Goal: Task Accomplishment & Management: Manage account settings

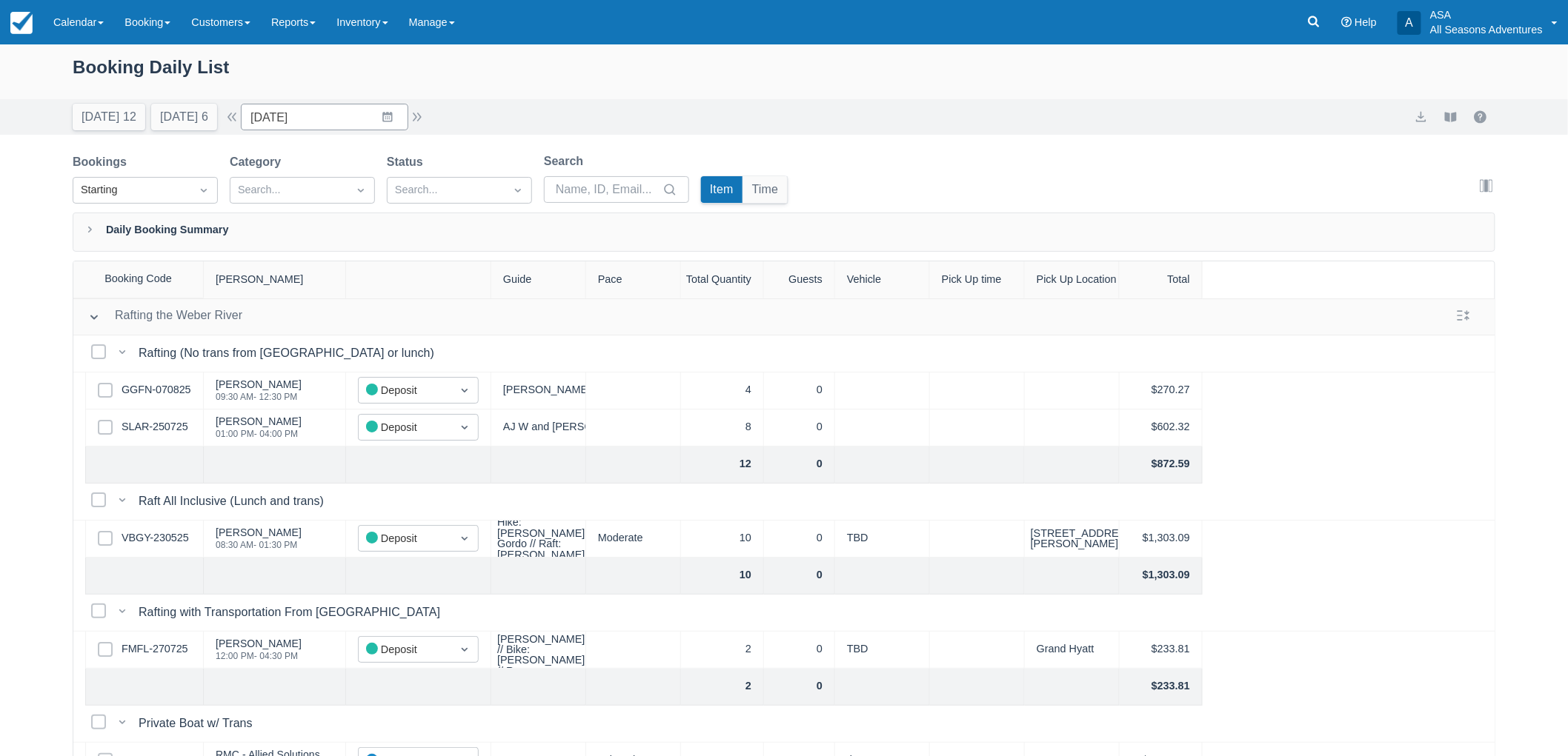
scroll to position [329, 0]
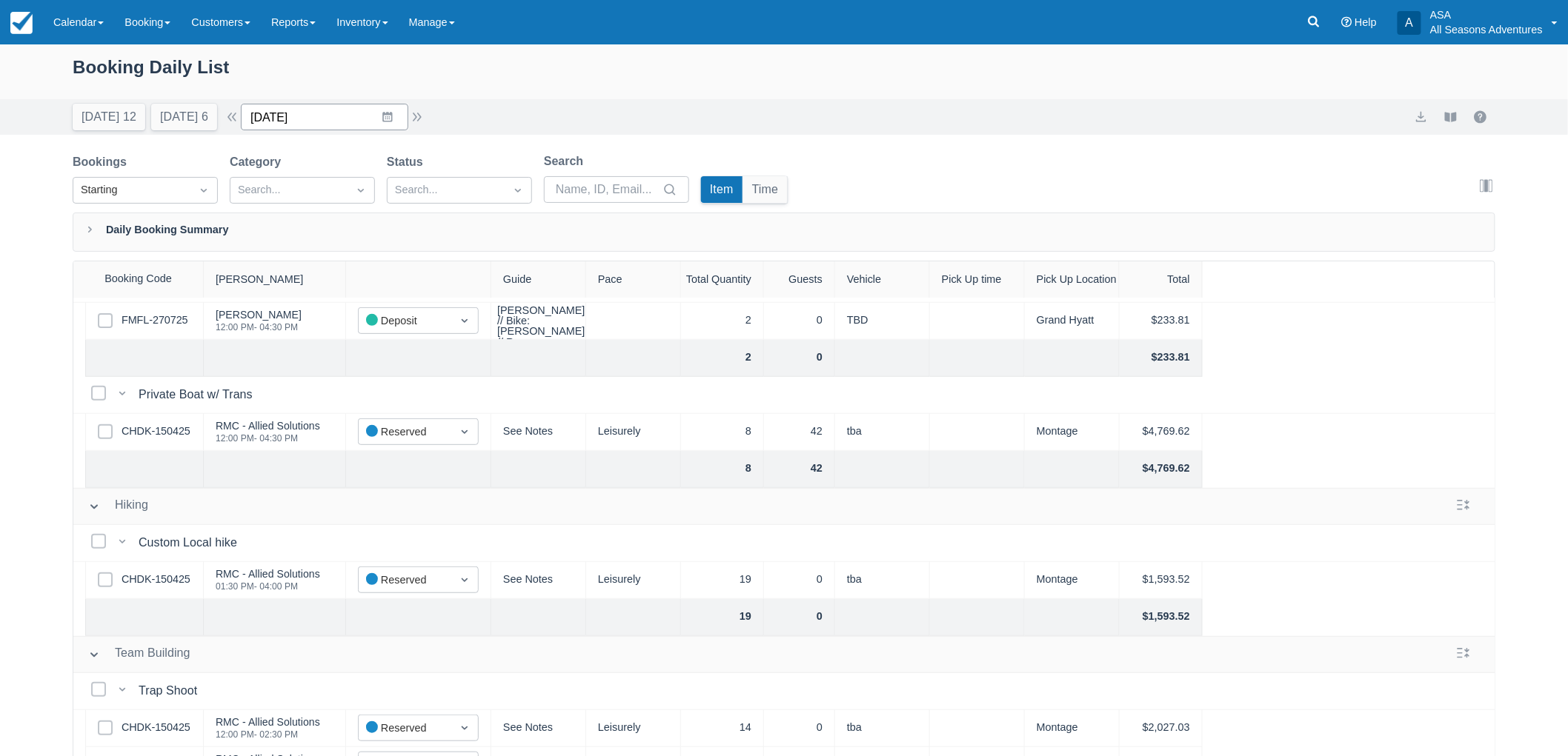
click at [306, 120] on input "[DATE]" at bounding box center [324, 117] width 167 height 26
click at [344, 342] on td "26" at bounding box center [330, 343] width 29 height 28
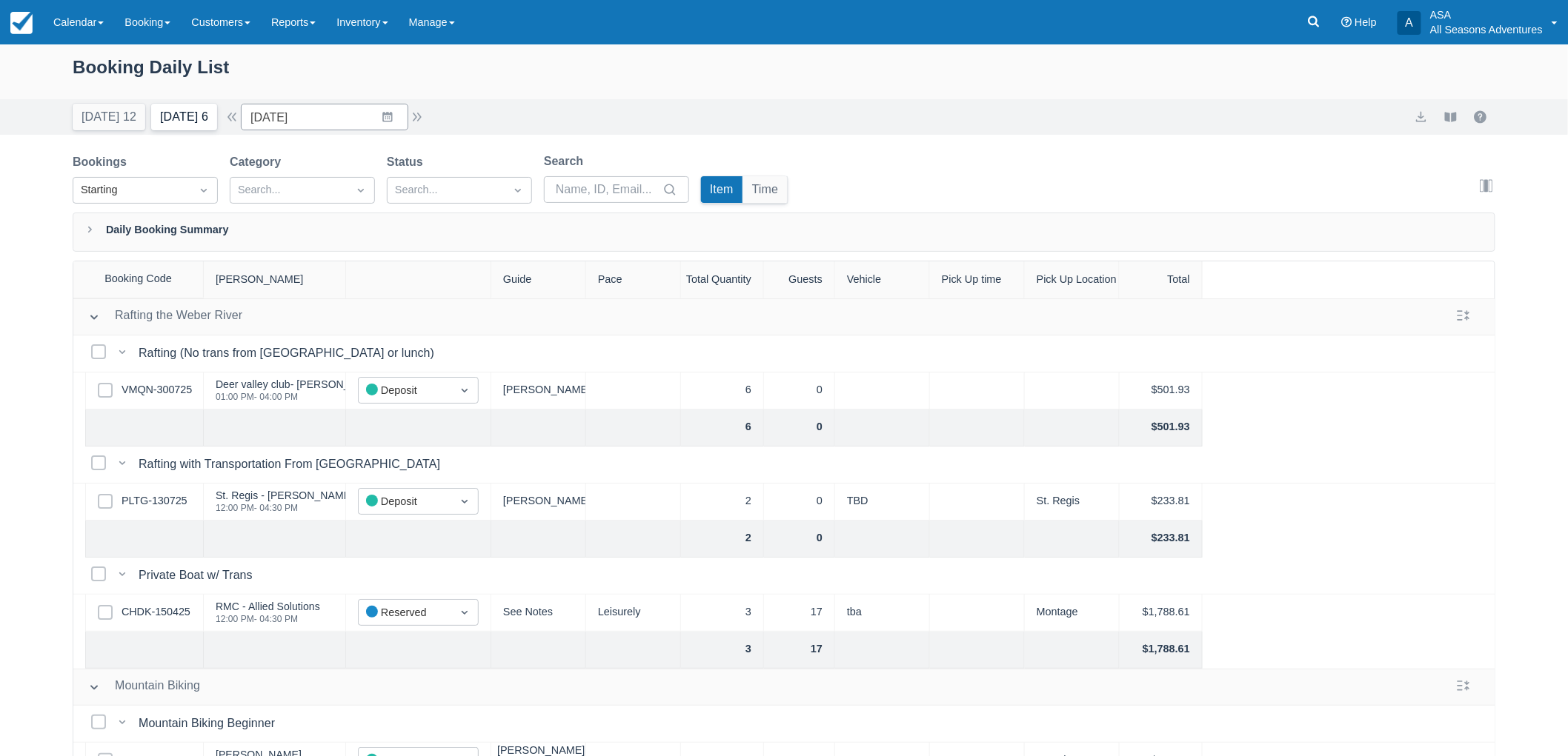
click at [174, 124] on button "Tomorrow 6" at bounding box center [183, 117] width 66 height 26
type input "08/22/25"
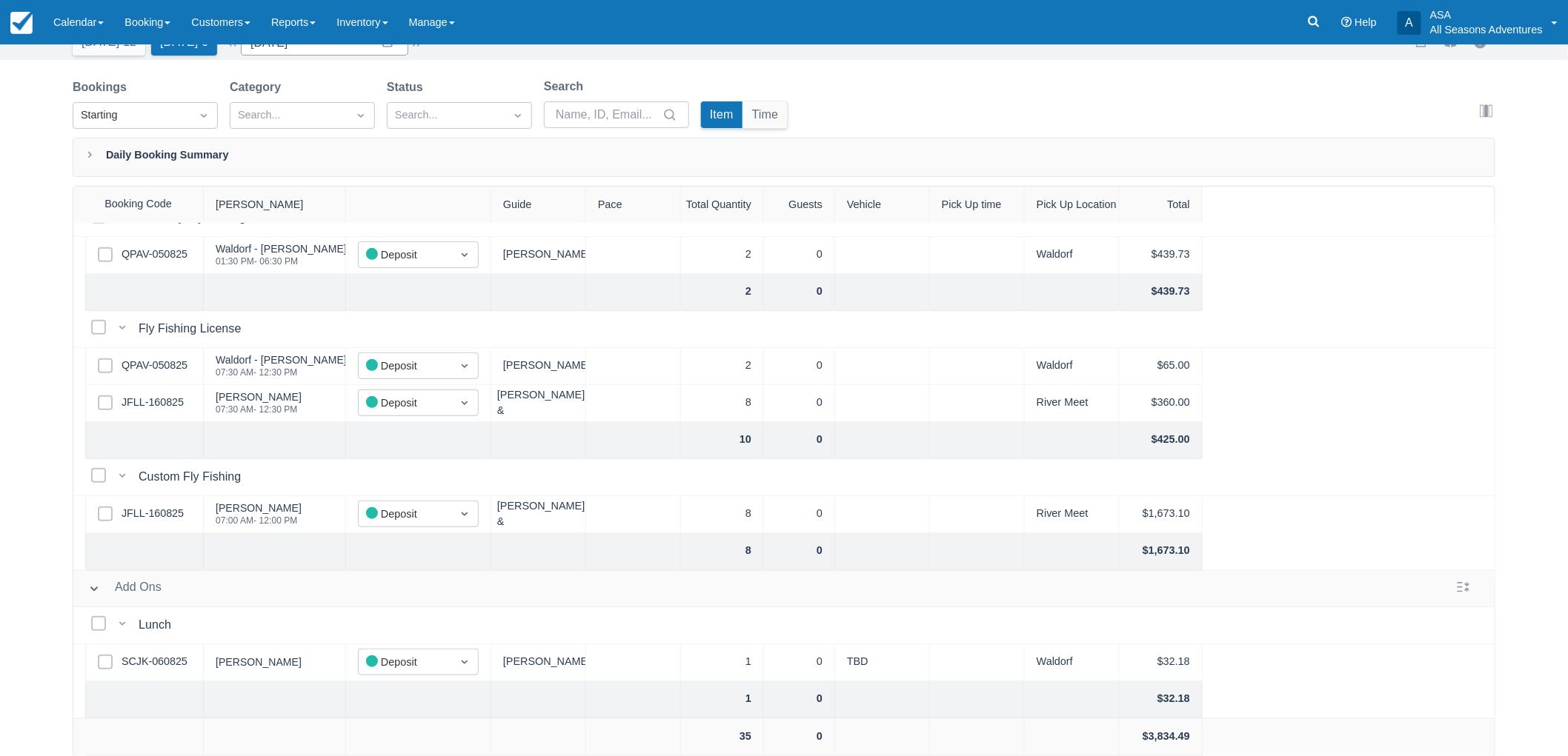
scroll to position [406, 0]
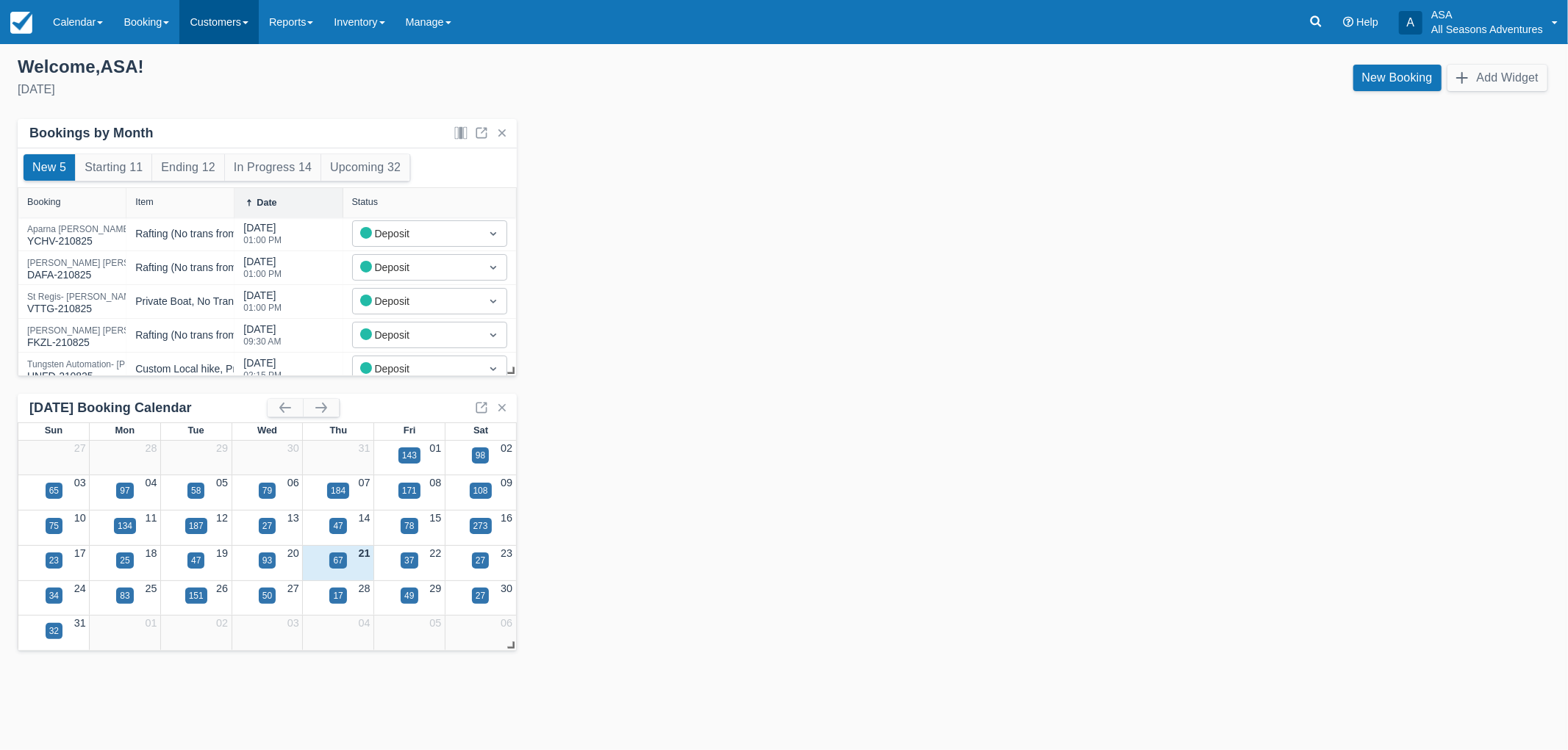
click at [183, 33] on link "Customers" at bounding box center [219, 22] width 79 height 44
click at [162, 30] on link "Booking" at bounding box center [146, 22] width 66 height 44
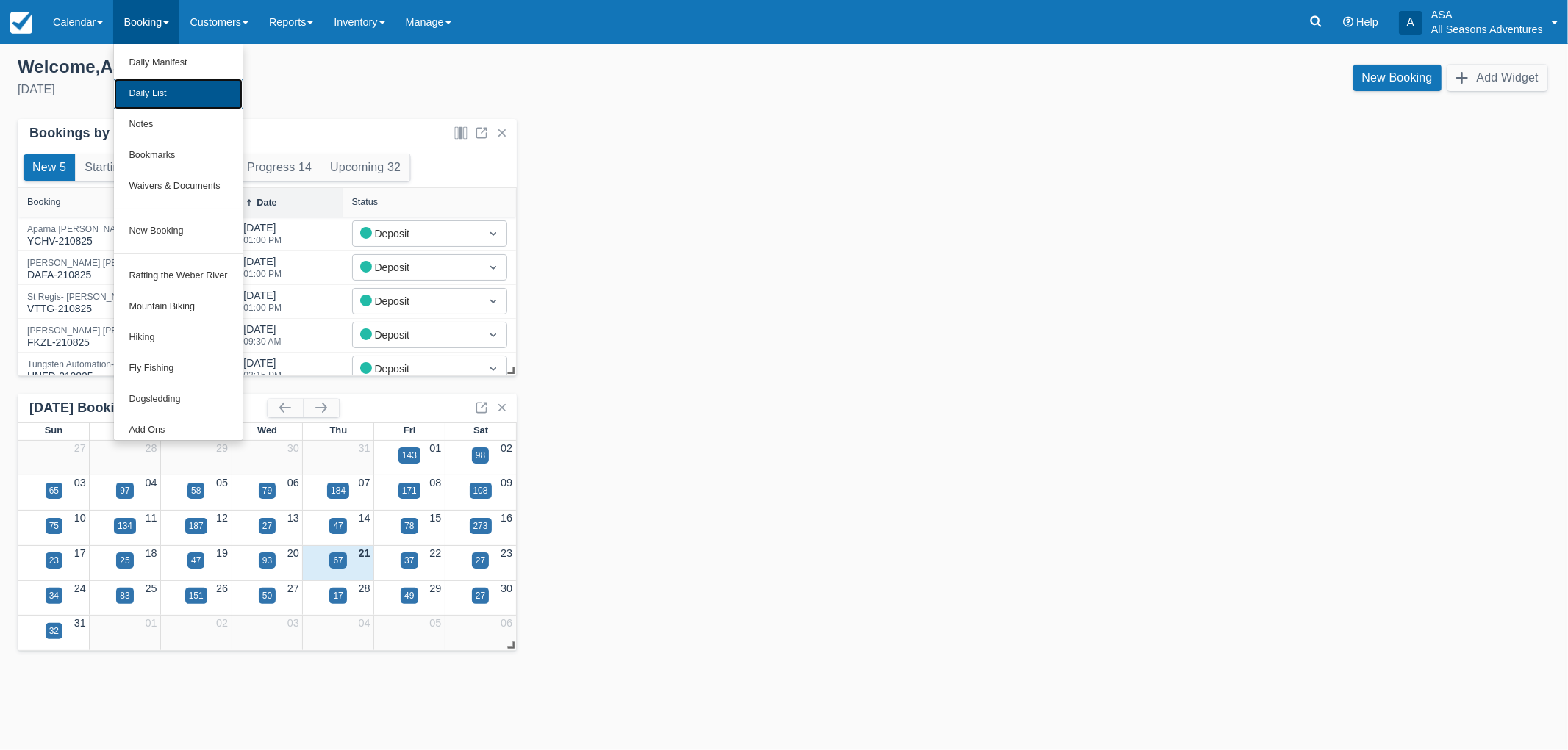
click at [144, 98] on link "Daily List" at bounding box center [178, 94] width 128 height 31
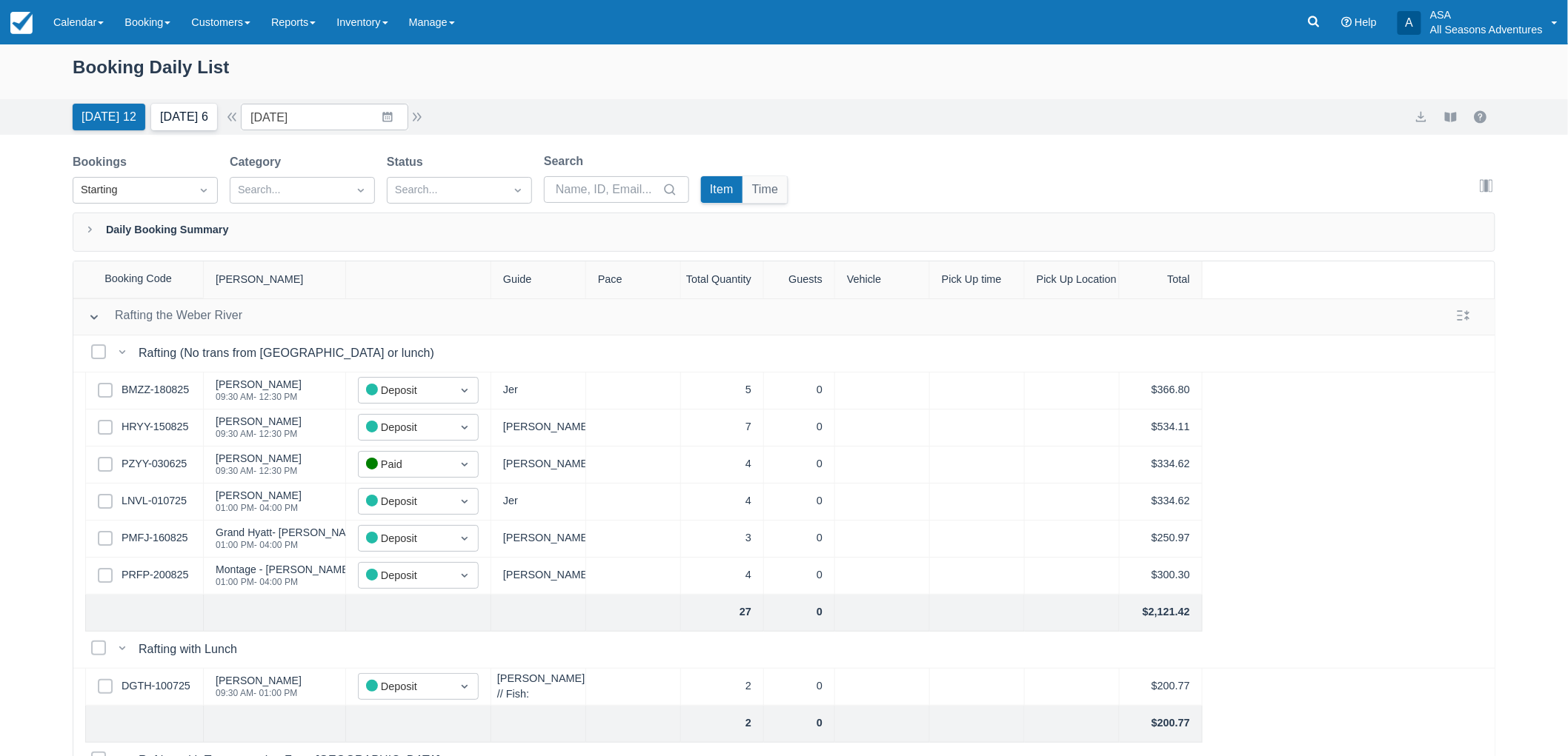
click at [211, 120] on button "[DATE] 6" at bounding box center [183, 117] width 66 height 26
type input "[DATE]"
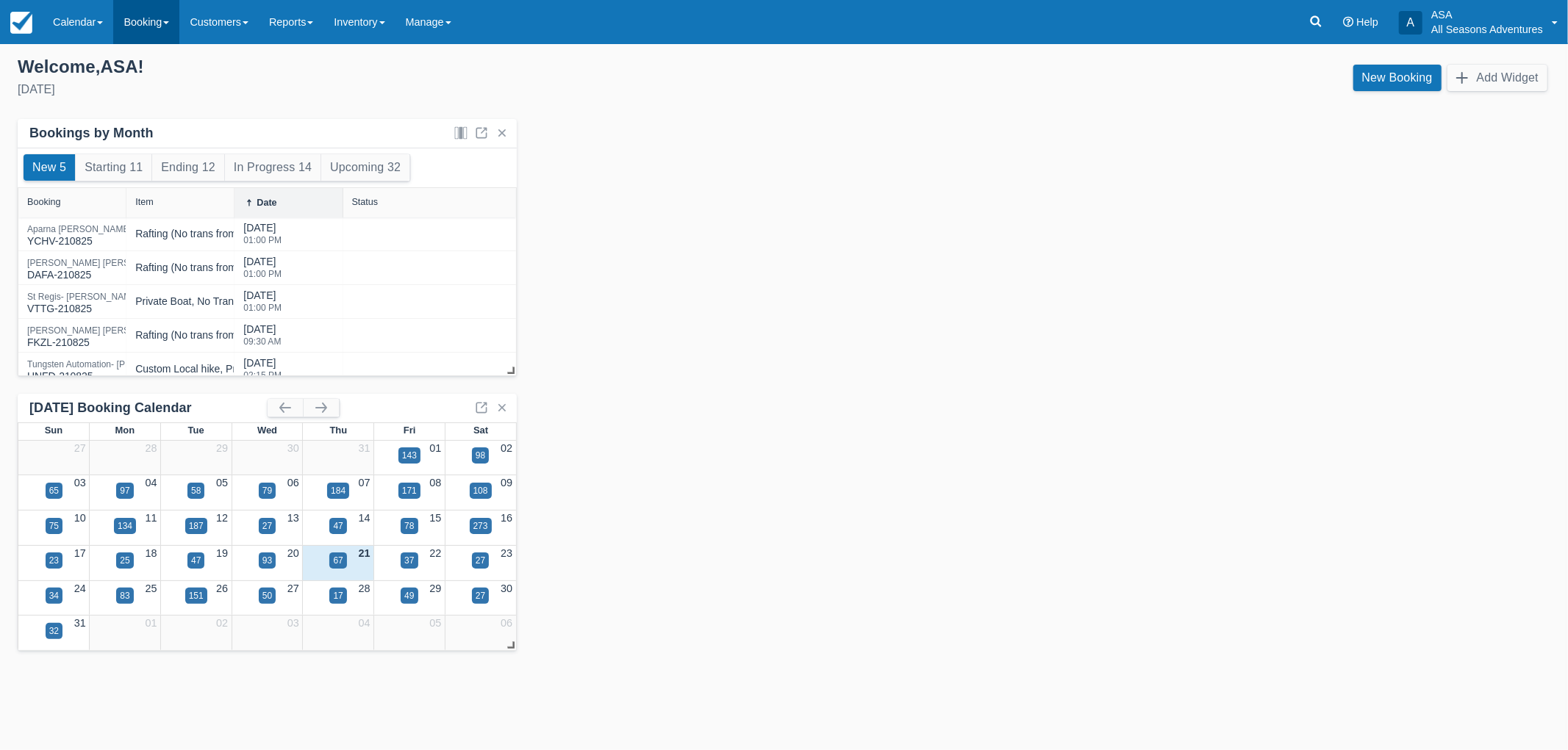
click at [131, 34] on link "Booking" at bounding box center [146, 22] width 66 height 44
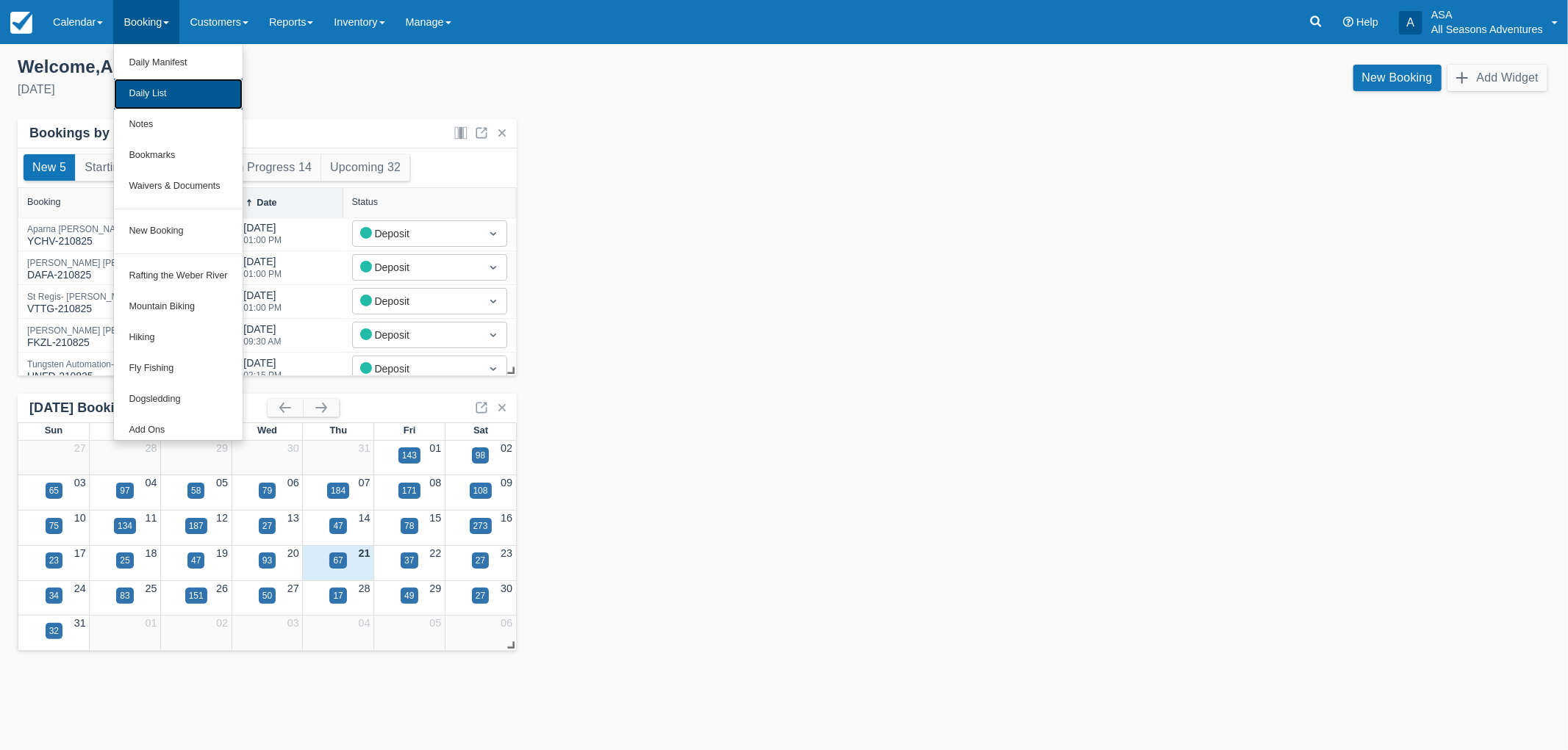
click at [155, 79] on link "Daily List" at bounding box center [178, 94] width 128 height 31
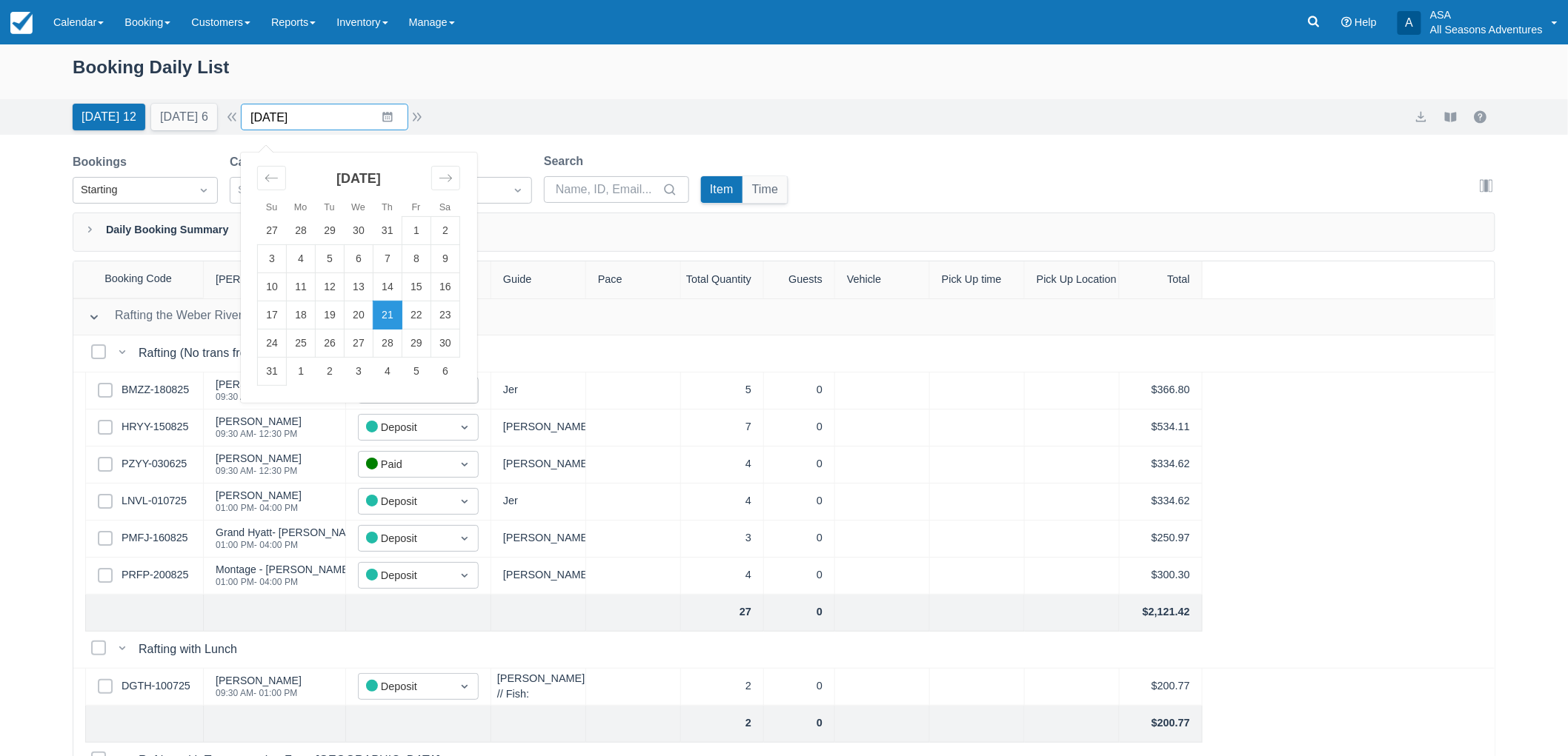
click at [289, 112] on input "[DATE]" at bounding box center [324, 117] width 167 height 26
click at [337, 349] on td "26" at bounding box center [330, 343] width 29 height 28
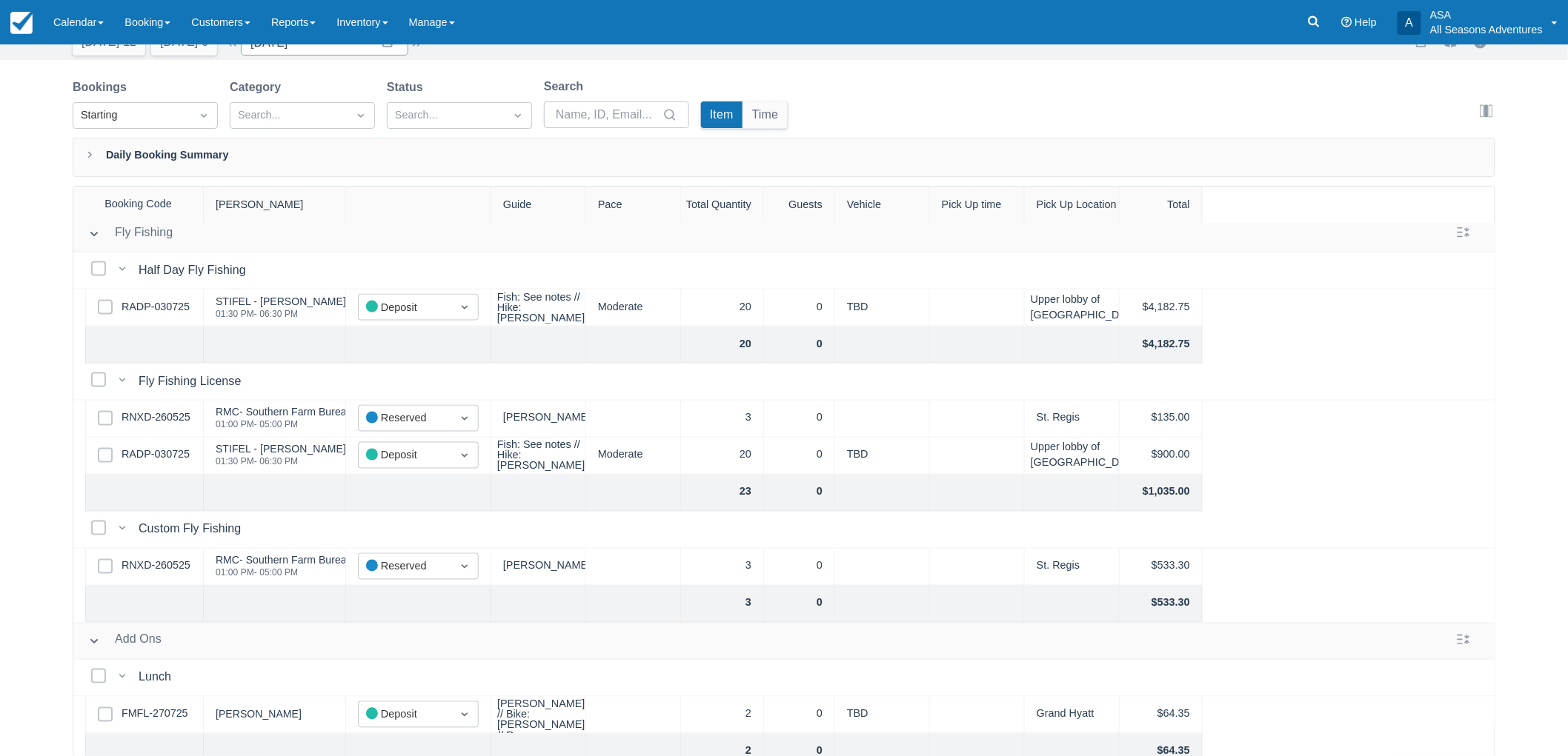
scroll to position [1008, 0]
click at [158, 564] on link "RNXD-260525" at bounding box center [155, 567] width 69 height 16
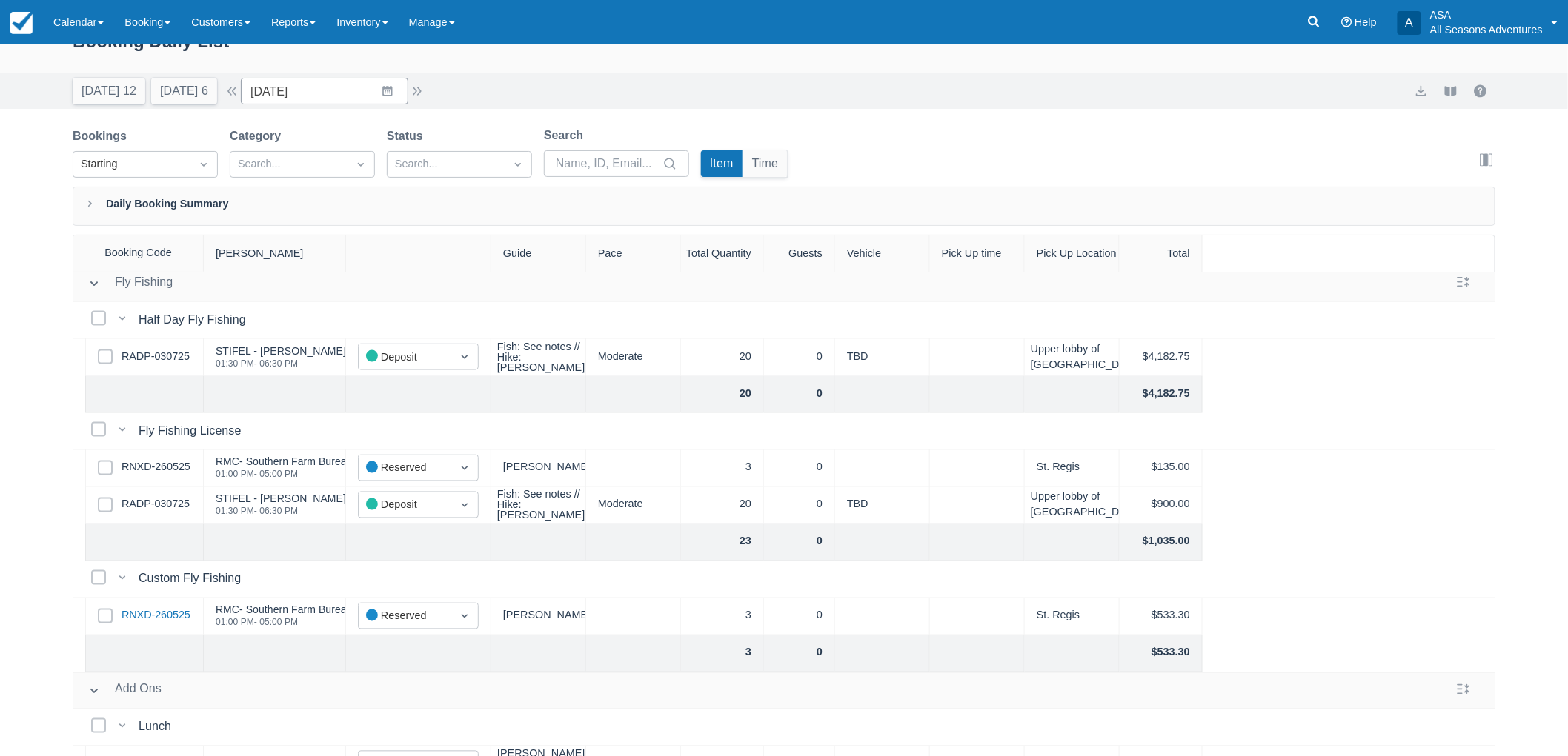
scroll to position [0, 0]
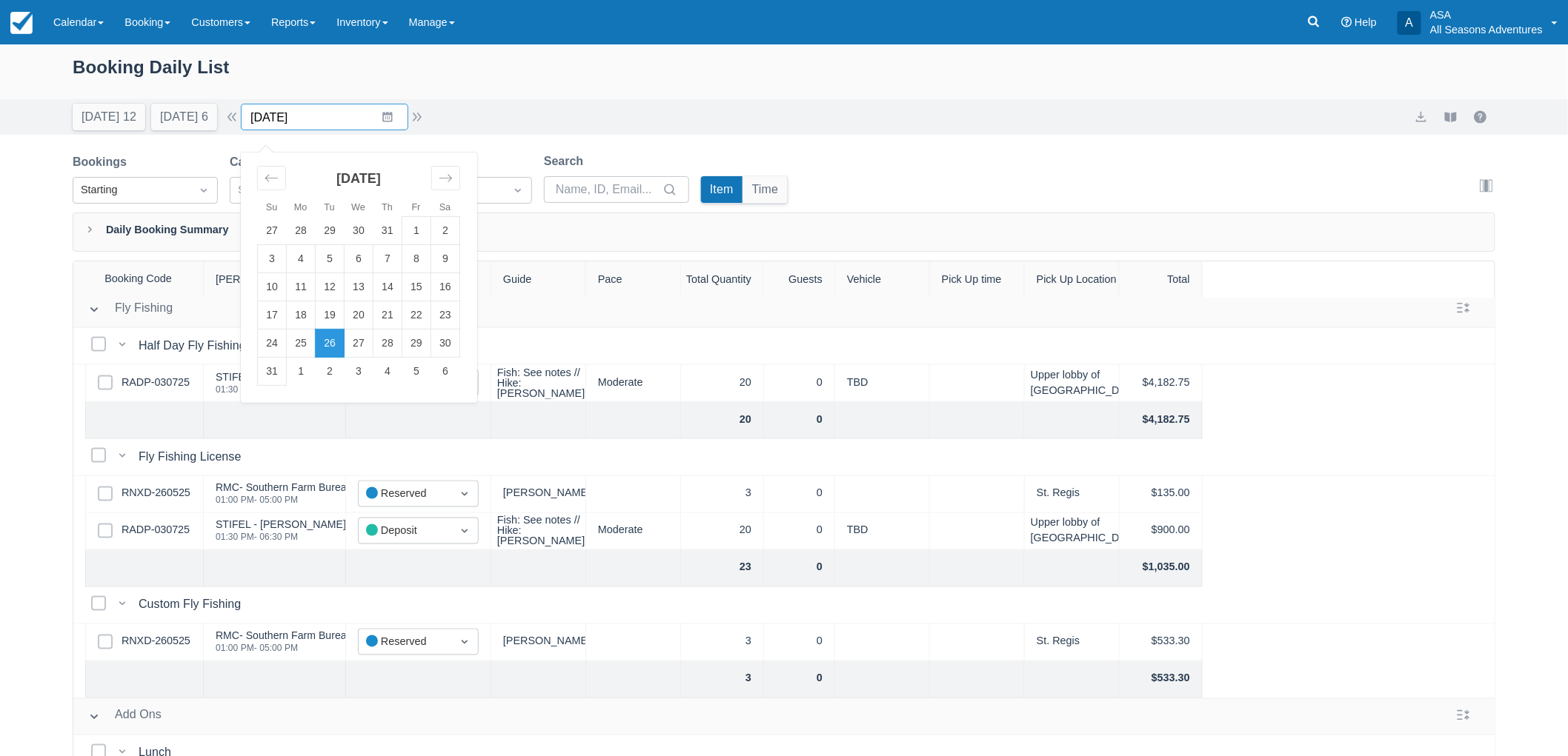
click at [379, 122] on input "08/26/25" at bounding box center [324, 117] width 167 height 26
click at [316, 365] on td "1" at bounding box center [301, 371] width 29 height 28
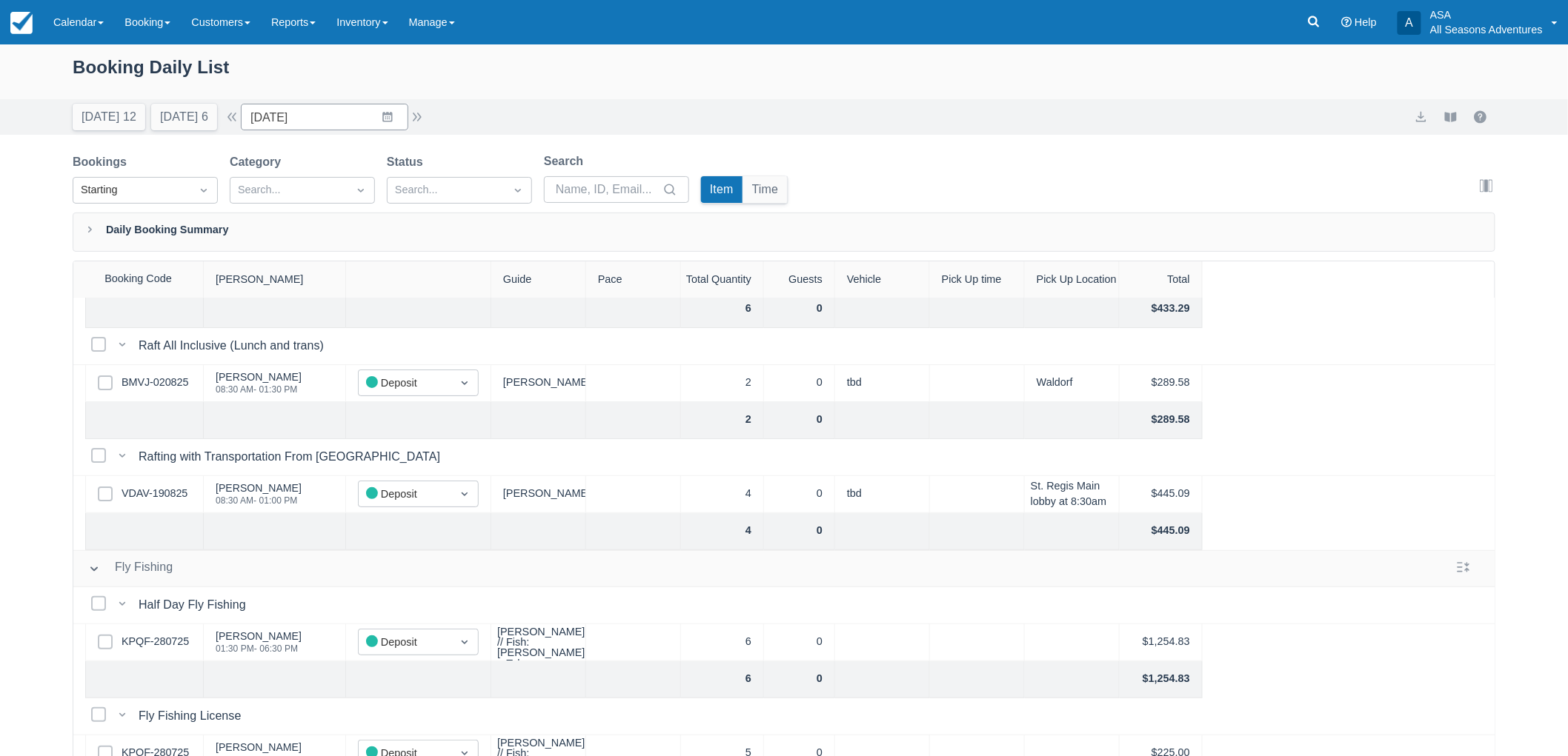
scroll to position [147, 0]
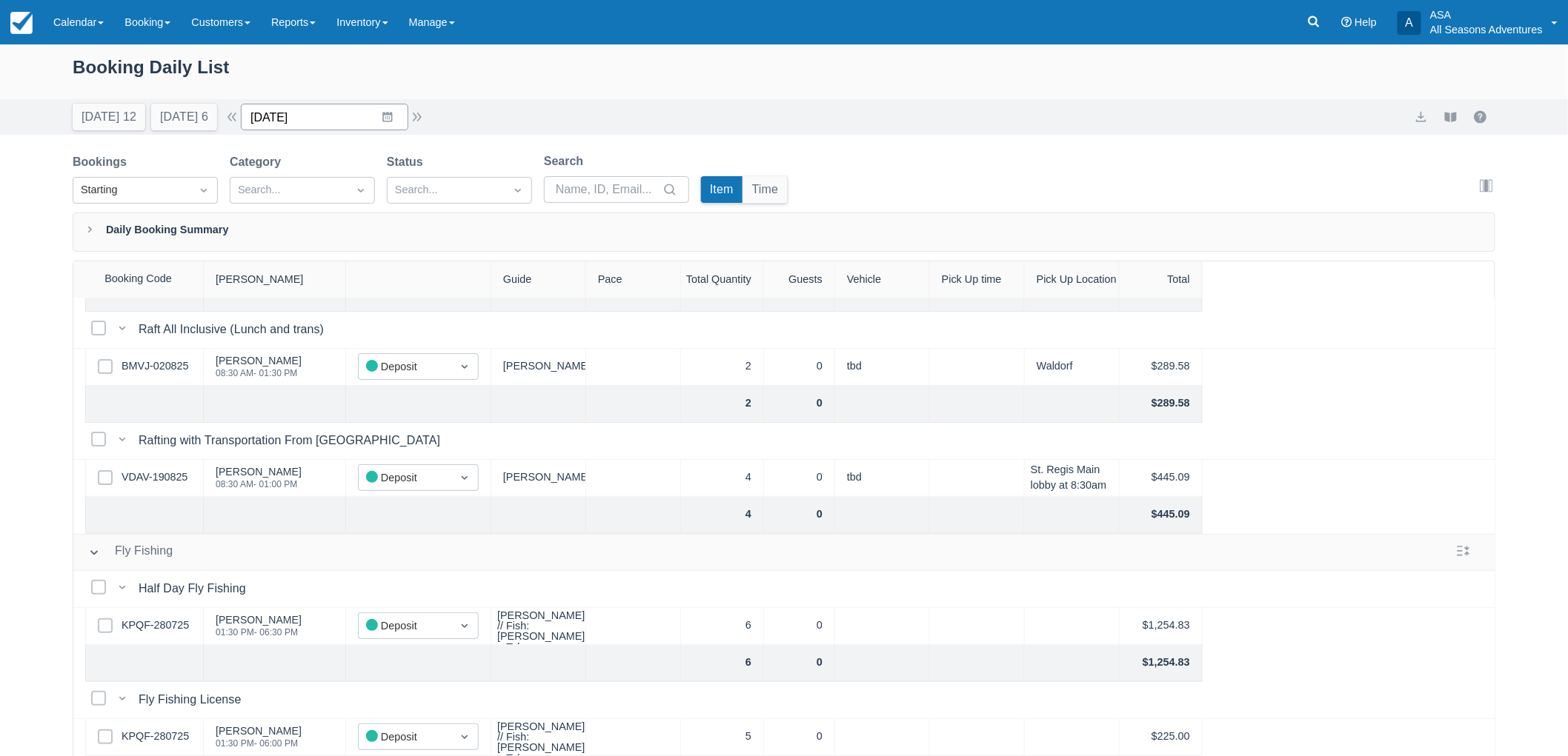
click at [380, 109] on input "09/01/25" at bounding box center [324, 117] width 167 height 26
click at [276, 169] on div "Move backward to switch to the previous month." at bounding box center [271, 178] width 29 height 24
click at [309, 339] on td "25" at bounding box center [301, 343] width 29 height 28
type input "08/25/25"
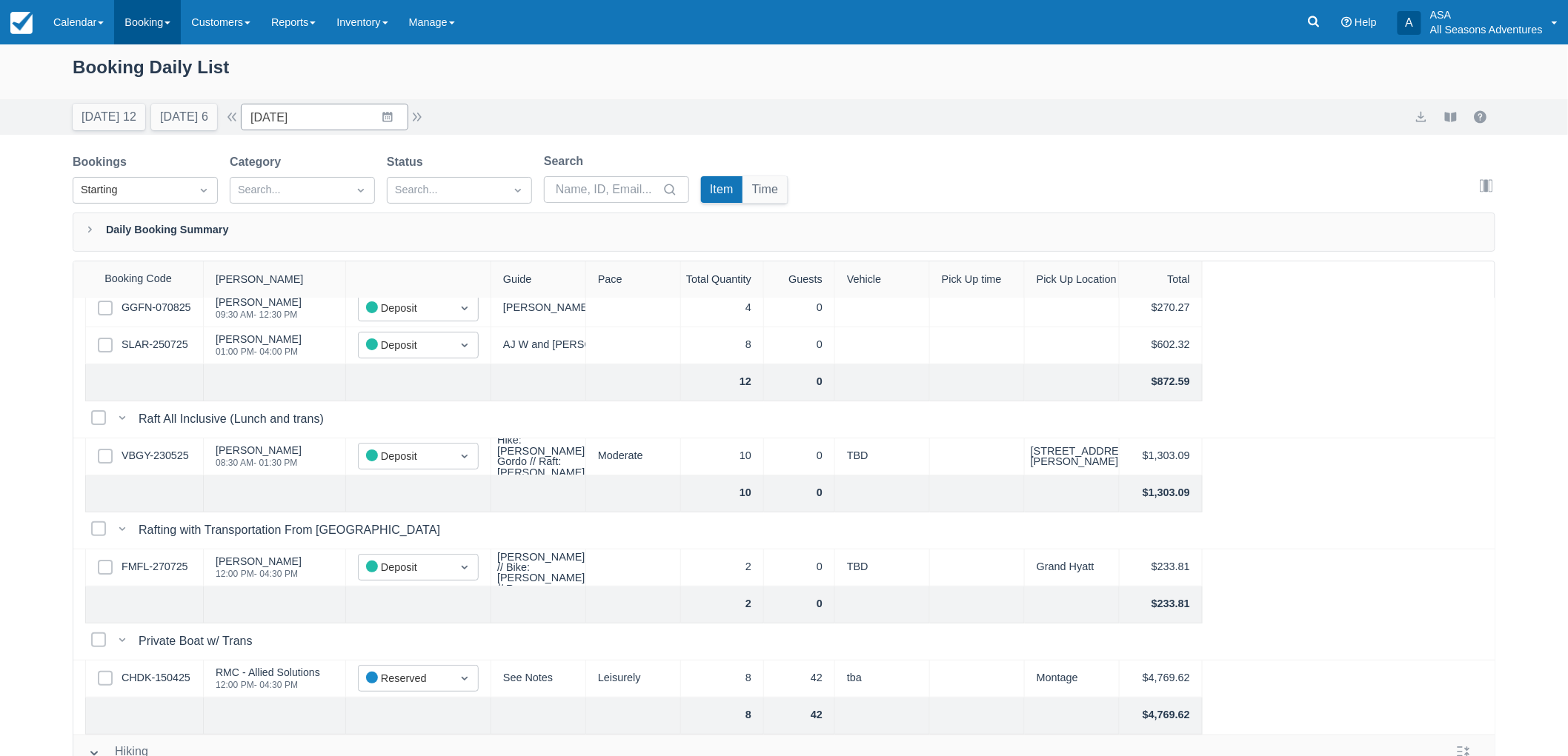
click at [161, 24] on link "Booking" at bounding box center [148, 22] width 67 height 44
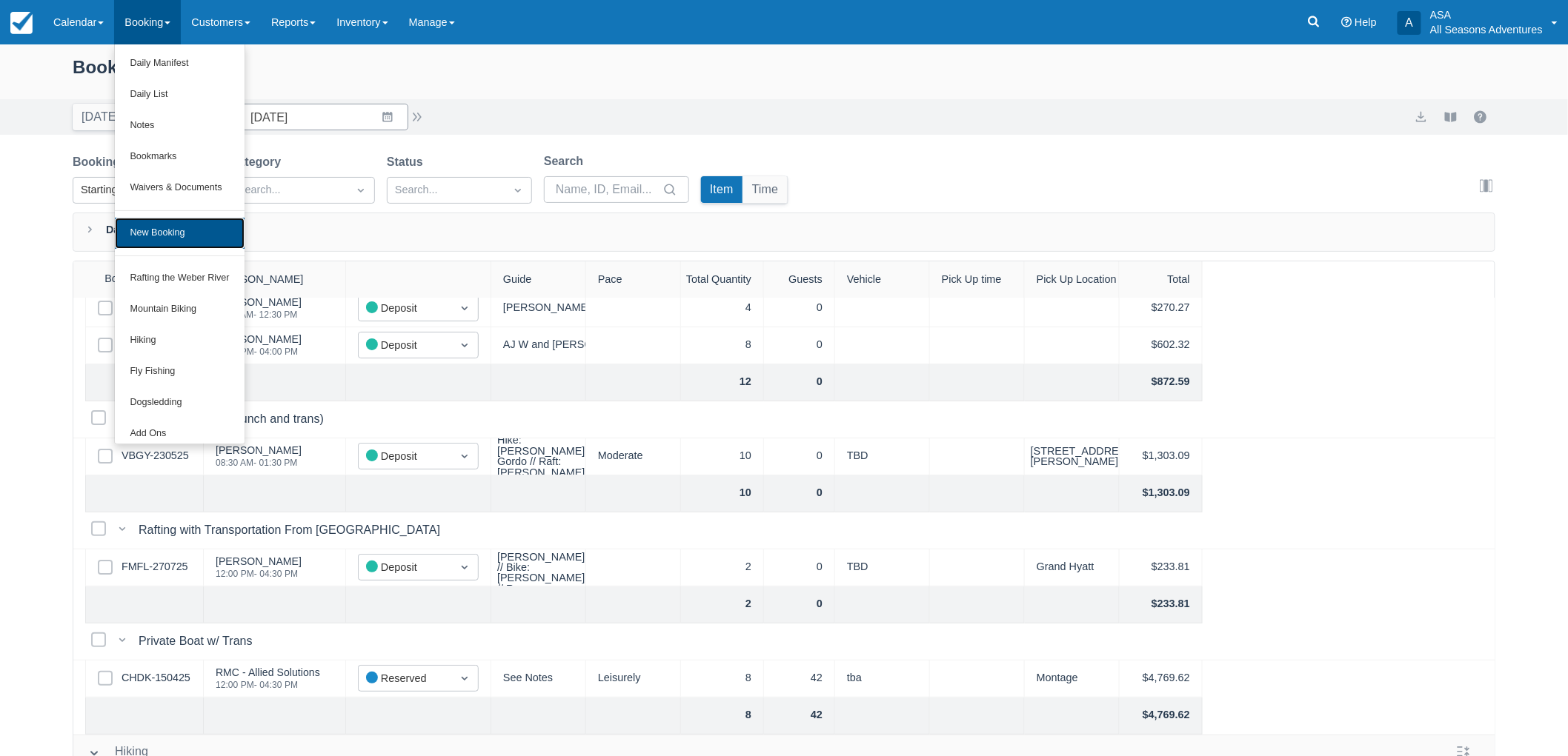
click at [187, 228] on link "New Booking" at bounding box center [180, 233] width 129 height 31
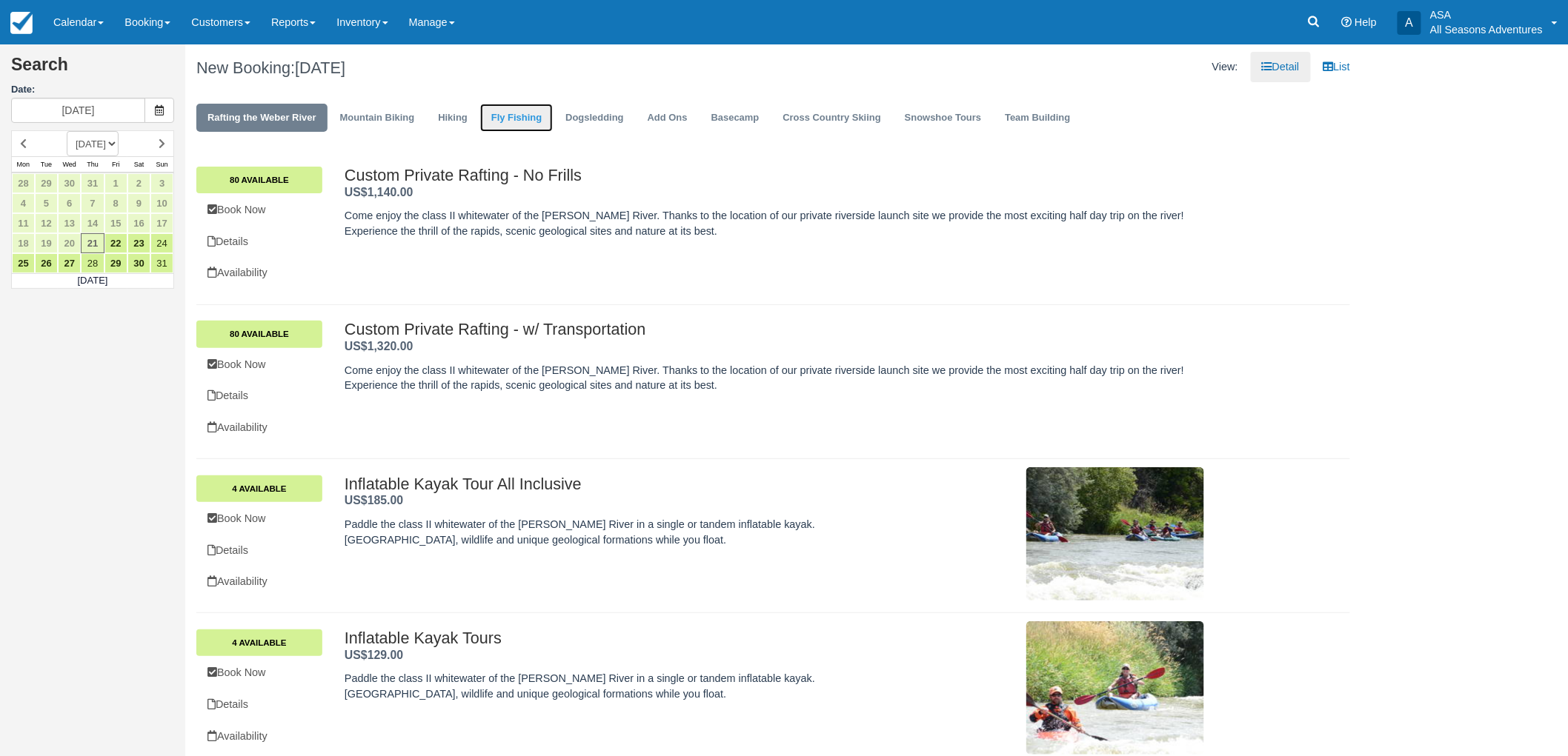
click at [485, 116] on link "Fly Fishing" at bounding box center [516, 117] width 72 height 29
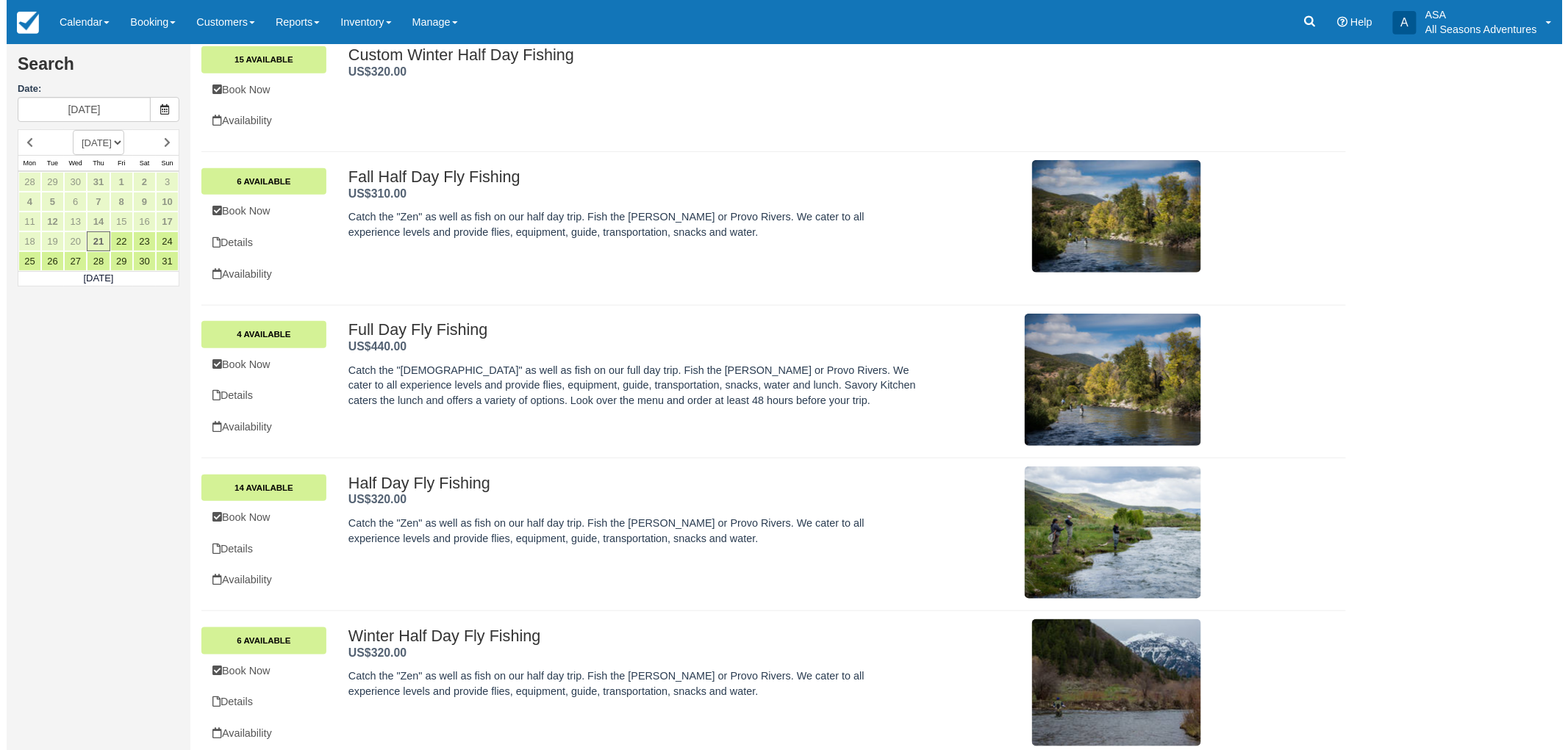
scroll to position [287, 0]
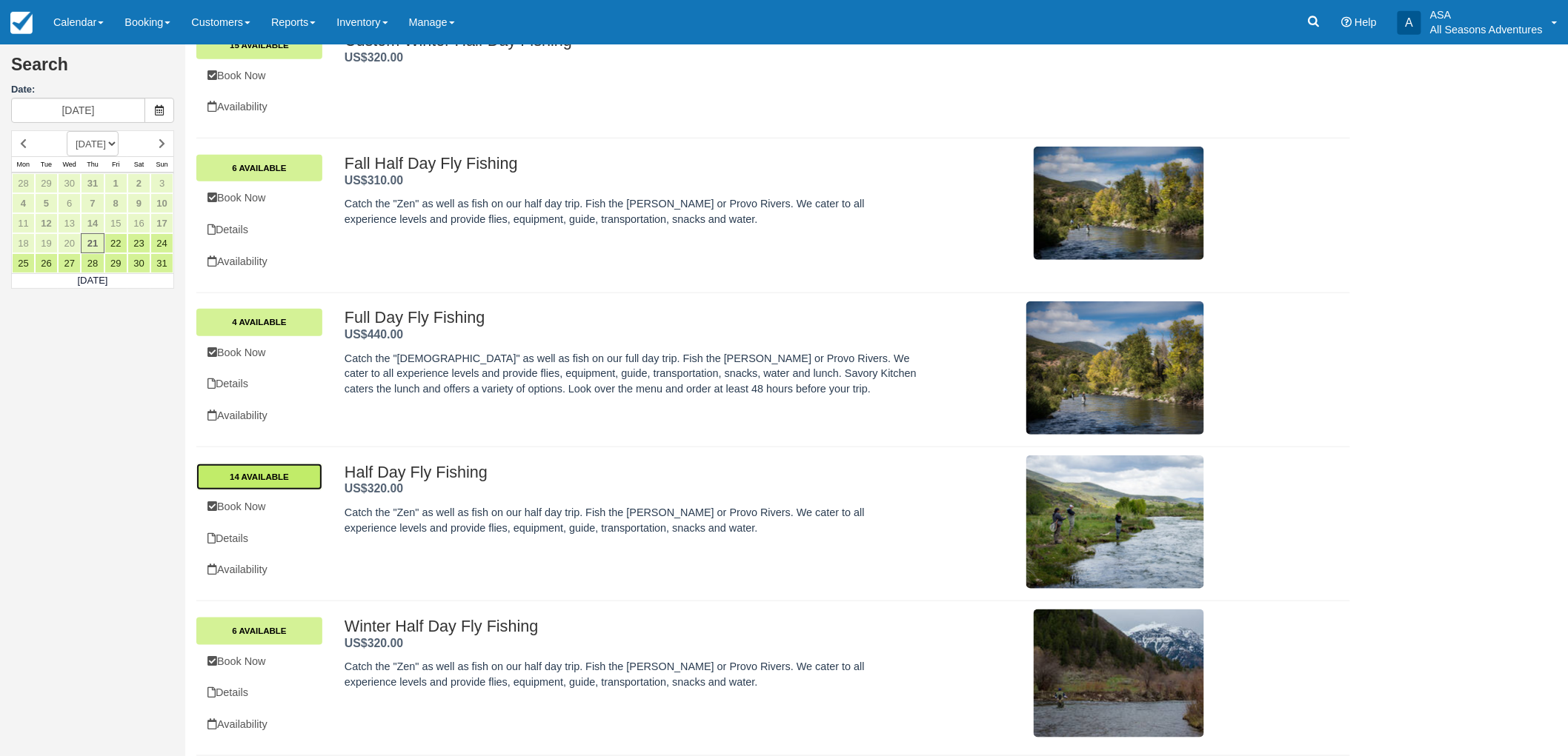
click at [287, 482] on link "14 Available" at bounding box center [260, 477] width 126 height 26
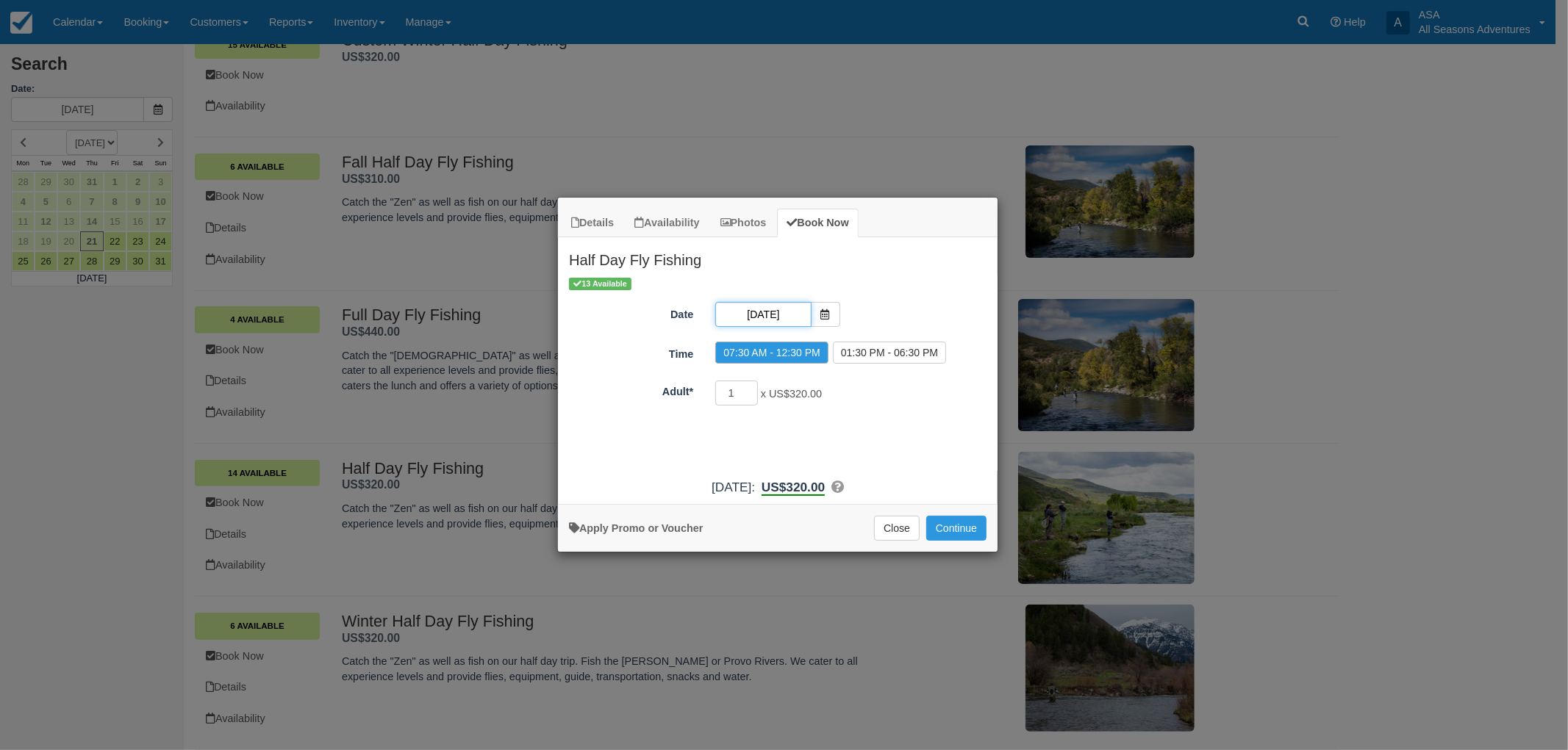
click at [784, 306] on input "[DATE]" at bounding box center [763, 314] width 96 height 25
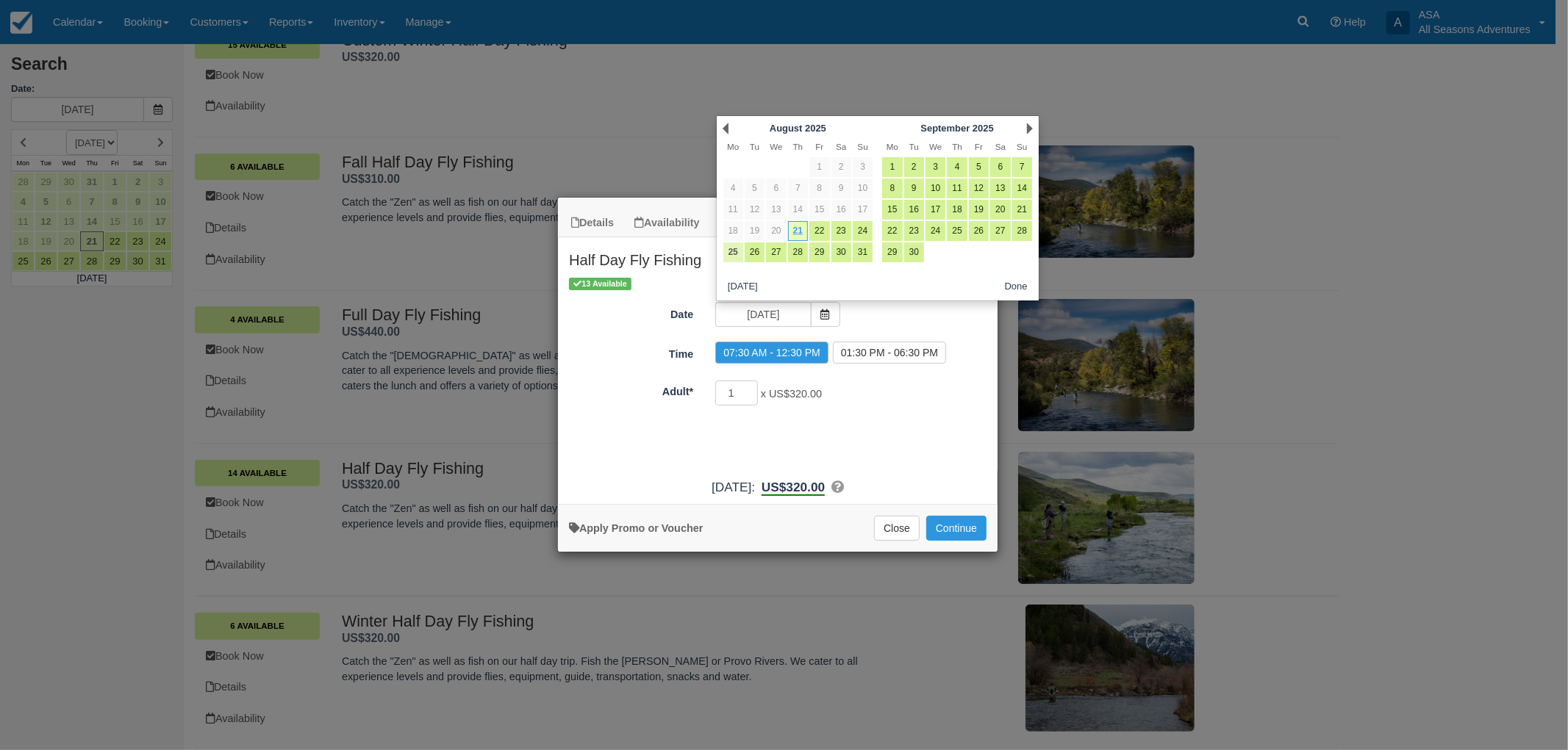
click at [739, 256] on link "25" at bounding box center [733, 253] width 20 height 20
type input "08/25/25"
radio input "false"
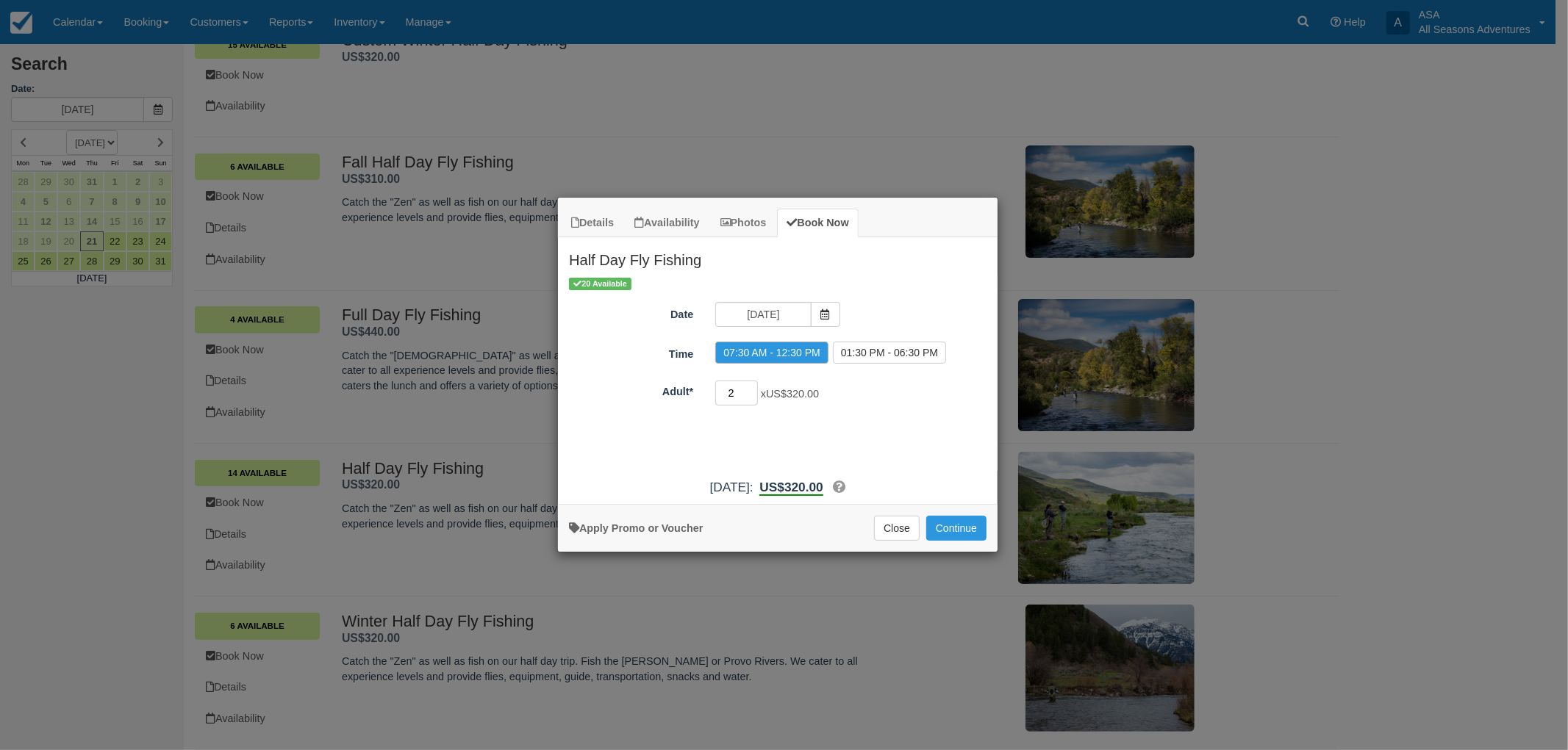
click at [754, 389] on input "2" at bounding box center [736, 393] width 42 height 25
type input "3"
click at [754, 389] on input "3" at bounding box center [736, 393] width 42 height 25
click at [957, 530] on button "Continue" at bounding box center [956, 528] width 60 height 25
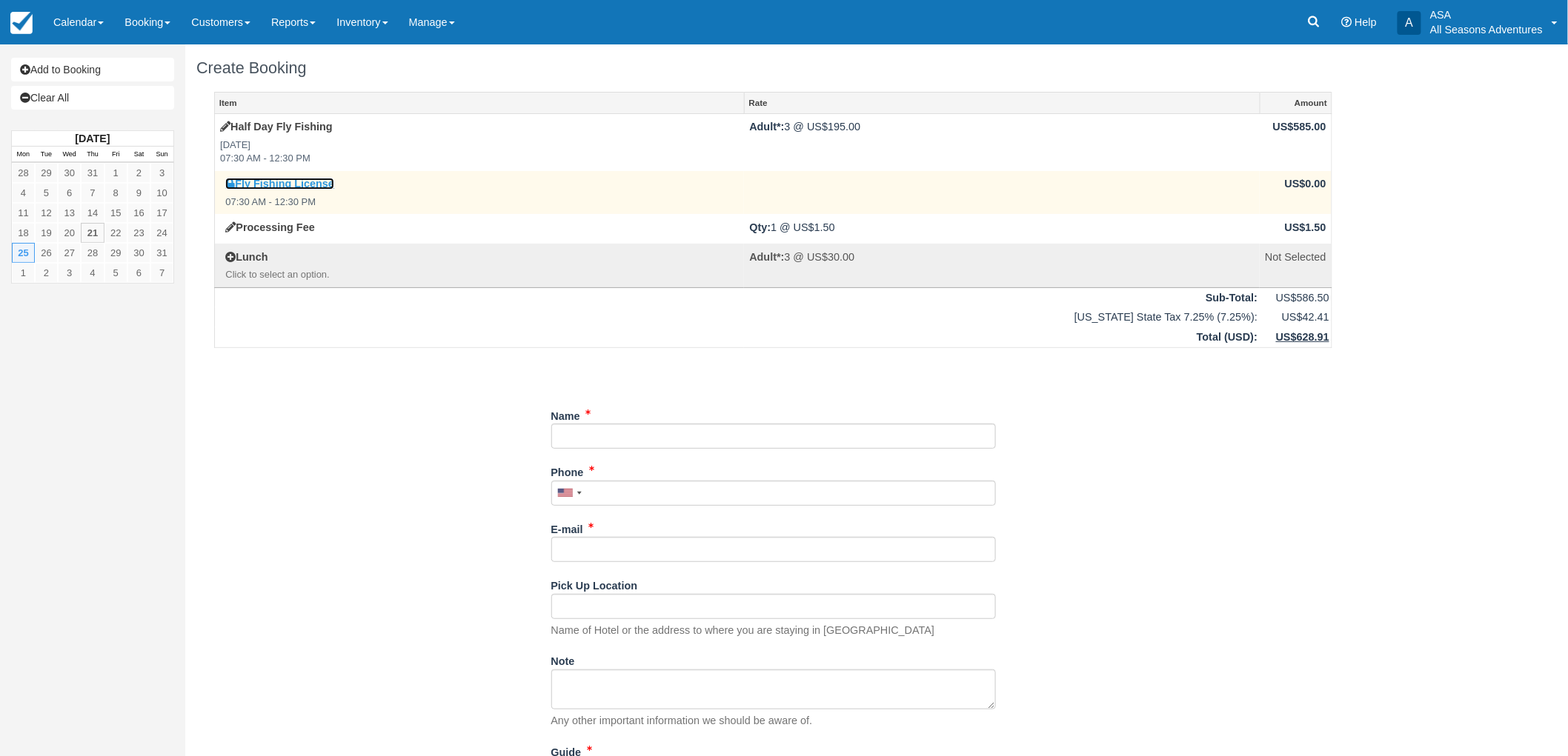
click at [301, 181] on link "Fly Fishing License" at bounding box center [280, 183] width 109 height 12
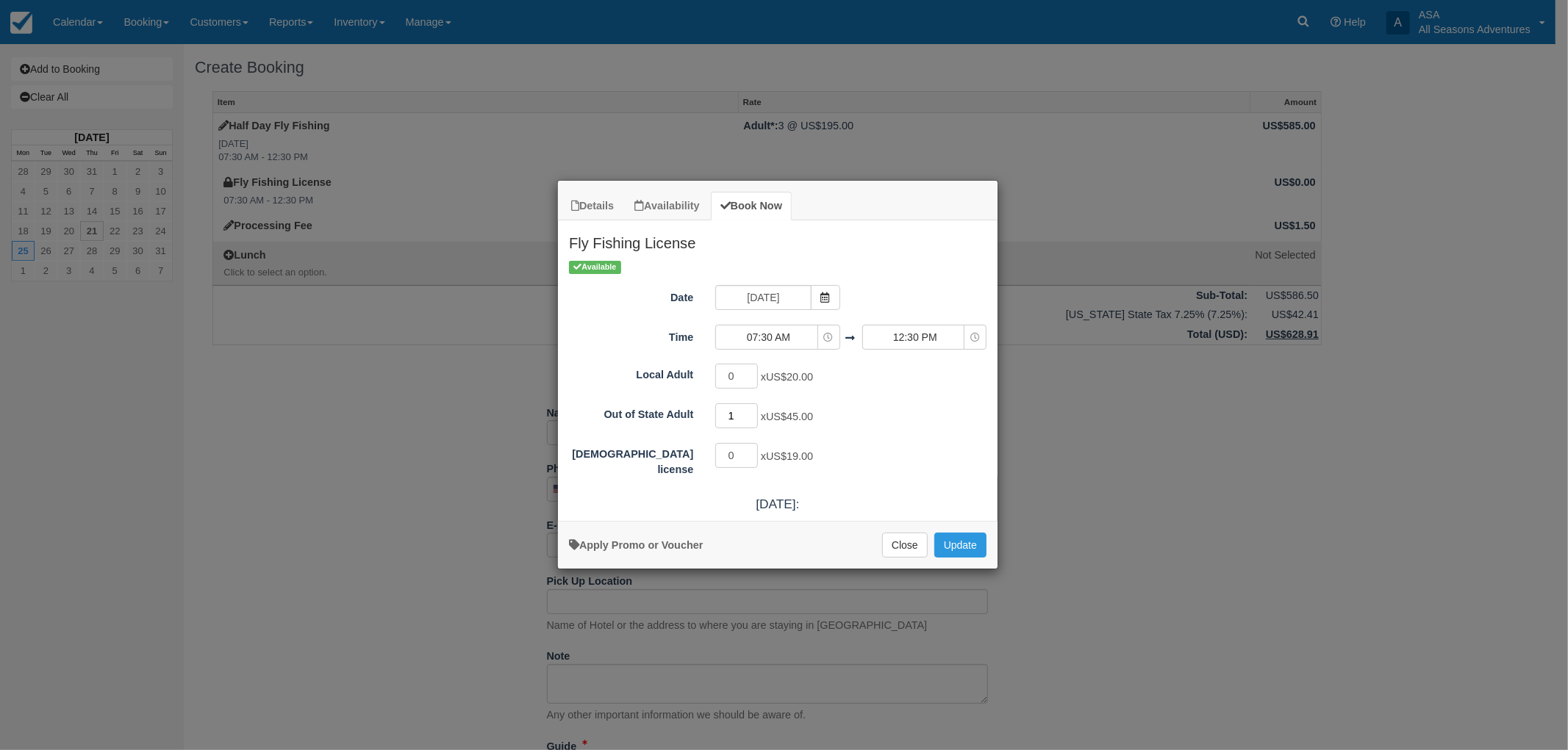
type input "1"
click at [751, 415] on input "1" at bounding box center [736, 415] width 42 height 25
click at [851, 432] on div "1 x US$45.00" at bounding box center [832, 417] width 257 height 29
click at [907, 544] on button "Close" at bounding box center [904, 545] width 45 height 25
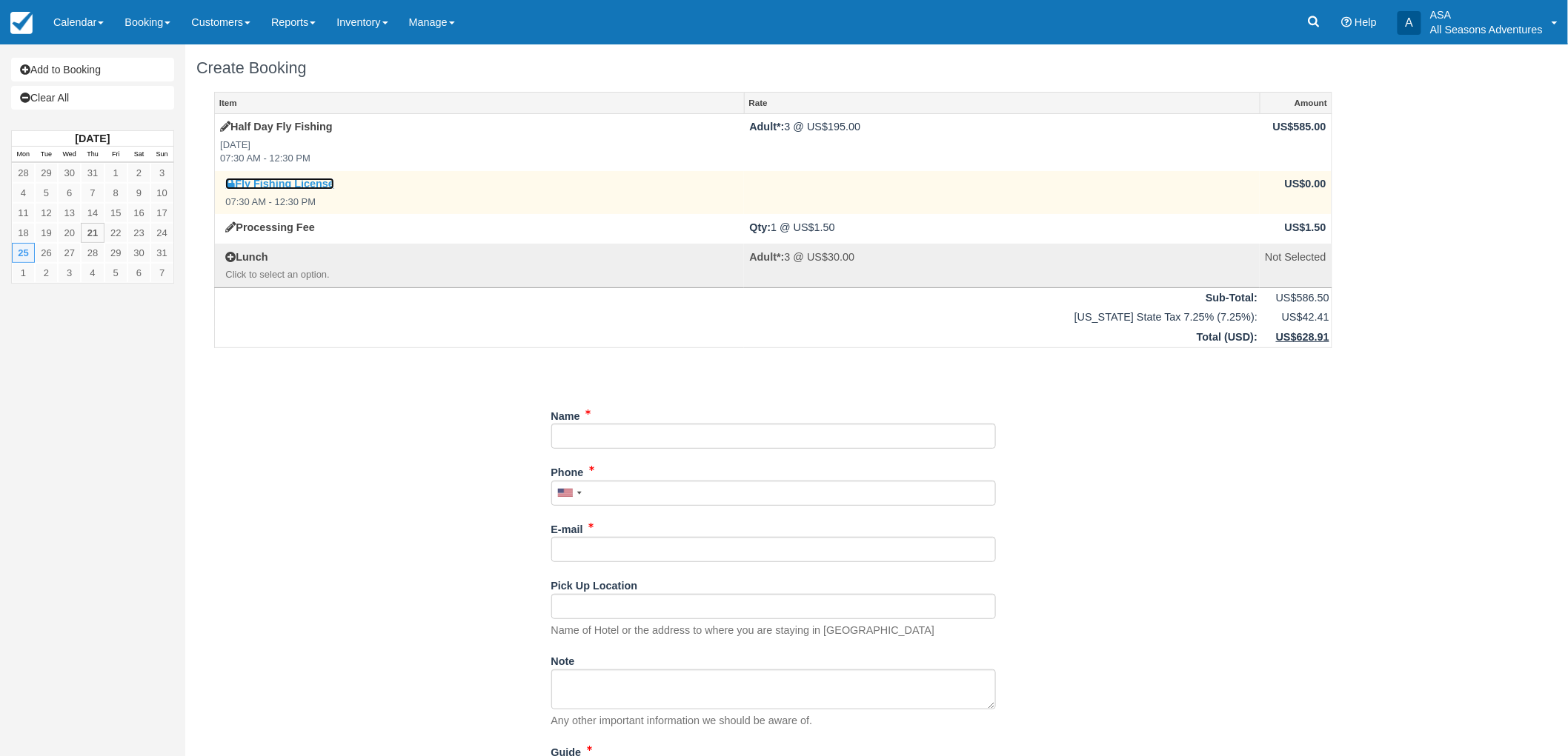
click at [317, 183] on link "Fly Fishing License" at bounding box center [280, 183] width 109 height 12
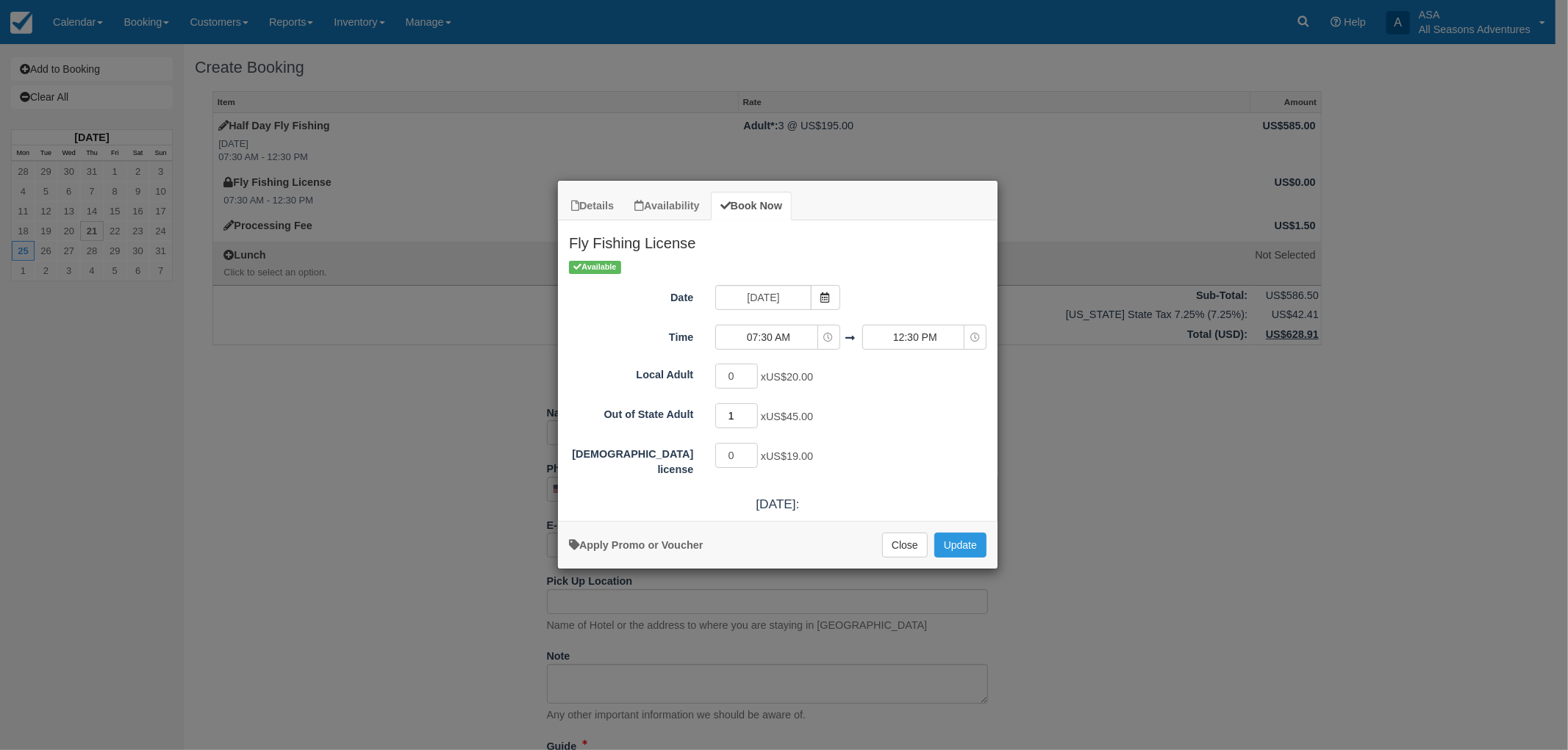
type input "1"
click at [752, 413] on input "1" at bounding box center [736, 415] width 42 height 25
click at [951, 544] on button "Update" at bounding box center [961, 545] width 52 height 25
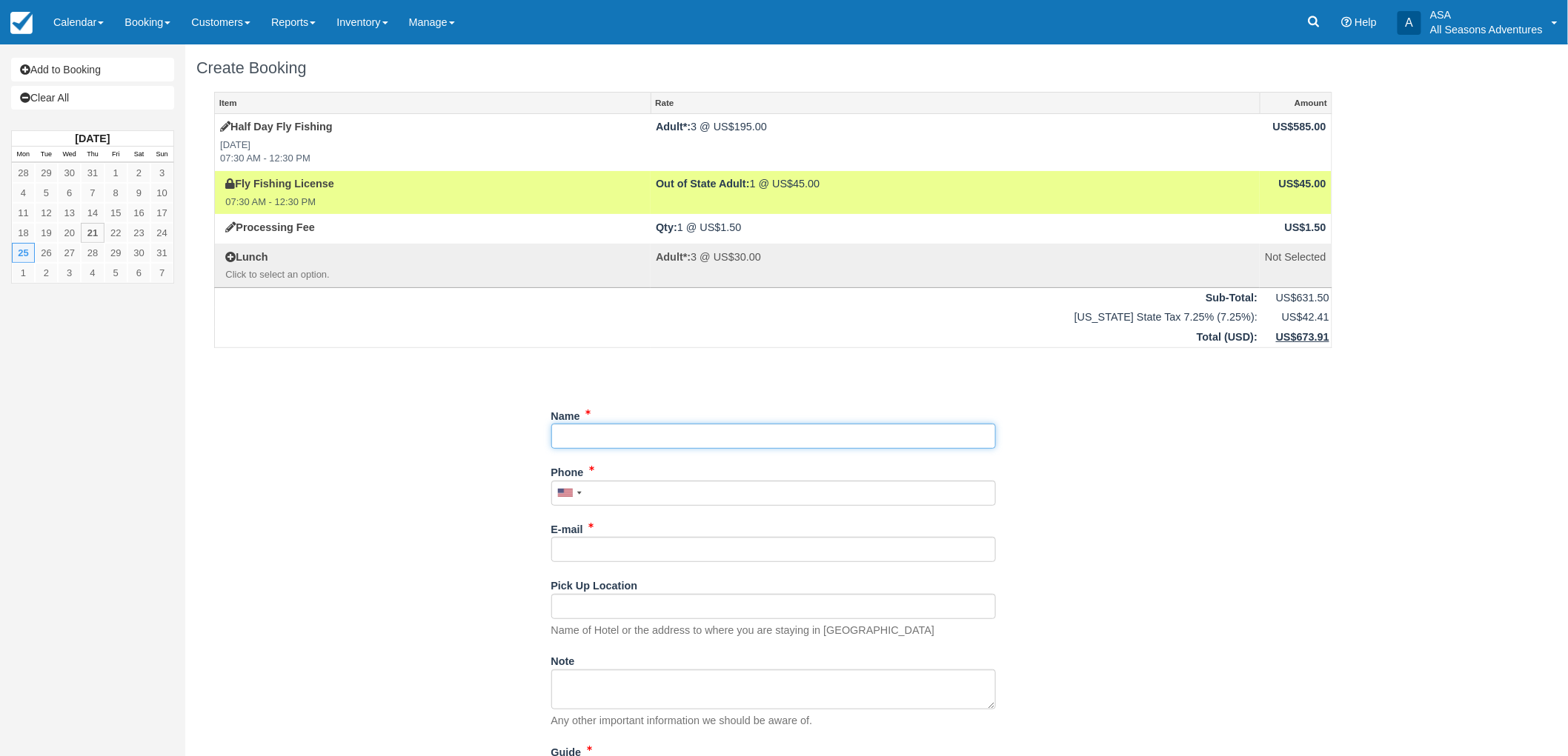
click at [560, 439] on input "Name" at bounding box center [774, 436] width 445 height 25
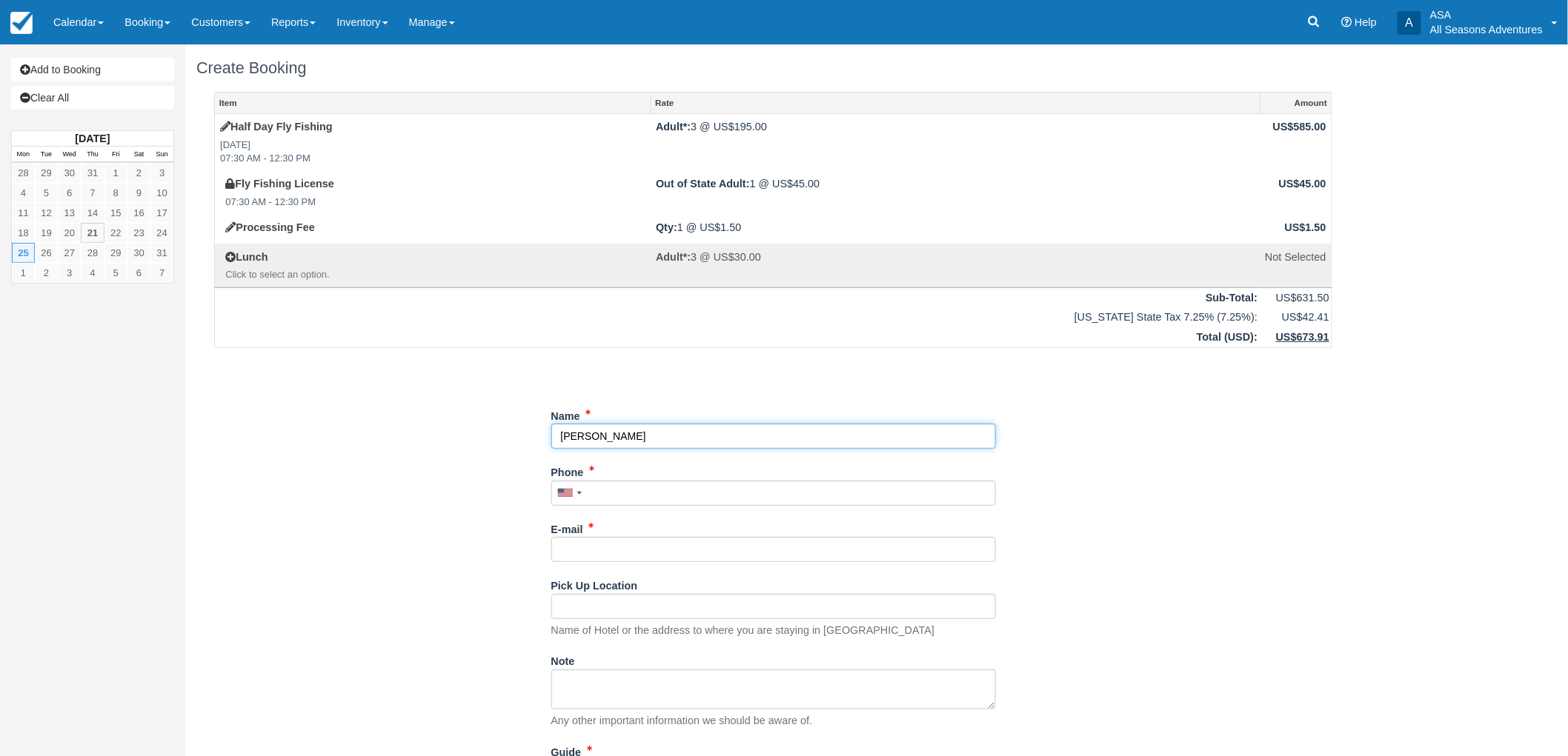
type input "[PERSON_NAME]"
click at [600, 497] on input "Phone" at bounding box center [774, 493] width 445 height 25
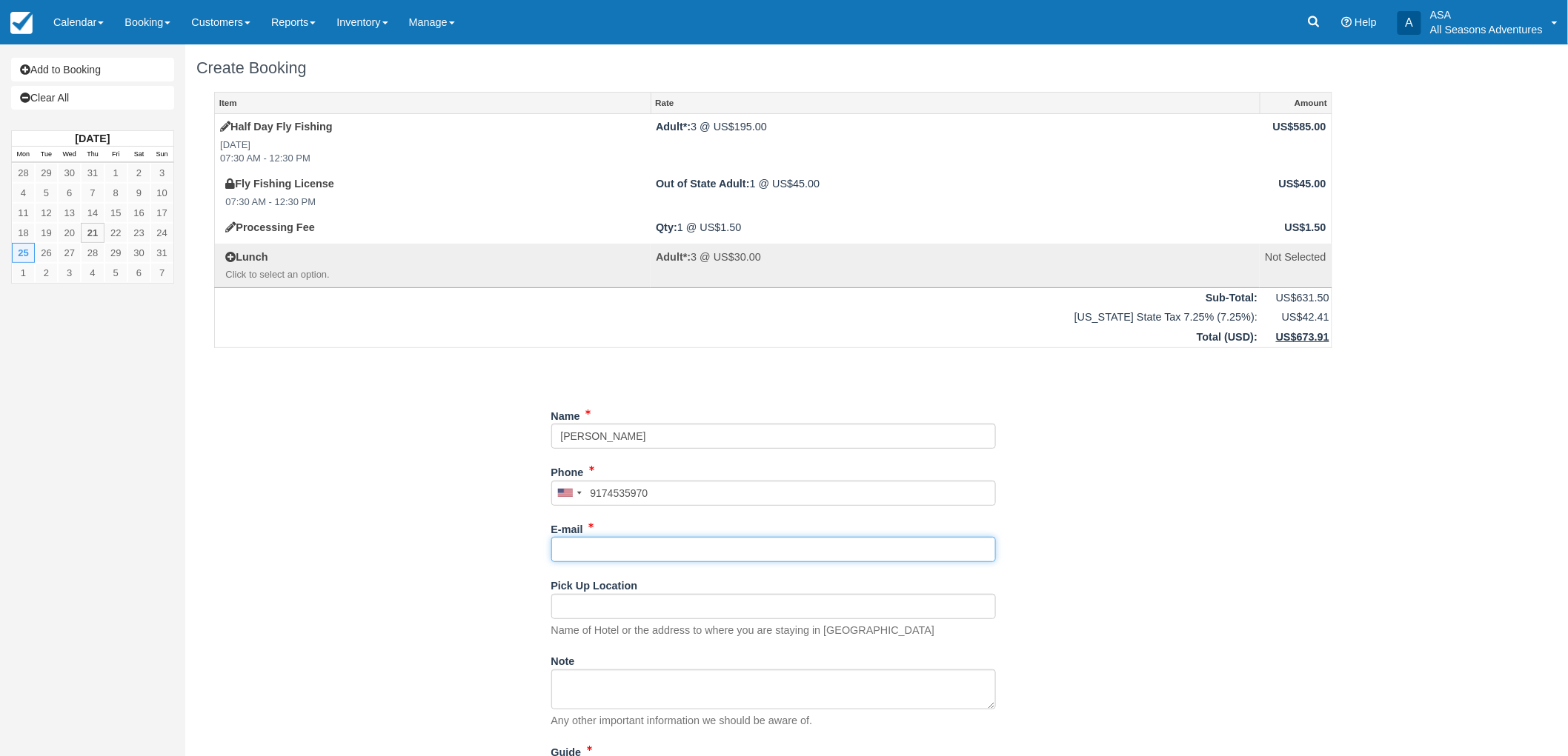
type input "(917) 453-5970"
click at [593, 562] on input "E-mail" at bounding box center [774, 549] width 445 height 25
type input "piermont@gmail.com"
click at [588, 613] on input "Pick Up Location" at bounding box center [774, 607] width 445 height 25
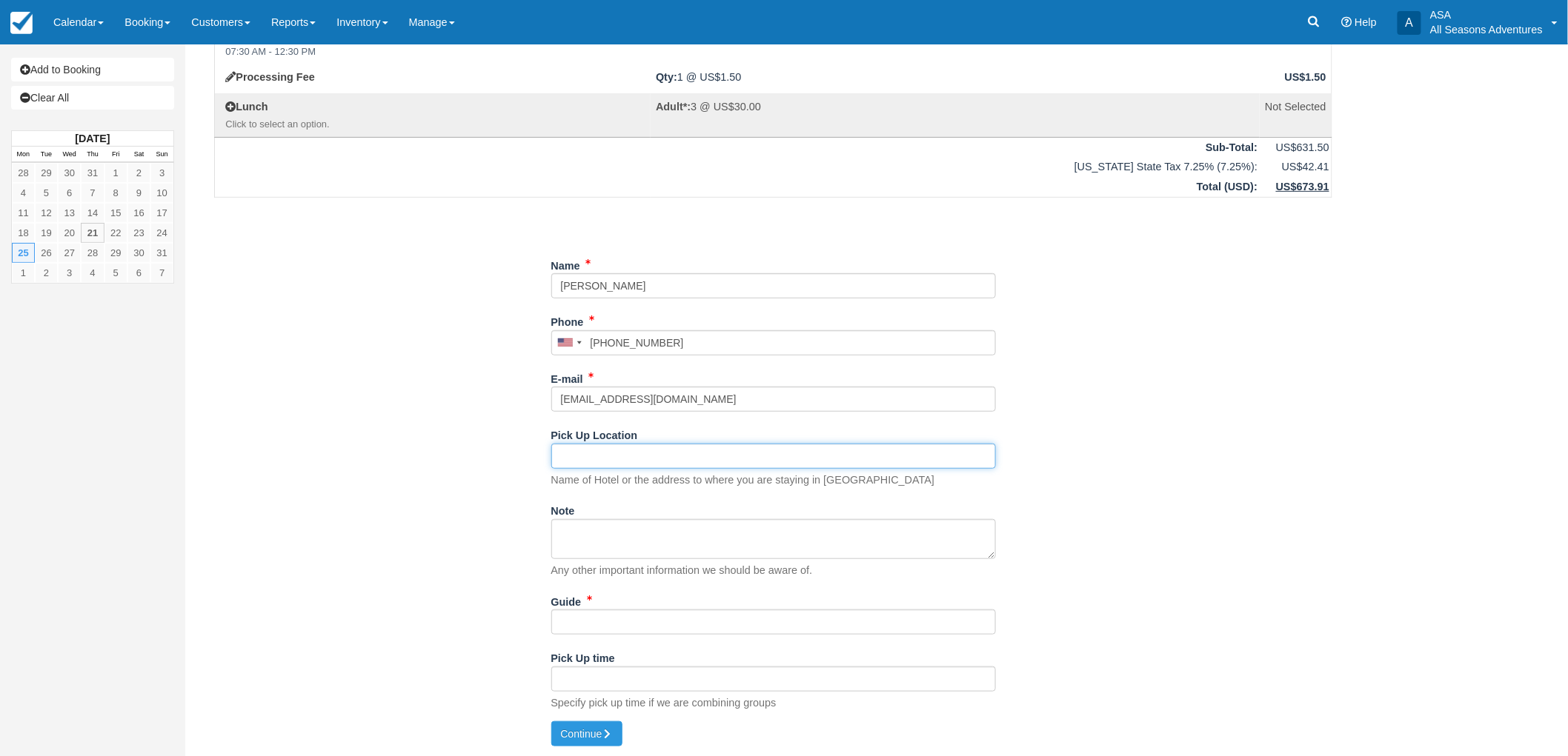
scroll to position [152, 0]
click at [576, 450] on input "5466 Leighs Lane" at bounding box center [774, 455] width 445 height 25
click at [587, 453] on input "5456 Leighs Lane" at bounding box center [774, 455] width 445 height 25
click at [613, 454] on input "5456 Leighs Lane" at bounding box center [774, 455] width 445 height 25
click at [616, 455] on input "5456 Leighs Lane" at bounding box center [774, 455] width 445 height 25
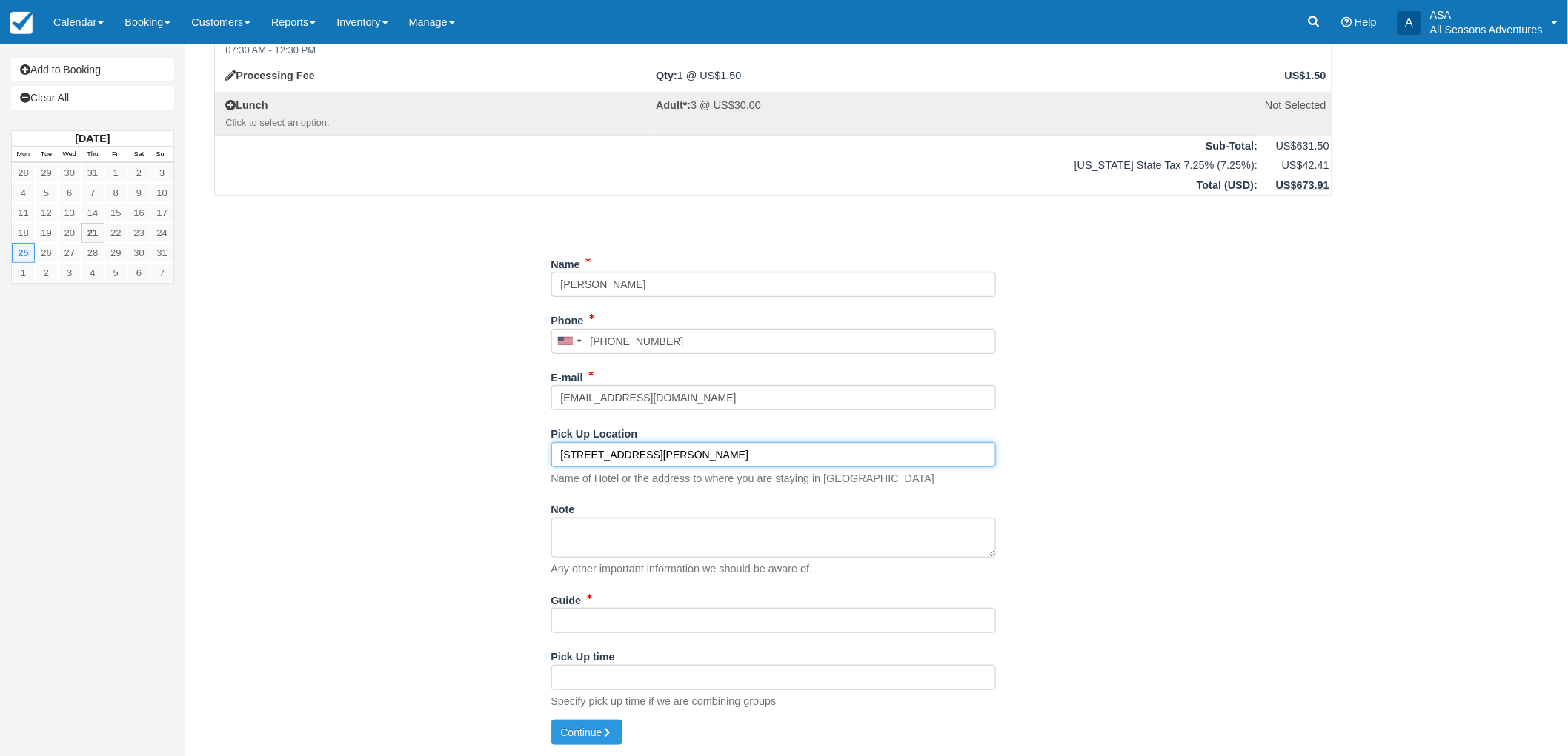
click at [599, 454] on input "5456 Leighs Lane" at bounding box center [774, 455] width 445 height 25
click at [616, 456] on input "5456 Leighs Lane" at bounding box center [774, 455] width 445 height 25
type input "5456 Luge Lane"
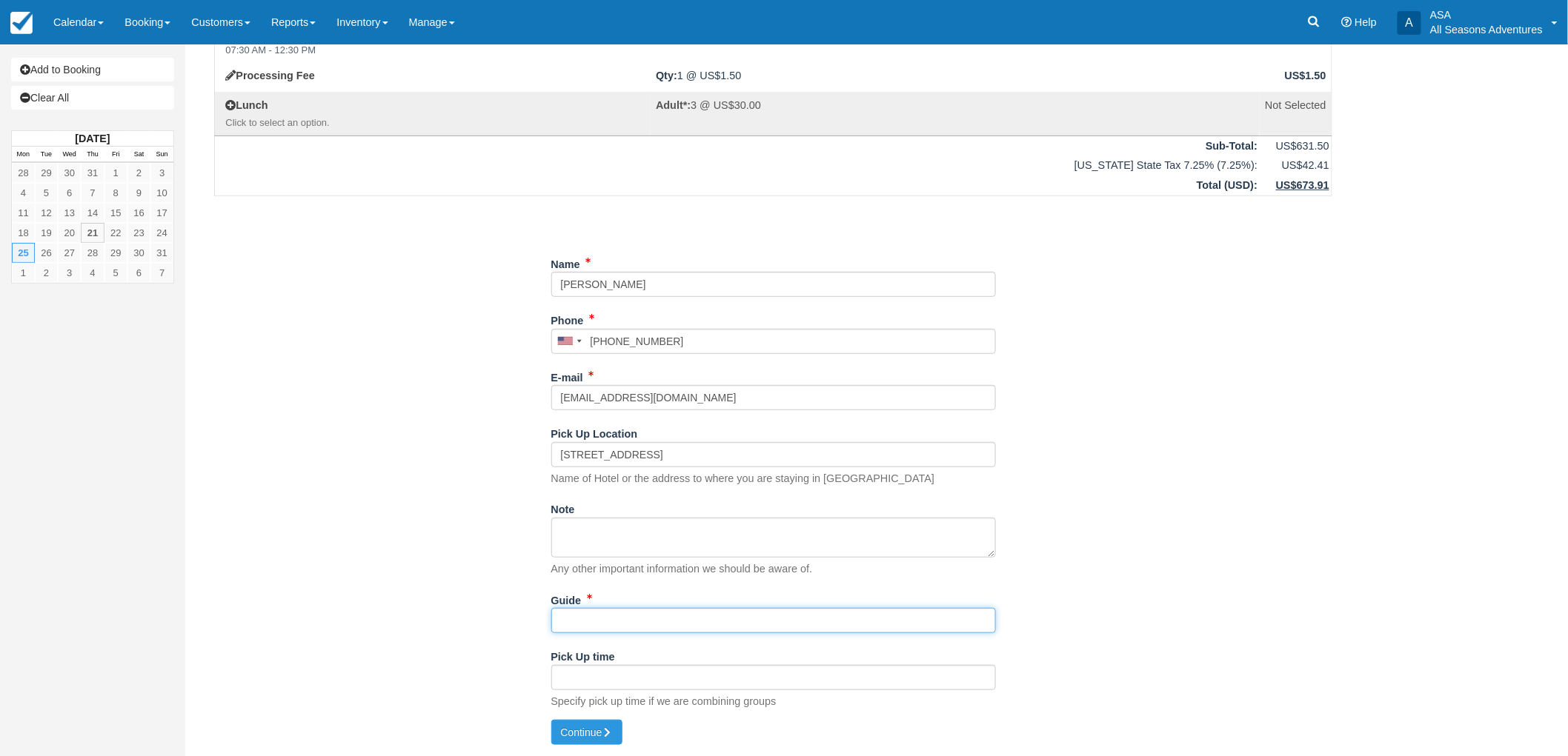
click at [606, 619] on input "Guide" at bounding box center [774, 621] width 445 height 25
type input "tbd"
click at [595, 742] on button "Continue" at bounding box center [587, 733] width 72 height 25
type input "+19174535970"
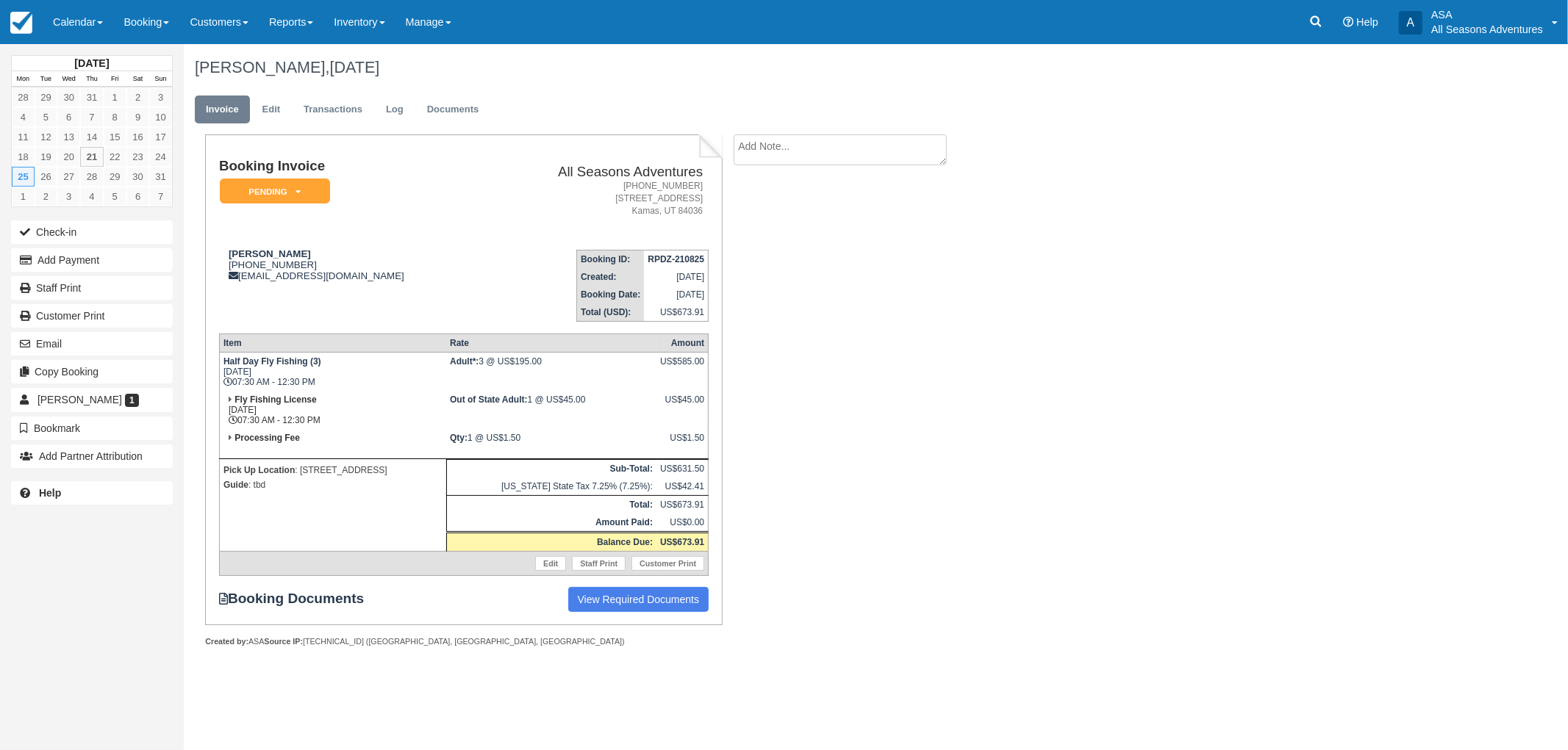
click at [866, 151] on textarea at bounding box center [840, 150] width 213 height 31
click at [62, 252] on button "Add Payment" at bounding box center [92, 260] width 162 height 24
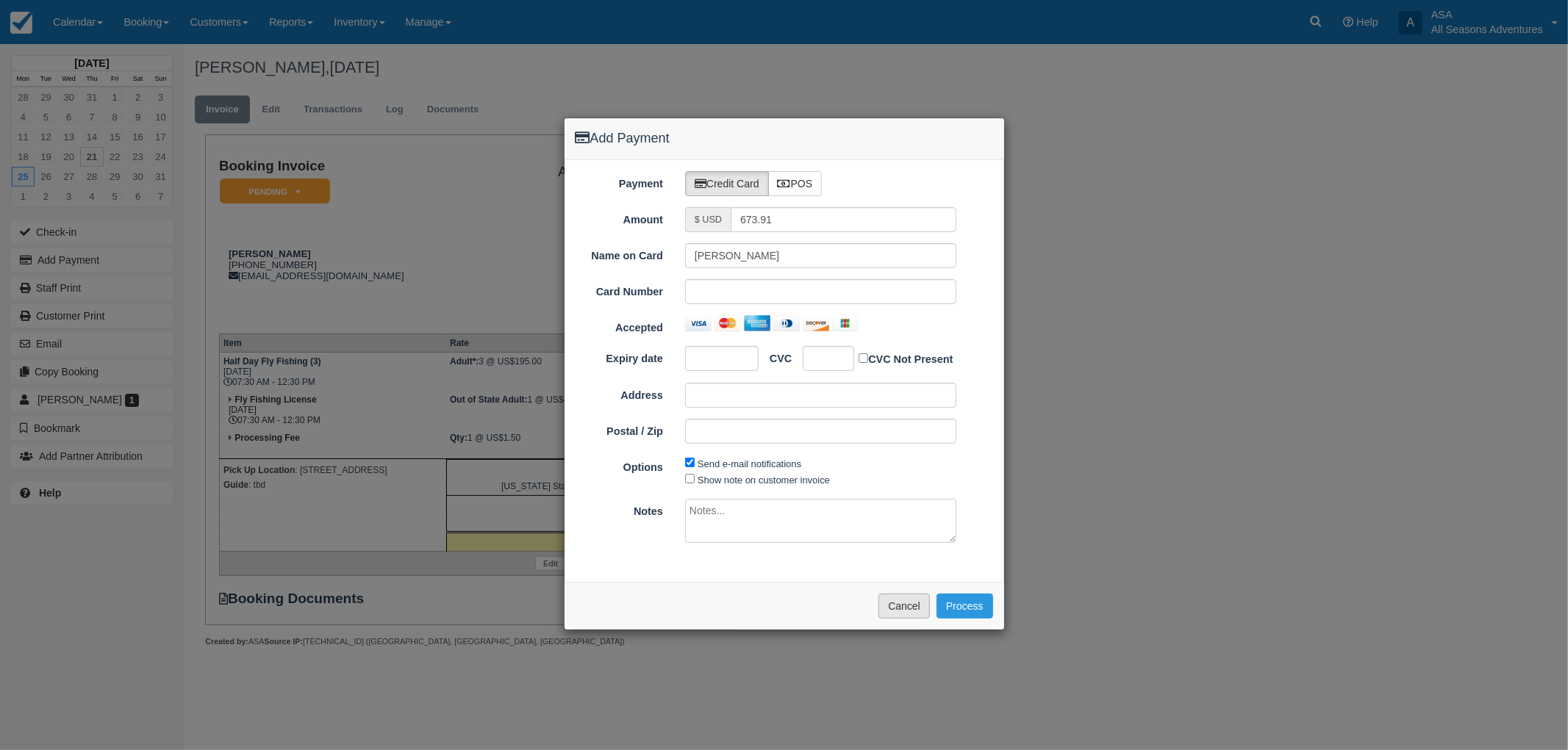
click at [892, 601] on button "Cancel" at bounding box center [903, 606] width 52 height 25
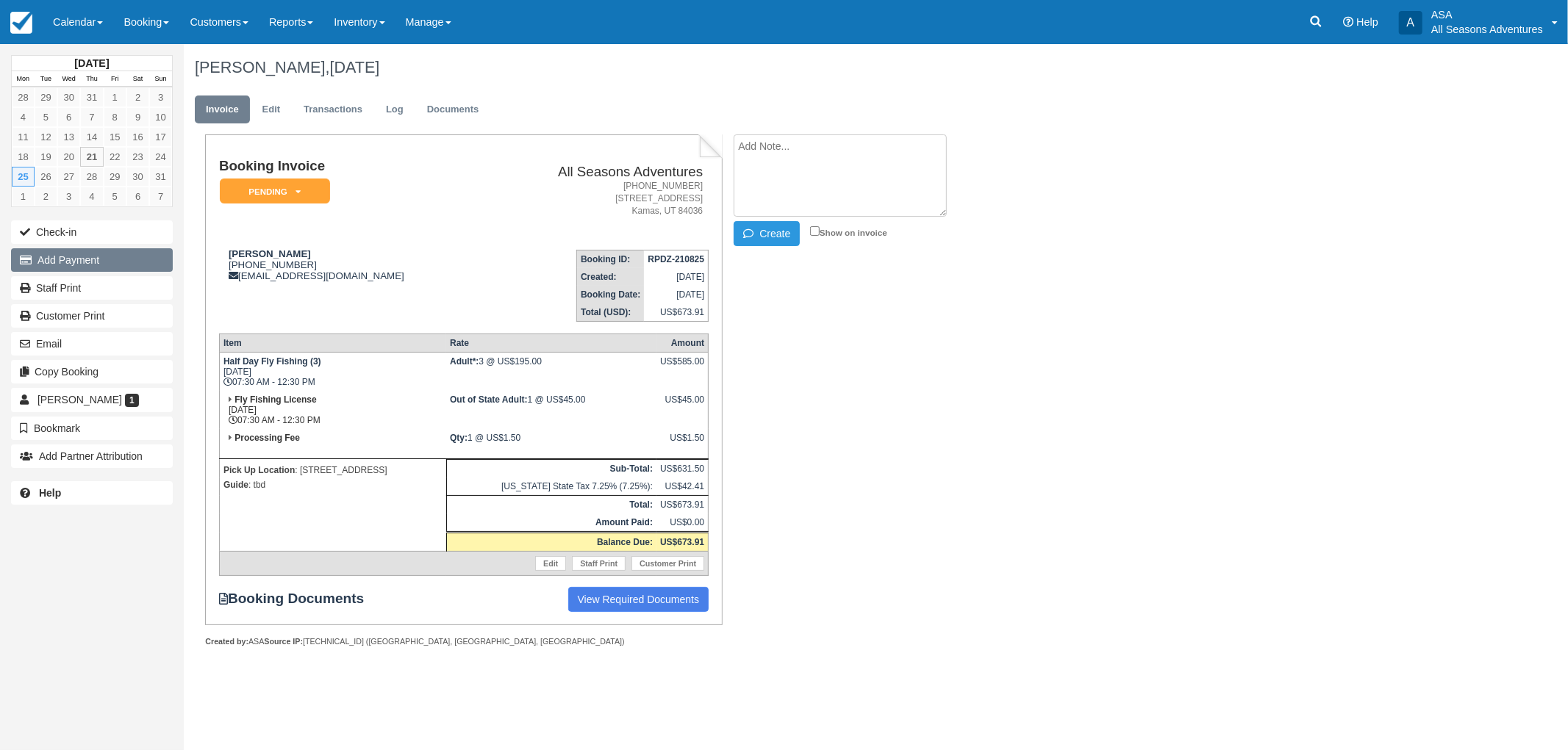
click at [63, 257] on button "Add Payment" at bounding box center [92, 260] width 162 height 24
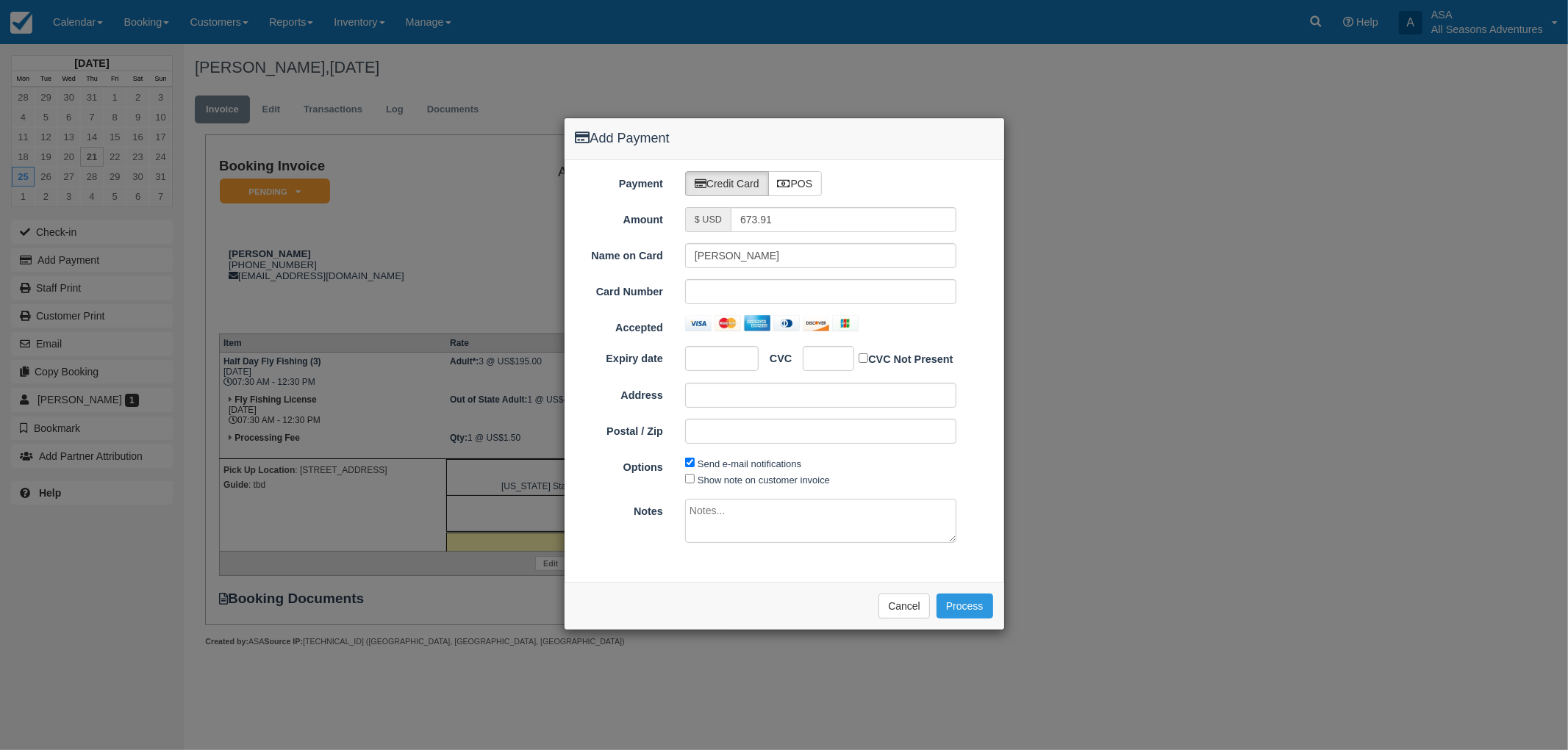
click at [692, 294] on div at bounding box center [821, 291] width 271 height 25
drag, startPoint x: 781, startPoint y: 215, endPoint x: 640, endPoint y: 237, distance: 142.7
click at [640, 237] on div "Payment Credit Card POS Amount $ USD 673.91 Name on Card [PERSON_NAME] Card Num…" at bounding box center [784, 372] width 439 height 422
type input "1.50"
click at [660, 578] on div "Payment Credit Card POS Amount $ USD 1.50 Name on Card [PERSON_NAME] Card Numbe…" at bounding box center [784, 372] width 439 height 422
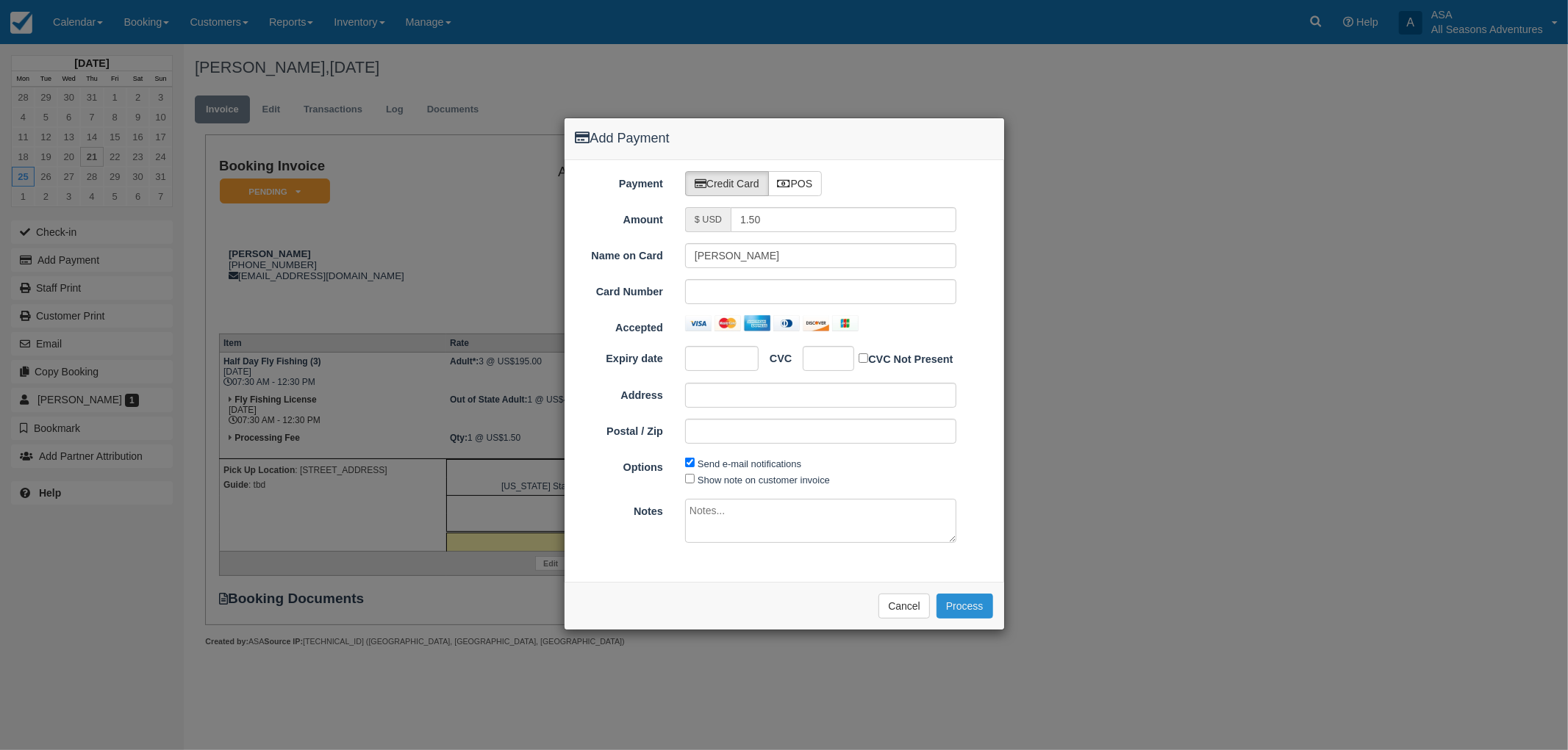
click at [966, 610] on button "Process" at bounding box center [964, 606] width 56 height 25
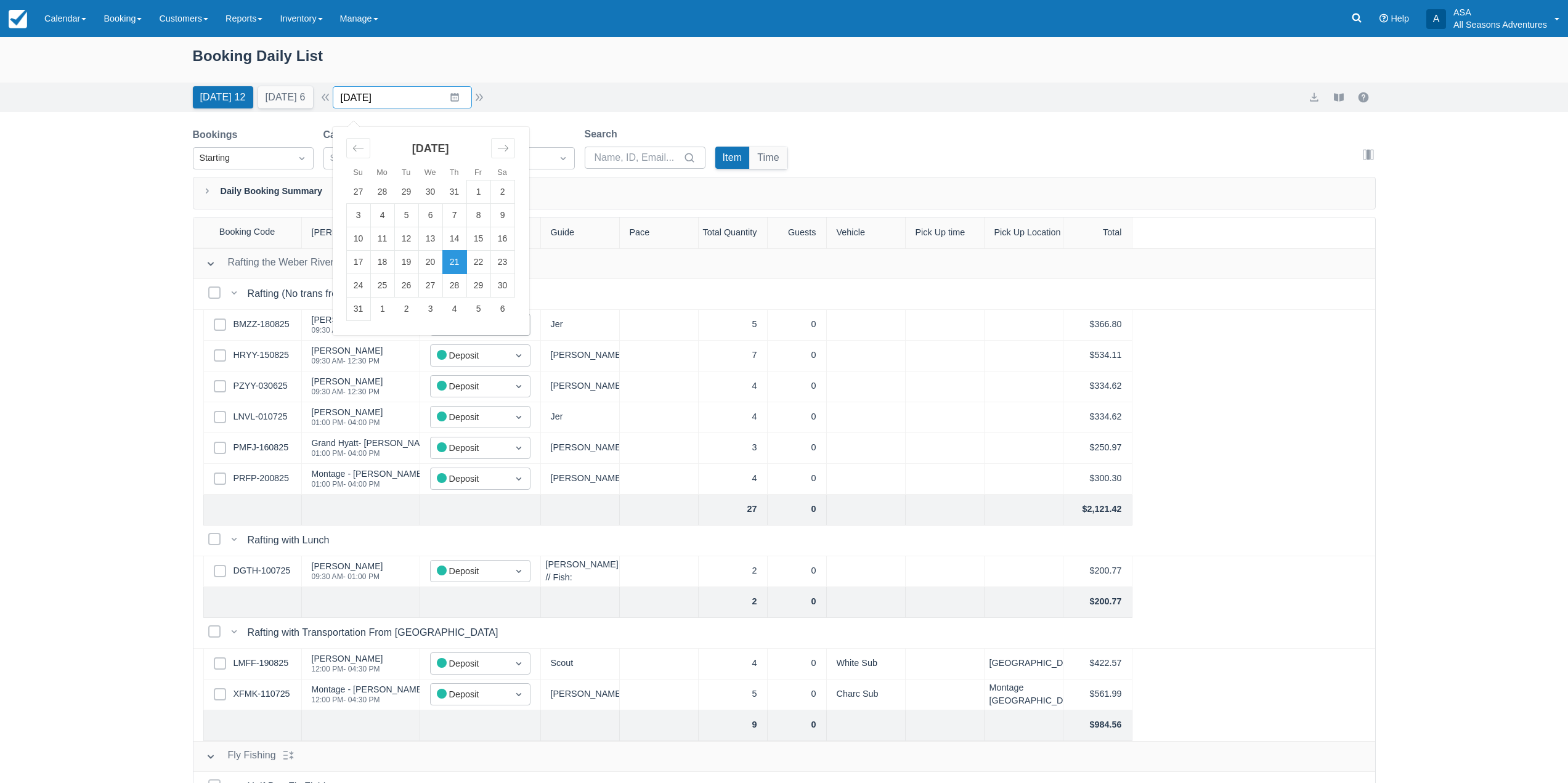
click at [457, 96] on input "08/21/25" at bounding box center [402, 97] width 139 height 22
click at [390, 293] on td "25" at bounding box center [382, 286] width 24 height 23
type input "[DATE]"
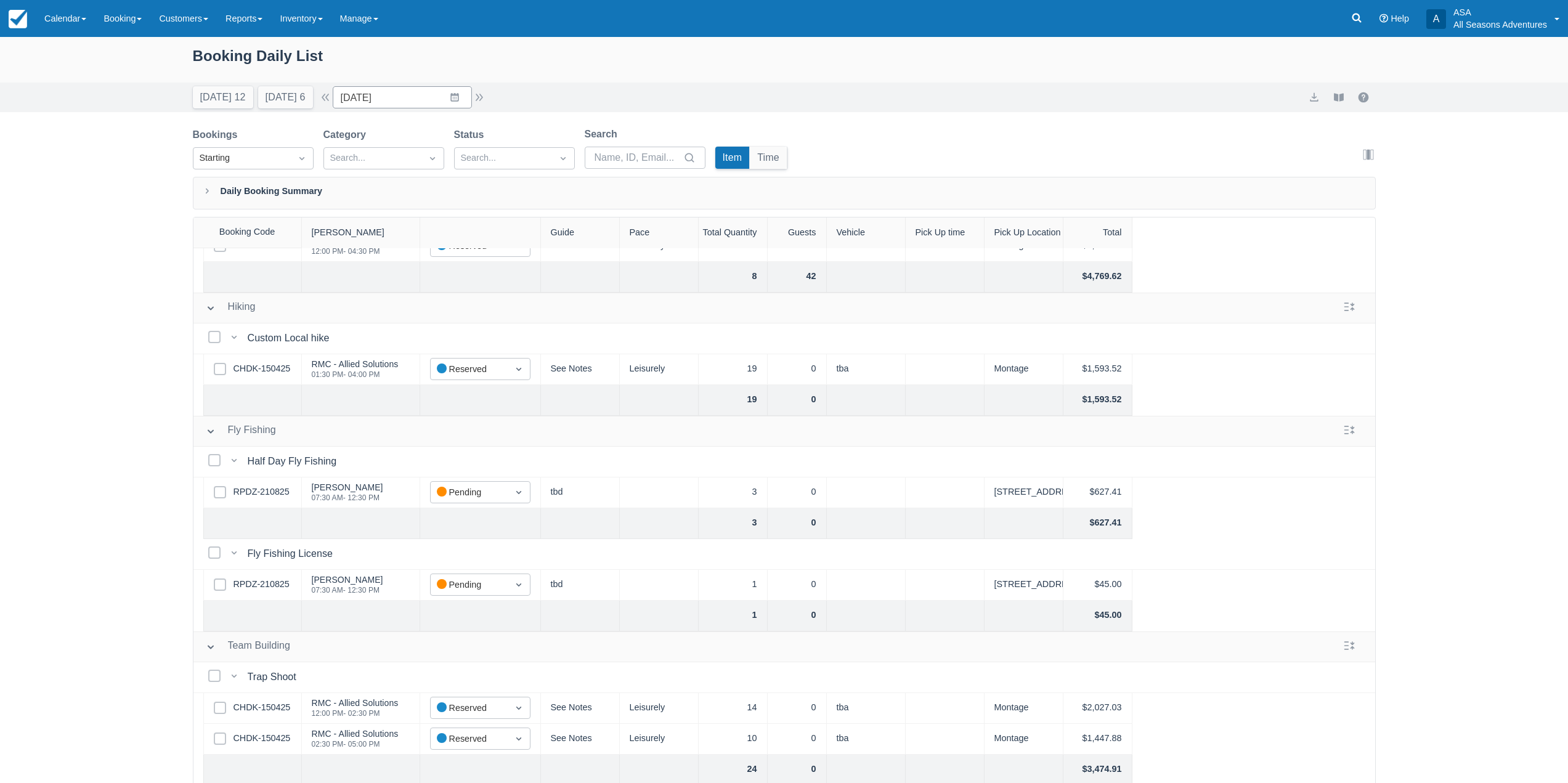
scroll to position [368, 0]
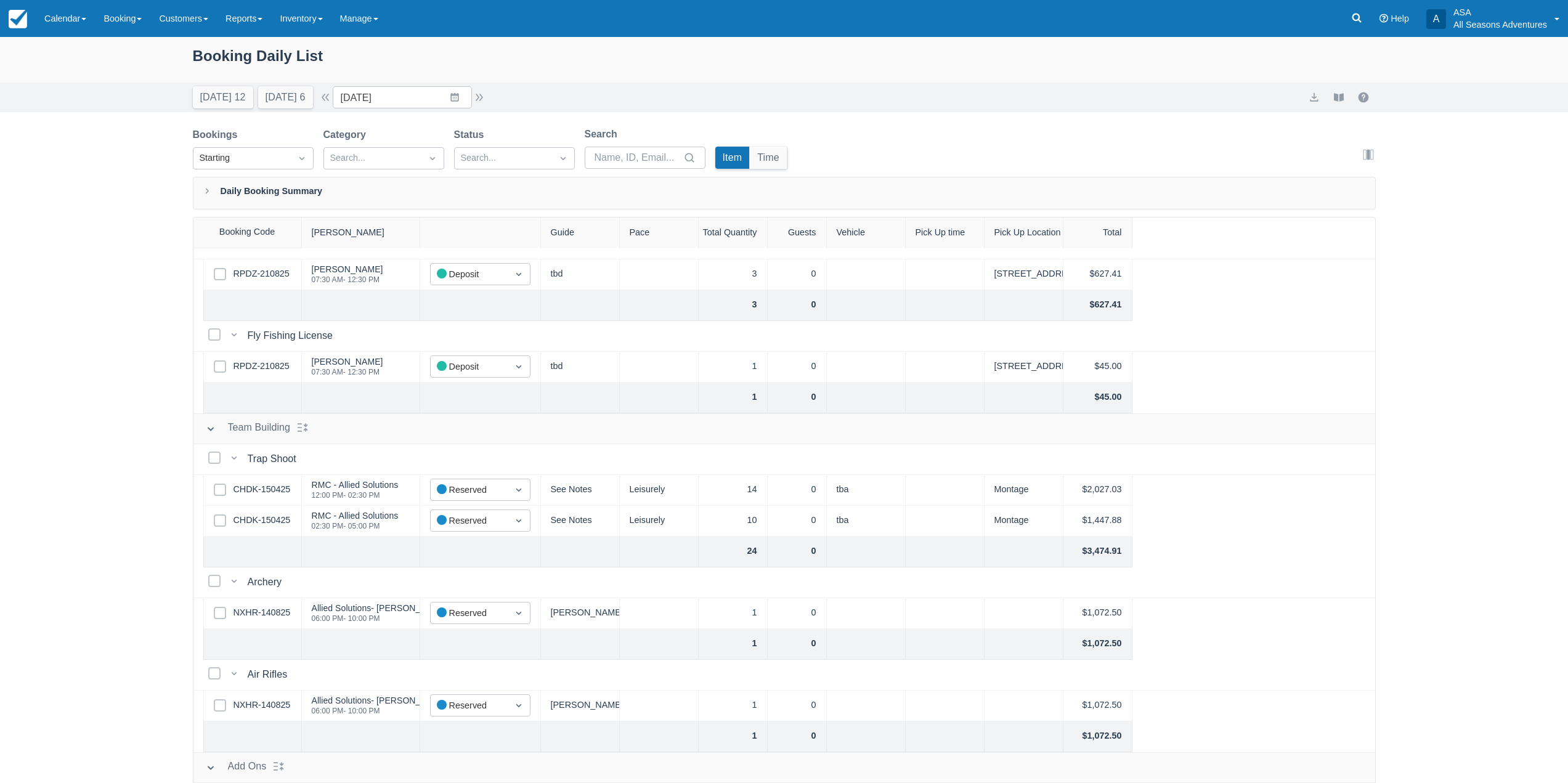
scroll to position [359, 0]
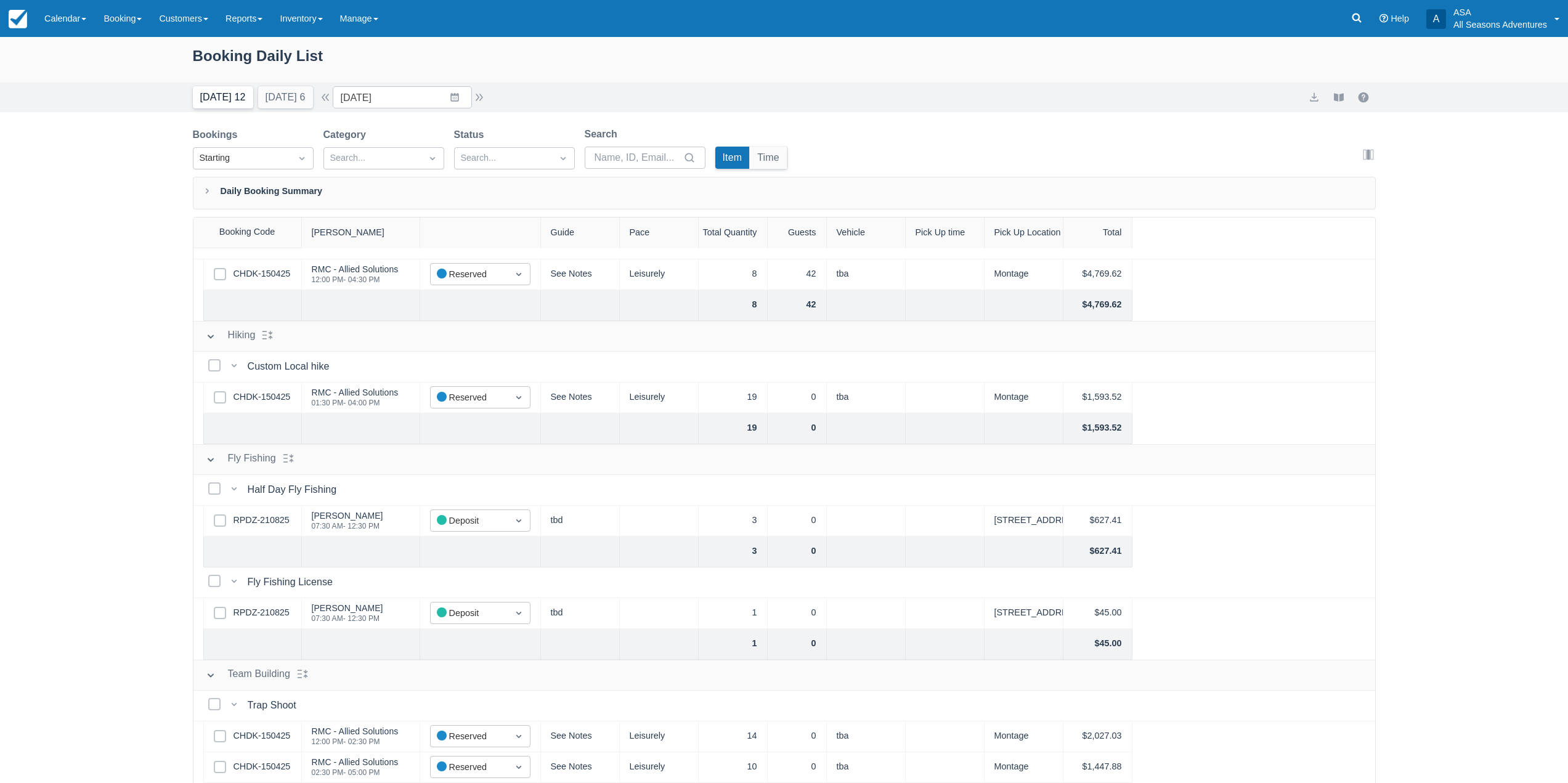
click at [232, 103] on button "[DATE] 12" at bounding box center [222, 97] width 60 height 22
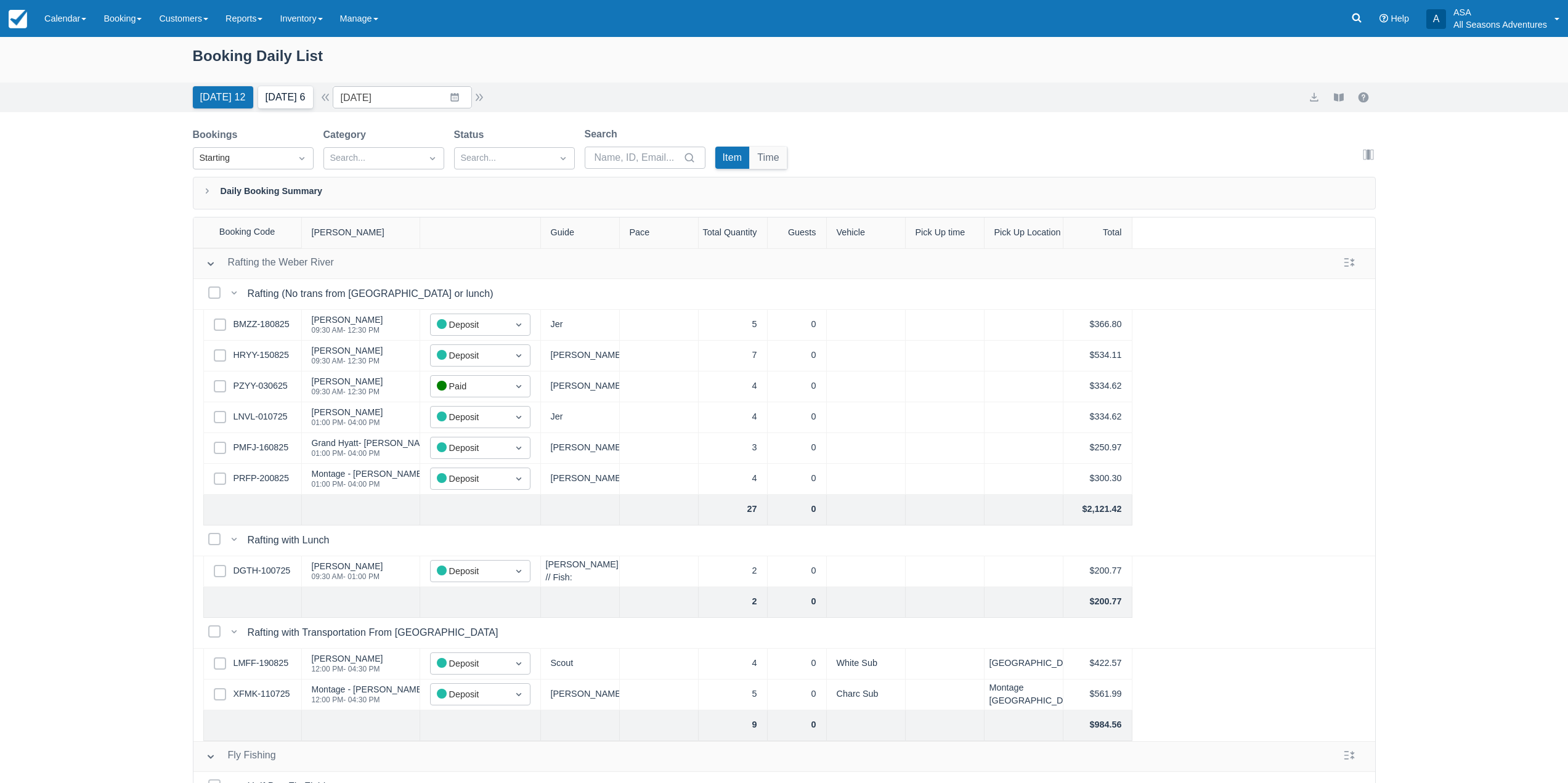
click at [279, 98] on button "[DATE] 6" at bounding box center [285, 97] width 55 height 22
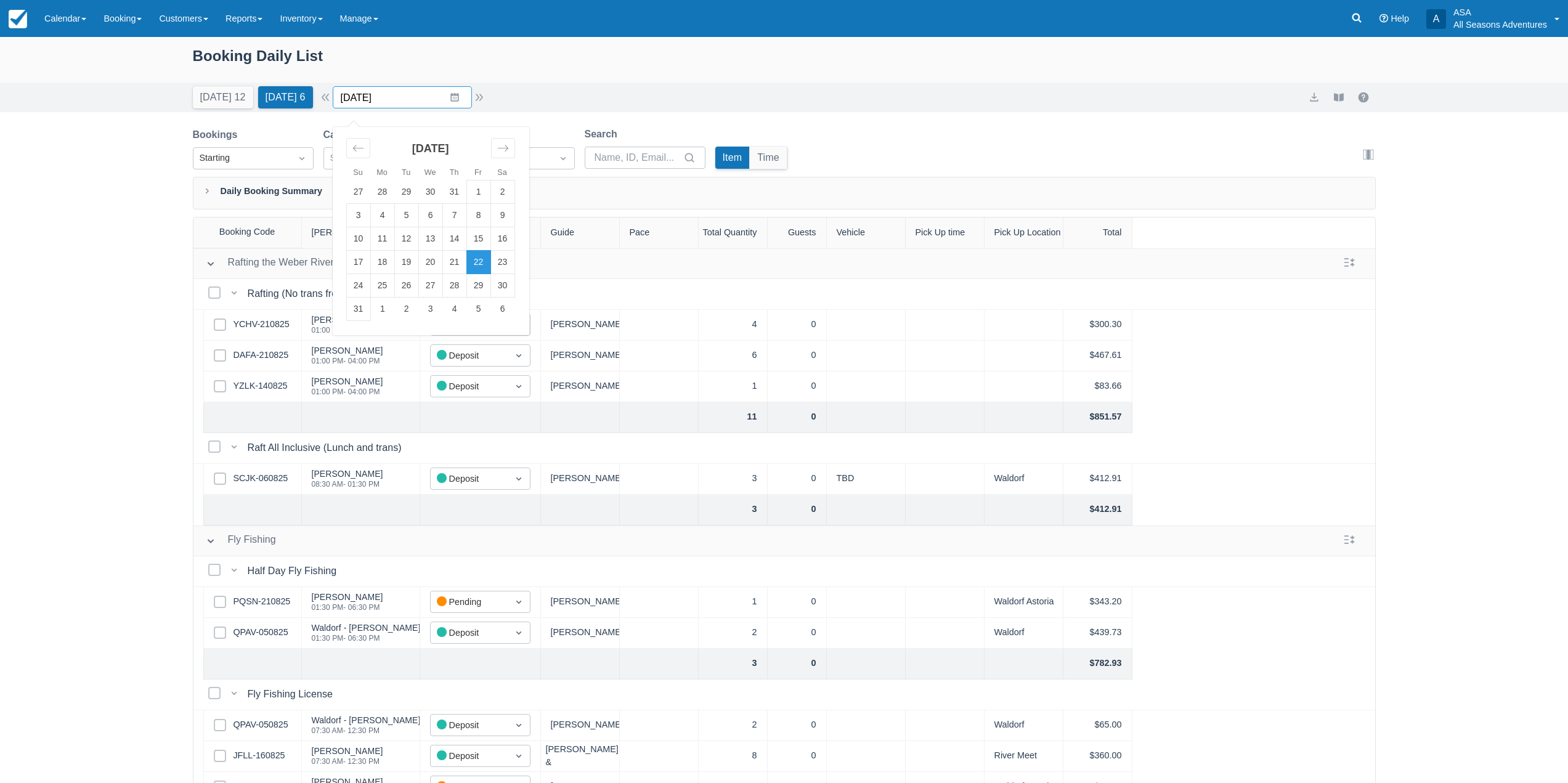
click at [456, 106] on input "[DATE]" at bounding box center [402, 97] width 139 height 22
click at [390, 289] on td "25" at bounding box center [382, 286] width 24 height 23
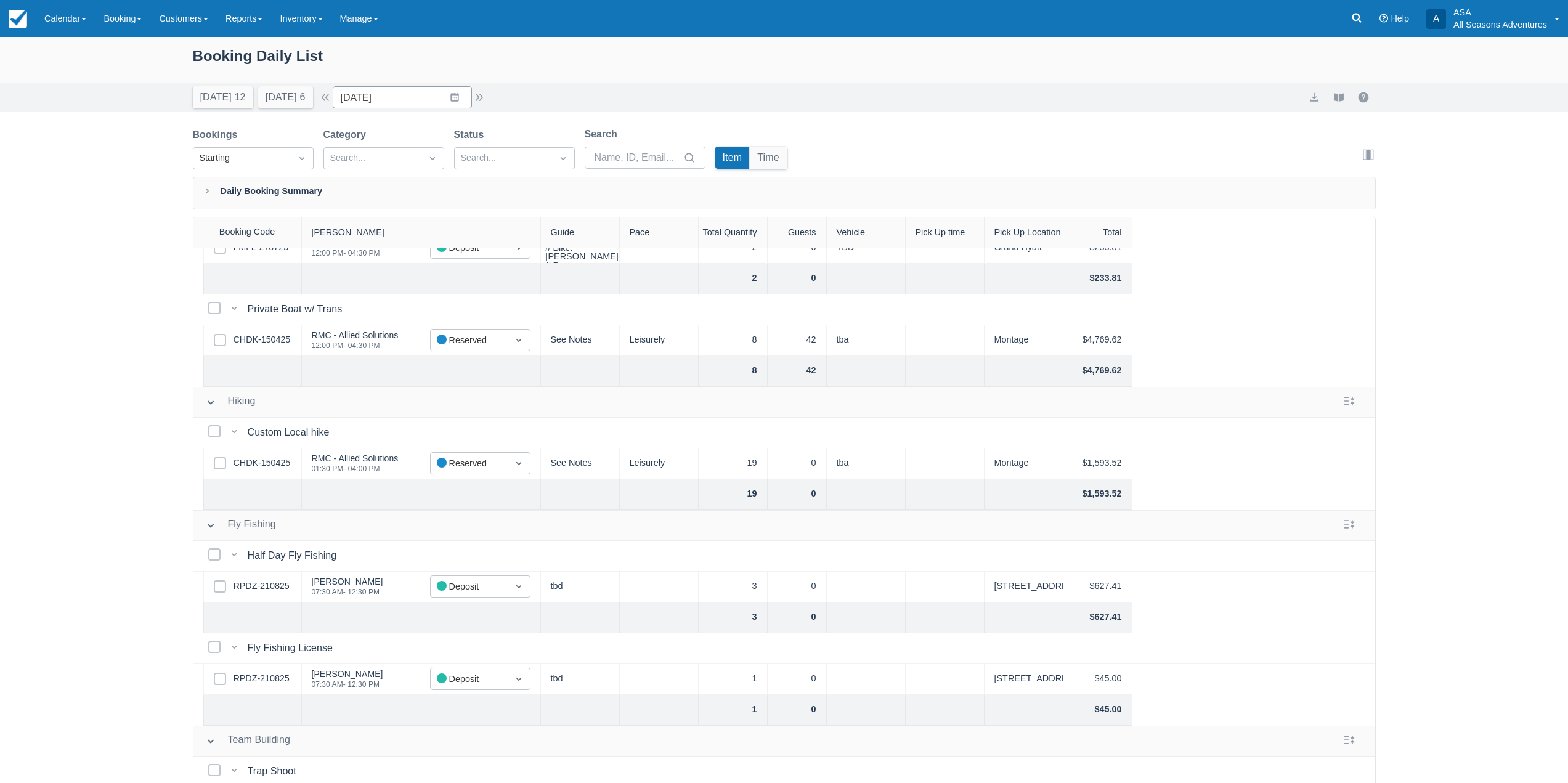
scroll to position [431, 0]
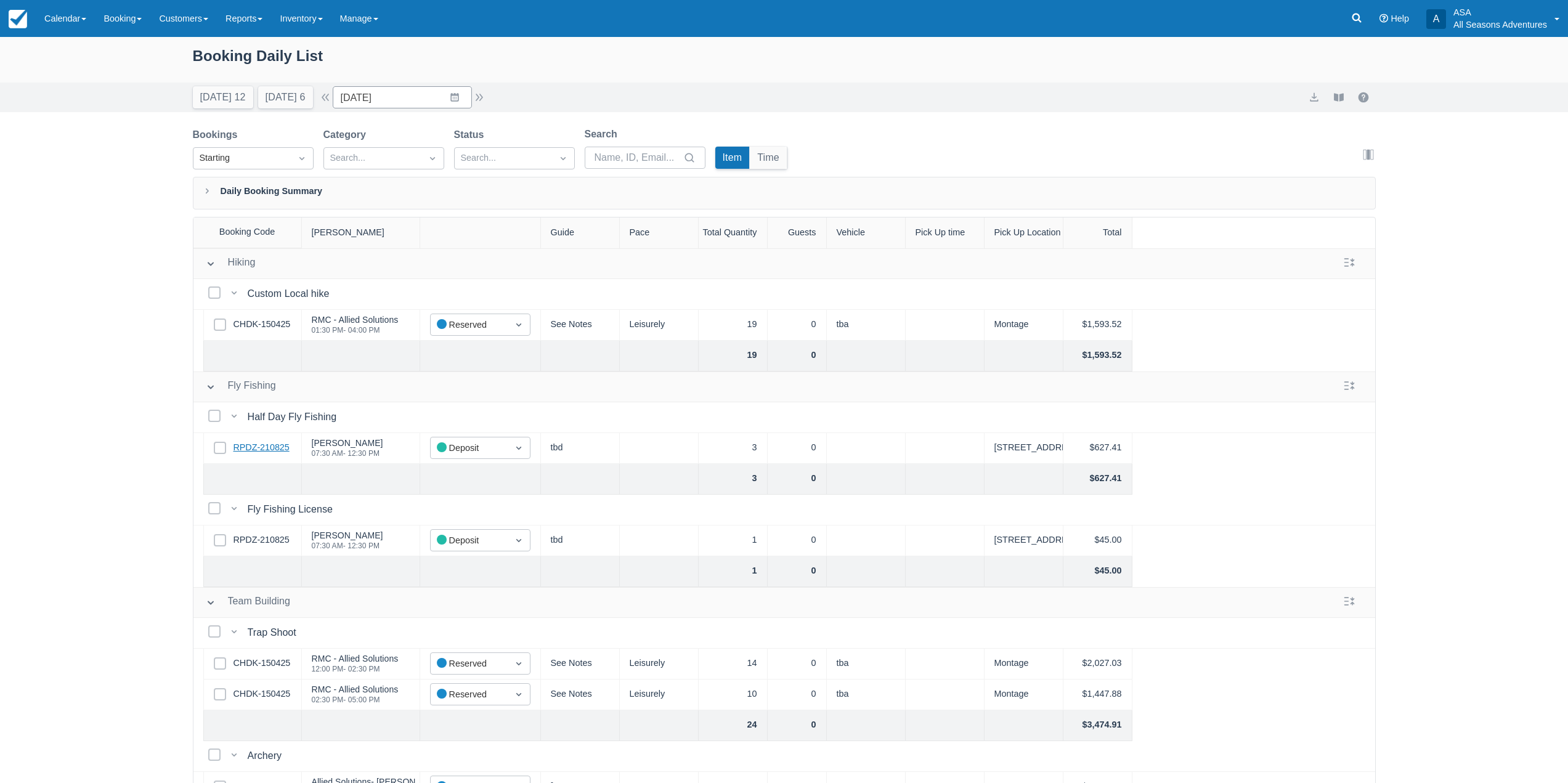
click at [266, 449] on link "RPDZ-210825" at bounding box center [261, 448] width 56 height 14
click at [295, 105] on button "Tomorrow 6" at bounding box center [285, 97] width 55 height 22
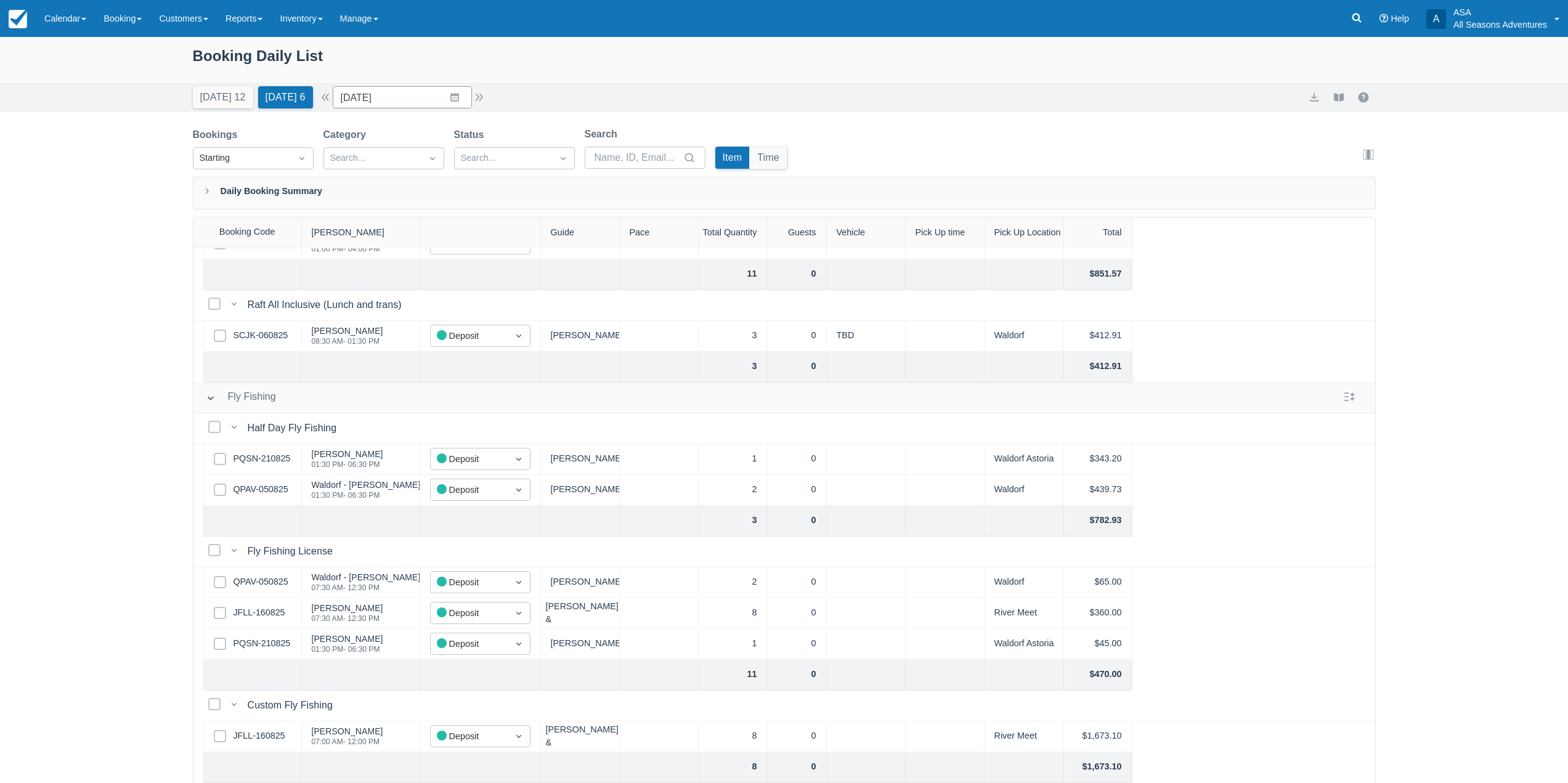
scroll to position [245, 0]
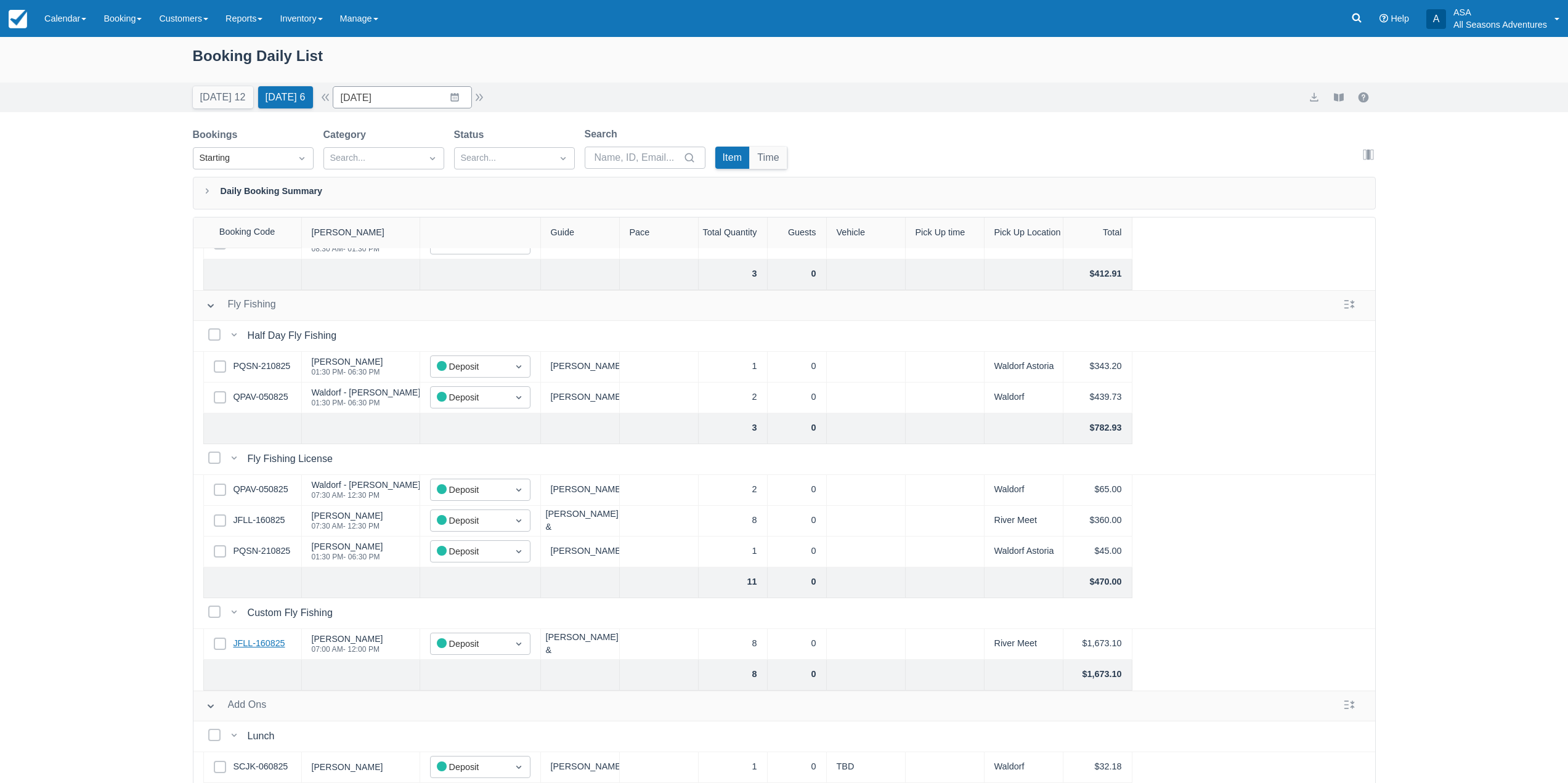
click at [282, 637] on link "JFLL-160825" at bounding box center [259, 643] width 52 height 14
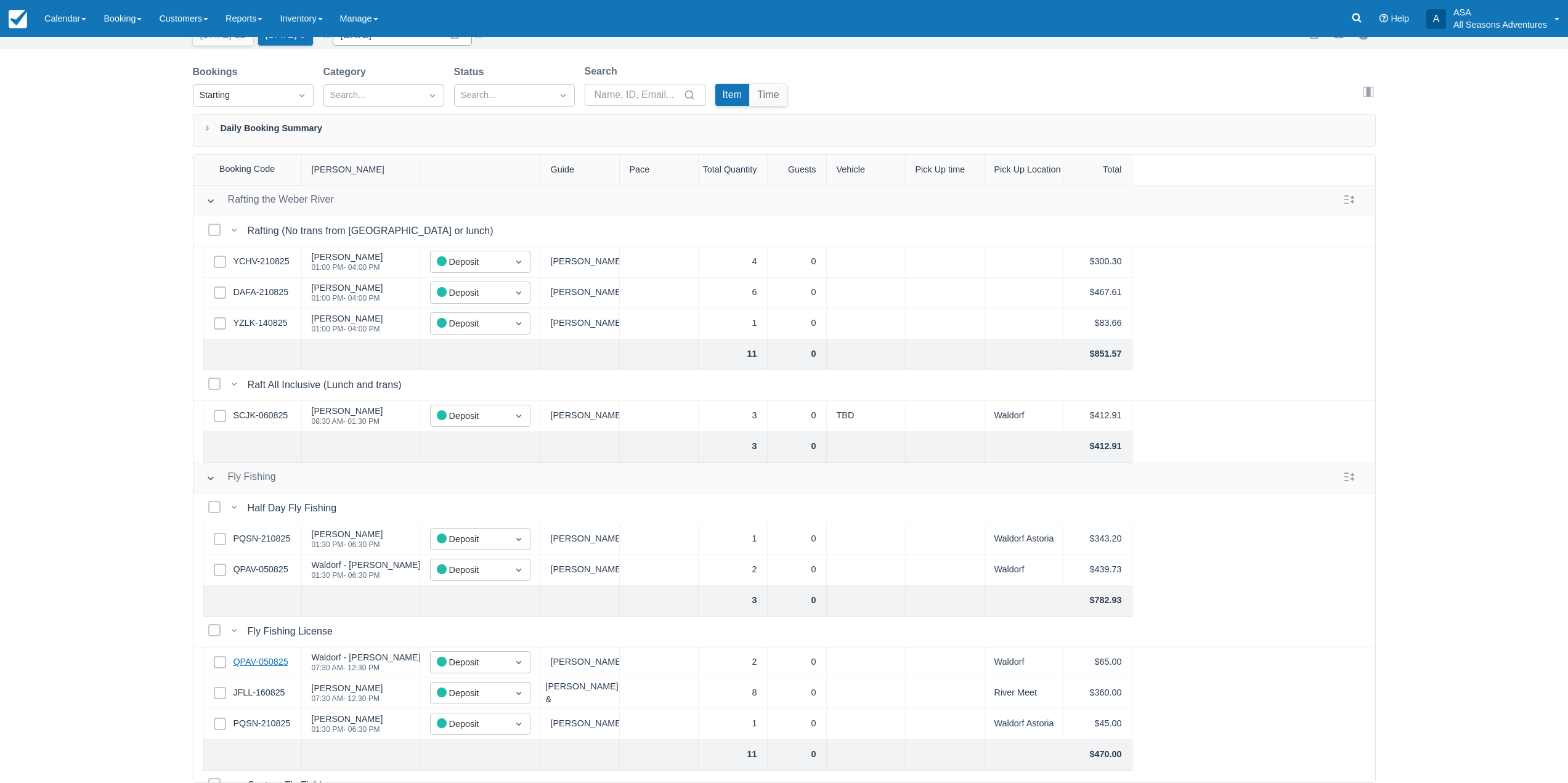
scroll to position [0, 0]
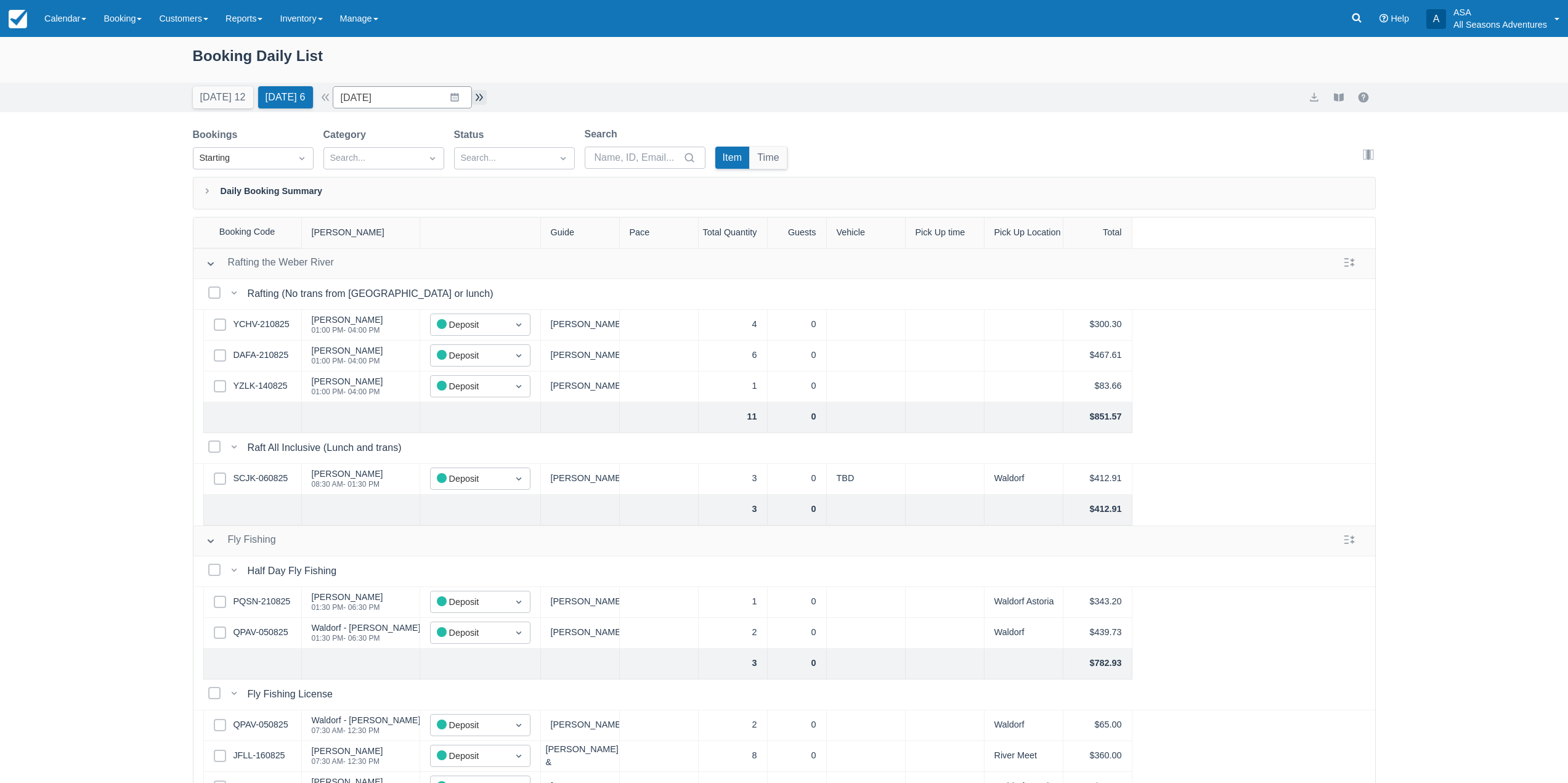
click at [478, 101] on button "button" at bounding box center [479, 97] width 15 height 15
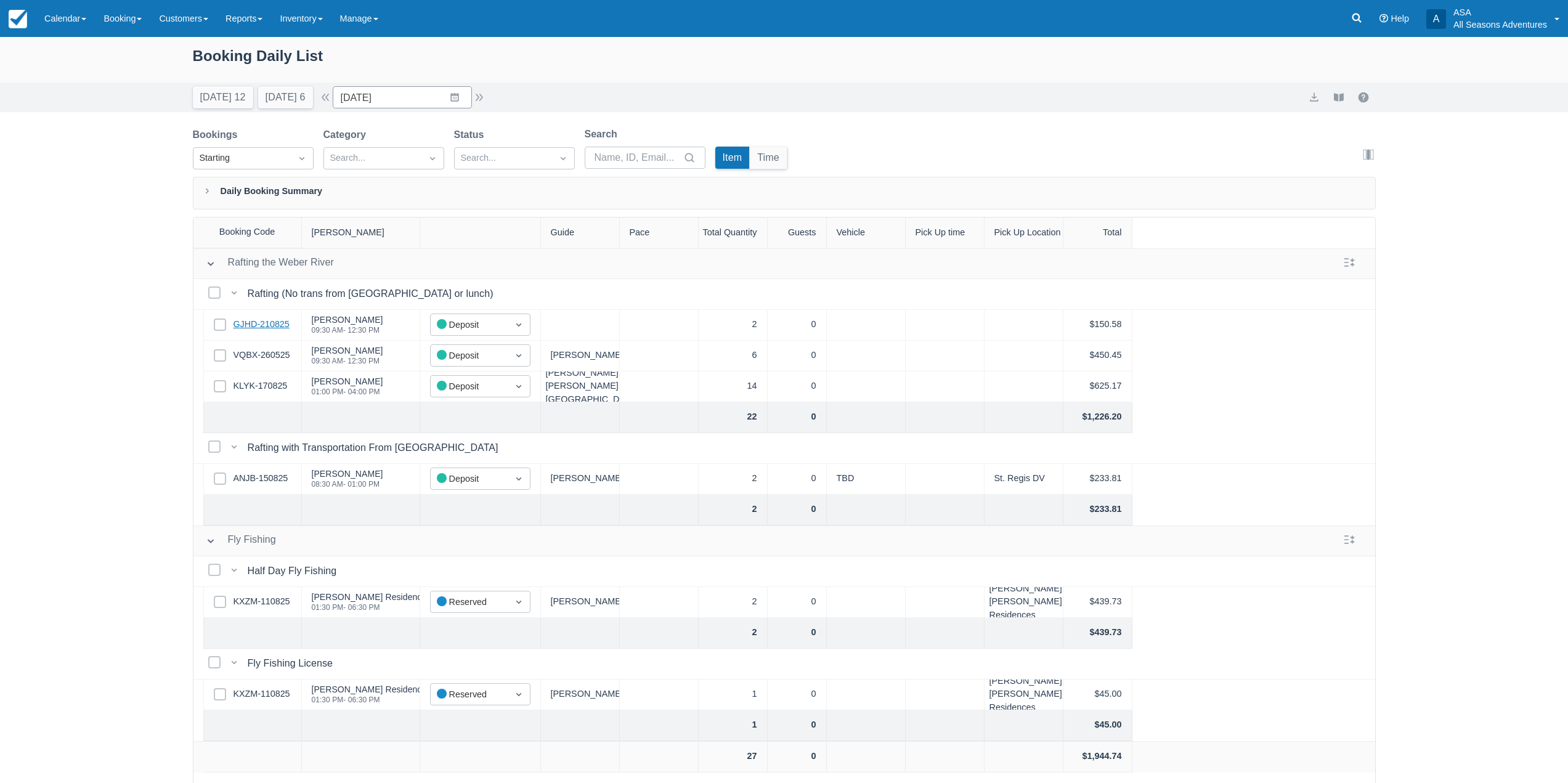
click at [256, 322] on link "GJHD-210825" at bounding box center [261, 324] width 56 height 14
click at [294, 96] on button "Tomorrow 6" at bounding box center [285, 97] width 55 height 22
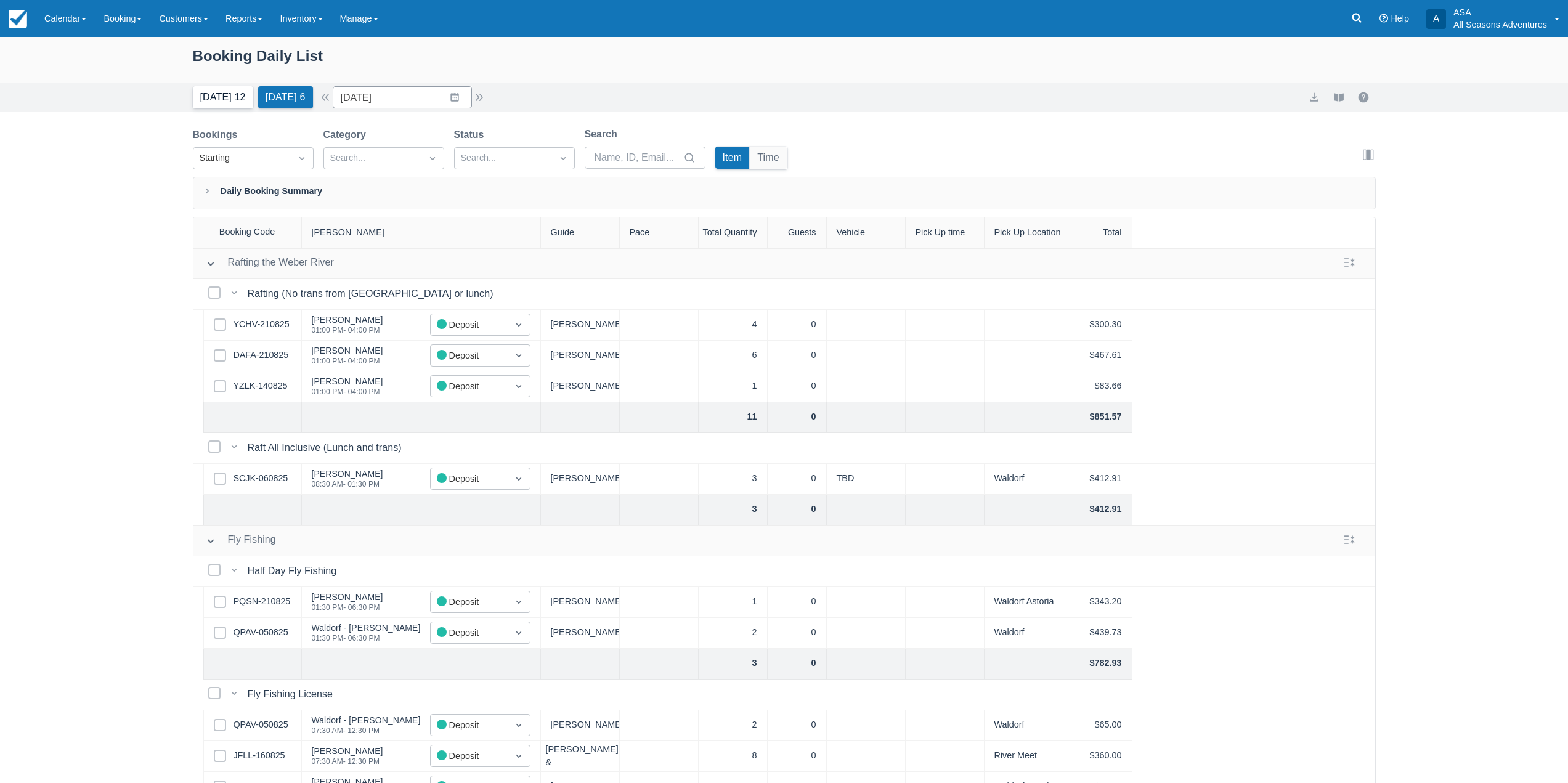
click at [231, 94] on button "Today 12" at bounding box center [222, 97] width 60 height 22
type input "[DATE]"
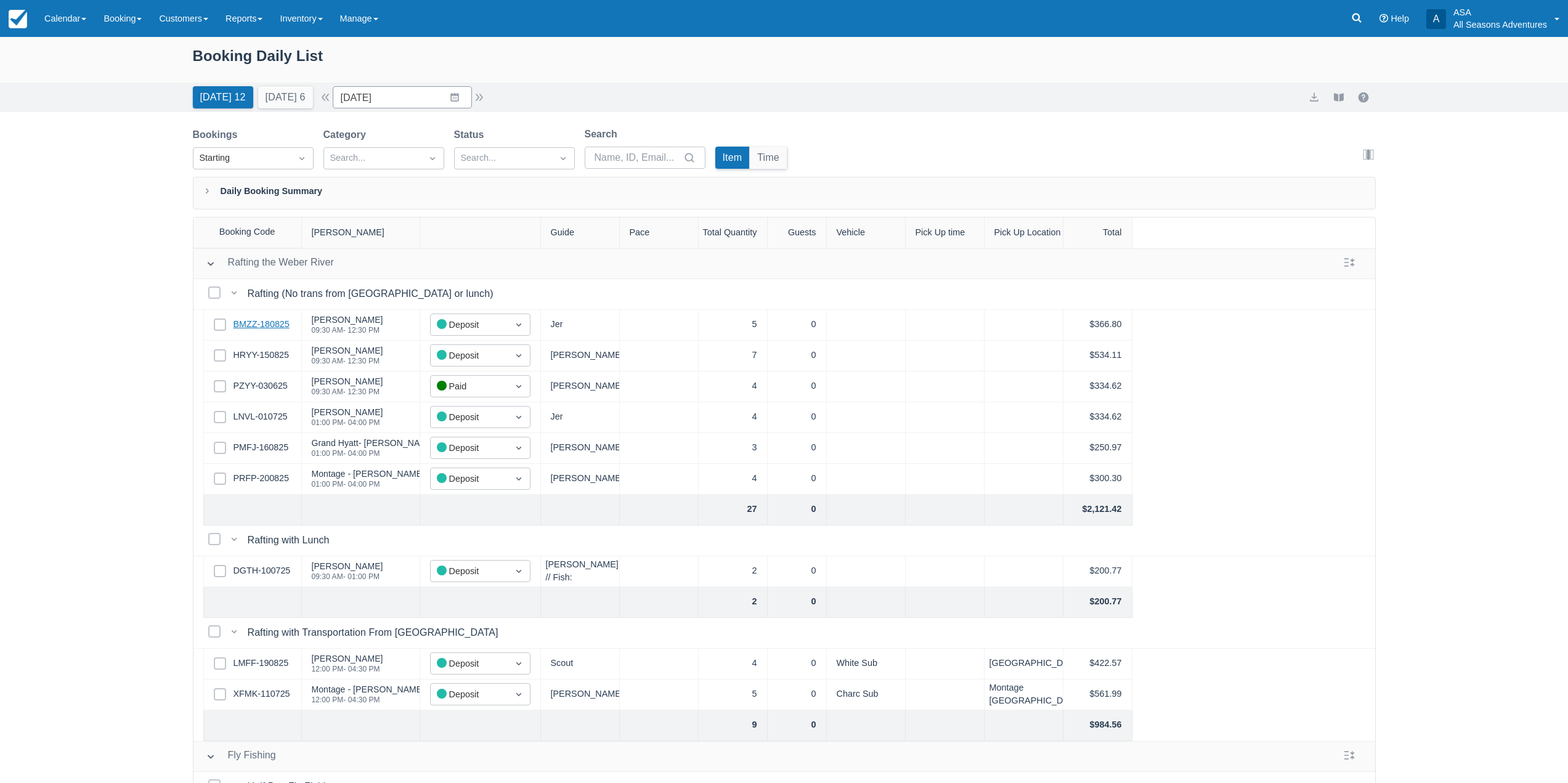
click at [255, 325] on link "BMZZ-180825" at bounding box center [261, 324] width 56 height 14
click at [271, 362] on div "Select Row HRYY-150825" at bounding box center [253, 356] width 99 height 31
click at [271, 353] on link "HRYY-150825" at bounding box center [261, 355] width 56 height 14
click at [268, 415] on link "LNVL-010725" at bounding box center [260, 417] width 54 height 14
click at [248, 448] on link "PMFJ-160825" at bounding box center [261, 448] width 56 height 14
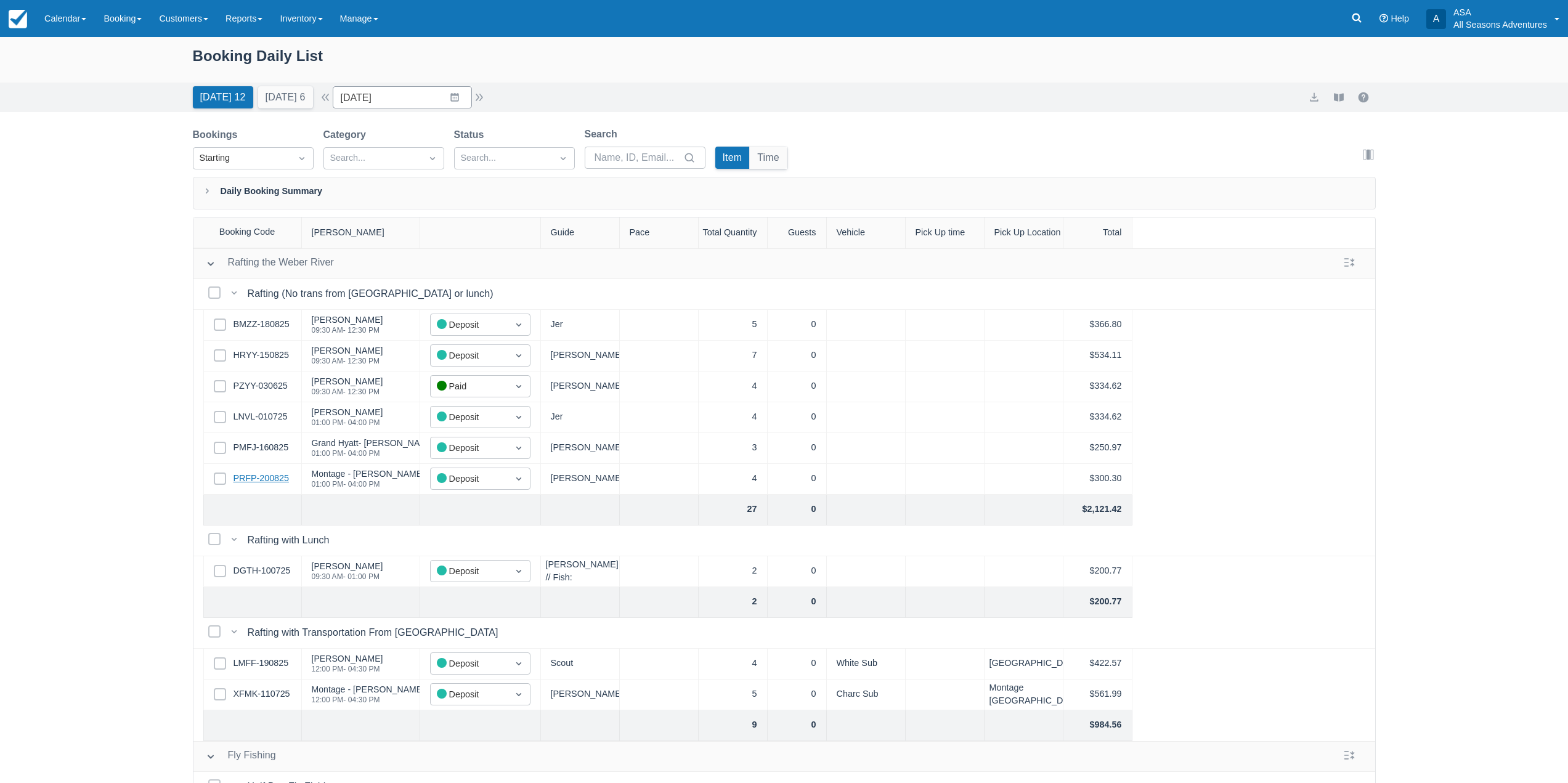
click at [255, 477] on link "PRFP-200825" at bounding box center [261, 478] width 56 height 14
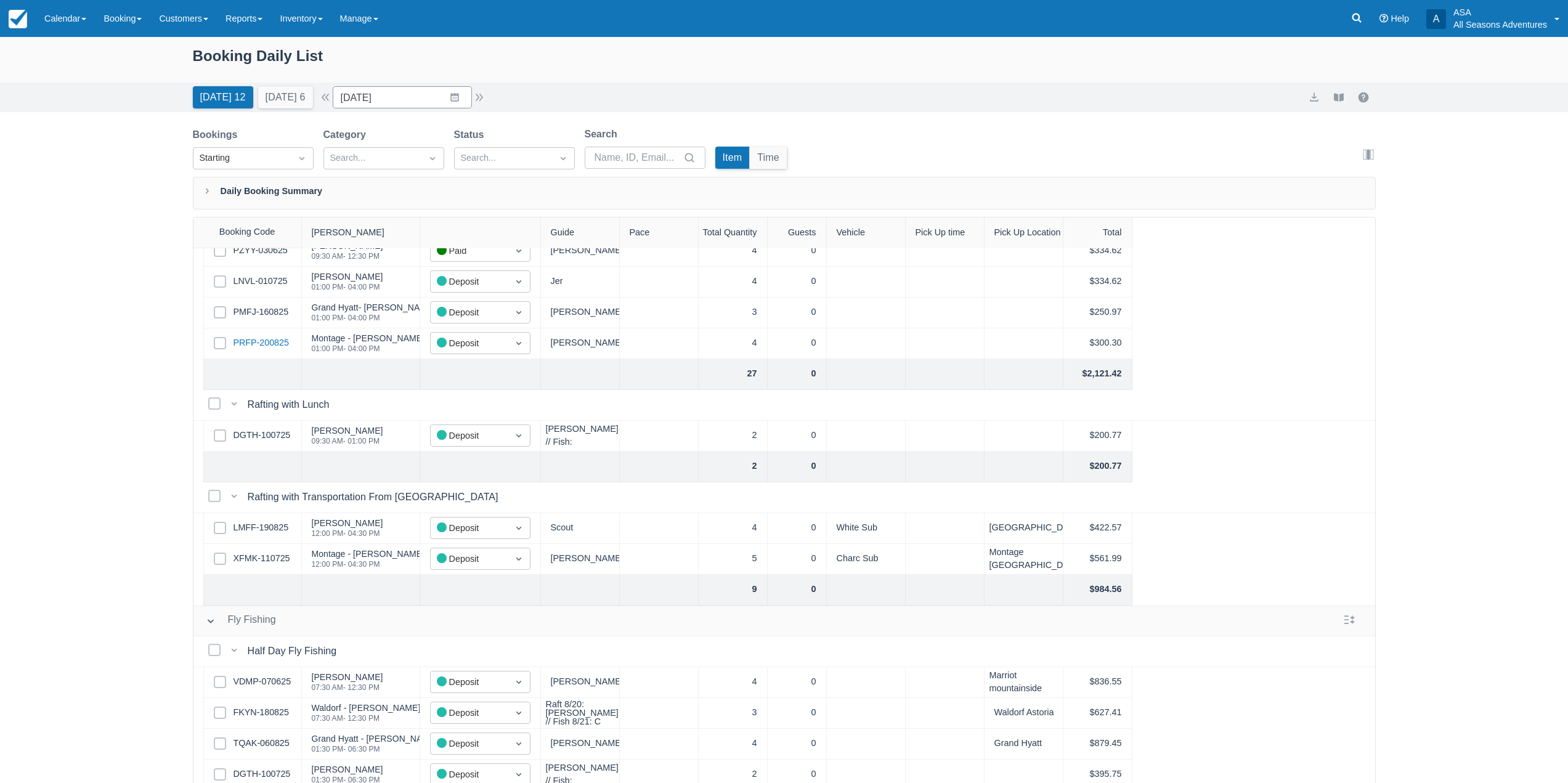
scroll to position [246, 0]
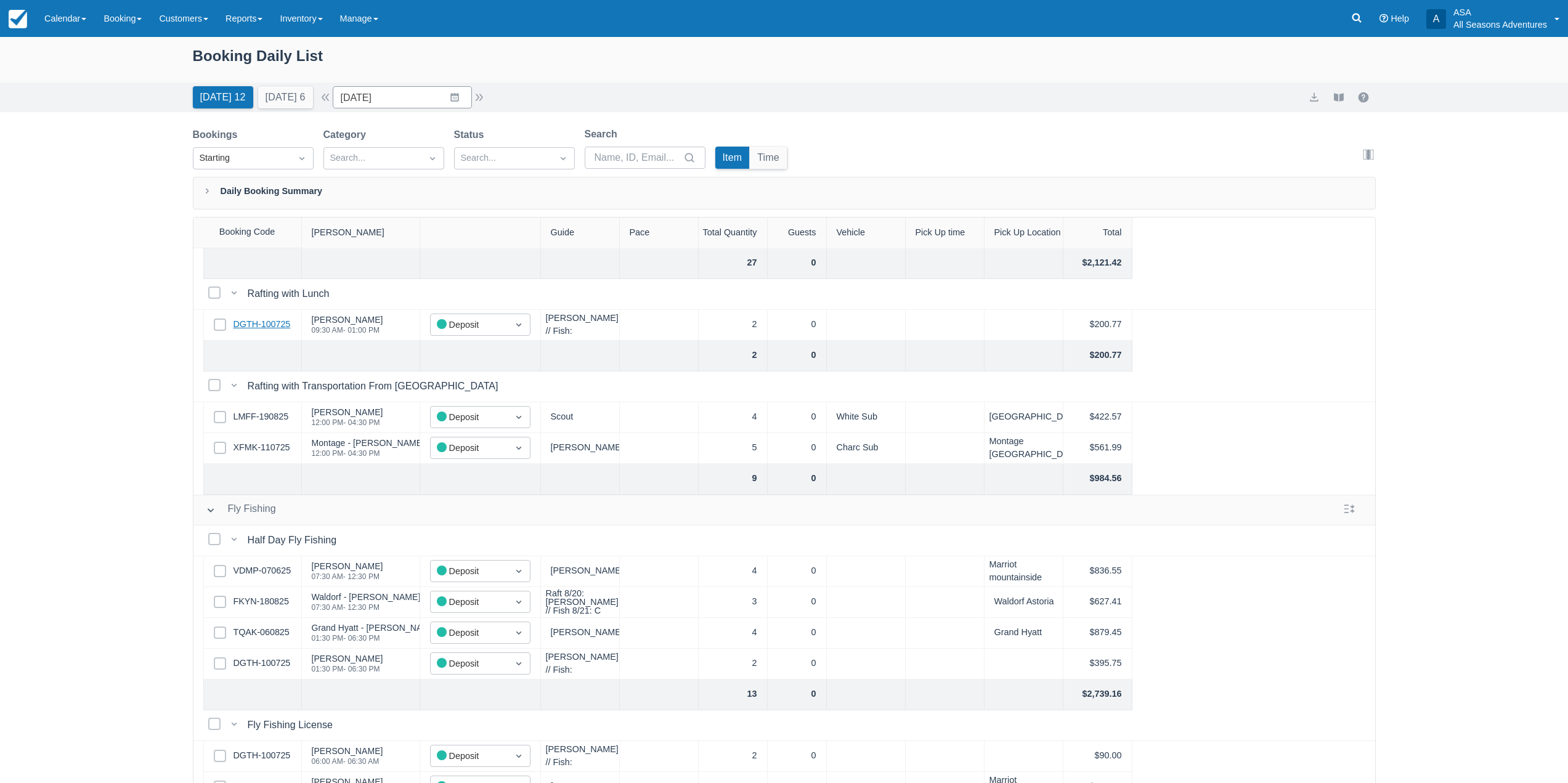
click at [266, 325] on link "DGTH-100725" at bounding box center [262, 324] width 58 height 14
click at [271, 417] on link "LMFF-190825" at bounding box center [261, 417] width 56 height 14
click at [244, 455] on div "Select Row XFMK-110725" at bounding box center [253, 448] width 99 height 31
click at [251, 443] on link "XFMK-110725" at bounding box center [262, 448] width 57 height 14
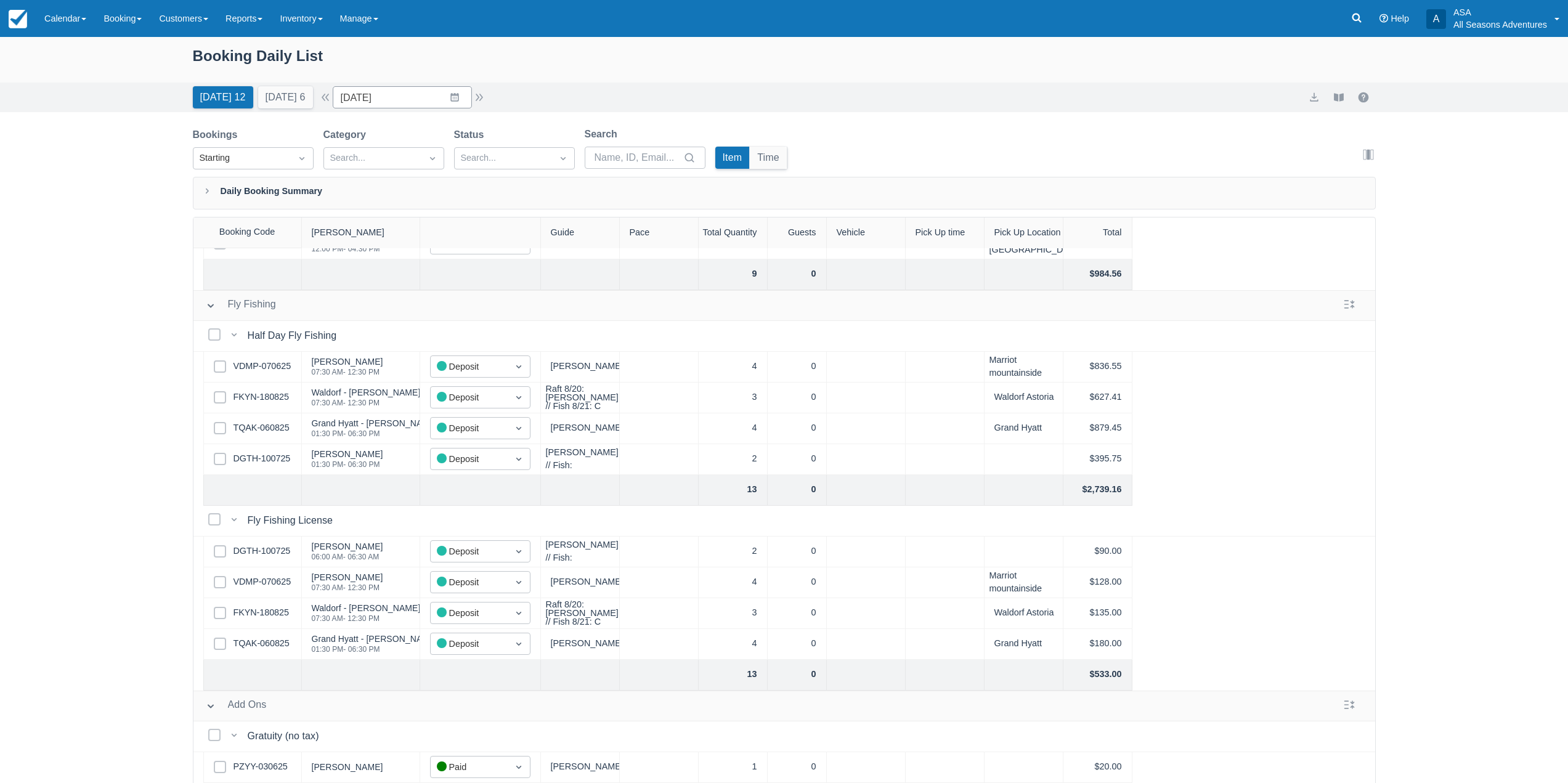
scroll to position [460, 0]
click at [264, 364] on link "VDMP-070625" at bounding box center [262, 366] width 58 height 14
click at [259, 393] on link "FKYN-180825" at bounding box center [261, 397] width 56 height 14
click at [244, 421] on link "TQAK-060825" at bounding box center [261, 428] width 56 height 14
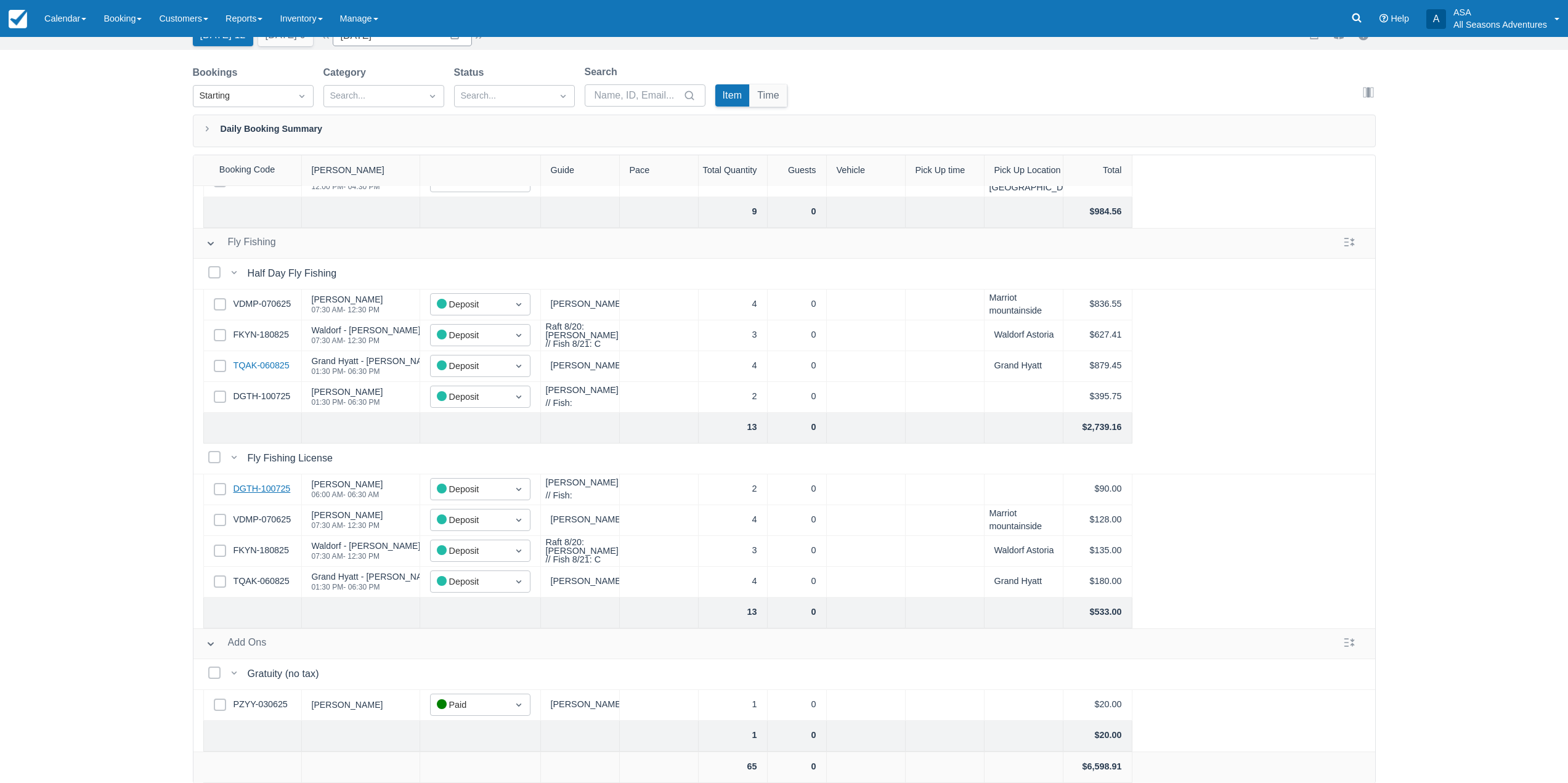
scroll to position [63, 0]
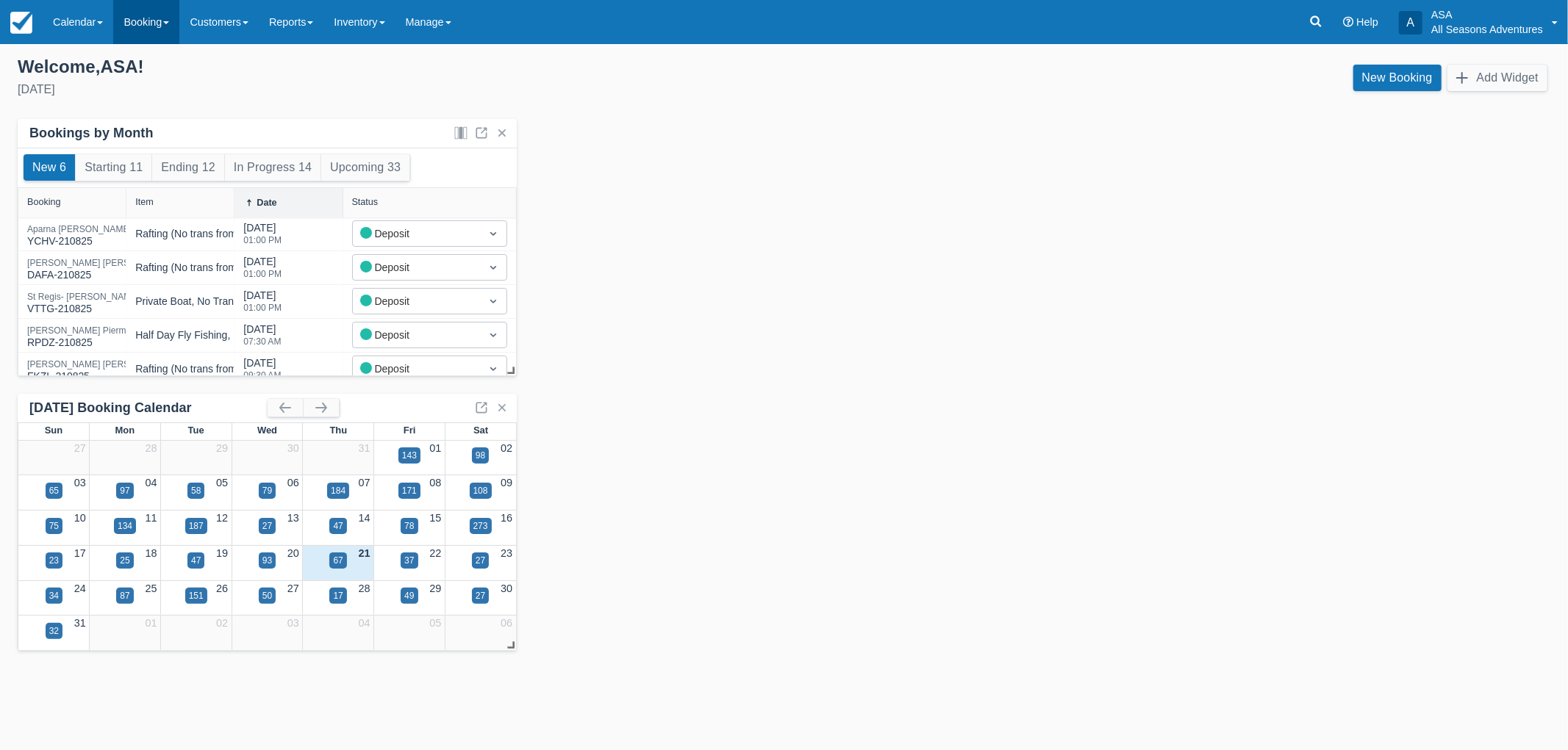
click at [163, 25] on link "Booking" at bounding box center [146, 22] width 66 height 44
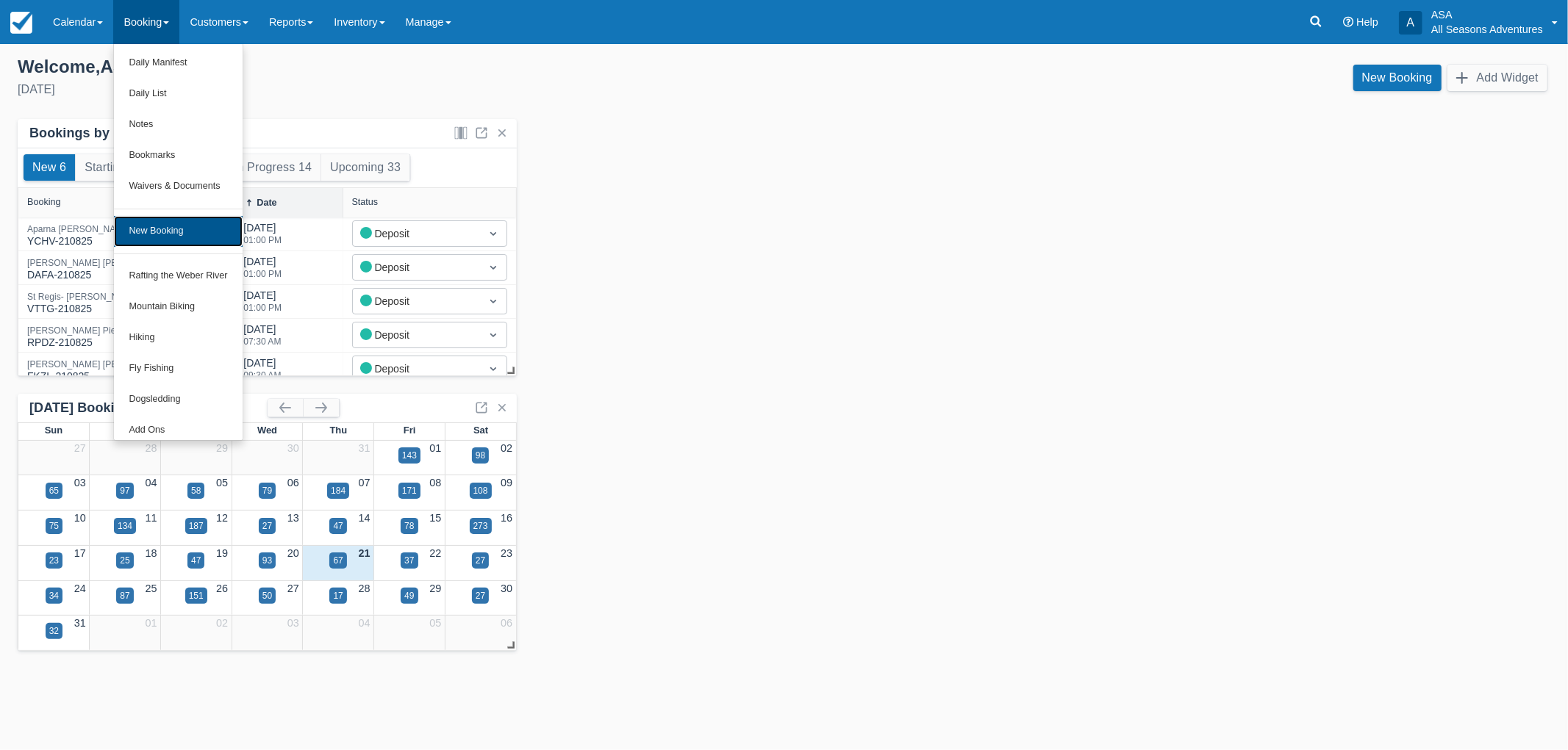
click at [150, 233] on link "New Booking" at bounding box center [178, 231] width 128 height 31
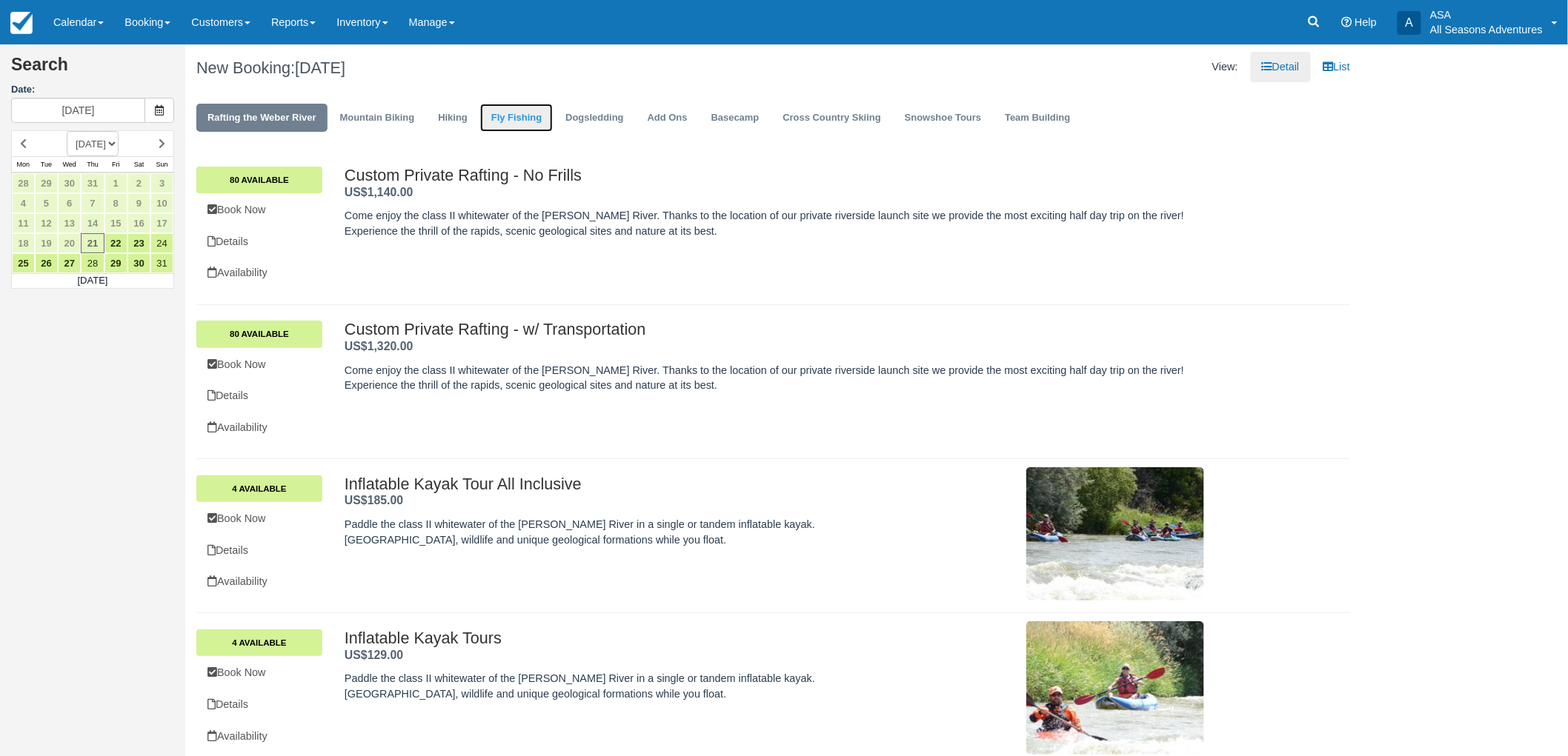
click at [517, 119] on link "Fly Fishing" at bounding box center [516, 117] width 72 height 29
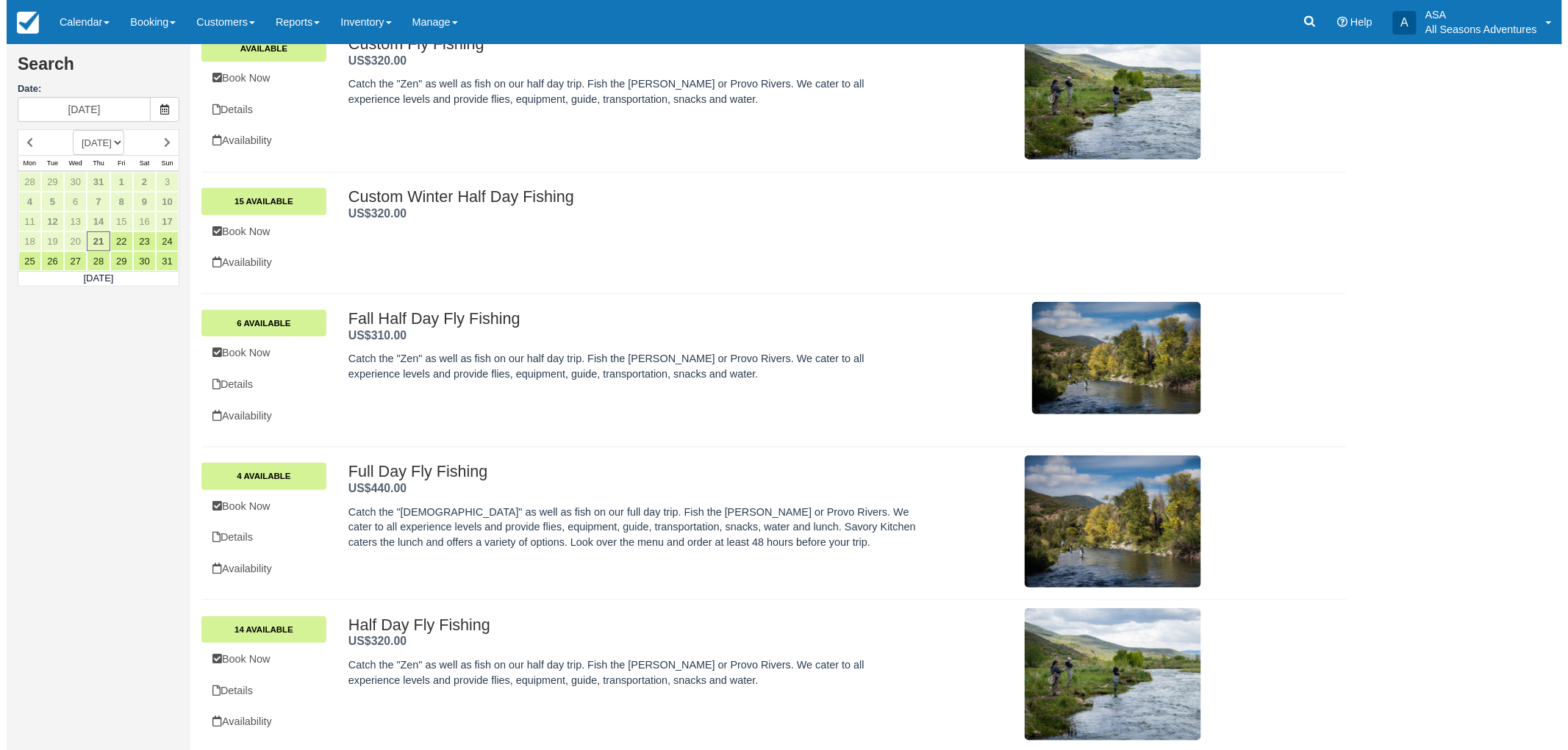
scroll to position [287, 0]
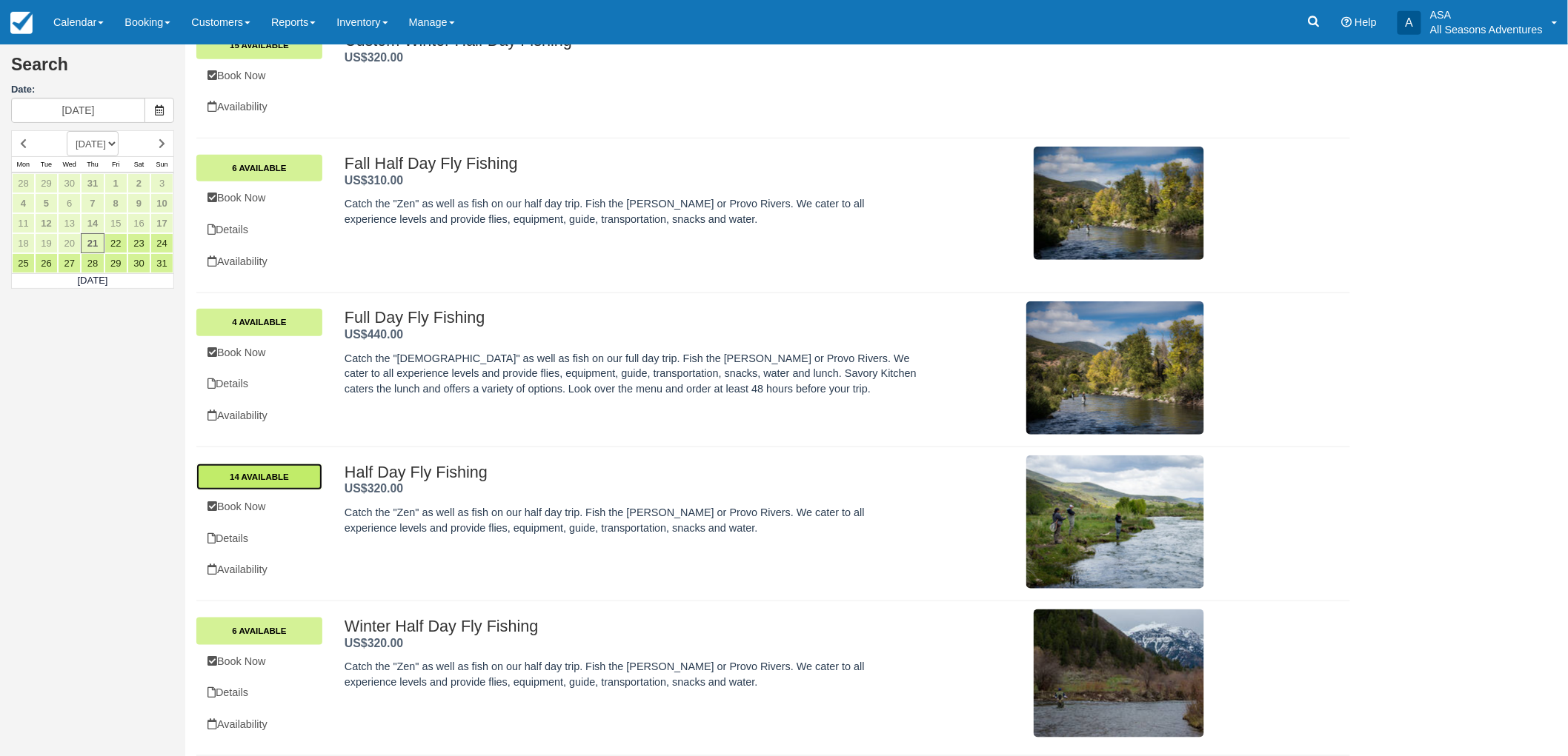
click at [301, 477] on link "14 Available" at bounding box center [260, 477] width 126 height 26
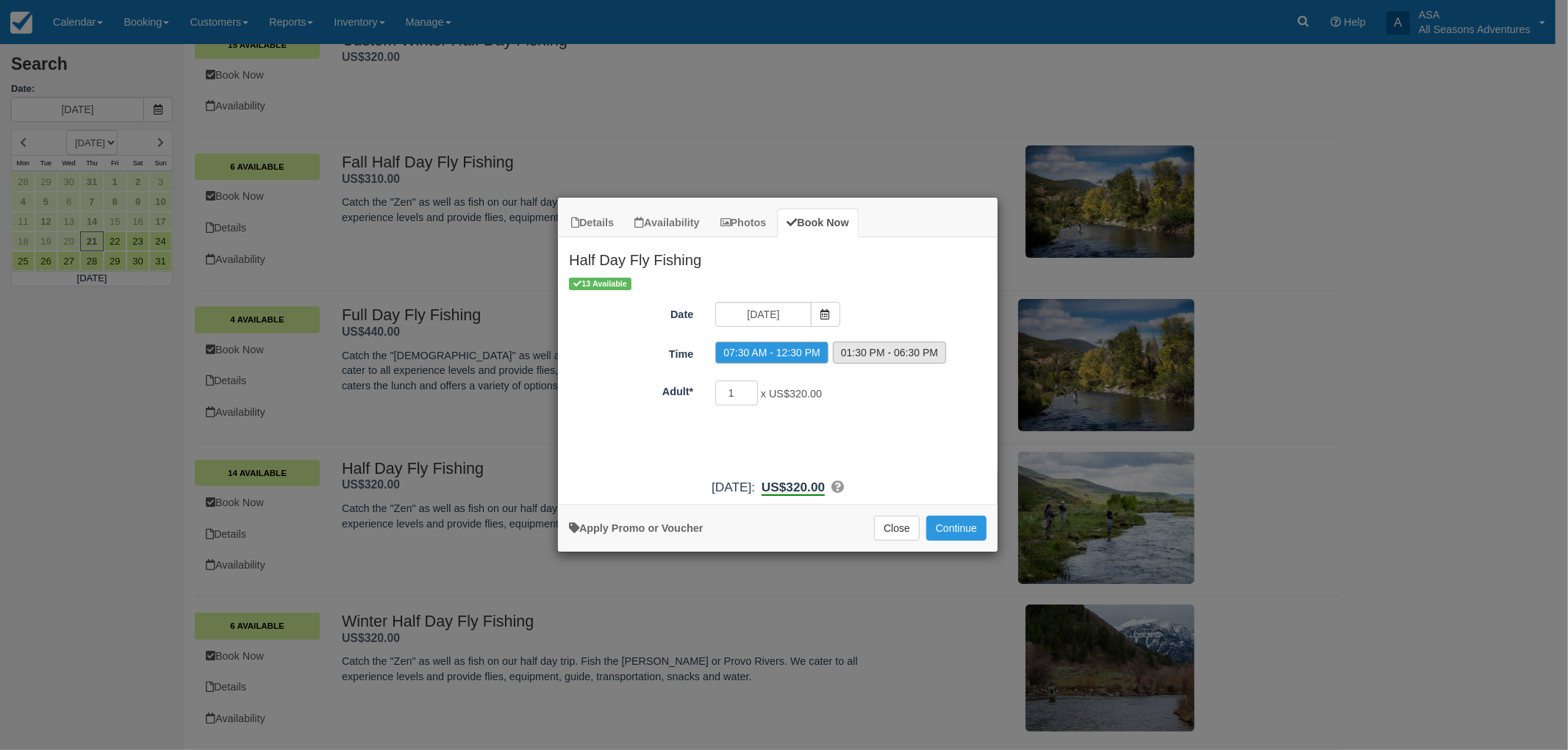
click at [863, 344] on label "01:30 PM - 06:30 PM" at bounding box center [889, 352] width 113 height 22
radio input "true"
click at [795, 316] on input "[DATE]" at bounding box center [763, 314] width 96 height 25
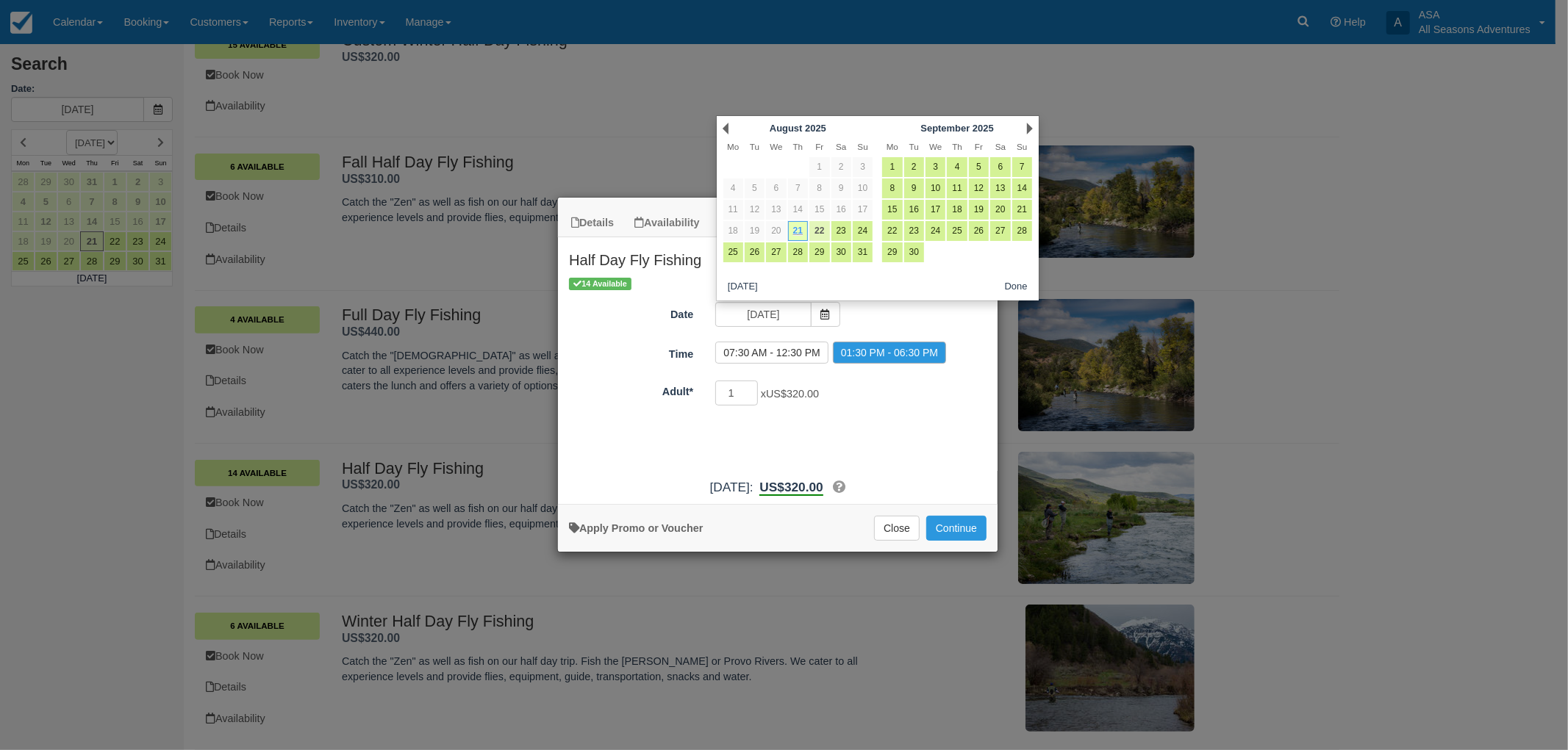
click at [814, 230] on link "22" at bounding box center [819, 231] width 20 height 20
type input "[DATE]"
radio input "false"
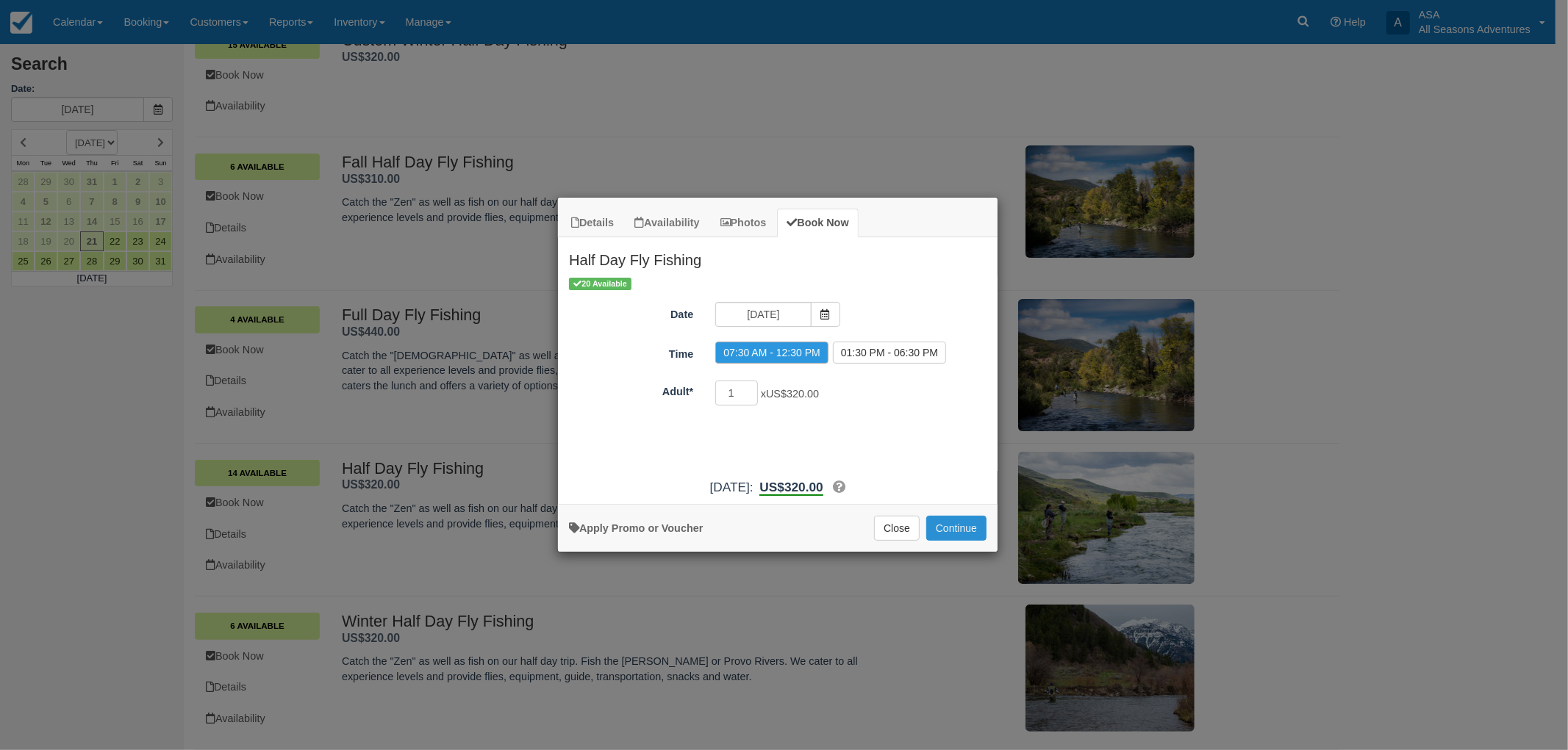
click at [947, 530] on button "Continue" at bounding box center [956, 528] width 60 height 25
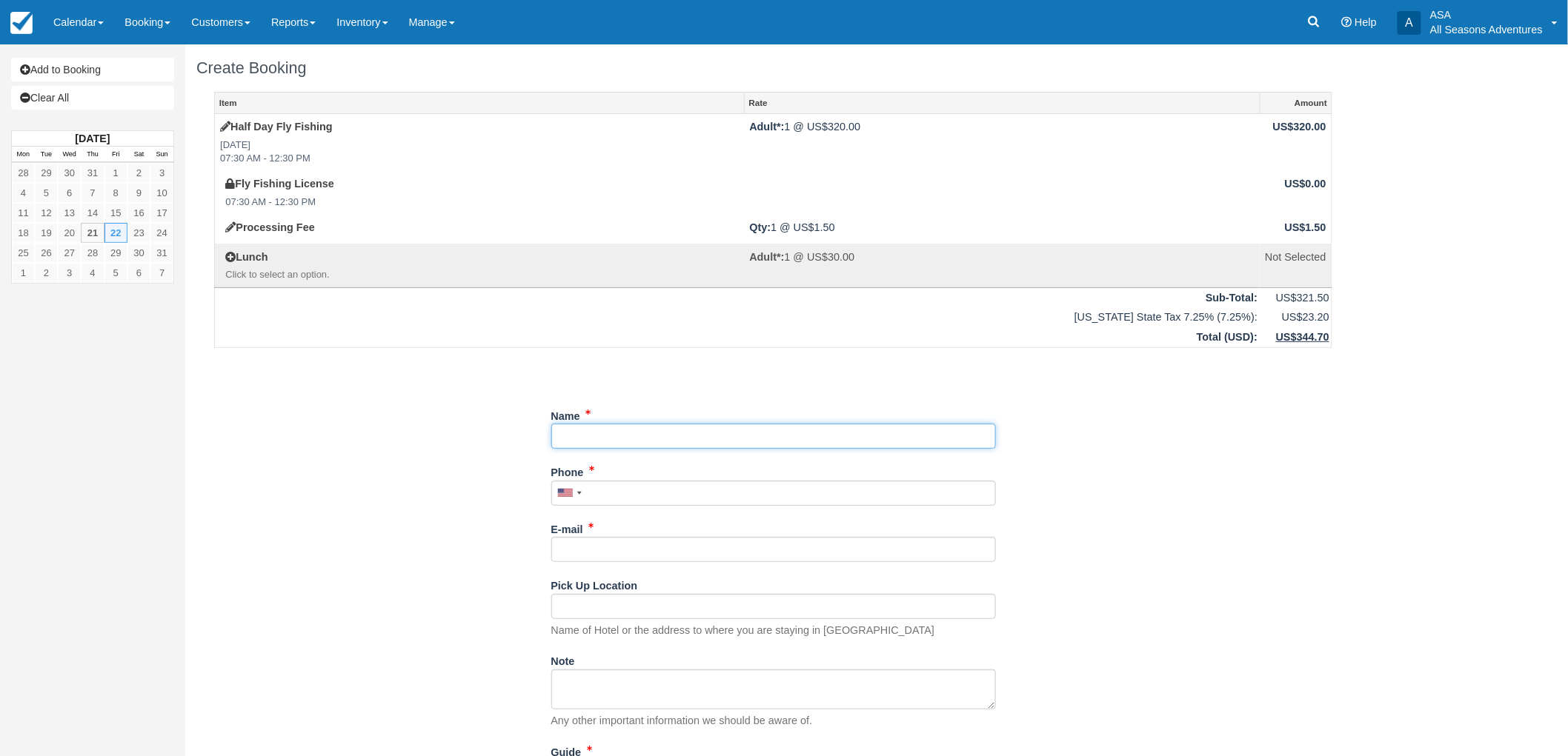
click at [726, 439] on input "Name" at bounding box center [774, 436] width 445 height 25
type input "[PERSON_NAME]"
click at [640, 492] on input "Phone" at bounding box center [774, 493] width 445 height 25
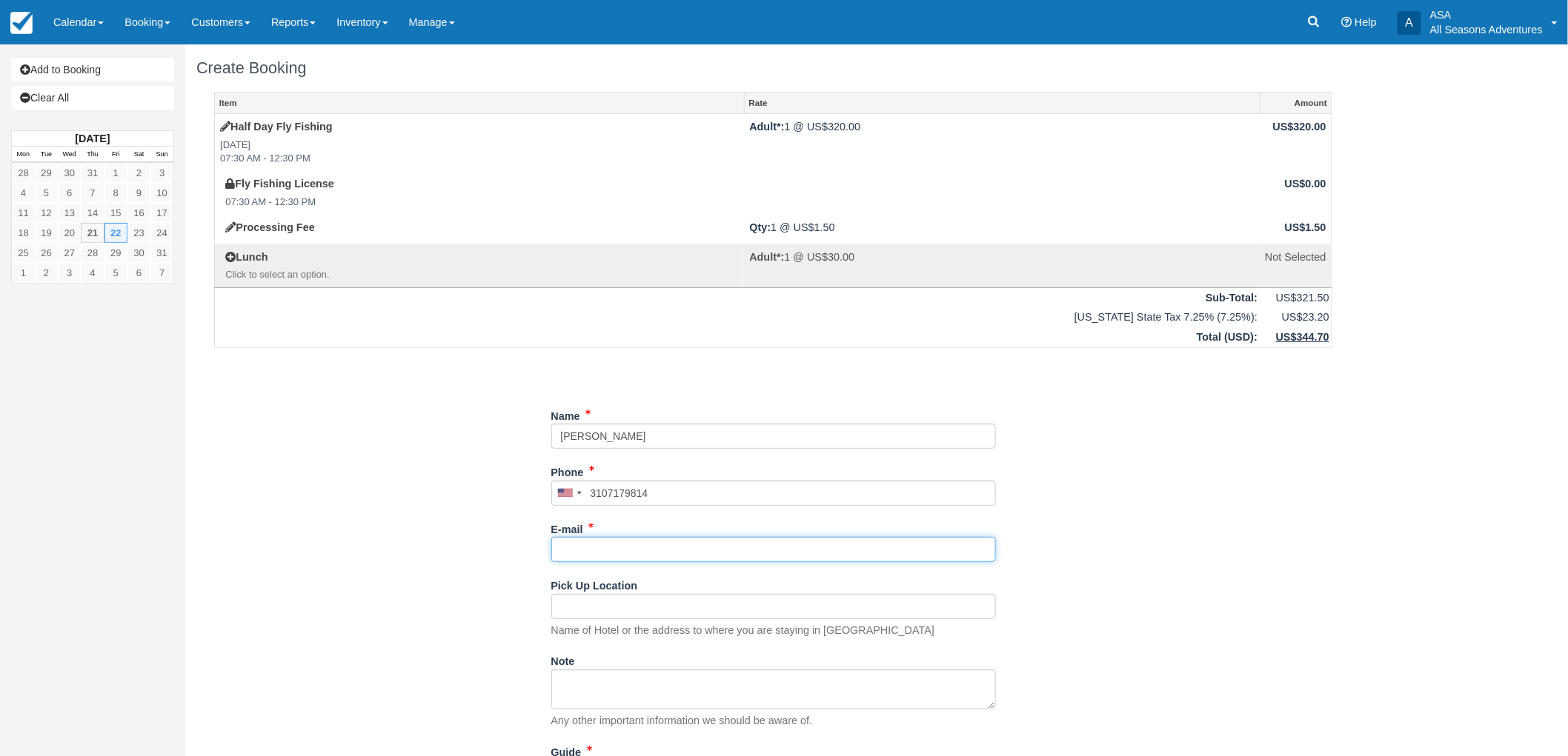
type input "(310) 717-9814"
click at [644, 545] on input "E-mail" at bounding box center [774, 549] width 445 height 25
click at [623, 611] on input "Pick Up Location" at bounding box center [774, 607] width 445 height 25
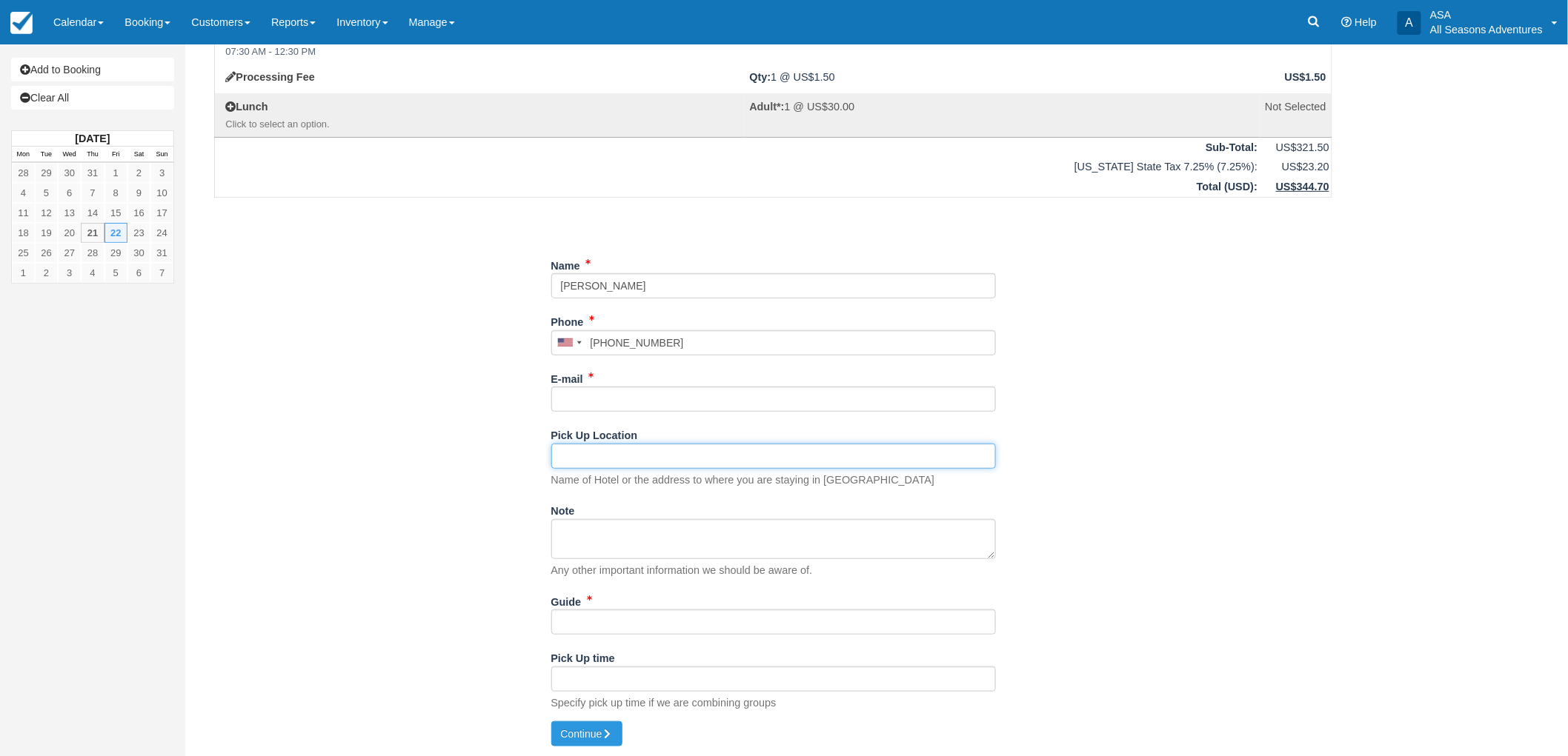
scroll to position [152, 0]
click at [601, 615] on input "Guide" at bounding box center [774, 621] width 445 height 25
type input "t"
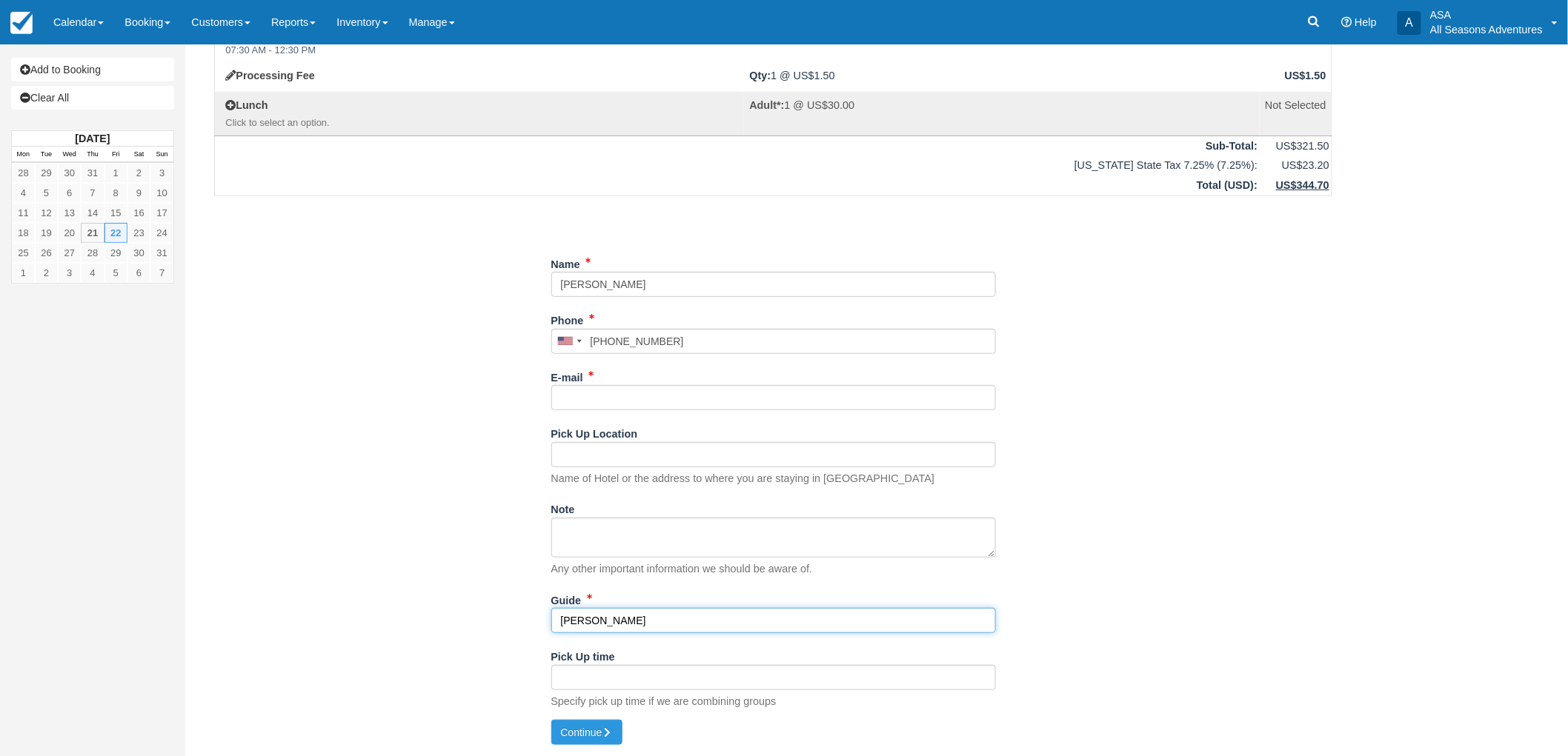
type input "Trevor"
click at [549, 537] on div "Item Rate Amount Half Day Fly Fishing Fri Aug 22, 2025 07:30 AM - 12:30 PM Adul…" at bounding box center [774, 330] width 1154 height 781
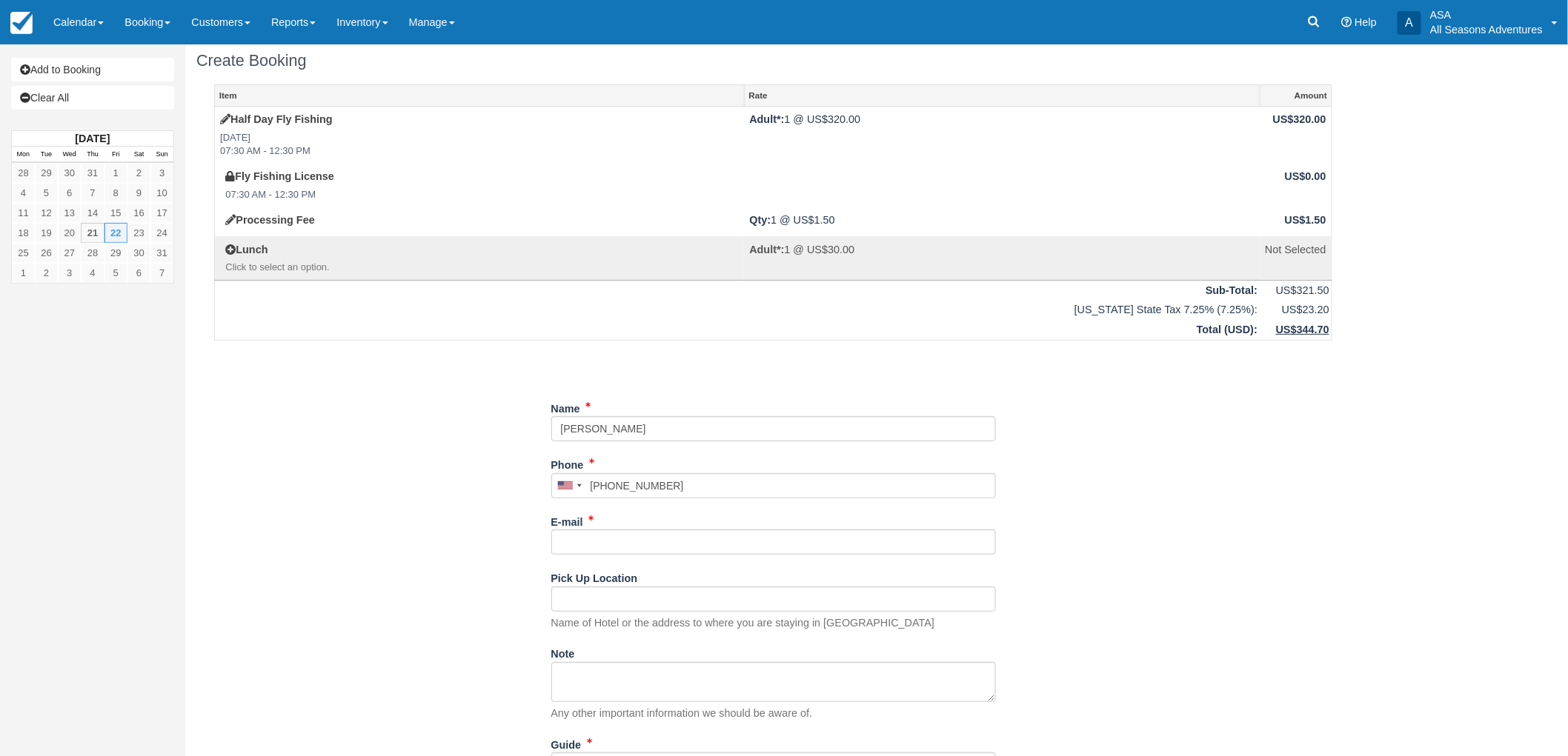
scroll to position [0, 0]
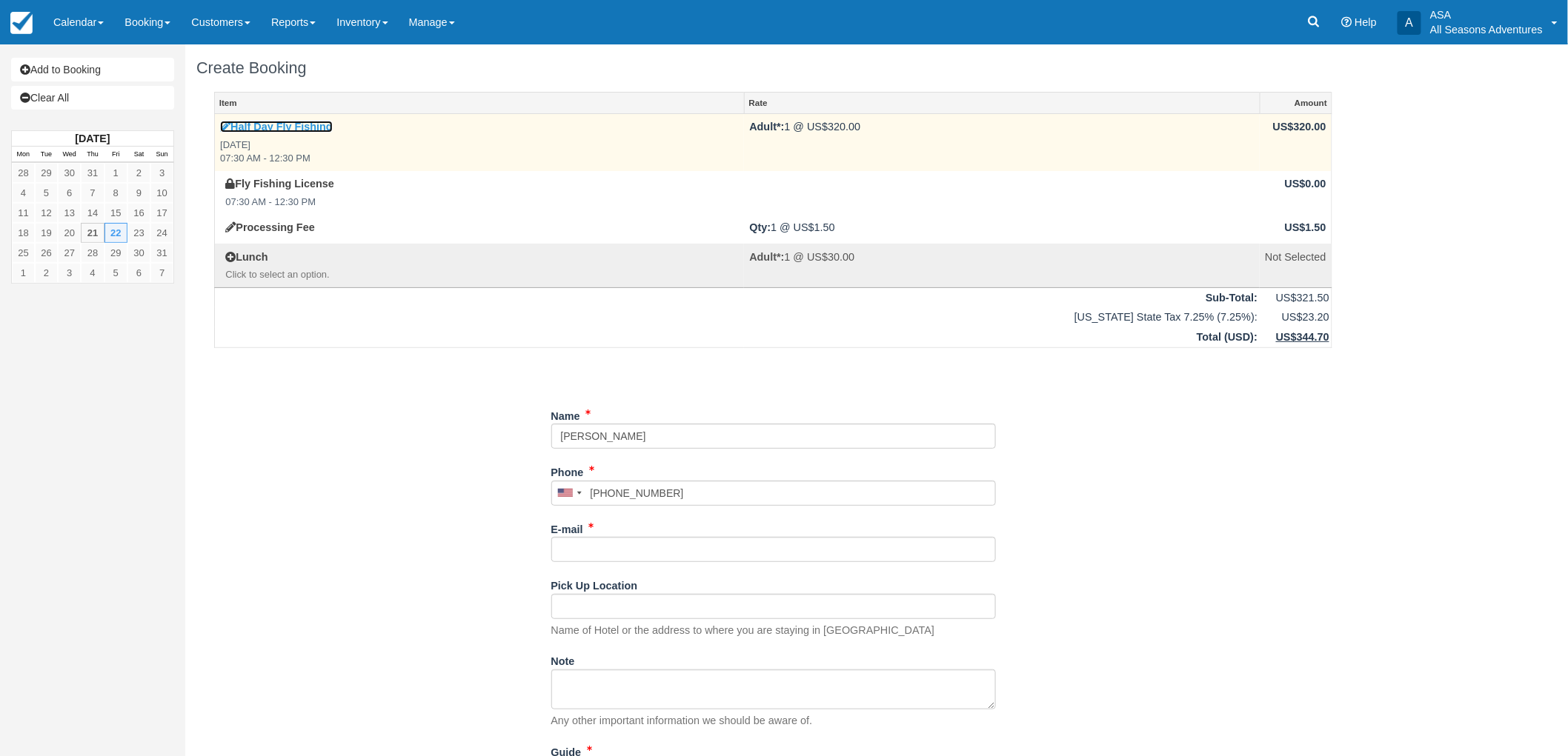
click at [294, 131] on link "Half Day Fly Fishing" at bounding box center [276, 126] width 113 height 12
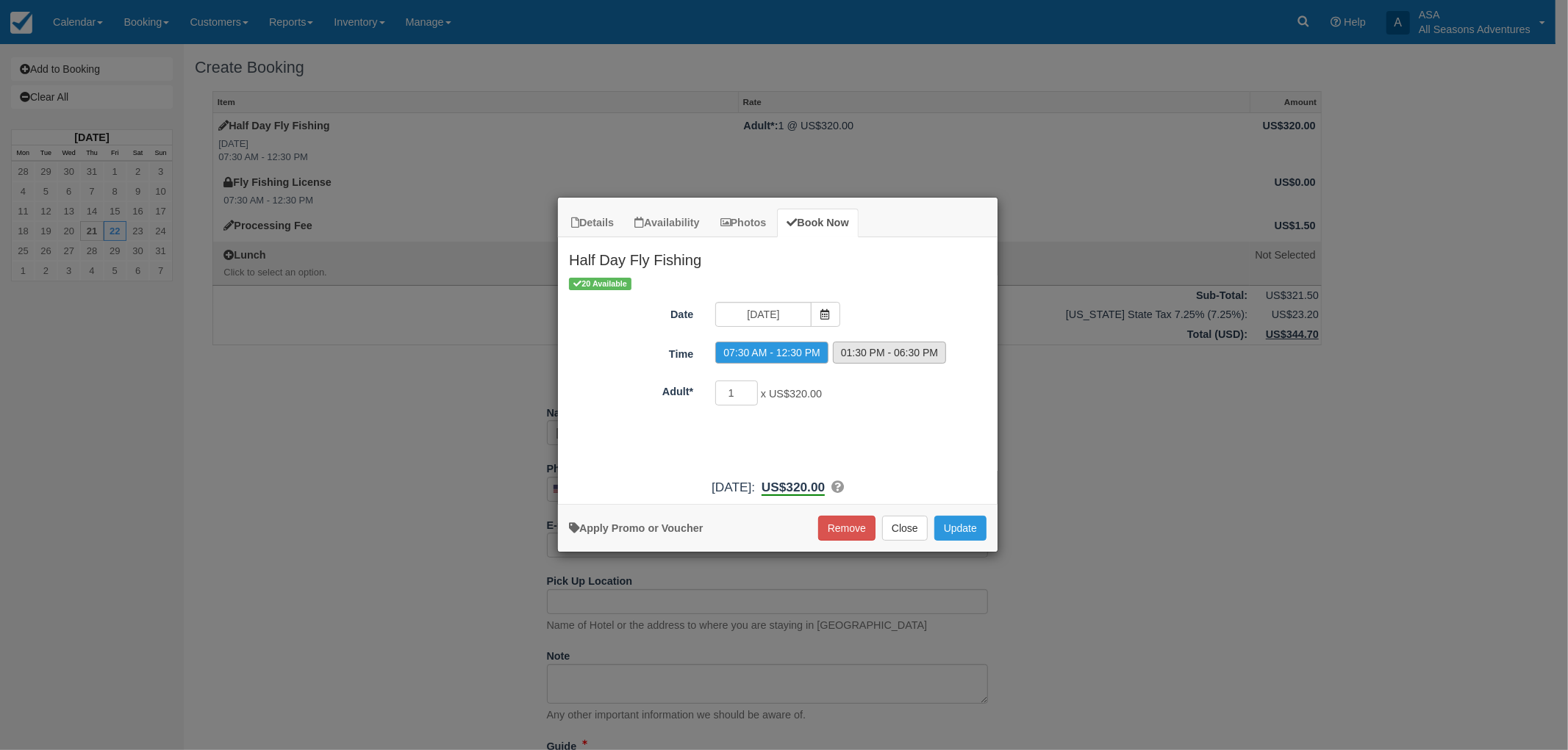
click at [873, 349] on label "01:30 PM - 06:30 PM" at bounding box center [889, 352] width 113 height 22
radio input "true"
click at [975, 529] on button "Update" at bounding box center [961, 528] width 52 height 25
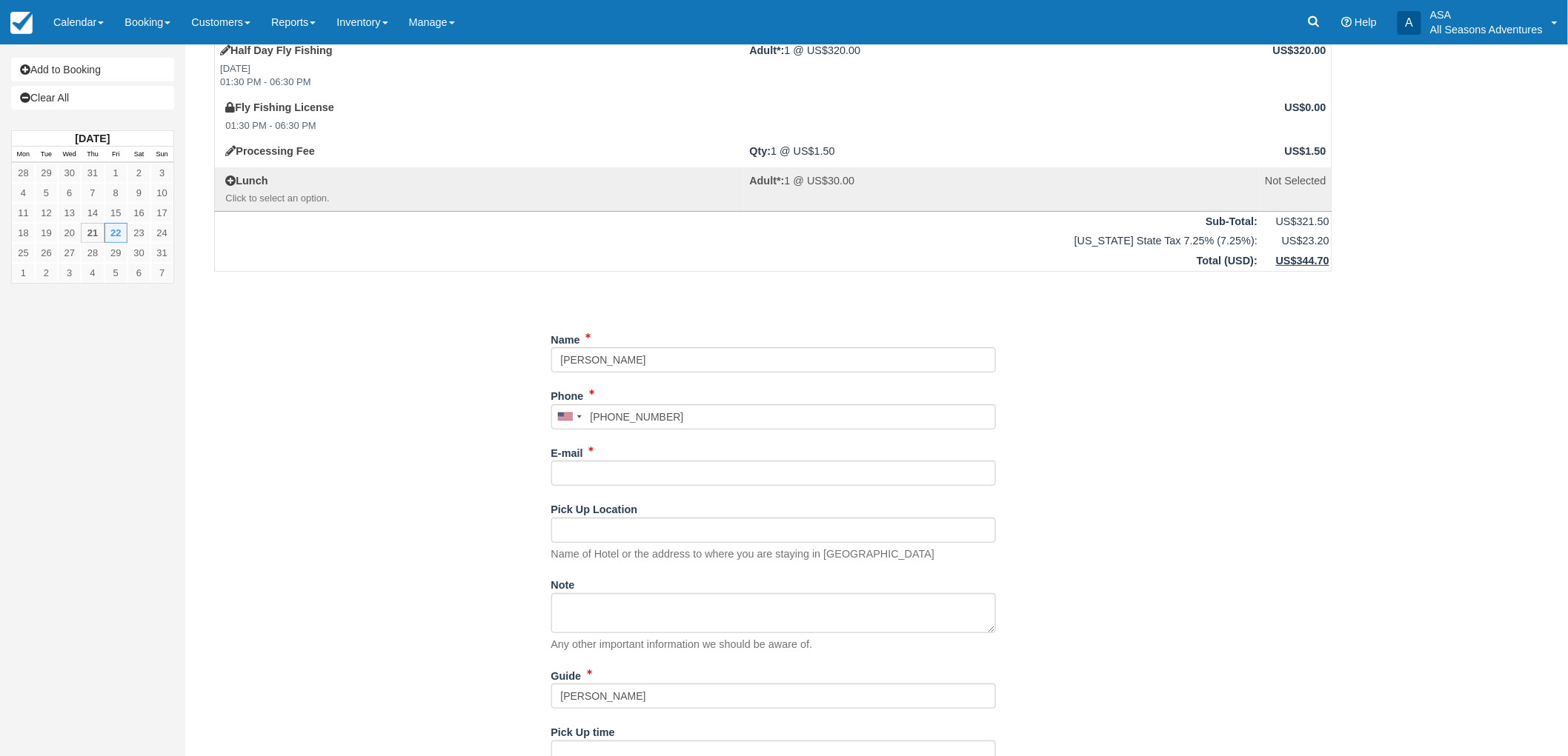
scroll to position [152, 0]
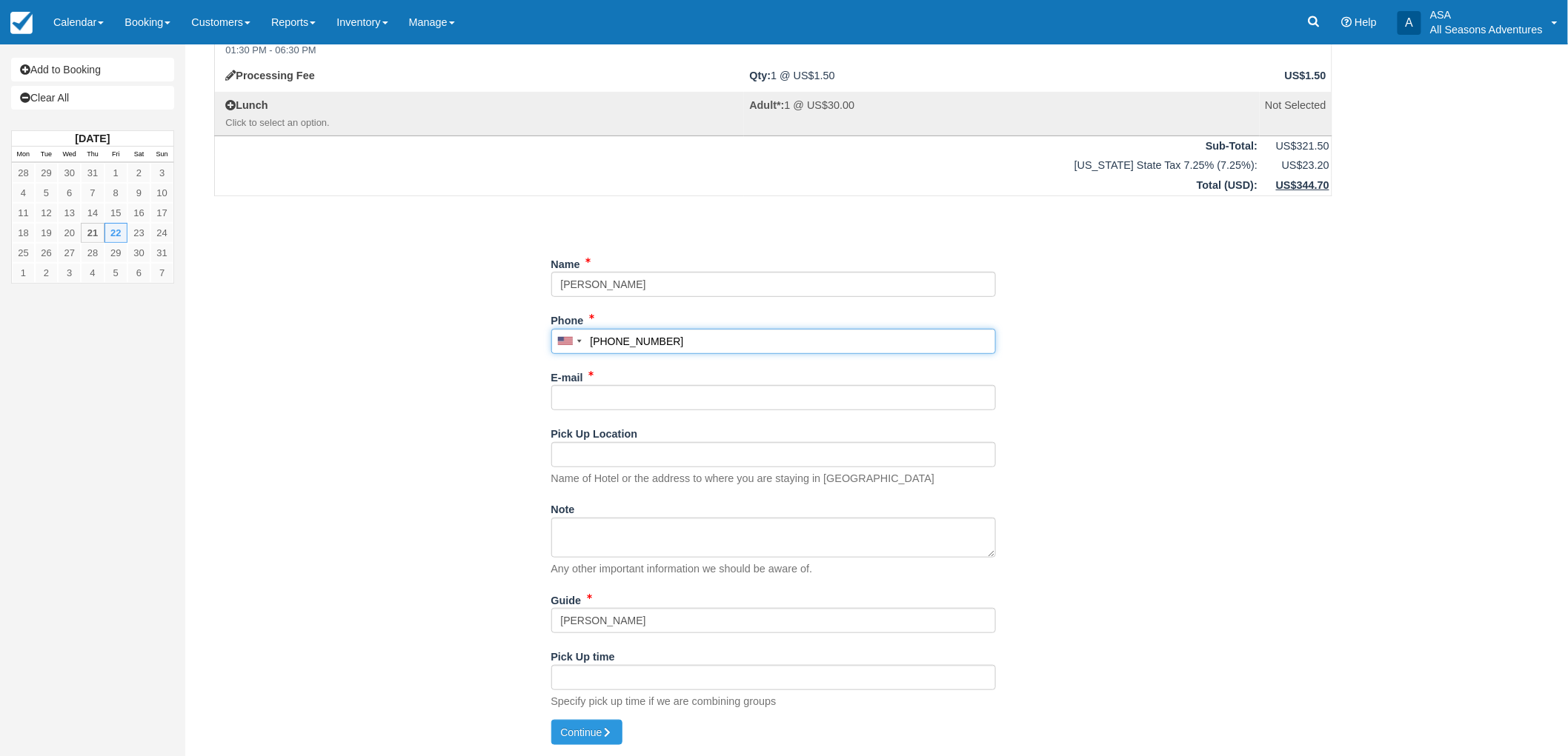
drag, startPoint x: 700, startPoint y: 342, endPoint x: 512, endPoint y: 316, distance: 189.8
click at [512, 316] on div "Item Rate Amount Half Day Fly Fishing Fri Aug 22, 2025 01:30 PM - 06:30 PM Adul…" at bounding box center [774, 330] width 1154 height 781
click at [669, 346] on input "[PHONE_NUMBER]" at bounding box center [774, 341] width 445 height 25
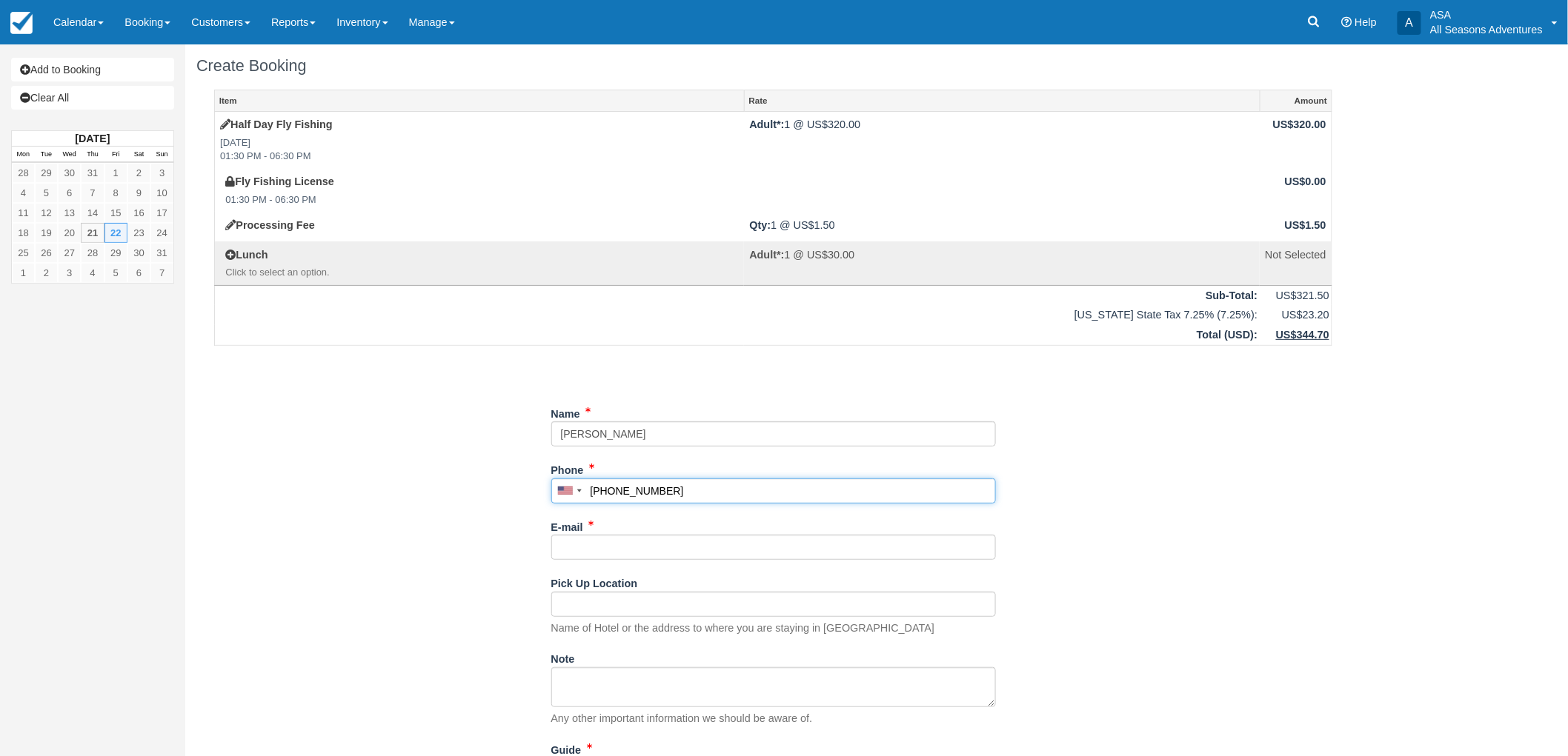
scroll to position [0, 0]
click at [601, 547] on input "E-mail" at bounding box center [774, 549] width 445 height 25
click at [388, 487] on div "Item Rate Amount Half Day Fly Fishing Fri Aug 22, 2025 01:30 PM - 06:30 PM Adul…" at bounding box center [774, 482] width 1154 height 781
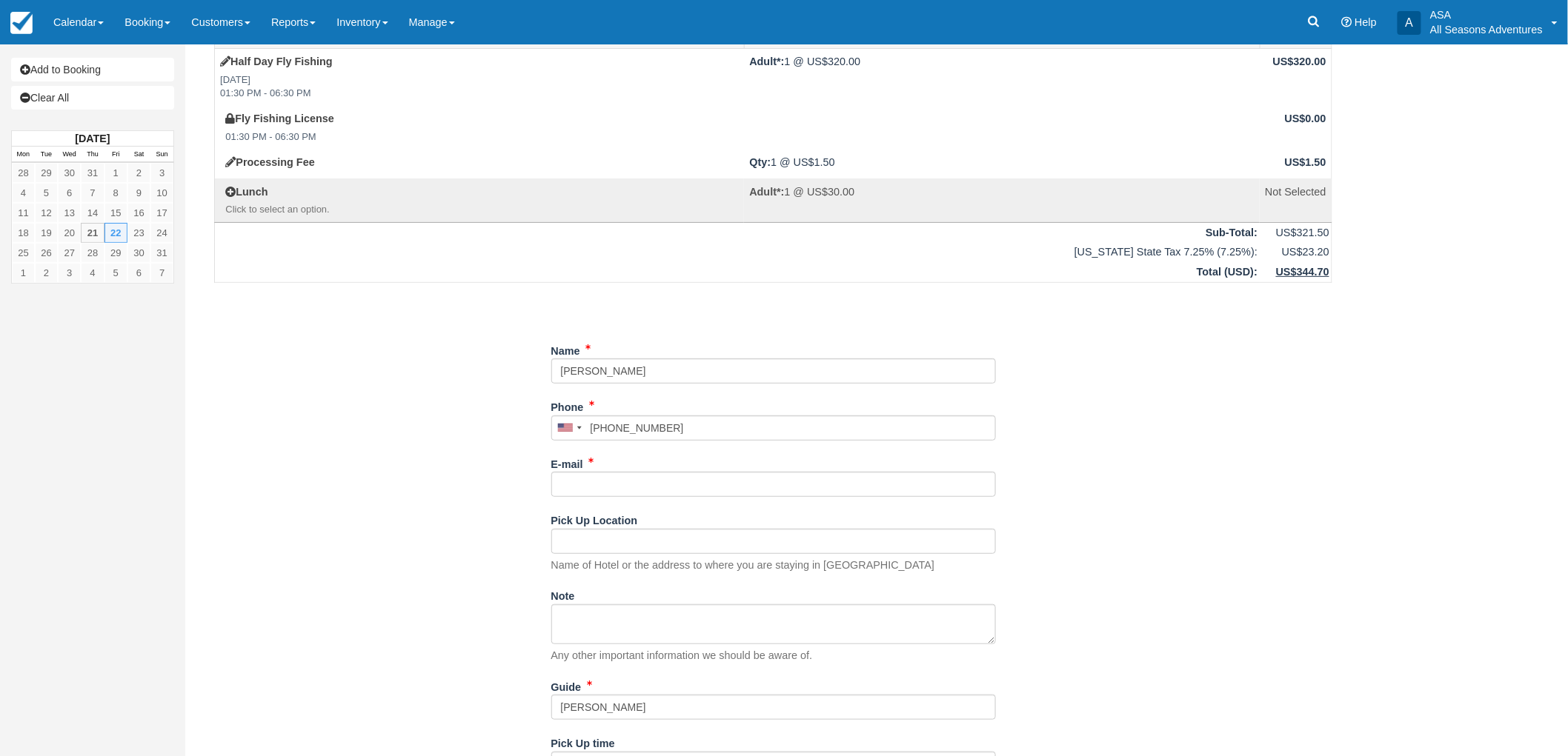
scroll to position [152, 0]
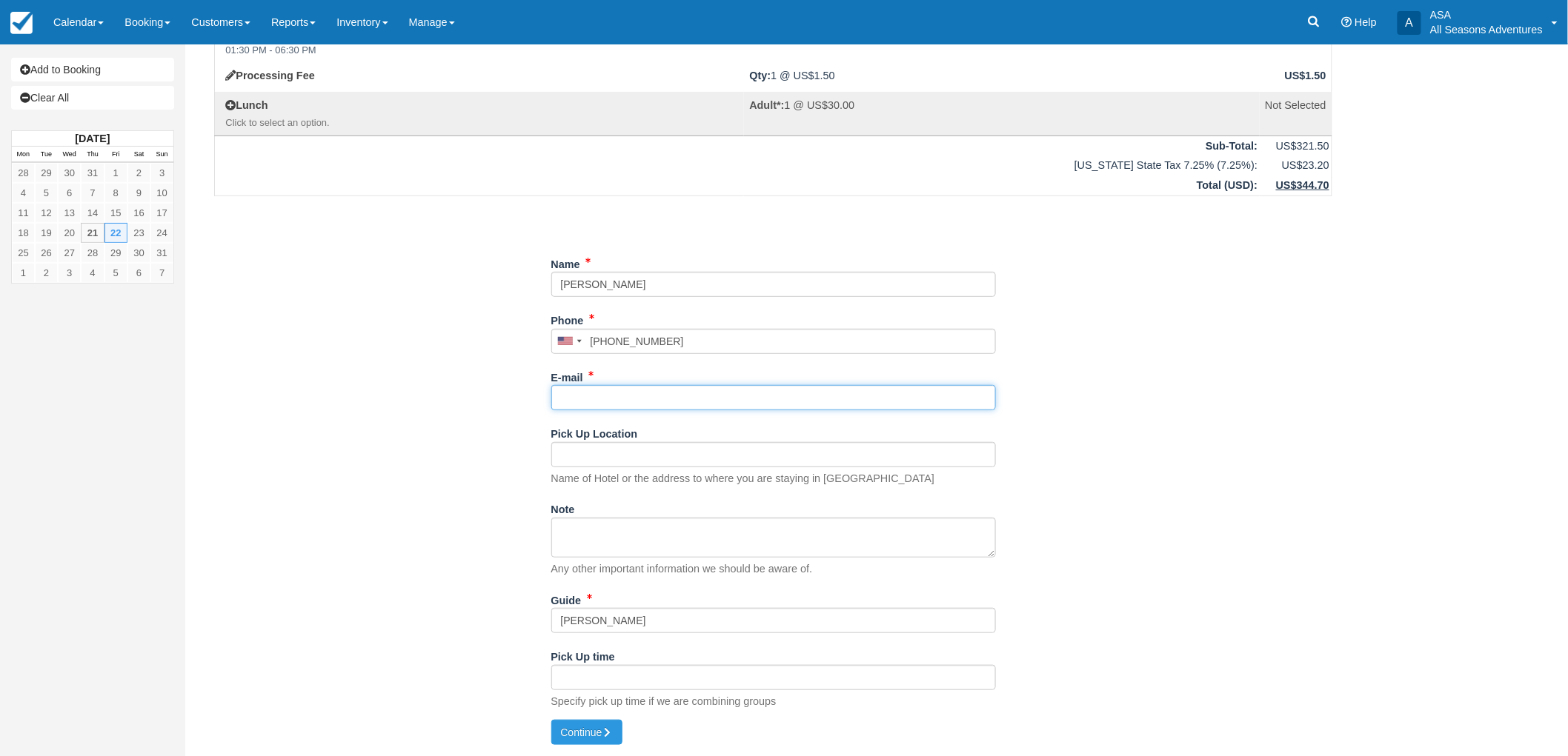
click at [574, 397] on input "E-mail" at bounding box center [774, 398] width 445 height 25
click at [575, 465] on input "Pick Up Location" at bounding box center [774, 455] width 445 height 25
type input "Waldorf"
click at [560, 385] on input "E-mail" at bounding box center [774, 398] width 445 height 25
click at [583, 394] on input "vpetrusson" at bounding box center [774, 398] width 445 height 25
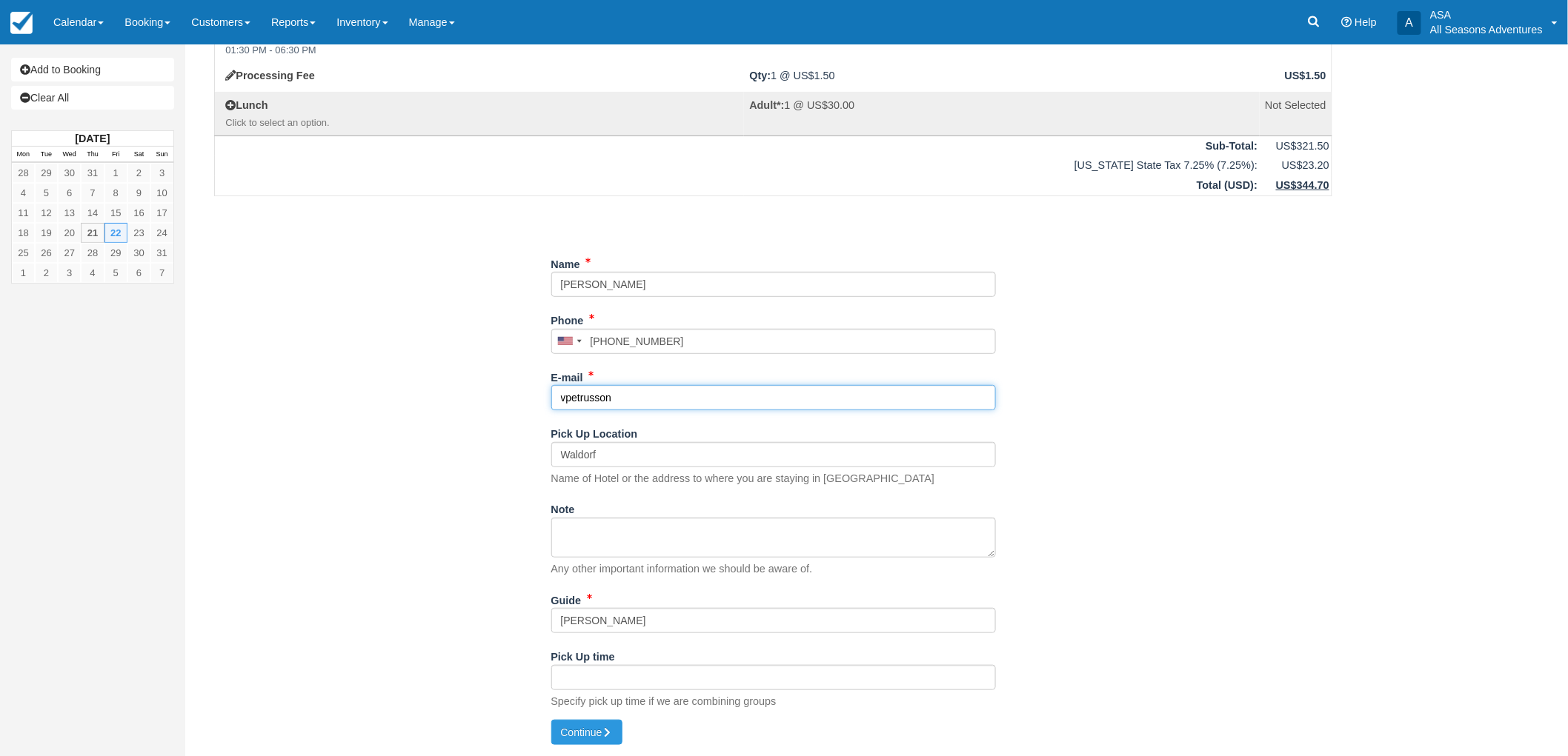
click at [589, 397] on input "vpetrusson" at bounding box center [774, 398] width 445 height 25
click at [617, 397] on input "vpetrusson" at bounding box center [774, 398] width 445 height 25
type input "[EMAIL_ADDRESS][DOMAIN_NAME]"
click at [605, 460] on input "Waldorf" at bounding box center [774, 455] width 445 height 25
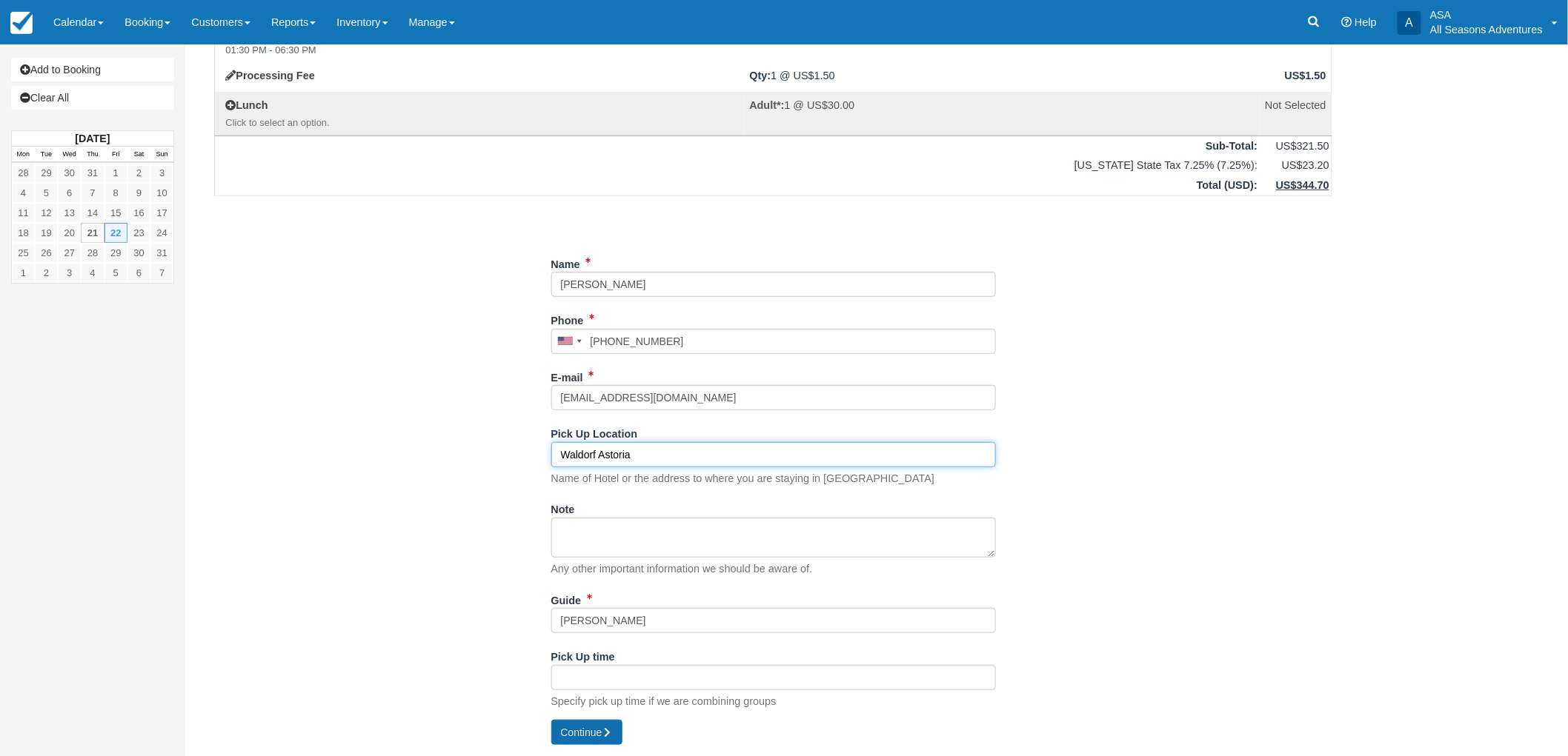
type input "Waldorf Astoria"
click at [586, 723] on button "Continue" at bounding box center [587, 733] width 72 height 25
type input "[PHONE_NUMBER]"
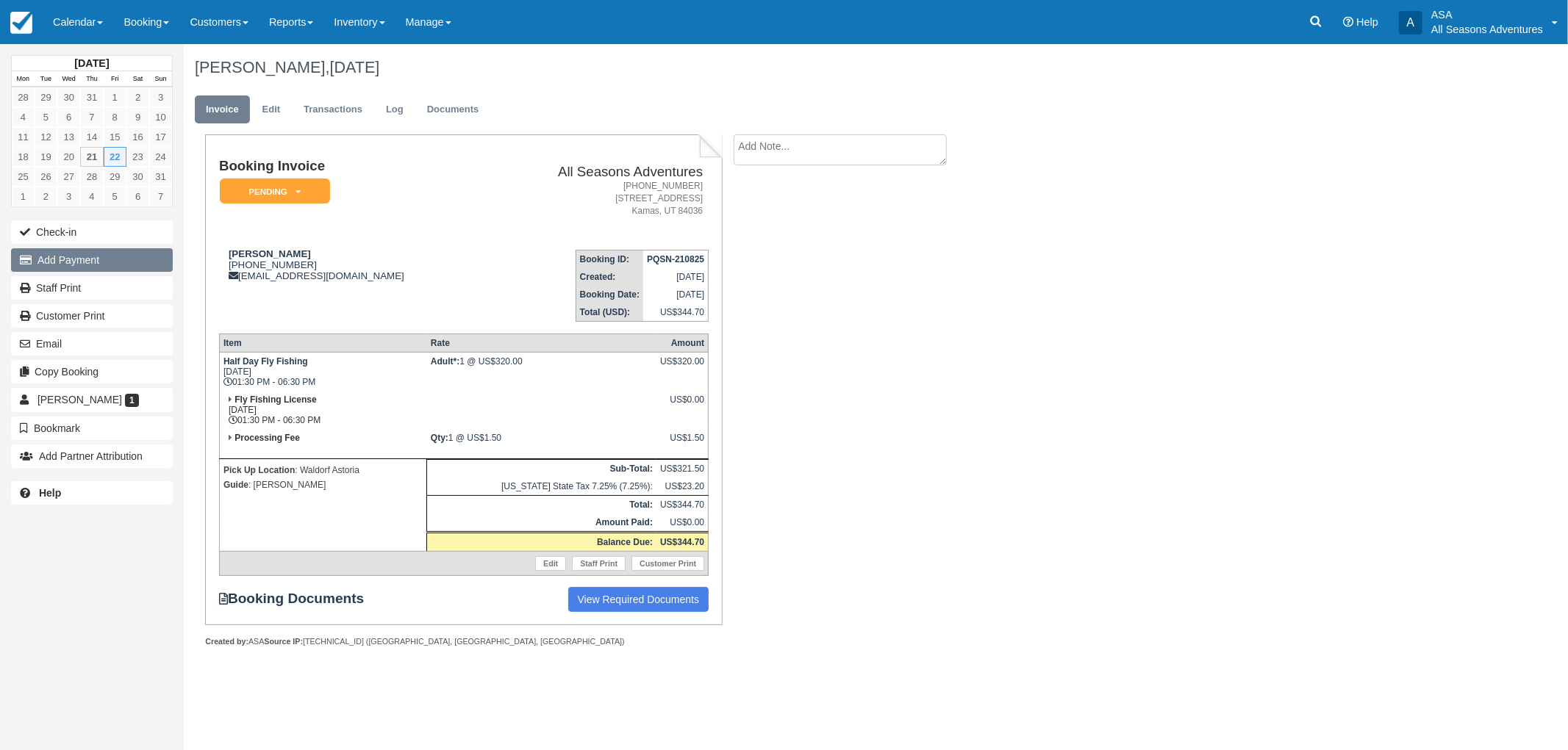
click at [96, 258] on button "Add Payment" at bounding box center [92, 260] width 162 height 24
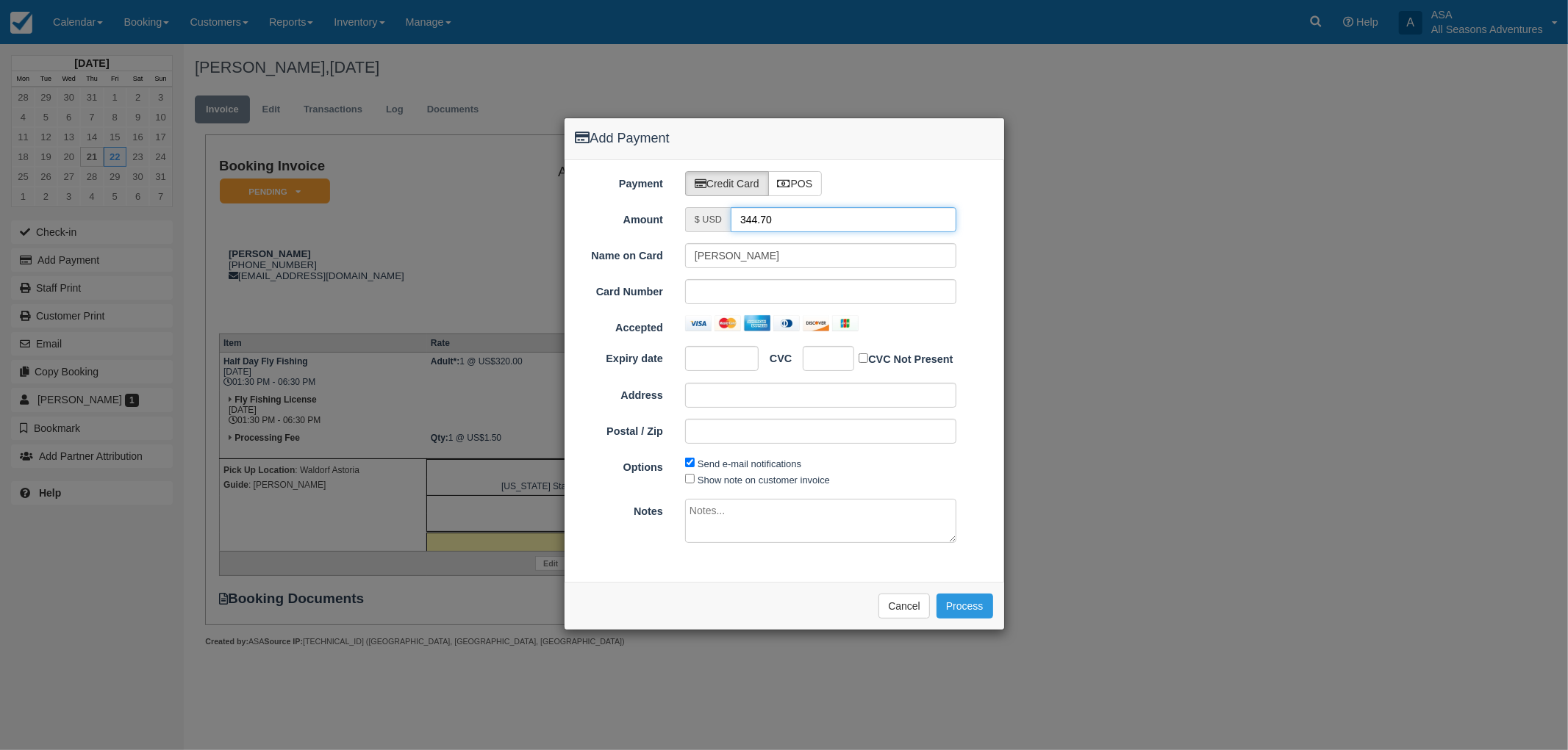
drag, startPoint x: 769, startPoint y: 225, endPoint x: 691, endPoint y: 224, distance: 78.0
click at [691, 224] on div "$ USD 344.70" at bounding box center [821, 220] width 271 height 25
type input "1.50"
click at [914, 607] on button "Cancel" at bounding box center [903, 606] width 52 height 25
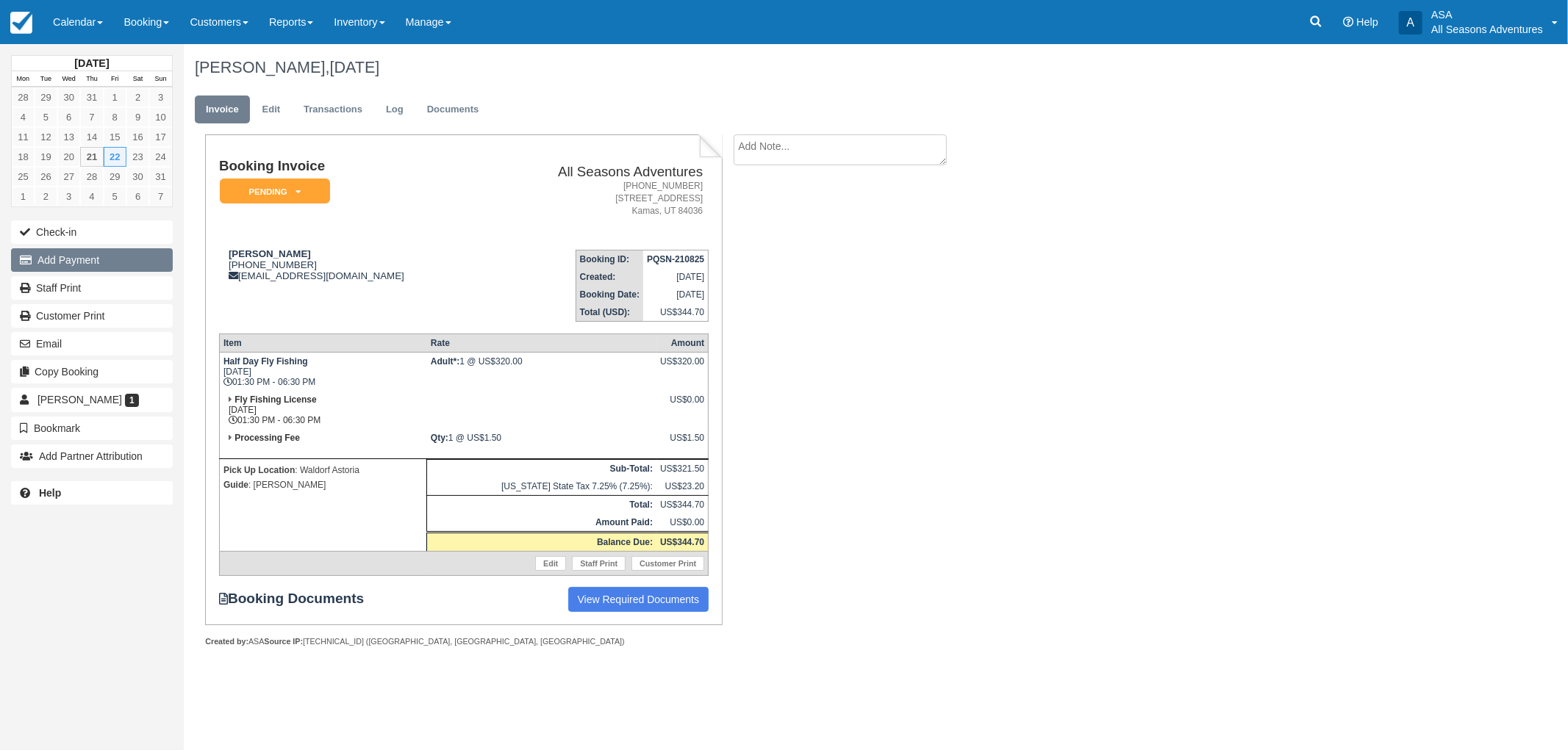
click at [88, 254] on button "Add Payment" at bounding box center [92, 260] width 162 height 24
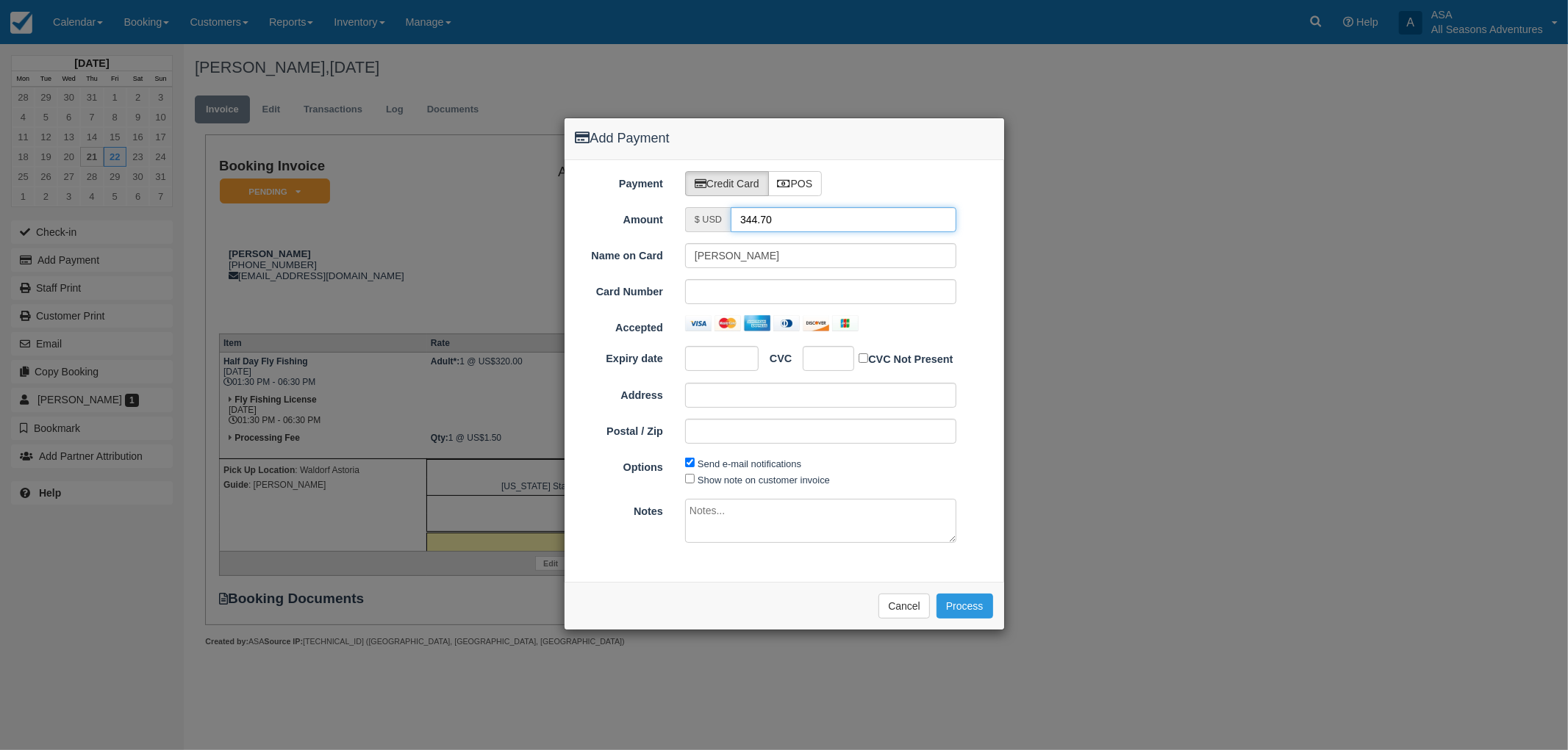
drag, startPoint x: 777, startPoint y: 217, endPoint x: 678, endPoint y: 187, distance: 103.4
click at [682, 192] on div "Payment Credit Card POS Amount $ USD 344.70 Name on Card [PERSON_NAME] Card Num…" at bounding box center [784, 372] width 439 height 422
type input "1.50"
drag, startPoint x: 759, startPoint y: 557, endPoint x: 792, endPoint y: 567, distance: 34.5
click at [759, 557] on div "Payment Credit Card POS Amount $ USD 1.50 Name on Card [PERSON_NAME] Card Numbe…" at bounding box center [784, 372] width 439 height 422
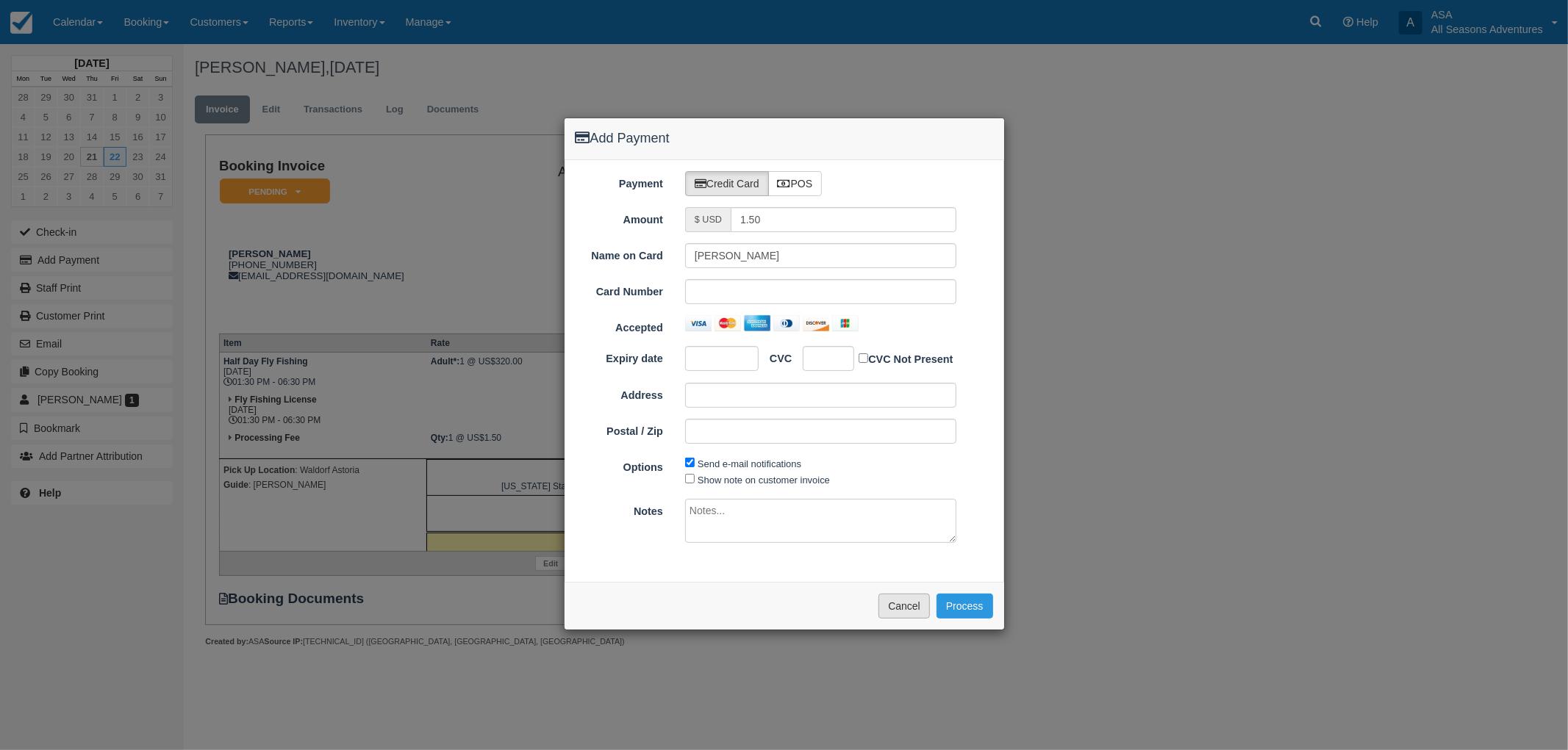
click at [904, 611] on button "Cancel" at bounding box center [903, 606] width 52 height 25
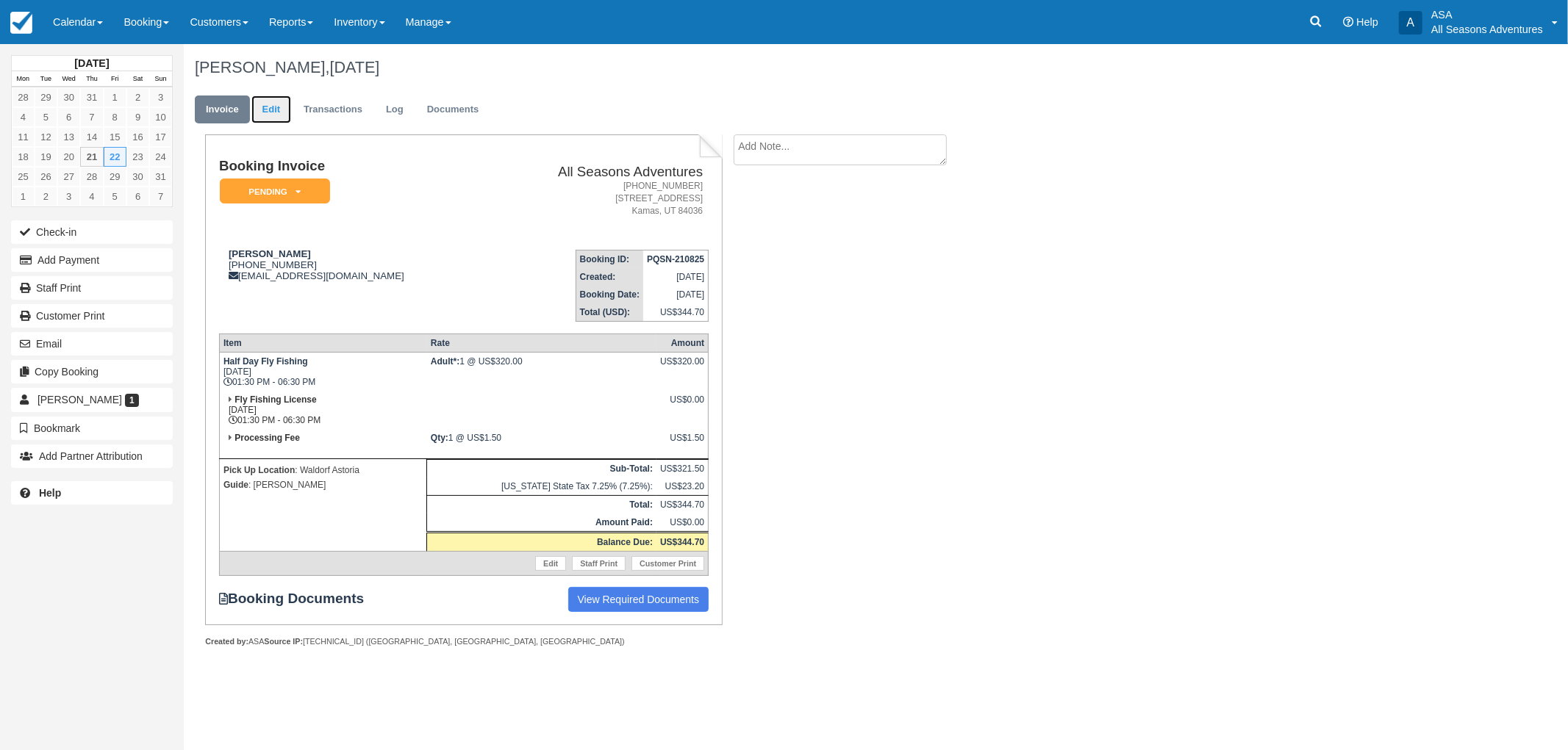
click at [273, 113] on link "Edit" at bounding box center [271, 109] width 39 height 29
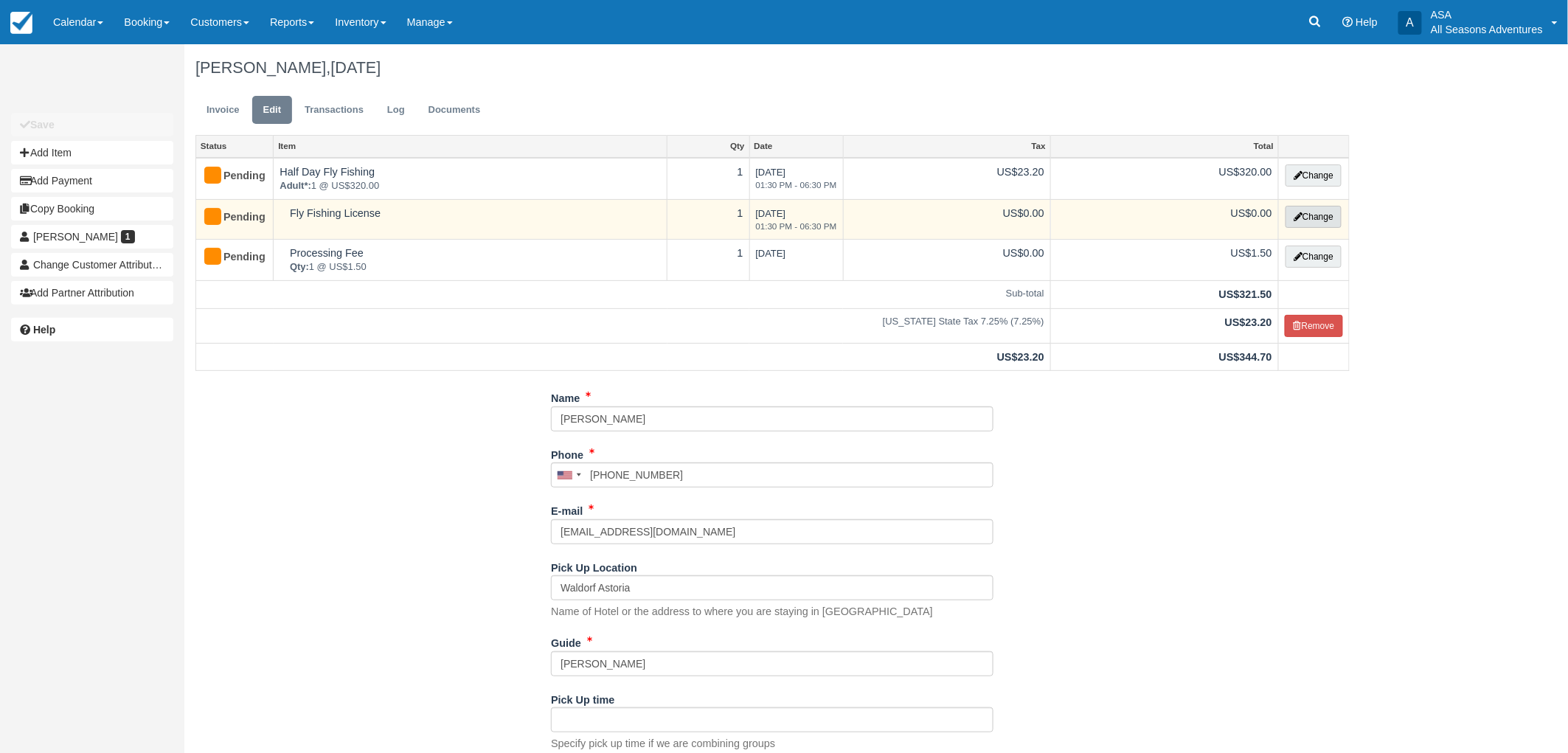
click at [1300, 224] on button "Change" at bounding box center [1313, 217] width 56 height 22
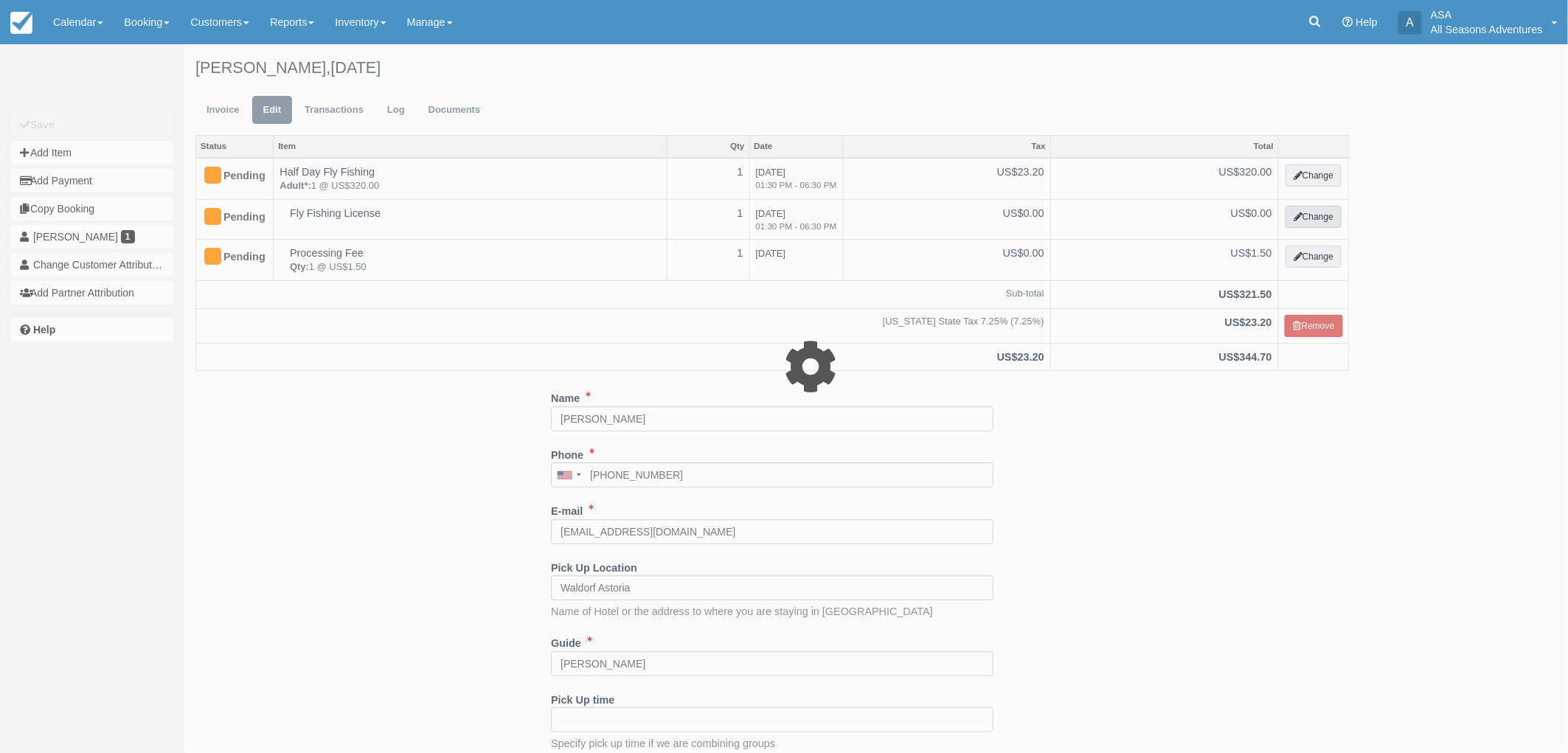
select select "8"
type input "0.00"
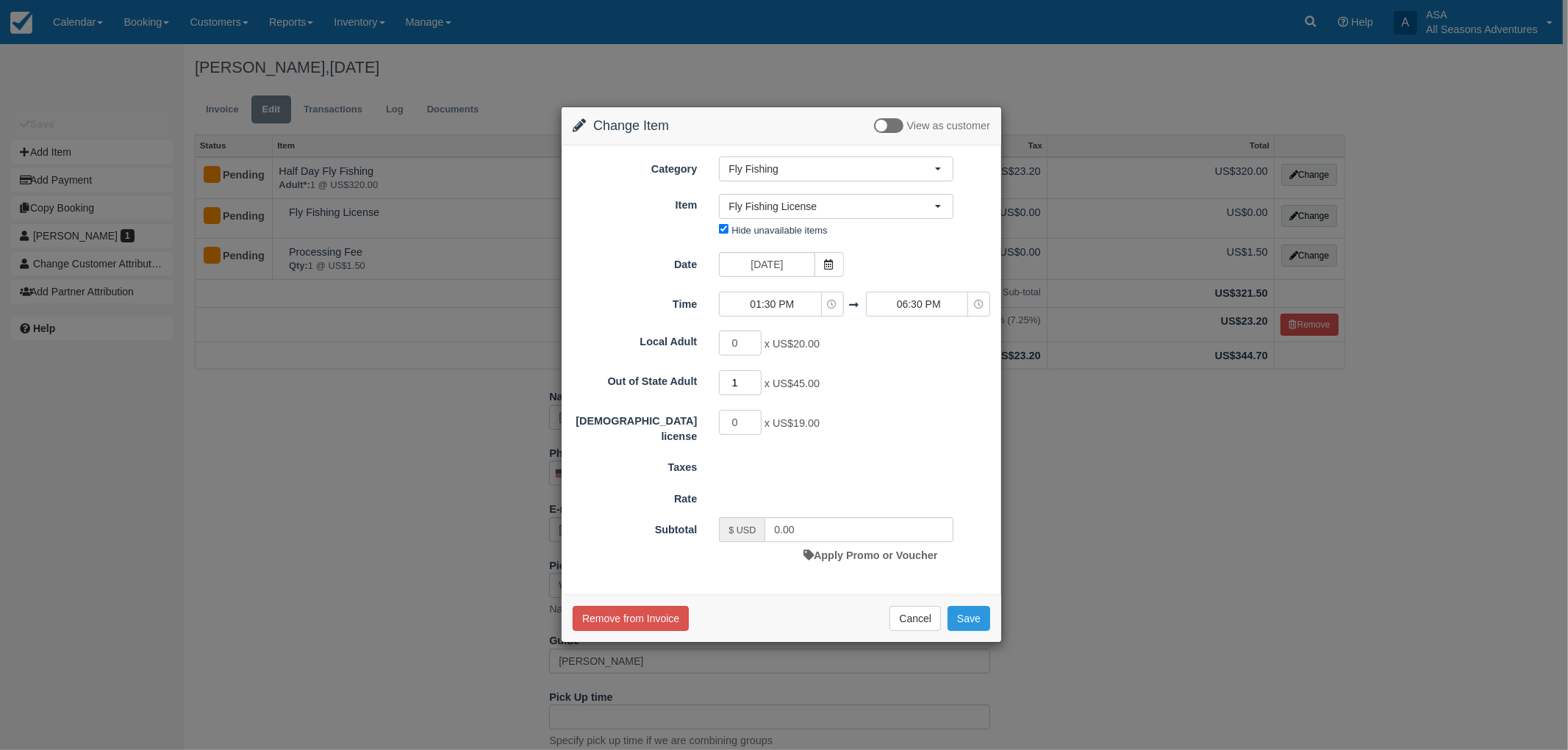
type input "1"
click at [755, 378] on input "1" at bounding box center [739, 383] width 42 height 25
type input "45.00"
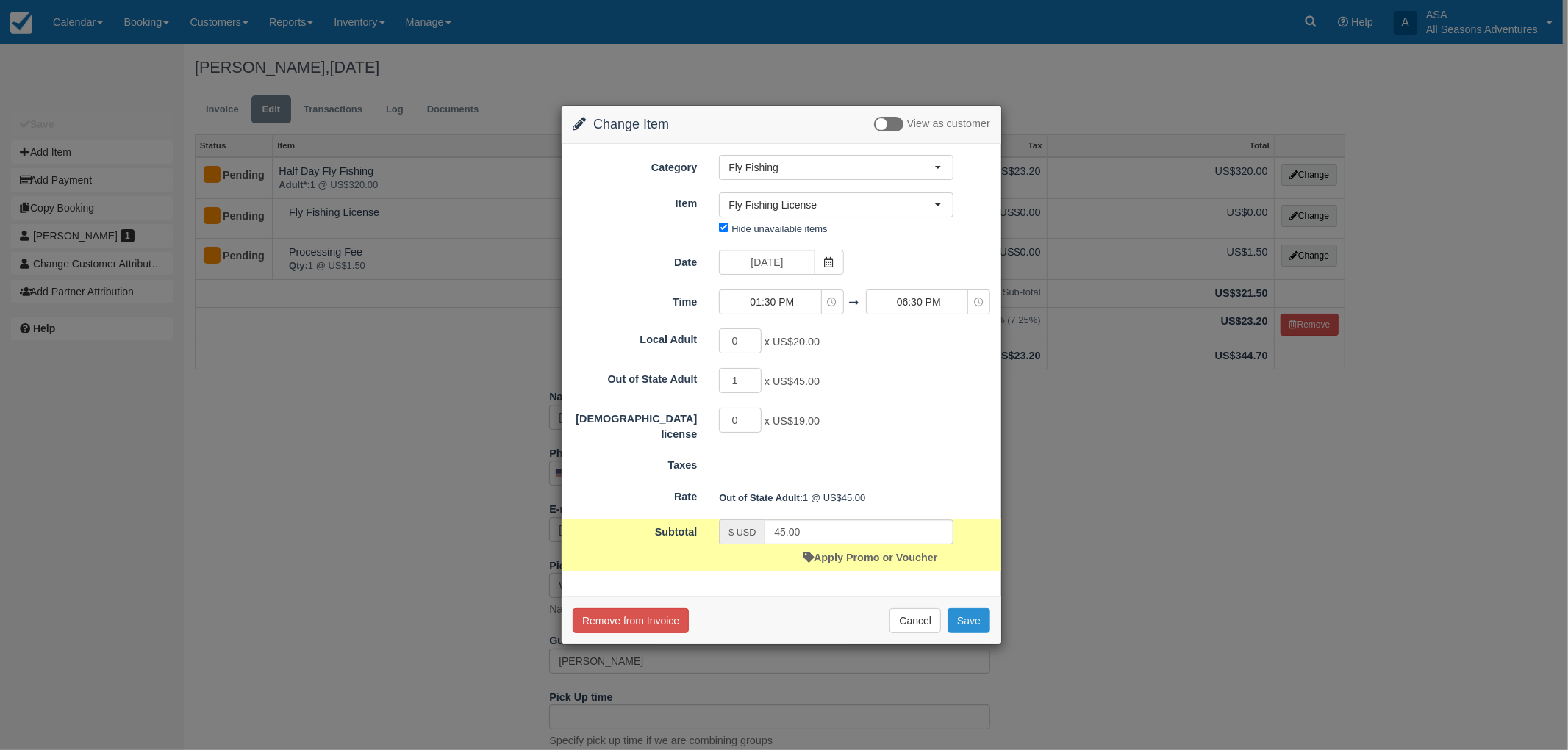
click at [968, 622] on button "Save" at bounding box center [968, 621] width 42 height 25
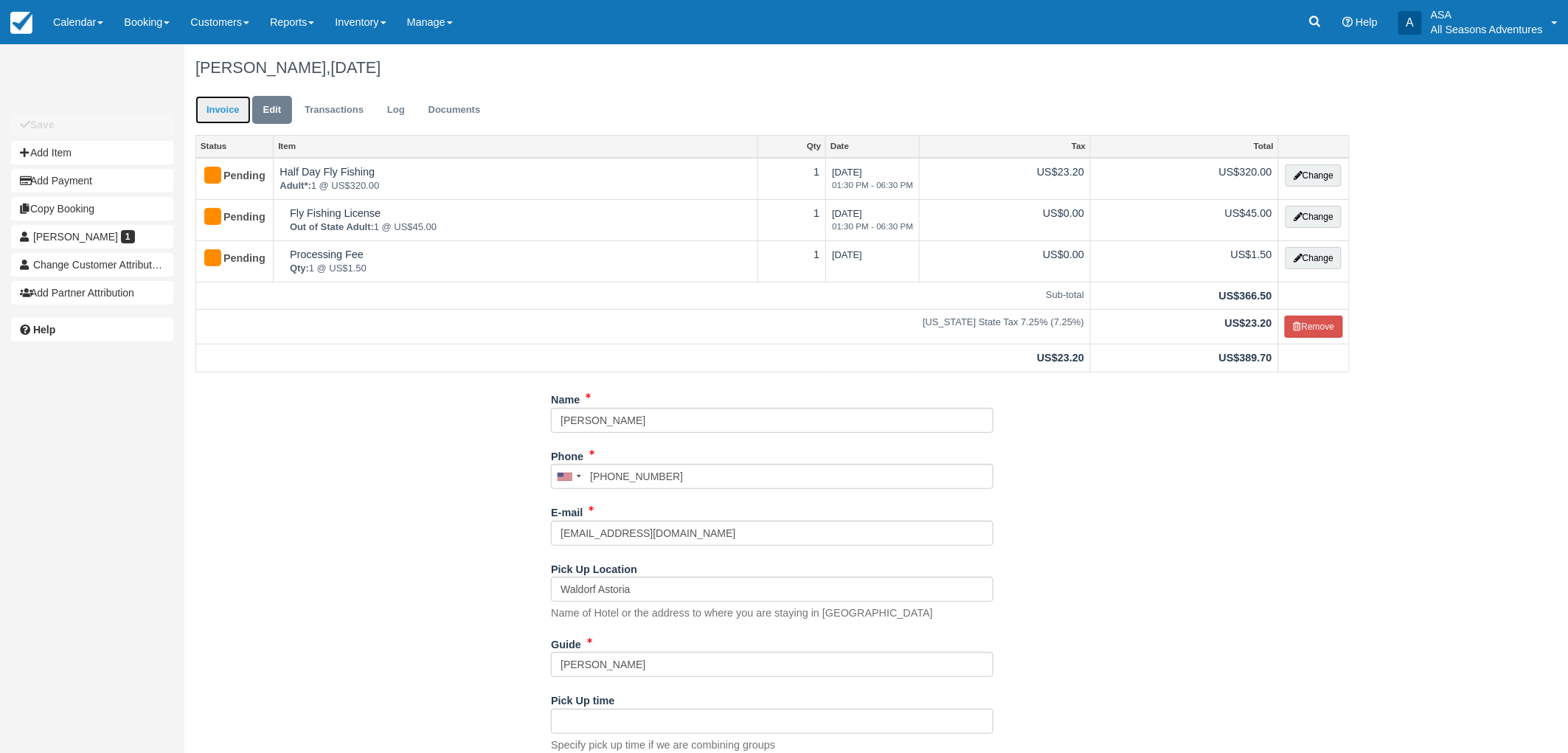
click at [224, 114] on link "Invoice" at bounding box center [224, 110] width 56 height 29
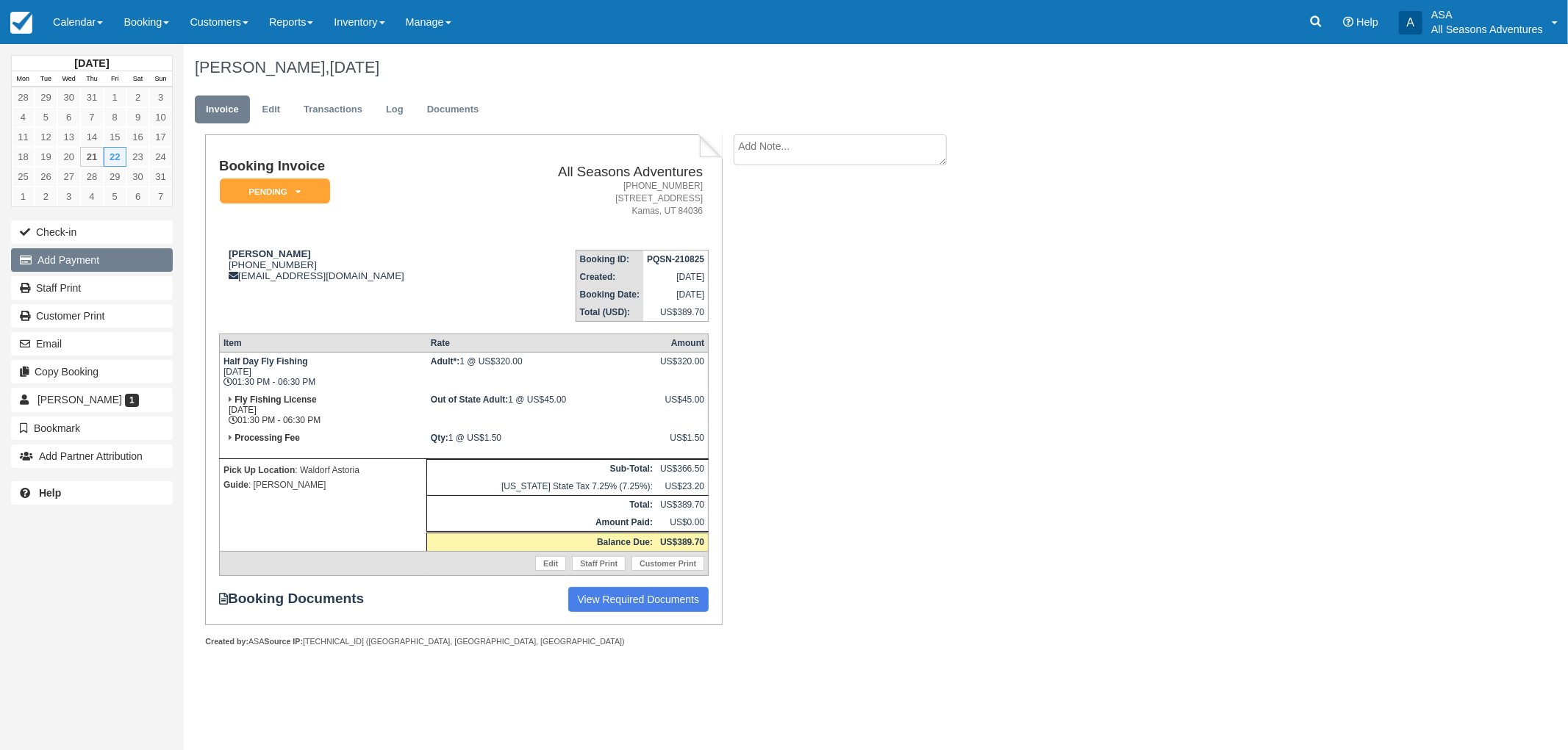
click at [62, 254] on button "Add Payment" at bounding box center [92, 260] width 162 height 24
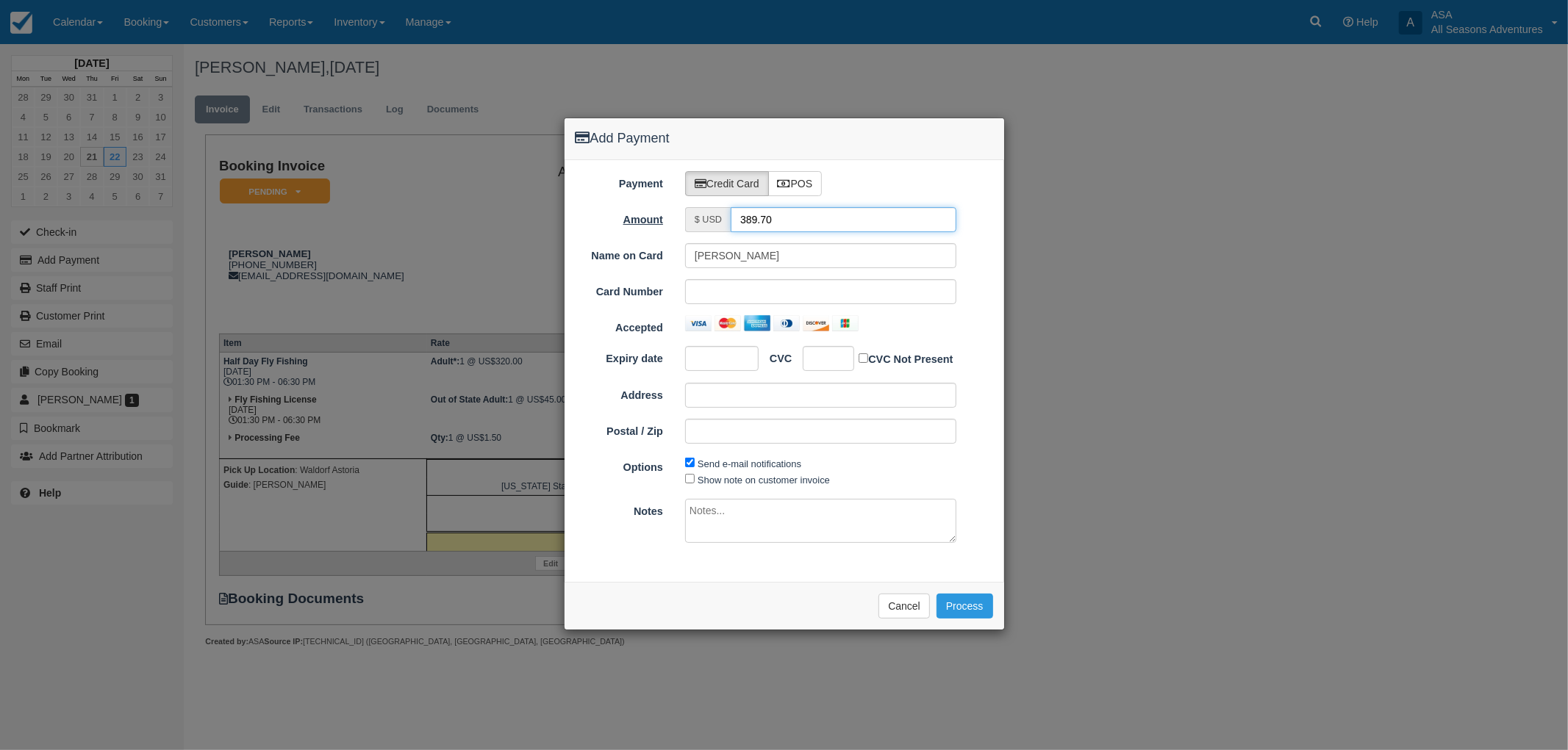
drag, startPoint x: 803, startPoint y: 226, endPoint x: 601, endPoint y: 224, distance: 202.0
click at [601, 224] on div "Amount $ USD 389.70" at bounding box center [784, 220] width 439 height 25
type input "1.50"
click at [594, 380] on ol "Expiry date CVC CVC Not Present Address Postal / Zip Pay US$389.70 USD" at bounding box center [785, 400] width 418 height 109
click at [961, 611] on button "Process" at bounding box center [964, 606] width 56 height 25
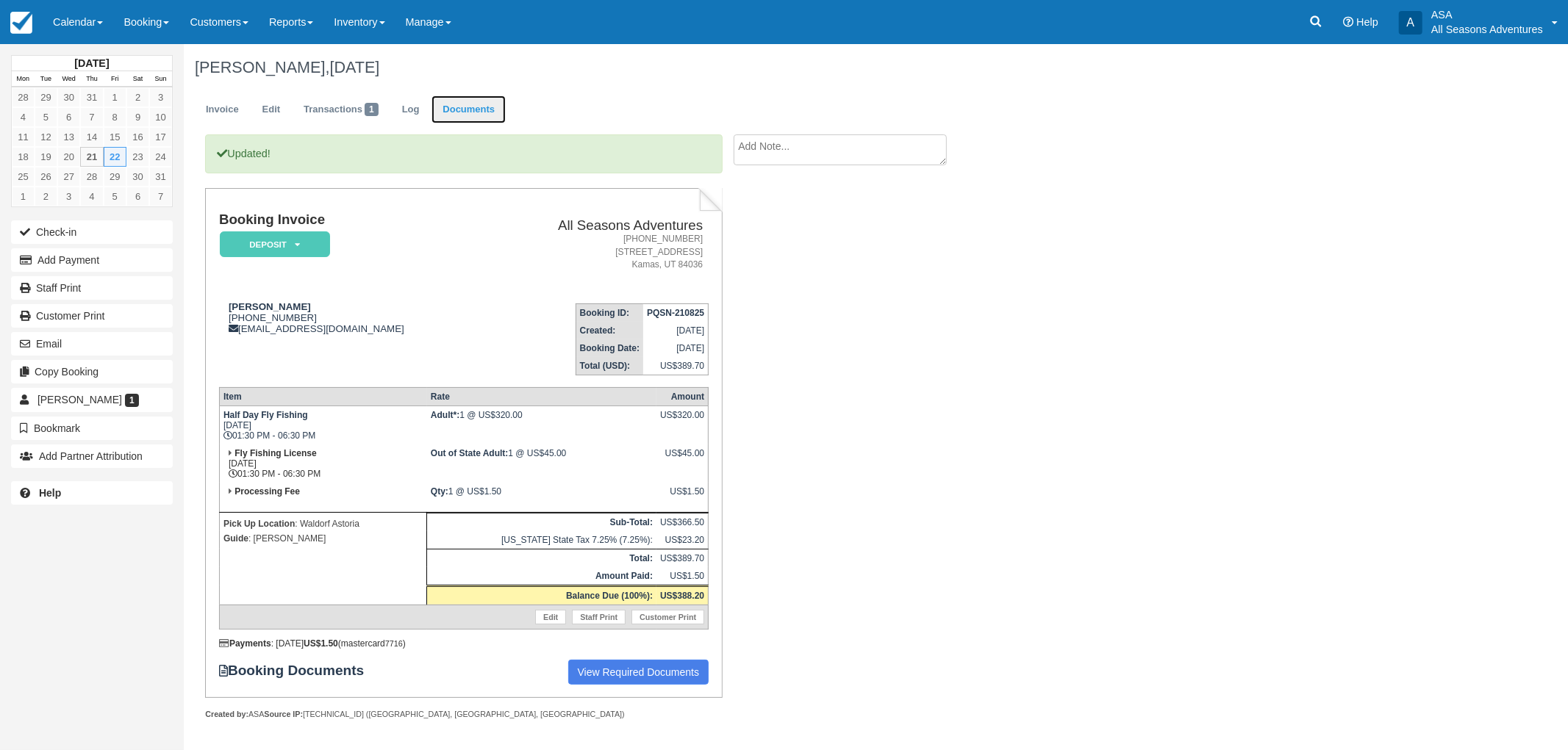
click at [466, 118] on link "Documents" at bounding box center [469, 109] width 74 height 29
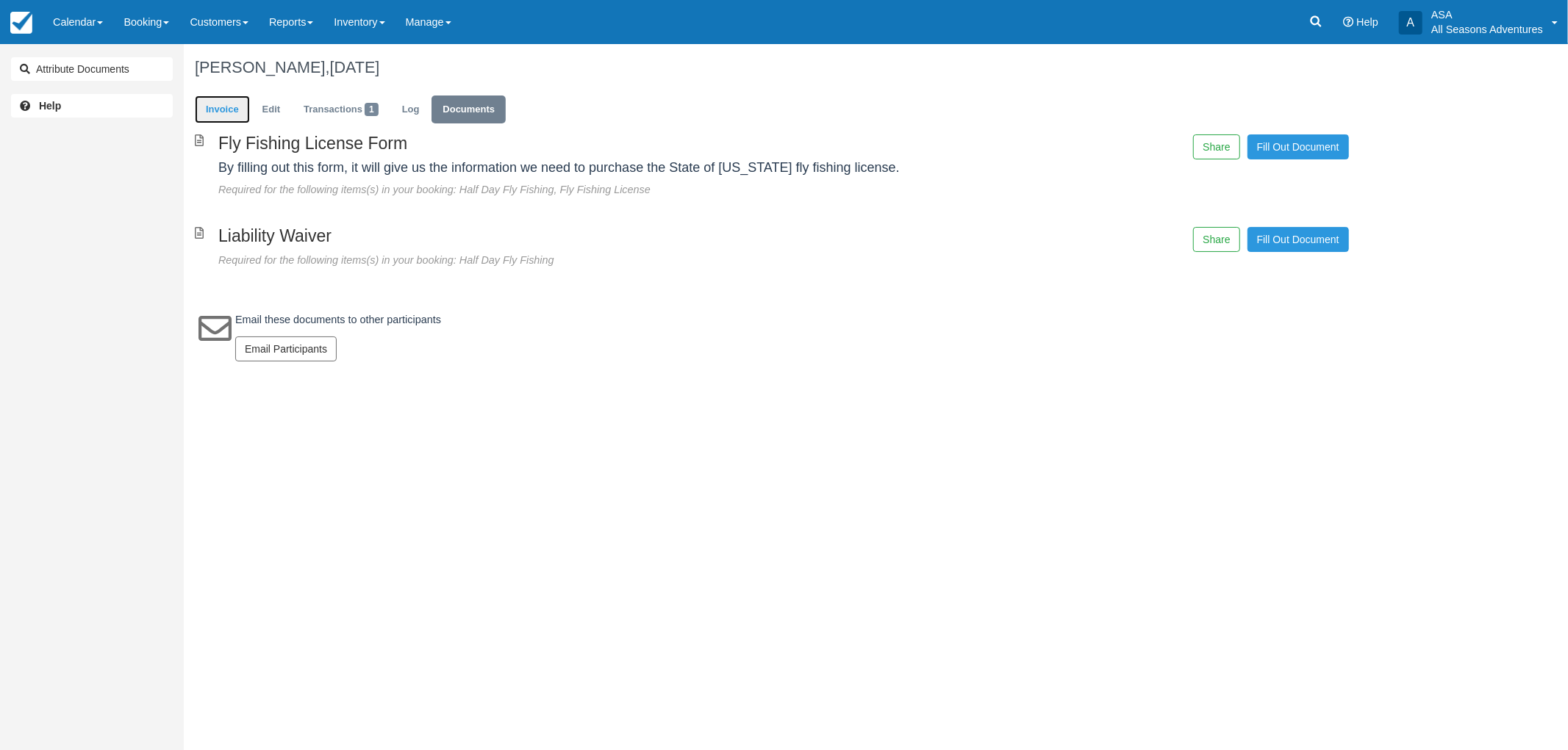
click at [219, 101] on link "Invoice" at bounding box center [223, 109] width 56 height 29
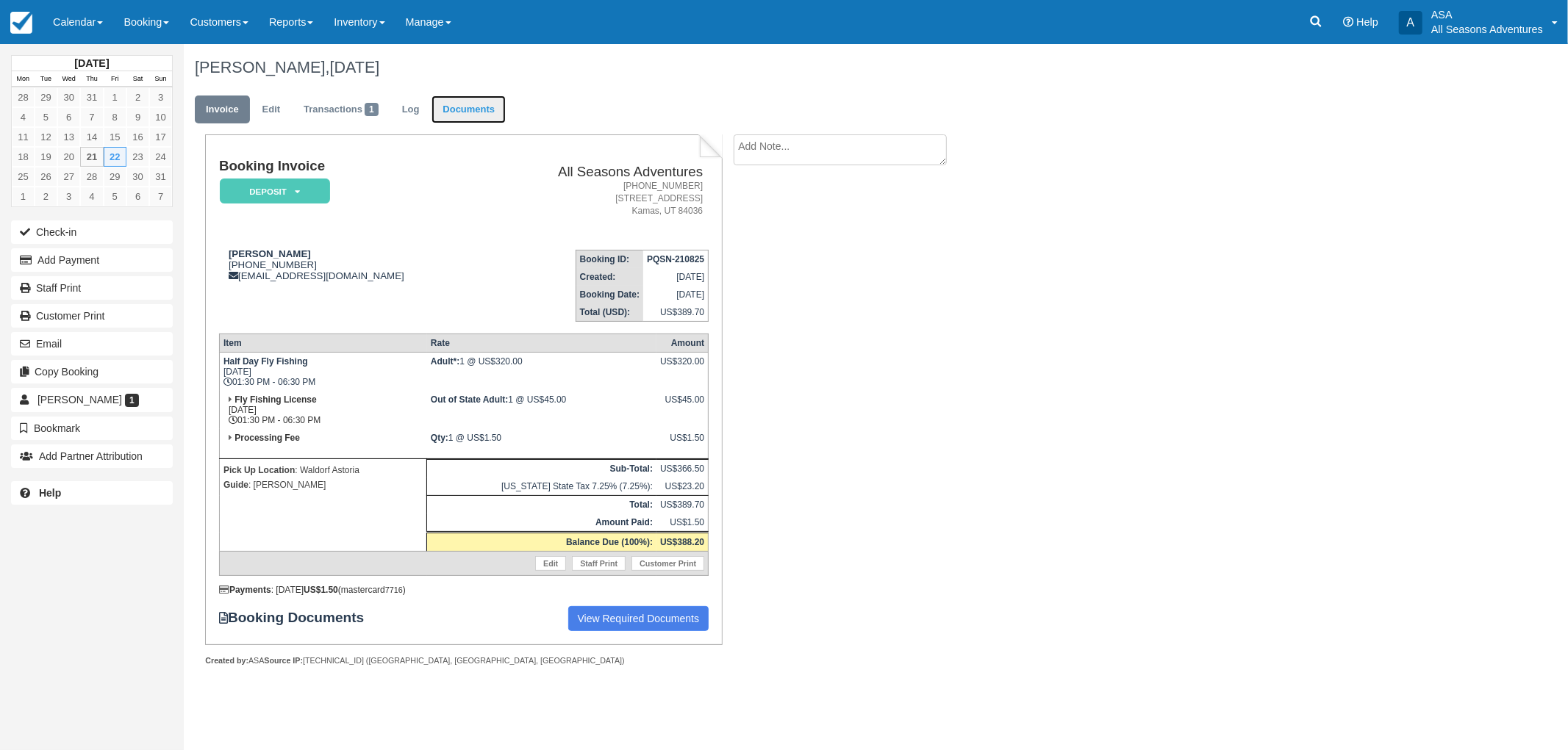
click at [465, 111] on link "Documents" at bounding box center [469, 109] width 74 height 29
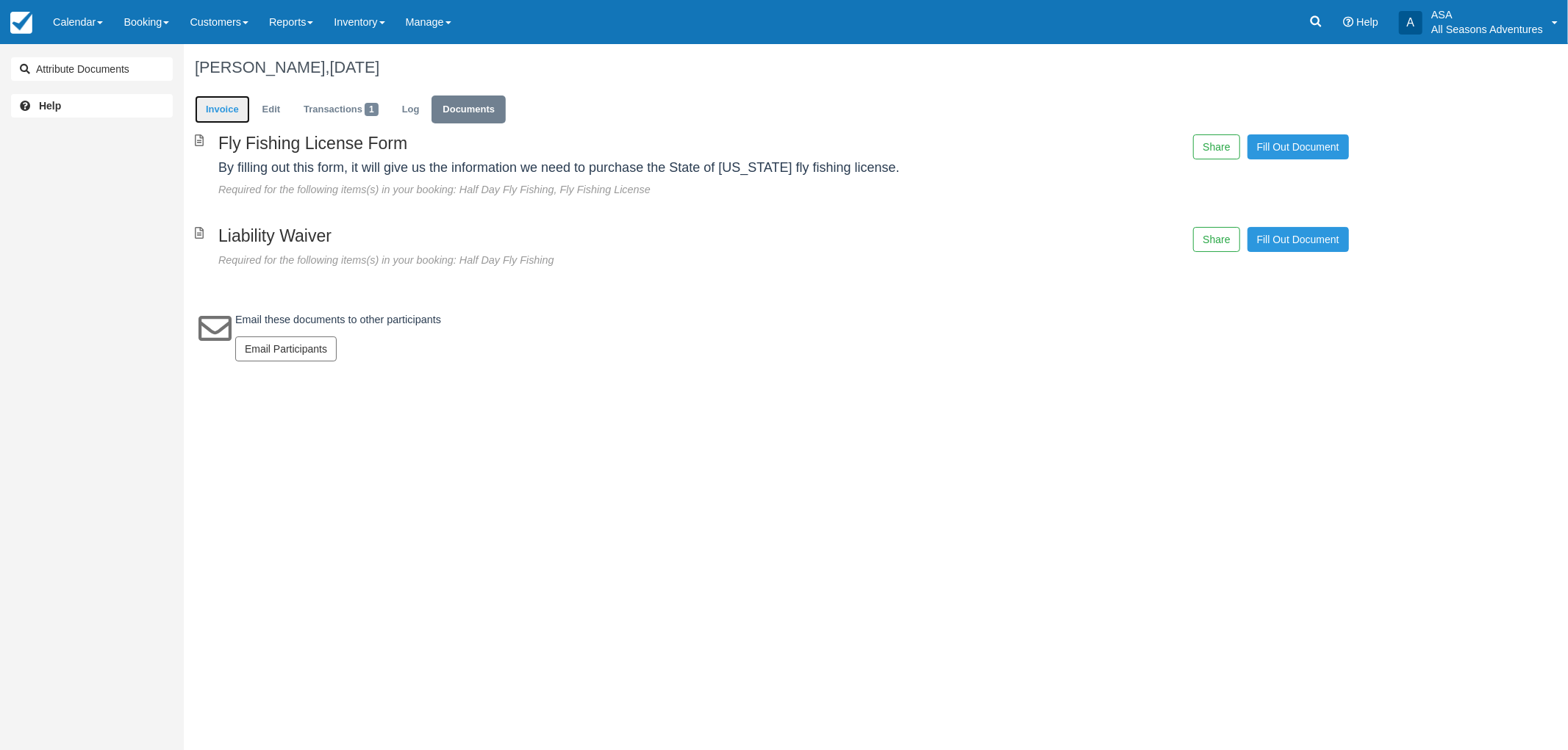
click at [219, 106] on link "Invoice" at bounding box center [223, 109] width 56 height 29
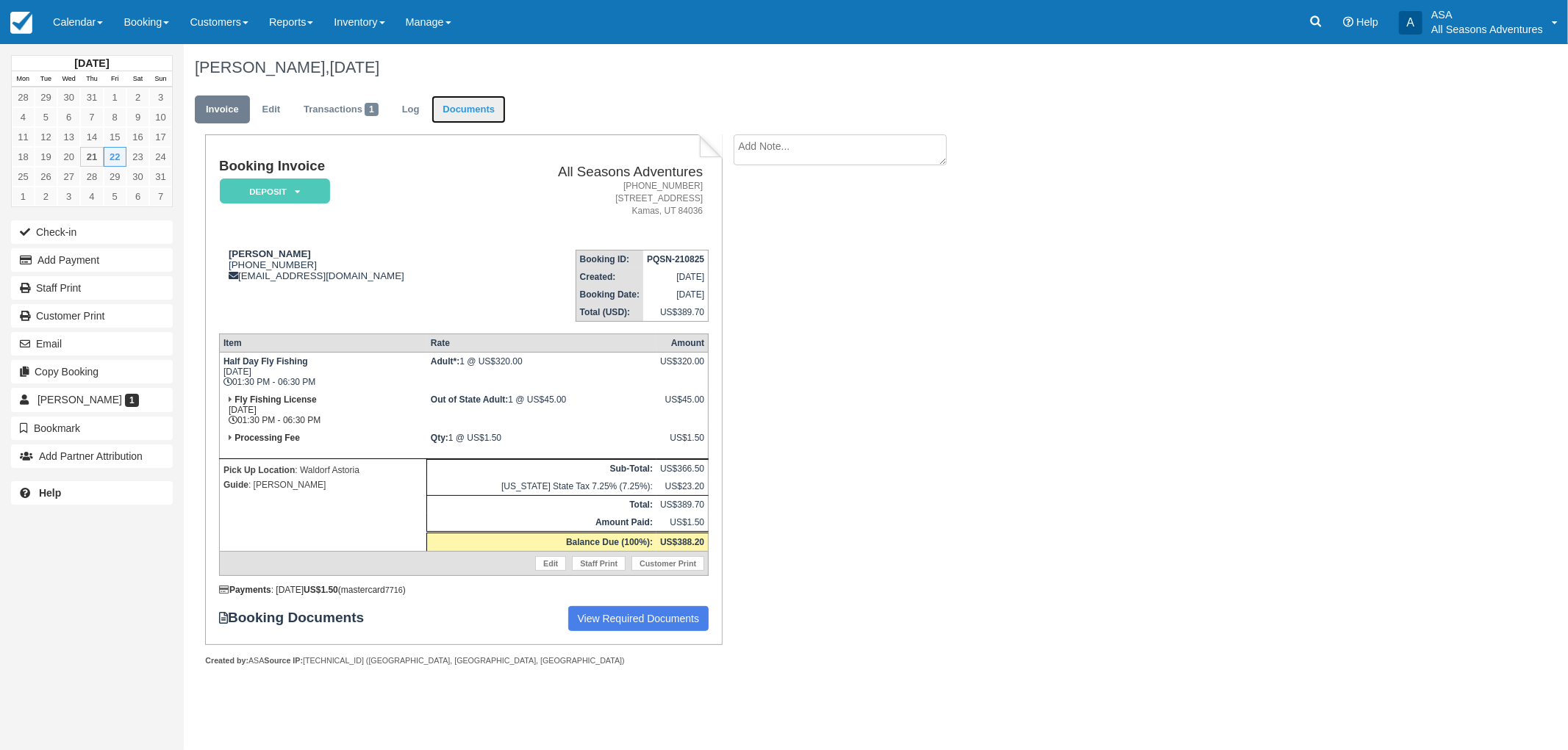
click at [449, 116] on link "Documents" at bounding box center [469, 109] width 74 height 29
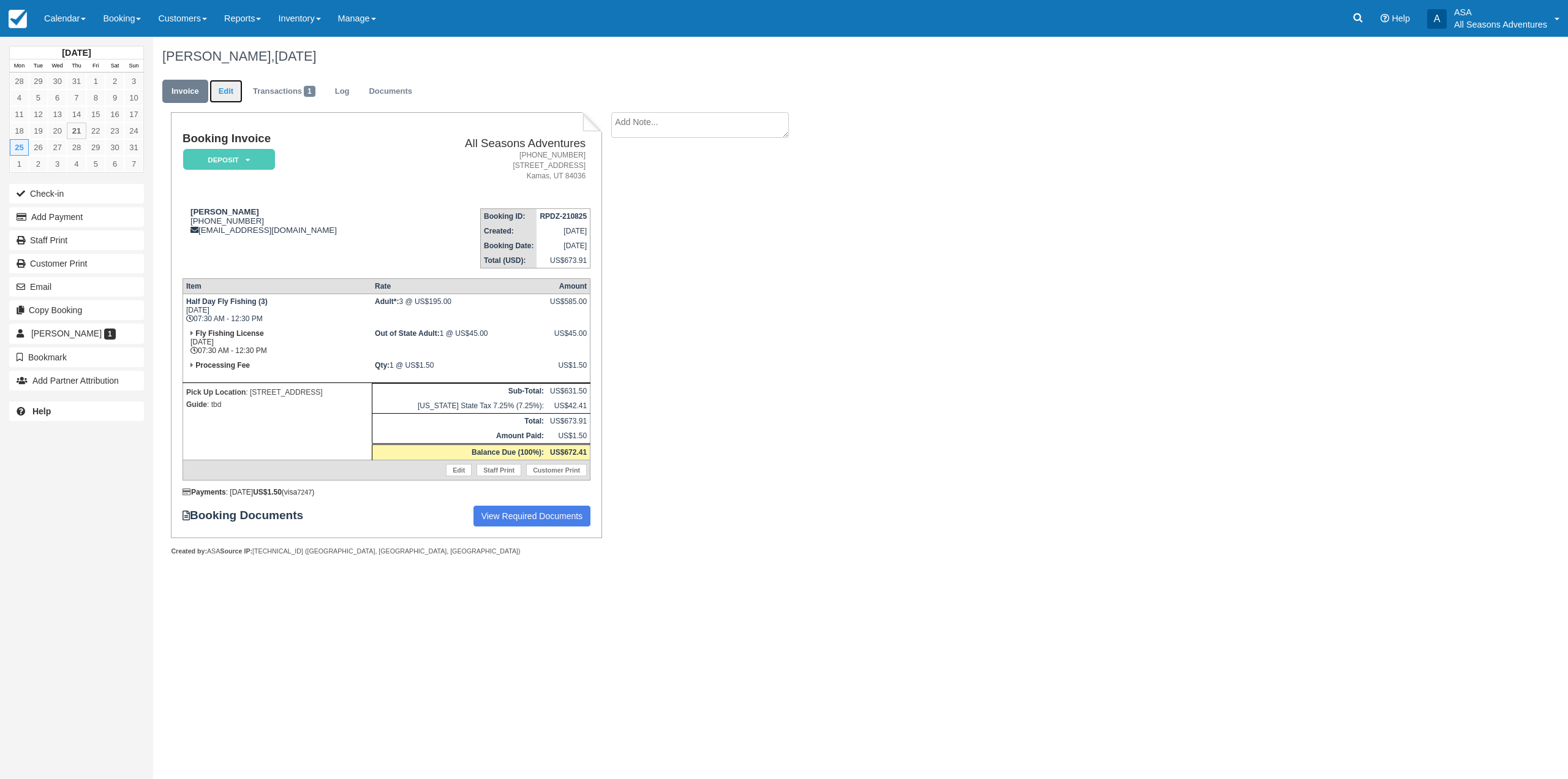
click at [230, 96] on link "Edit" at bounding box center [225, 91] width 33 height 24
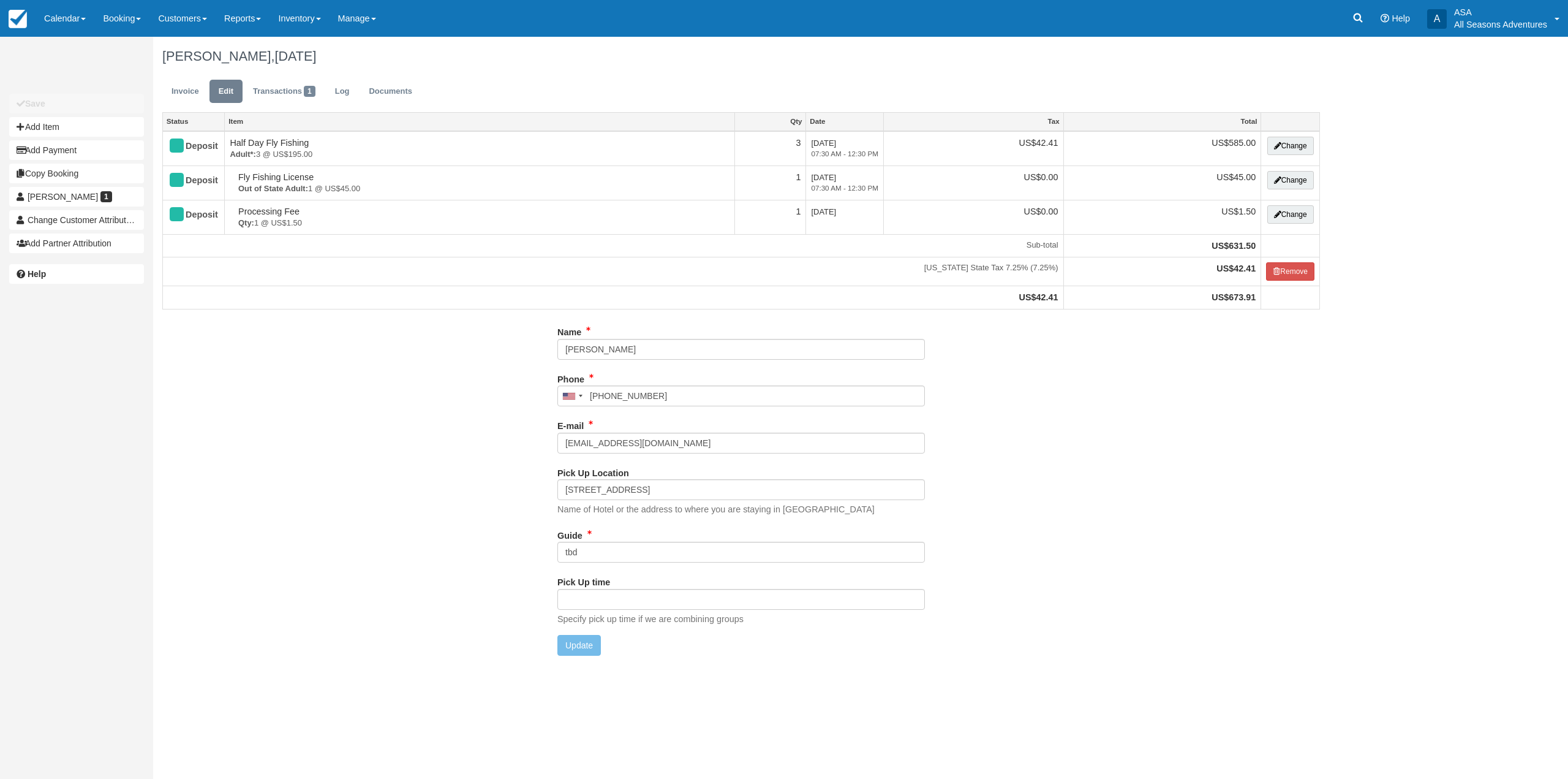
type input "[PHONE_NUMBER]"
drag, startPoint x: 649, startPoint y: 548, endPoint x: 504, endPoint y: 555, distance: 145.2
click at [504, 555] on div "Name [PERSON_NAME] Phone [GEOGRAPHIC_DATA] +1 [GEOGRAPHIC_DATA] +1 [GEOGRAPHIC_…" at bounding box center [741, 494] width 1176 height 343
type input "[PERSON_NAME]"
click at [575, 643] on button "Update" at bounding box center [579, 645] width 44 height 21
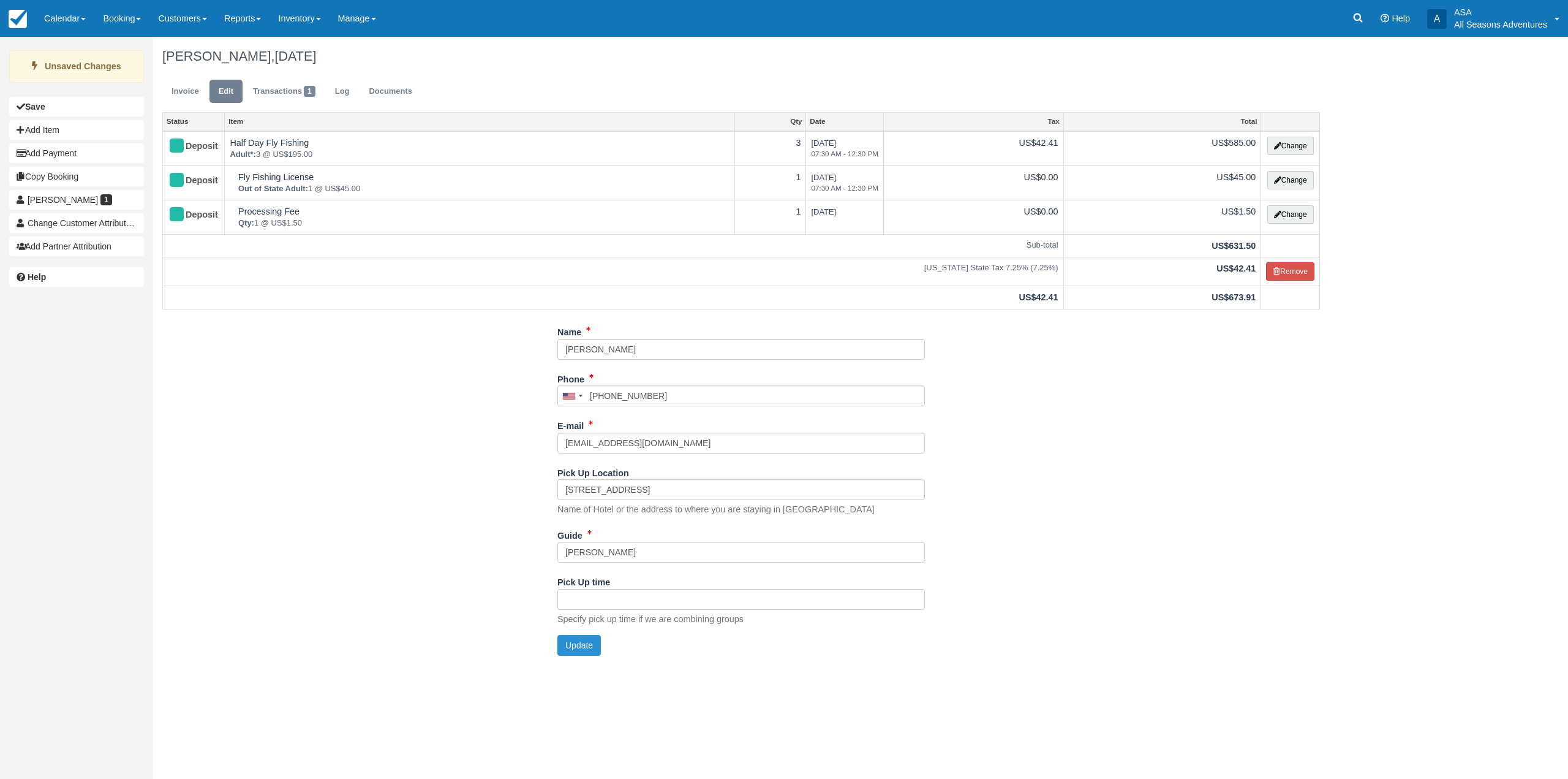
type input "+19174535970"
click at [199, 87] on link "Invoice" at bounding box center [186, 91] width 46 height 24
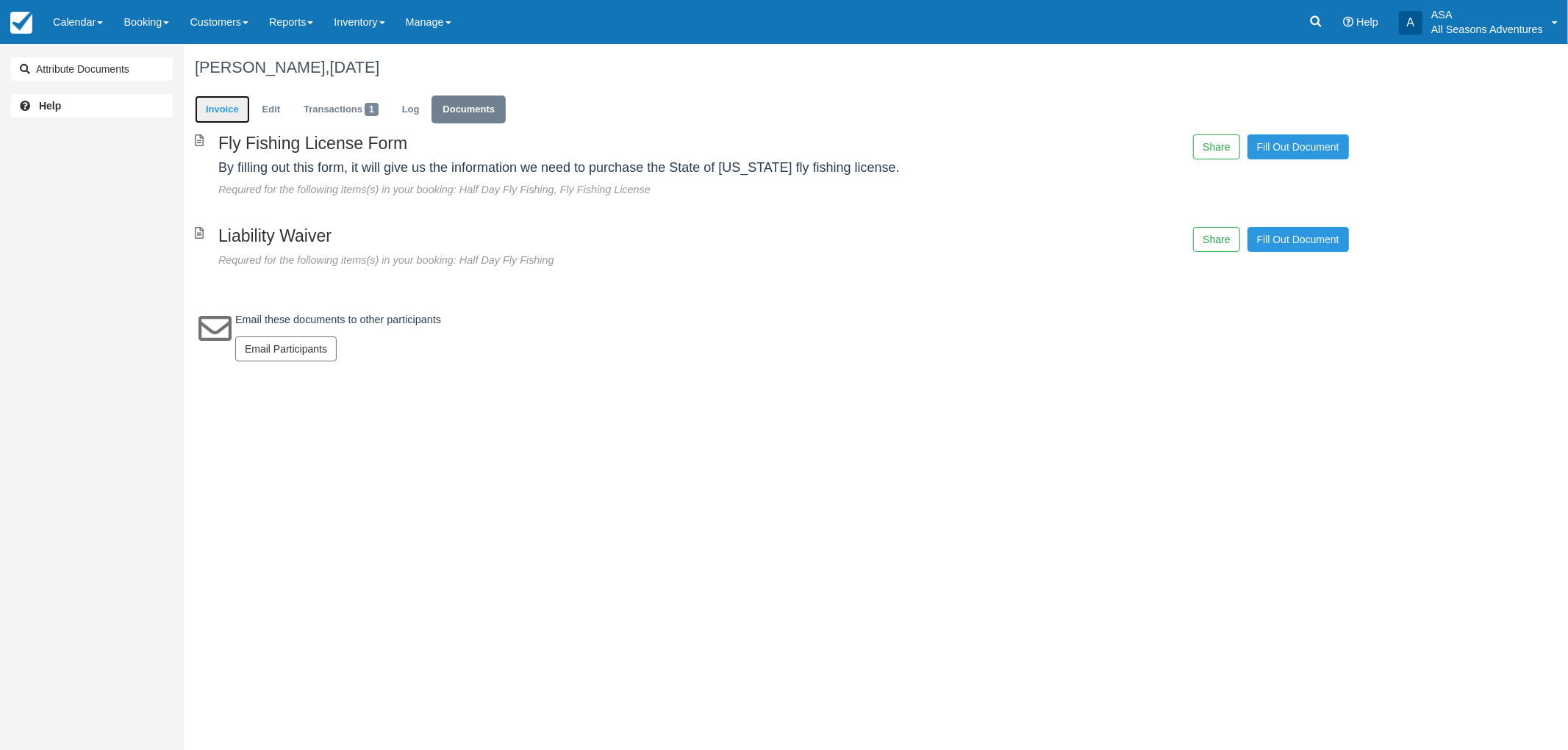
click at [239, 107] on link "Invoice" at bounding box center [223, 109] width 56 height 29
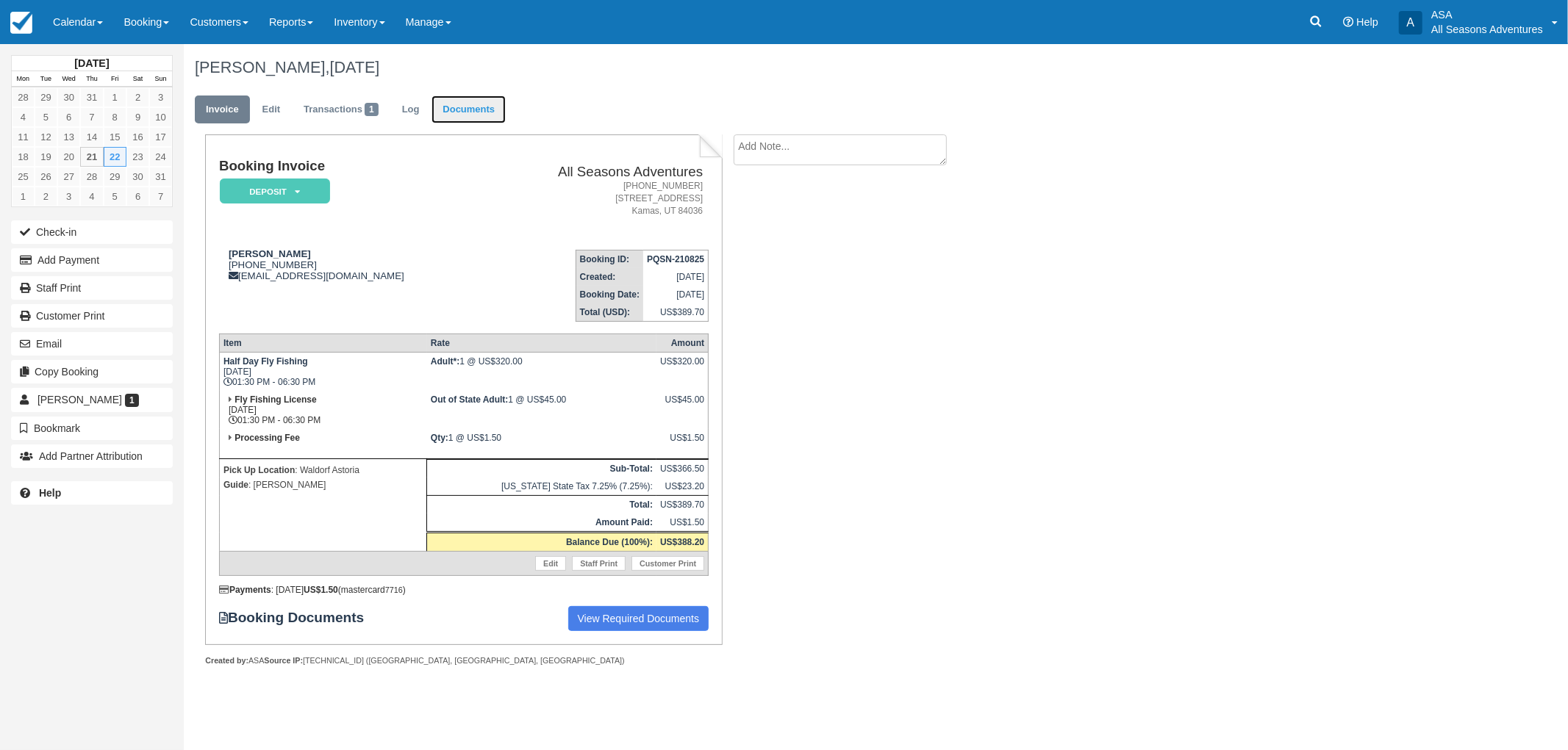
click at [481, 113] on link "Documents" at bounding box center [469, 109] width 74 height 29
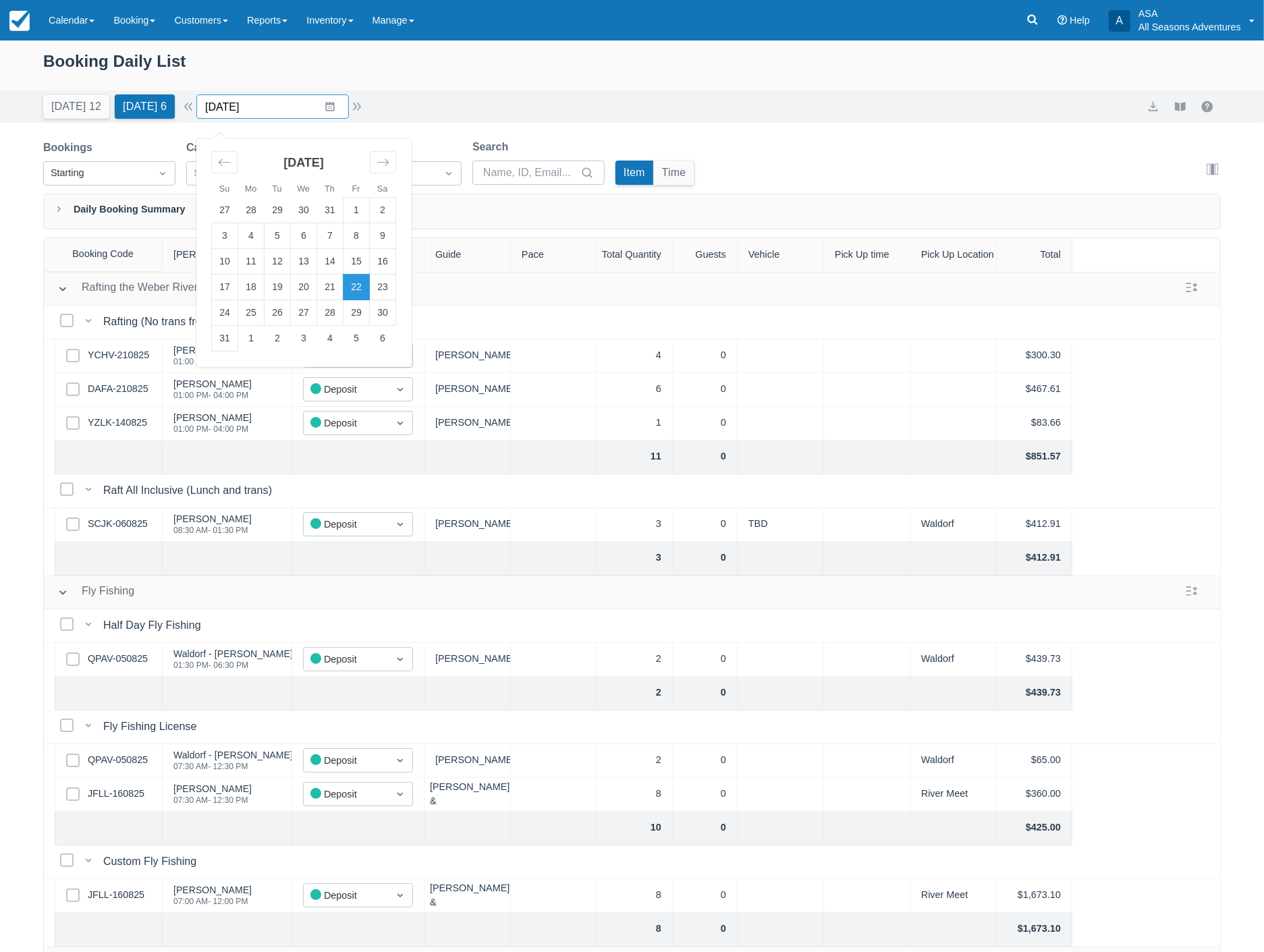
click at [260, 107] on input "08/22/25" at bounding box center [272, 106] width 152 height 24
click at [386, 287] on td "23" at bounding box center [382, 287] width 26 height 25
type input "[DATE]"
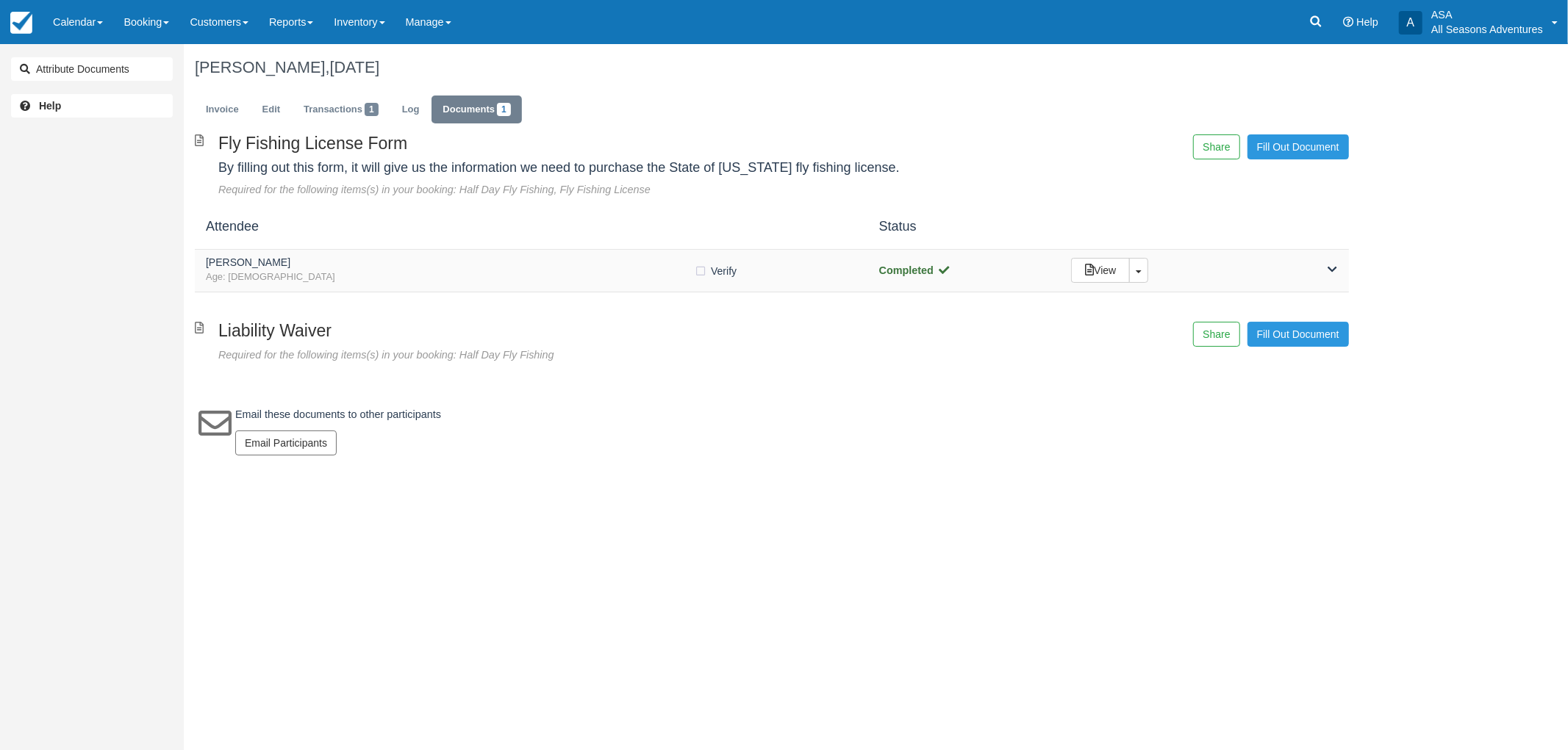
click at [500, 251] on div "[PERSON_NAME] Age: [DEMOGRAPHIC_DATA] Verify Verified Completed View Toggle Dro…" at bounding box center [772, 271] width 1154 height 42
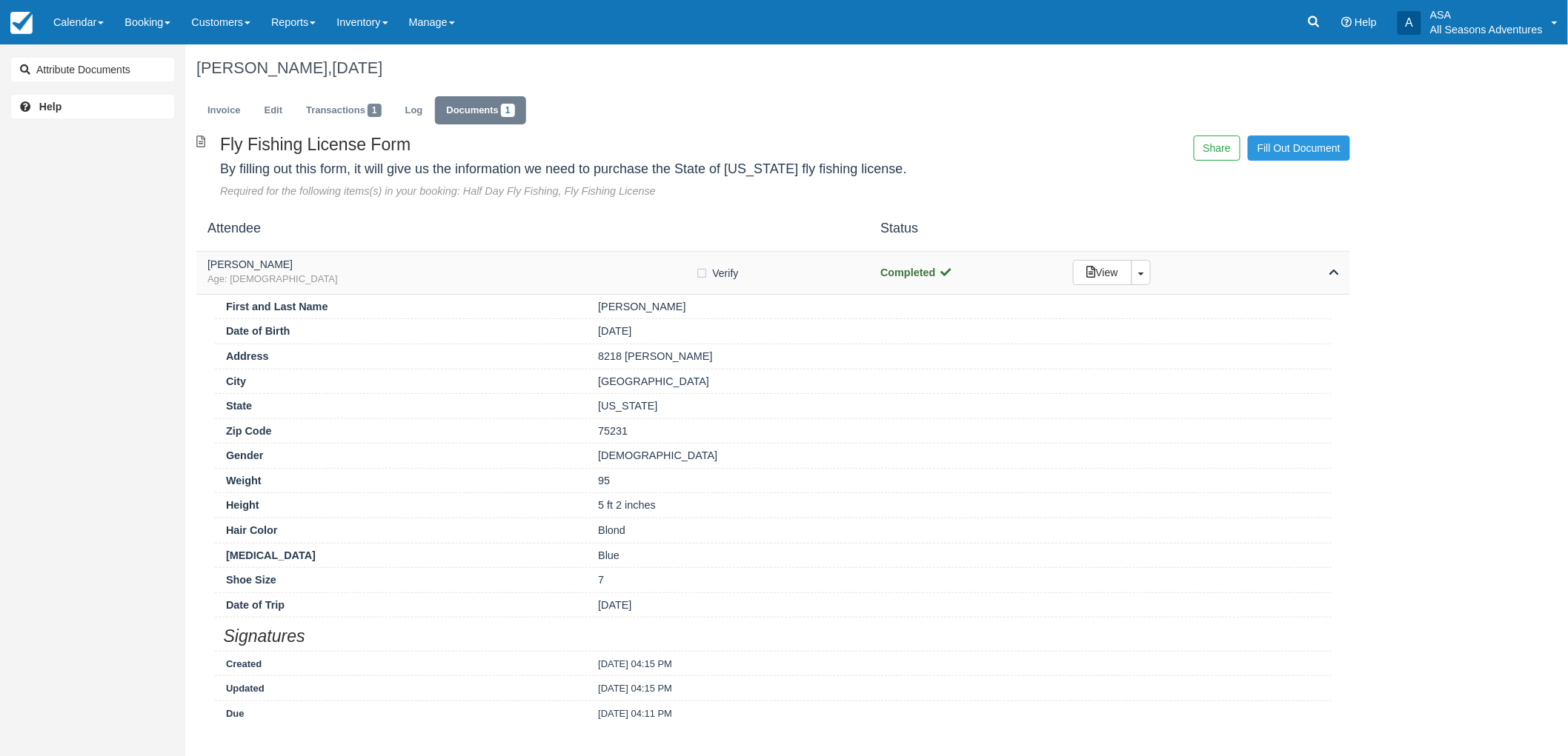
click at [576, 277] on span "Age: [DEMOGRAPHIC_DATA]" at bounding box center [452, 280] width 488 height 14
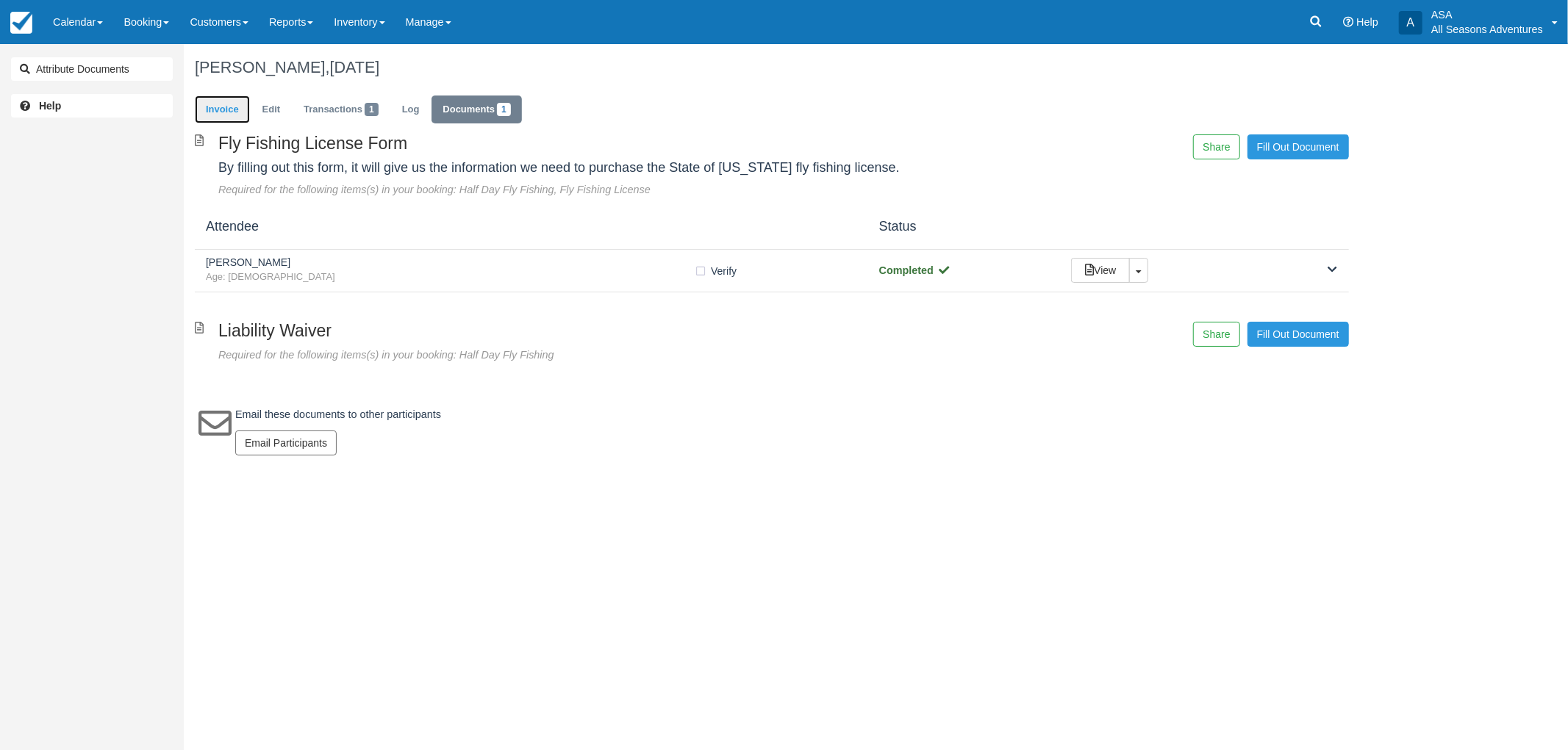
click at [240, 118] on link "Invoice" at bounding box center [223, 109] width 56 height 29
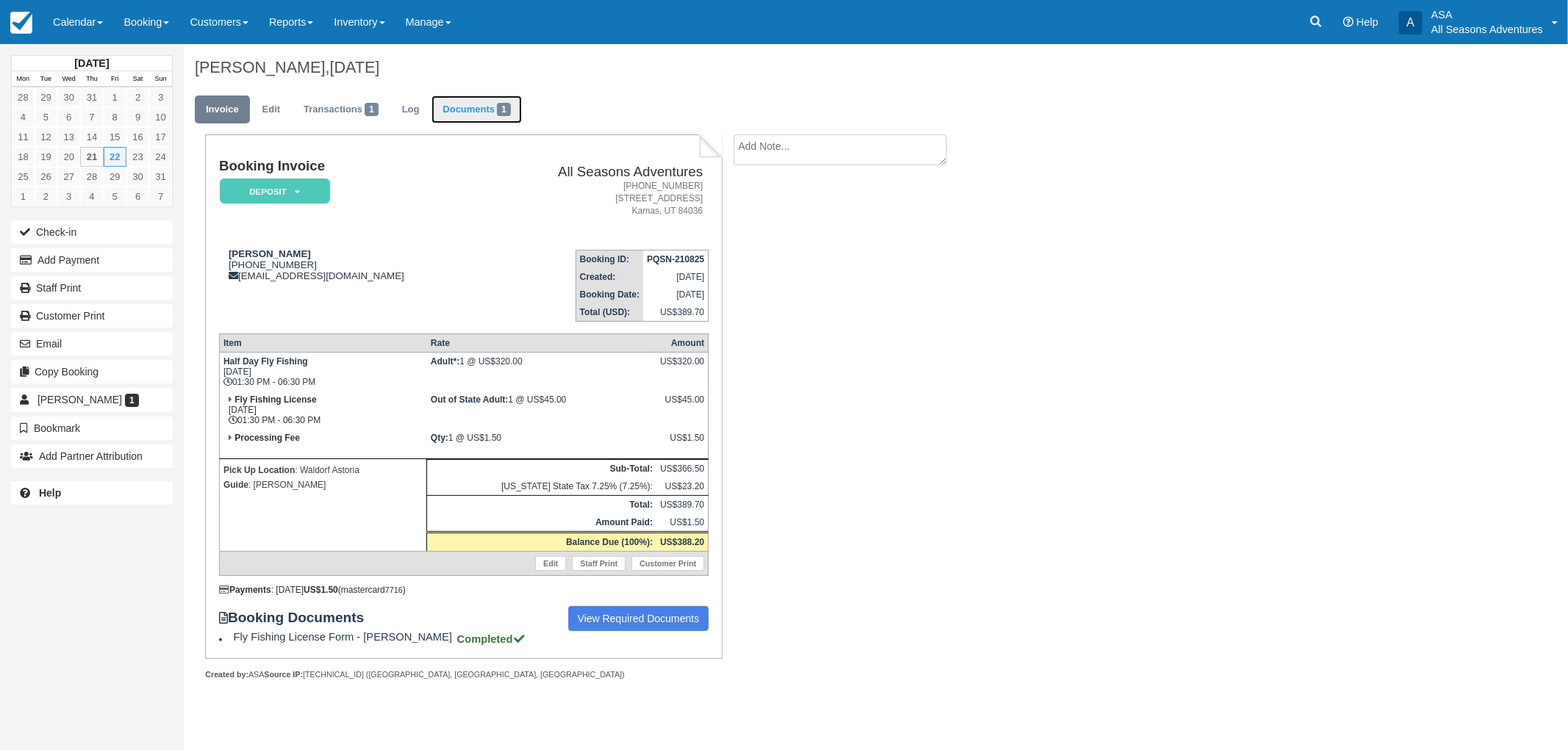
click at [483, 99] on link "Documents 1" at bounding box center [476, 109] width 89 height 29
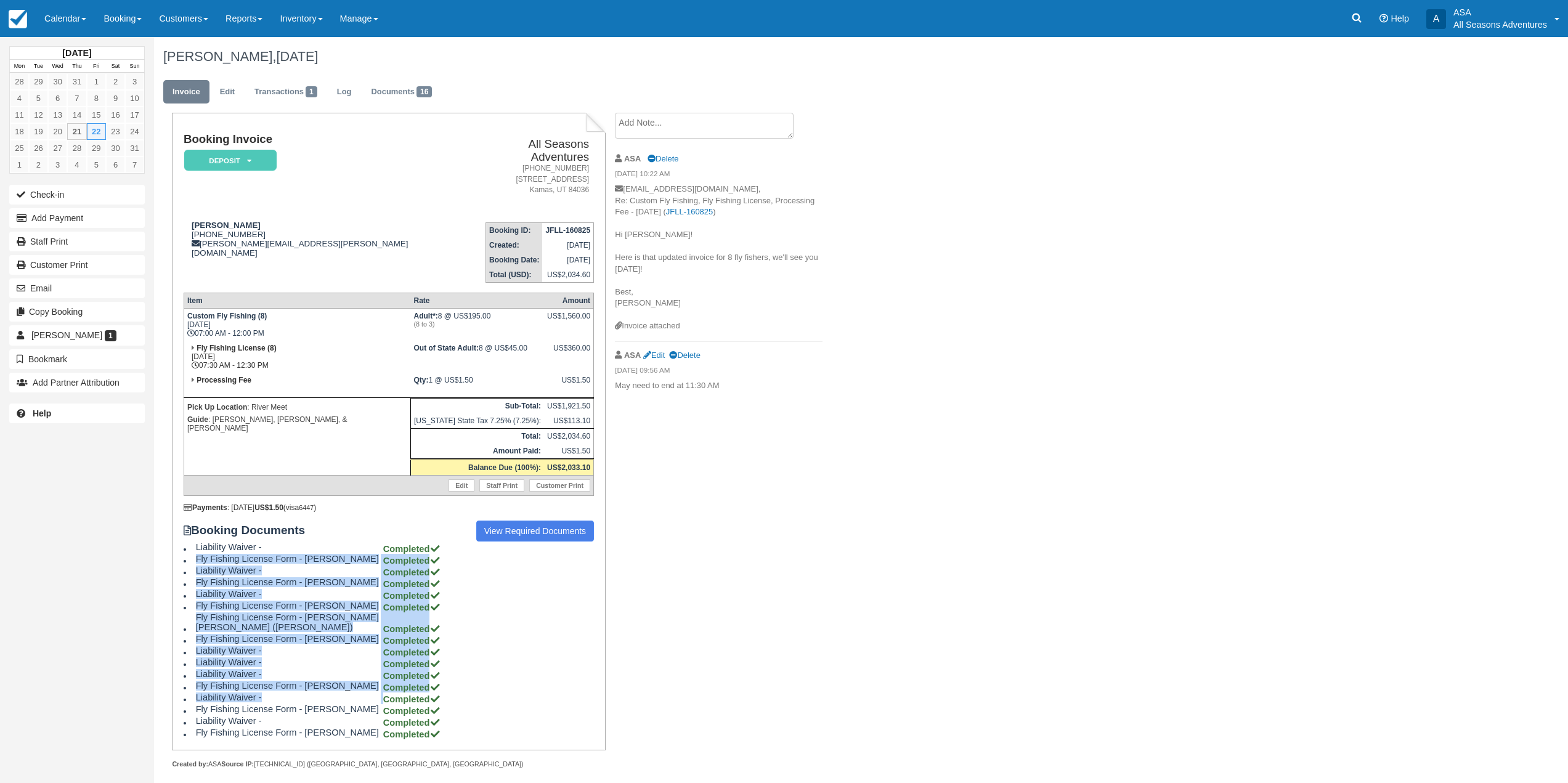
drag, startPoint x: 444, startPoint y: 522, endPoint x: 385, endPoint y: 691, distance: 179.0
click at [385, 691] on div "Booking Documents View Required Documents Liability Waiver - Completed Fly Fish…" at bounding box center [388, 630] width 410 height 218
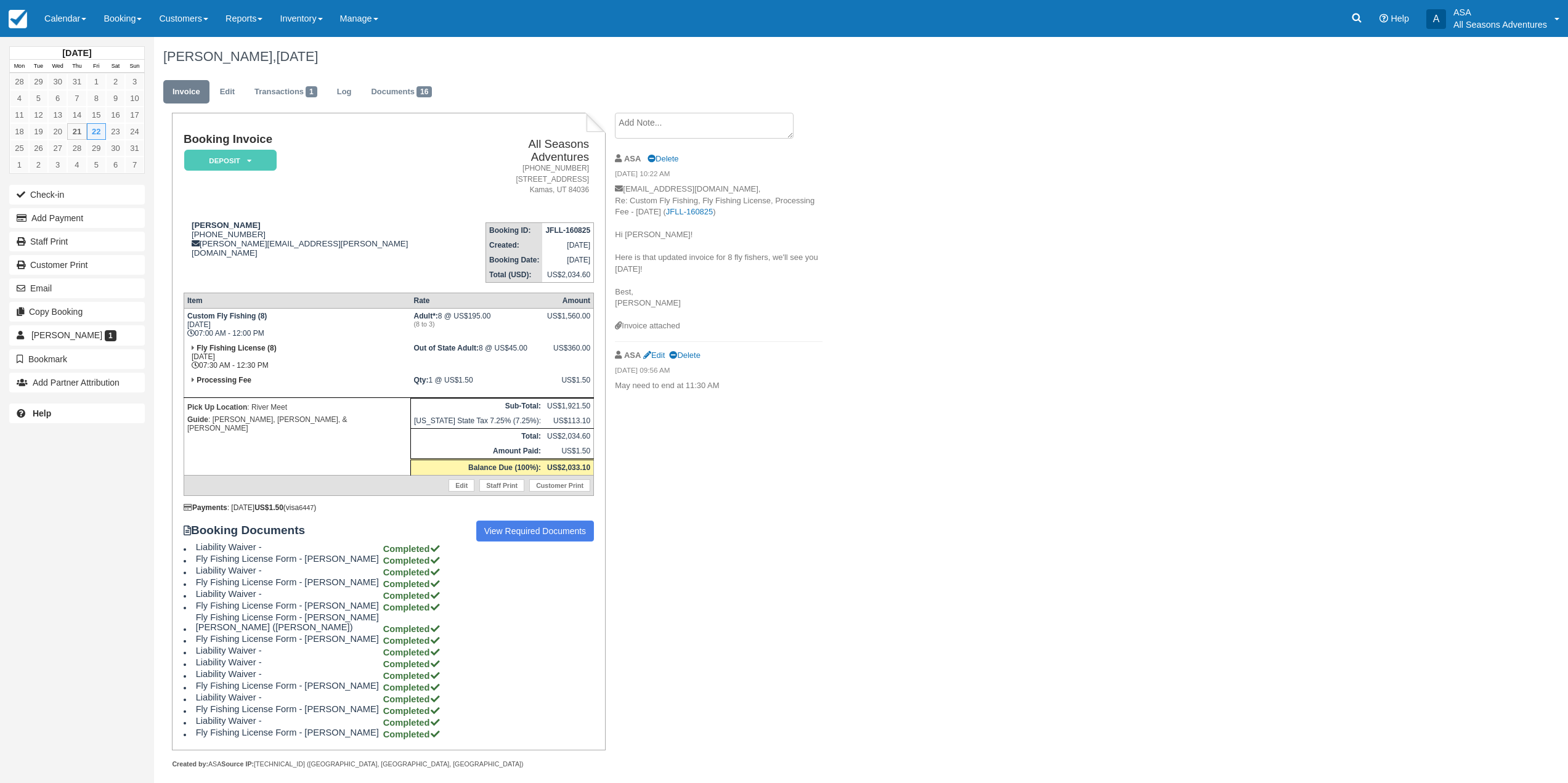
click at [774, 616] on div "Booking Invoice Deposit   Pending Reserved Paid Waiting Cancelled All Seasons A…" at bounding box center [493, 454] width 678 height 682
click at [216, 83] on link "Edit" at bounding box center [227, 92] width 33 height 24
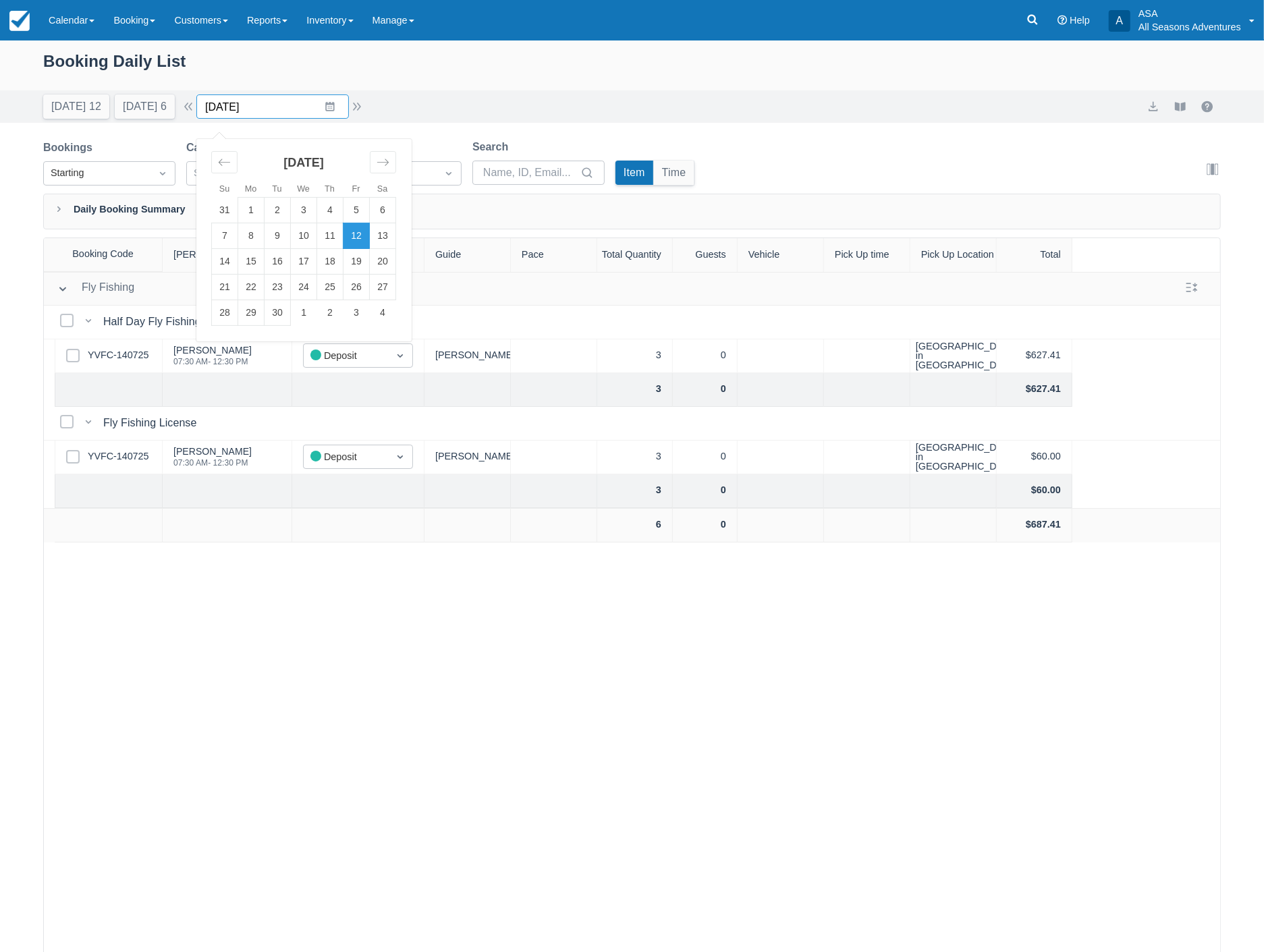
click at [270, 110] on input "[DATE]" at bounding box center [272, 106] width 152 height 24
click at [151, 110] on button "[DATE] 6" at bounding box center [144, 106] width 60 height 24
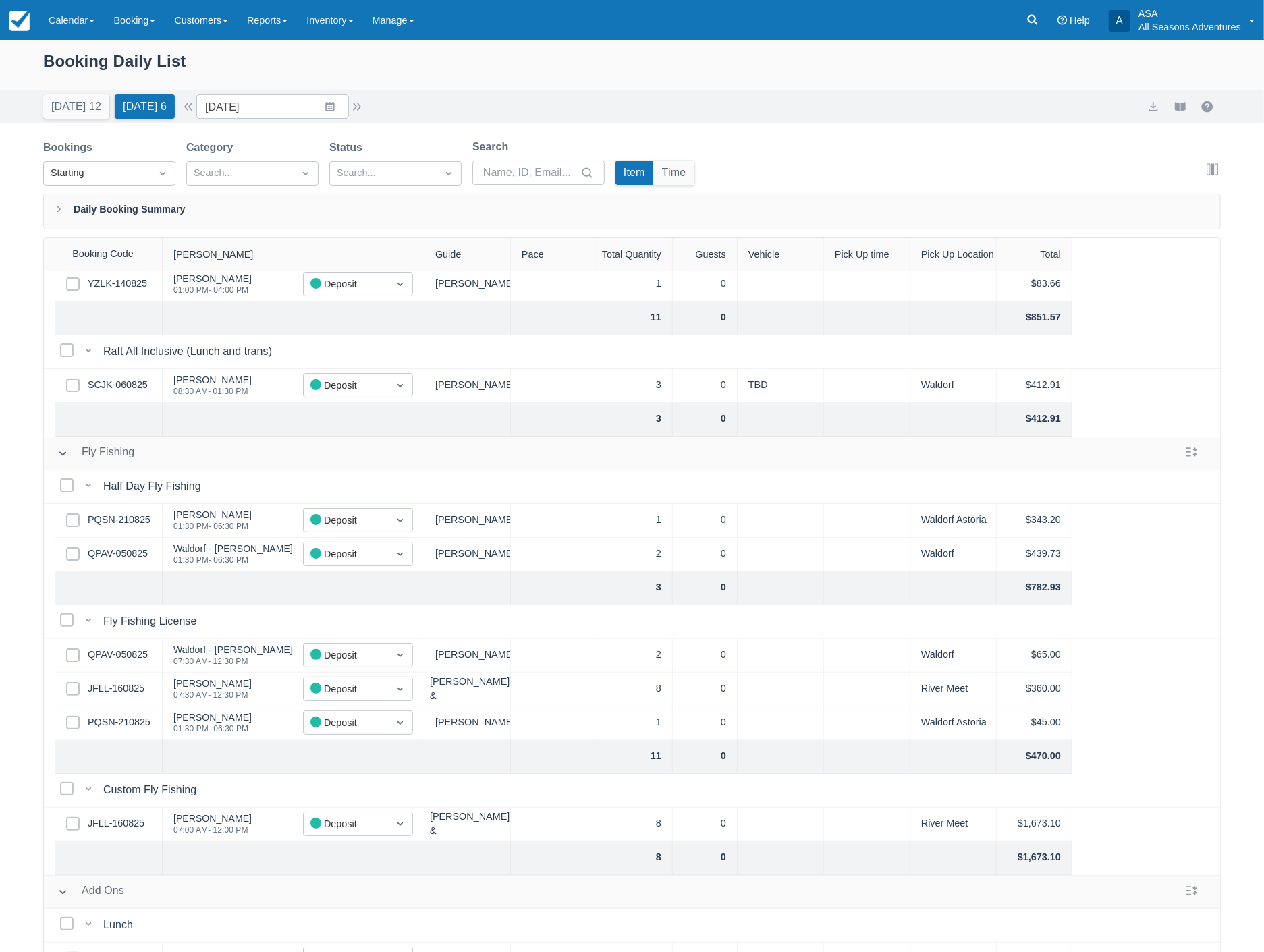
scroll to position [150, 0]
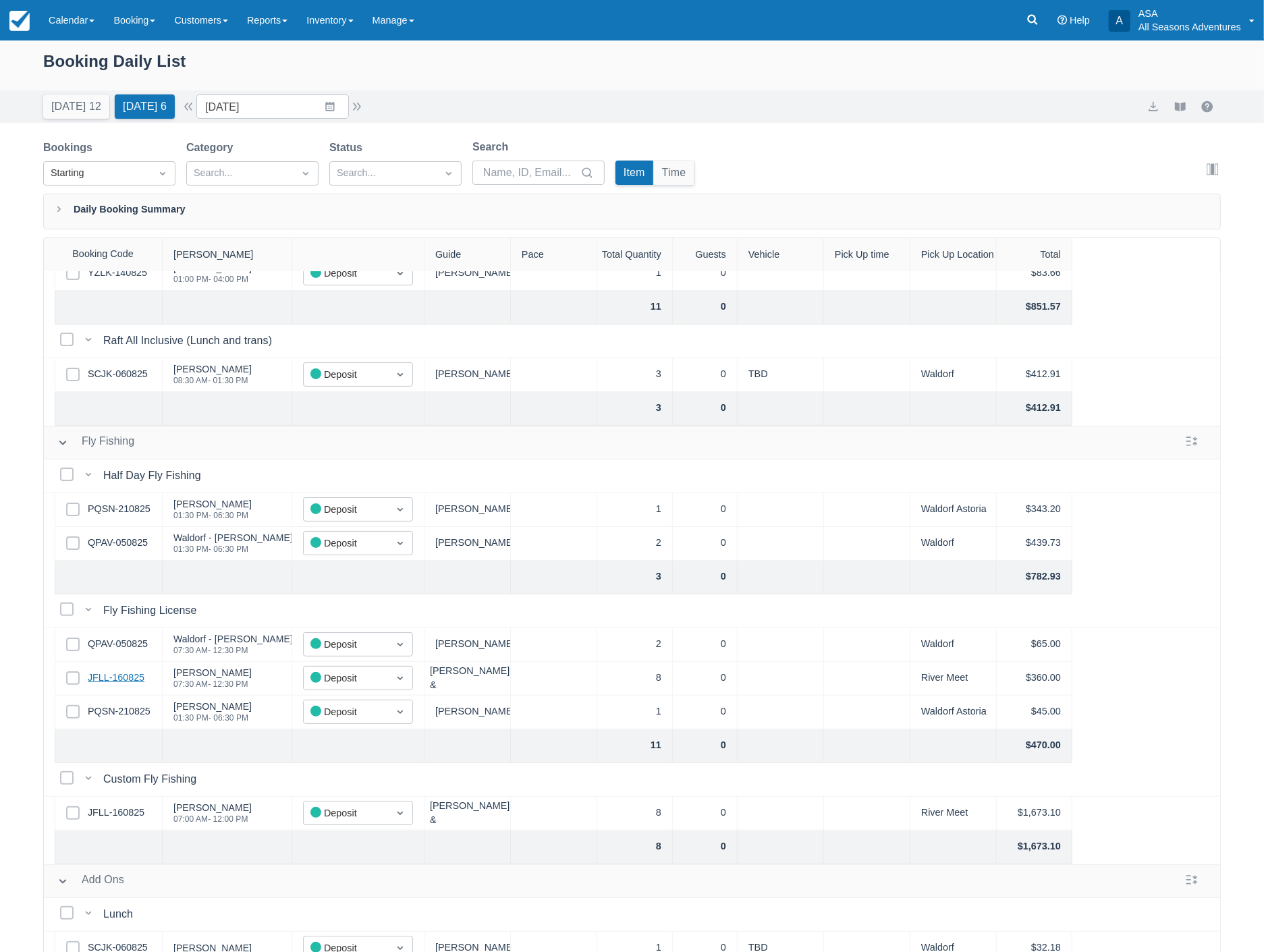
click at [110, 677] on link "JFLL-160825" at bounding box center [116, 678] width 57 height 15
click at [285, 110] on input "08/22/25" at bounding box center [272, 106] width 152 height 24
click at [385, 284] on td "23" at bounding box center [382, 287] width 26 height 25
type input "08/23/25"
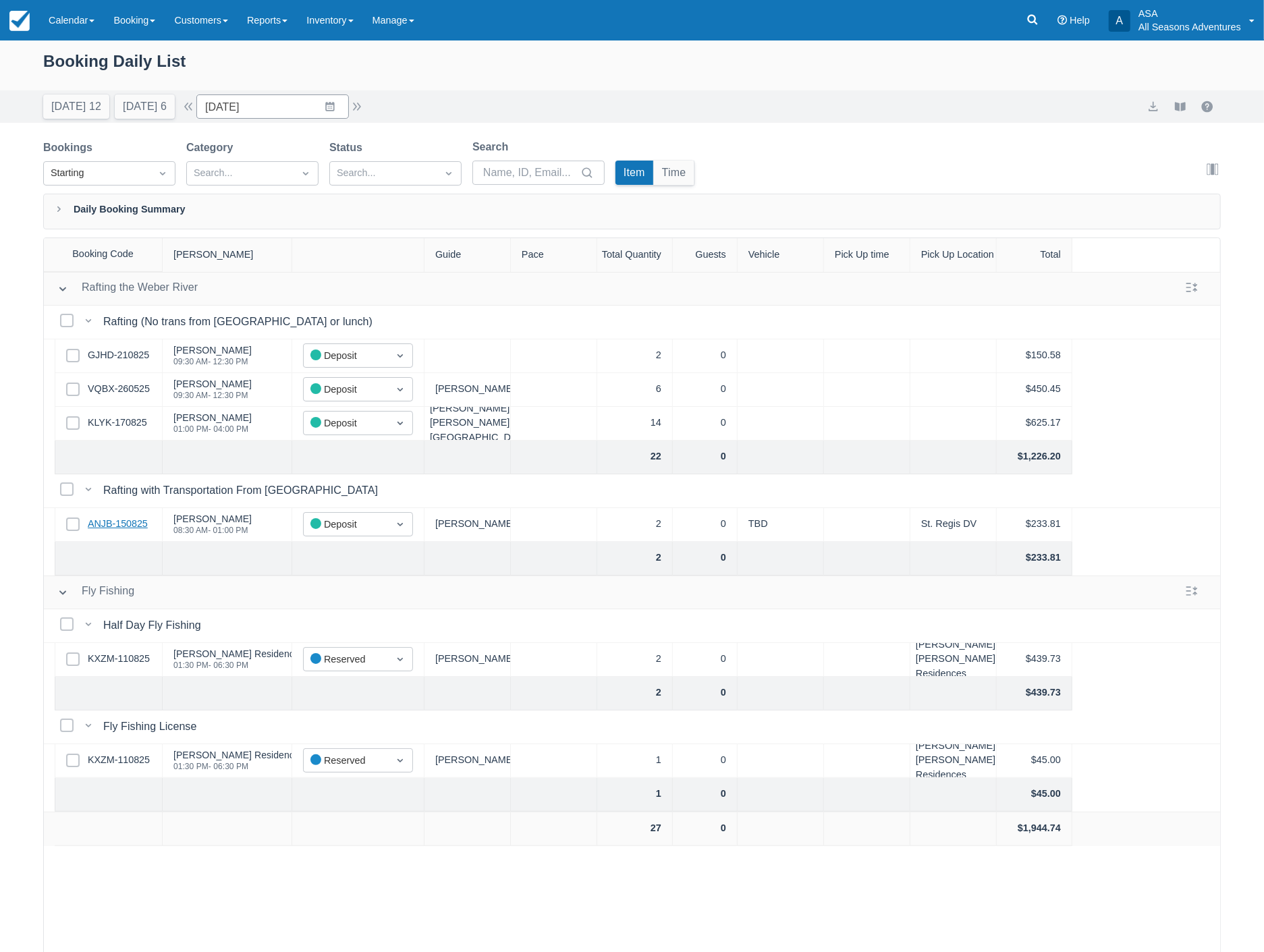
click at [125, 527] on link "ANJB-150825" at bounding box center [117, 524] width 60 height 15
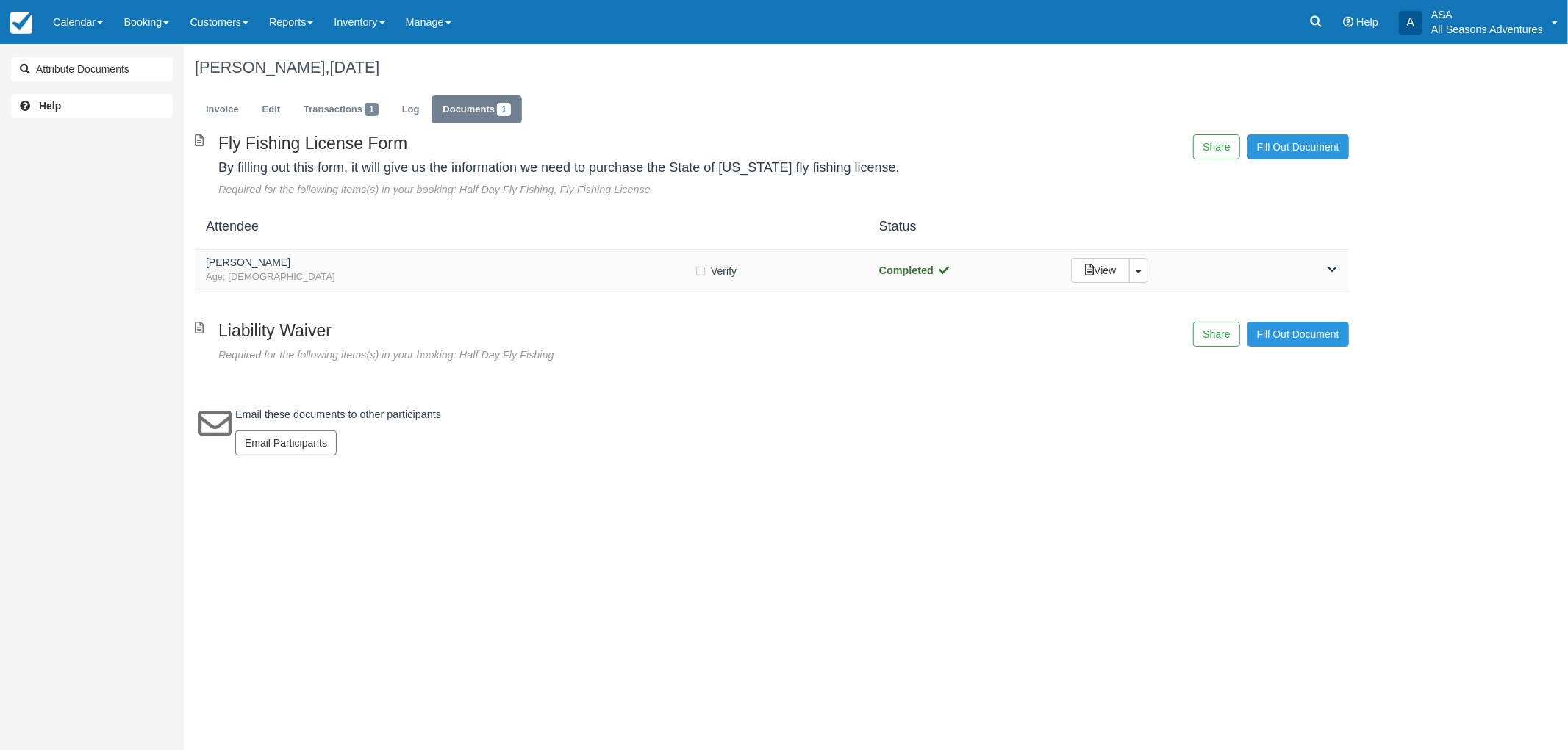
click at [323, 262] on h5 "[PERSON_NAME]" at bounding box center [449, 263] width 488 height 11
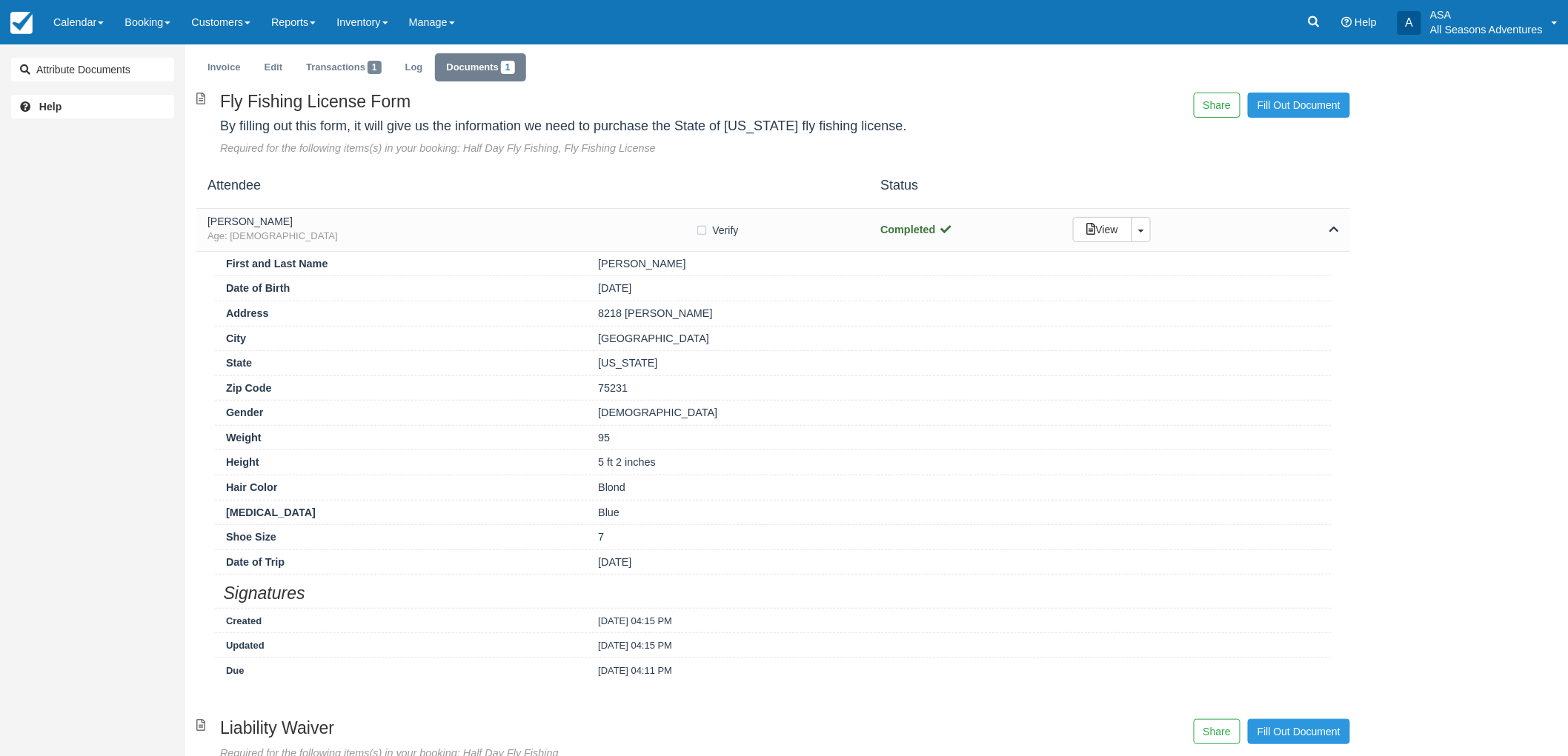
scroll to position [82, 0]
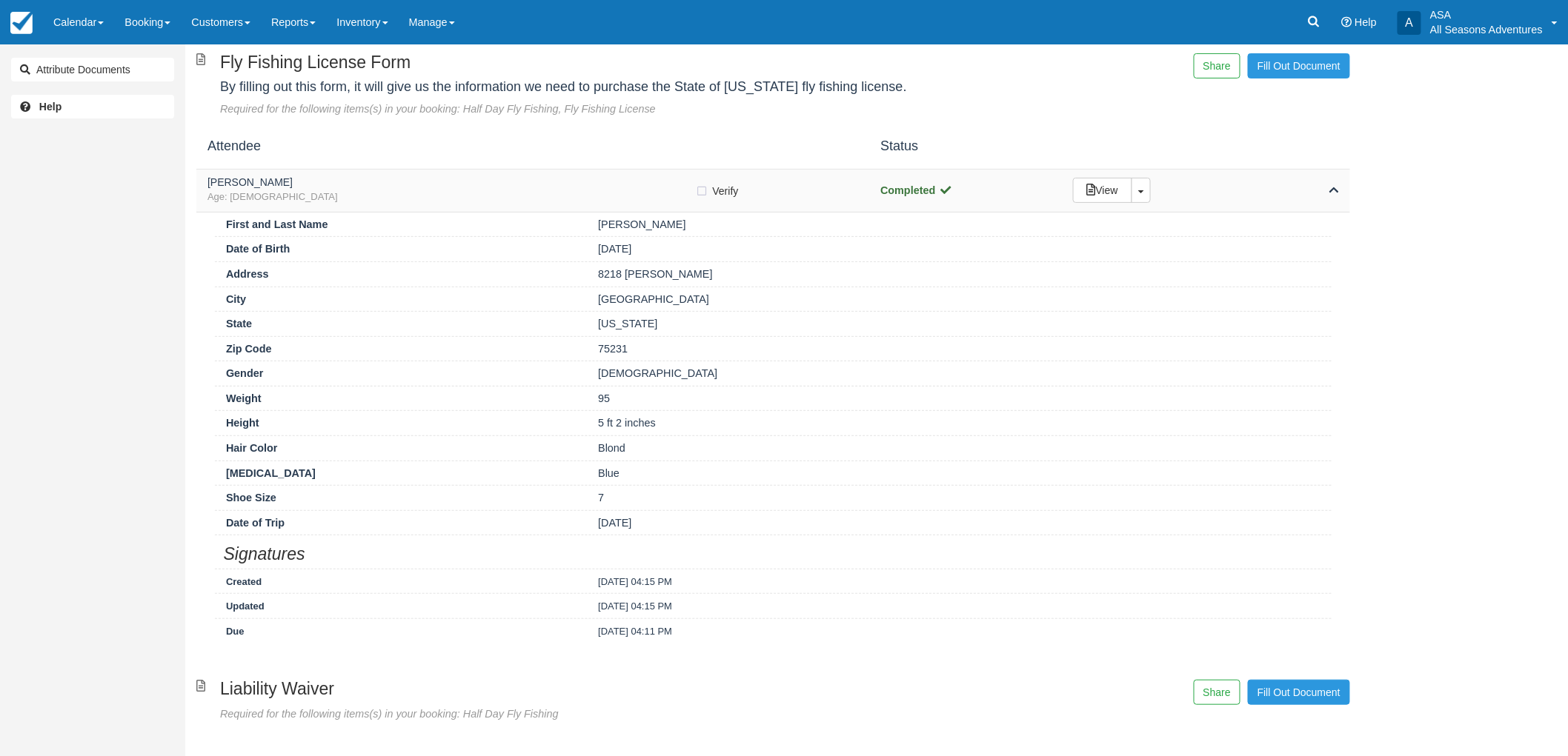
click at [707, 183] on label "Verify Verified" at bounding box center [722, 191] width 53 height 23
checkbox input "true"
click at [684, 195] on span "Age: 60" at bounding box center [452, 197] width 488 height 14
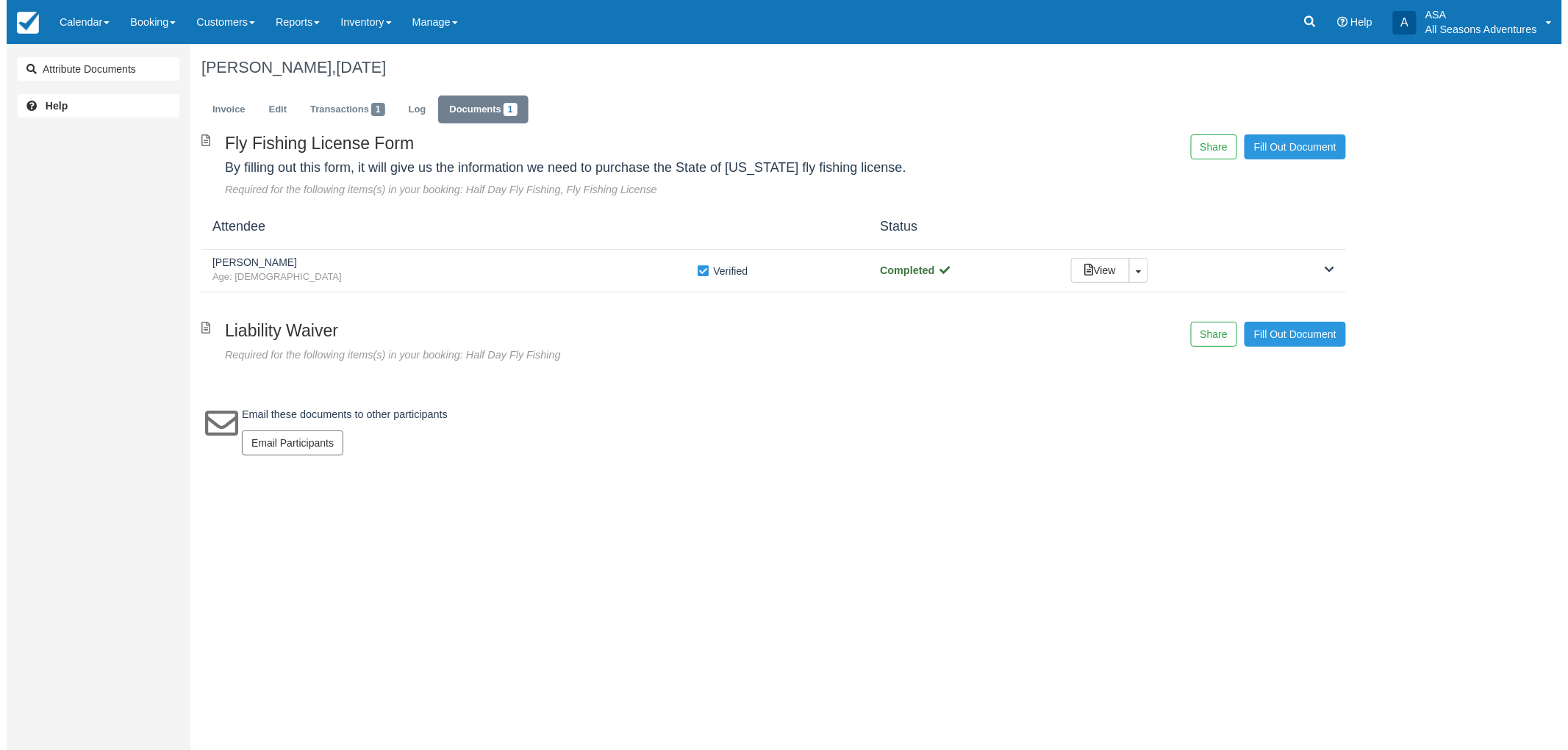
scroll to position [0, 0]
click at [214, 114] on link "Invoice" at bounding box center [223, 109] width 56 height 29
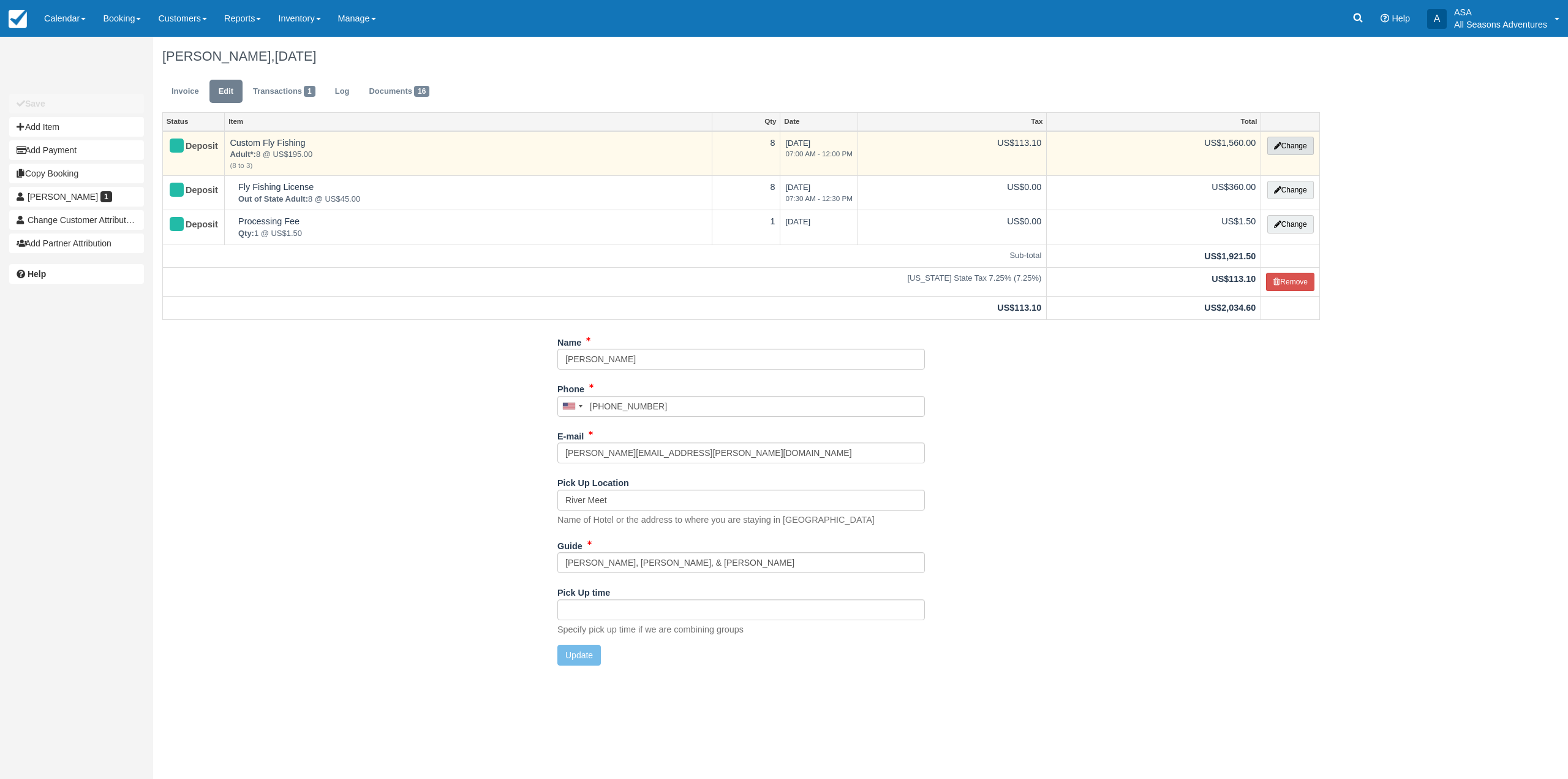
click at [1287, 148] on button "Change" at bounding box center [1291, 146] width 46 height 19
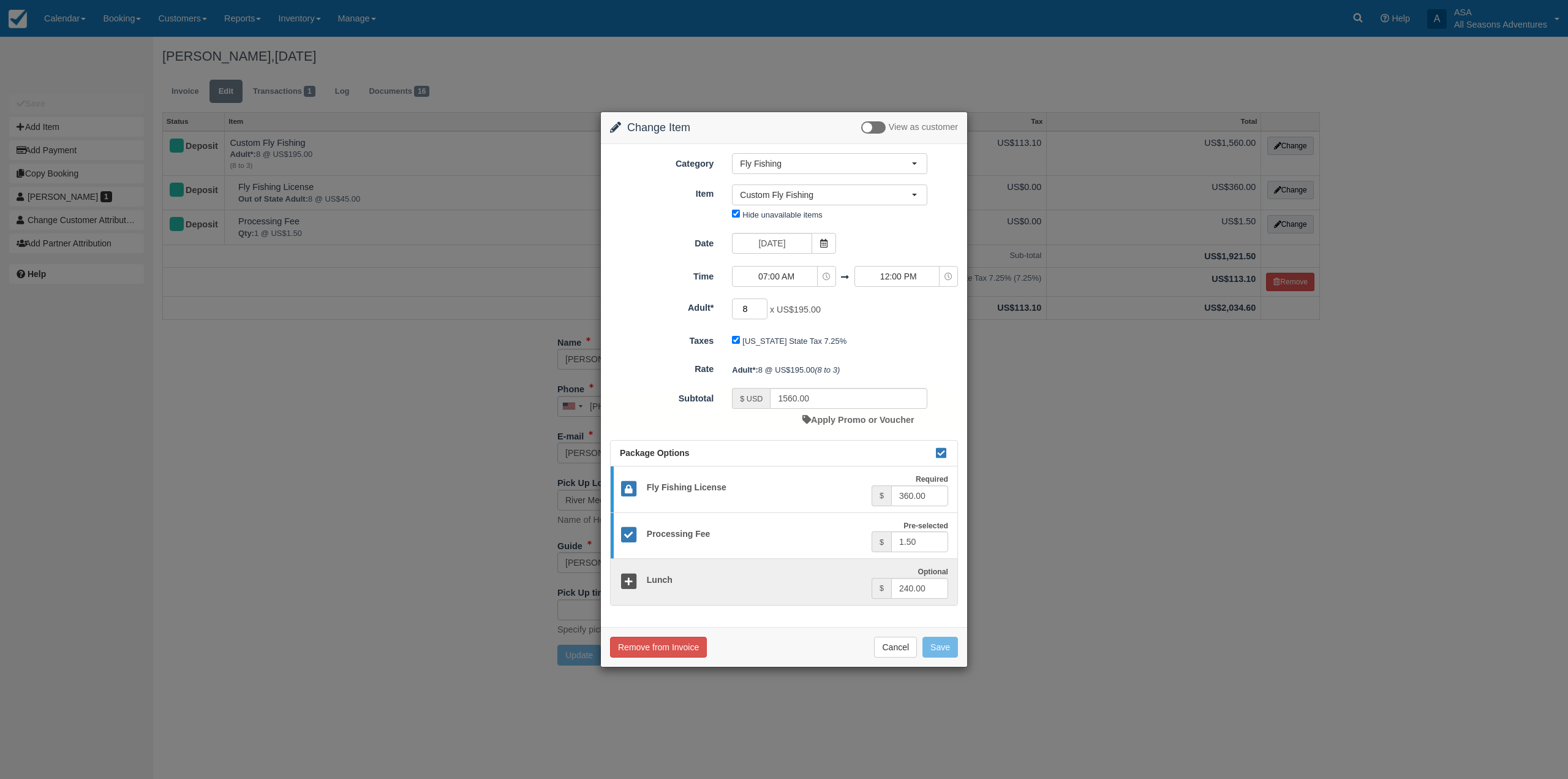
click at [748, 310] on input "8" at bounding box center [749, 309] width 35 height 21
type input "7"
click at [908, 649] on button "Cancel" at bounding box center [895, 647] width 43 height 21
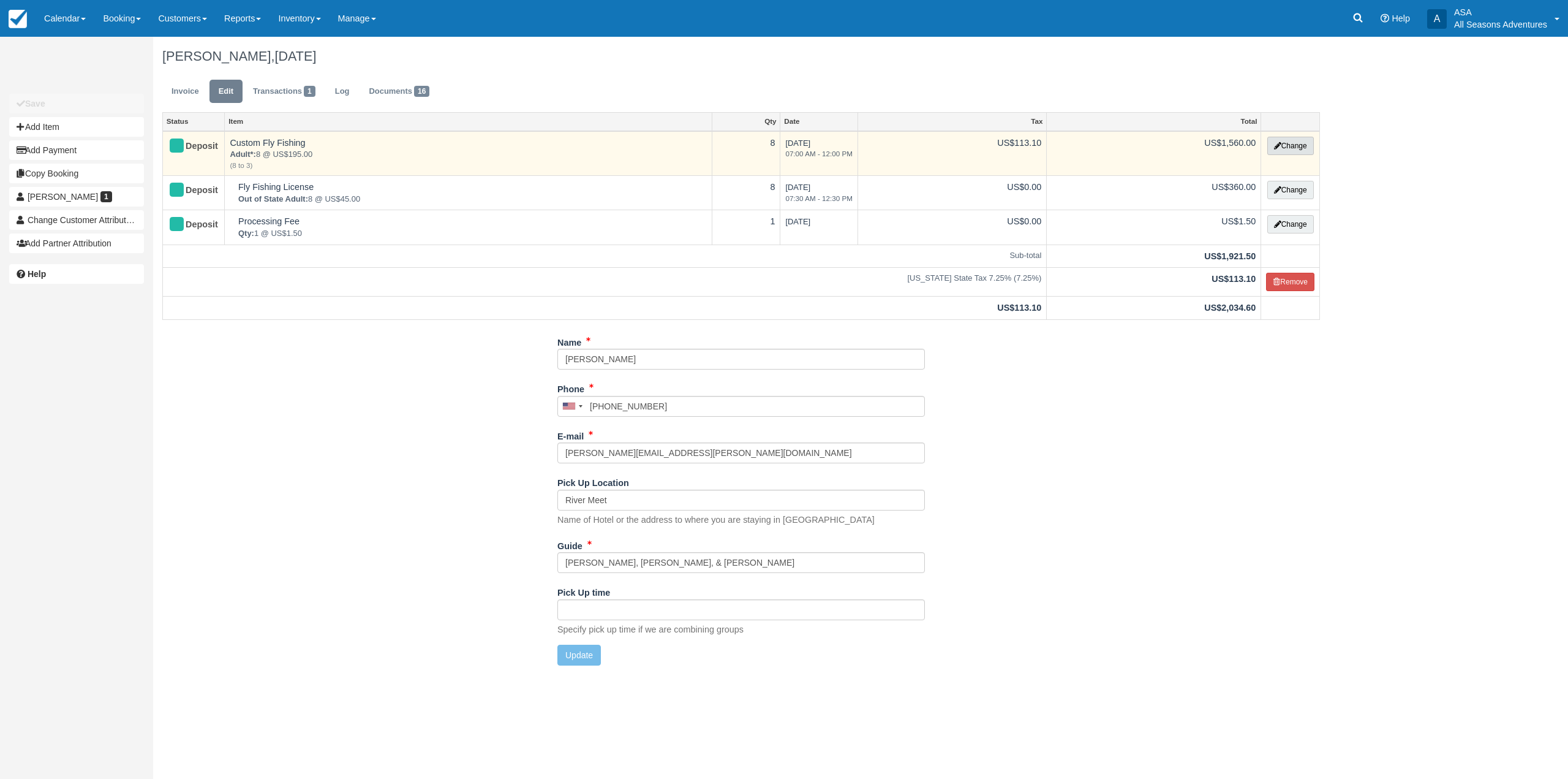
click at [1294, 145] on button "Change" at bounding box center [1291, 146] width 46 height 19
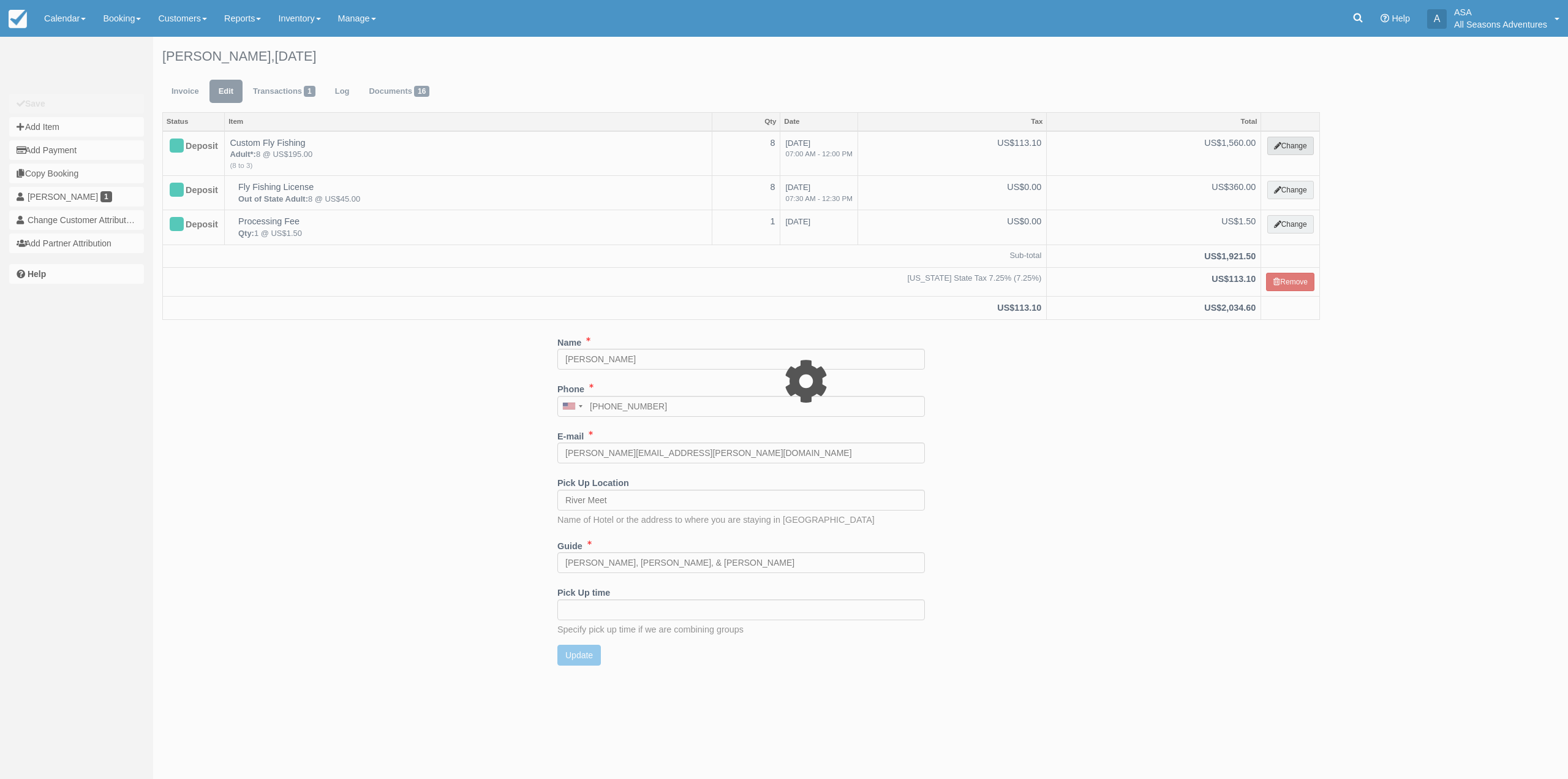
type input "1560.00"
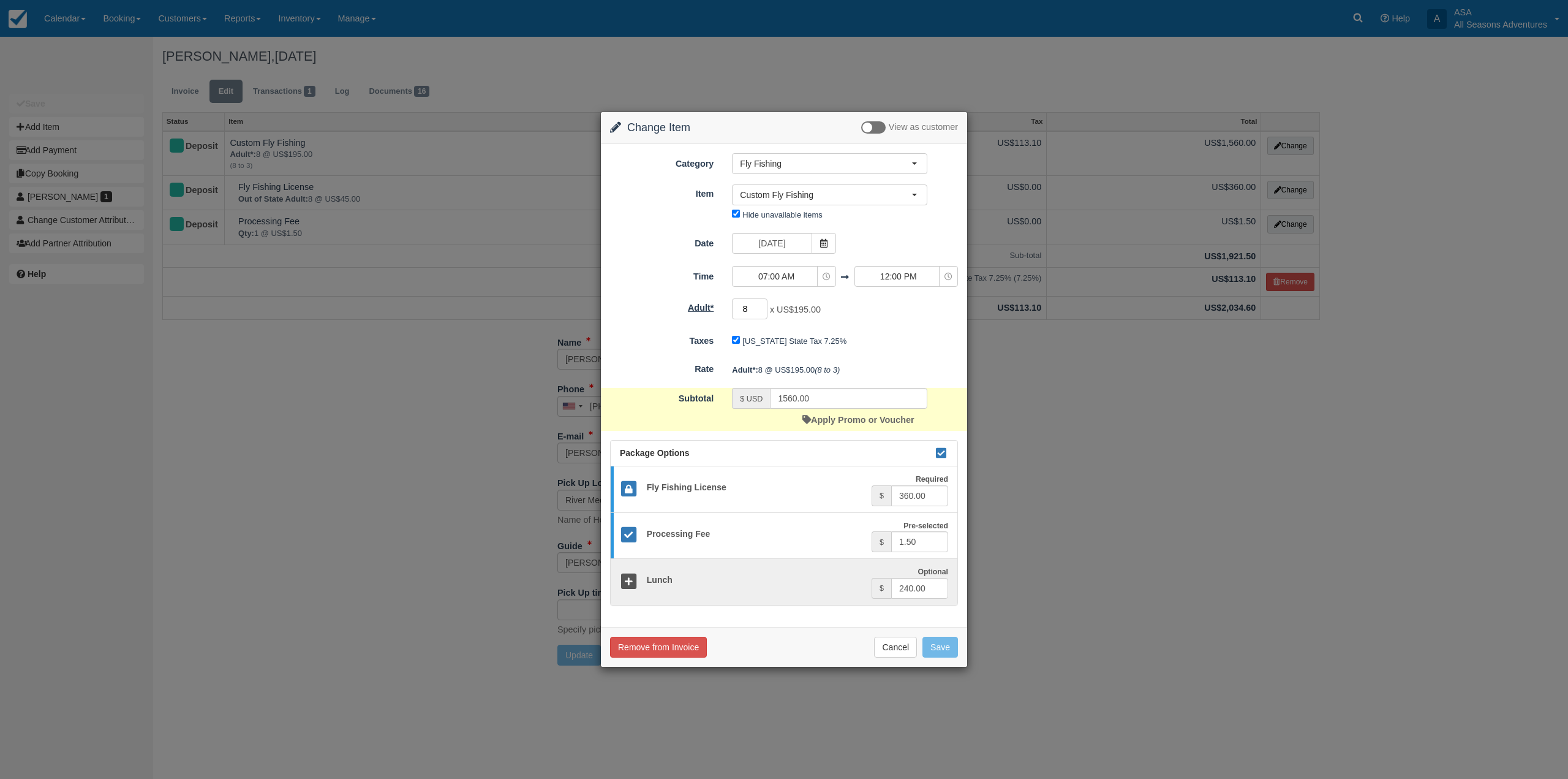
drag, startPoint x: 754, startPoint y: 311, endPoint x: 700, endPoint y: 313, distance: 54.0
click at [700, 313] on div "Adult* 8 x US$195.00 Required.Maximum of 100" at bounding box center [784, 309] width 366 height 24
type input "7"
click at [854, 407] on input "1560.00" at bounding box center [848, 398] width 157 height 21
drag, startPoint x: 848, startPoint y: 398, endPoint x: 757, endPoint y: 398, distance: 91.0
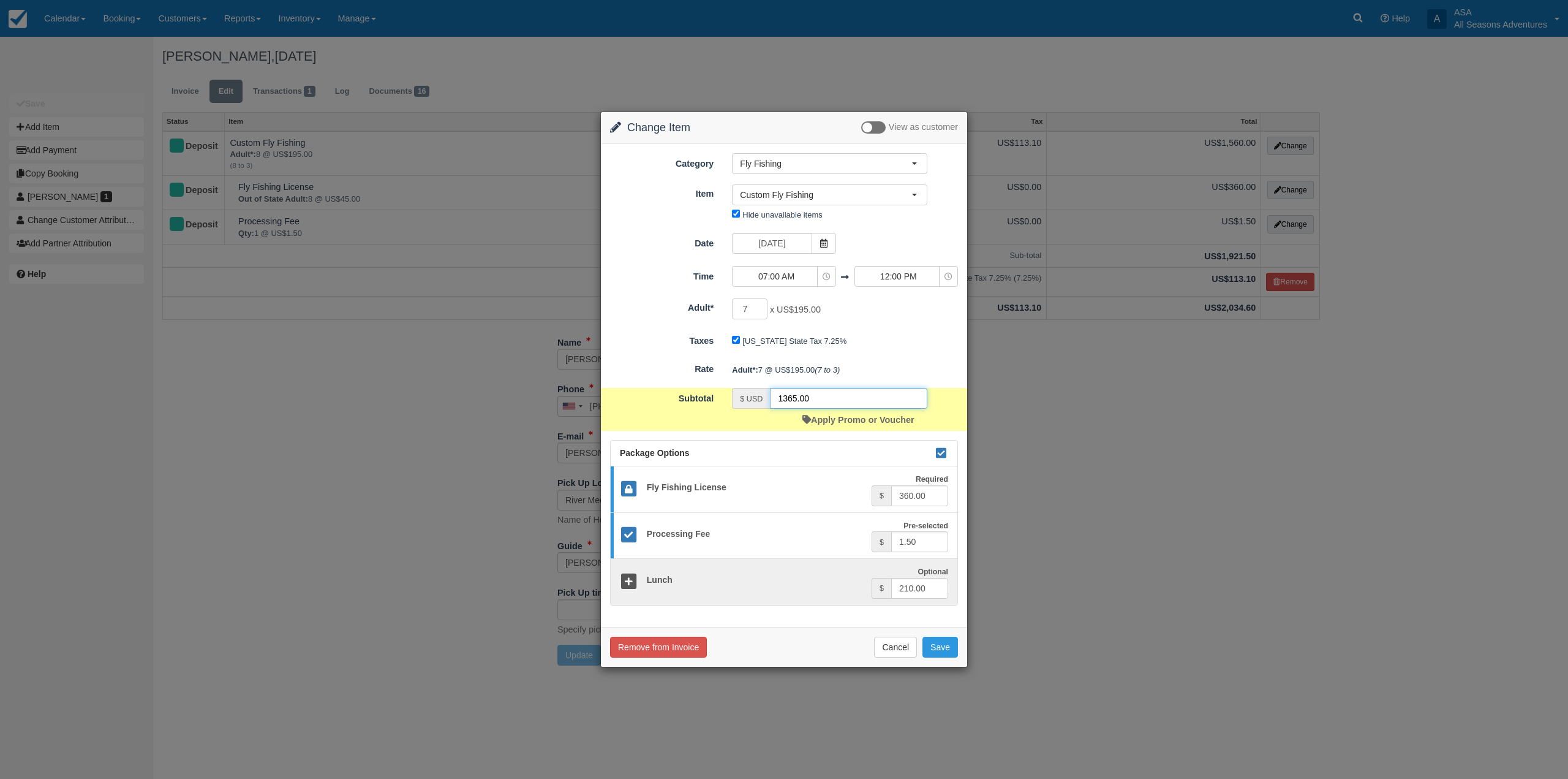
click at [757, 398] on div "$ USD 1365.00" at bounding box center [829, 398] width 195 height 21
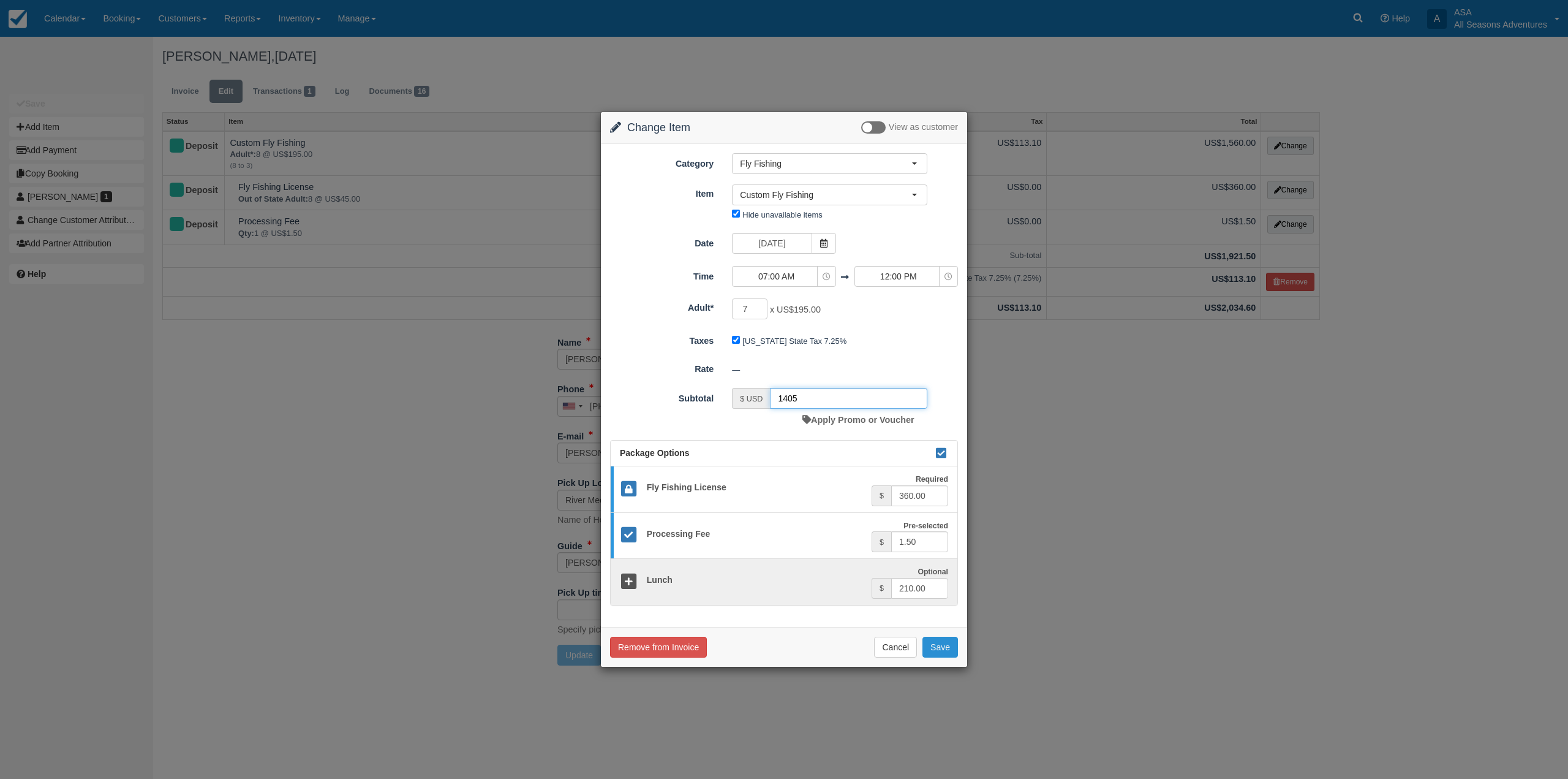
type input "1405"
click at [949, 649] on button "Save" at bounding box center [940, 647] width 35 height 21
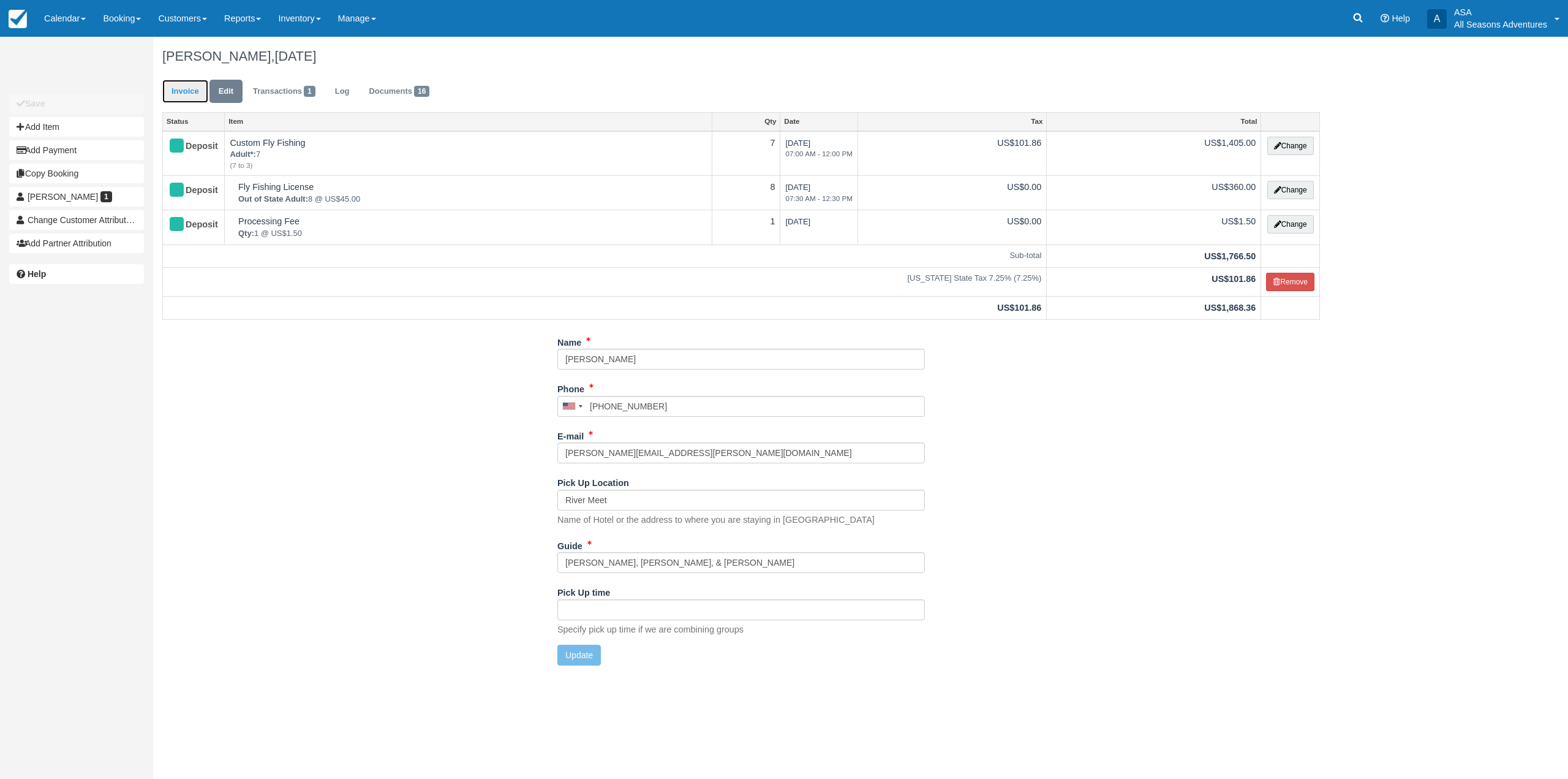
click at [191, 93] on link "Invoice" at bounding box center [186, 91] width 46 height 24
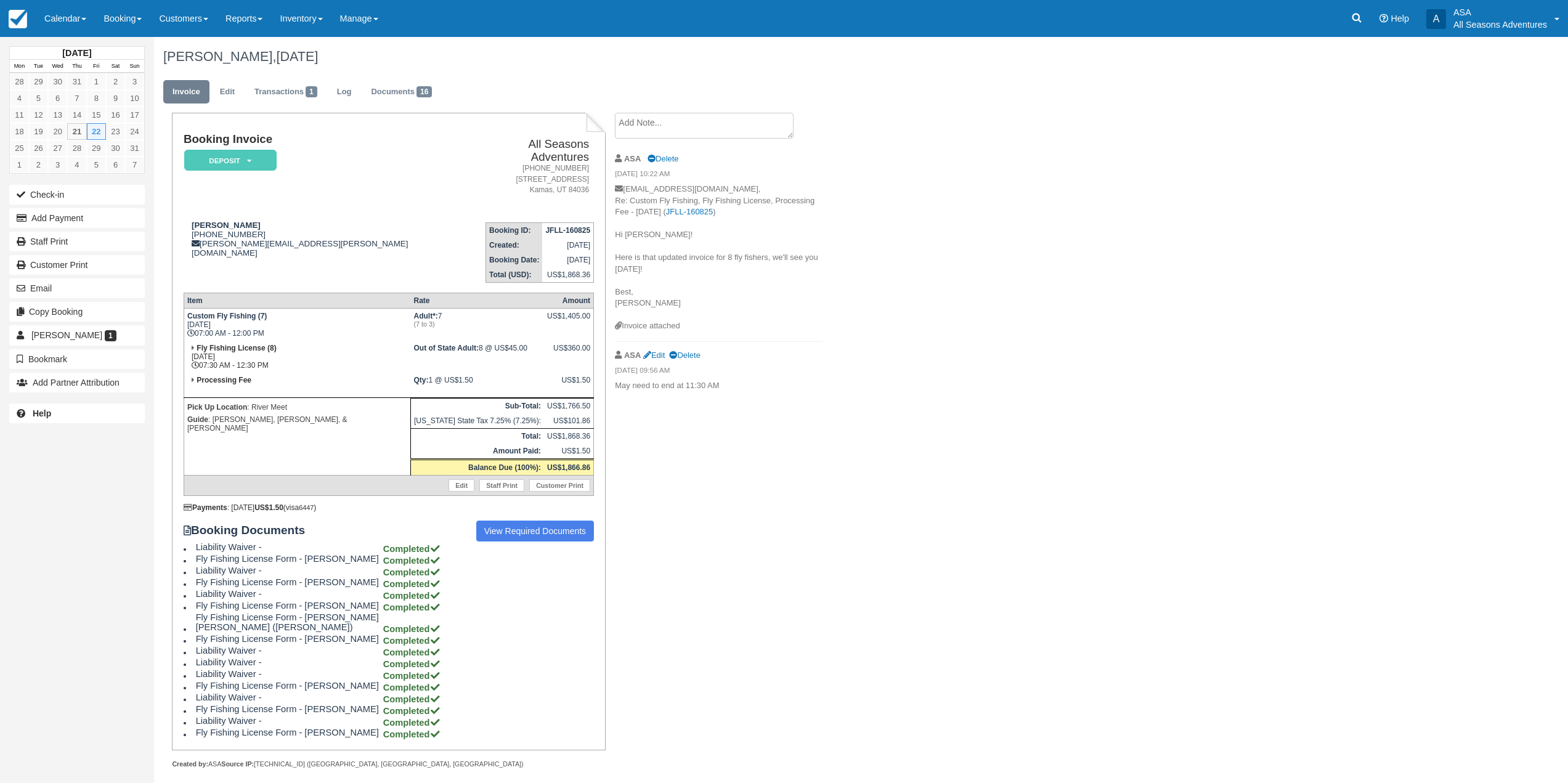
click at [693, 129] on textarea at bounding box center [704, 125] width 178 height 26
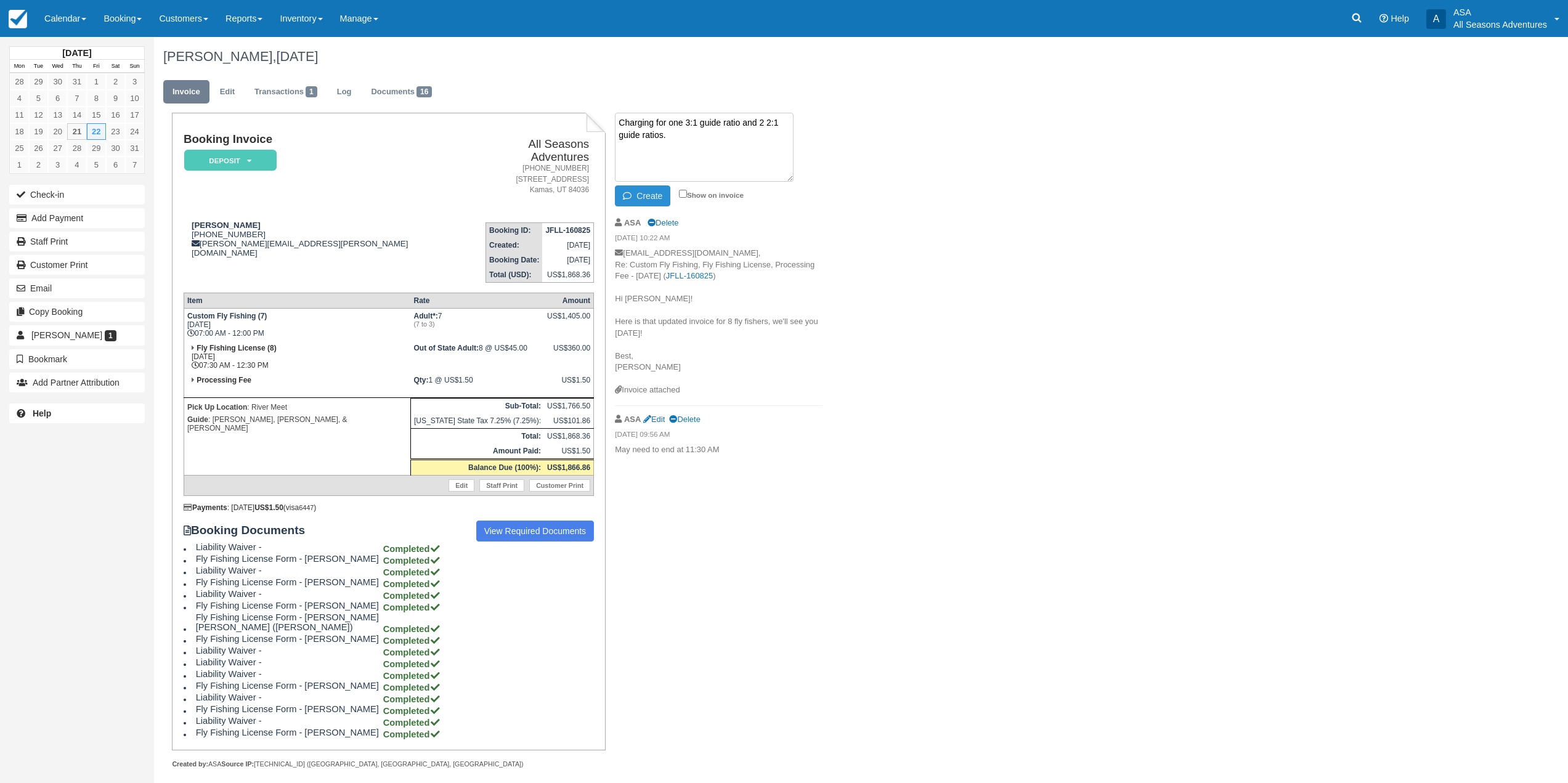
type textarea "Charging for one 3:1 guide ratio and 2 2:1 guide ratios."
click at [657, 193] on button "Create" at bounding box center [642, 196] width 56 height 21
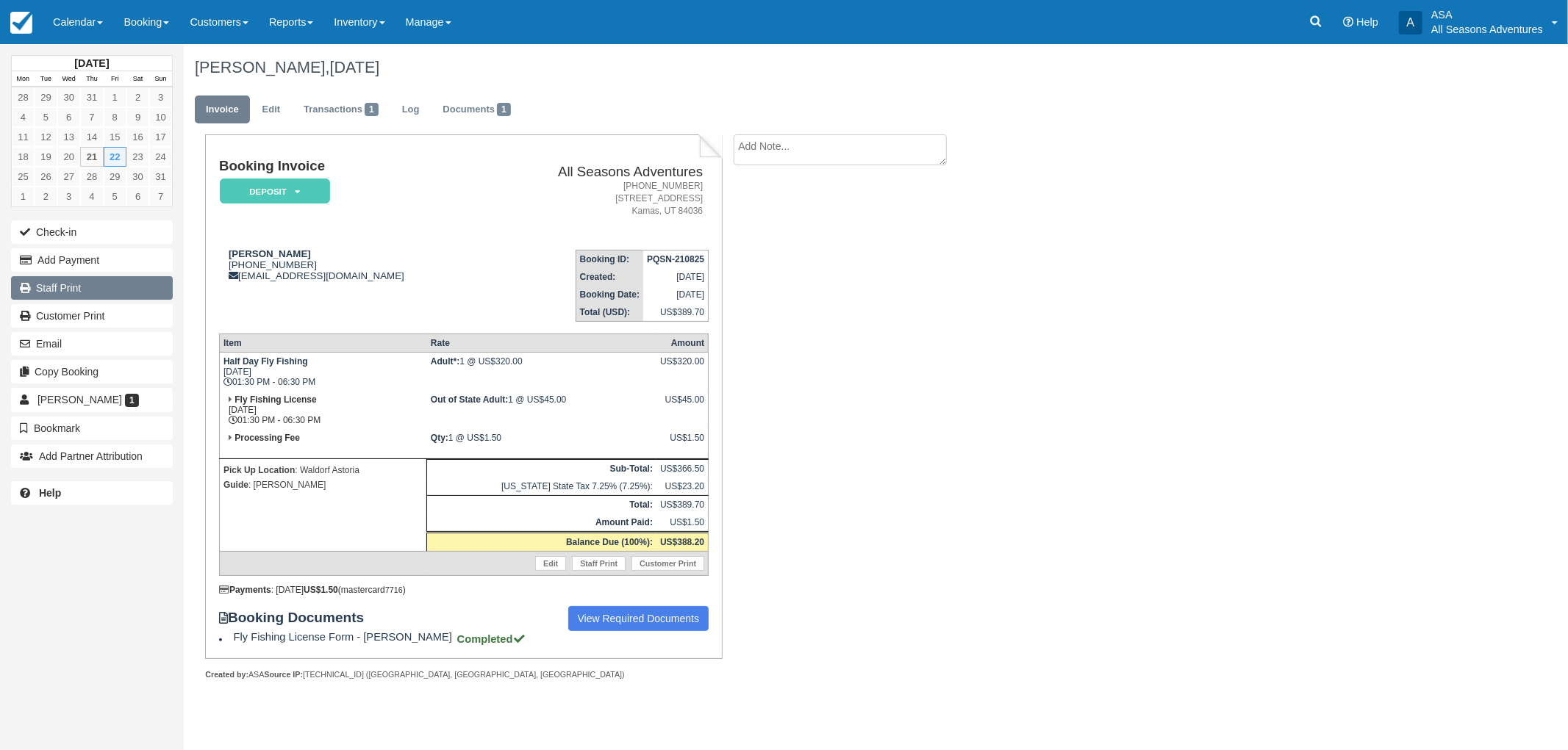
click at [62, 288] on link "Staff Print" at bounding box center [92, 288] width 162 height 24
click at [516, 111] on link "Documents 1" at bounding box center [476, 109] width 89 height 29
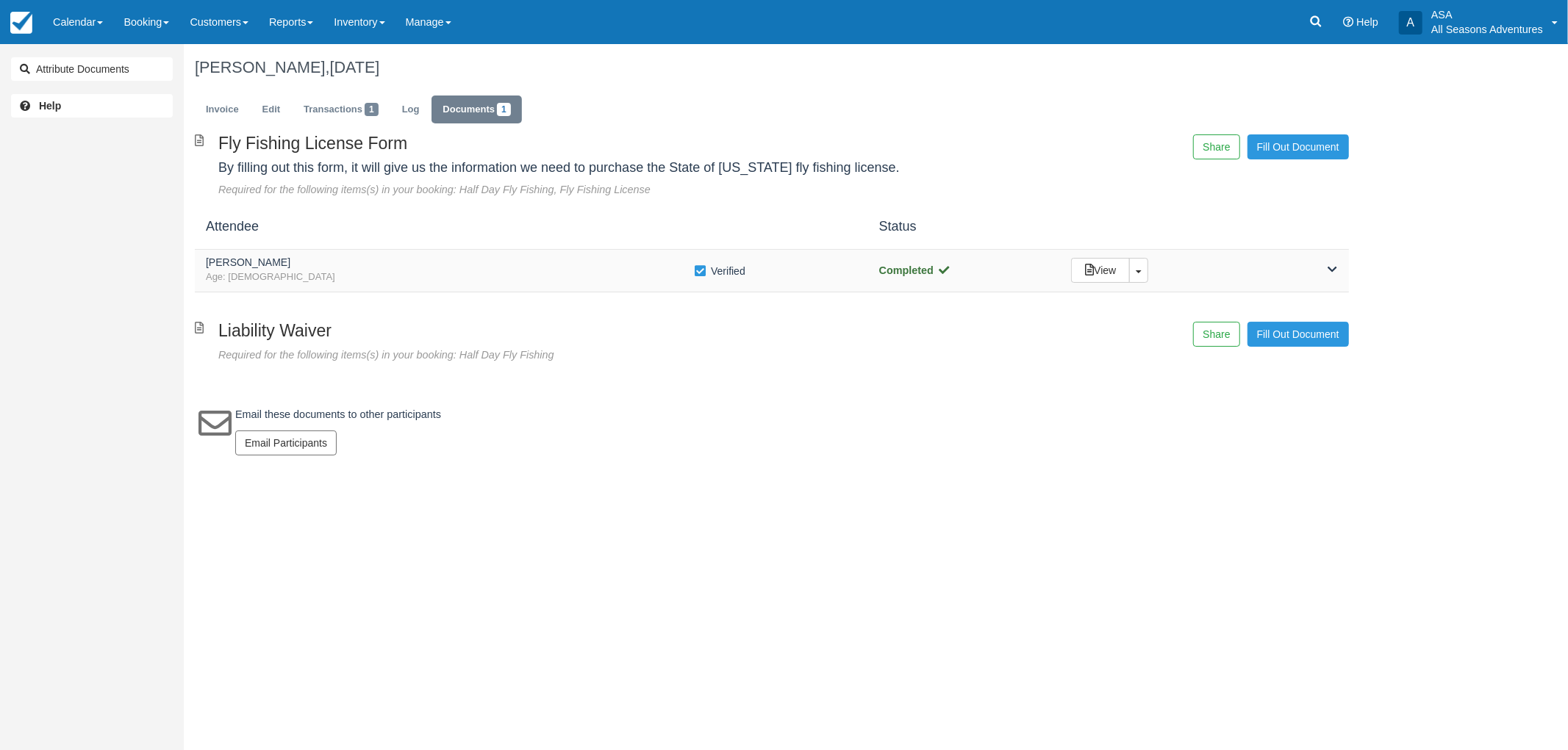
click at [579, 263] on h5 "[PERSON_NAME]" at bounding box center [449, 263] width 488 height 11
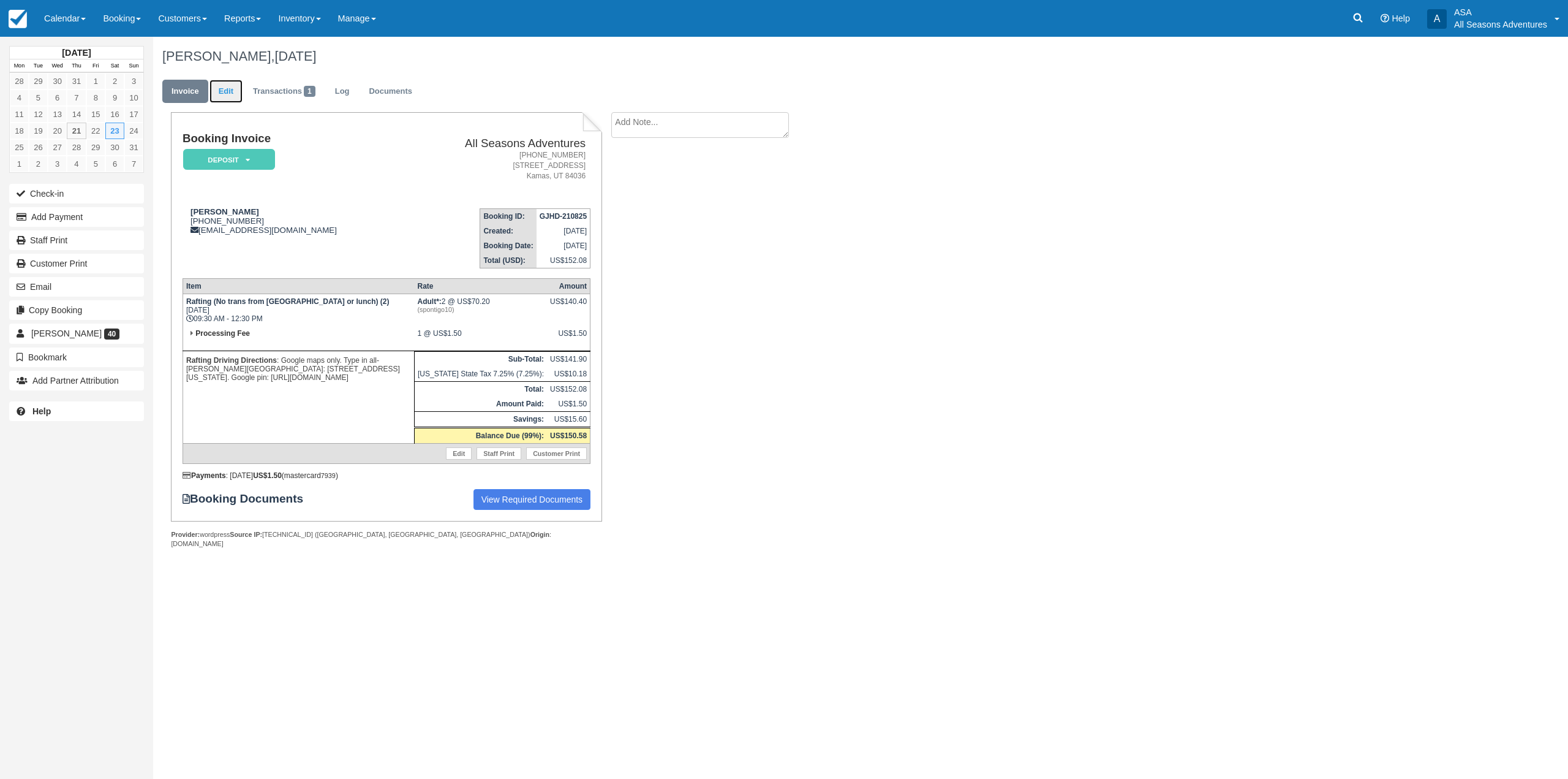
click at [226, 88] on link "Edit" at bounding box center [225, 91] width 33 height 24
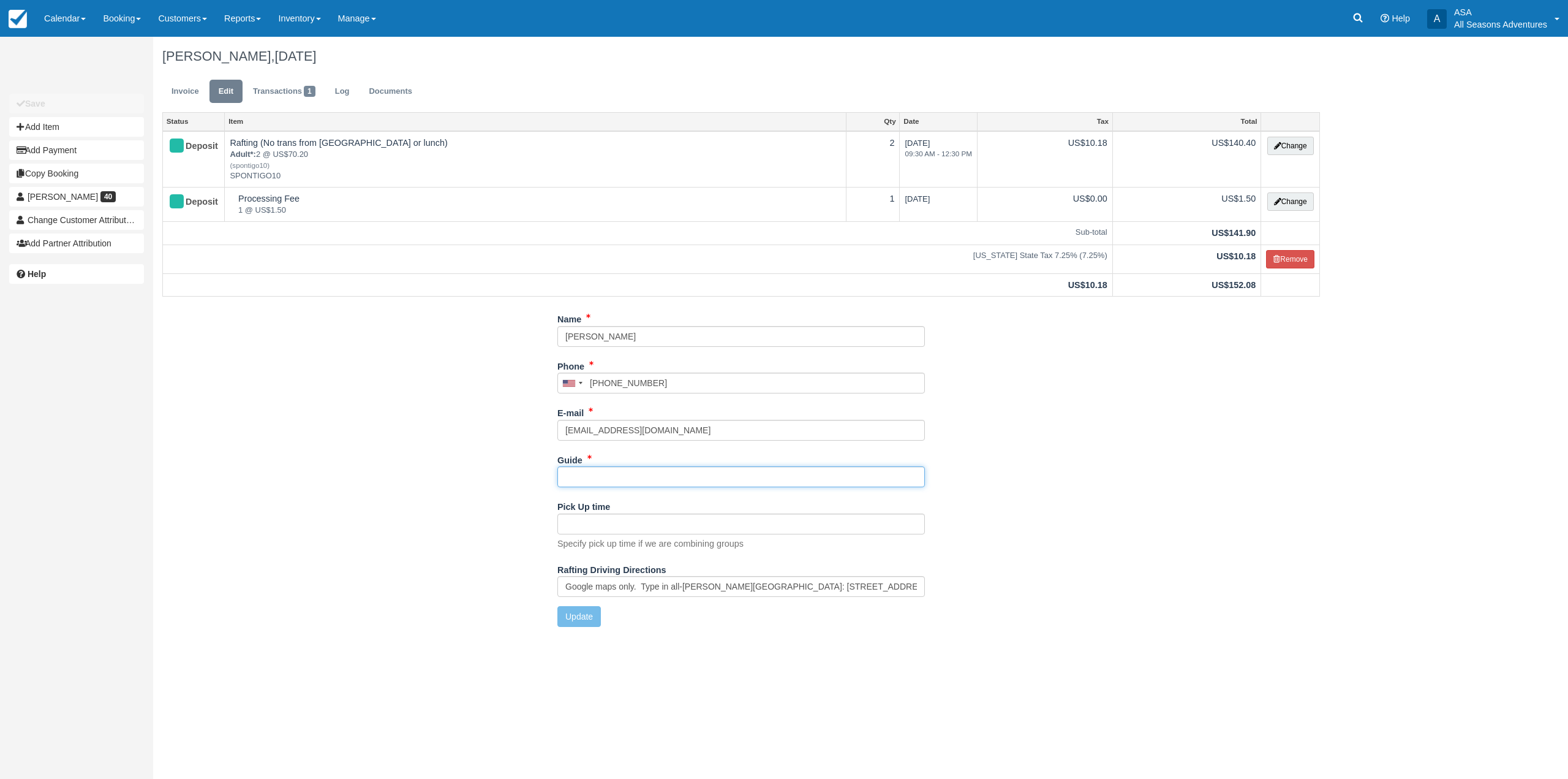
click at [609, 475] on input "Guide" at bounding box center [741, 477] width 367 height 21
type input "Hannah"
click at [582, 610] on button "Update" at bounding box center [579, 616] width 44 height 21
type input "+18172237692"
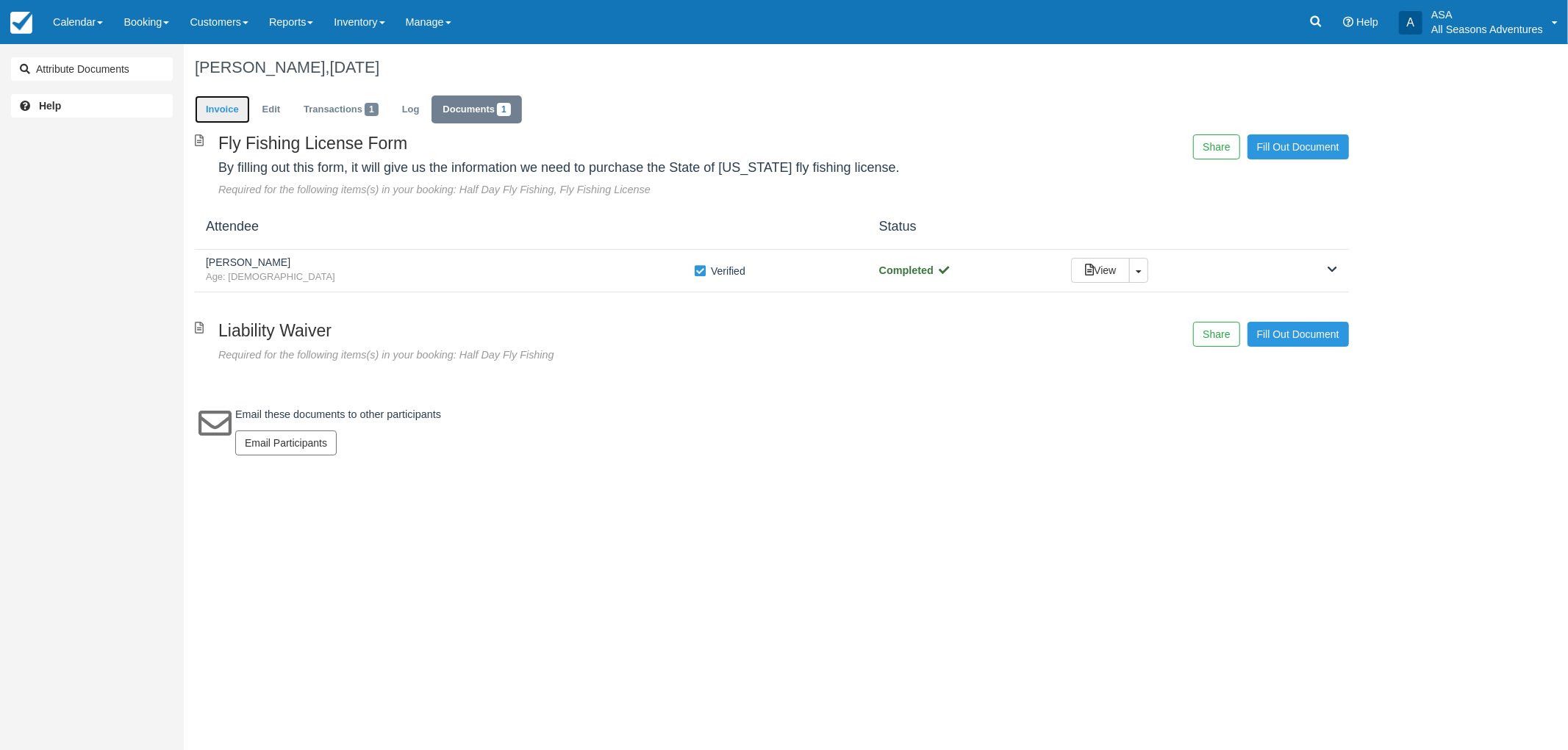
click at [203, 113] on link "Invoice" at bounding box center [223, 109] width 56 height 29
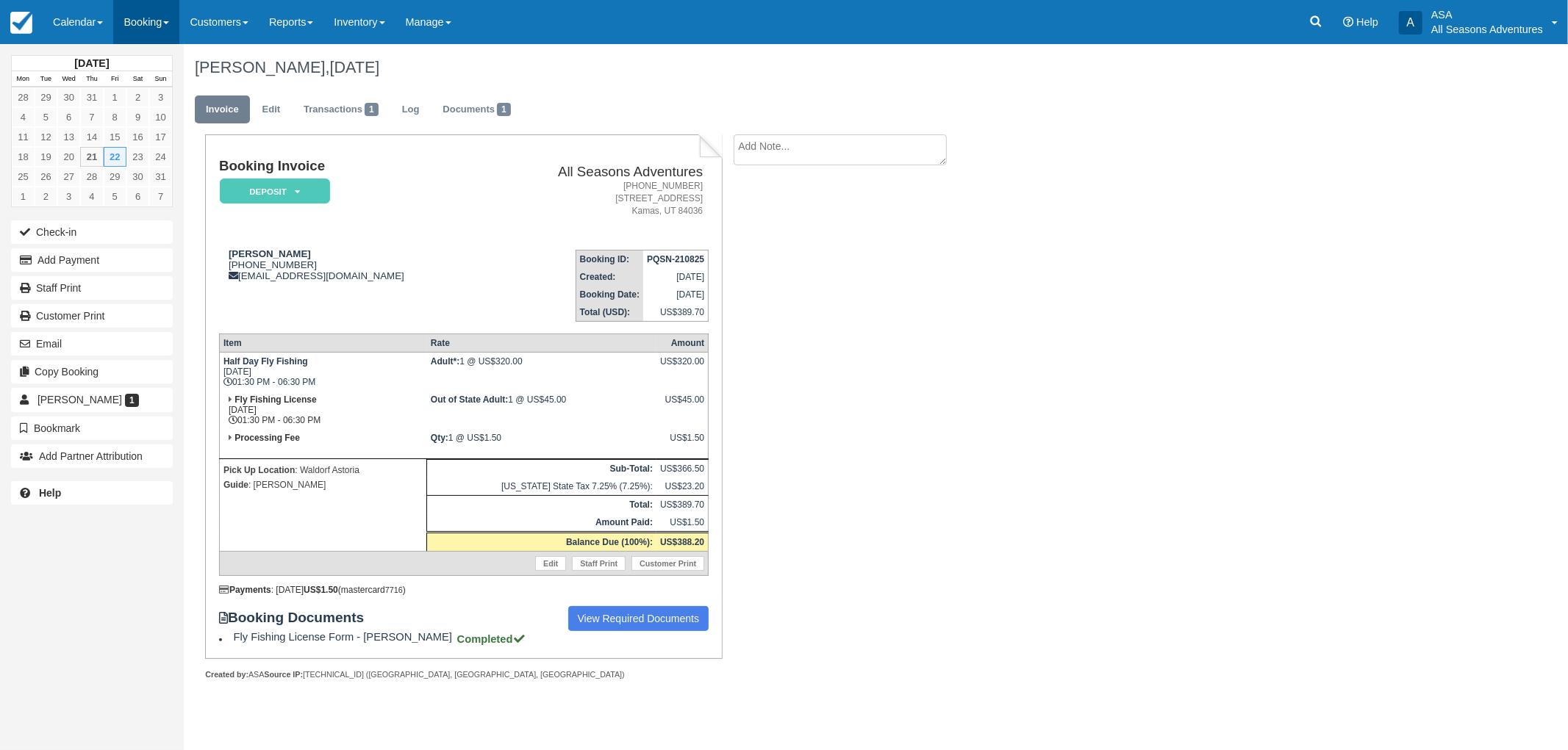
click at [134, 17] on link "Booking" at bounding box center [146, 22] width 66 height 44
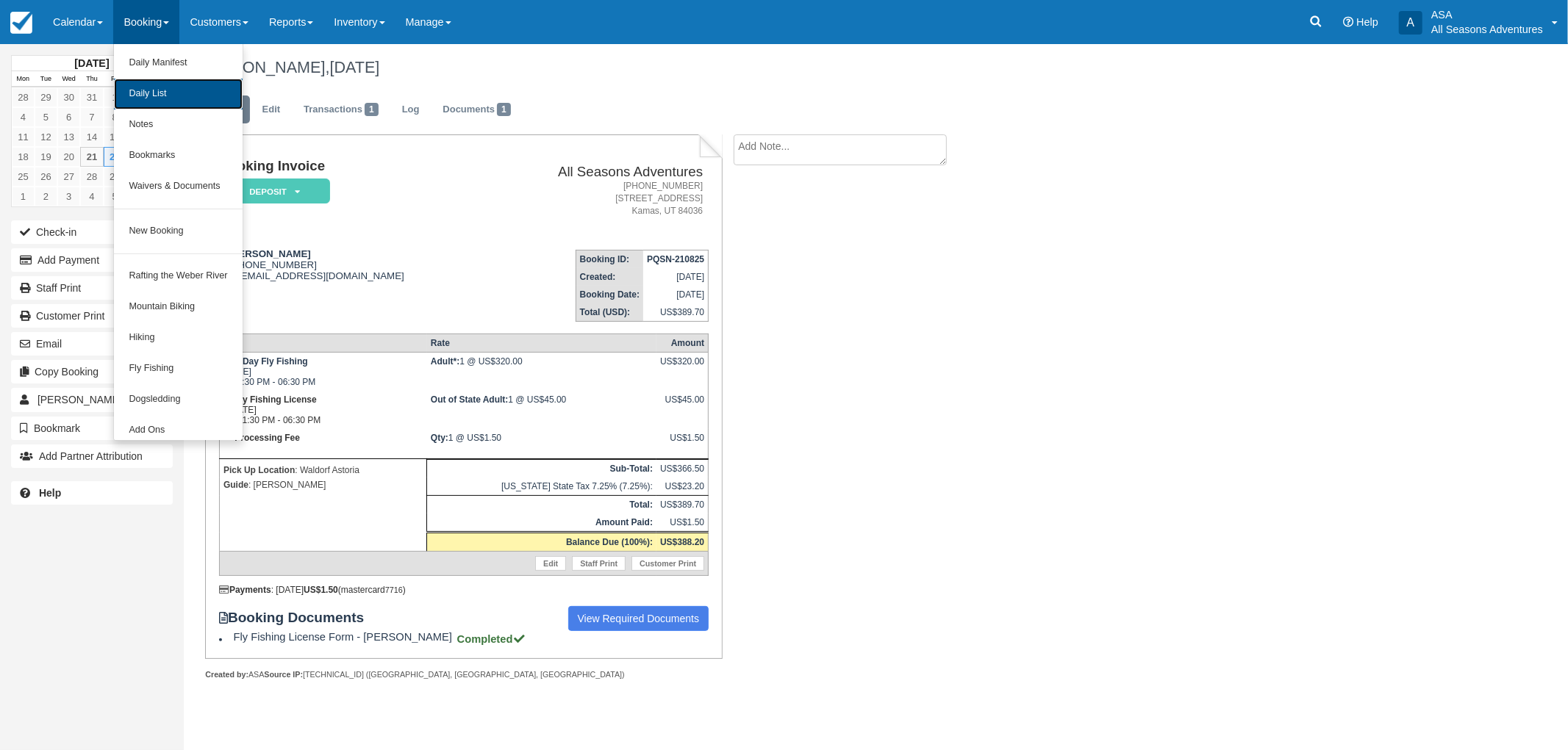
click at [163, 86] on link "Daily List" at bounding box center [178, 94] width 128 height 31
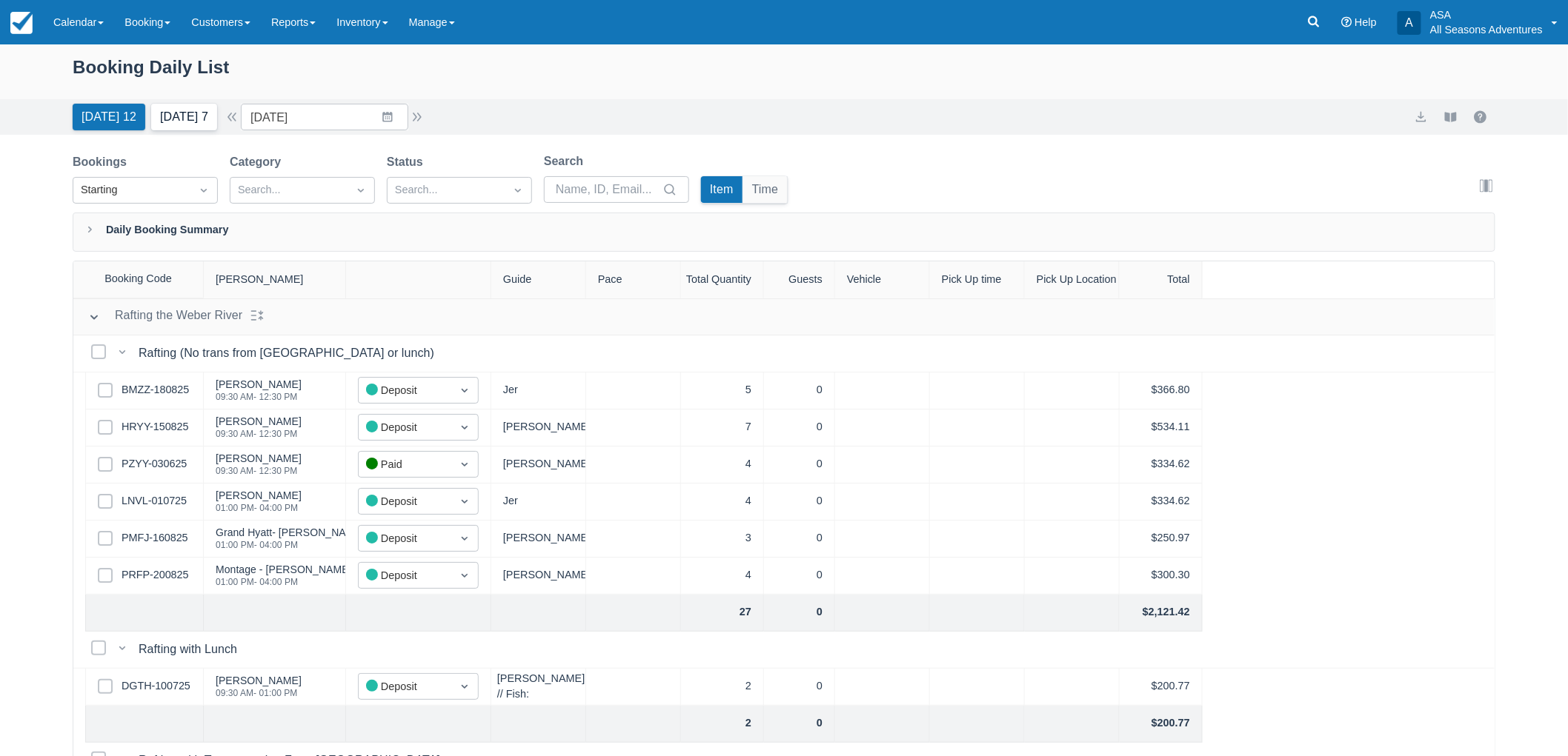
click at [217, 119] on button "[DATE] 7" at bounding box center [183, 117] width 66 height 26
type input "[DATE]"
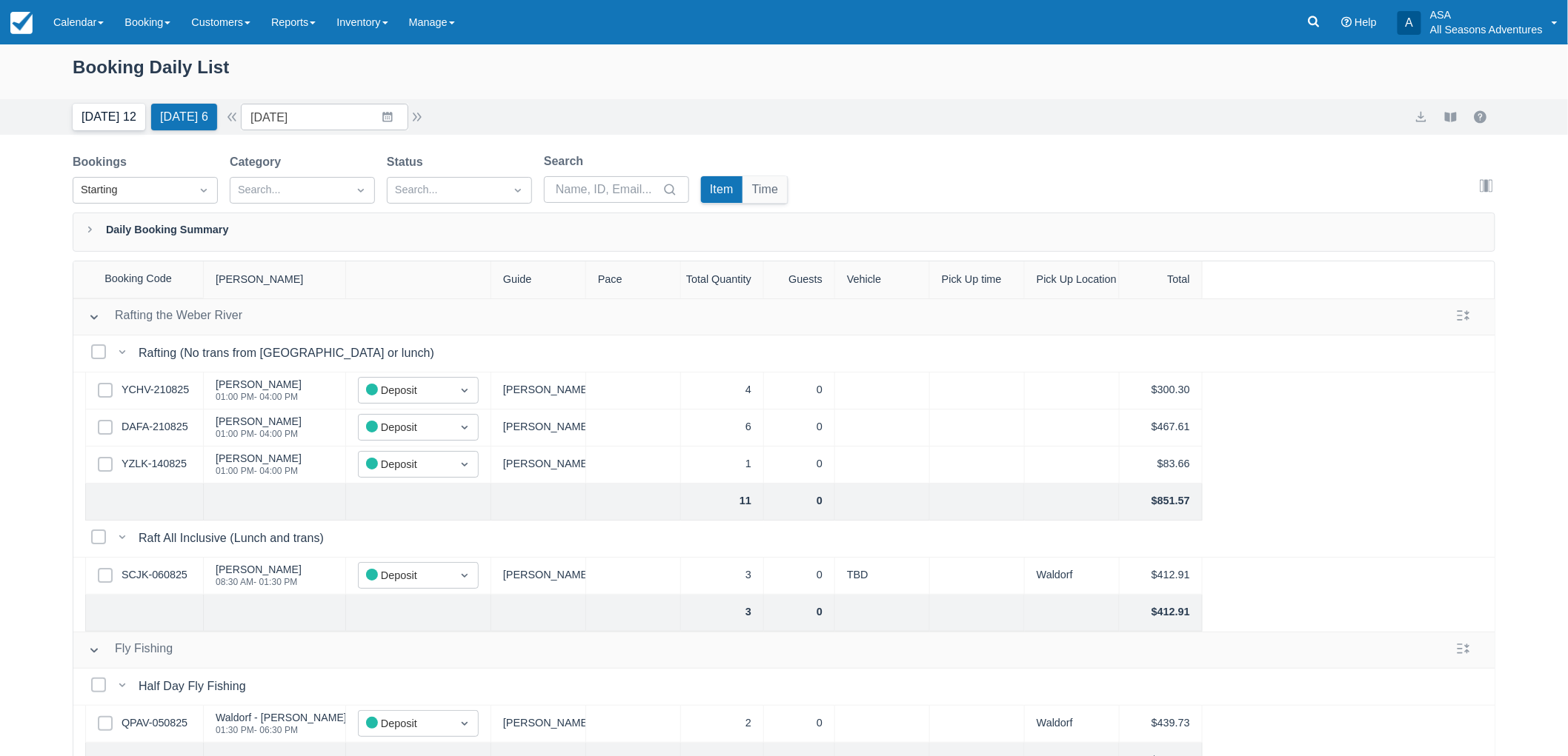
click at [86, 128] on button "Today 12" at bounding box center [108, 117] width 72 height 26
type input "[DATE]"
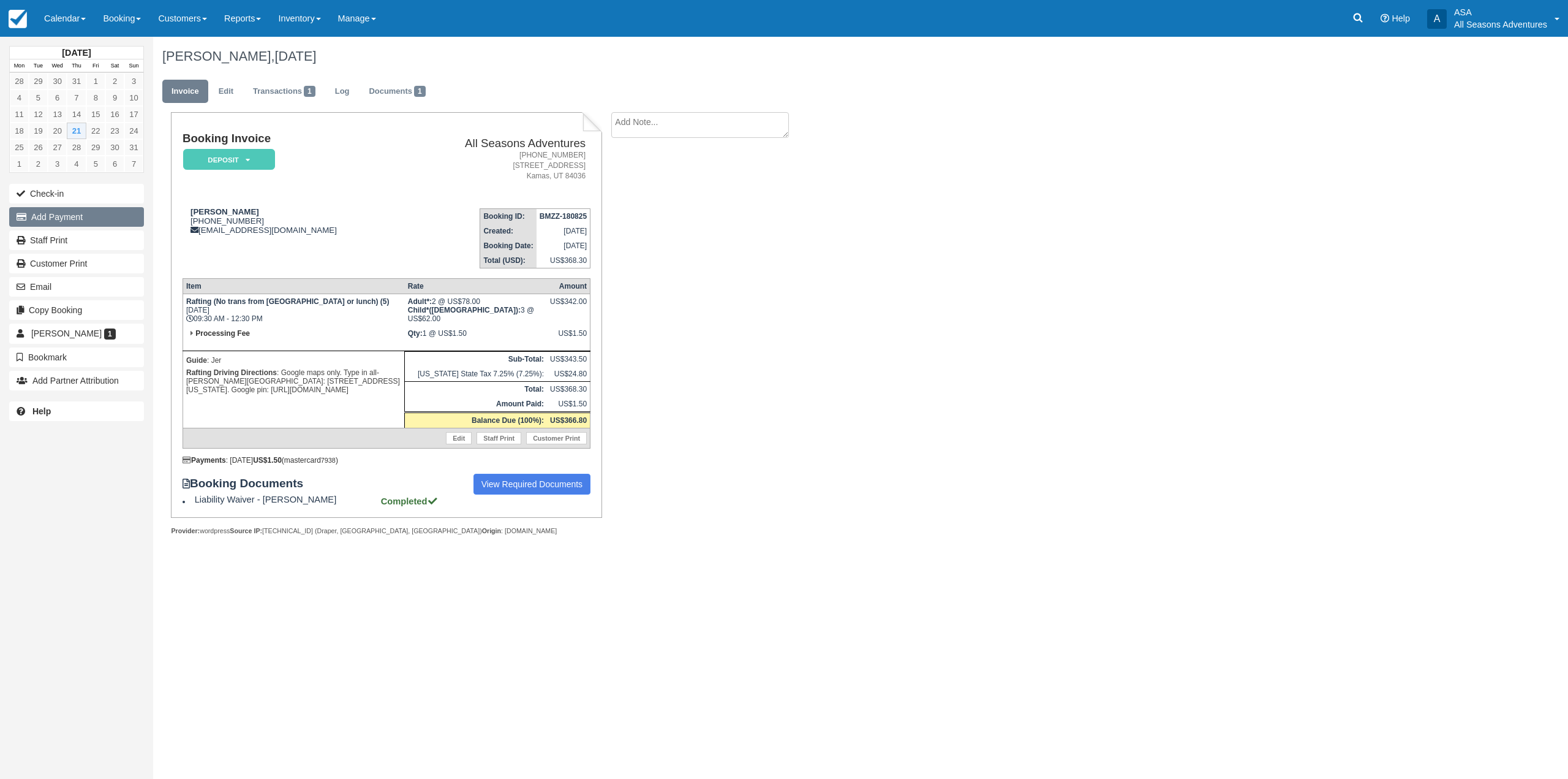
click at [106, 217] on button "Add Payment" at bounding box center [76, 217] width 135 height 20
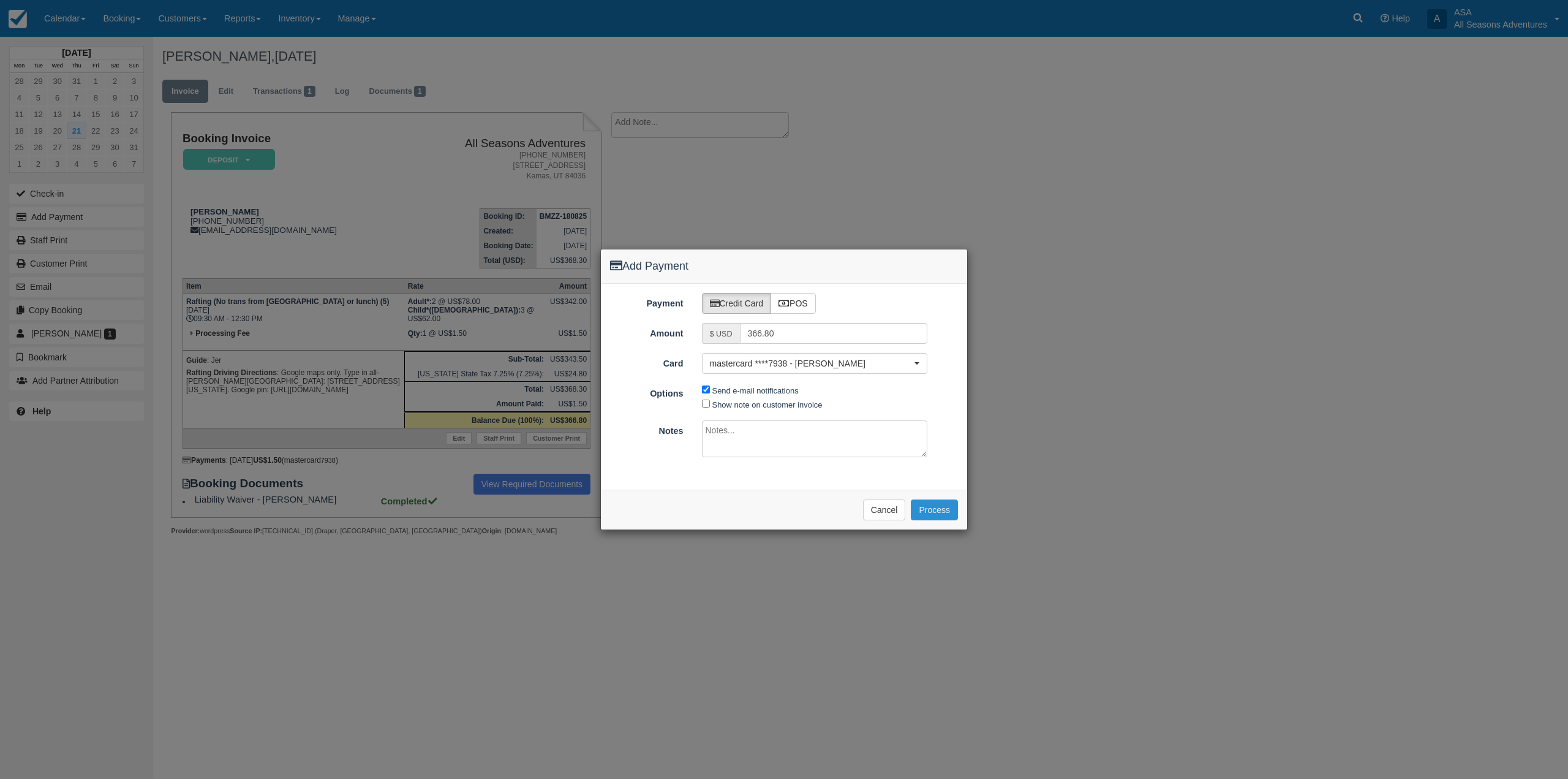
click at [939, 506] on button "Process" at bounding box center [934, 510] width 47 height 21
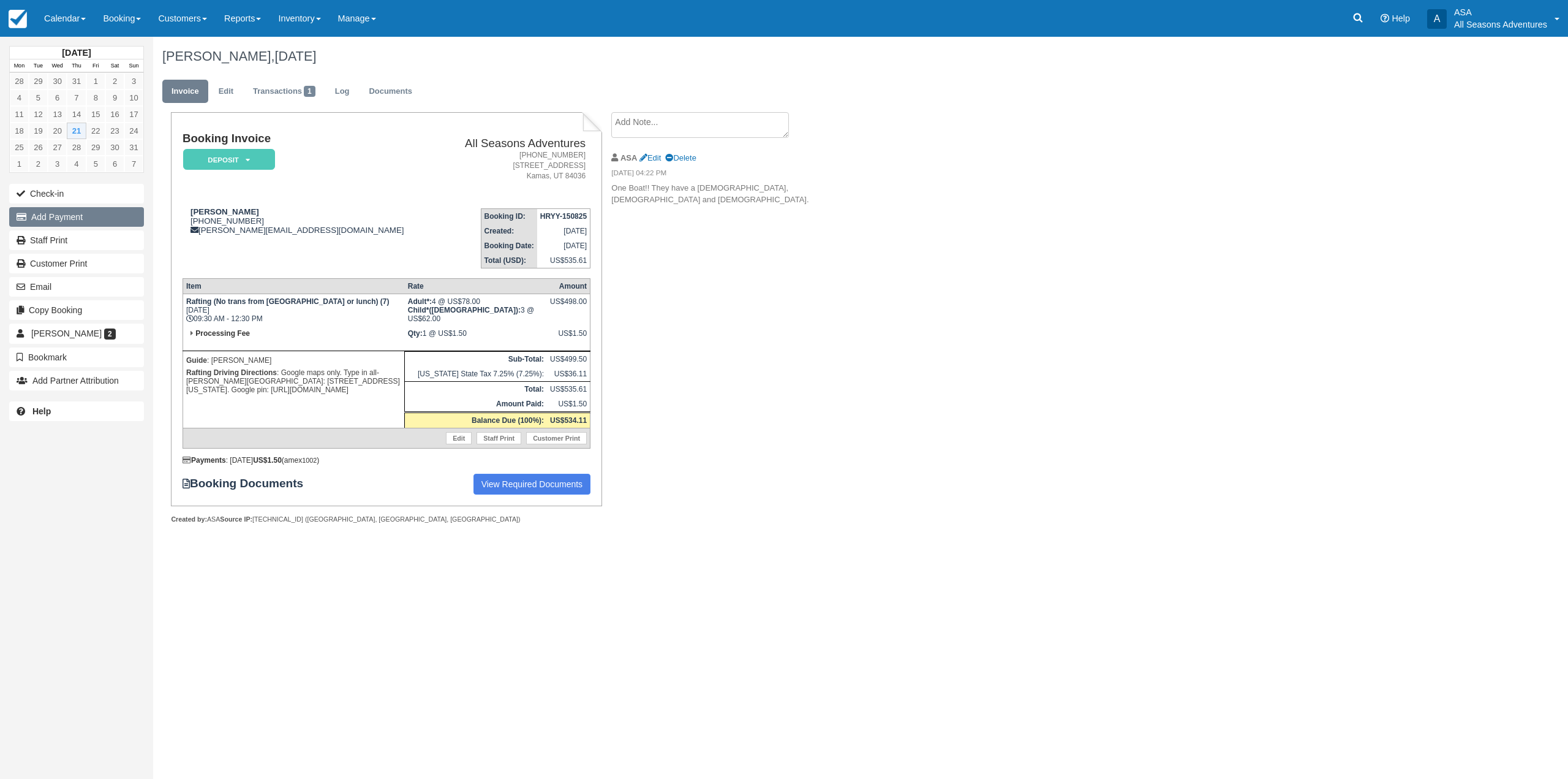
click at [92, 211] on button "Add Payment" at bounding box center [76, 217] width 135 height 20
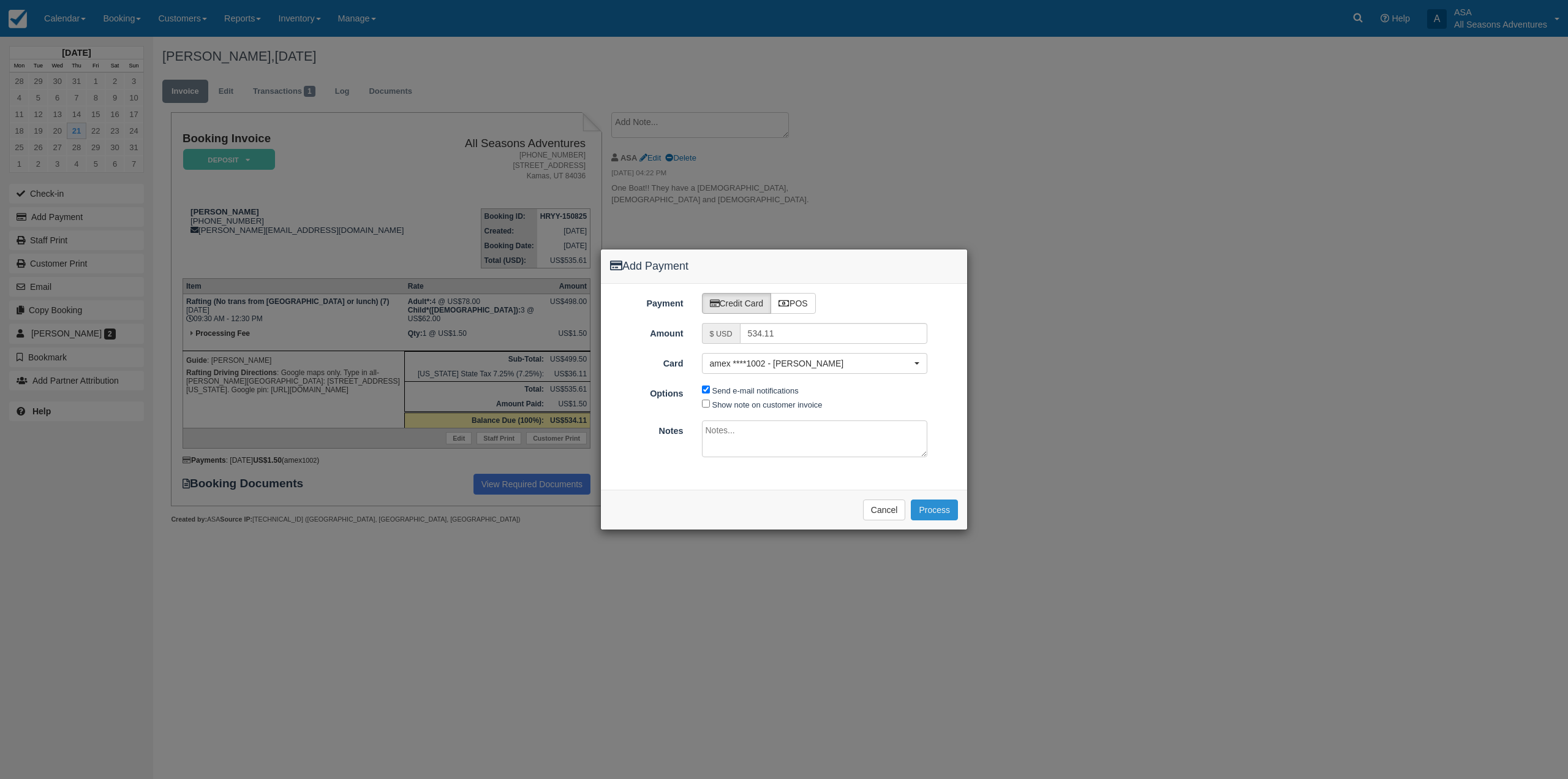
click at [955, 510] on button "Process" at bounding box center [934, 510] width 47 height 21
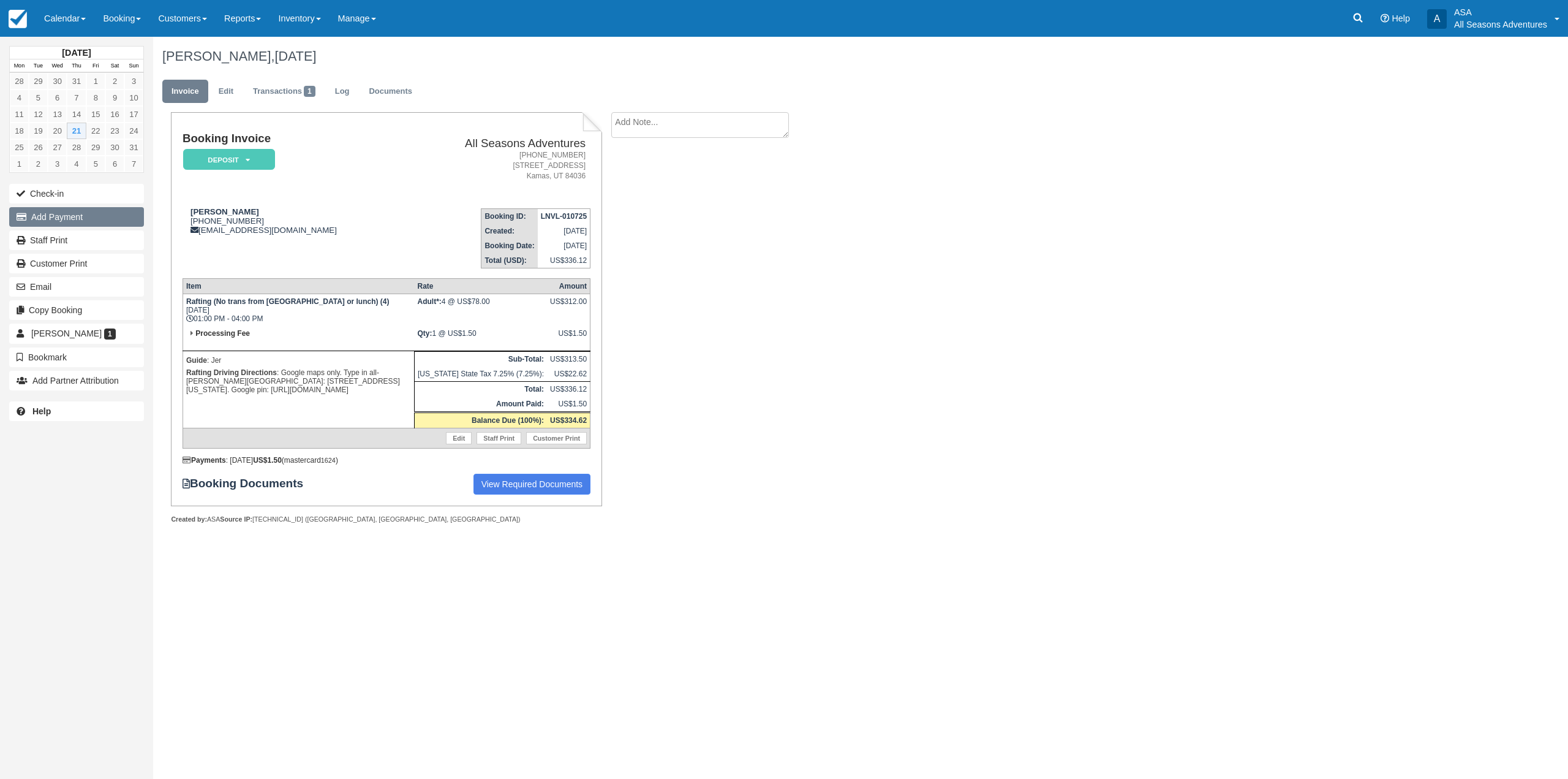
click at [70, 220] on button "Add Payment" at bounding box center [76, 217] width 135 height 20
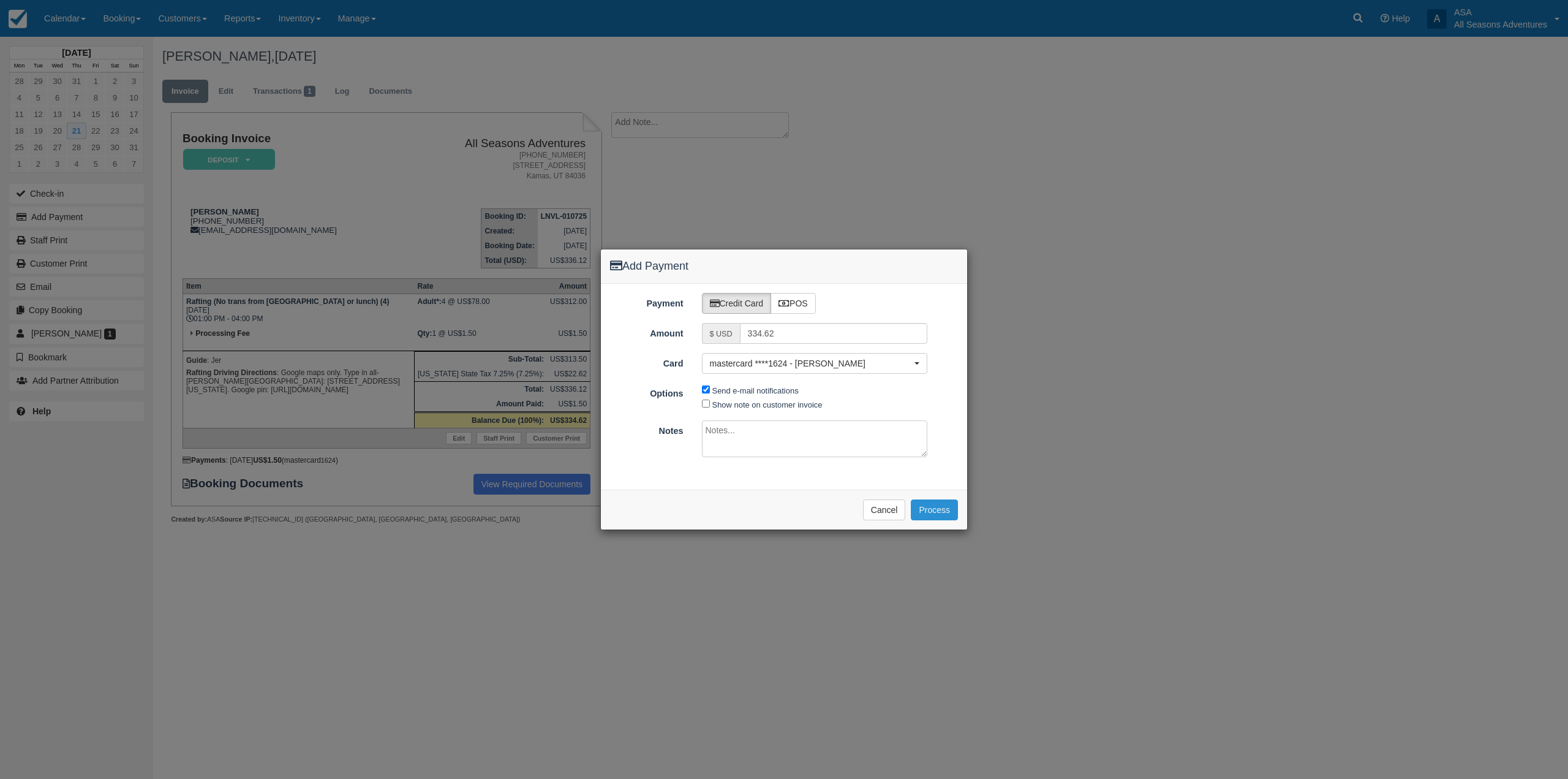
click at [923, 511] on button "Process" at bounding box center [934, 510] width 47 height 21
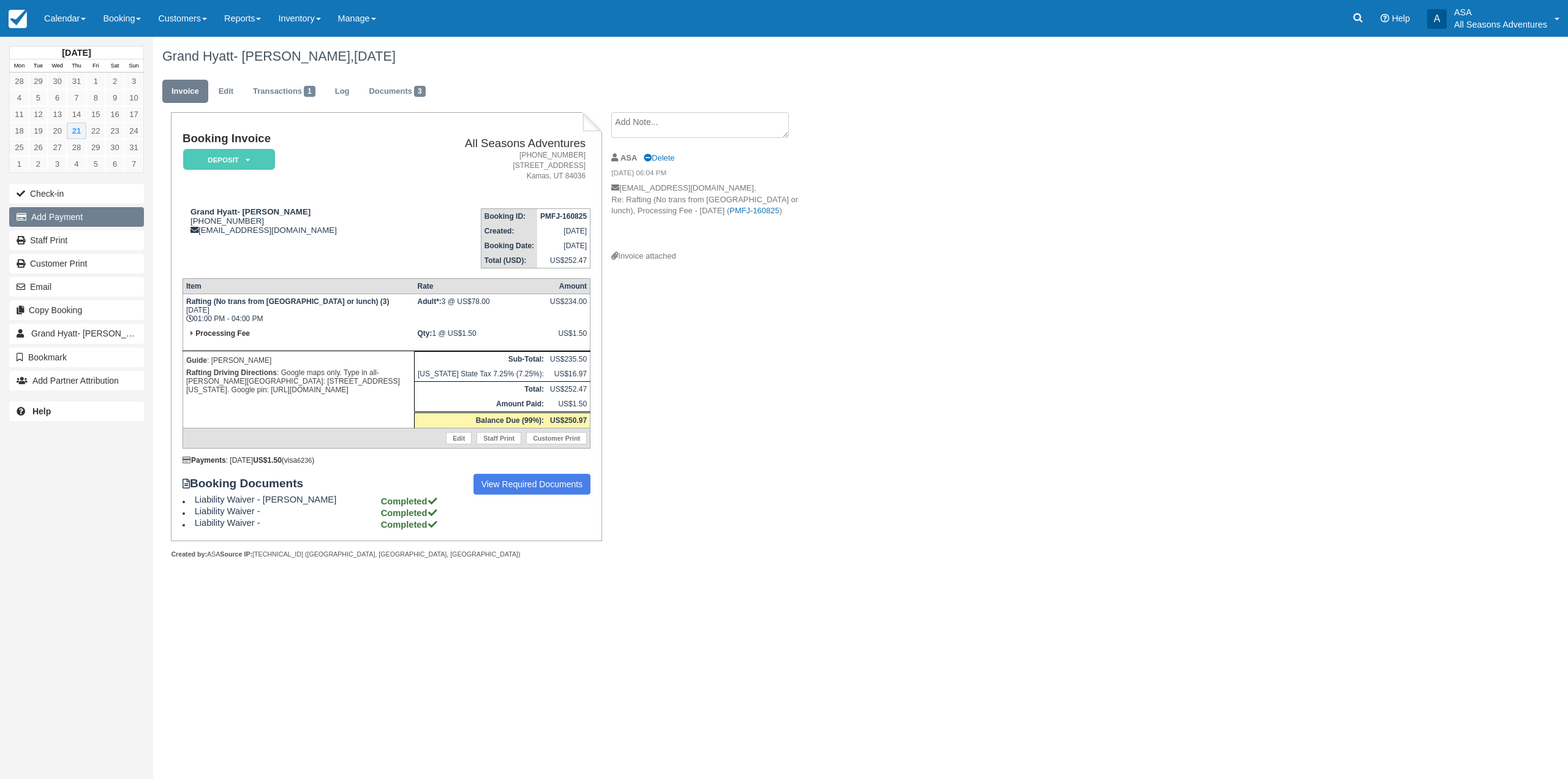
click at [125, 227] on button "Add Payment" at bounding box center [76, 217] width 135 height 20
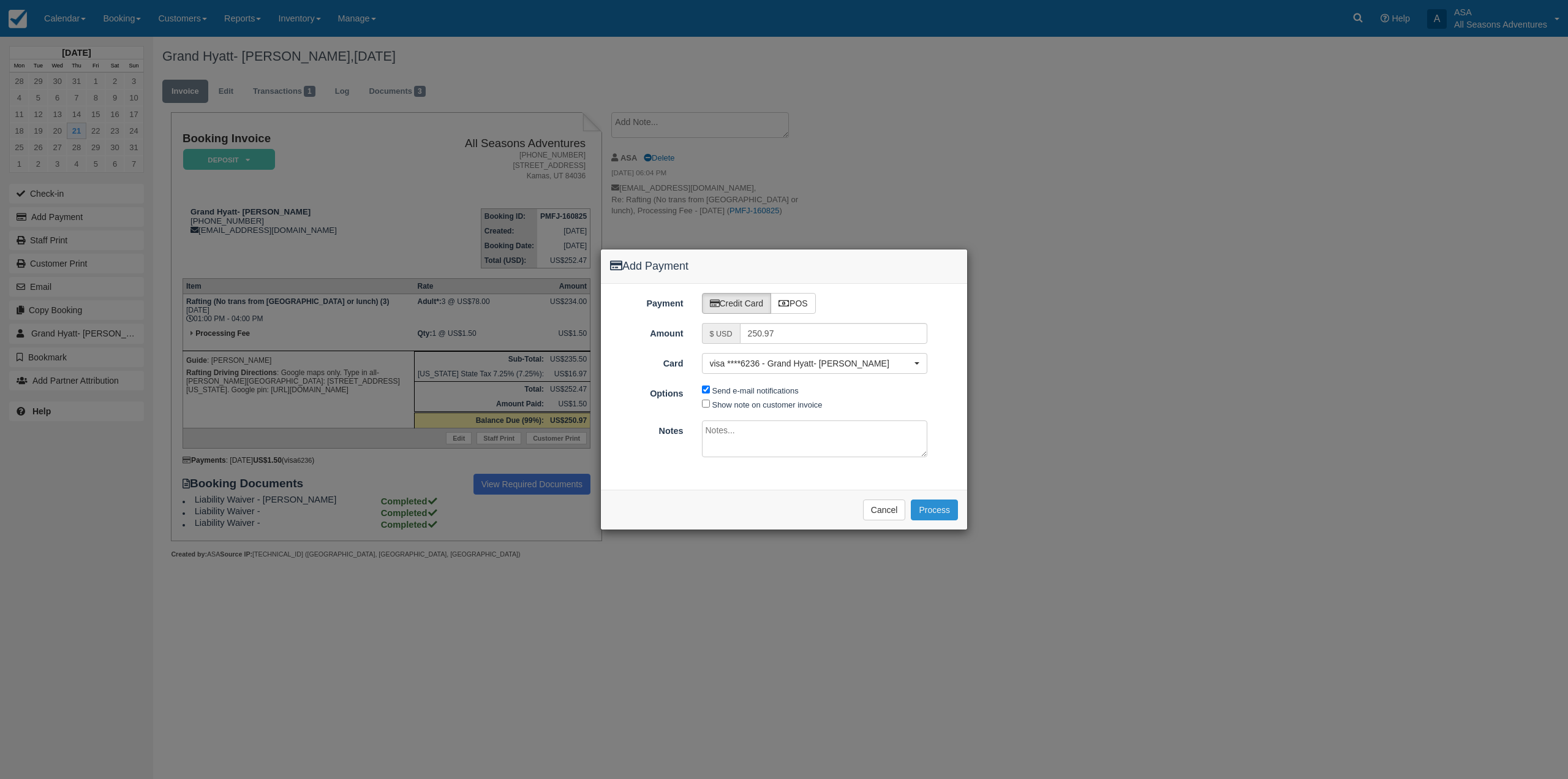
click at [953, 511] on button "Process" at bounding box center [934, 510] width 47 height 21
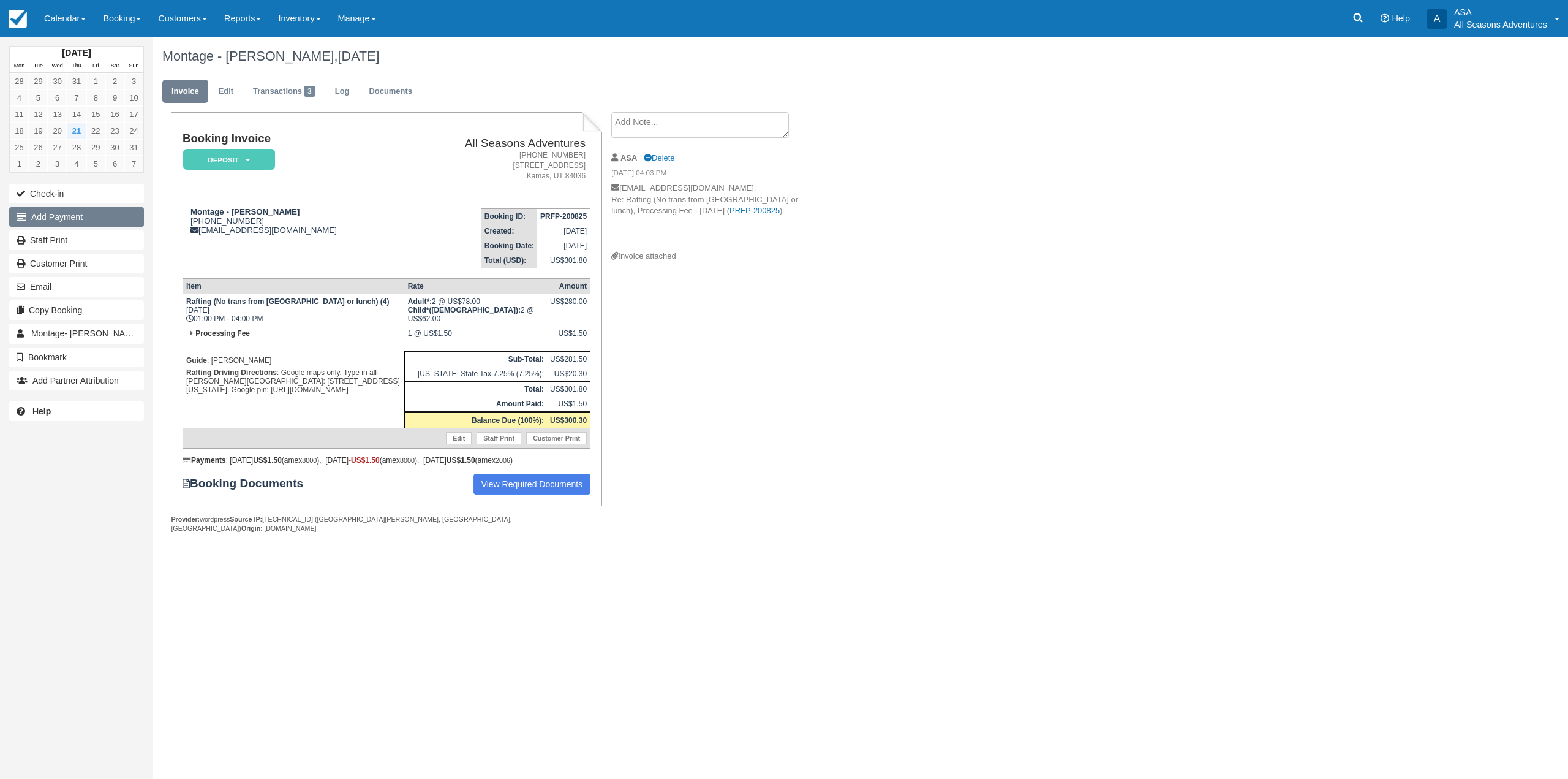
click at [96, 222] on button "Add Payment" at bounding box center [76, 217] width 135 height 20
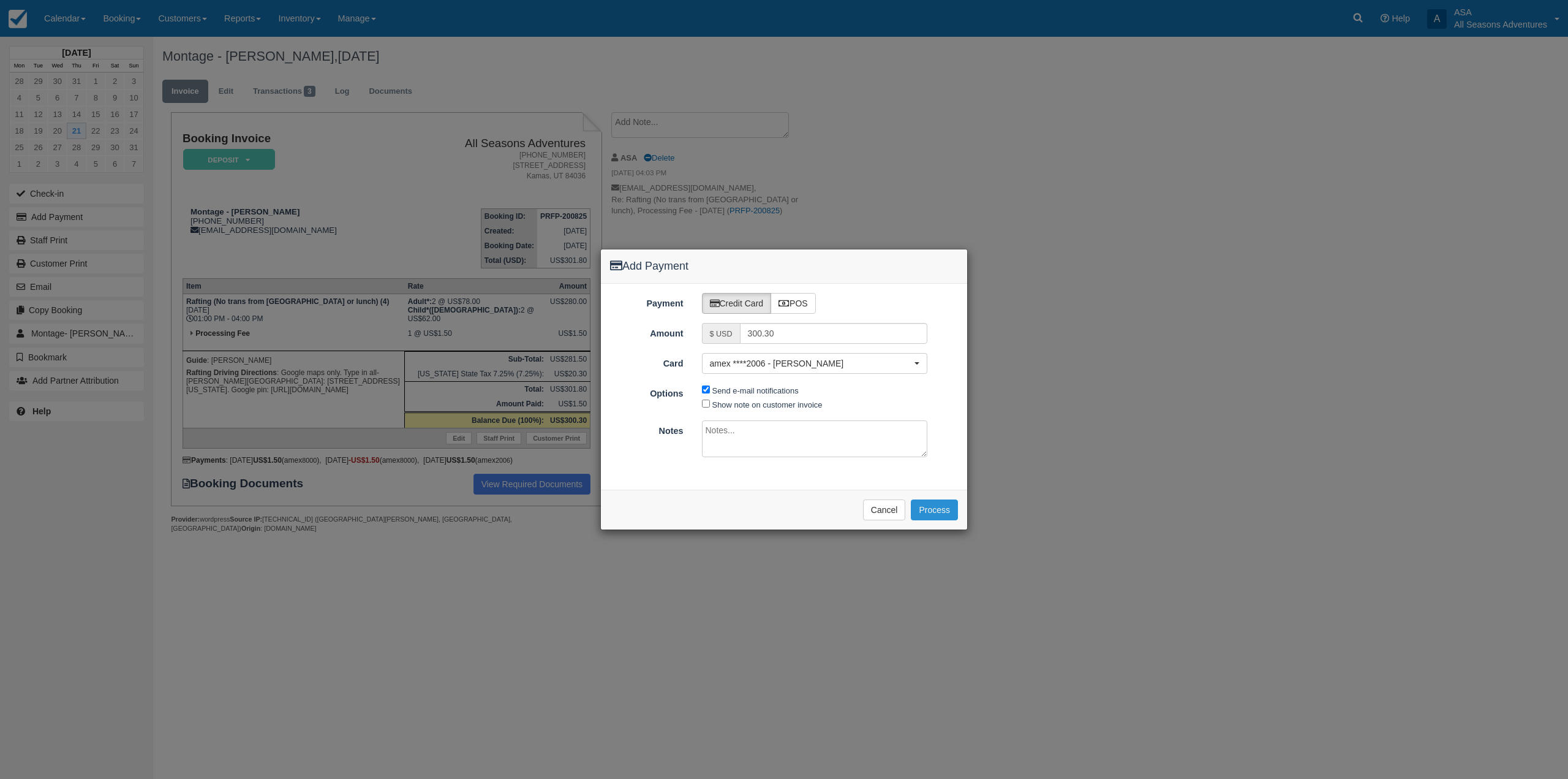
click at [946, 515] on button "Process" at bounding box center [934, 510] width 47 height 21
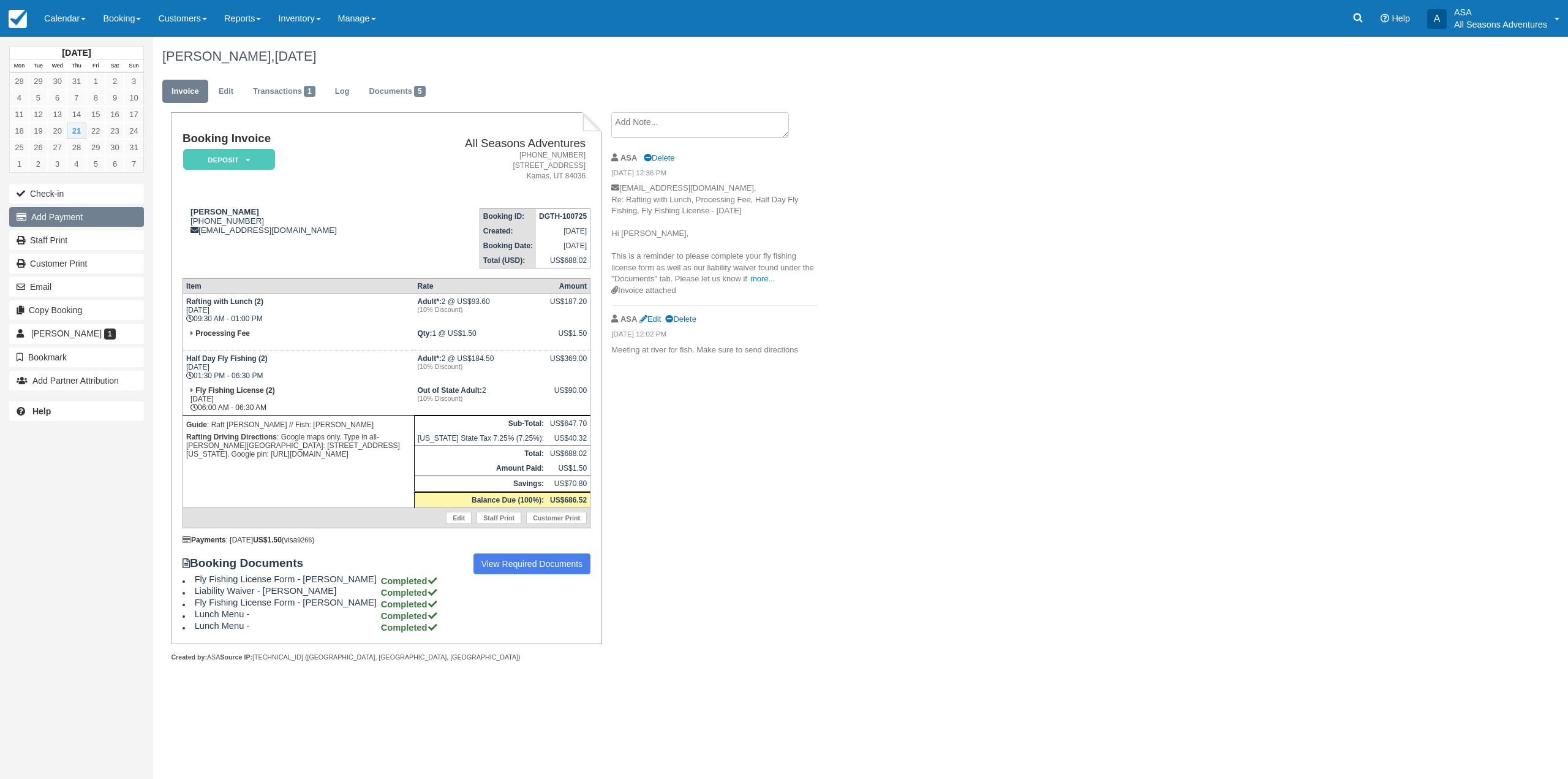
click at [97, 217] on button "Add Payment" at bounding box center [76, 217] width 135 height 20
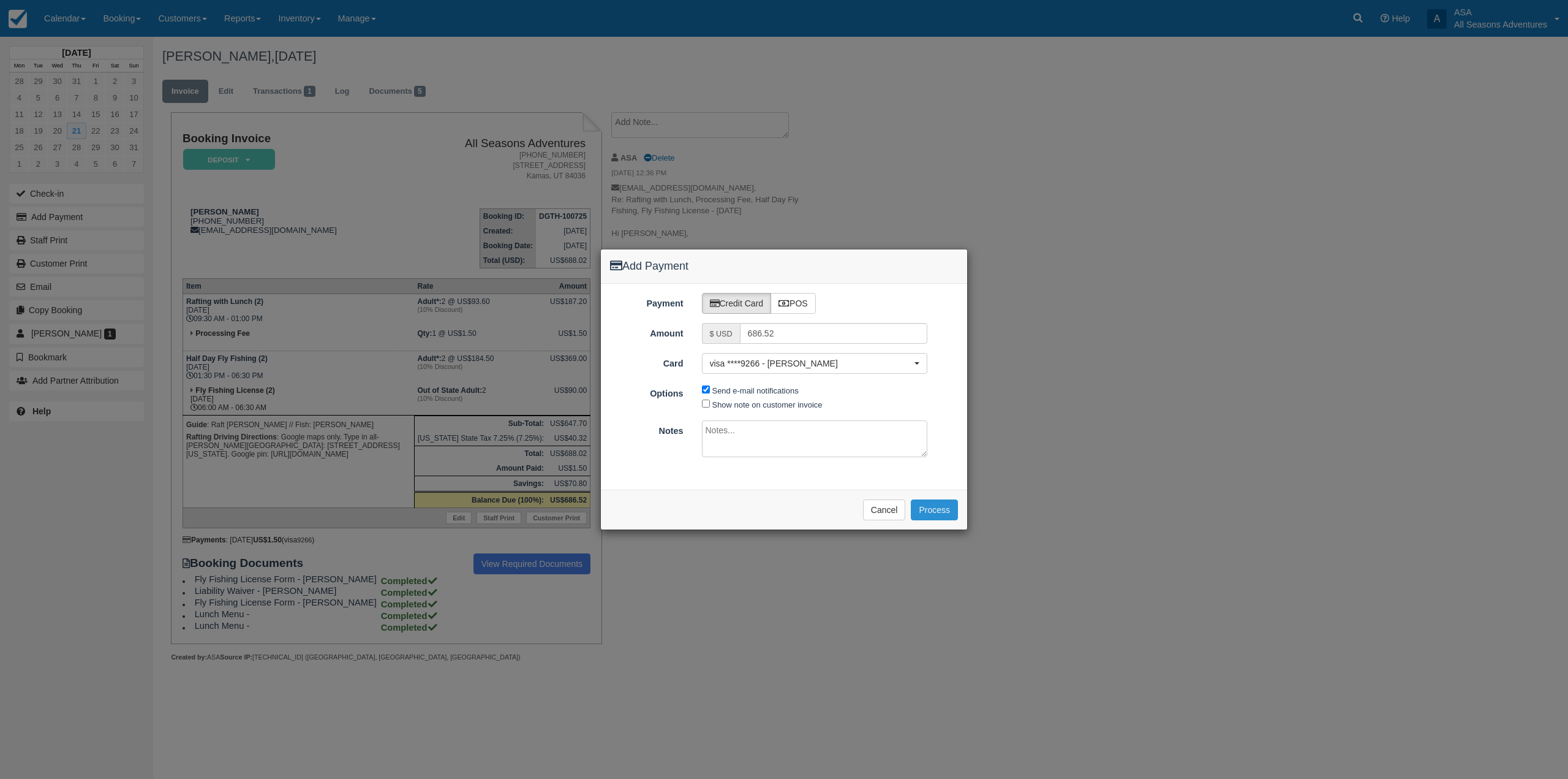
click at [933, 503] on button "Process" at bounding box center [934, 510] width 47 height 21
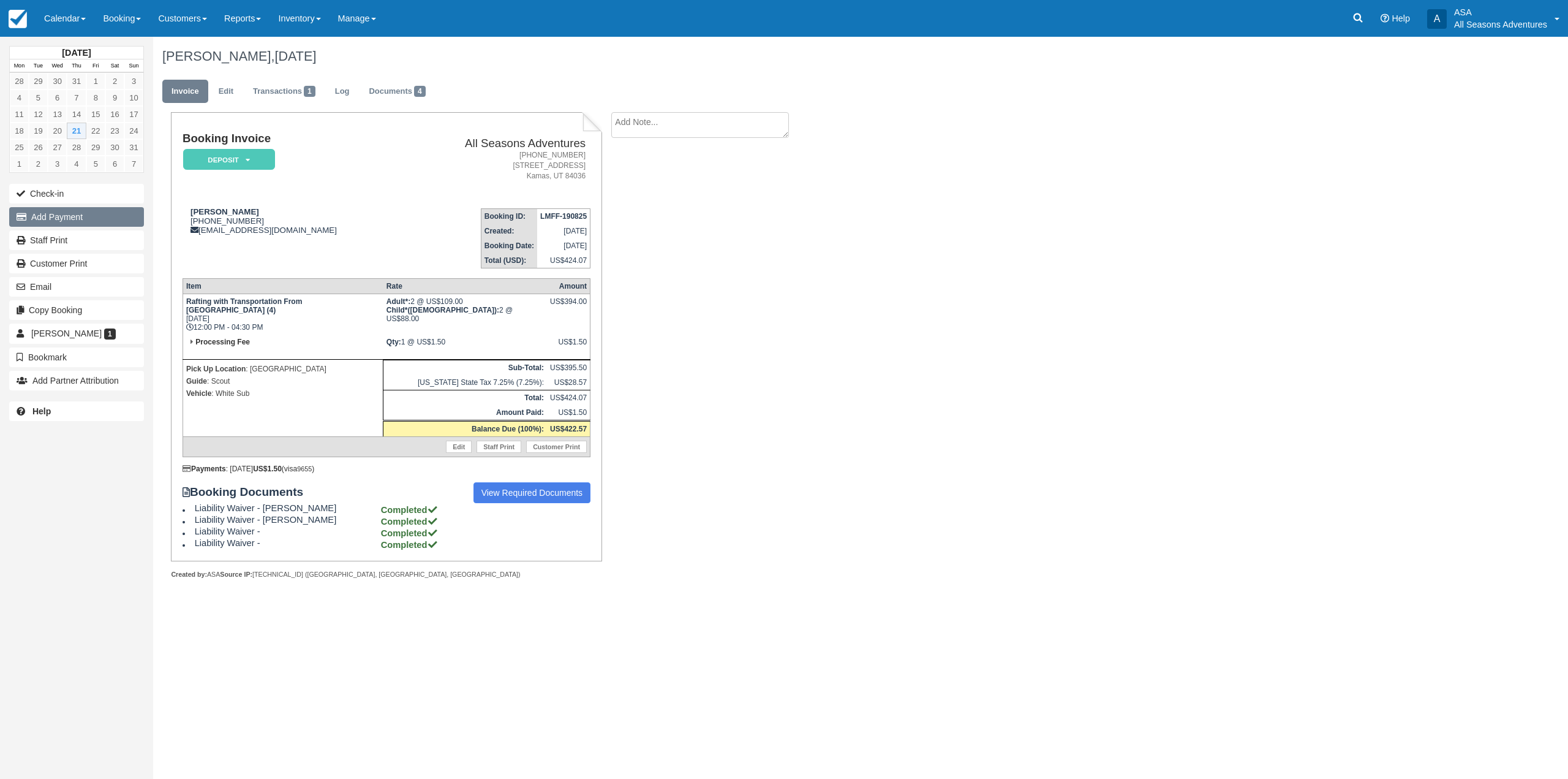
click at [108, 225] on button "Add Payment" at bounding box center [76, 217] width 135 height 20
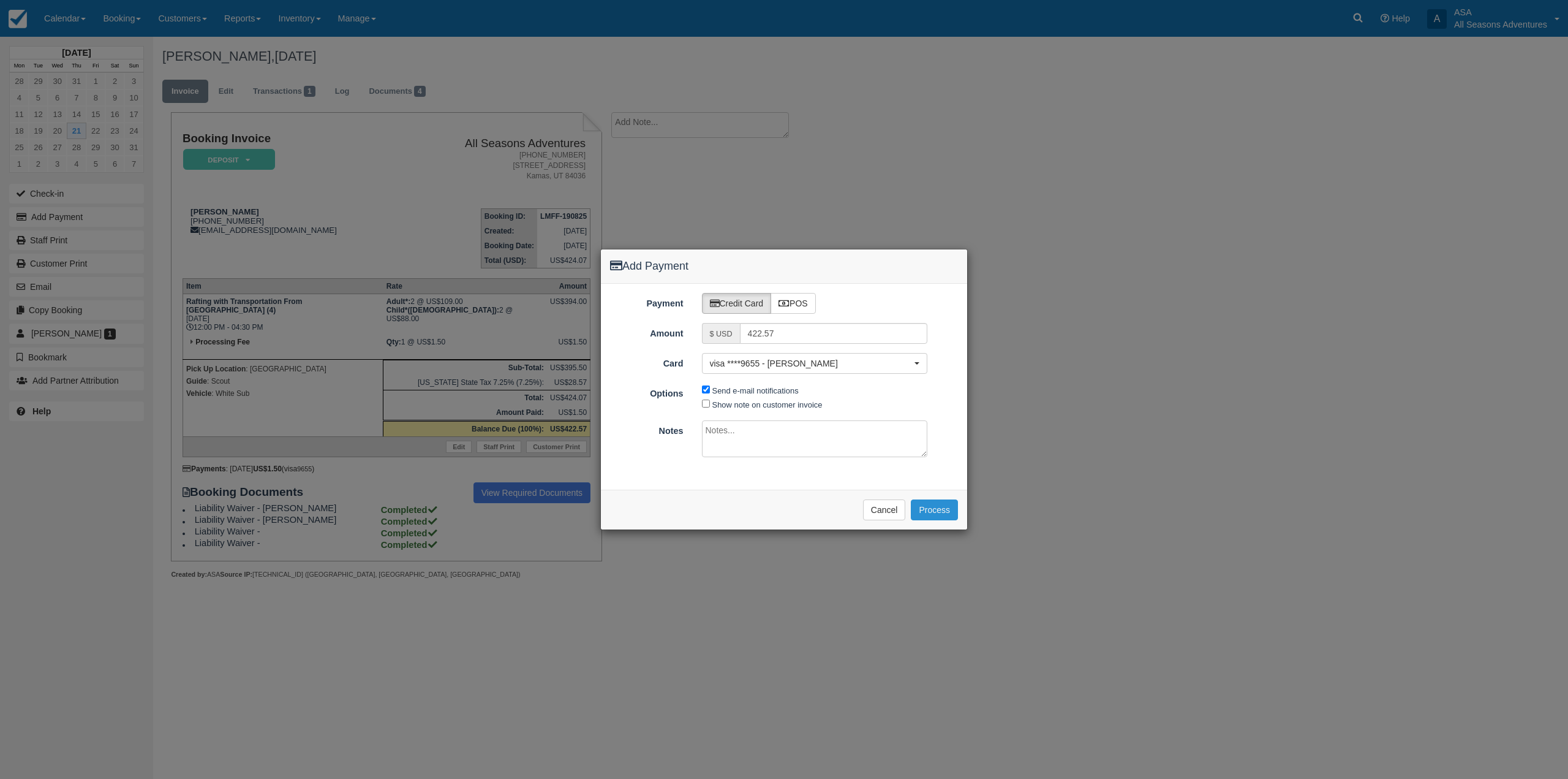
click at [955, 506] on button "Process" at bounding box center [934, 510] width 47 height 21
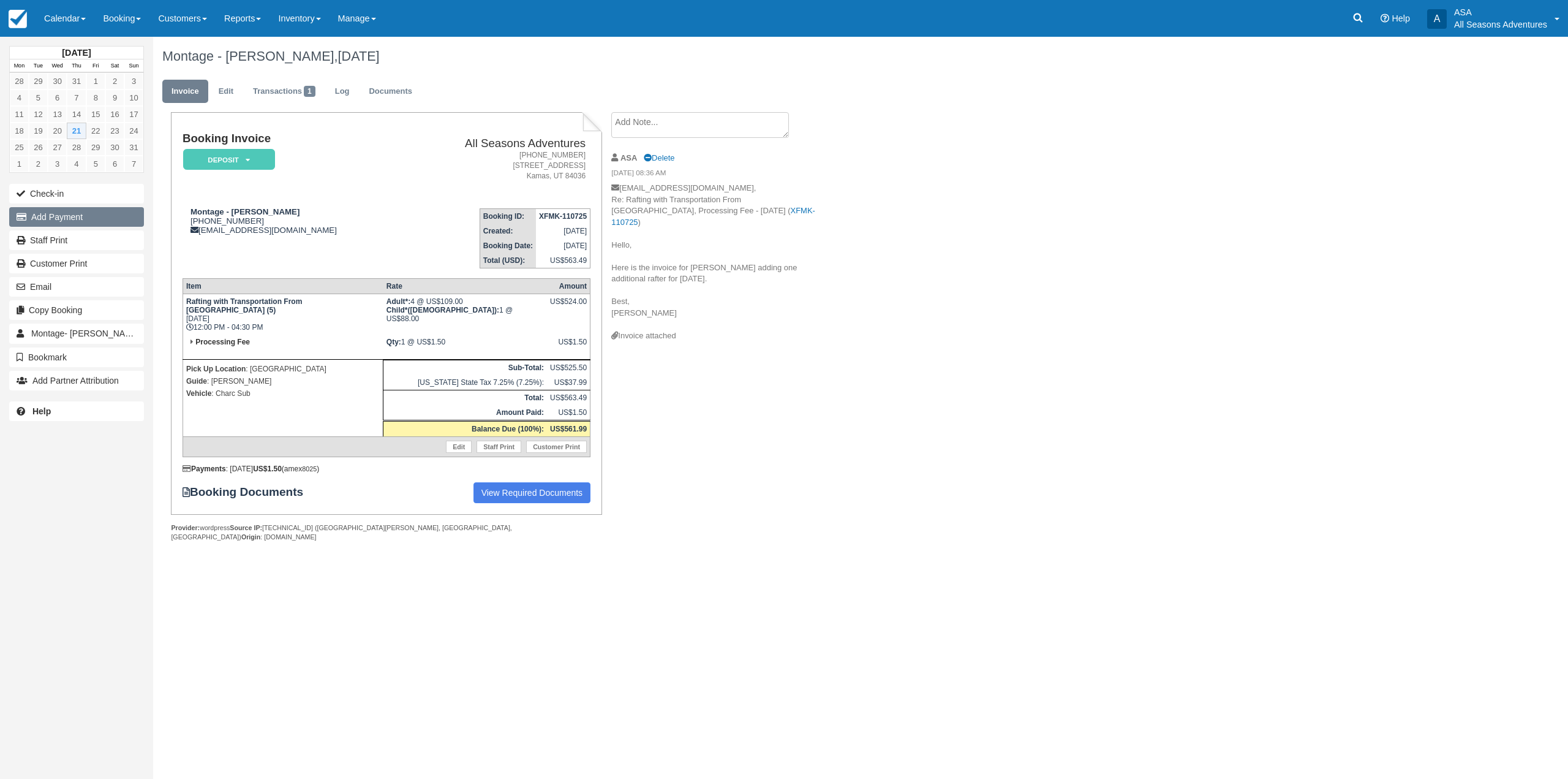
click at [51, 224] on button "Add Payment" at bounding box center [76, 217] width 135 height 20
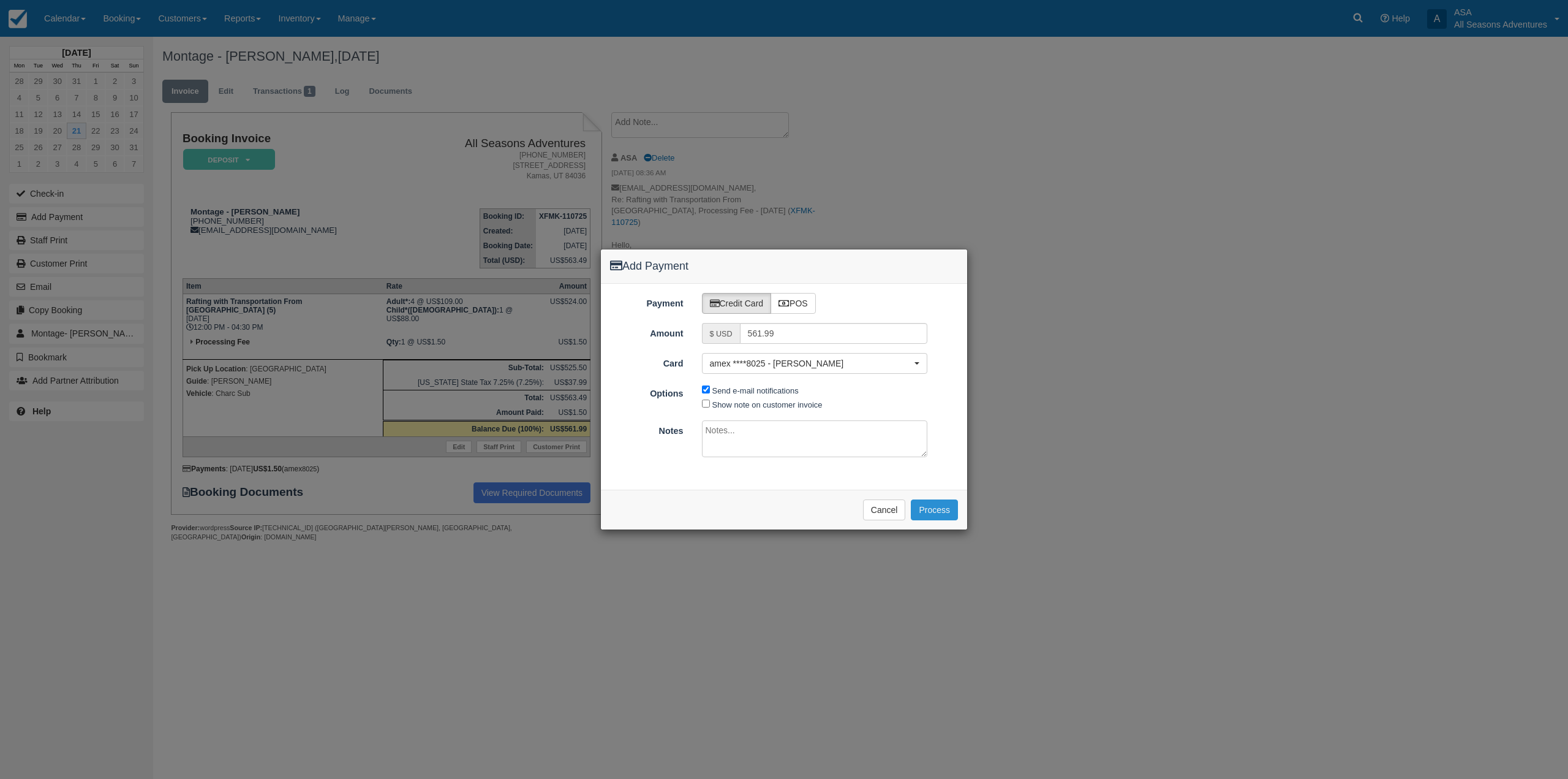
click at [928, 508] on button "Process" at bounding box center [934, 510] width 47 height 21
drag, startPoint x: 586, startPoint y: 100, endPoint x: 572, endPoint y: 103, distance: 14.3
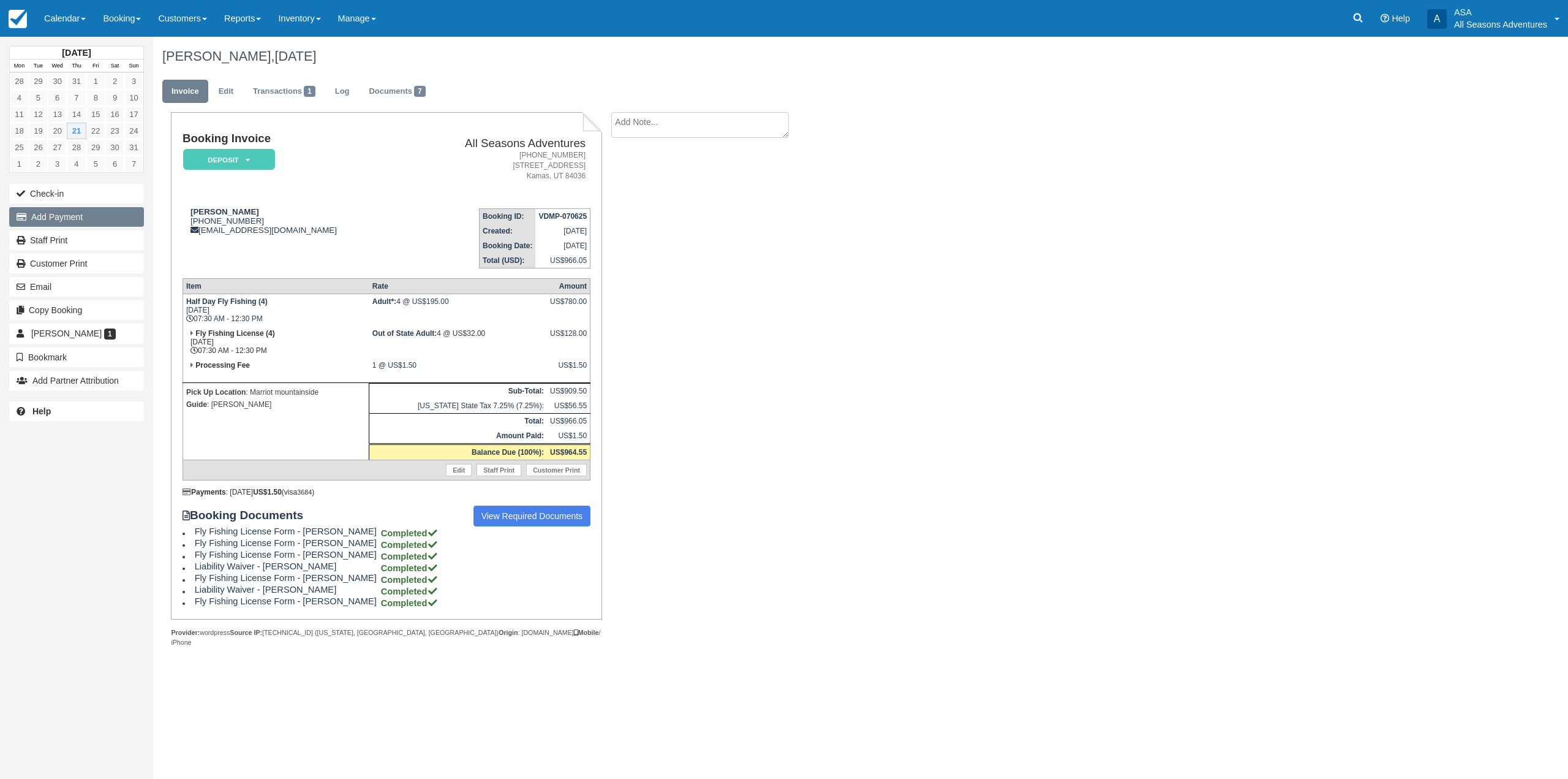
click at [101, 213] on button "Add Payment" at bounding box center [76, 217] width 135 height 20
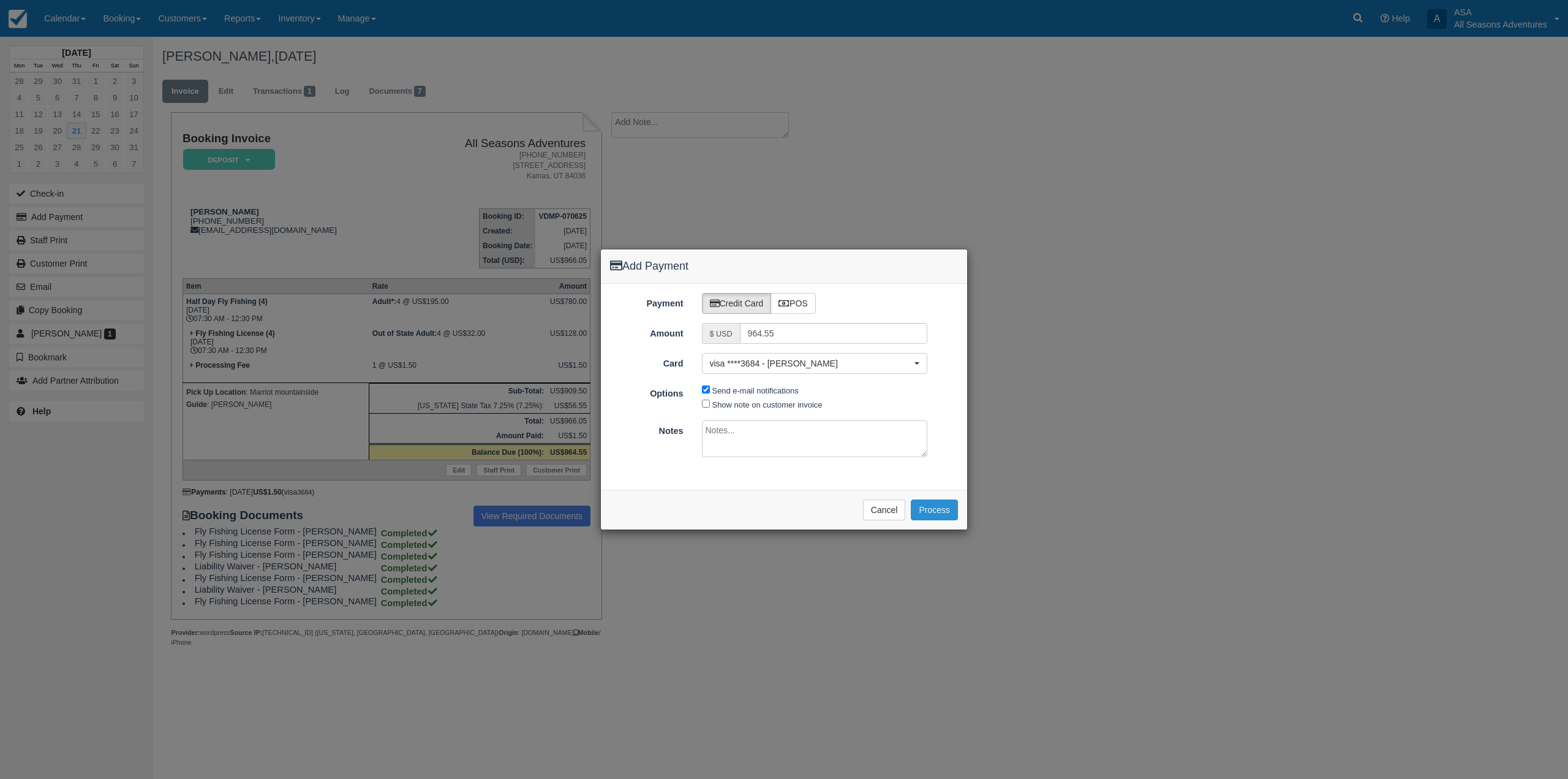
click at [922, 511] on button "Process" at bounding box center [934, 510] width 47 height 21
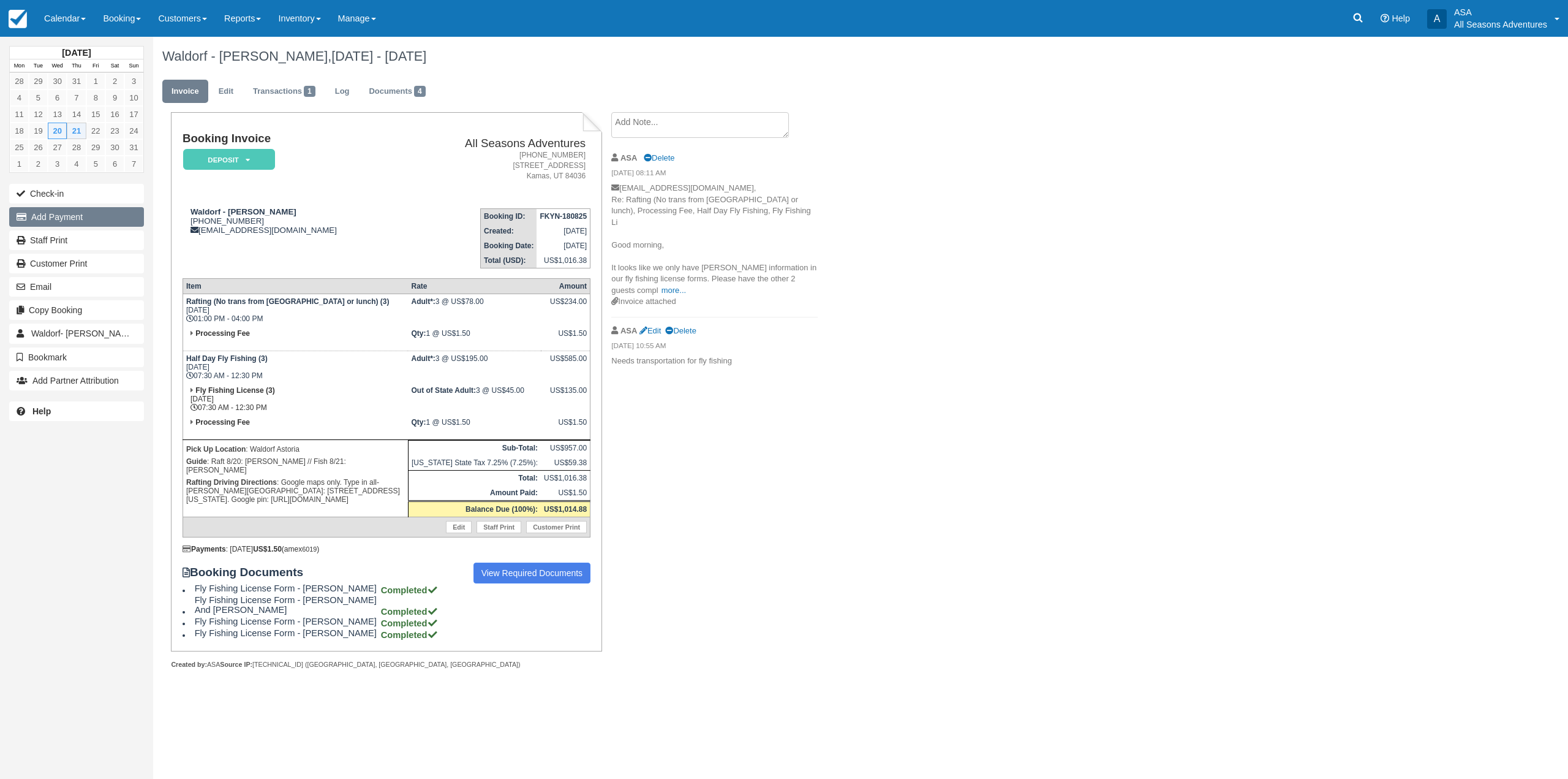
click at [66, 224] on button "Add Payment" at bounding box center [76, 217] width 135 height 20
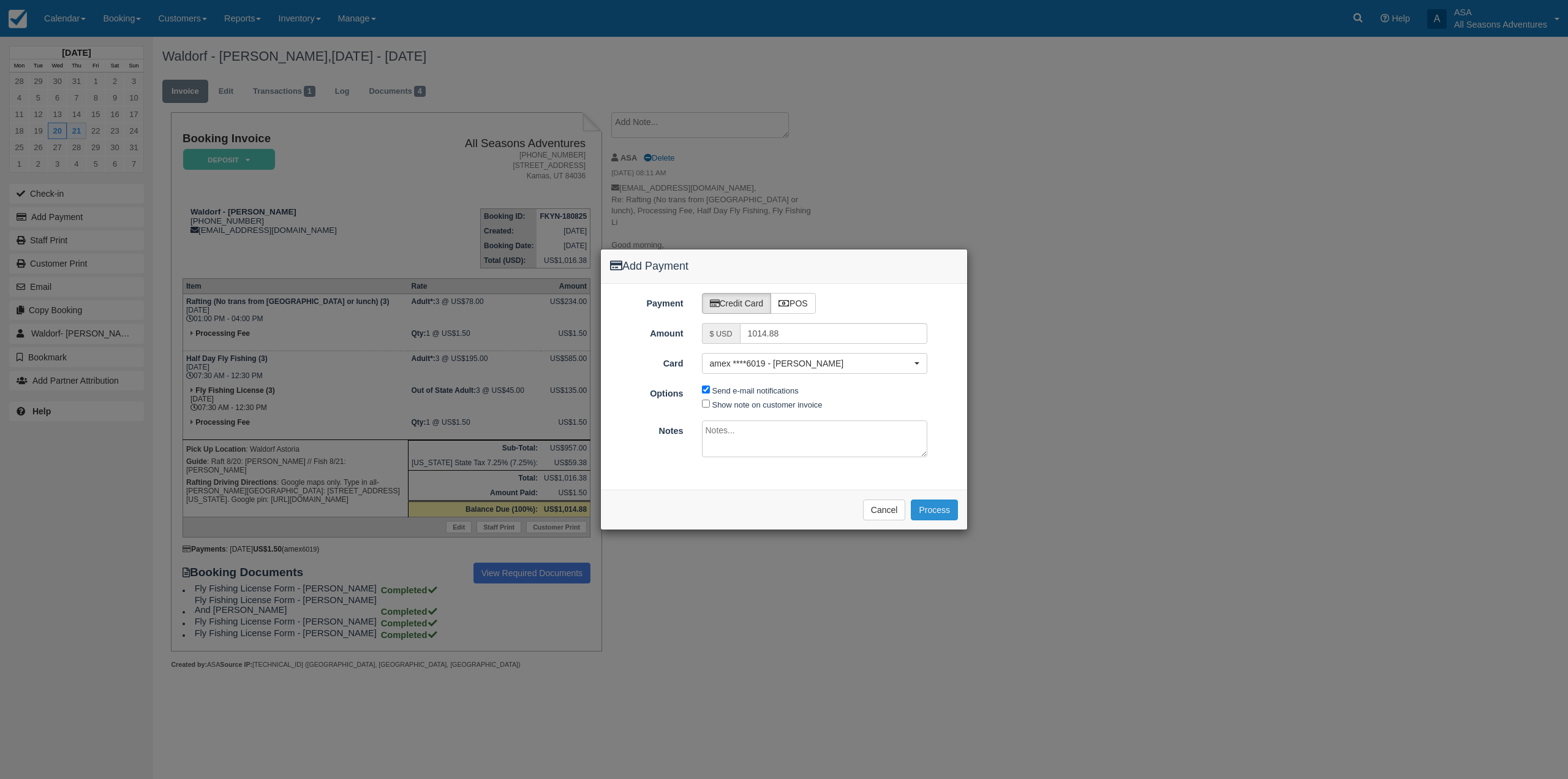
click at [945, 506] on button "Process" at bounding box center [934, 510] width 47 height 21
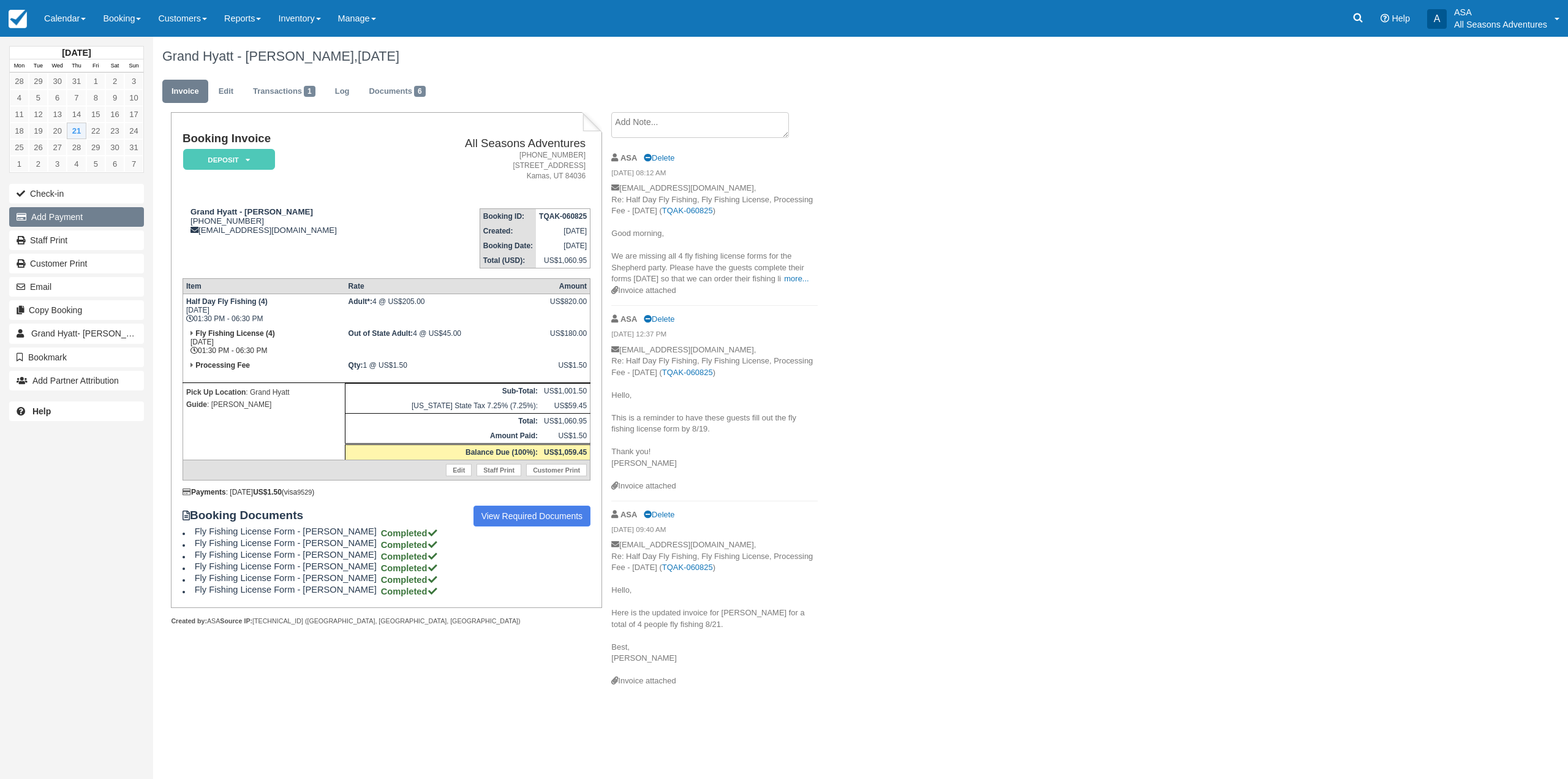
click at [103, 222] on button "Add Payment" at bounding box center [76, 217] width 135 height 20
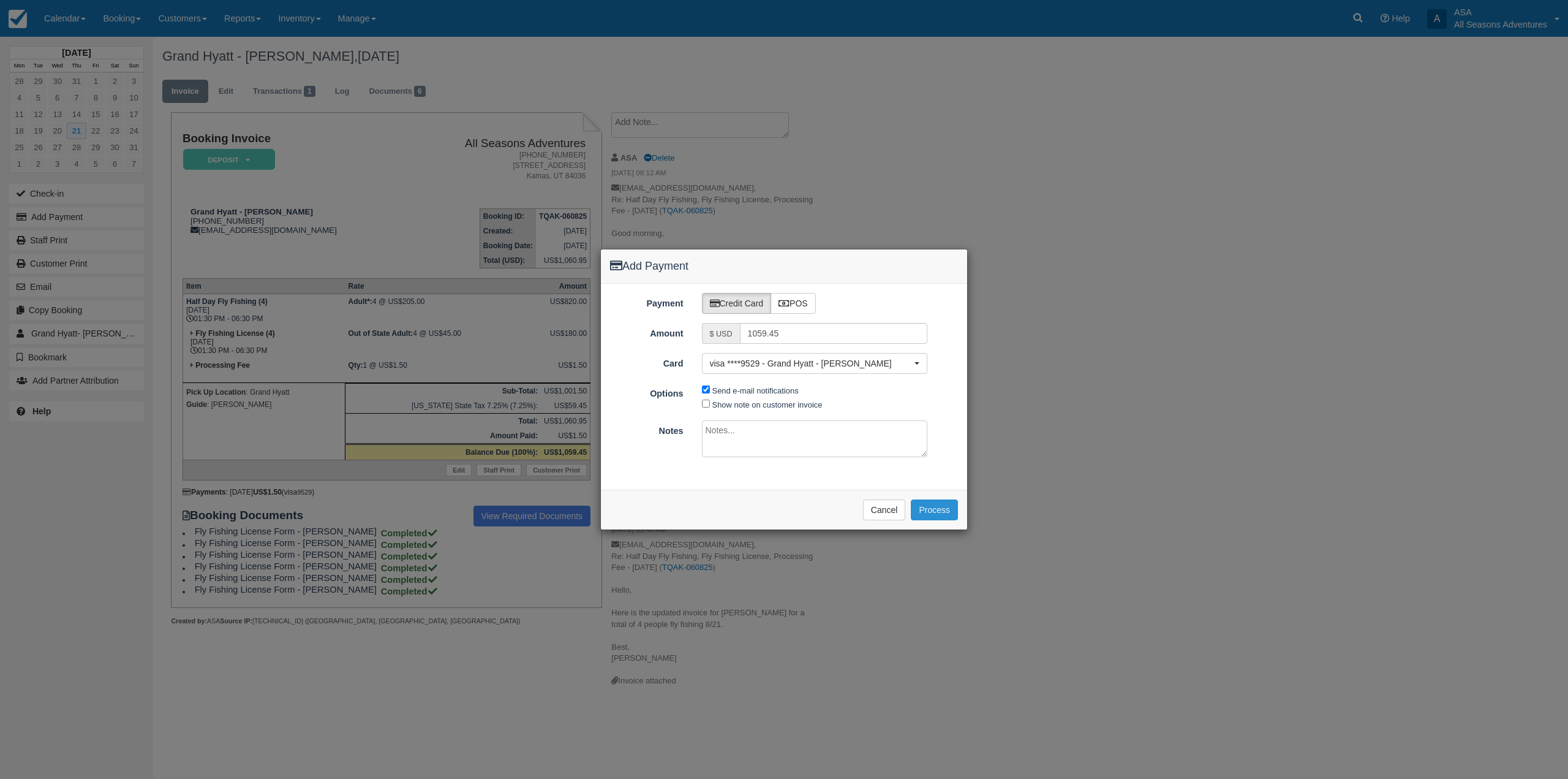
click at [920, 514] on button "Process" at bounding box center [934, 510] width 47 height 21
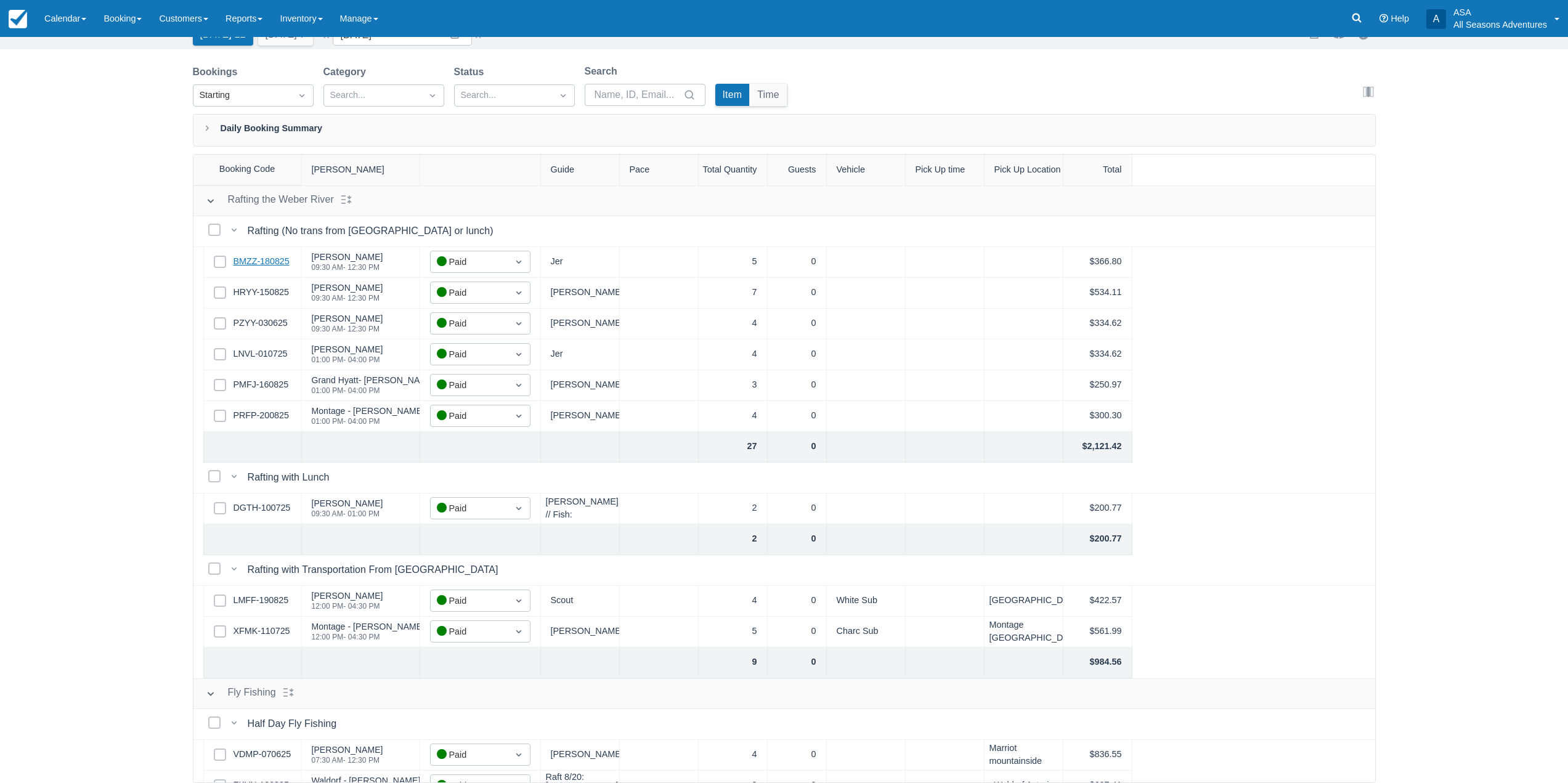
click at [266, 267] on link "BMZZ-180825" at bounding box center [261, 262] width 56 height 14
click at [253, 289] on link "HRYY-150825" at bounding box center [261, 292] width 56 height 14
click at [267, 321] on link "PZYY-030625" at bounding box center [260, 323] width 54 height 14
click at [260, 357] on link "LNVL-010725" at bounding box center [260, 354] width 54 height 14
click at [264, 390] on link "PMFJ-160825" at bounding box center [261, 384] width 56 height 14
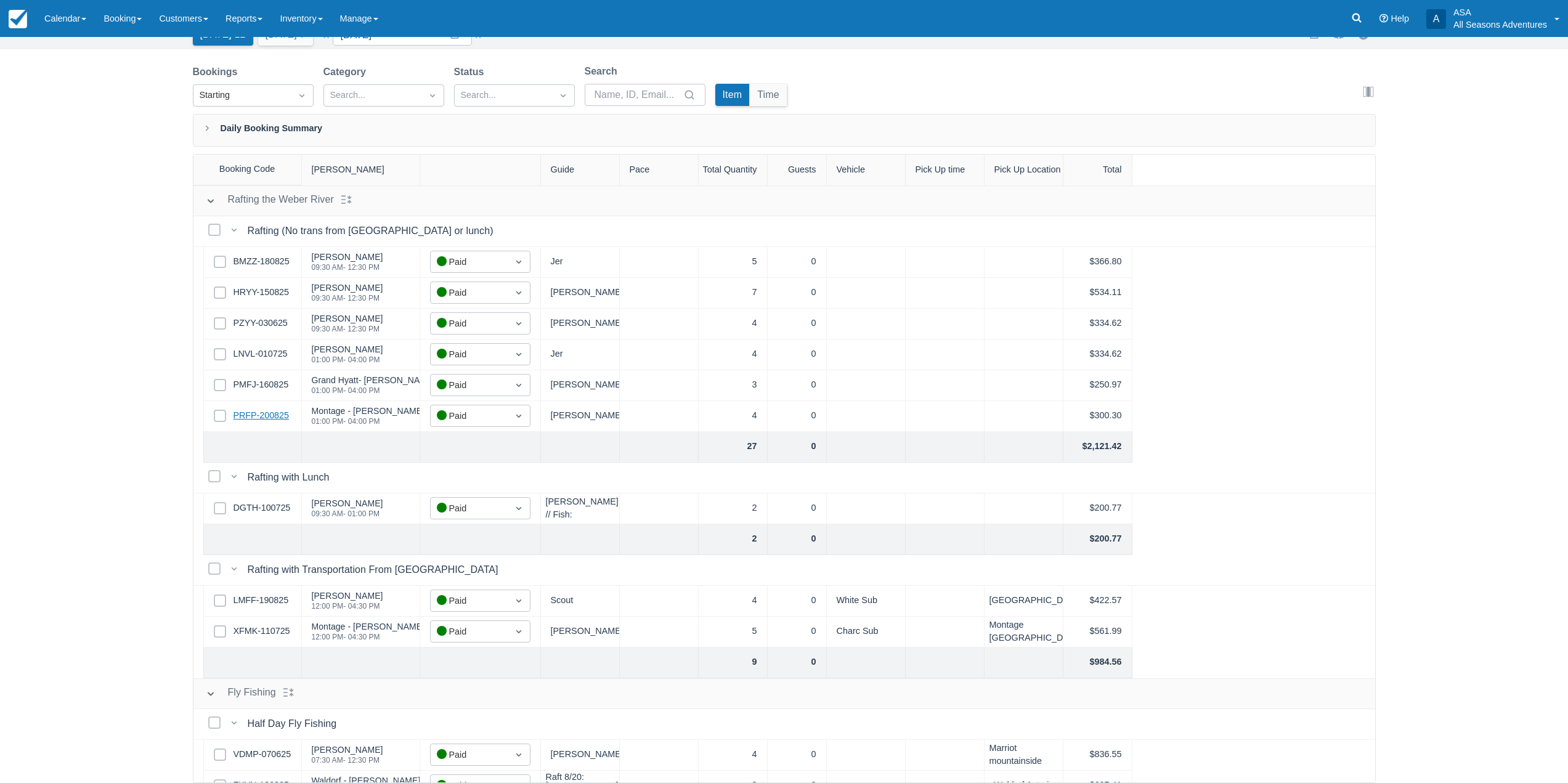
click at [264, 421] on link "PRFP-200825" at bounding box center [261, 415] width 56 height 14
click at [268, 324] on link "PZYY-030625" at bounding box center [260, 323] width 54 height 14
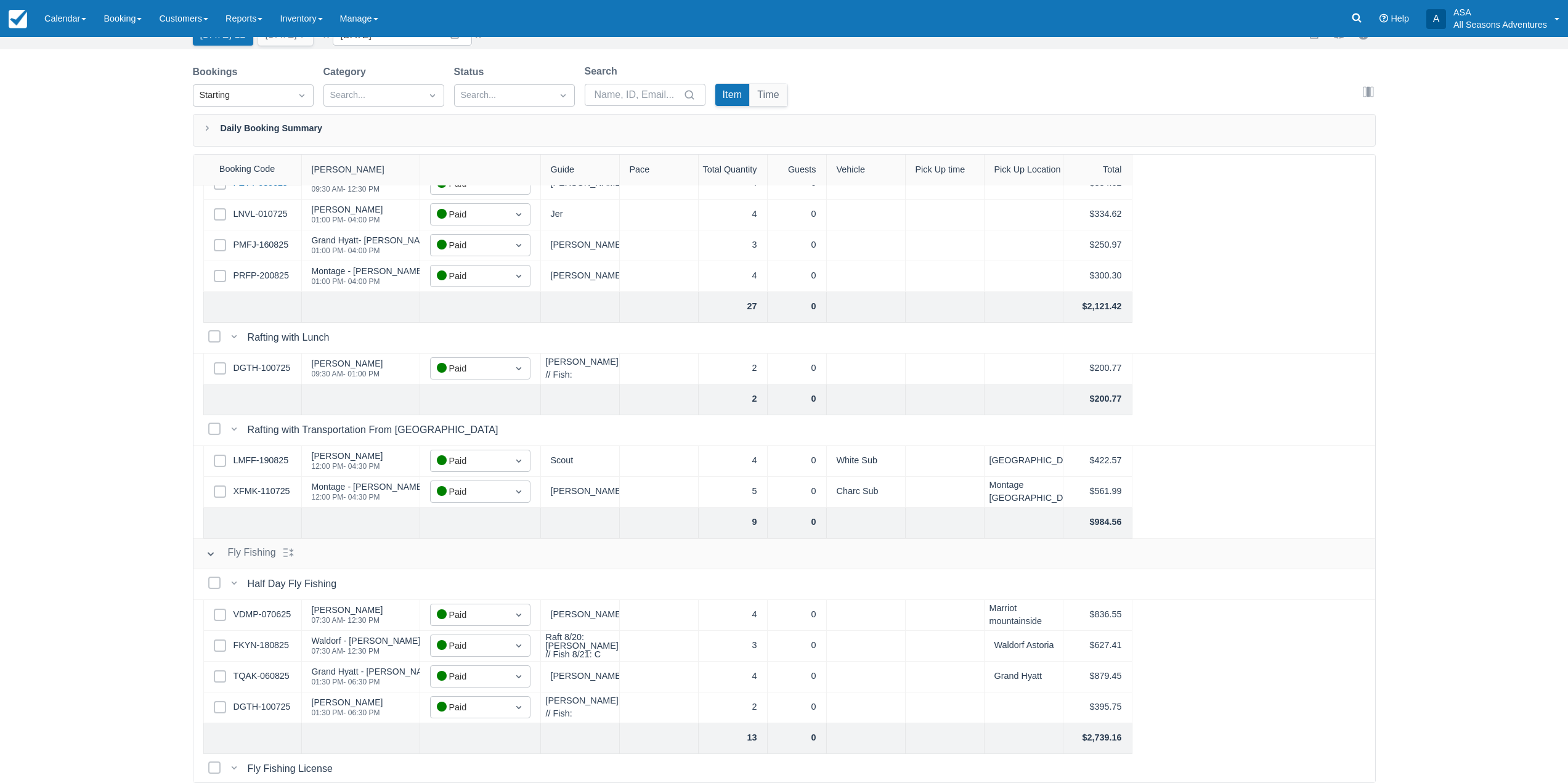
scroll to position [185, 0]
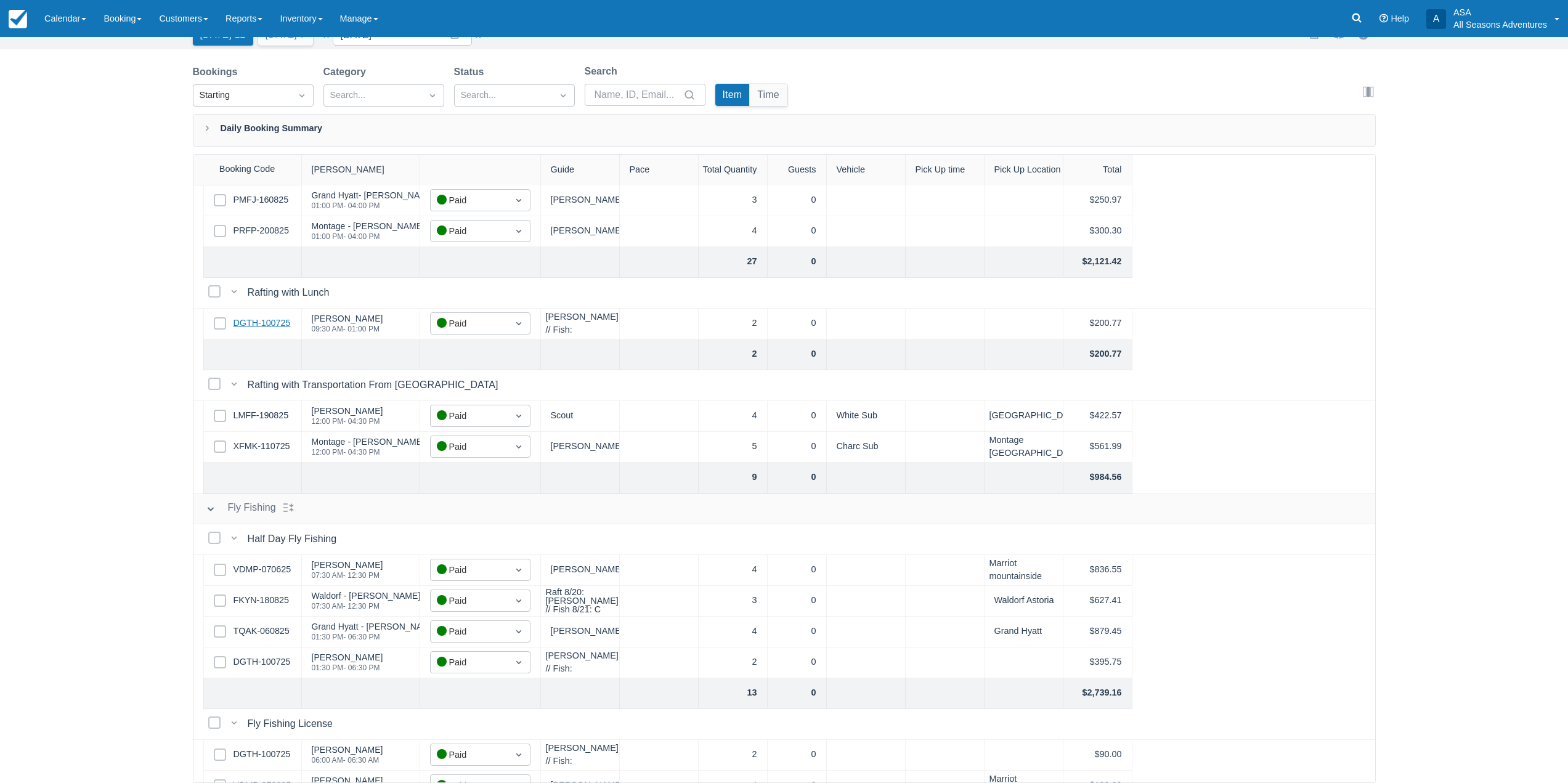
click at [283, 319] on link "DGTH-100725" at bounding box center [262, 323] width 58 height 14
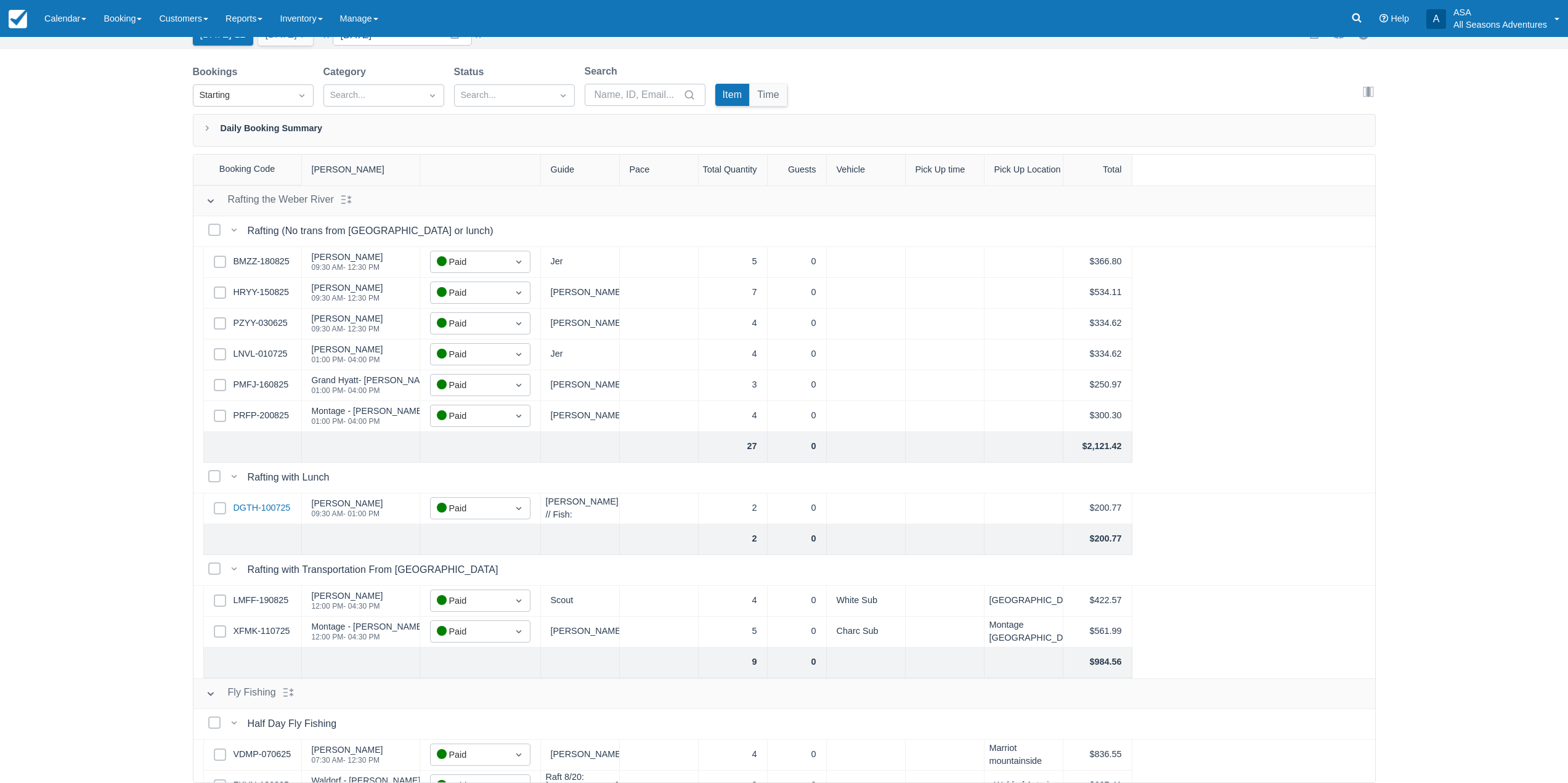
scroll to position [123, 0]
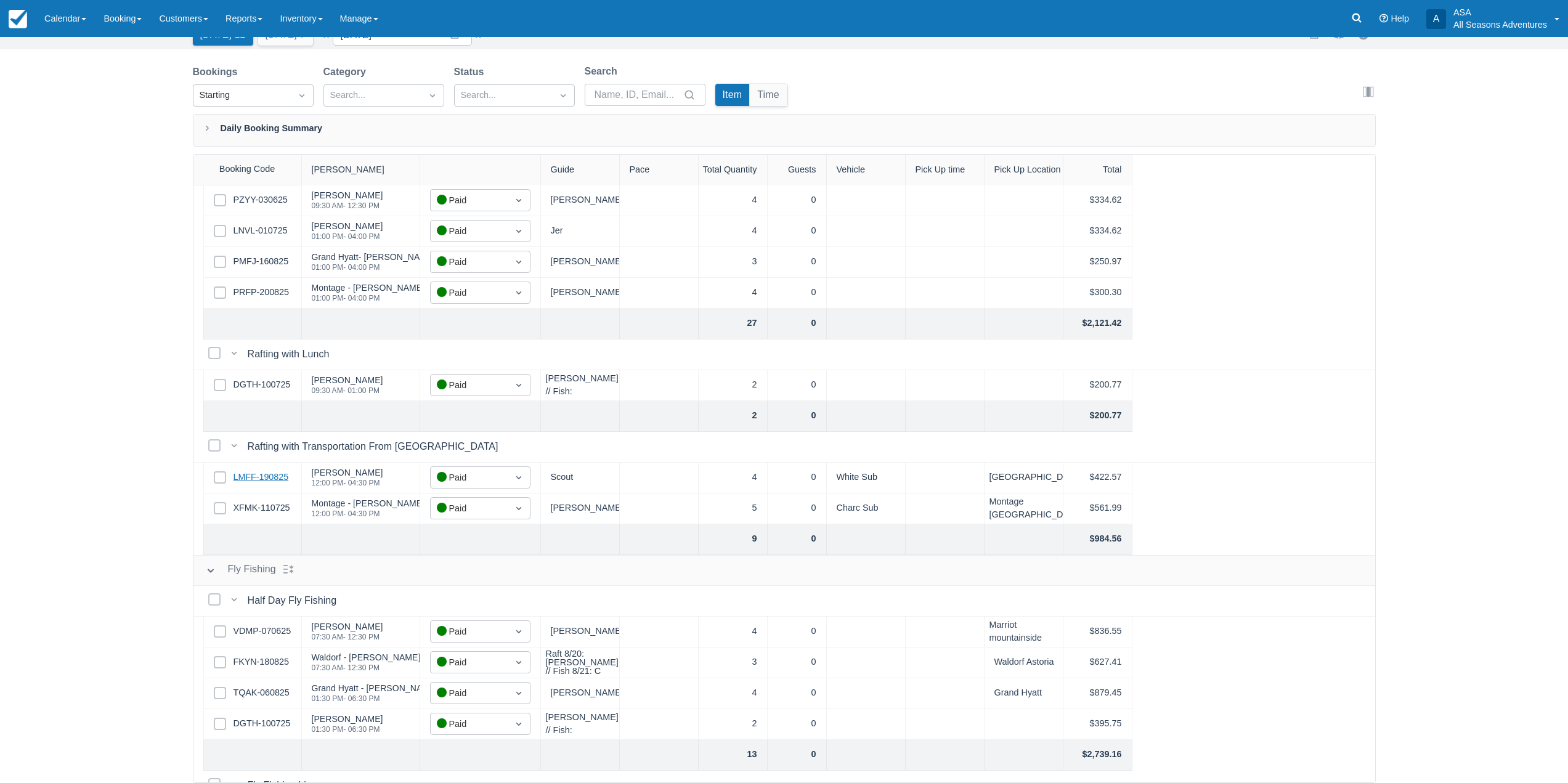
click at [271, 475] on link "LMFF-190825" at bounding box center [261, 477] width 56 height 14
click at [253, 506] on link "XFMK-110725" at bounding box center [262, 508] width 57 height 14
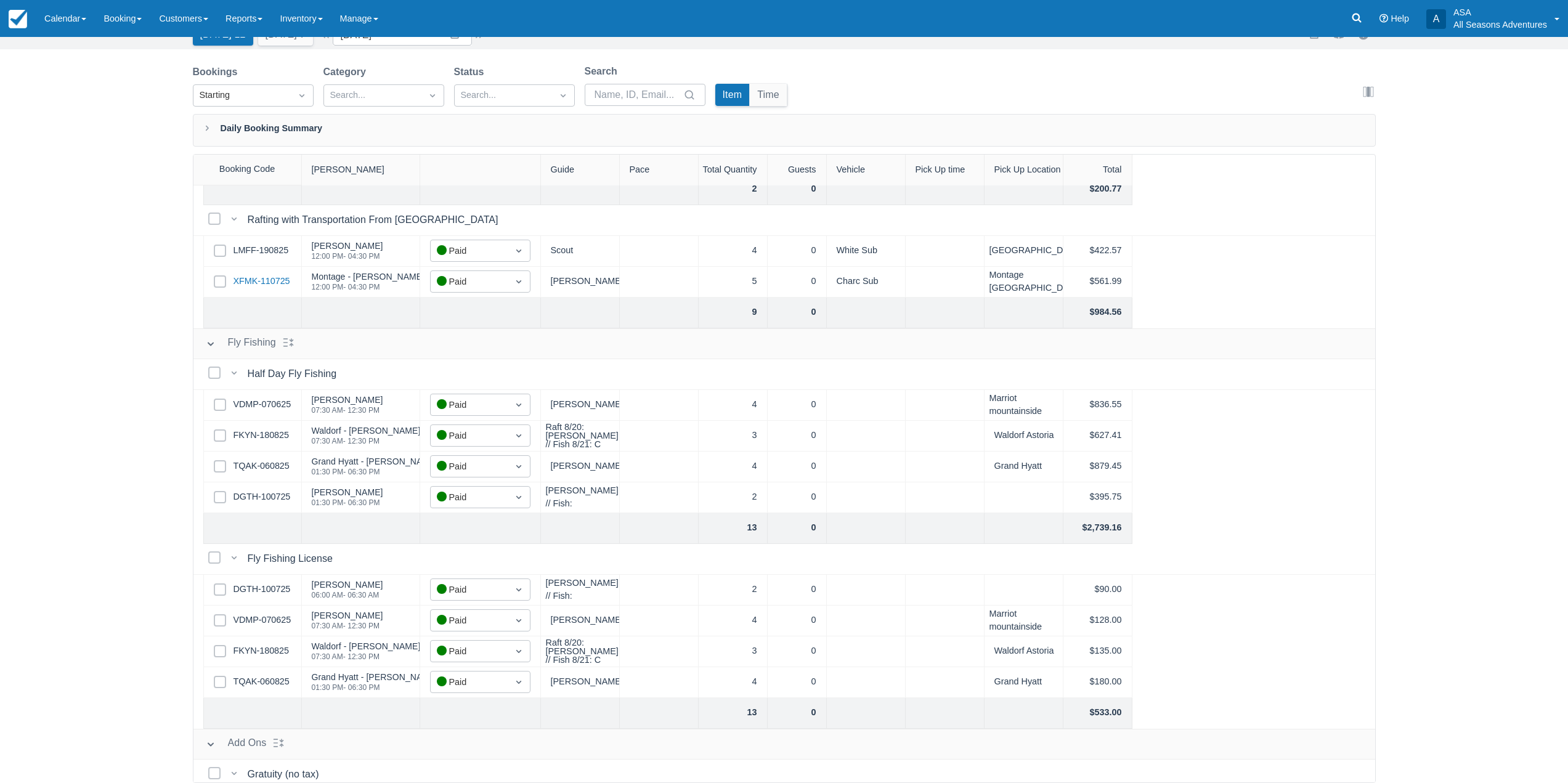
scroll to position [370, 0]
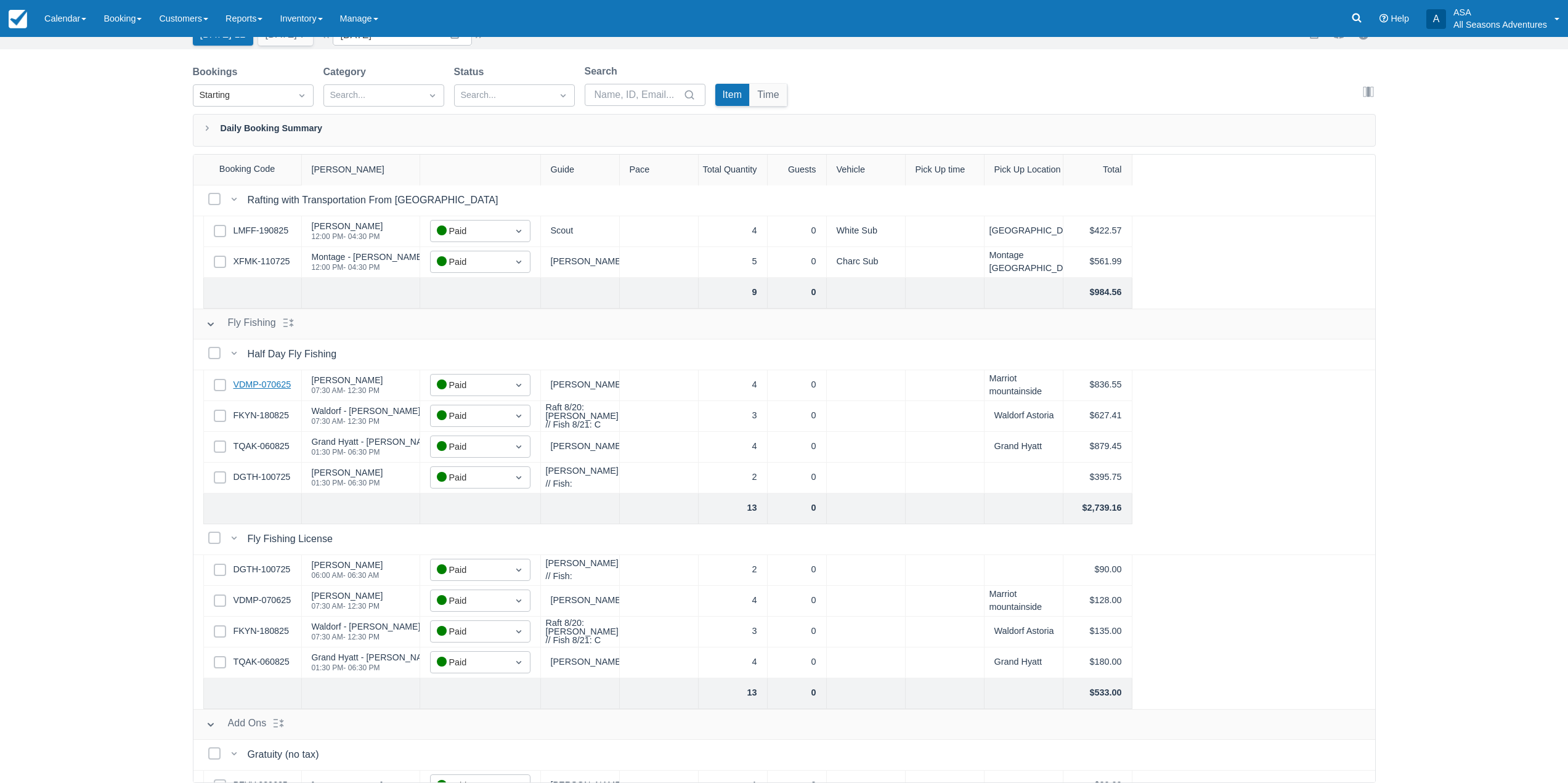
click at [265, 386] on link "VDMP-070625" at bounding box center [262, 384] width 58 height 14
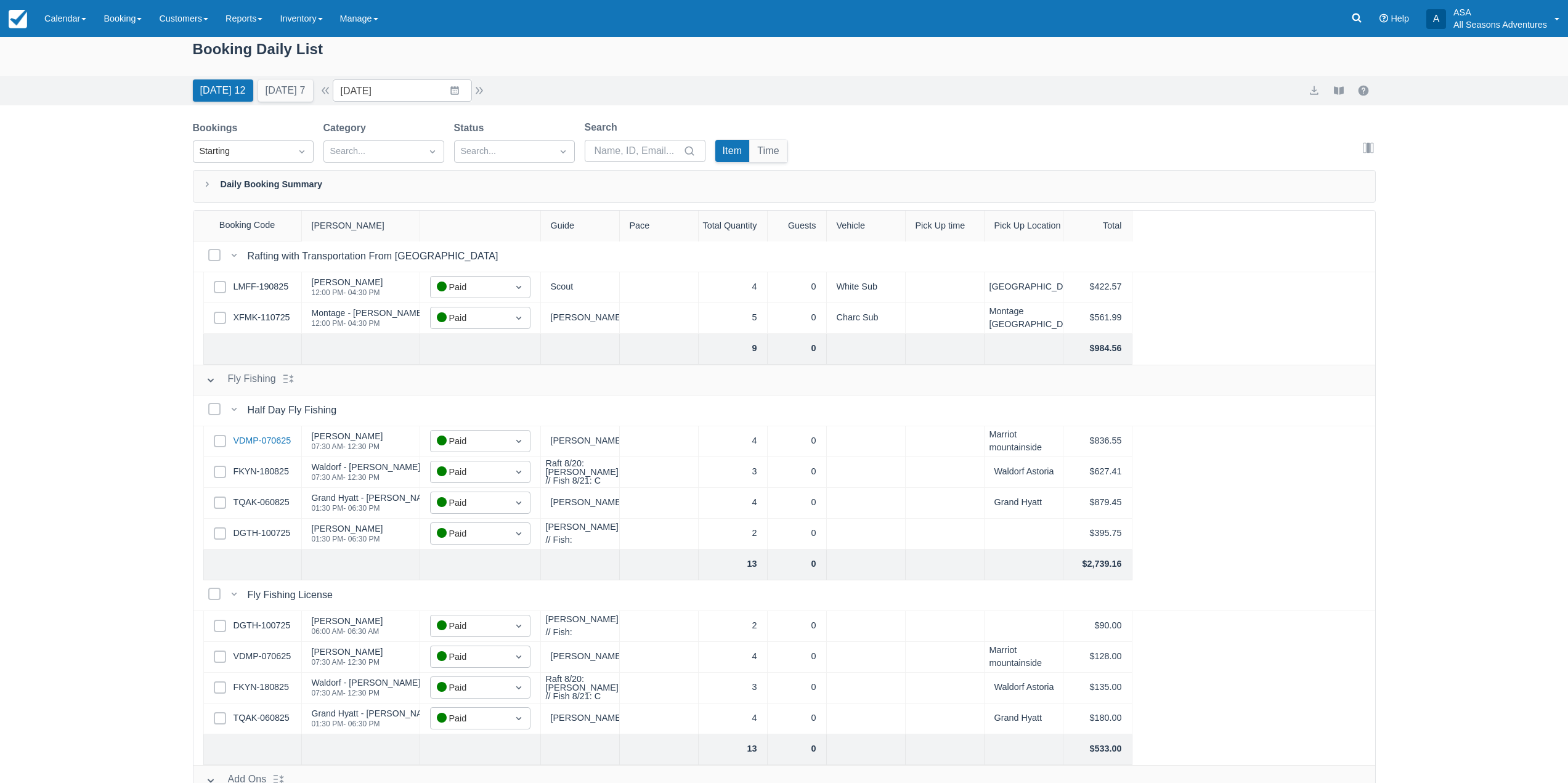
scroll to position [0, 0]
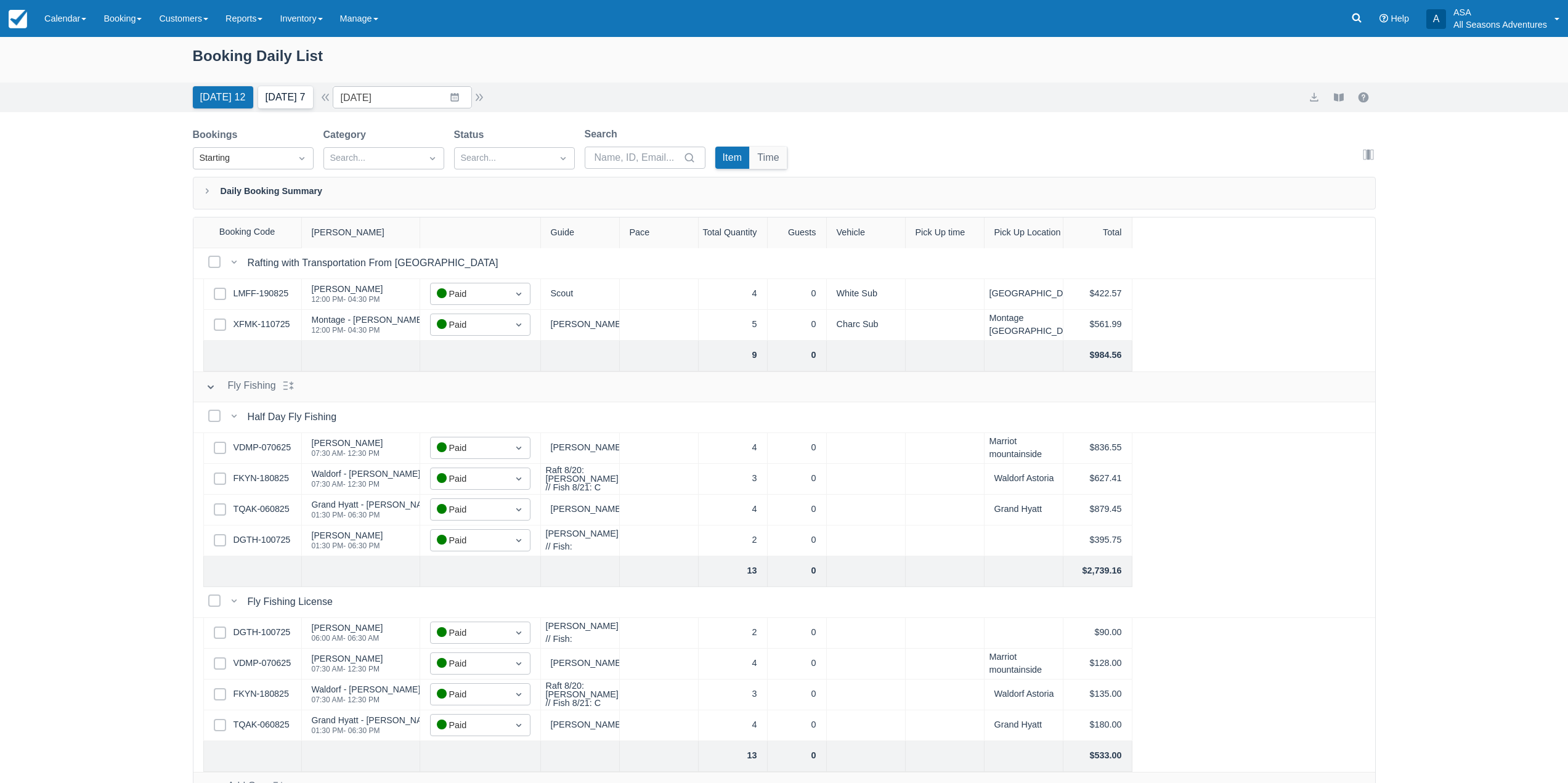
click at [287, 98] on button "[DATE] 7" at bounding box center [285, 97] width 55 height 22
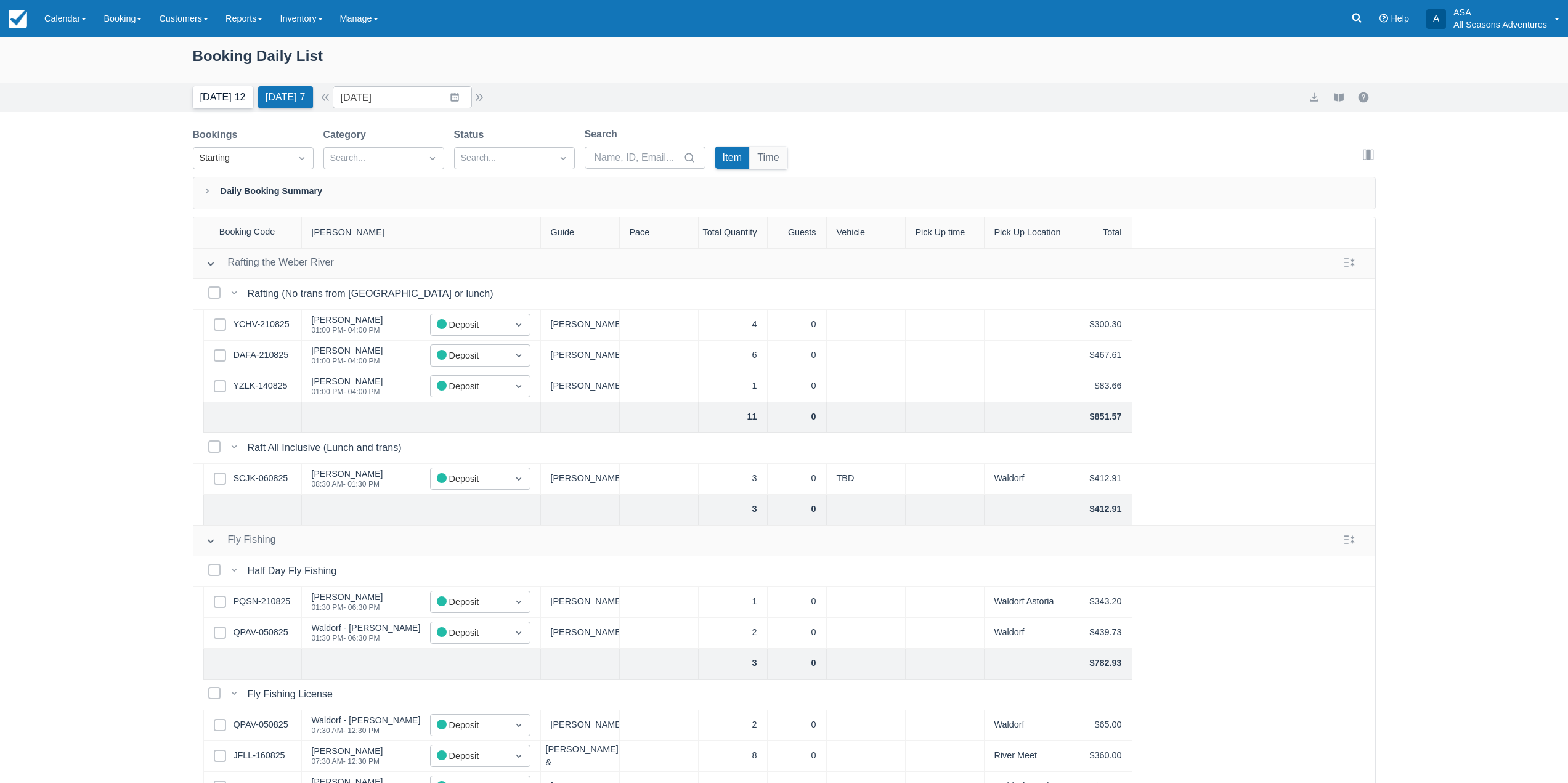
click at [213, 102] on button "[DATE] 12" at bounding box center [222, 97] width 60 height 22
type input "[DATE]"
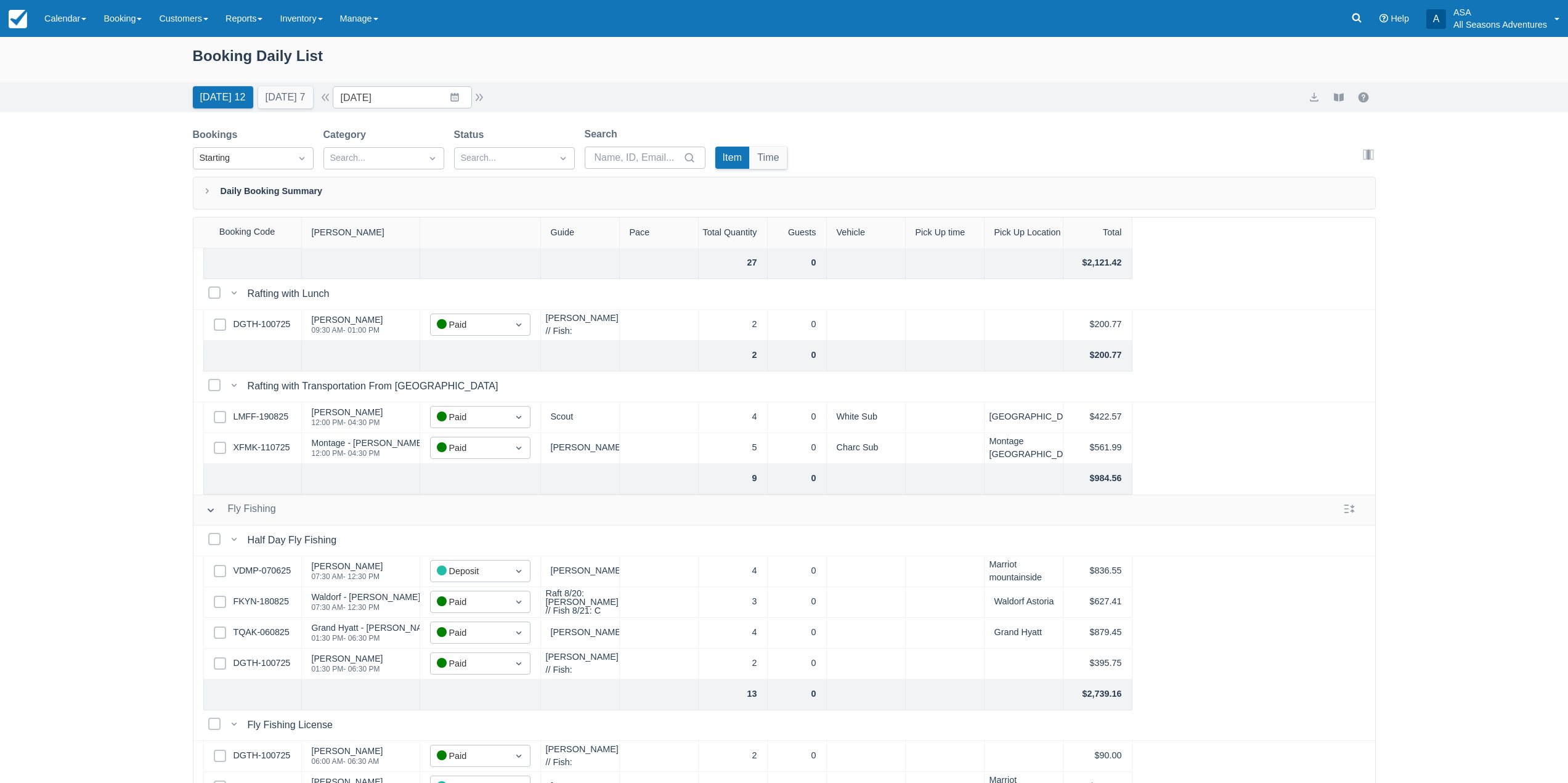
scroll to position [370, 0]
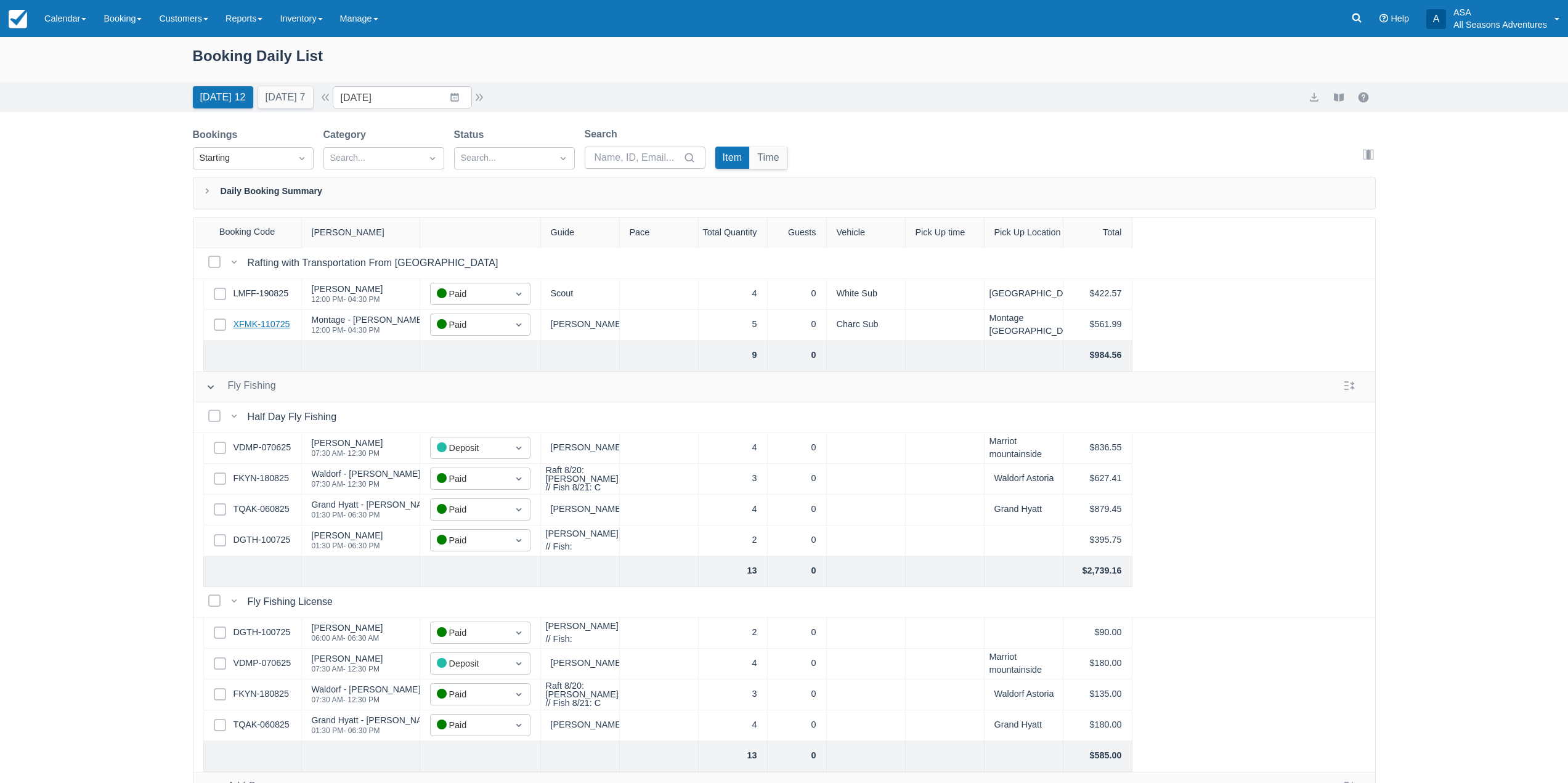
click at [281, 323] on link "XFMK-110725" at bounding box center [262, 324] width 57 height 14
click at [260, 291] on link "LMFF-190825" at bounding box center [261, 293] width 56 height 14
click at [254, 330] on link "XFMK-110725" at bounding box center [262, 324] width 57 height 14
click at [270, 454] on link "VDMP-070625" at bounding box center [262, 448] width 58 height 14
click at [279, 468] on div "Select Row FKYN-180825" at bounding box center [253, 479] width 99 height 31
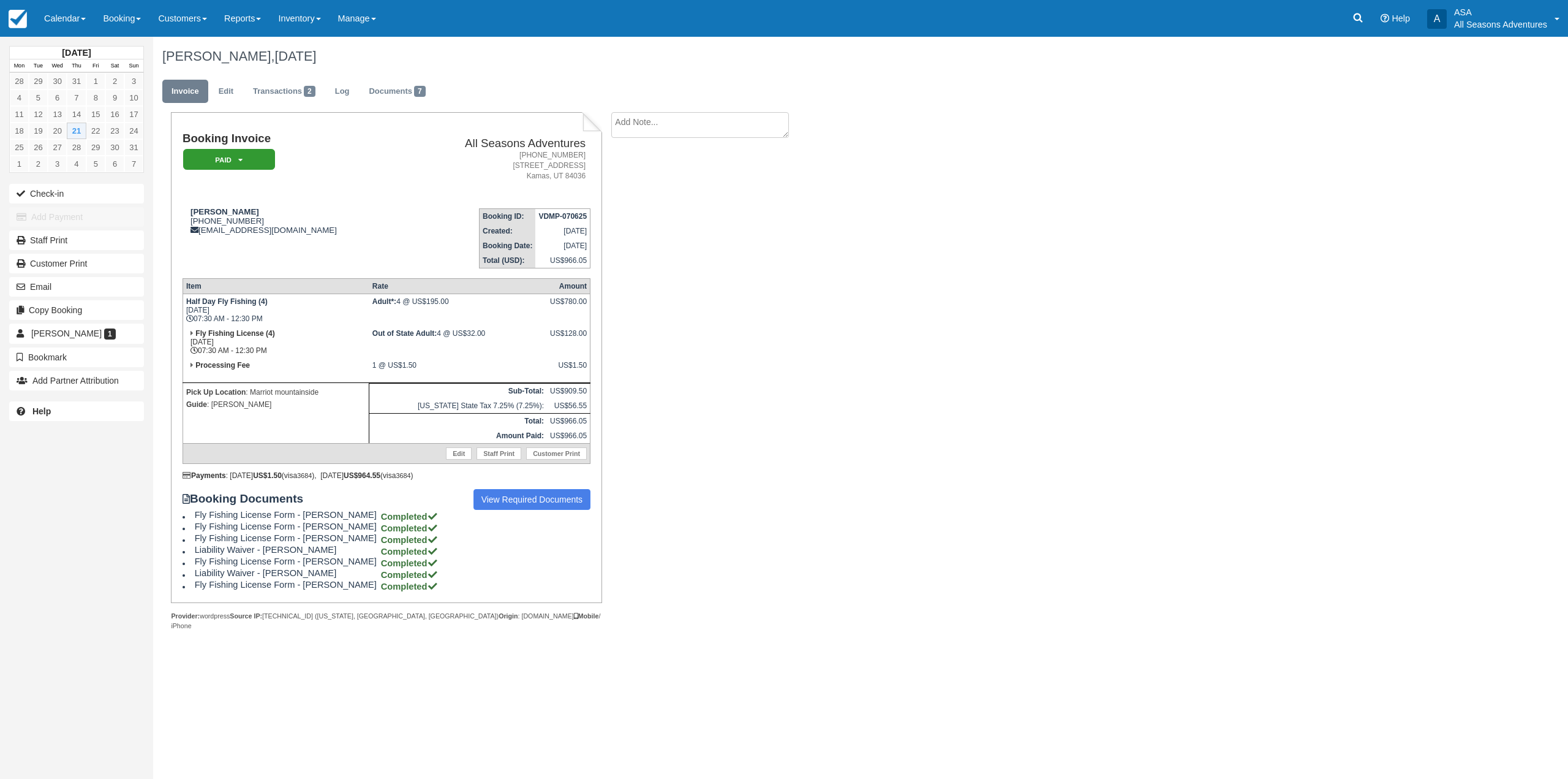
drag, startPoint x: 427, startPoint y: 247, endPoint x: 500, endPoint y: 261, distance: 74.3
click at [443, 254] on td "Booking ID: VDMP-070625 Created: June 7, 2025 Booking Date: August 21, 2025 Tot…" at bounding box center [497, 233] width 187 height 70
click at [231, 100] on link "Edit" at bounding box center [225, 91] width 33 height 24
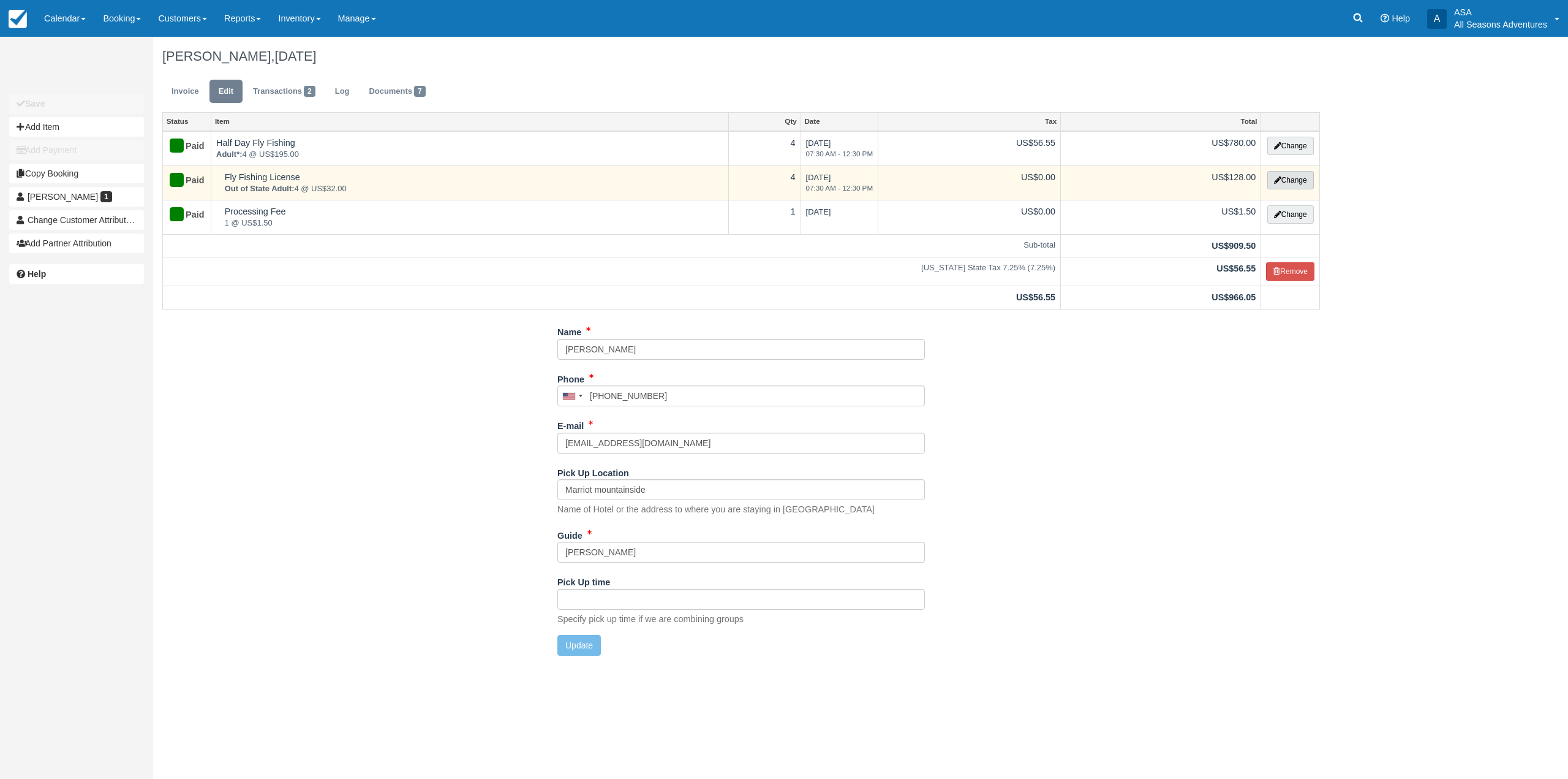
click at [1282, 183] on button "Change" at bounding box center [1291, 180] width 46 height 19
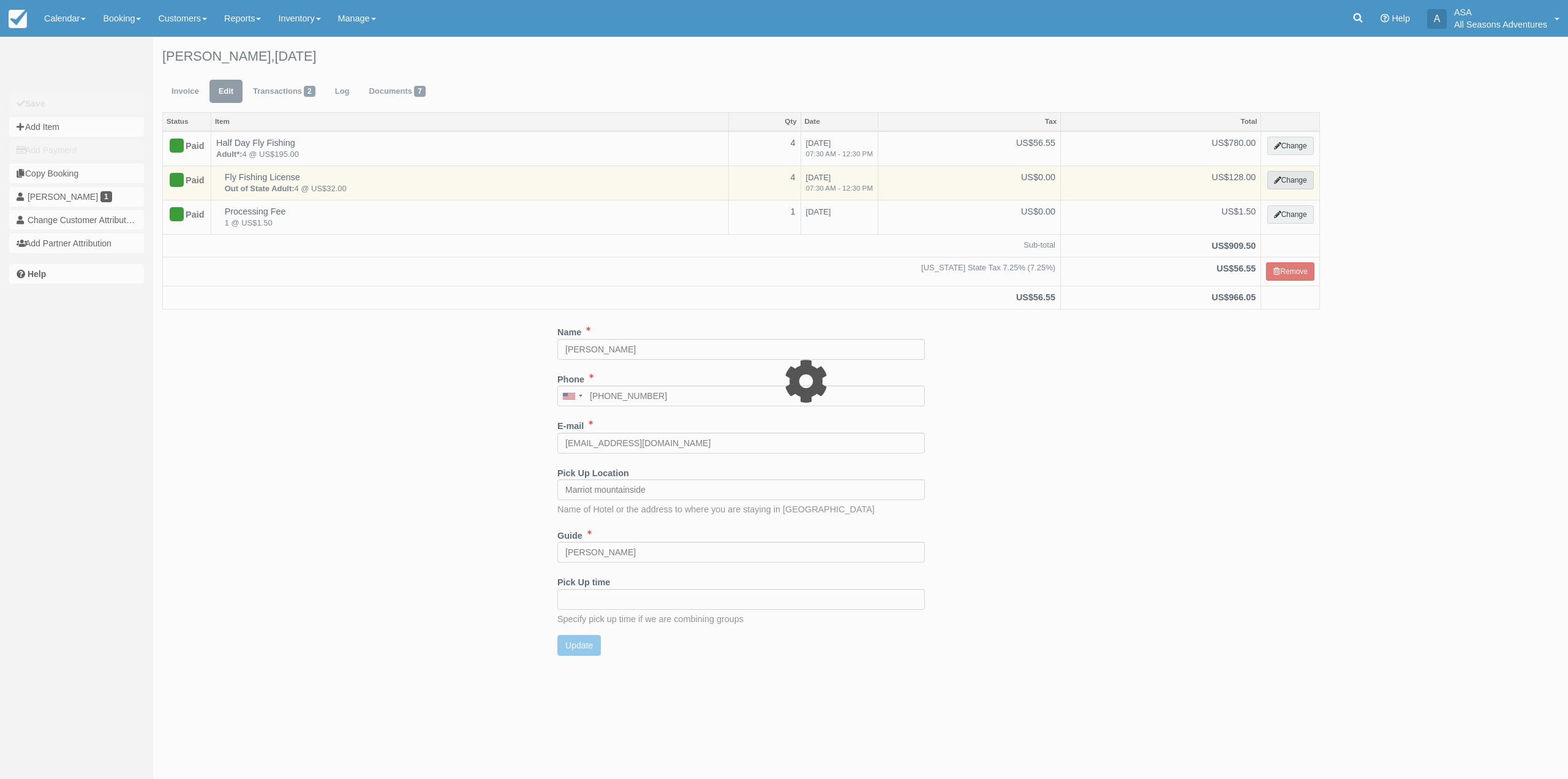
select select "8"
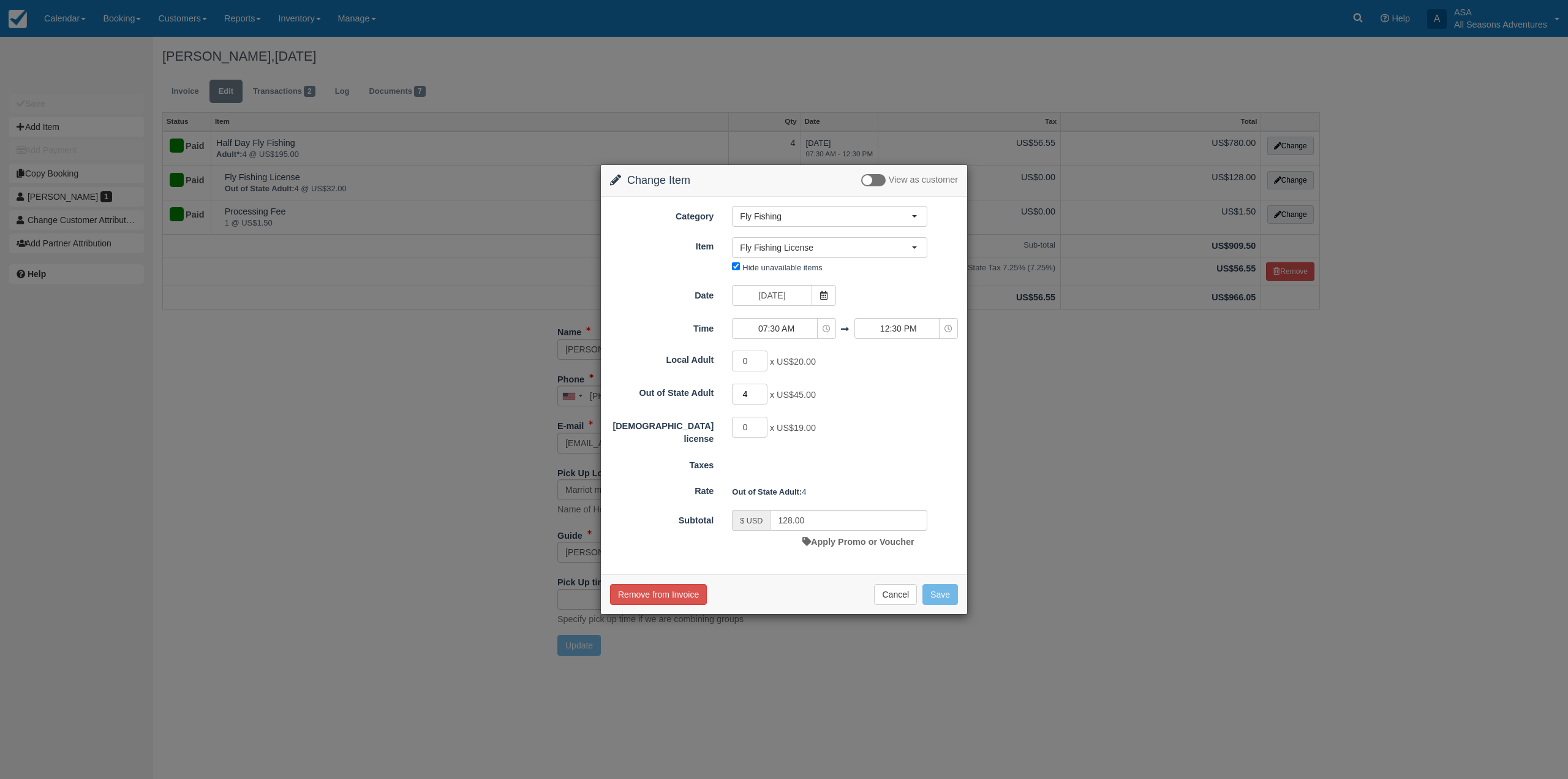
click at [746, 392] on input "4" at bounding box center [749, 394] width 35 height 21
click at [826, 516] on input "128.00" at bounding box center [848, 520] width 157 height 21
drag, startPoint x: 816, startPoint y: 522, endPoint x: 728, endPoint y: 524, distance: 88.0
click at [728, 524] on div "$ USD 128.00 Apply Promo or Voucher" at bounding box center [829, 531] width 214 height 43
type input "180"
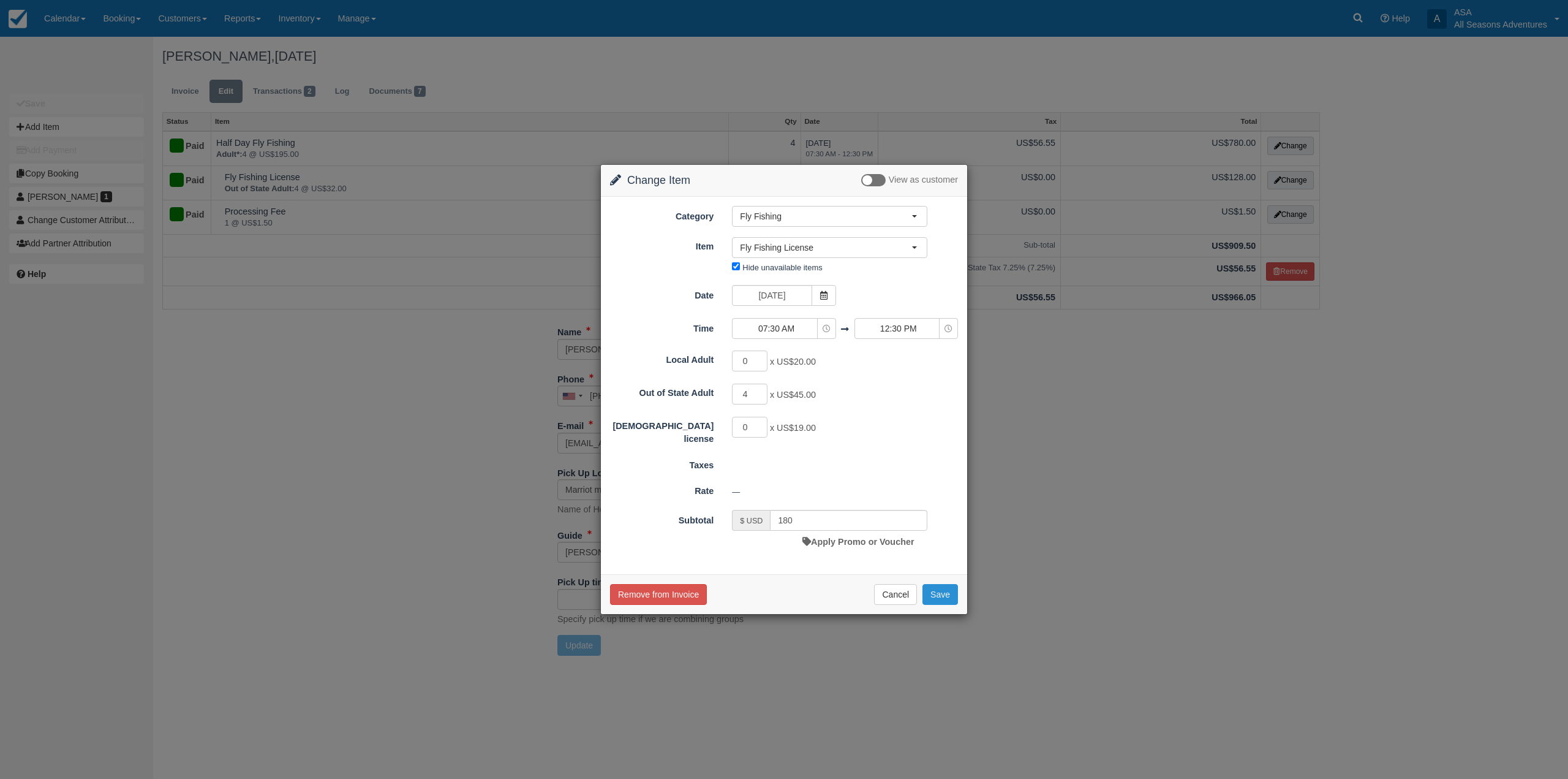
click at [930, 595] on button "Save" at bounding box center [940, 595] width 35 height 21
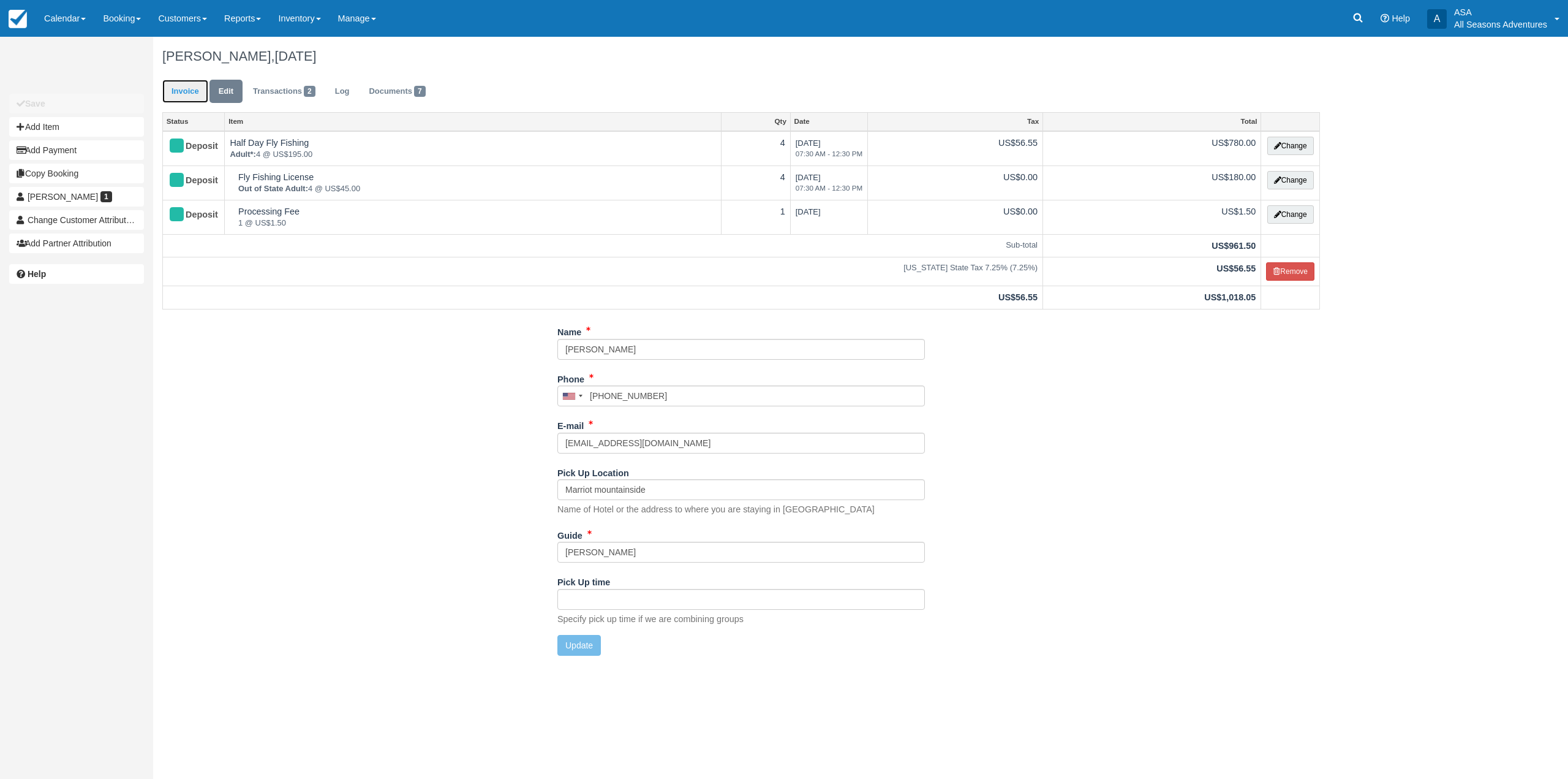
click at [187, 84] on link "Invoice" at bounding box center [186, 91] width 46 height 24
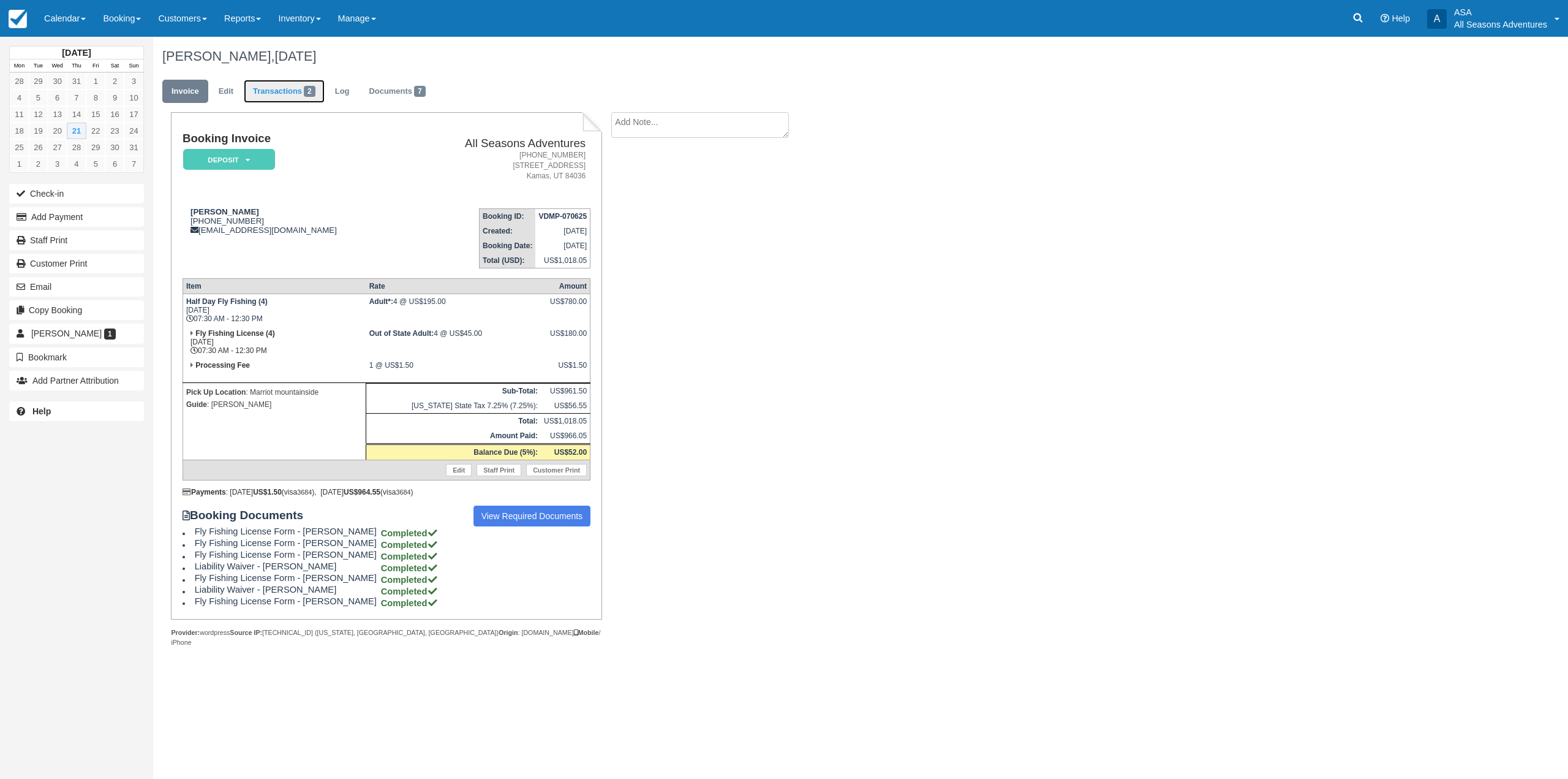
click at [281, 100] on link "Transactions 2" at bounding box center [284, 91] width 81 height 24
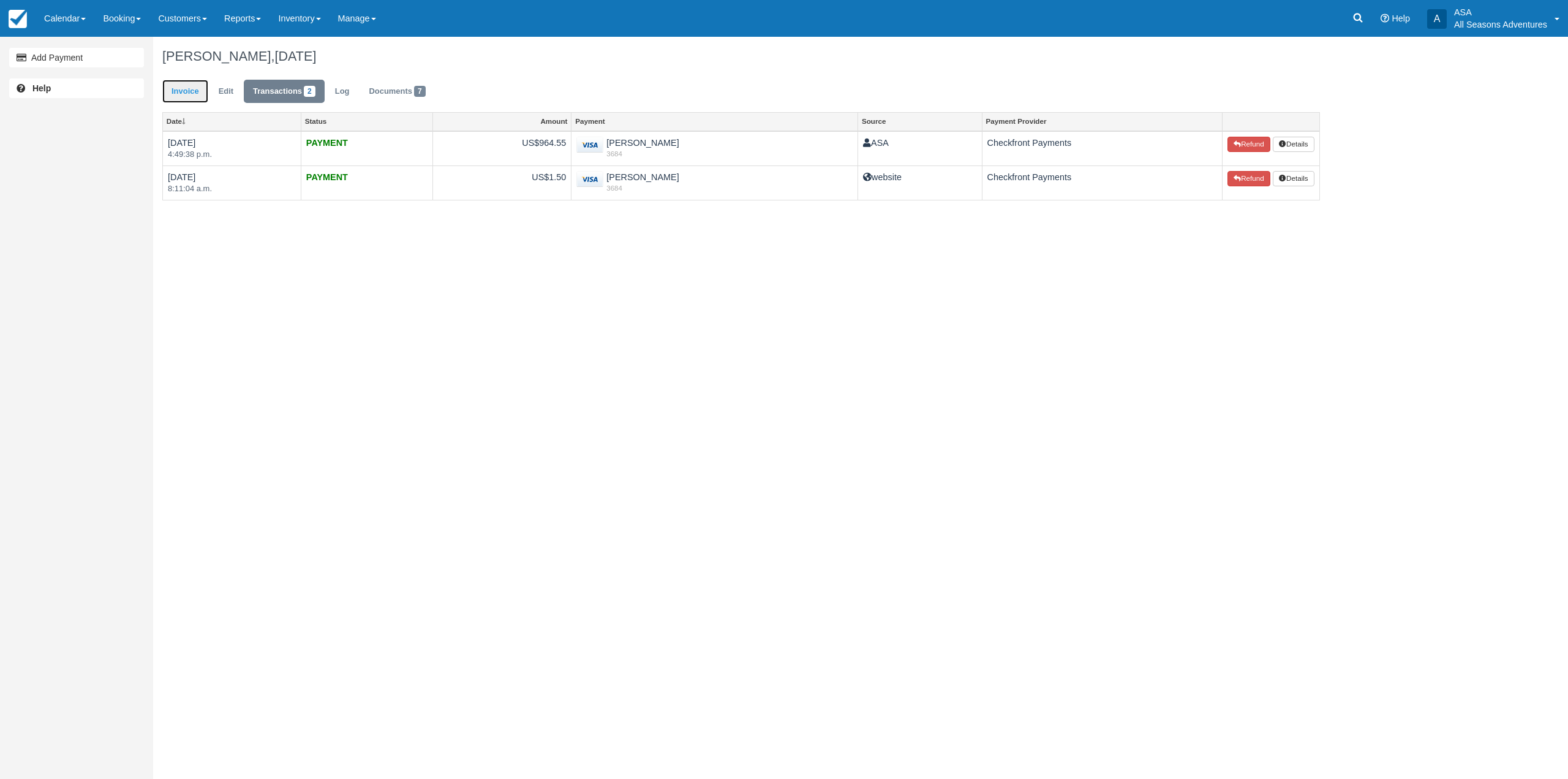
click at [190, 86] on link "Invoice" at bounding box center [186, 91] width 46 height 24
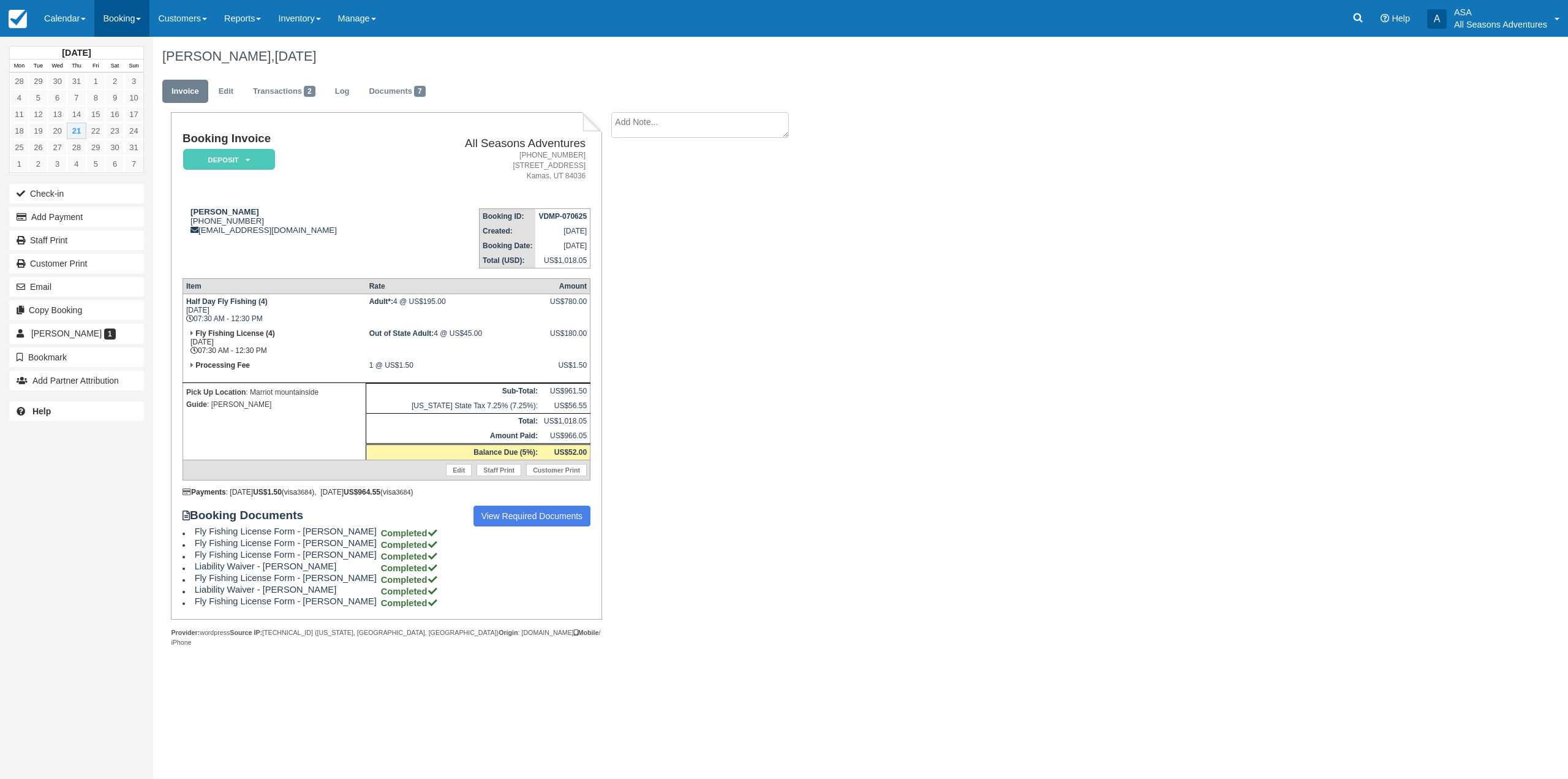
click at [146, 22] on link "Booking" at bounding box center [122, 18] width 55 height 37
click at [134, 75] on link "Daily List" at bounding box center [148, 78] width 107 height 26
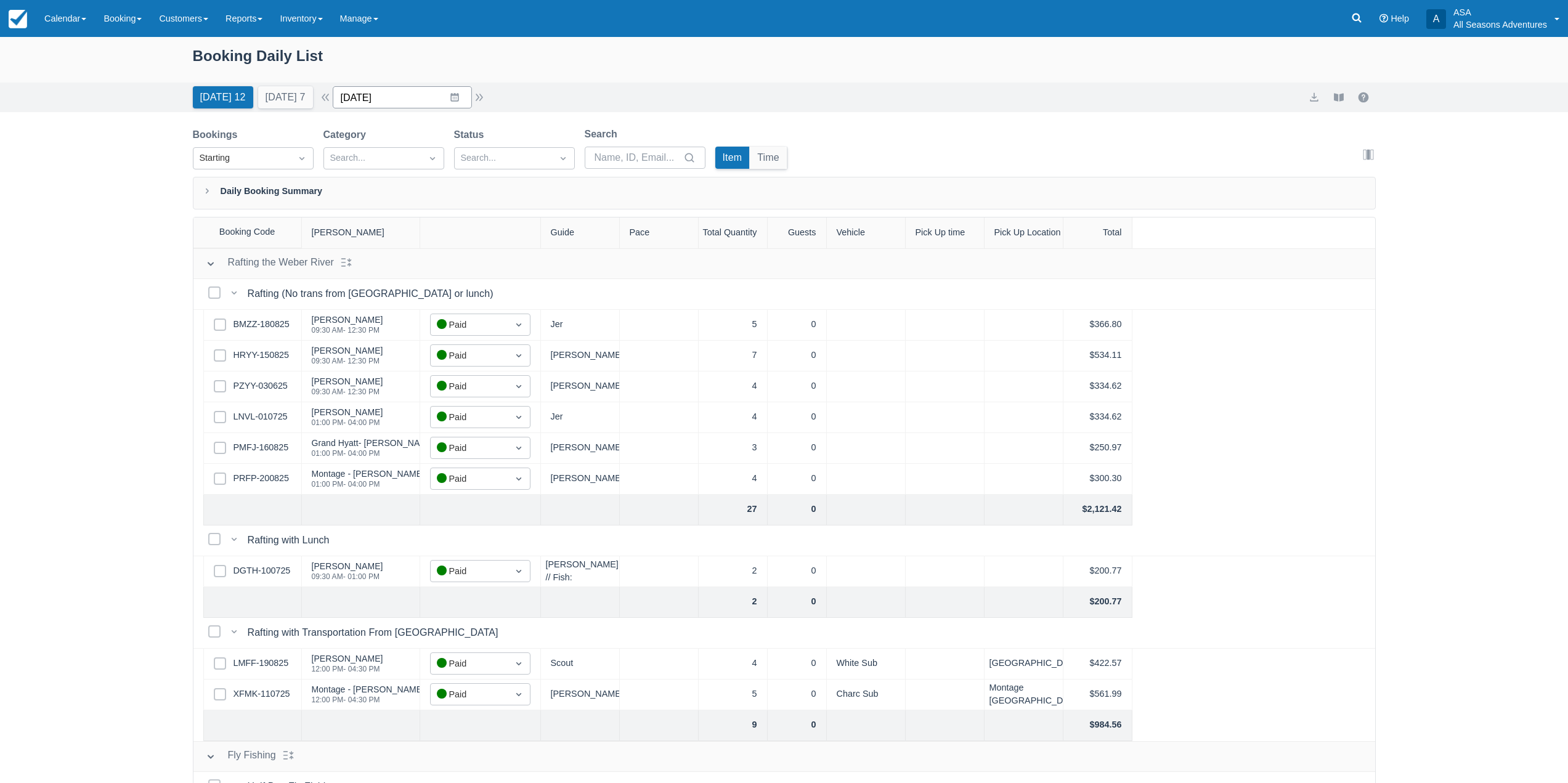
click at [456, 96] on input "08/21/25" at bounding box center [402, 97] width 139 height 22
click at [418, 290] on td "26" at bounding box center [406, 286] width 24 height 23
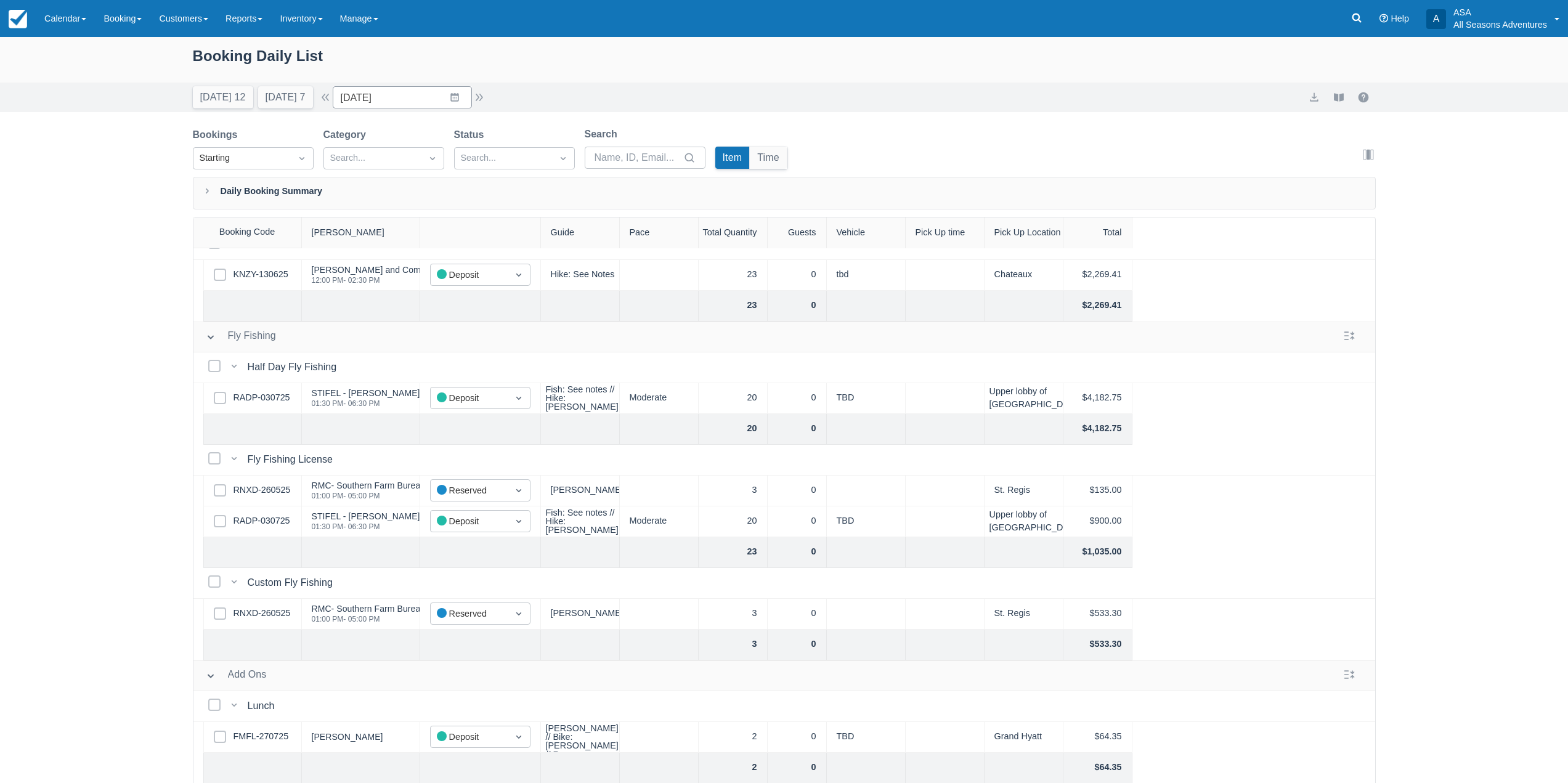
scroll to position [800, 0]
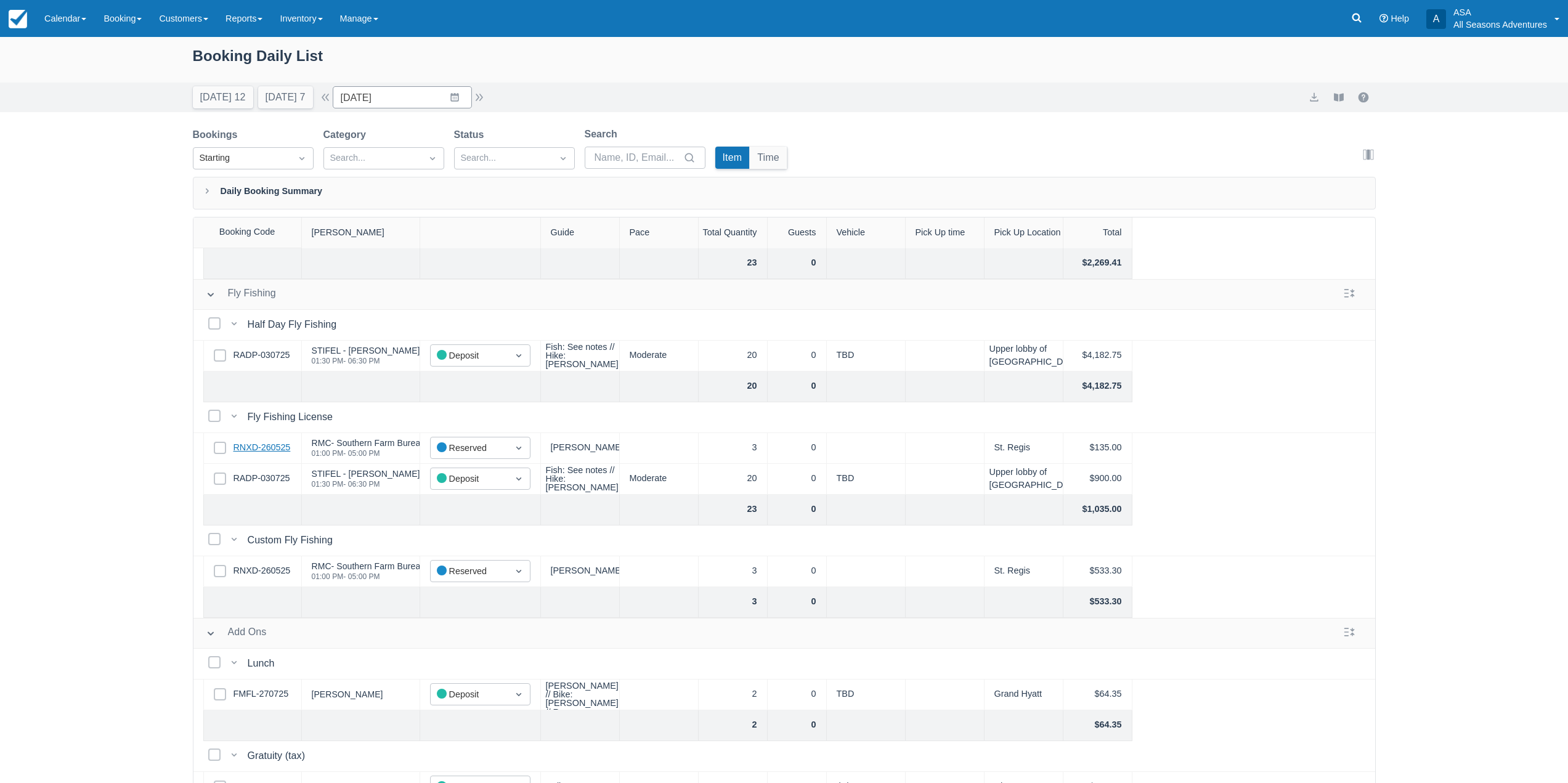
click at [269, 446] on link "RNXD-260525" at bounding box center [262, 448] width 58 height 14
click at [257, 484] on link "RADP-030725" at bounding box center [262, 478] width 57 height 14
click at [295, 95] on button "[DATE] 7" at bounding box center [285, 97] width 55 height 22
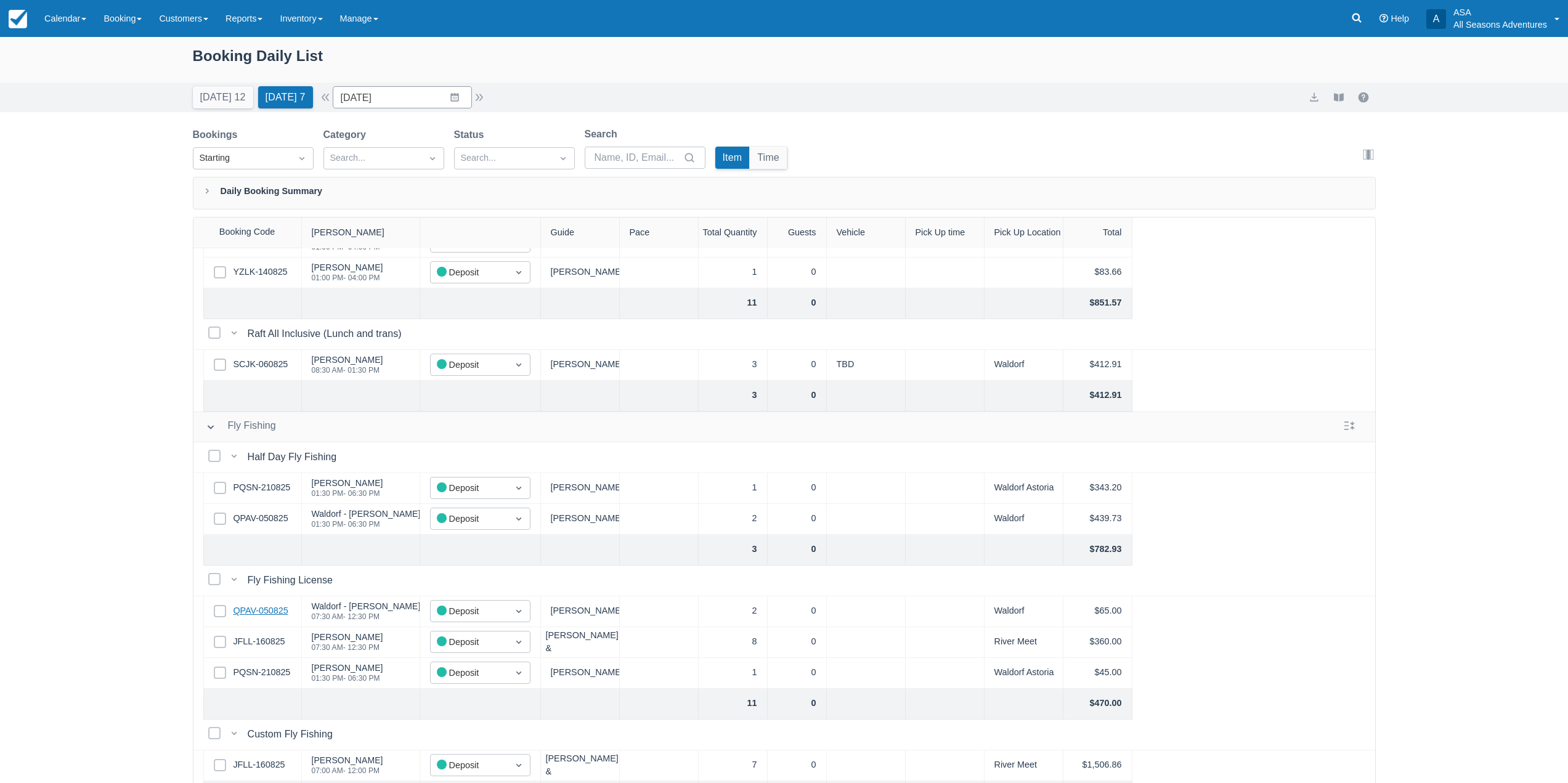
scroll to position [245, 0]
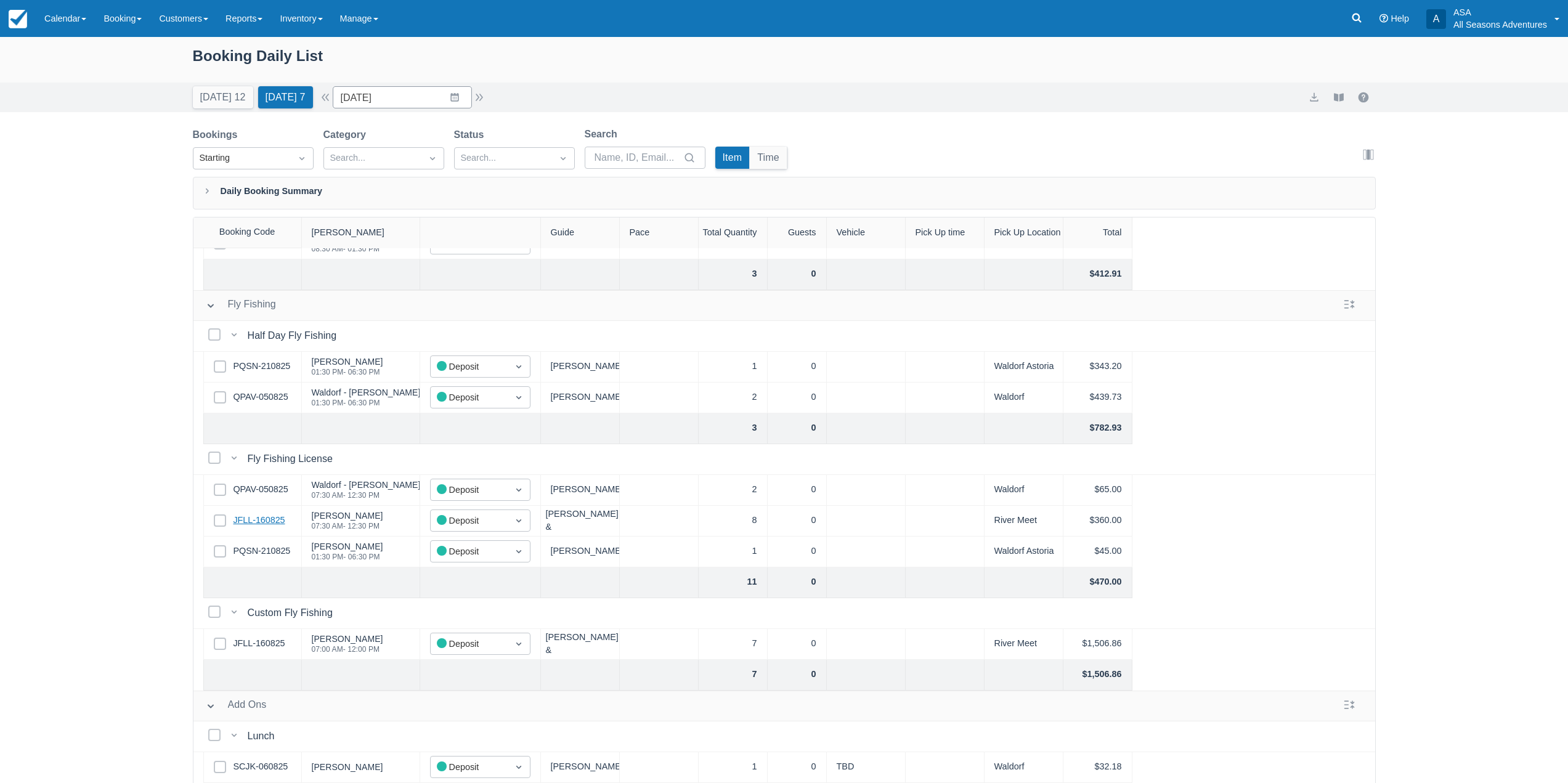
click at [264, 514] on link "JFLL-160825" at bounding box center [259, 520] width 52 height 14
click at [463, 89] on input "08/22/25" at bounding box center [402, 97] width 139 height 22
click at [515, 155] on div "Move forward to switch to the next month." at bounding box center [503, 148] width 24 height 20
click at [439, 244] on td "17" at bounding box center [430, 239] width 24 height 23
type input "09/17/25"
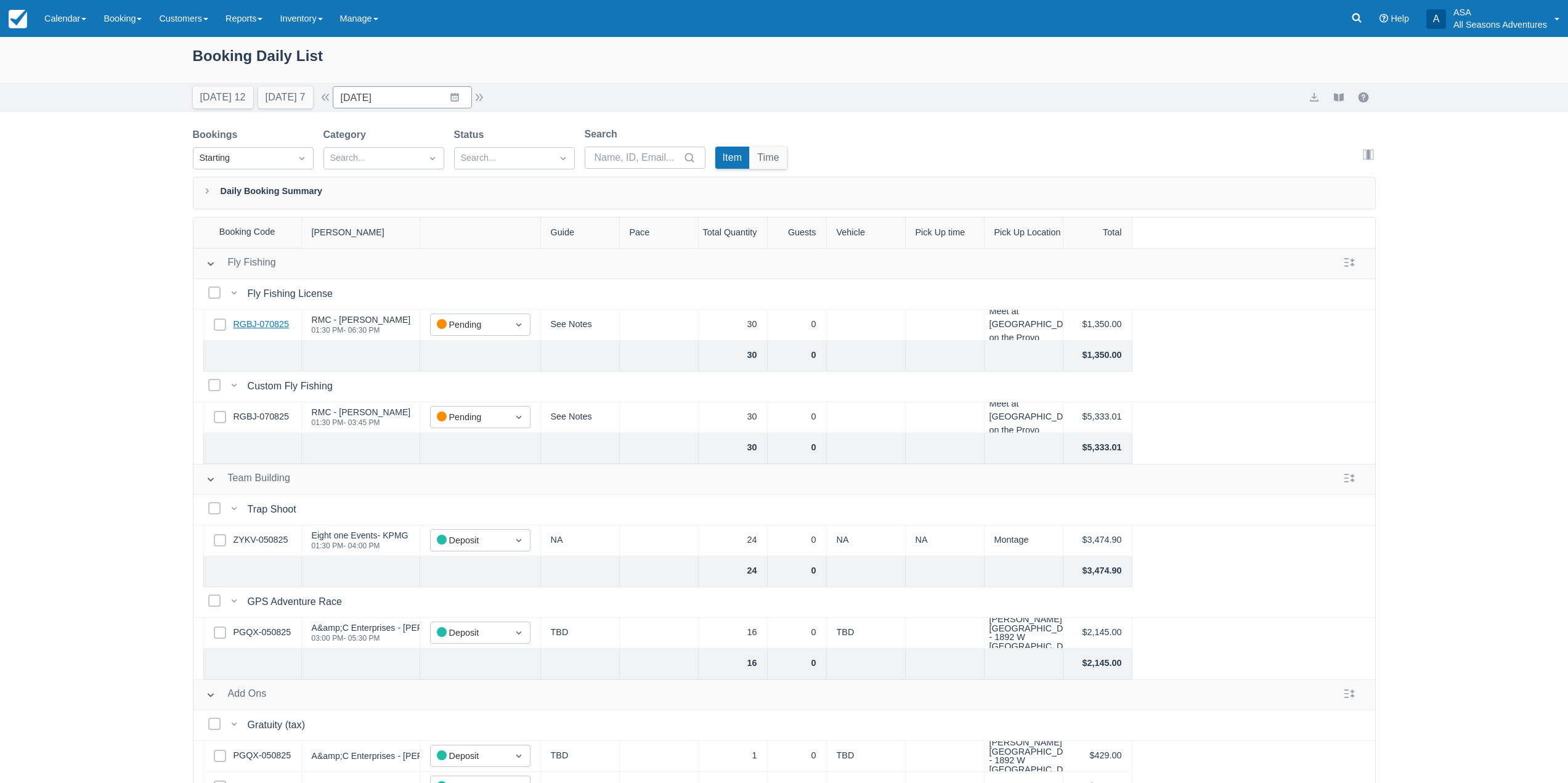
click at [268, 325] on link "RGBJ-070825" at bounding box center [261, 324] width 56 height 14
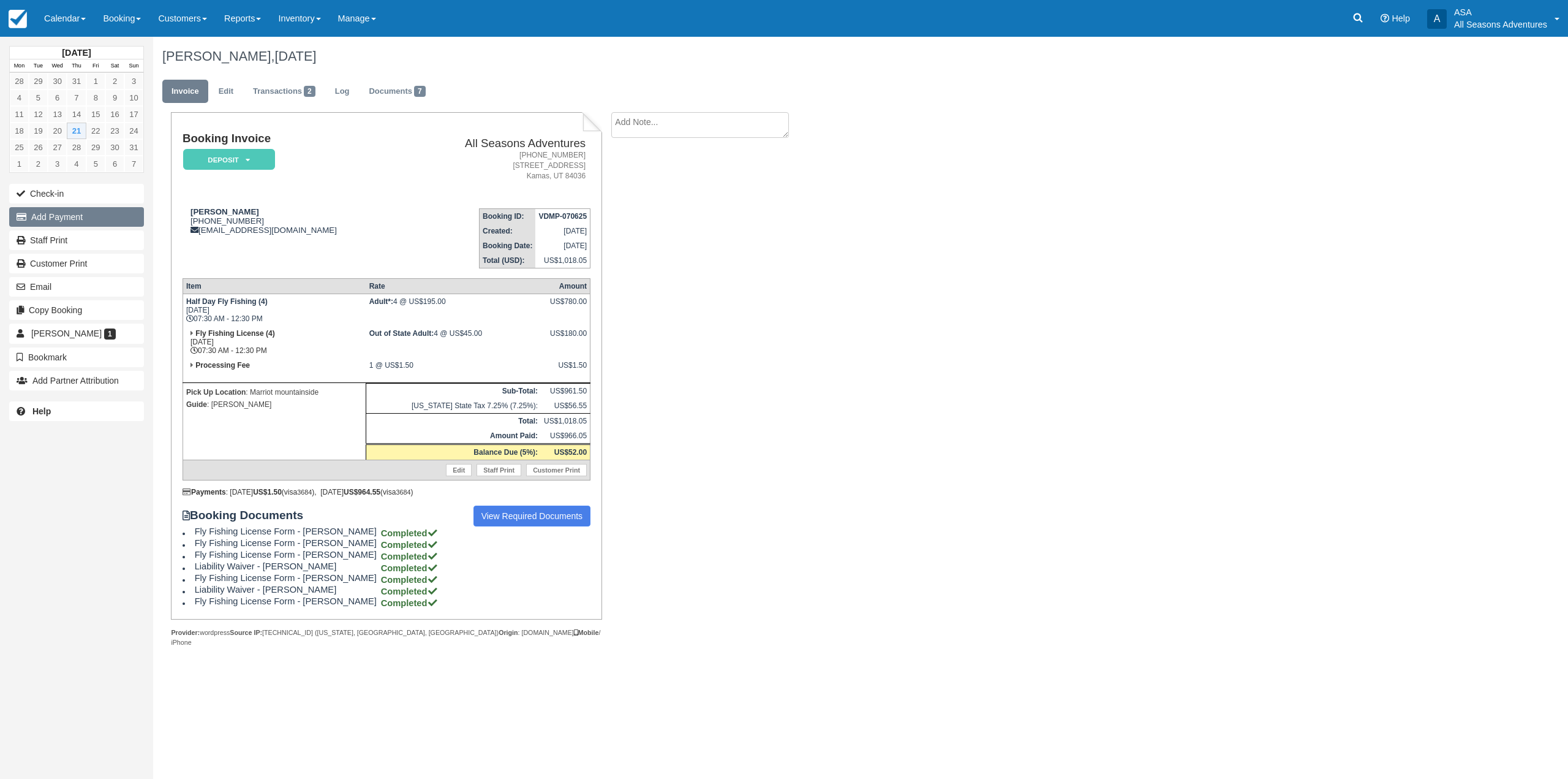
click at [92, 221] on button "Add Payment" at bounding box center [76, 217] width 135 height 20
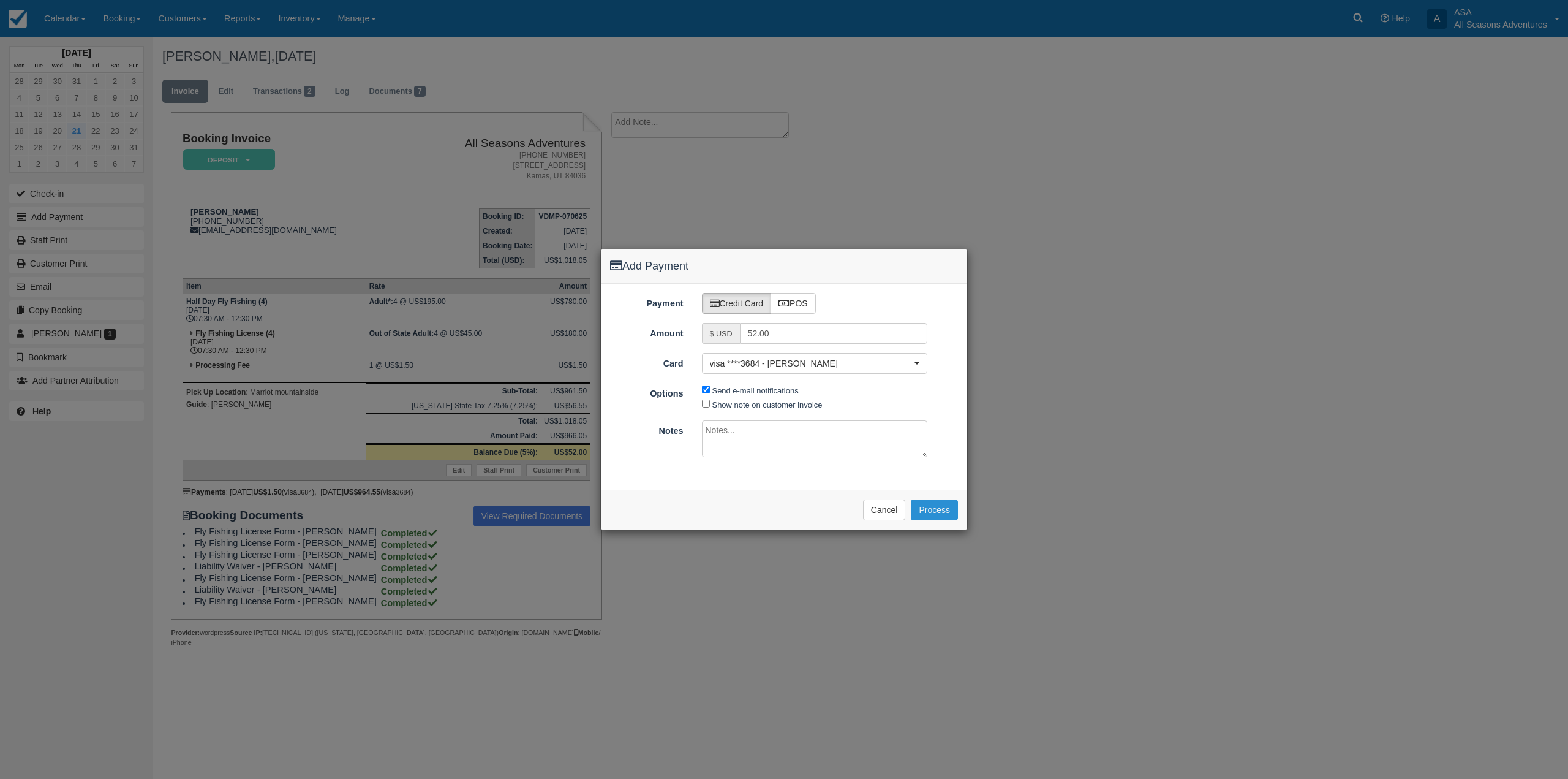
click at [928, 506] on button "Process" at bounding box center [934, 510] width 47 height 21
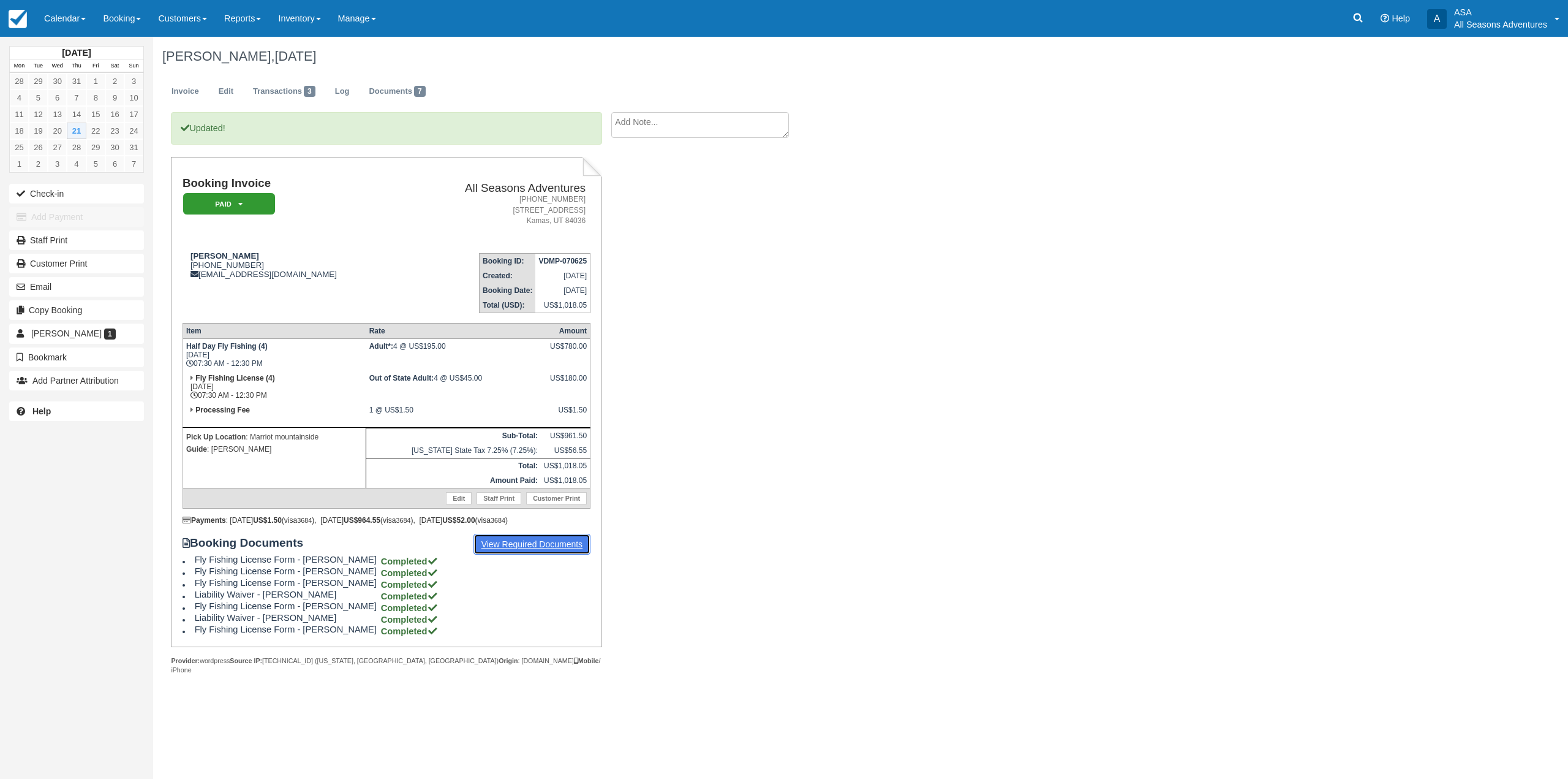
click at [503, 546] on link "View Required Documents" at bounding box center [532, 544] width 118 height 21
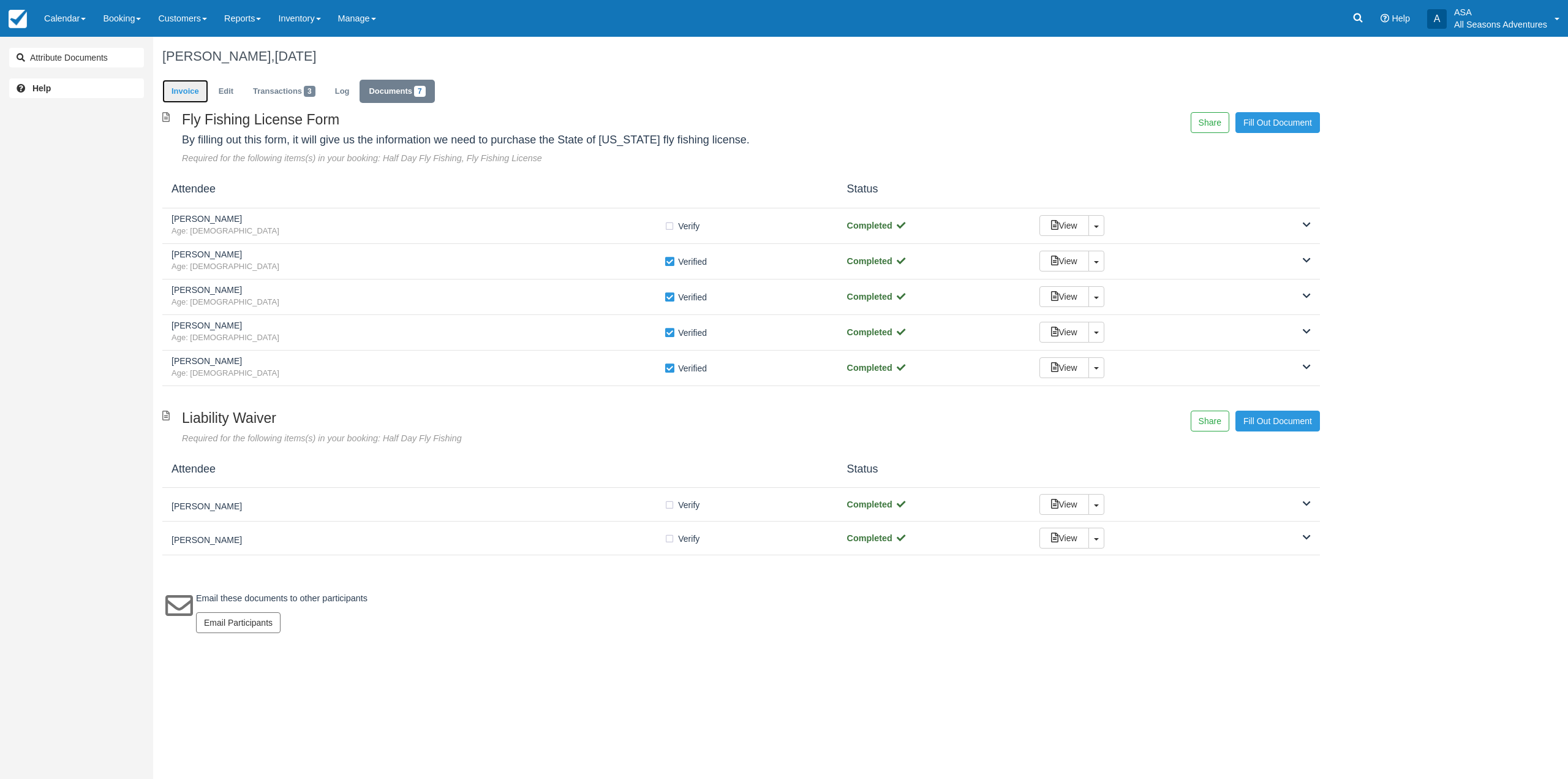
click at [196, 95] on link "Invoice" at bounding box center [186, 91] width 46 height 24
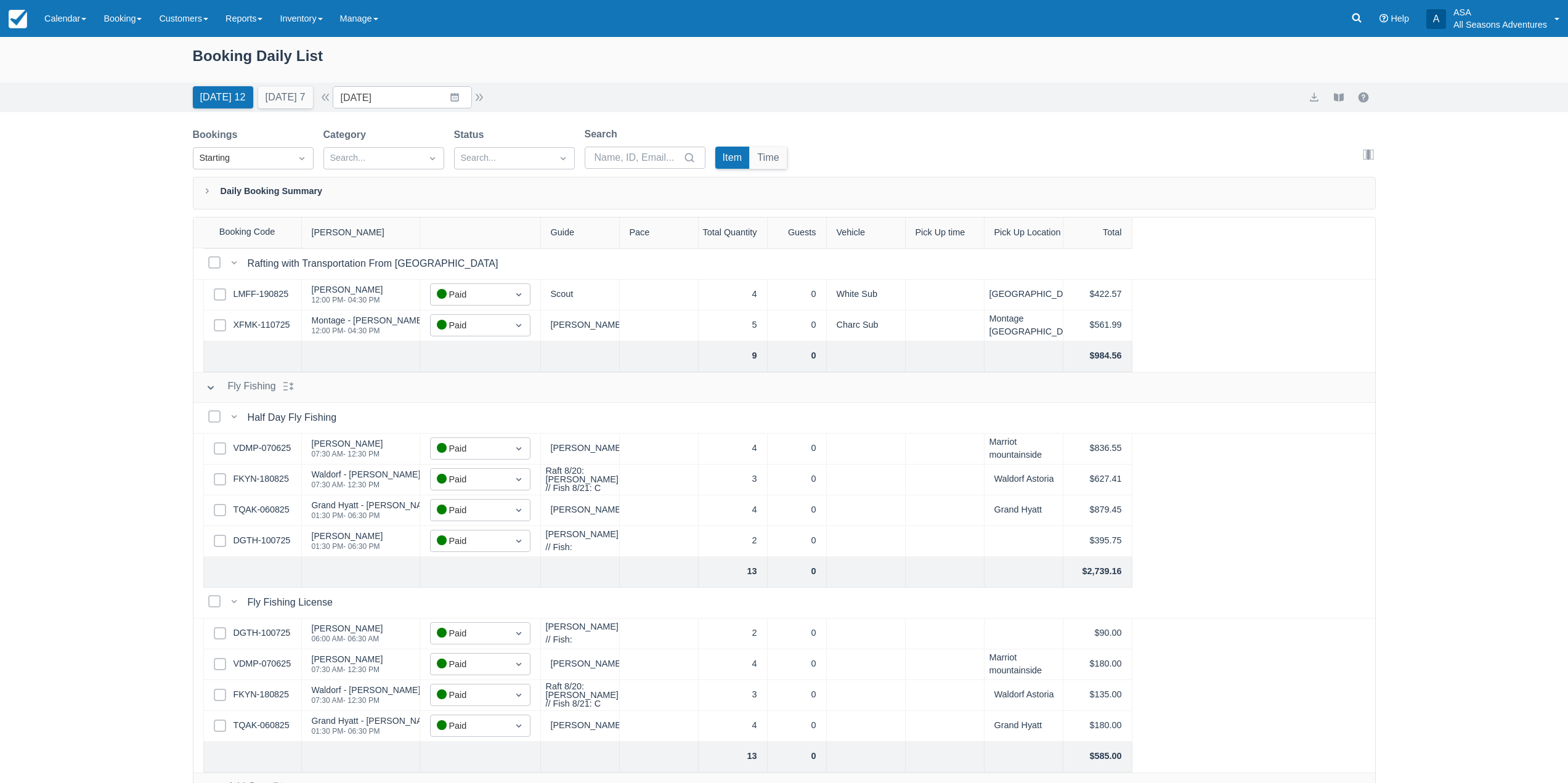
scroll to position [451, 0]
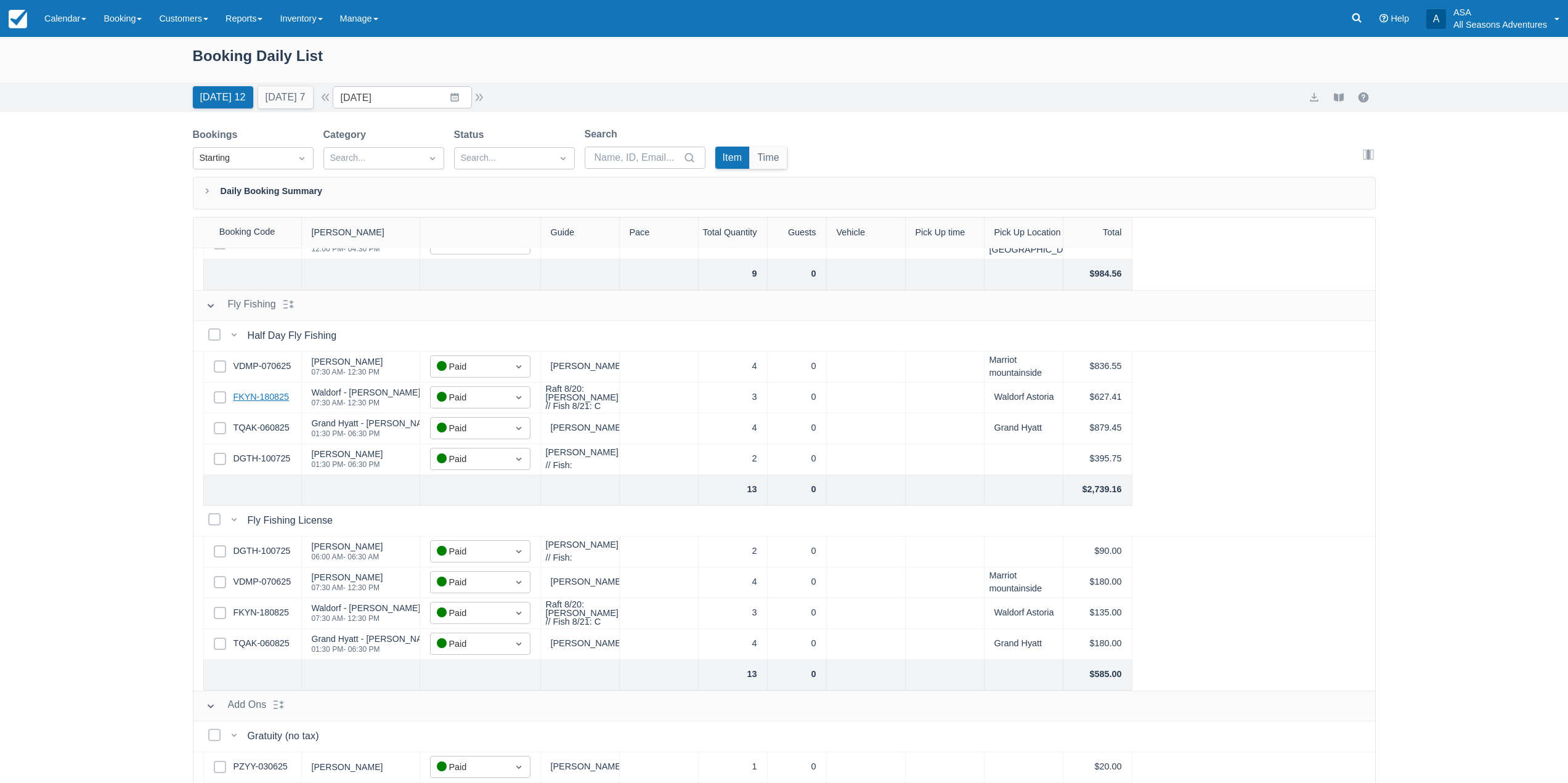
click at [260, 390] on link "FKYN-180825" at bounding box center [261, 397] width 56 height 14
click at [271, 423] on link "TQAK-060825" at bounding box center [261, 428] width 56 height 14
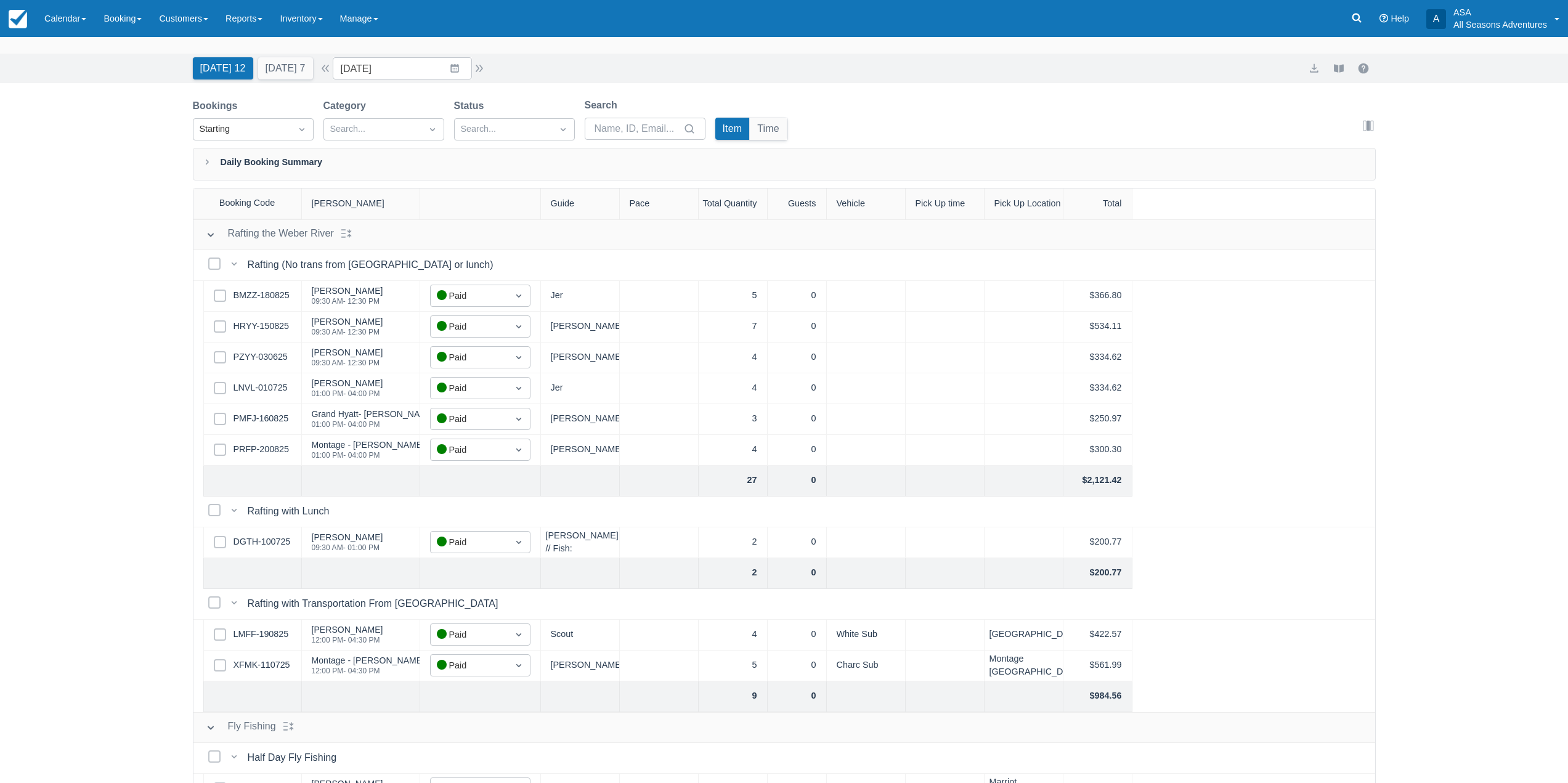
scroll to position [0, 0]
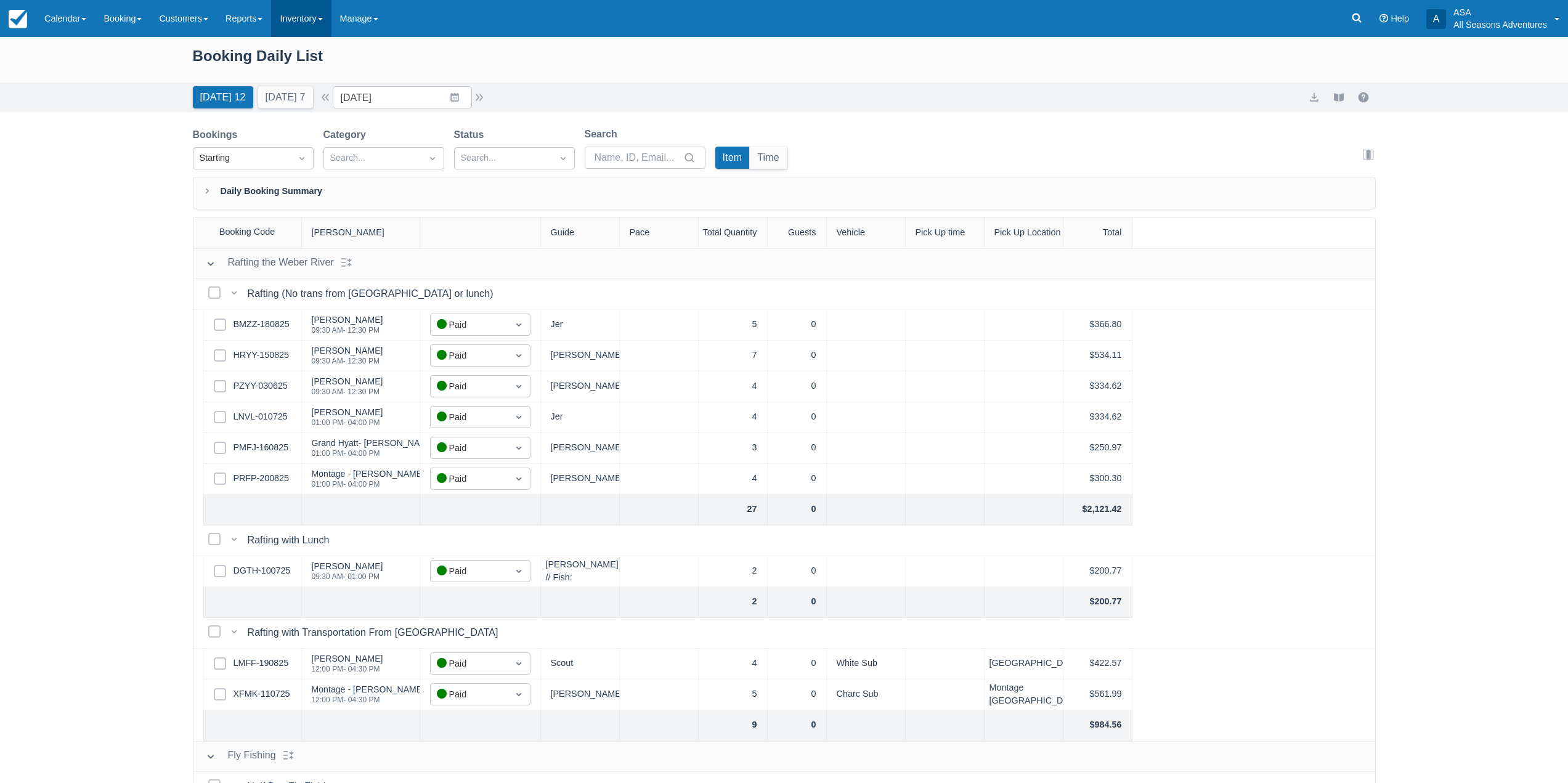
click at [288, 13] on link "Inventory" at bounding box center [301, 18] width 59 height 37
click at [271, 27] on link "Reports" at bounding box center [244, 18] width 54 height 37
click at [280, 113] on link "Transactions" at bounding box center [266, 105] width 98 height 26
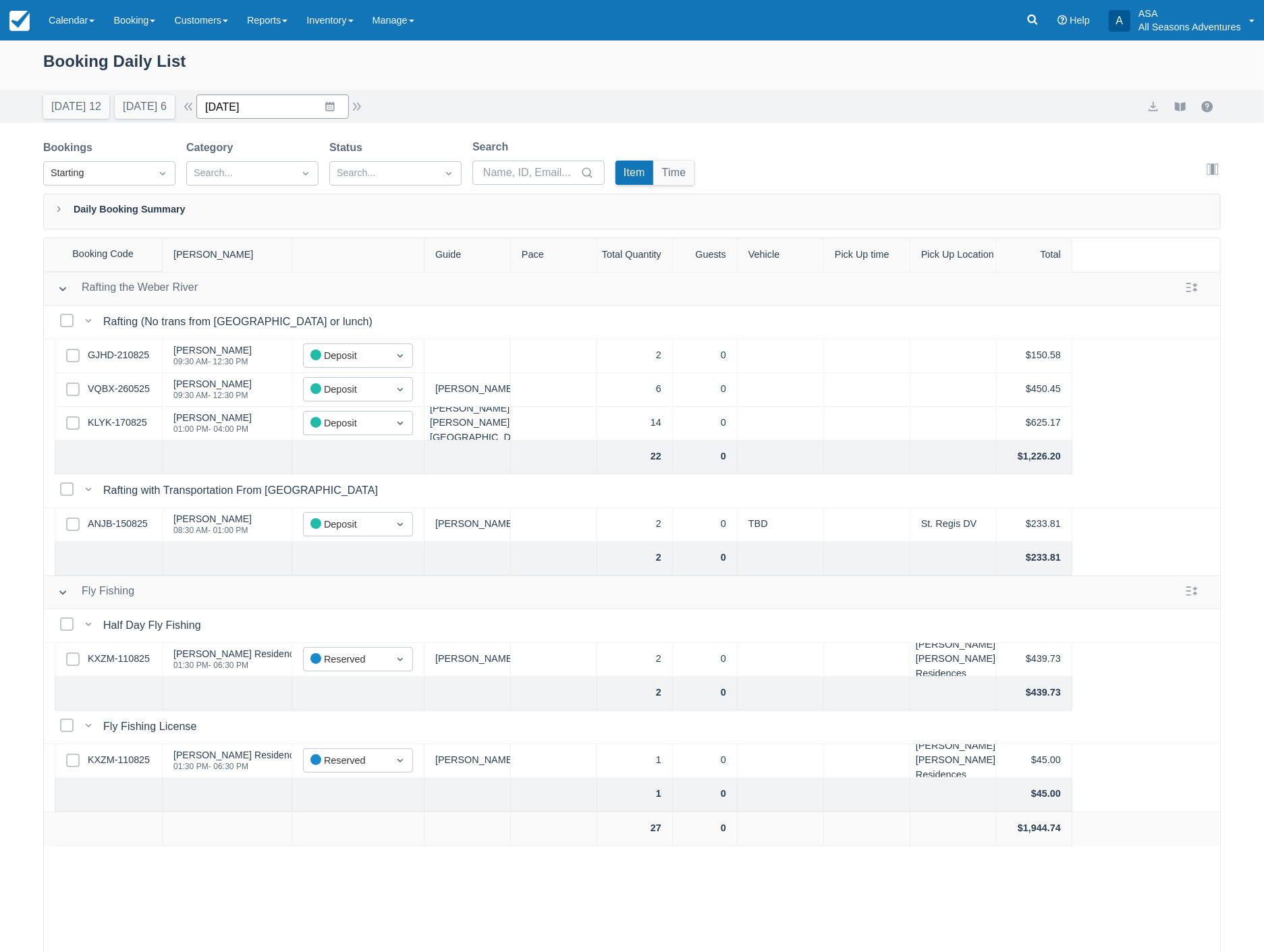
click at [280, 109] on input "08/23/25" at bounding box center [272, 106] width 152 height 24
click at [384, 158] on div "Move forward to switch to the next month." at bounding box center [382, 162] width 26 height 22
click at [314, 261] on td "17" at bounding box center [304, 262] width 26 height 25
type input "09/17/25"
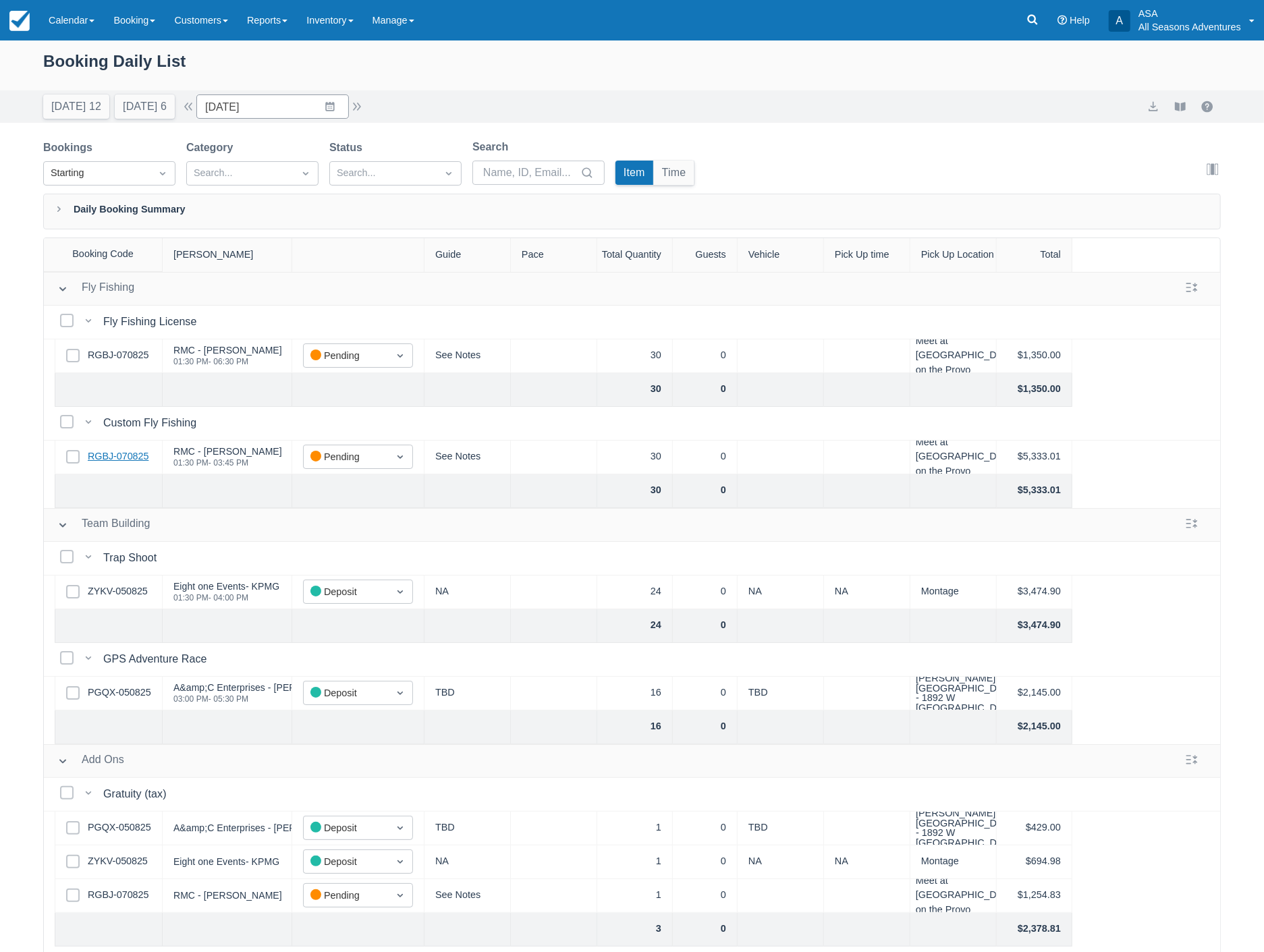
click at [119, 459] on link "RGBJ-070825" at bounding box center [118, 457] width 61 height 15
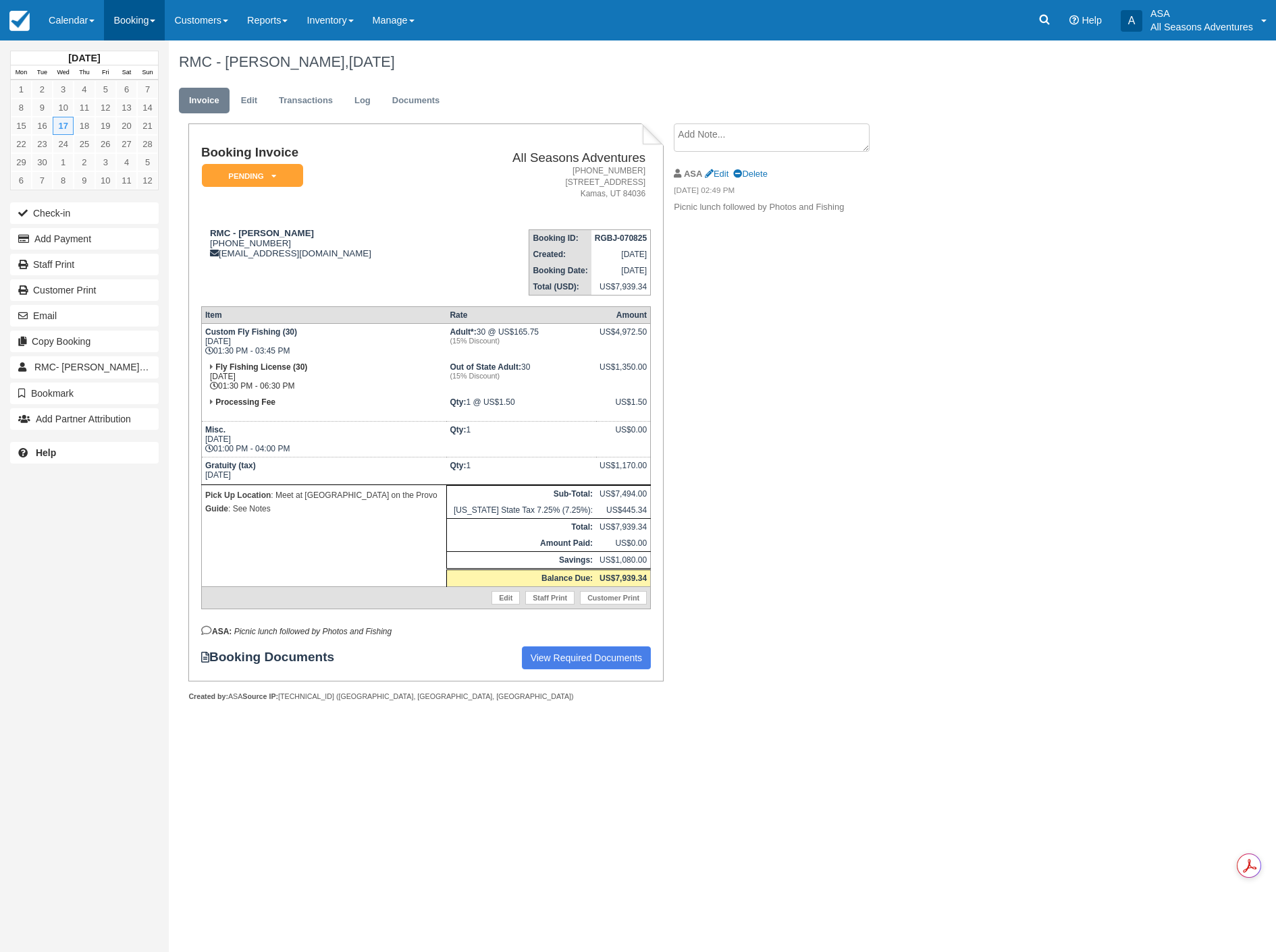
click at [137, 22] on link "Booking" at bounding box center [135, 20] width 61 height 40
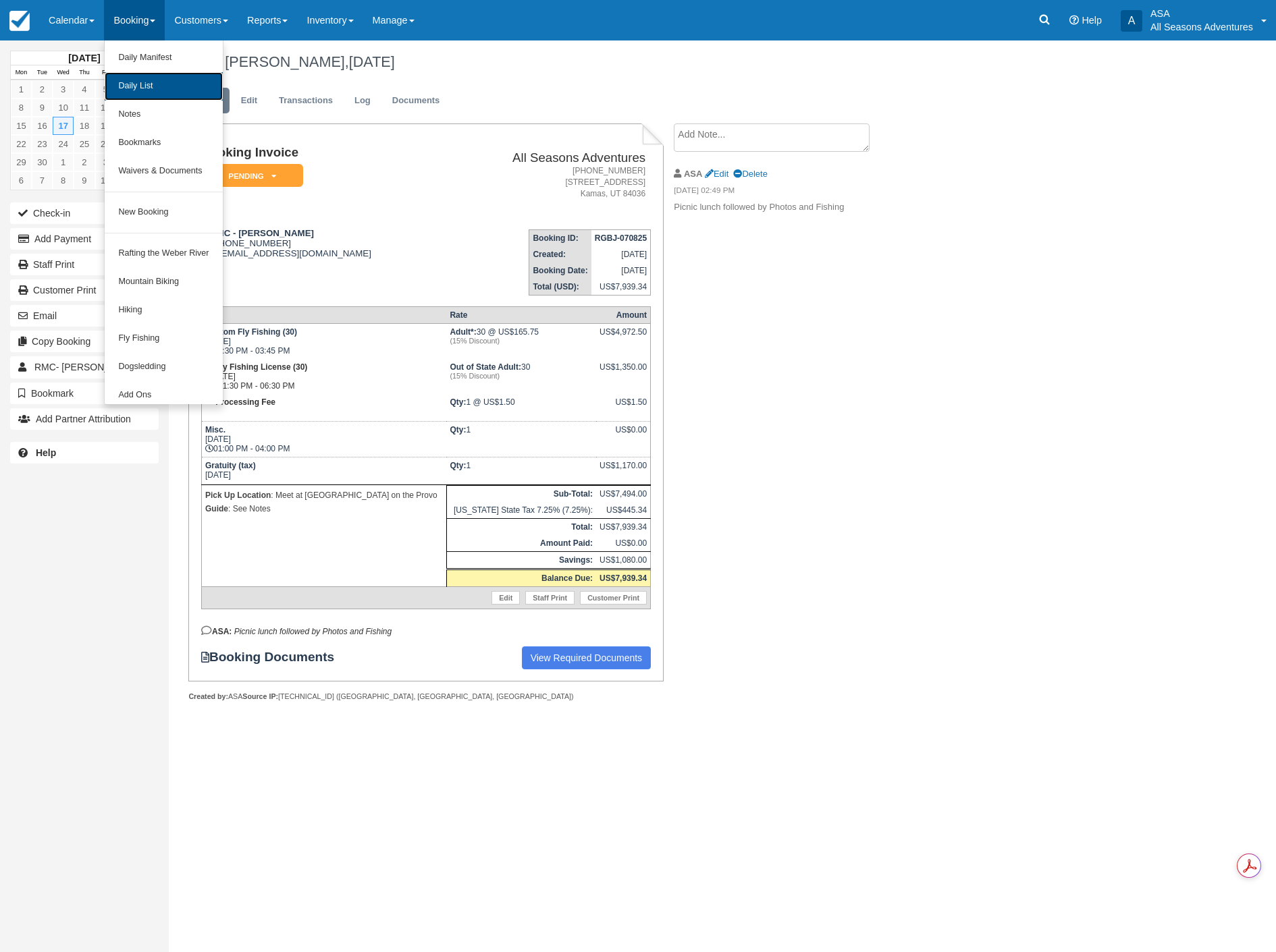
click at [152, 81] on link "Daily List" at bounding box center [164, 86] width 118 height 28
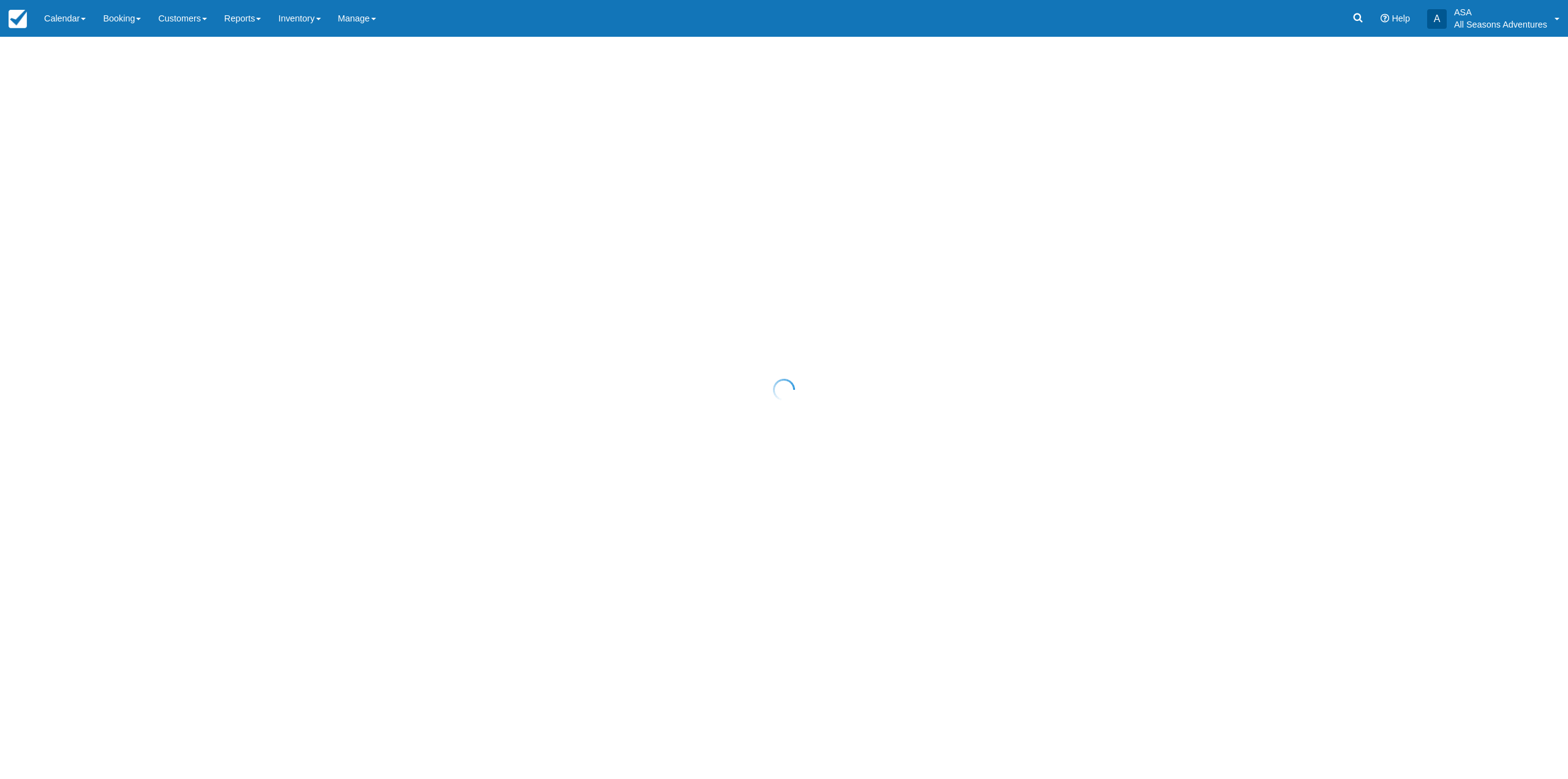
select select "10"
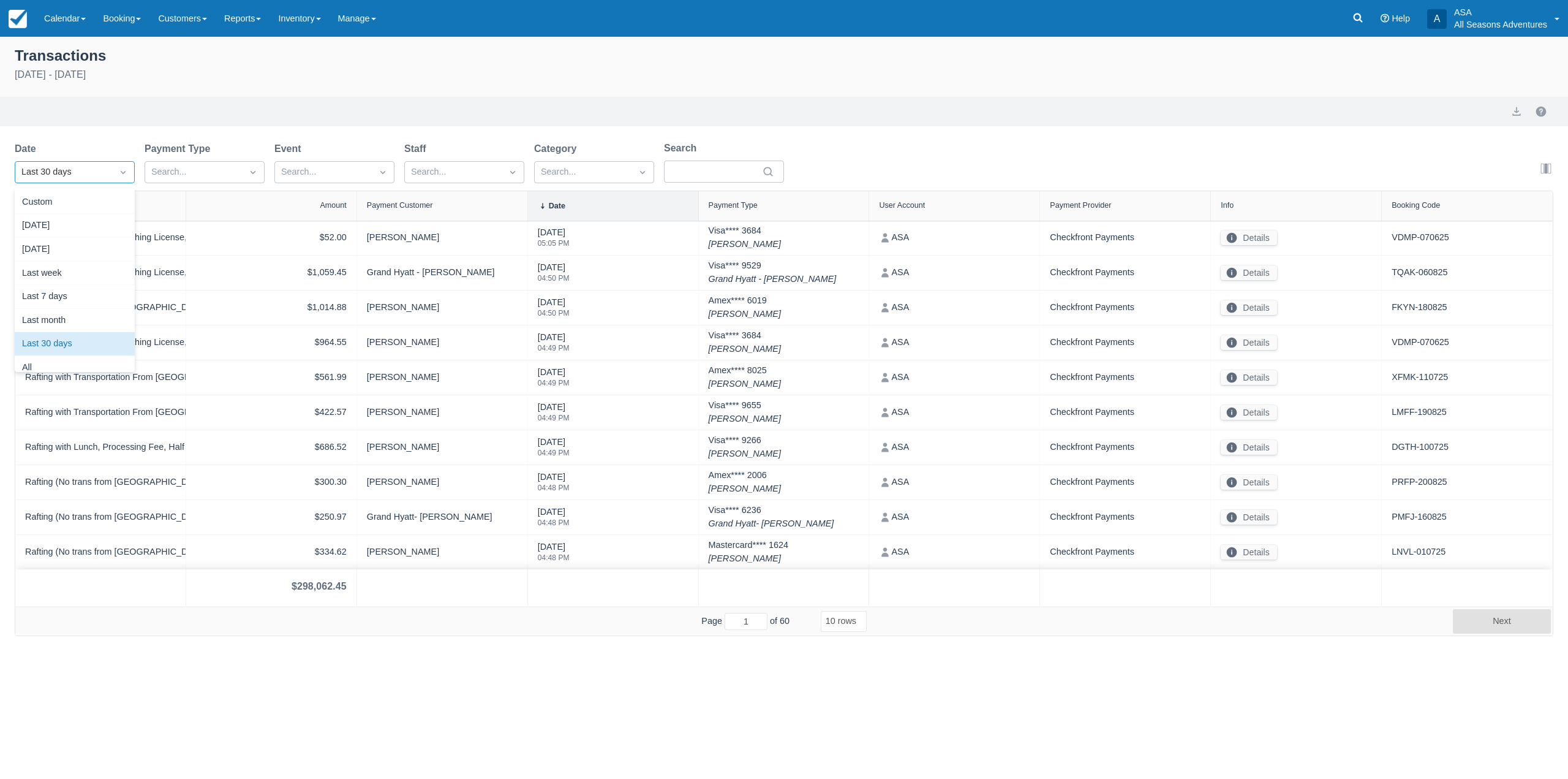
click at [91, 177] on div "Last 30 days" at bounding box center [64, 172] width 85 height 13
click at [91, 222] on div "Today" at bounding box center [75, 226] width 120 height 24
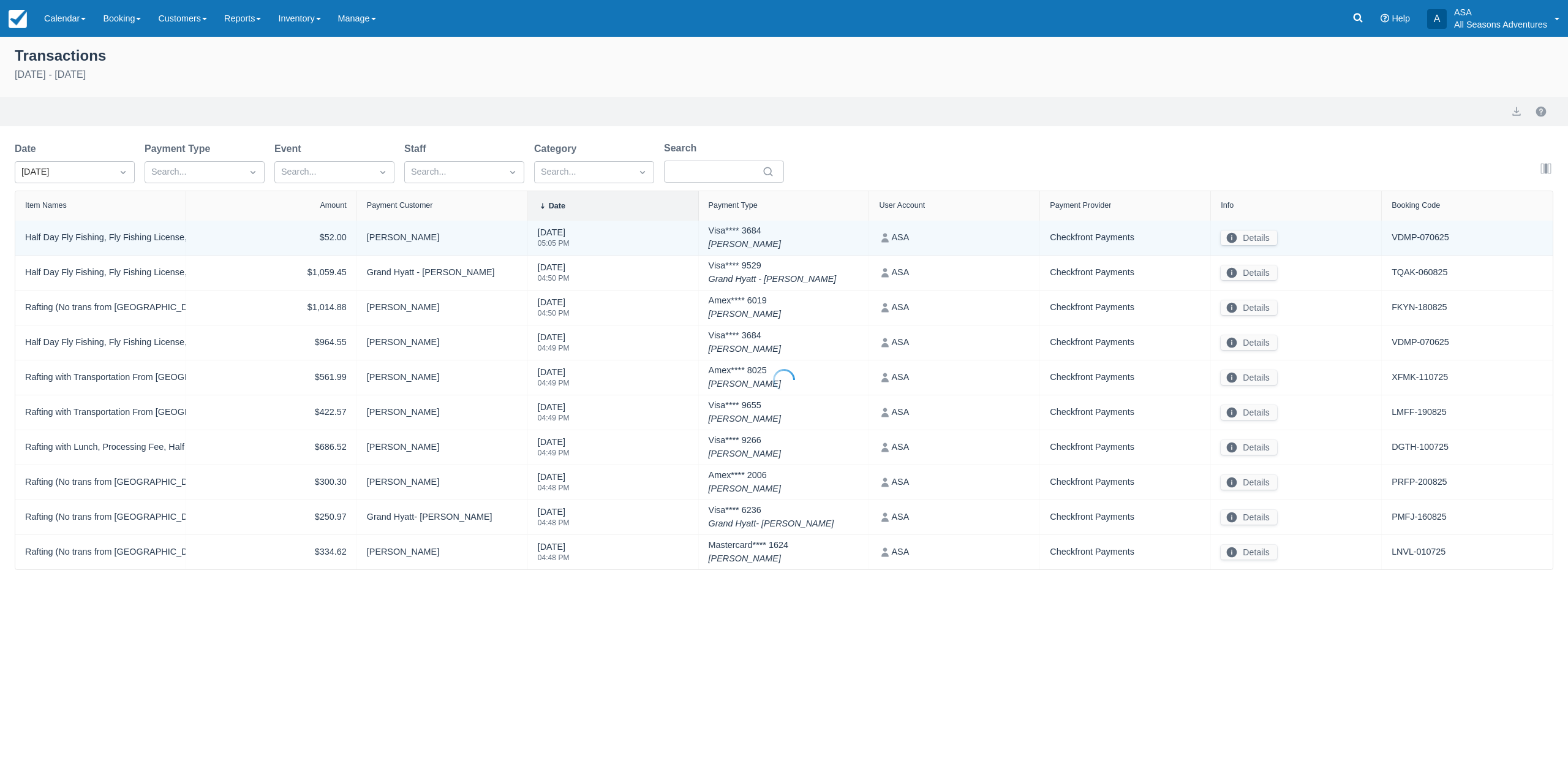
select select "10"
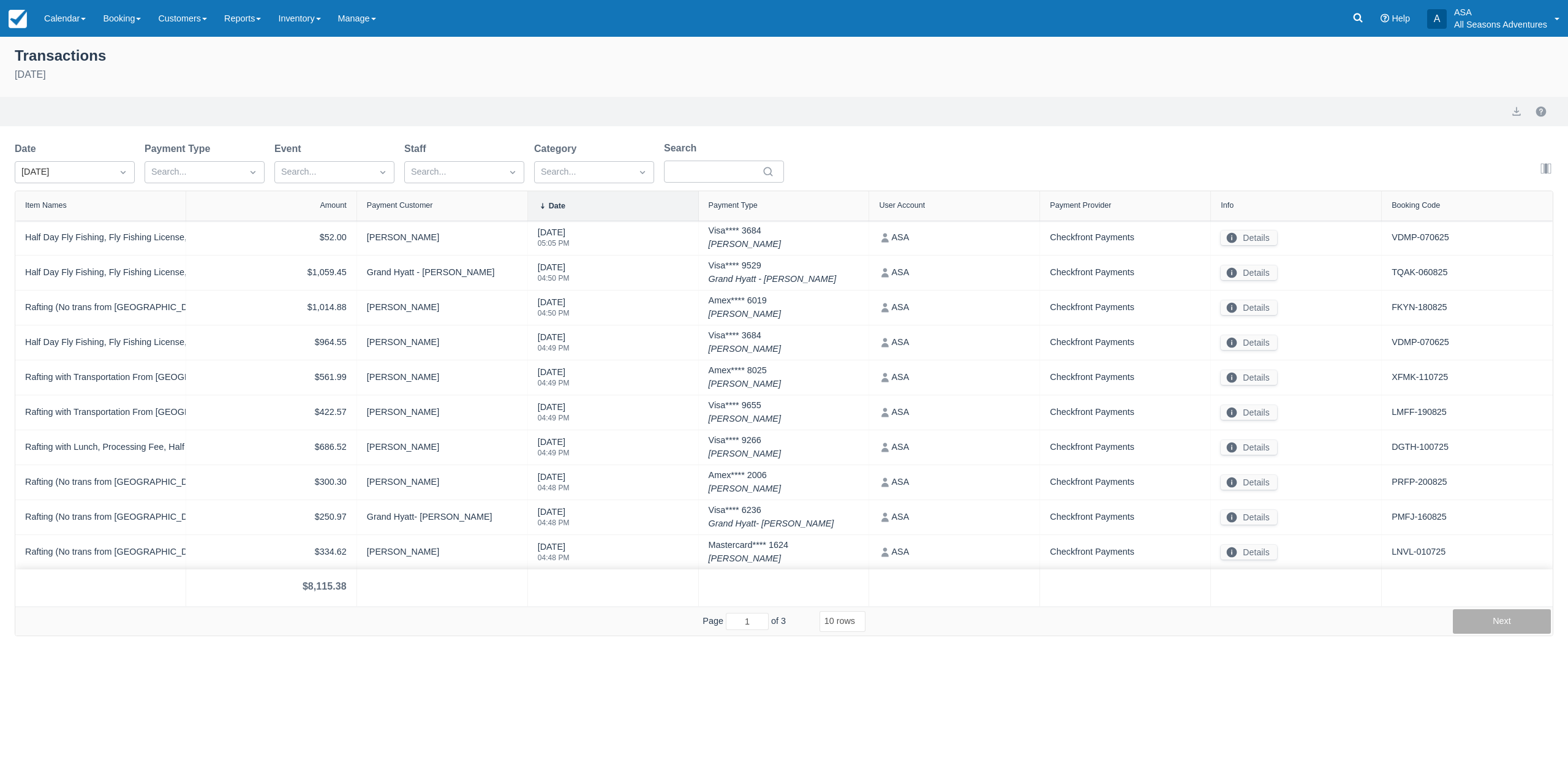
click at [1506, 616] on button "Next" at bounding box center [1501, 622] width 98 height 24
click at [1476, 614] on button "Next" at bounding box center [1501, 622] width 98 height 24
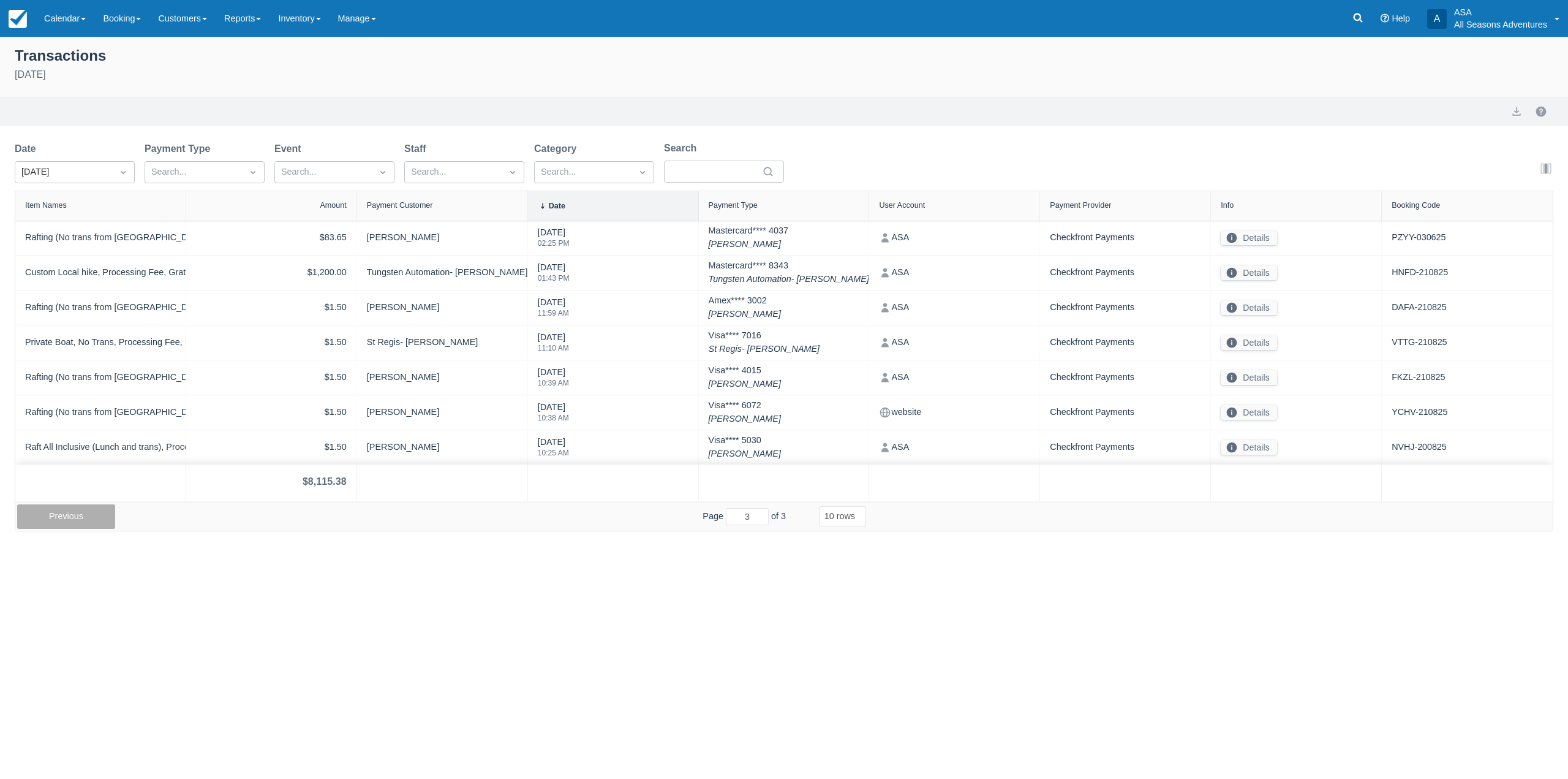
click at [68, 510] on button "Previous" at bounding box center [66, 517] width 98 height 24
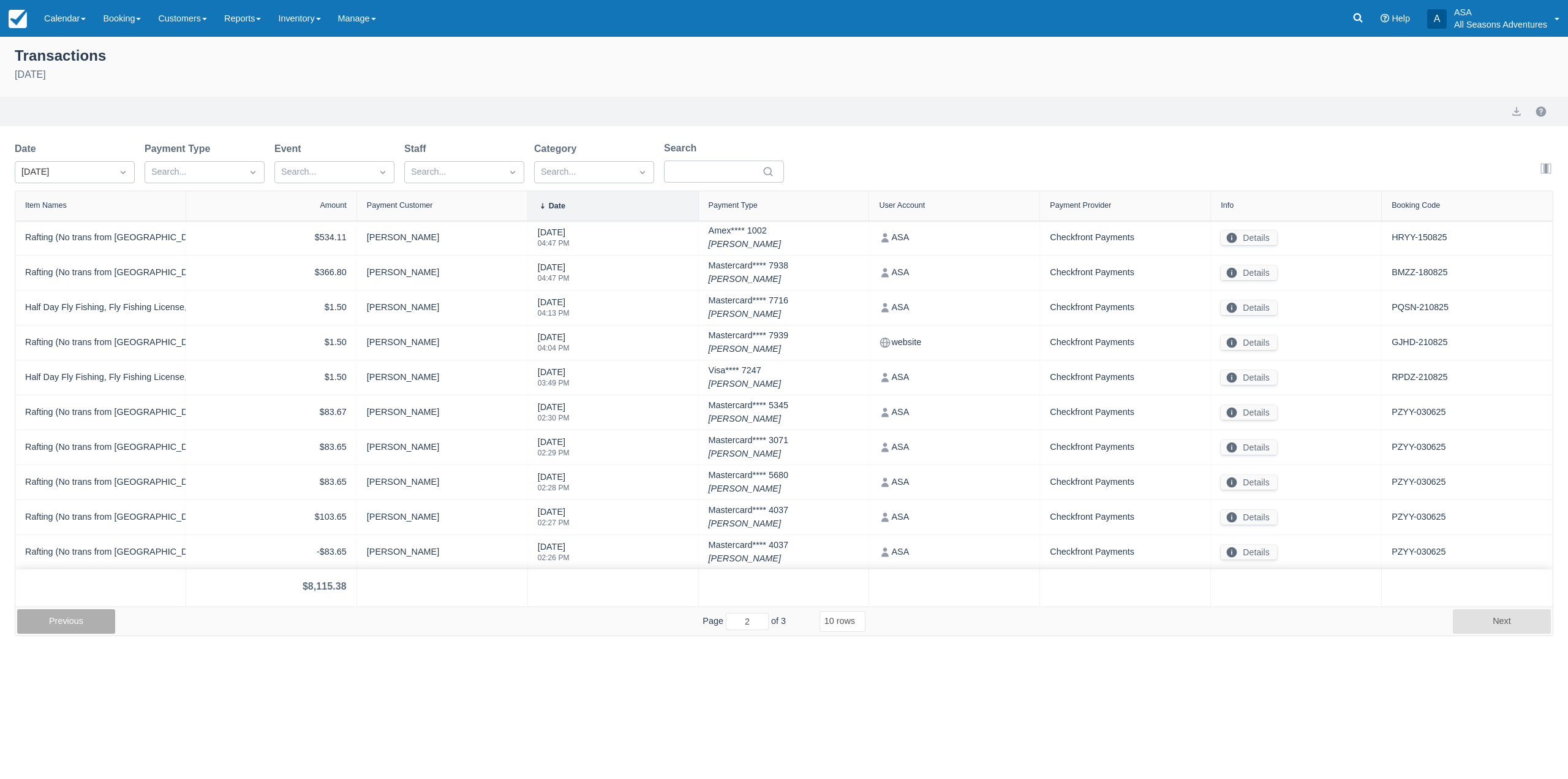
click at [89, 622] on button "Previous" at bounding box center [66, 622] width 98 height 24
click at [1480, 621] on button "Next" at bounding box center [1501, 622] width 98 height 24
click at [1480, 622] on button "Next" at bounding box center [1501, 622] width 98 height 24
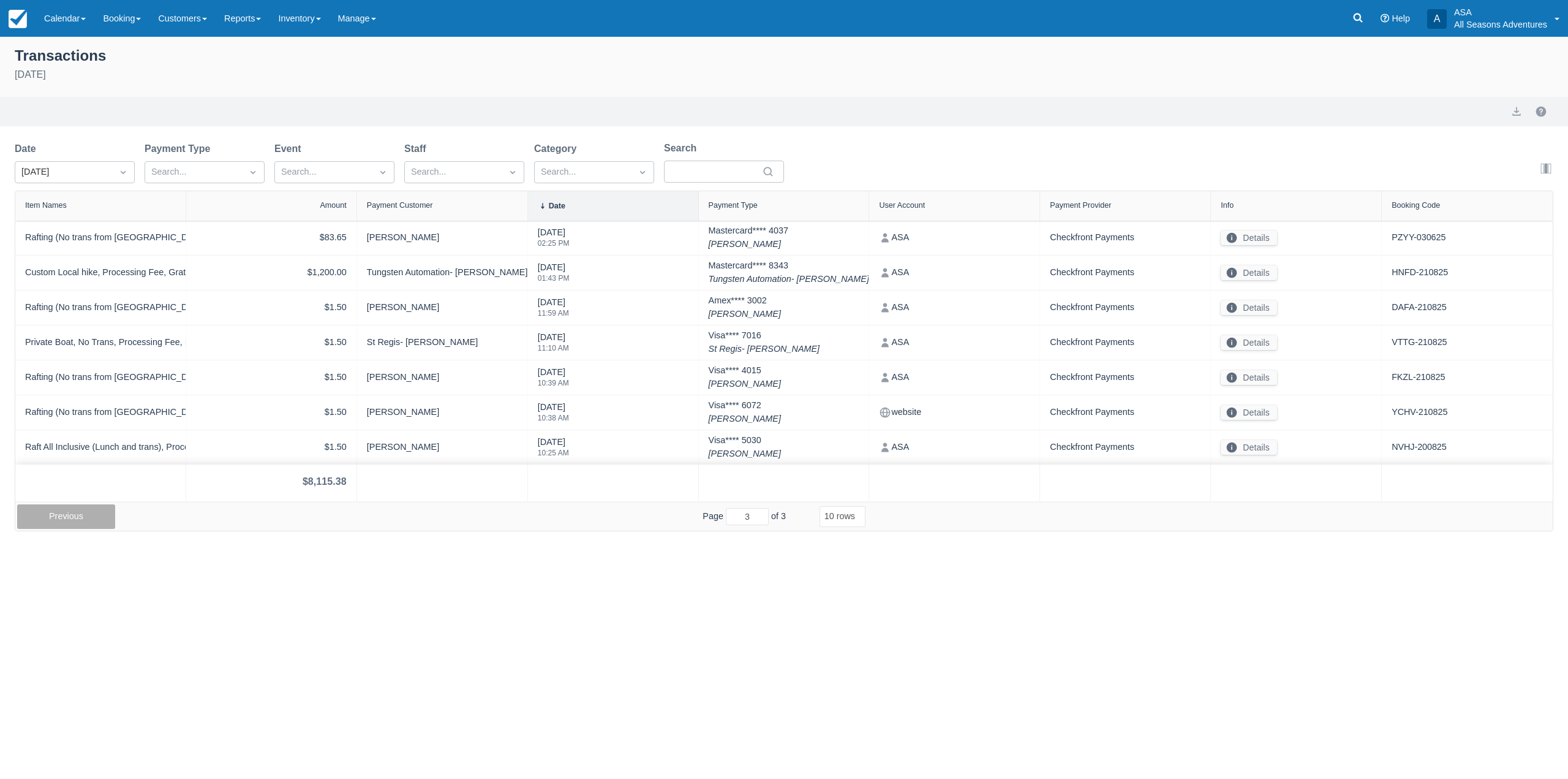
click at [68, 510] on button "Previous" at bounding box center [66, 517] width 98 height 24
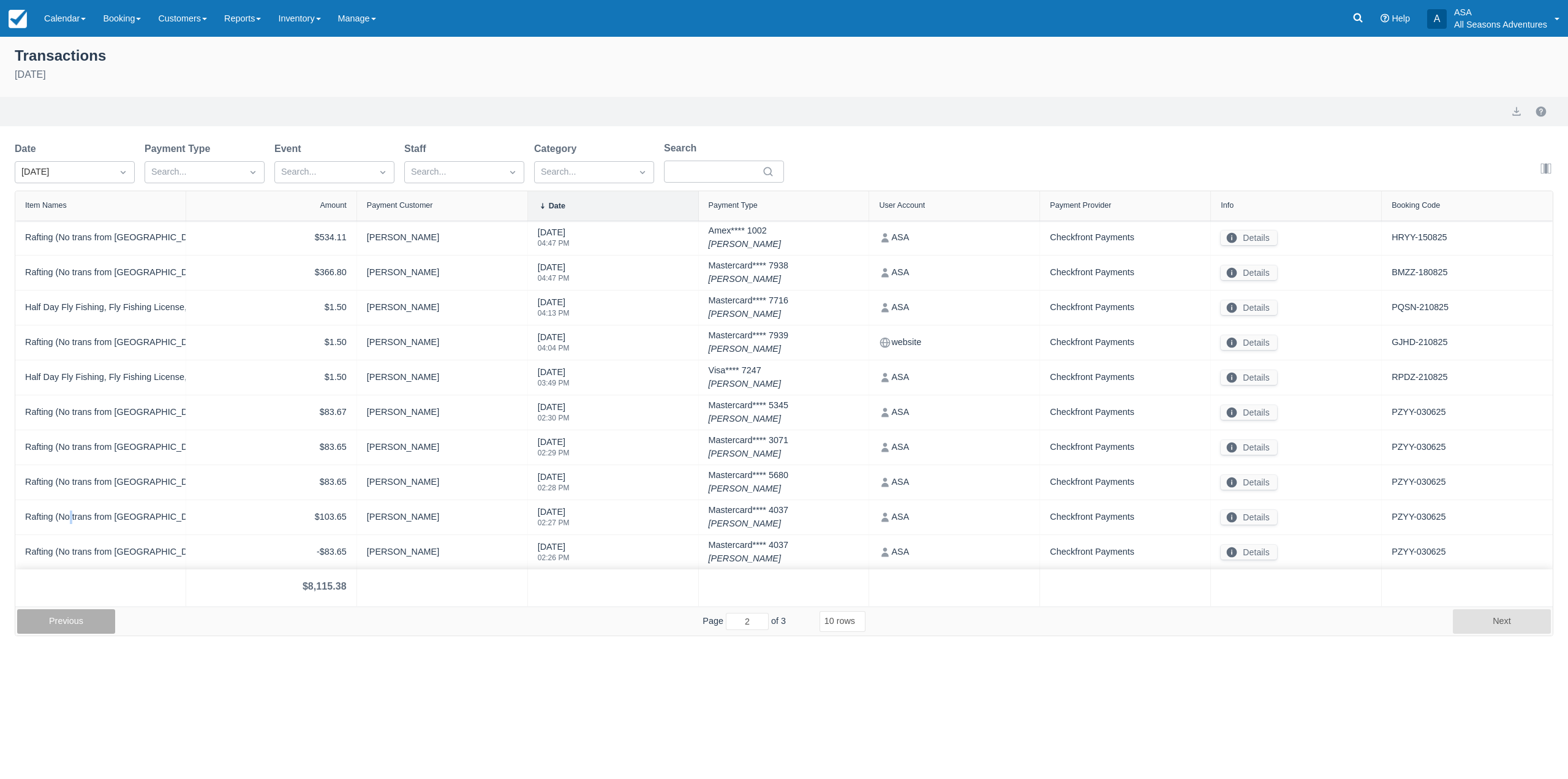
click at [68, 510] on div "Rafting (No trans from Park City or lunch), Processing Fee, Gratuity (no tax)" at bounding box center [100, 517] width 151 height 15
click at [82, 614] on button "Previous" at bounding box center [66, 622] width 98 height 24
click at [1479, 616] on button "Next" at bounding box center [1501, 622] width 98 height 24
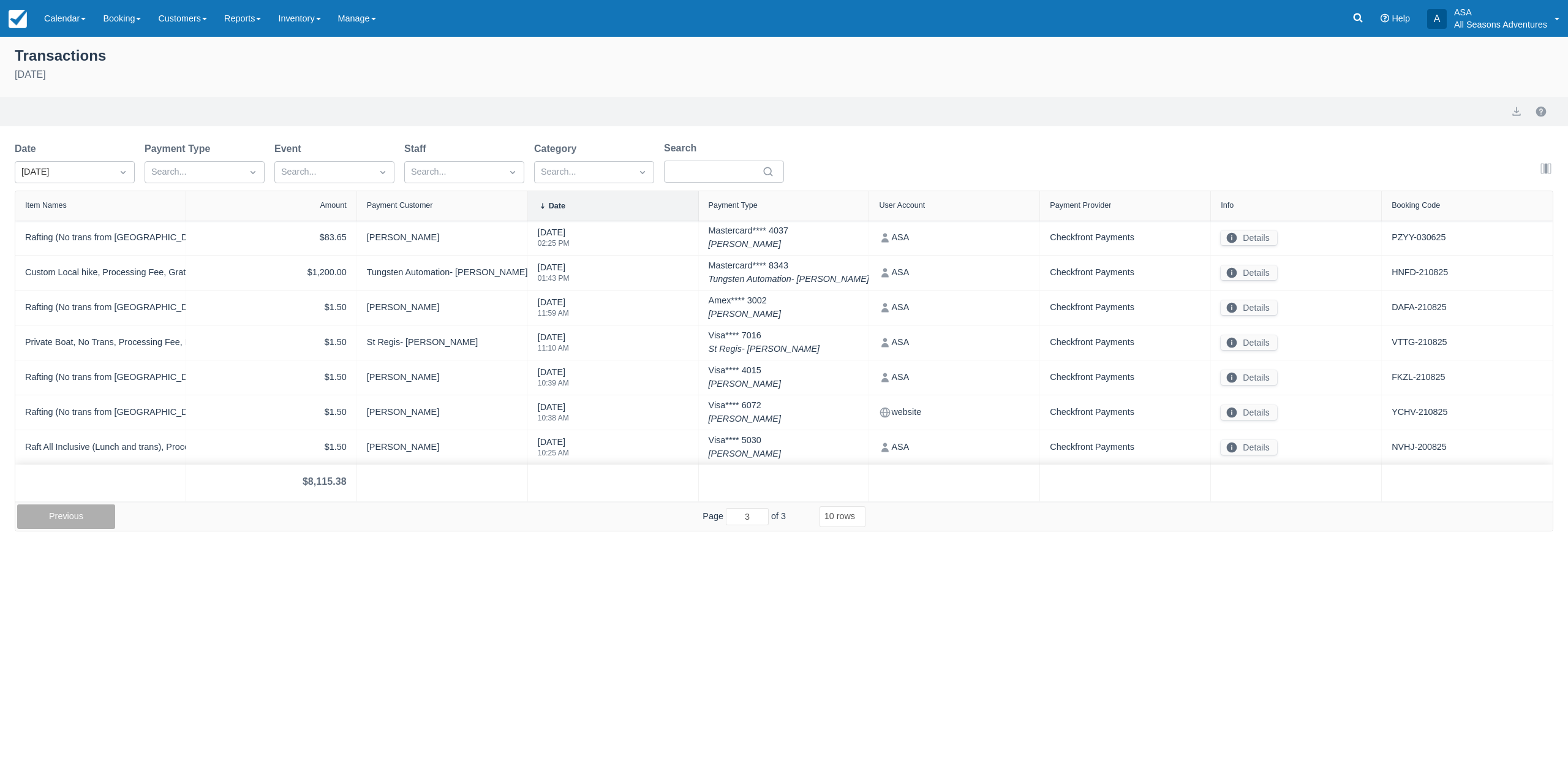
click at [84, 508] on button "Previous" at bounding box center [66, 517] width 98 height 24
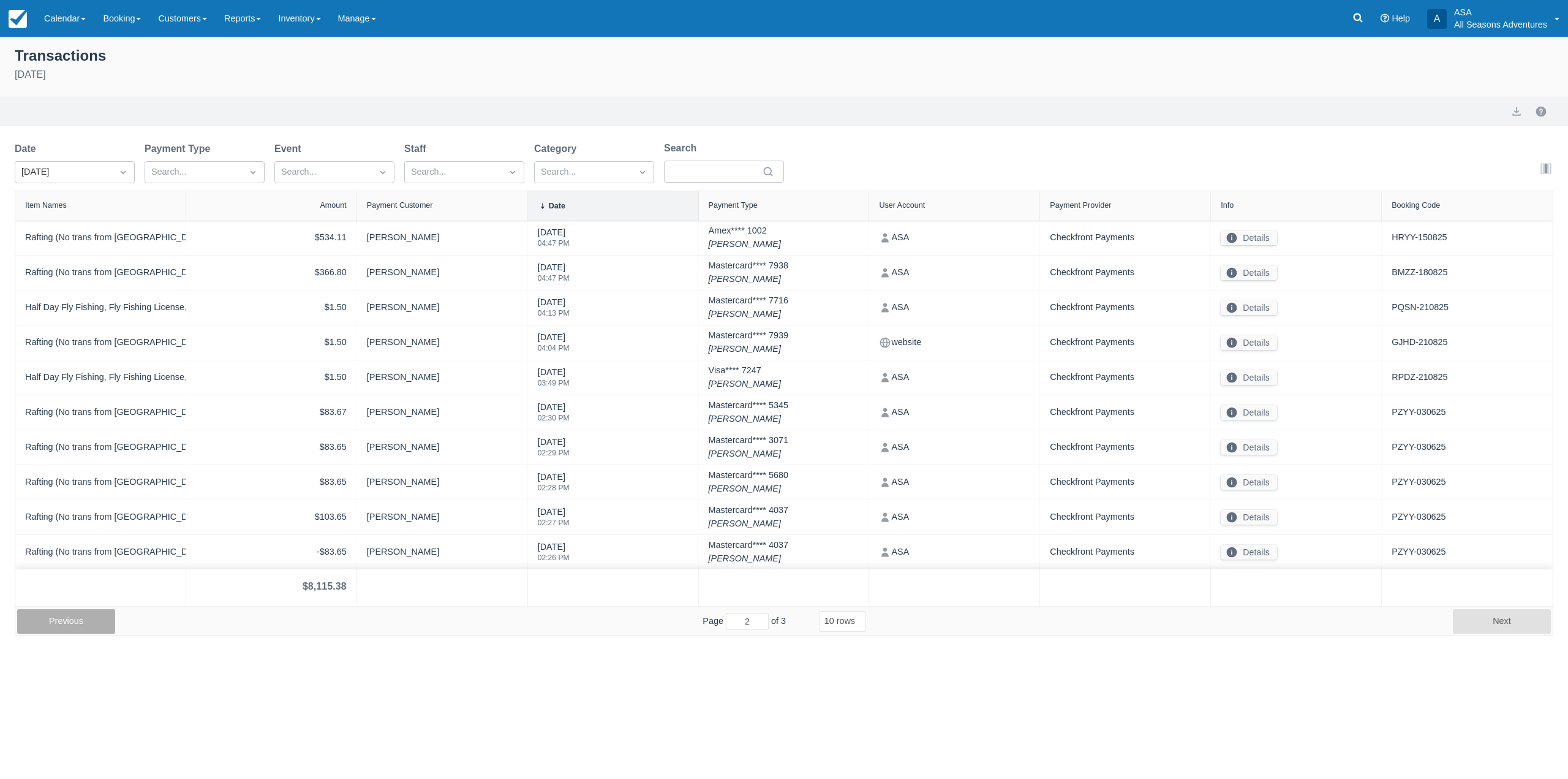
click at [102, 625] on button "Previous" at bounding box center [66, 622] width 98 height 24
type input "1"
click at [127, 20] on link "Booking" at bounding box center [122, 18] width 55 height 37
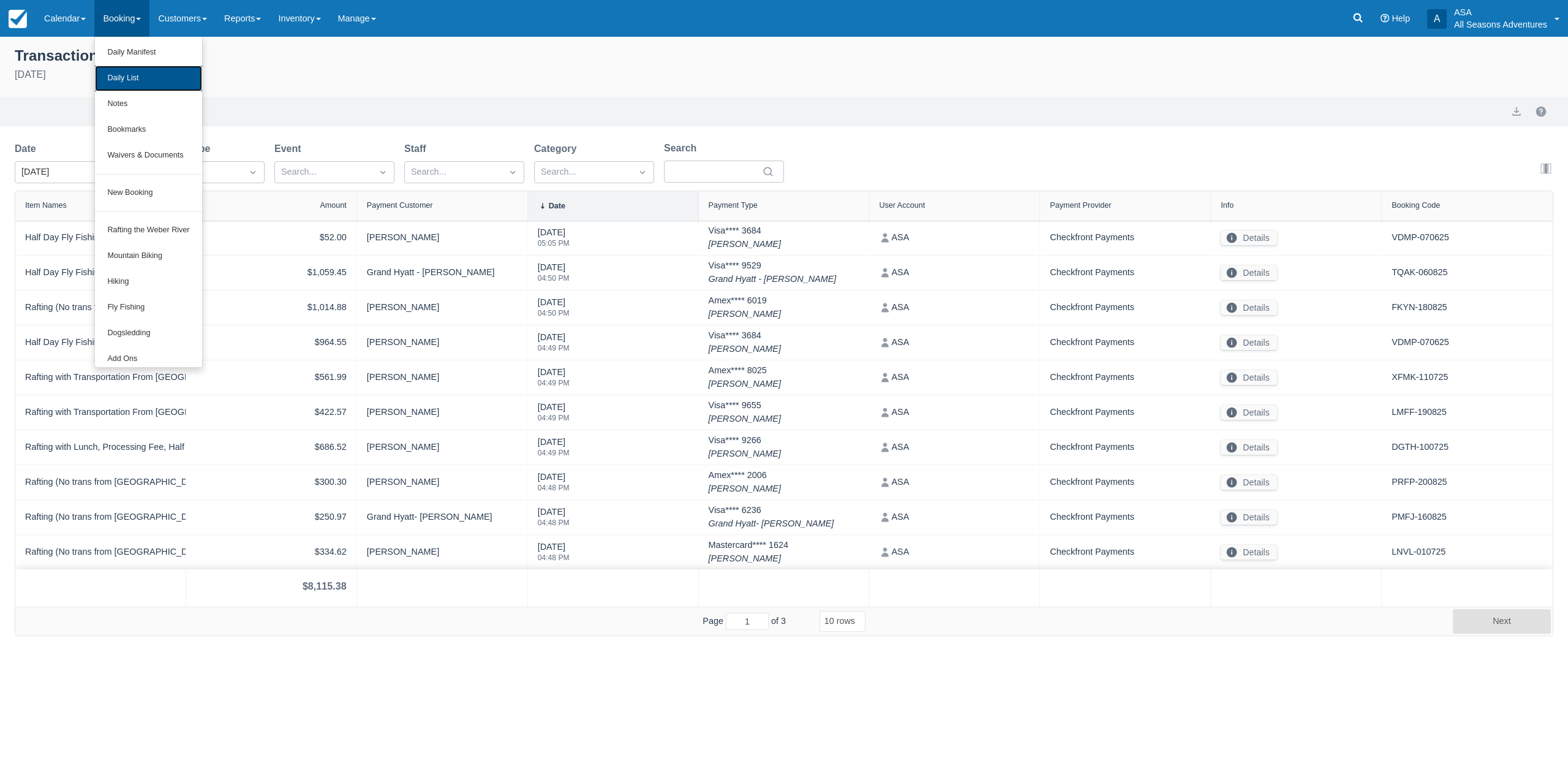
click at [134, 78] on link "Daily List" at bounding box center [148, 78] width 107 height 26
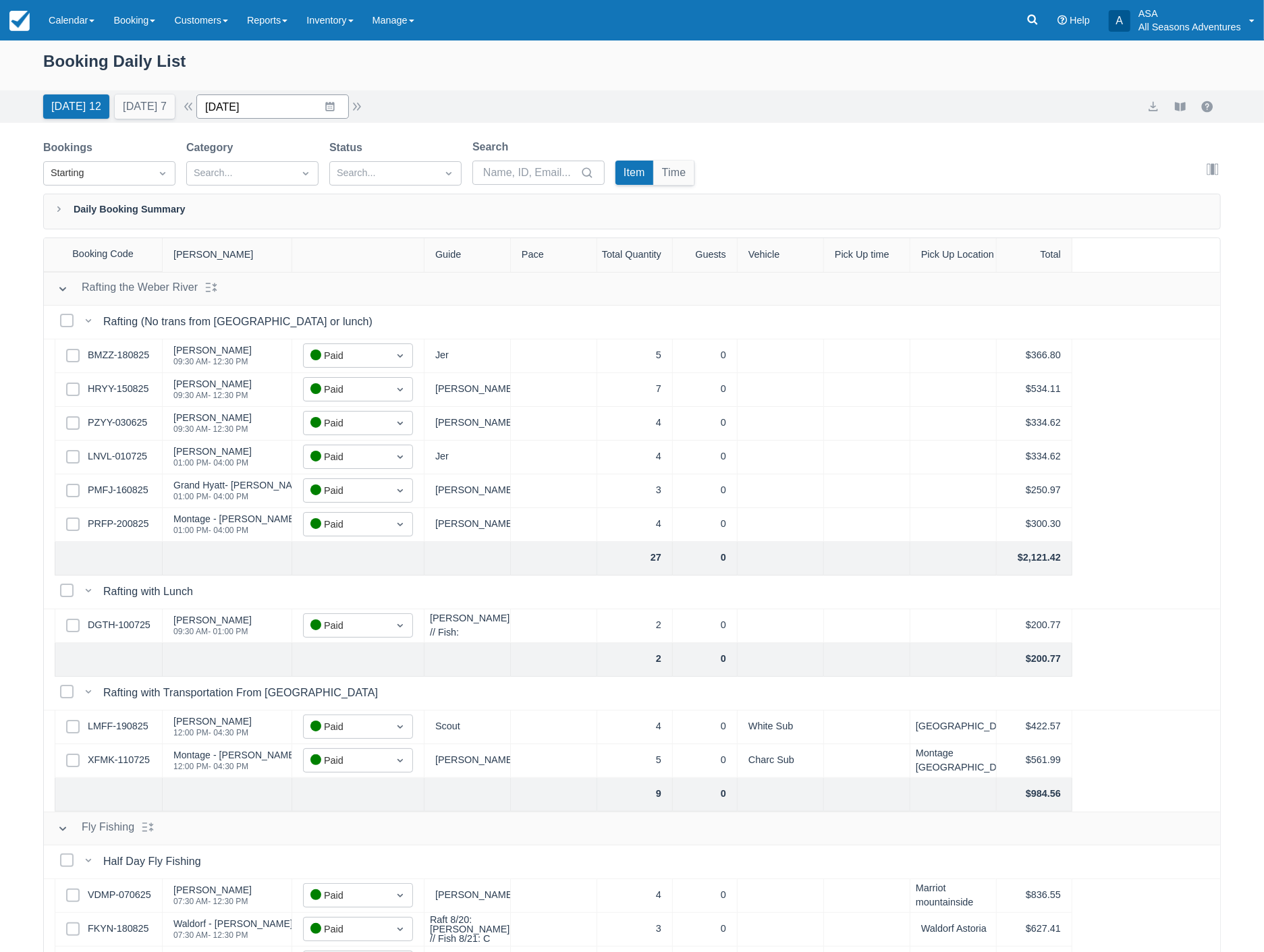
click at [291, 99] on input "[DATE]" at bounding box center [272, 106] width 152 height 24
click at [389, 164] on icon "Move forward to switch to the next month." at bounding box center [383, 162] width 13 height 13
click at [231, 160] on icon "Move backward to switch to the previous month." at bounding box center [224, 162] width 13 height 13
click at [309, 260] on td "17" at bounding box center [304, 262] width 26 height 25
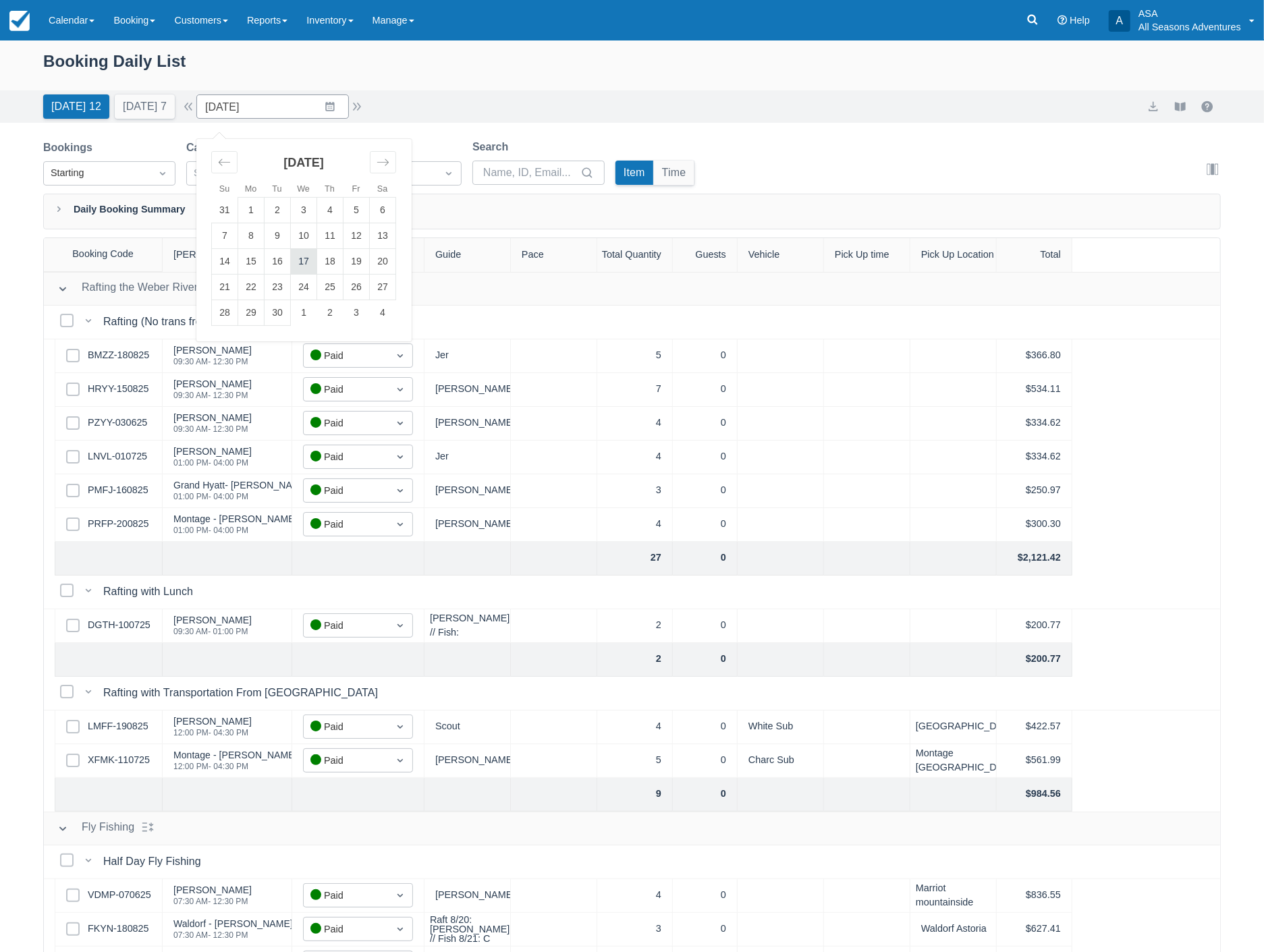
type input "[DATE]"
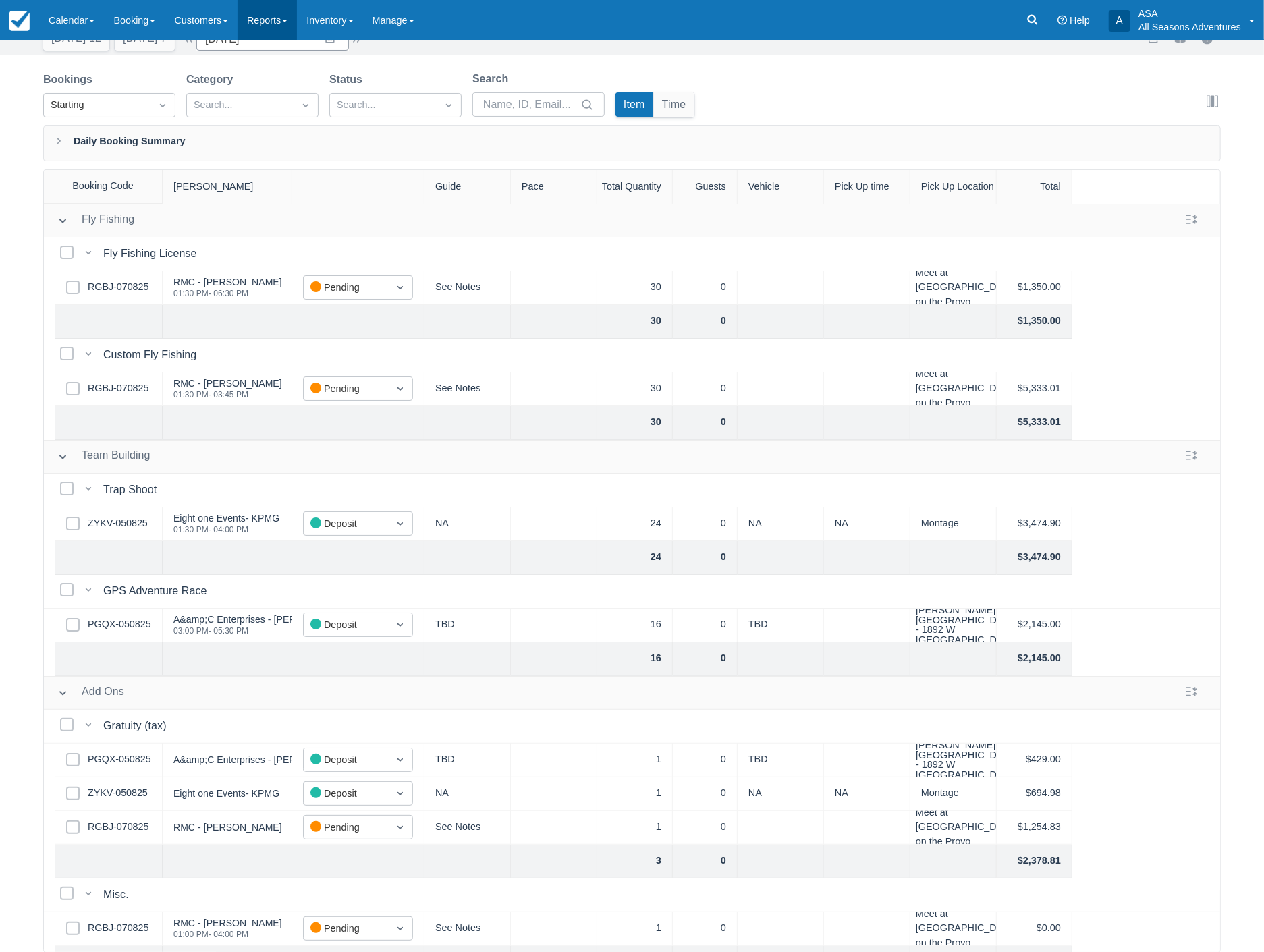
click at [272, 18] on link "Reports" at bounding box center [268, 20] width 59 height 40
click at [299, 125] on link "Transactions" at bounding box center [292, 115] width 107 height 28
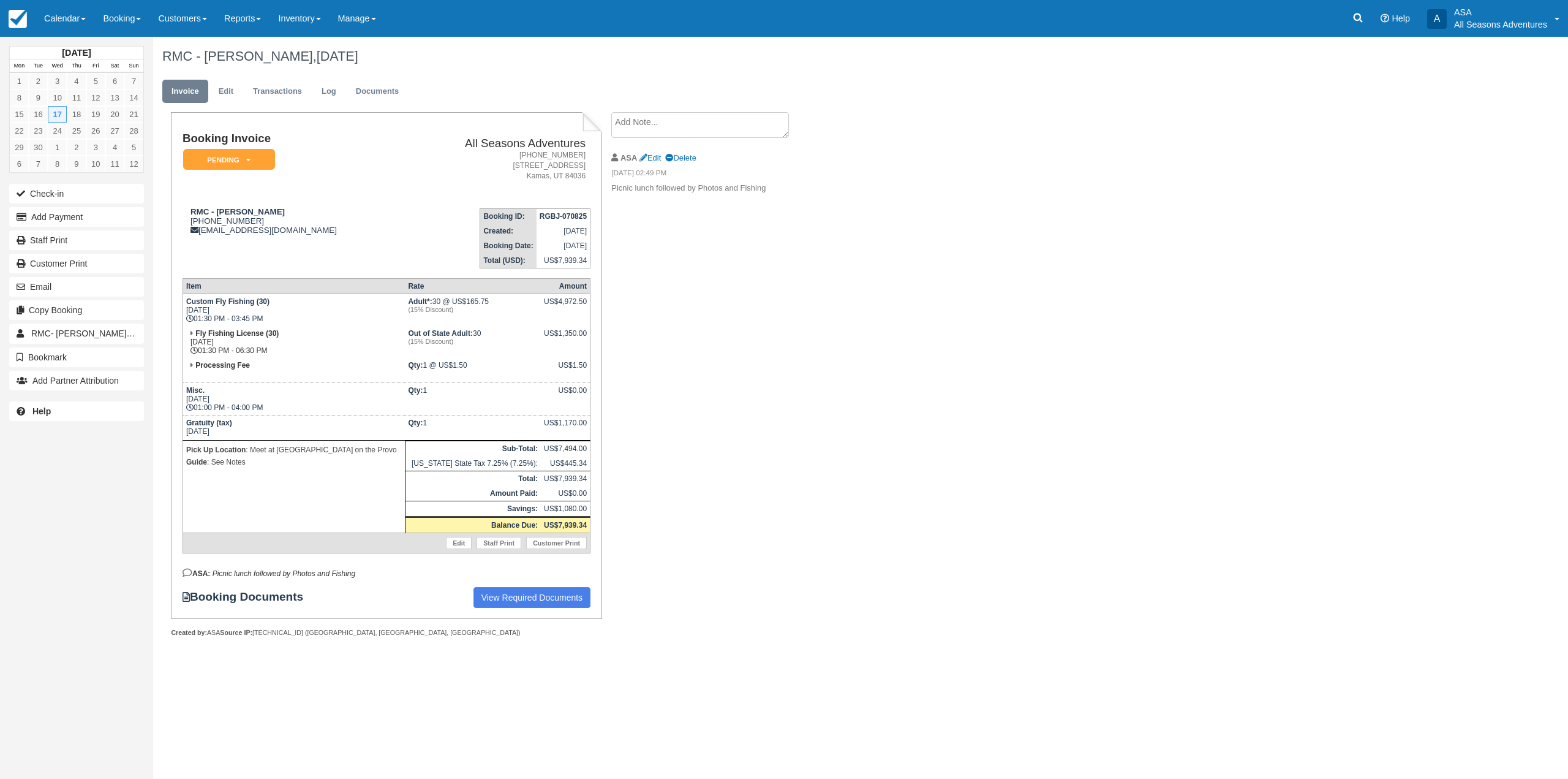
click at [721, 127] on textarea at bounding box center [700, 125] width 177 height 26
click at [633, 192] on button "Create" at bounding box center [639, 195] width 55 height 21
click at [655, 154] on link "Edit" at bounding box center [649, 157] width 21 height 9
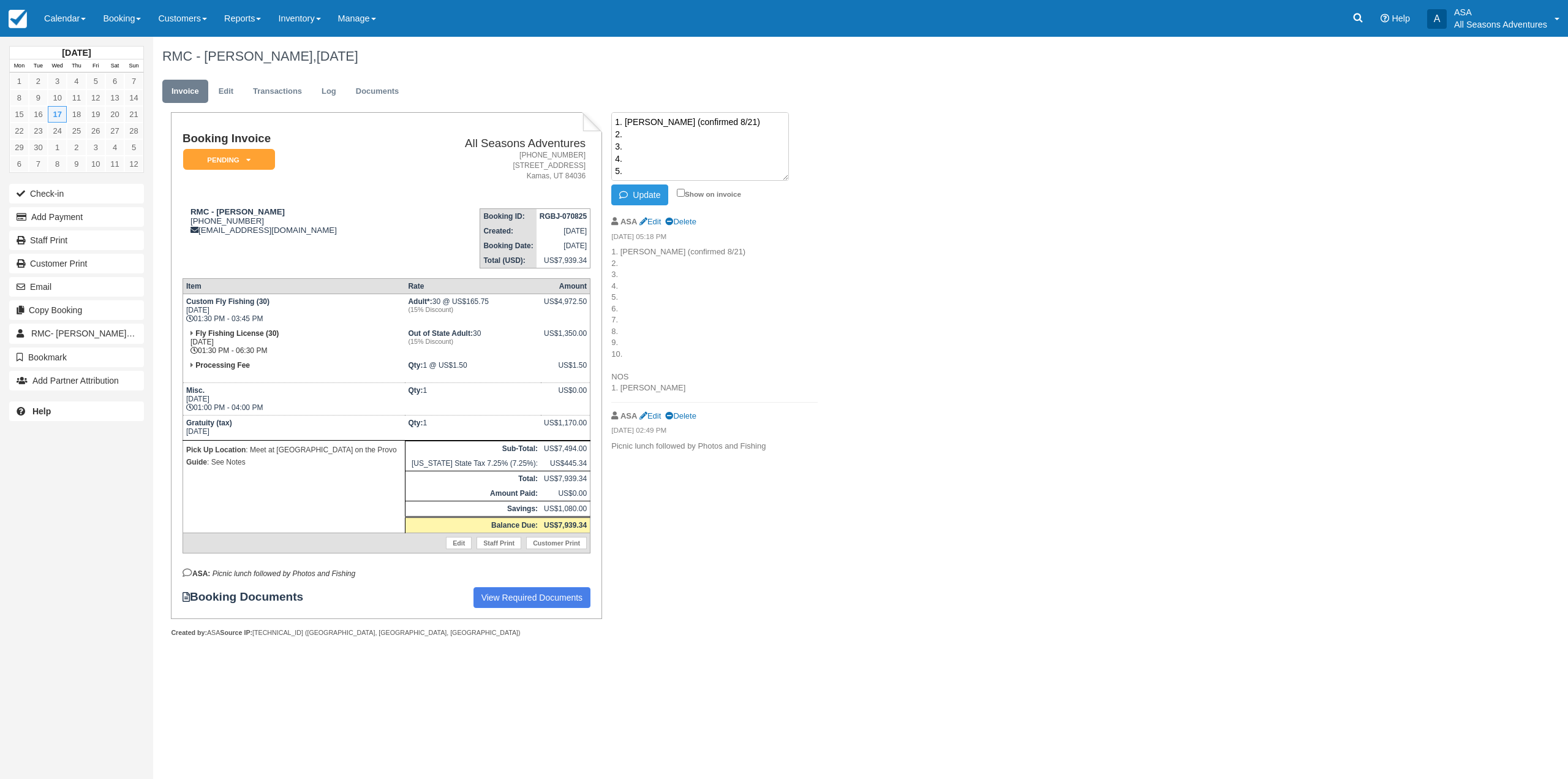
click at [623, 128] on textarea "1. [PERSON_NAME] (confirmed 8/21) 2. 3. 4. 5. 6. 7. 8. 9. 10. NOS 1. [PERSON_NA…" at bounding box center [700, 146] width 177 height 69
click at [628, 132] on textarea "1. Clark (confirmed 8/21) 2. 3. 4. 5. 6. 7. 8. 9. 10. NOS 1. Jake" at bounding box center [700, 146] width 177 height 69
click at [621, 184] on button "Update" at bounding box center [639, 195] width 57 height 21
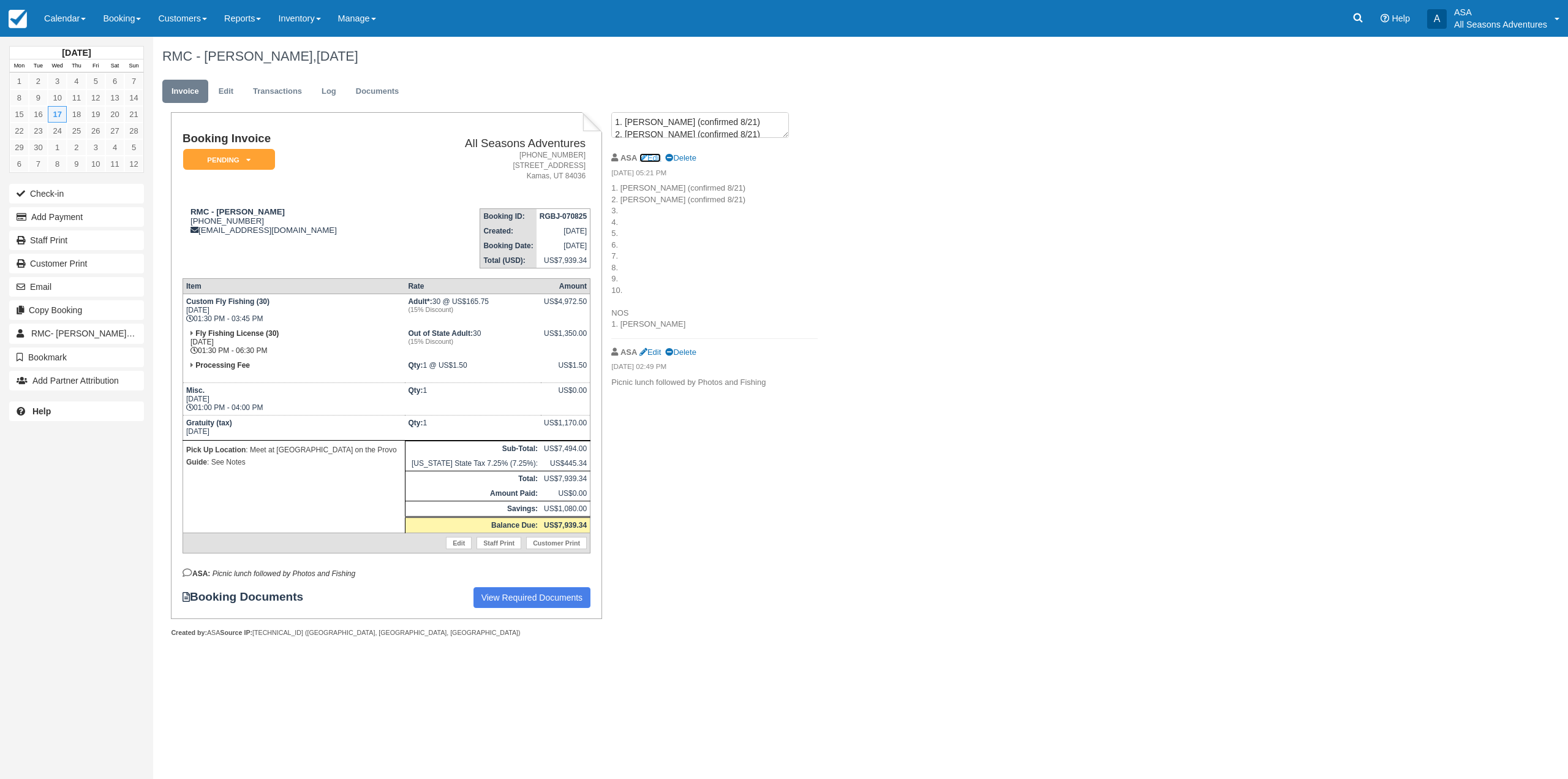
click at [649, 159] on link "Edit" at bounding box center [649, 157] width 21 height 9
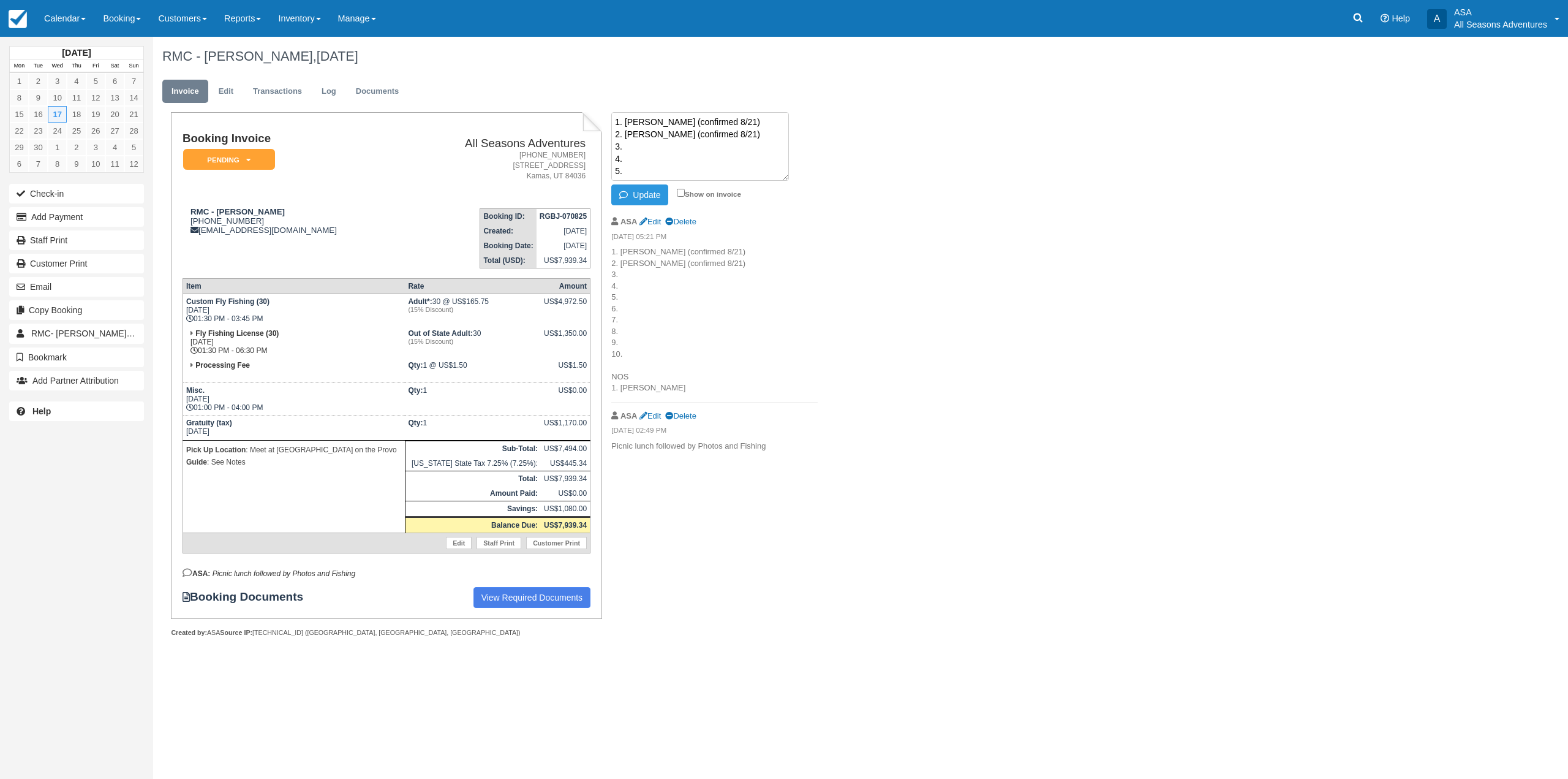
click at [653, 150] on textarea "1. Clark (confirmed 8/21) 2. Lucas (confirmed 8/21) 3. 4. 5. 6. 7. 8. 9. 10. NO…" at bounding box center [700, 146] width 177 height 69
click at [653, 150] on textarea "1. Clark (confirmed 8/21) 2. Lucas (confirmed 8/21) 3. Wayne (confirmed 8/21) 4…" at bounding box center [700, 146] width 177 height 69
click at [644, 161] on textarea "1. Clark (confirmed 8/21) 2. Lucas (confirmed 8/21) 3. Wayne (confirmed 8/21) 4…" at bounding box center [700, 146] width 177 height 69
click at [639, 198] on button "Update" at bounding box center [639, 195] width 57 height 21
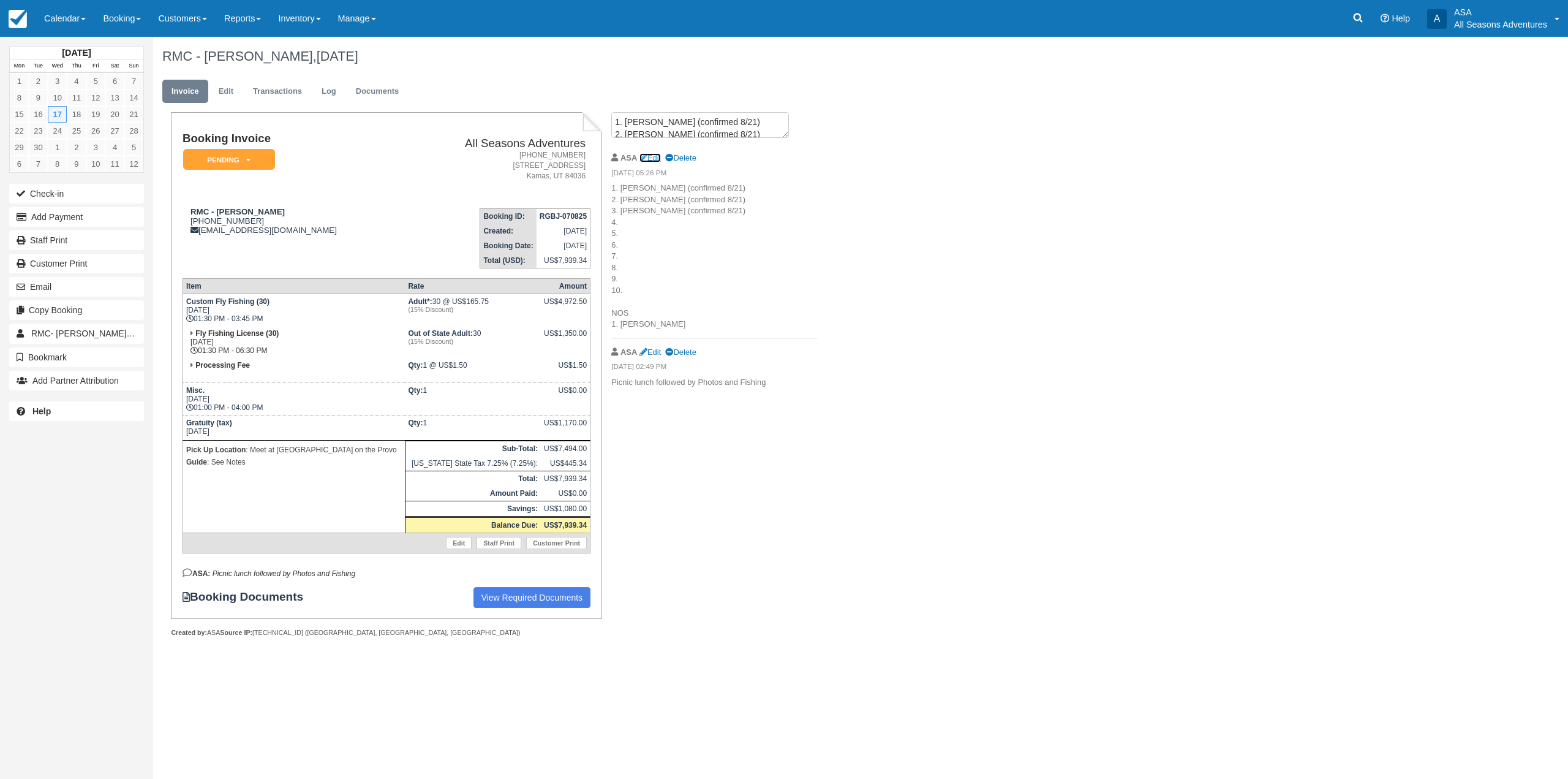
click at [650, 162] on link "Edit" at bounding box center [649, 157] width 21 height 9
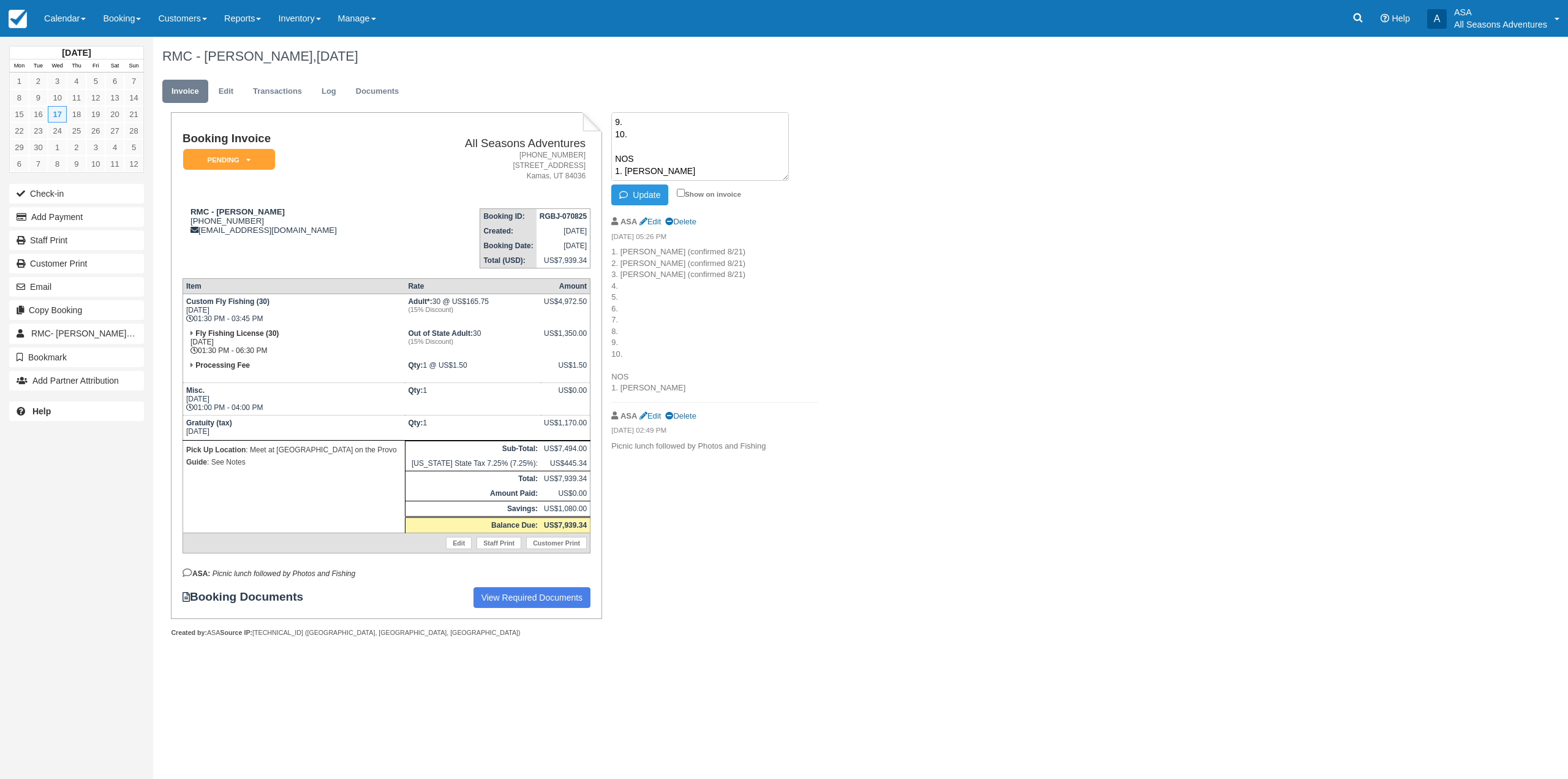
scroll to position [107, 0]
click at [640, 203] on button "Update" at bounding box center [639, 195] width 57 height 21
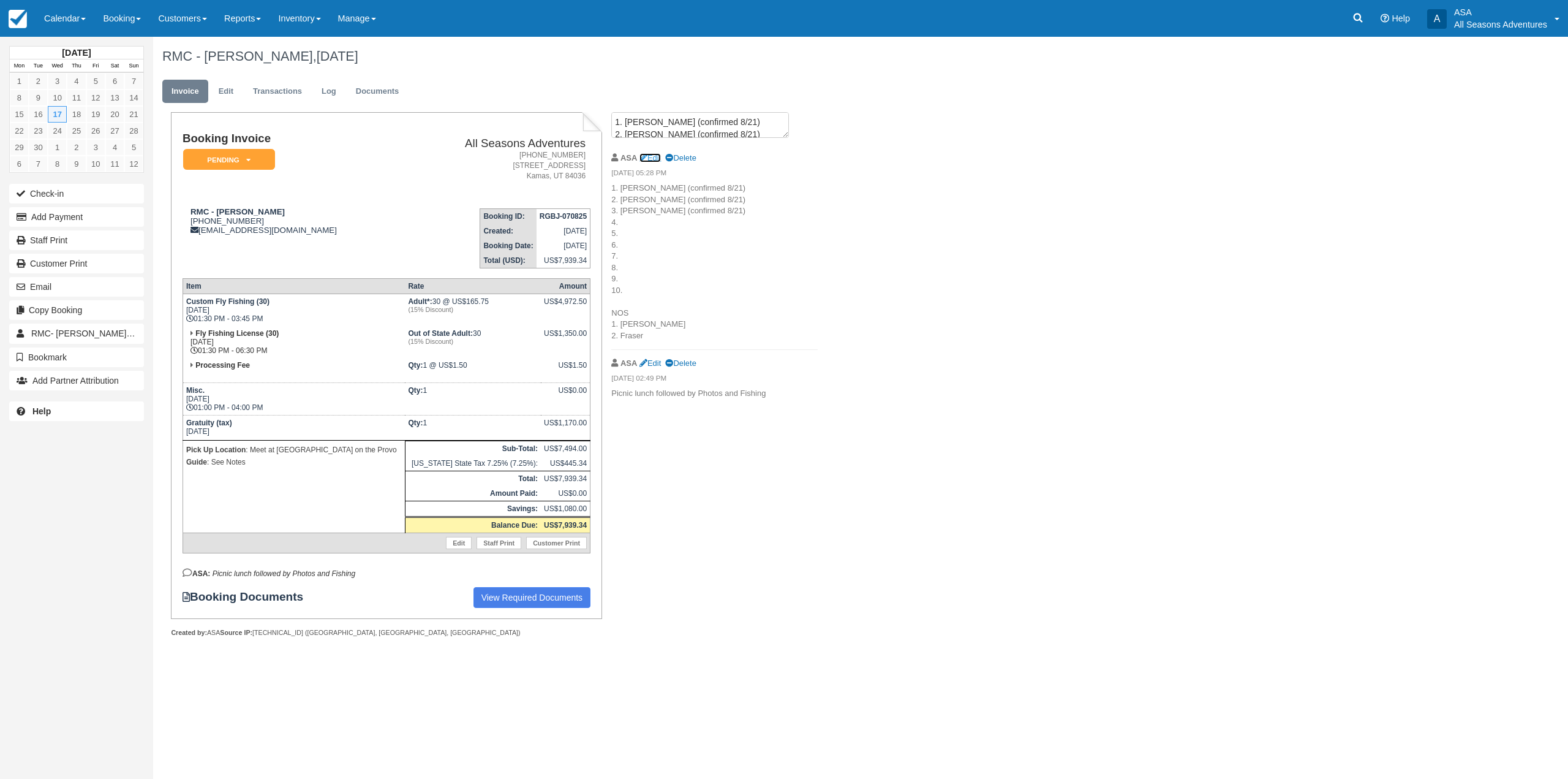
click at [648, 159] on link "Edit" at bounding box center [649, 157] width 21 height 9
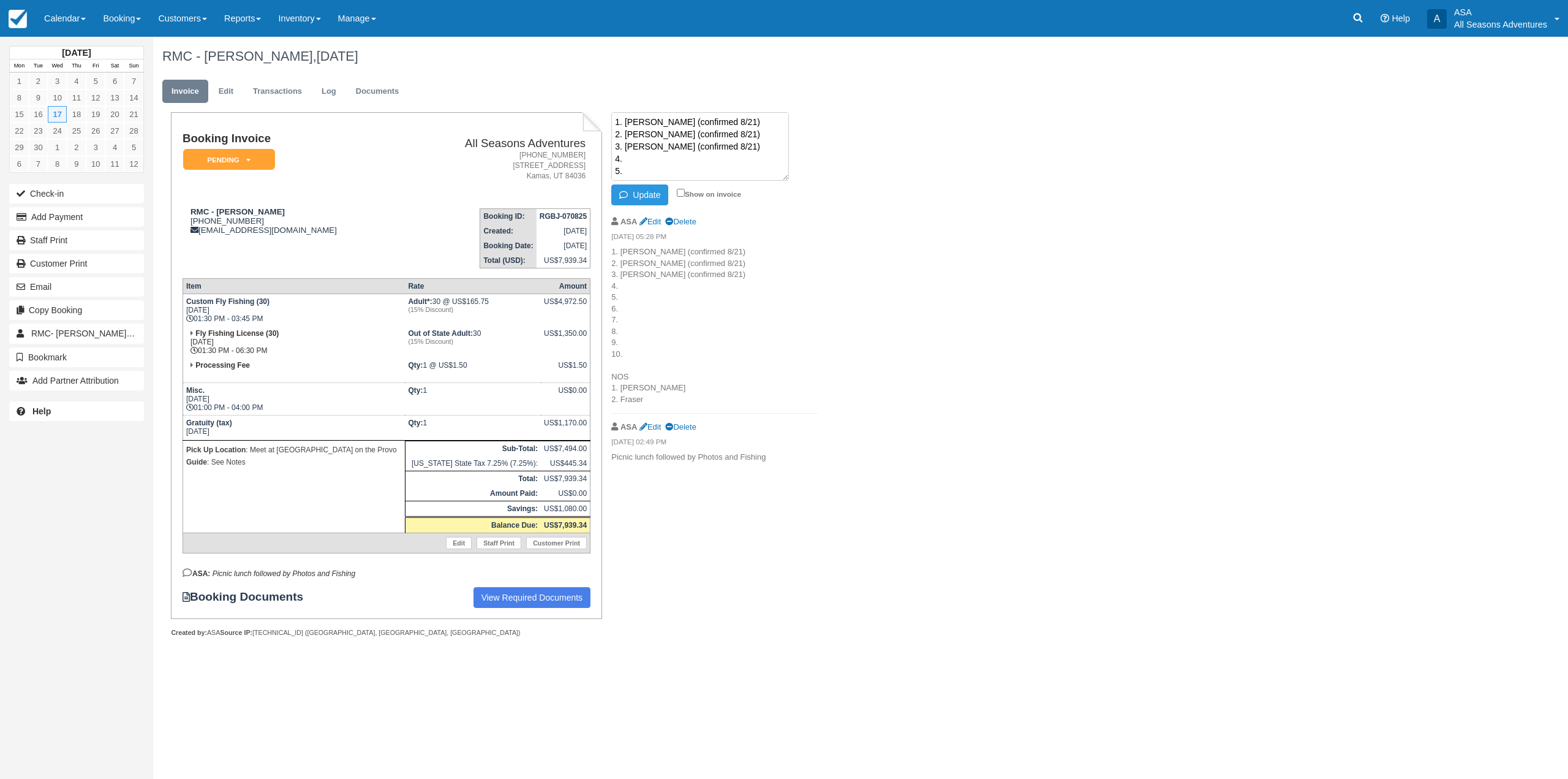
click at [643, 159] on textarea "1. Clark (confirmed 8/21) 2. Lucas (confirmed 8/21) 3. Wayne (confirmed 8/21) 4…" at bounding box center [700, 146] width 177 height 69
click at [651, 201] on button "Update" at bounding box center [639, 195] width 57 height 21
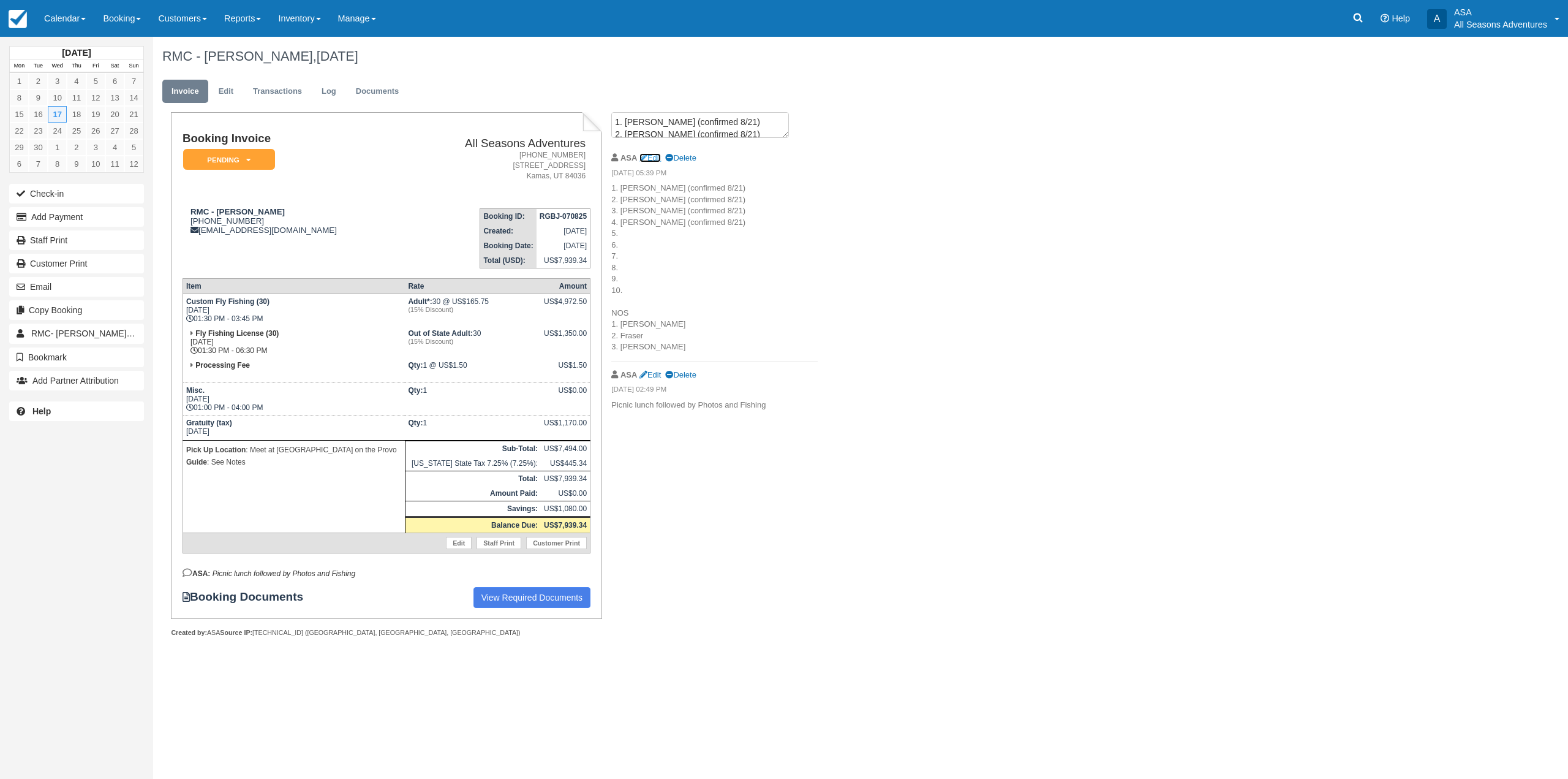
click at [646, 159] on icon at bounding box center [643, 158] width 8 height 8
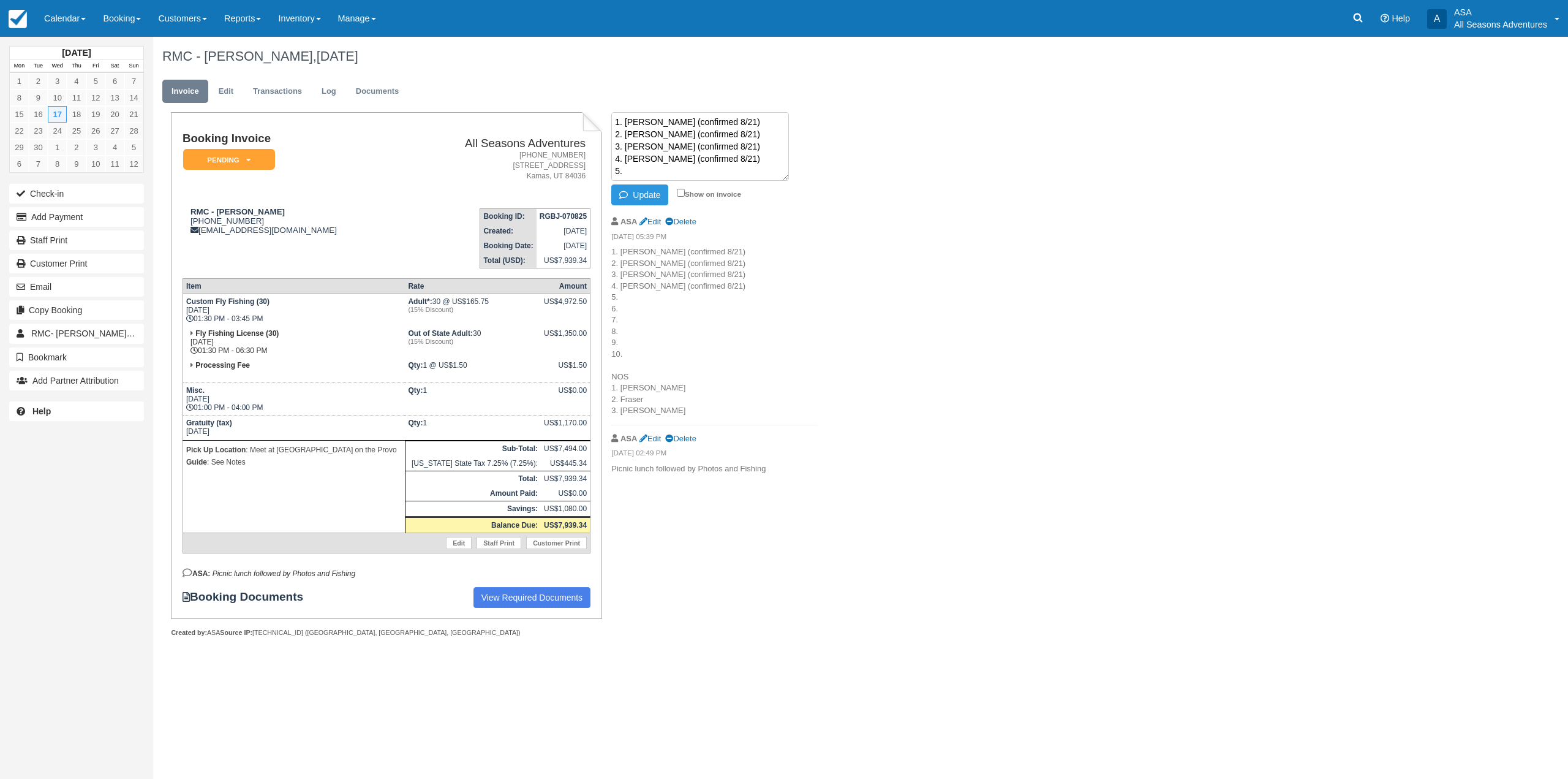
click at [647, 165] on textarea "1. Clark (confirmed 8/21) 2. Lucas (confirmed 8/21) 3. Wayne (confirmed 8/21) 4…" at bounding box center [700, 146] width 177 height 69
click at [644, 174] on textarea "1. Clark (confirmed 8/21) 2. Lucas (confirmed 8/21) 3. Wayne (confirmed 8/21) 4…" at bounding box center [700, 146] width 177 height 69
type textarea "1. Clark (confirmed 8/21) 2. Lucas (confirmed 8/21) 3. Wayne (confirmed 8/21) 4…"
click at [633, 202] on button "Update" at bounding box center [639, 195] width 57 height 21
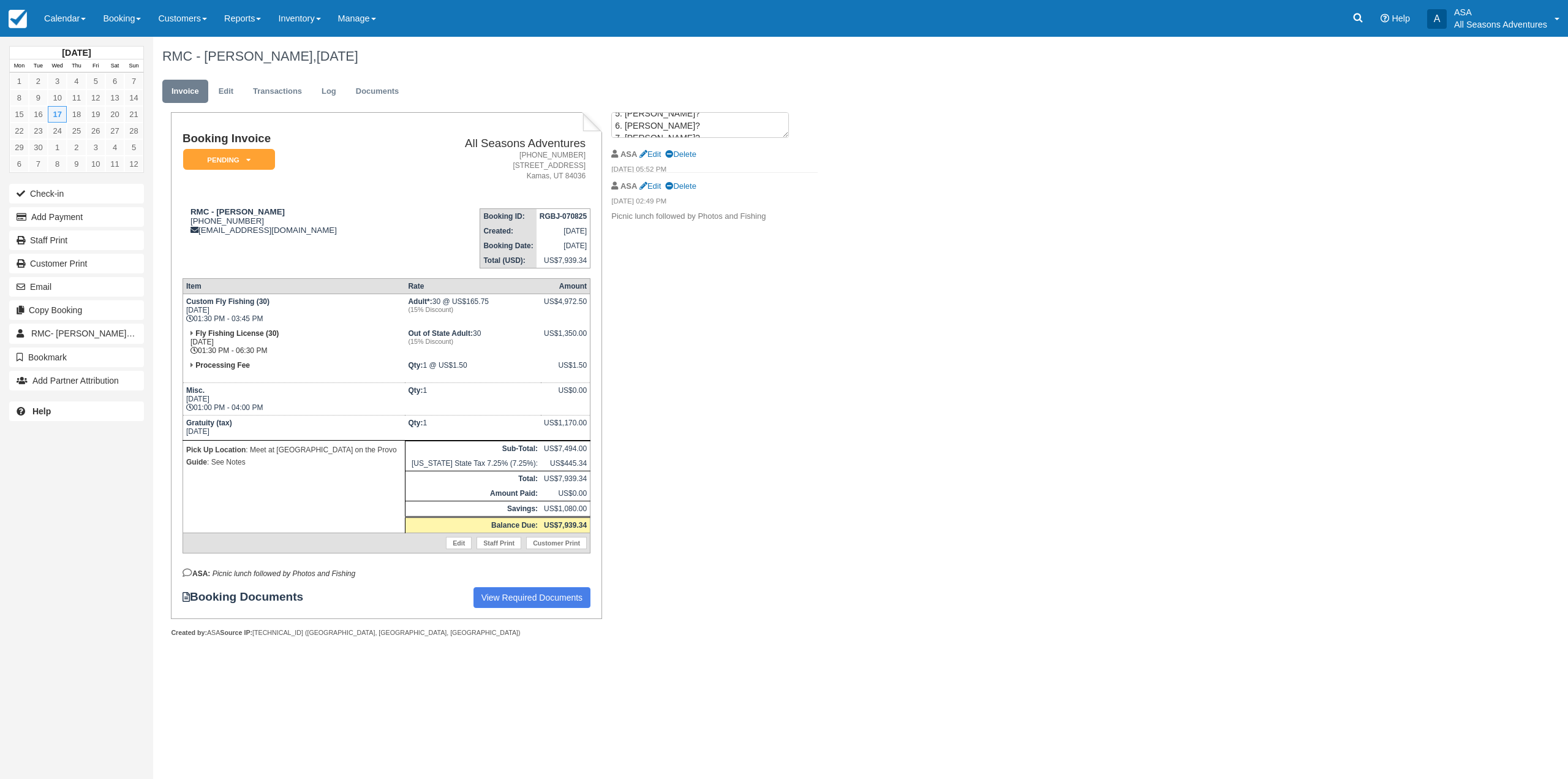
scroll to position [0, 0]
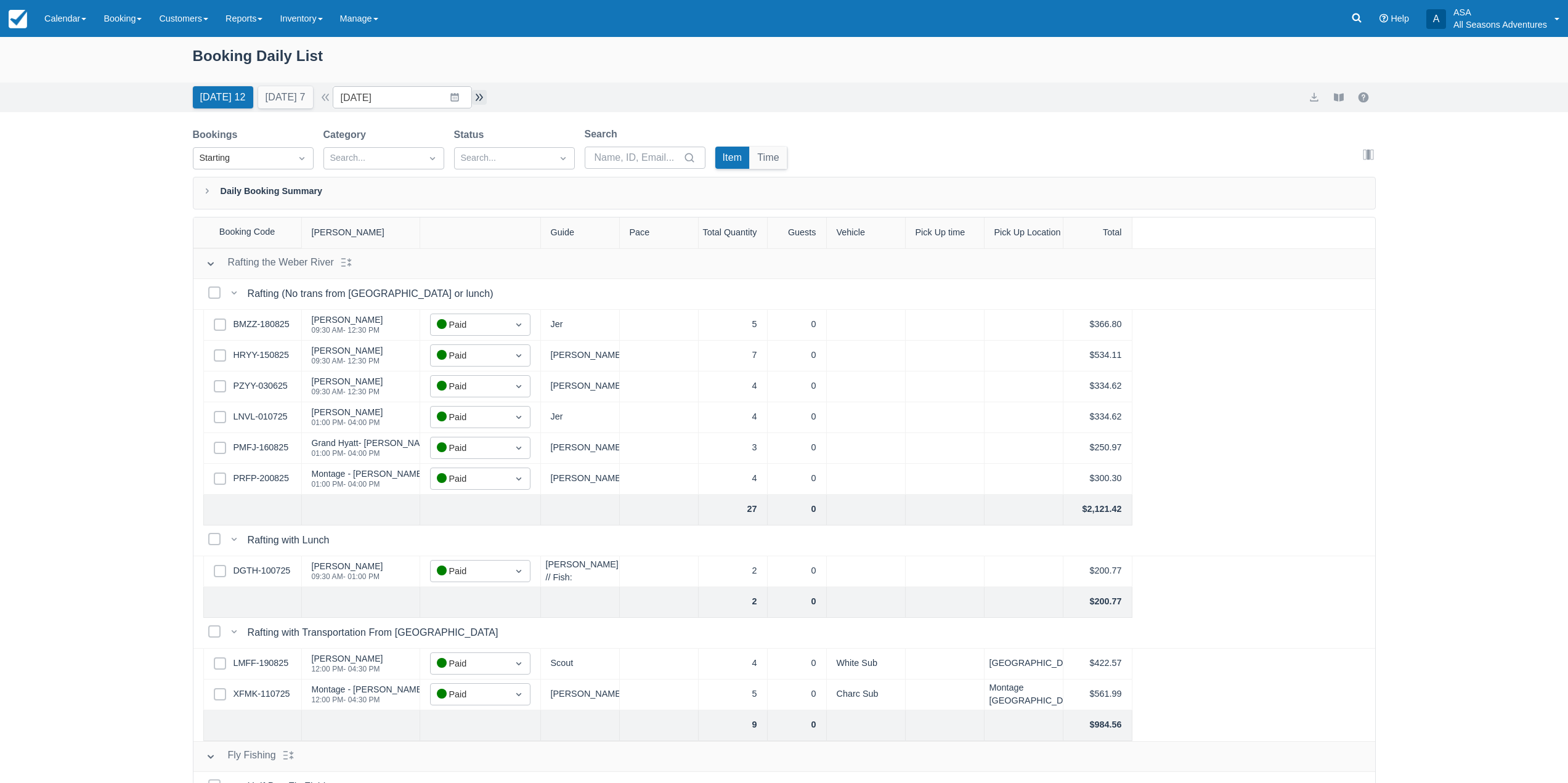
click at [484, 94] on button "button" at bounding box center [479, 97] width 15 height 15
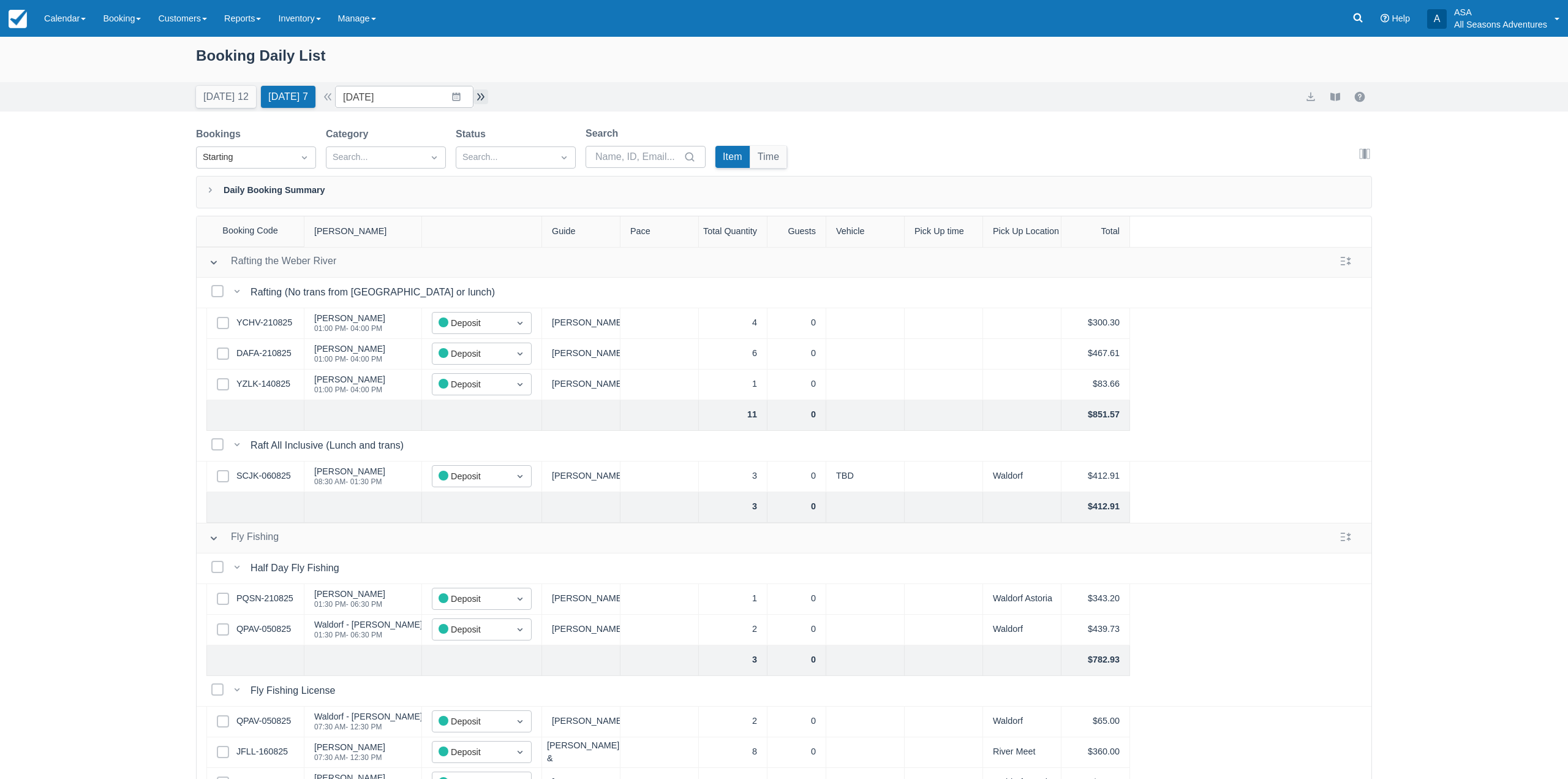
click at [481, 94] on button "button" at bounding box center [480, 96] width 15 height 15
type input "08/23/25"
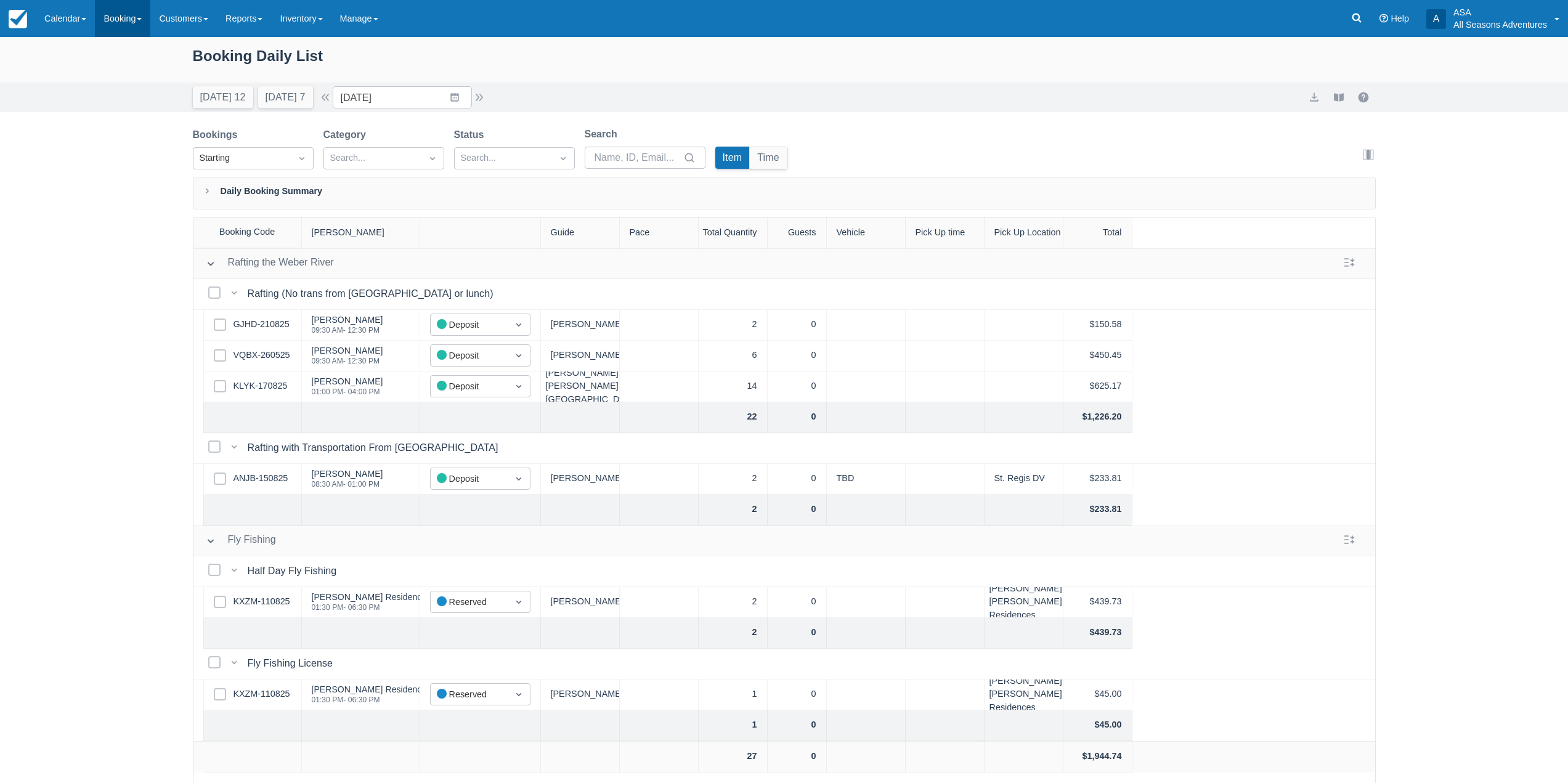
click at [111, 16] on link "Booking" at bounding box center [123, 18] width 56 height 37
click at [142, 80] on link "Daily List" at bounding box center [149, 79] width 107 height 26
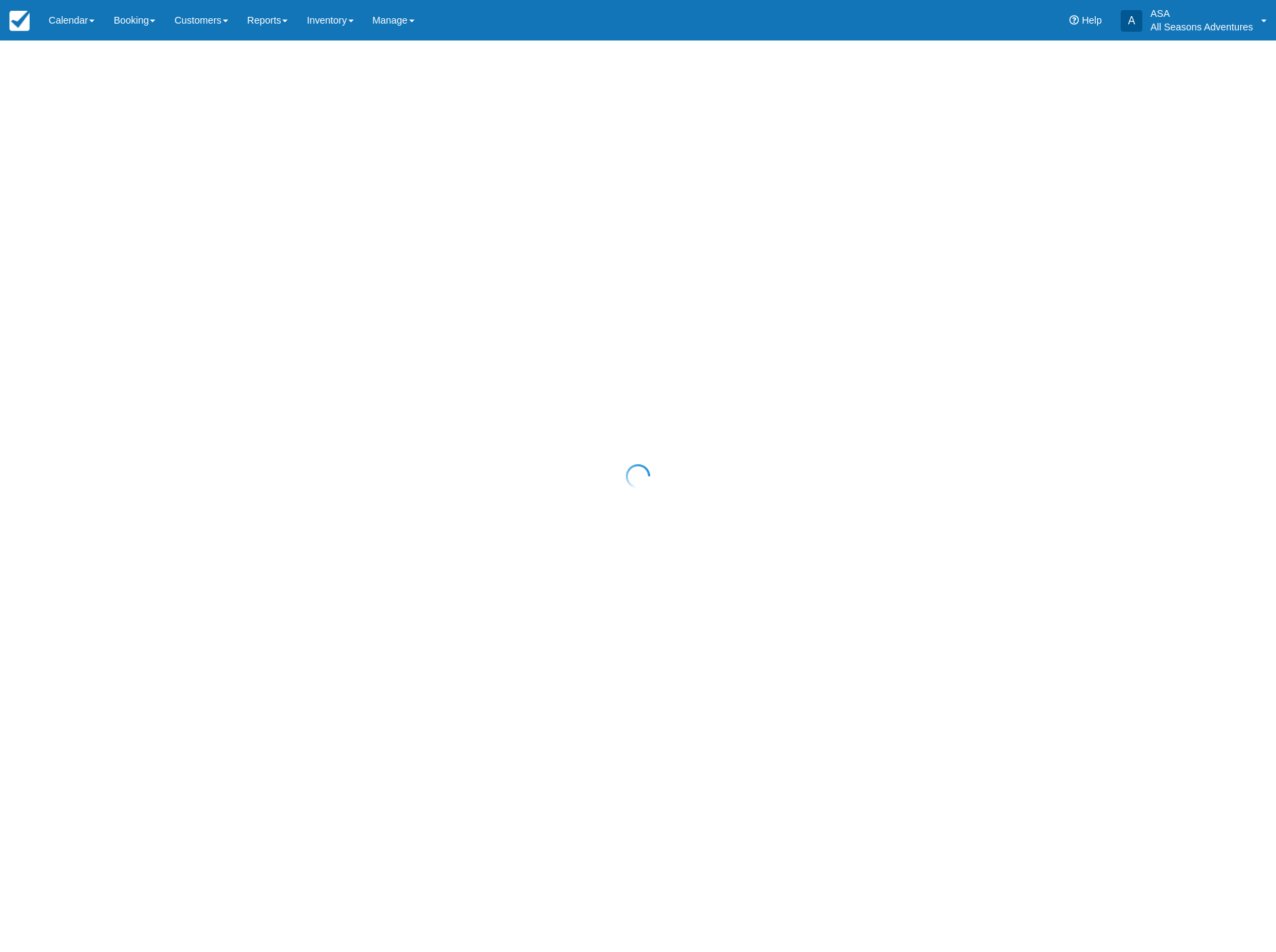
select select "10"
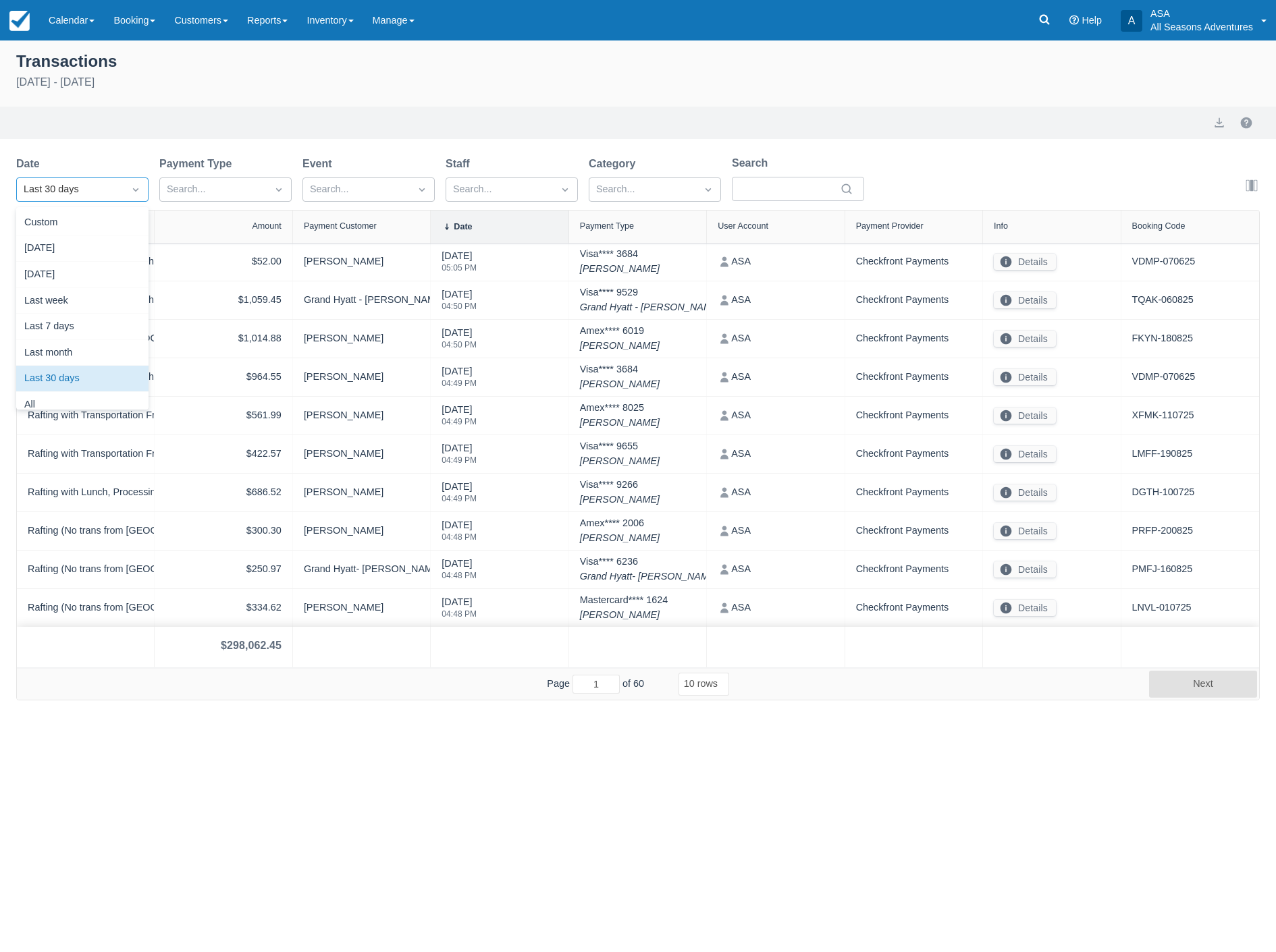
click at [117, 180] on div "Last 30 days" at bounding box center [70, 190] width 107 height 22
click at [80, 248] on div "[DATE]" at bounding box center [82, 248] width 132 height 26
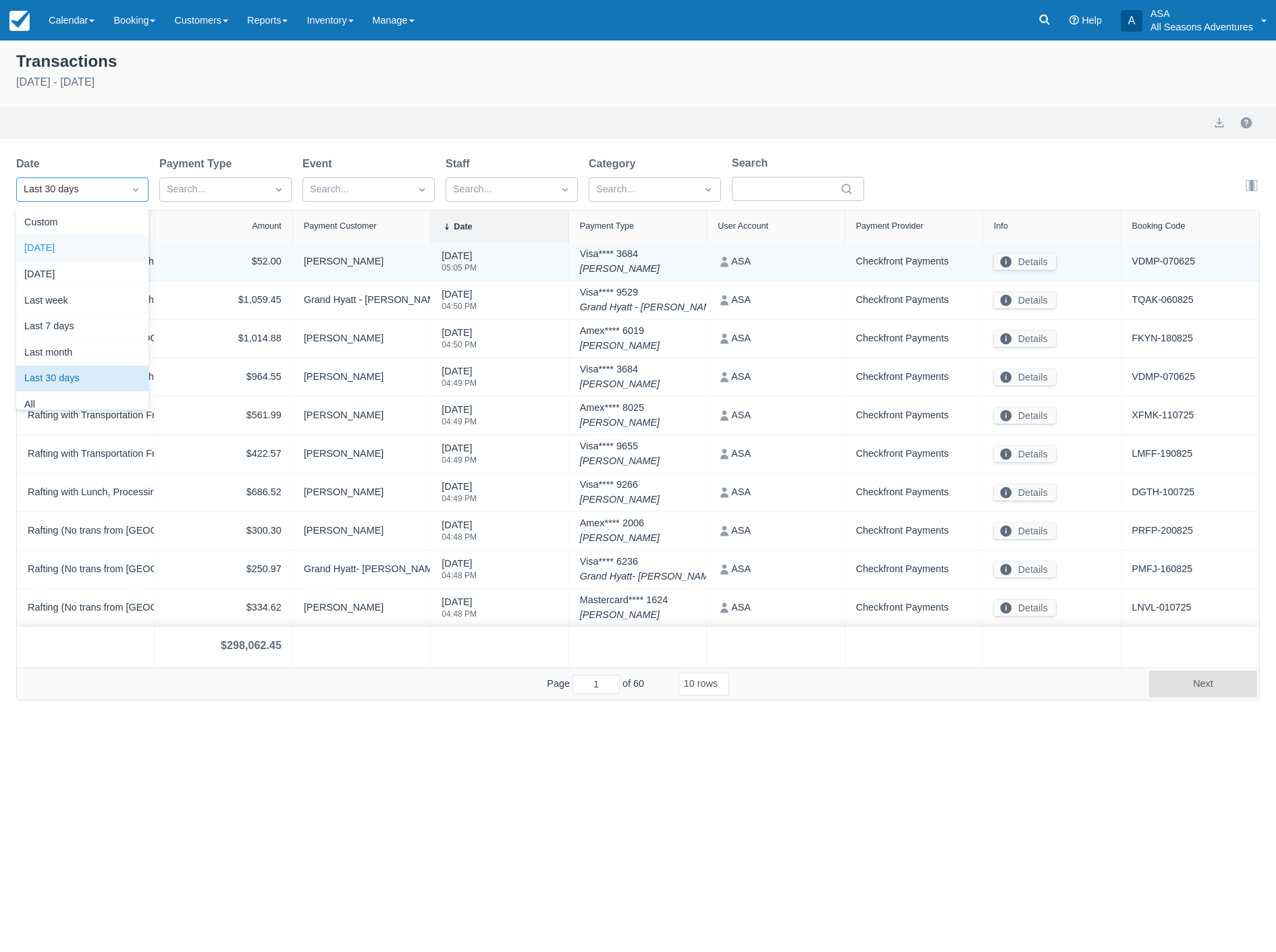
select select "10"
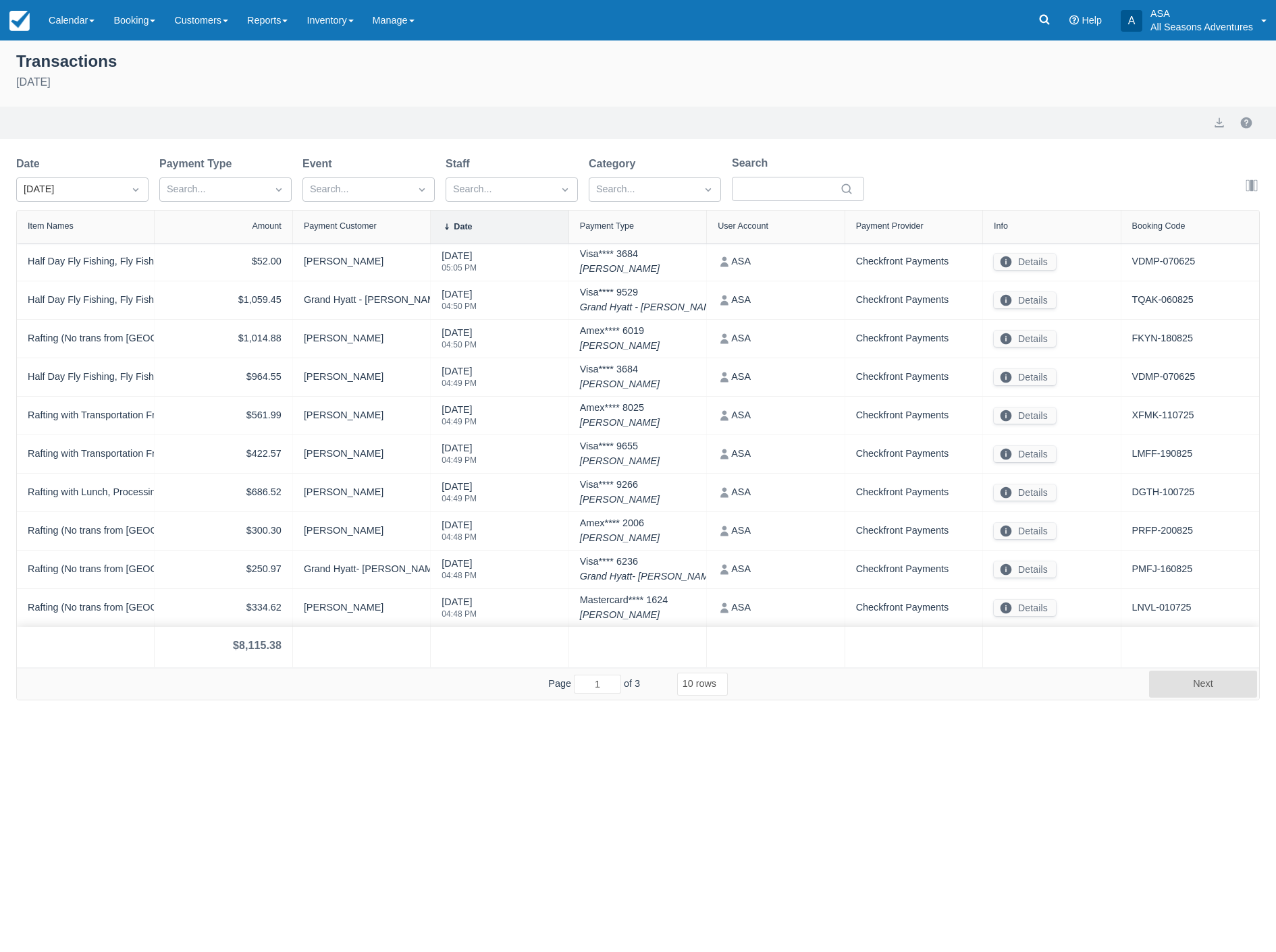
click at [697, 686] on select "5 rows 10 rows 20 rows 25 rows 50 rows 100 rows" at bounding box center [702, 684] width 51 height 23
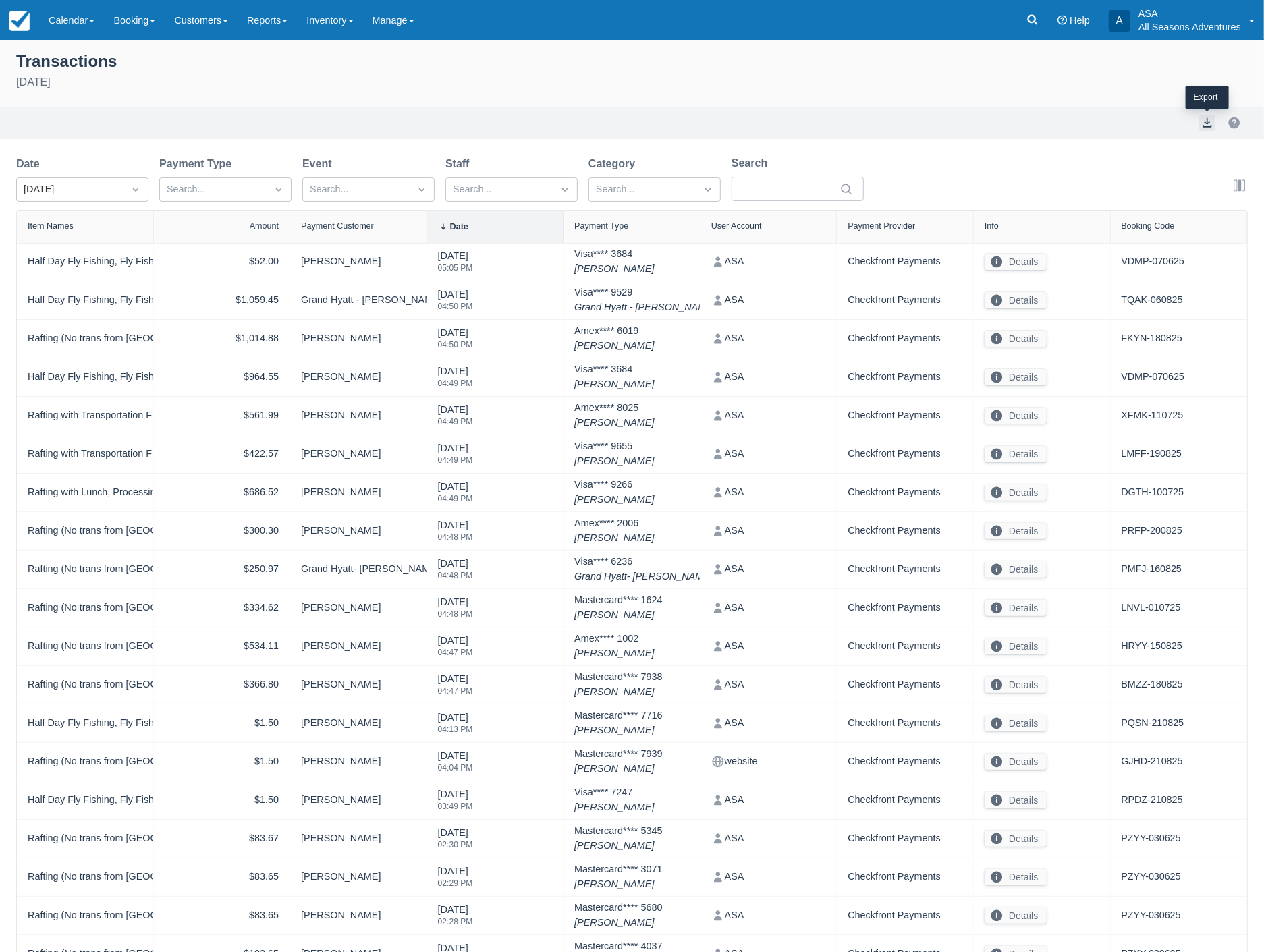
click at [1210, 125] on button "export" at bounding box center [1207, 122] width 16 height 16
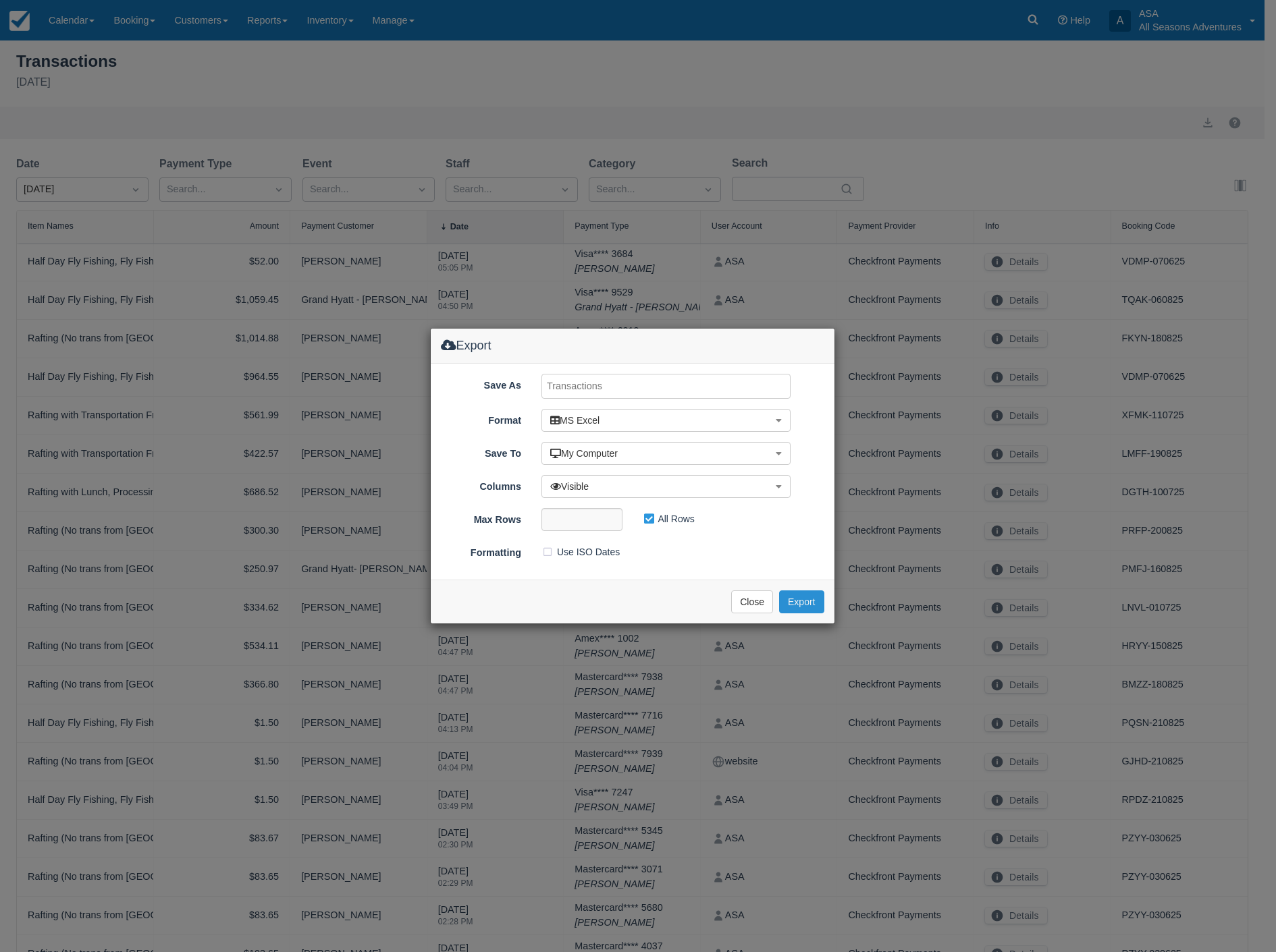
click at [800, 602] on button "Export" at bounding box center [801, 602] width 45 height 23
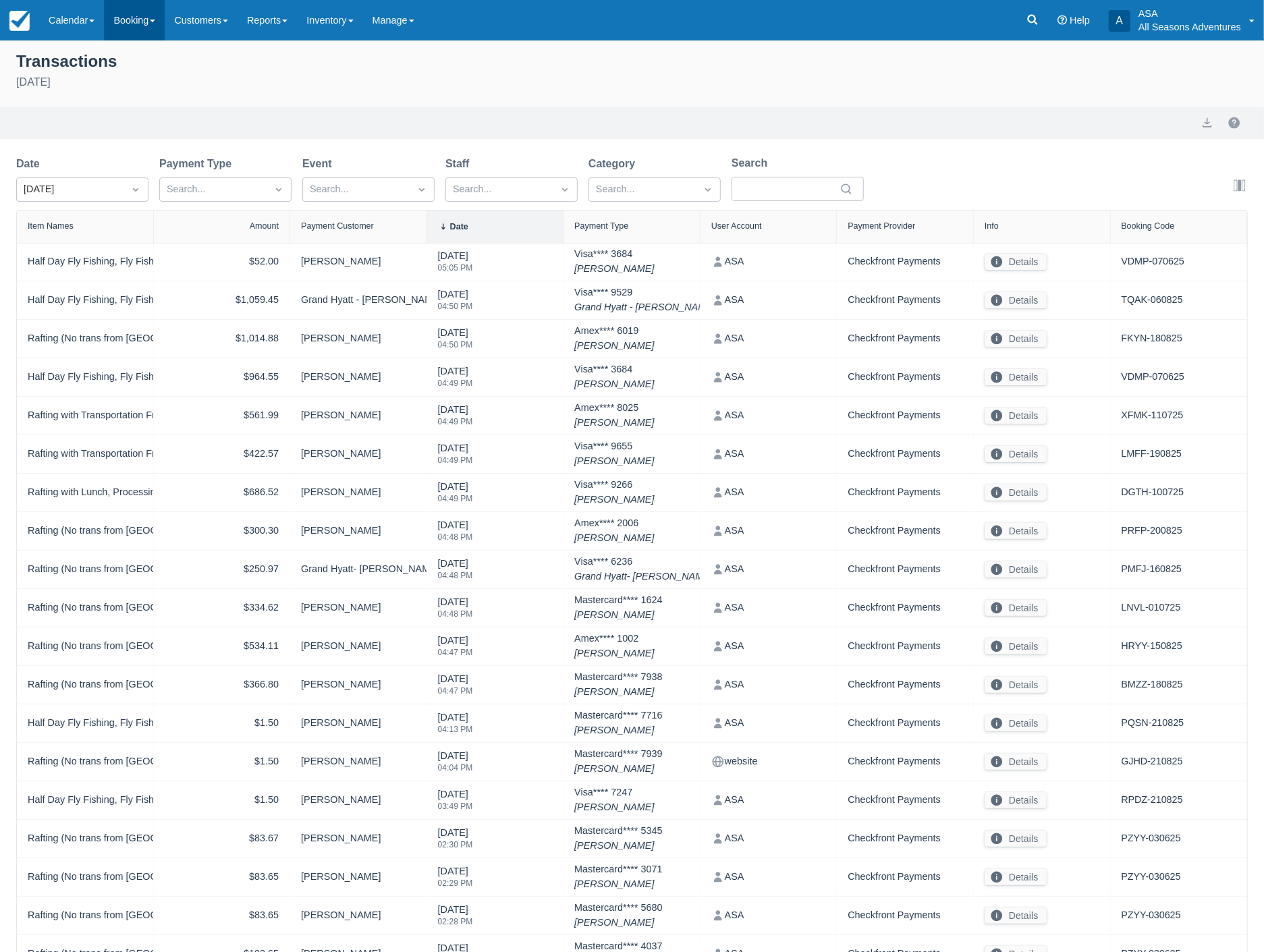
click at [120, 19] on link "Booking" at bounding box center [134, 20] width 61 height 40
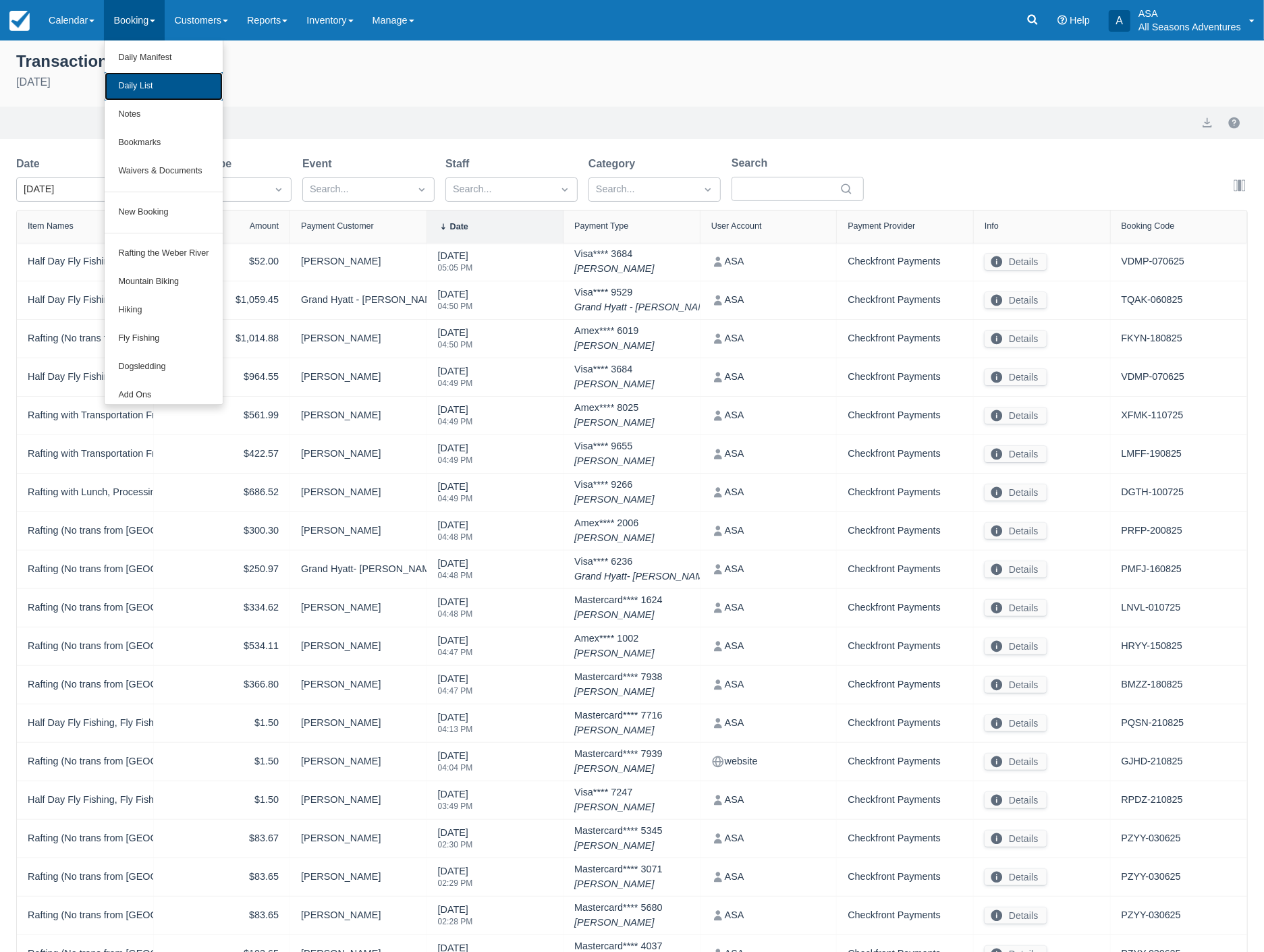
click at [140, 88] on link "Daily List" at bounding box center [163, 86] width 117 height 28
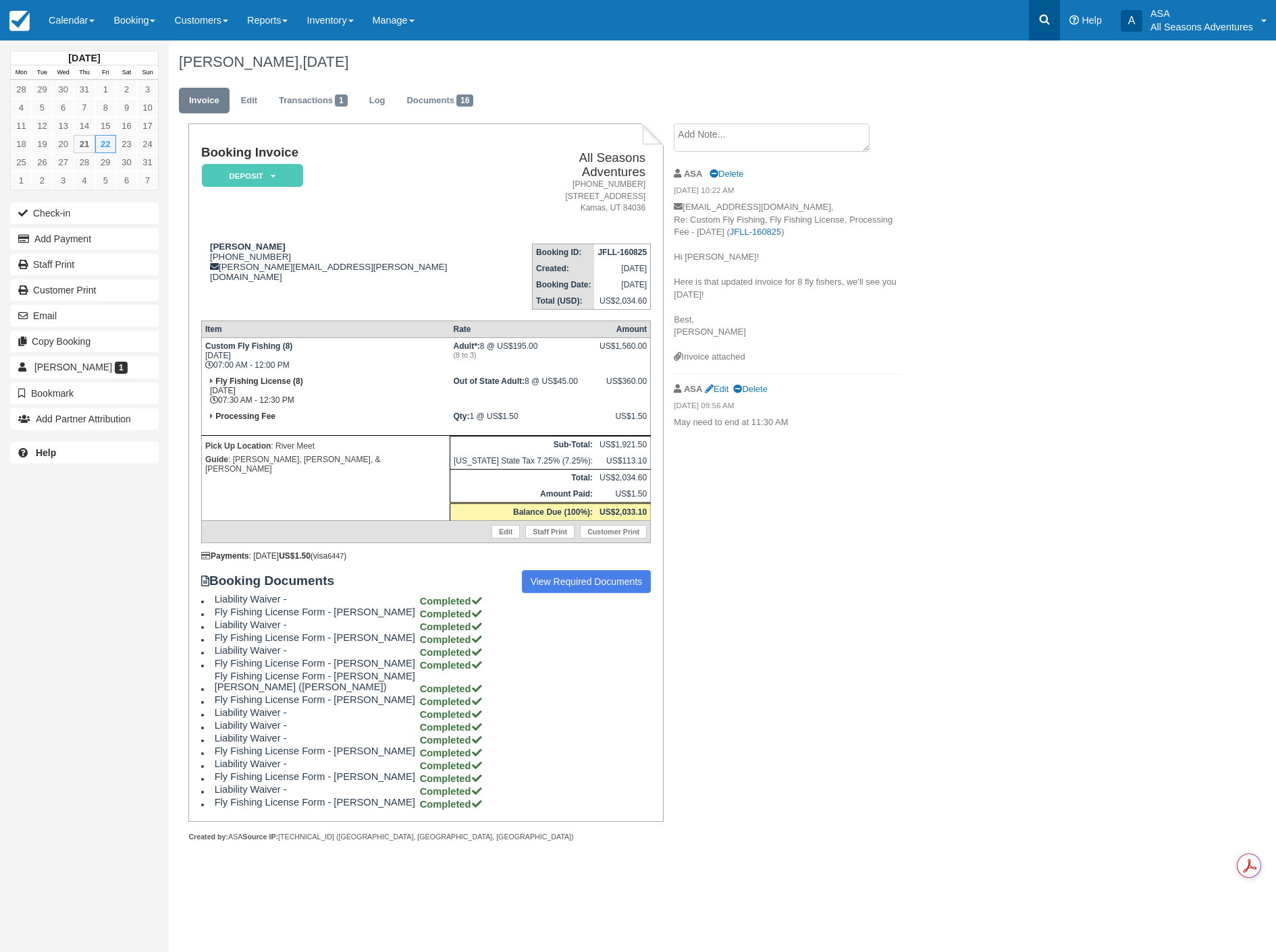
click at [1044, 18] on icon at bounding box center [1044, 19] width 13 height 13
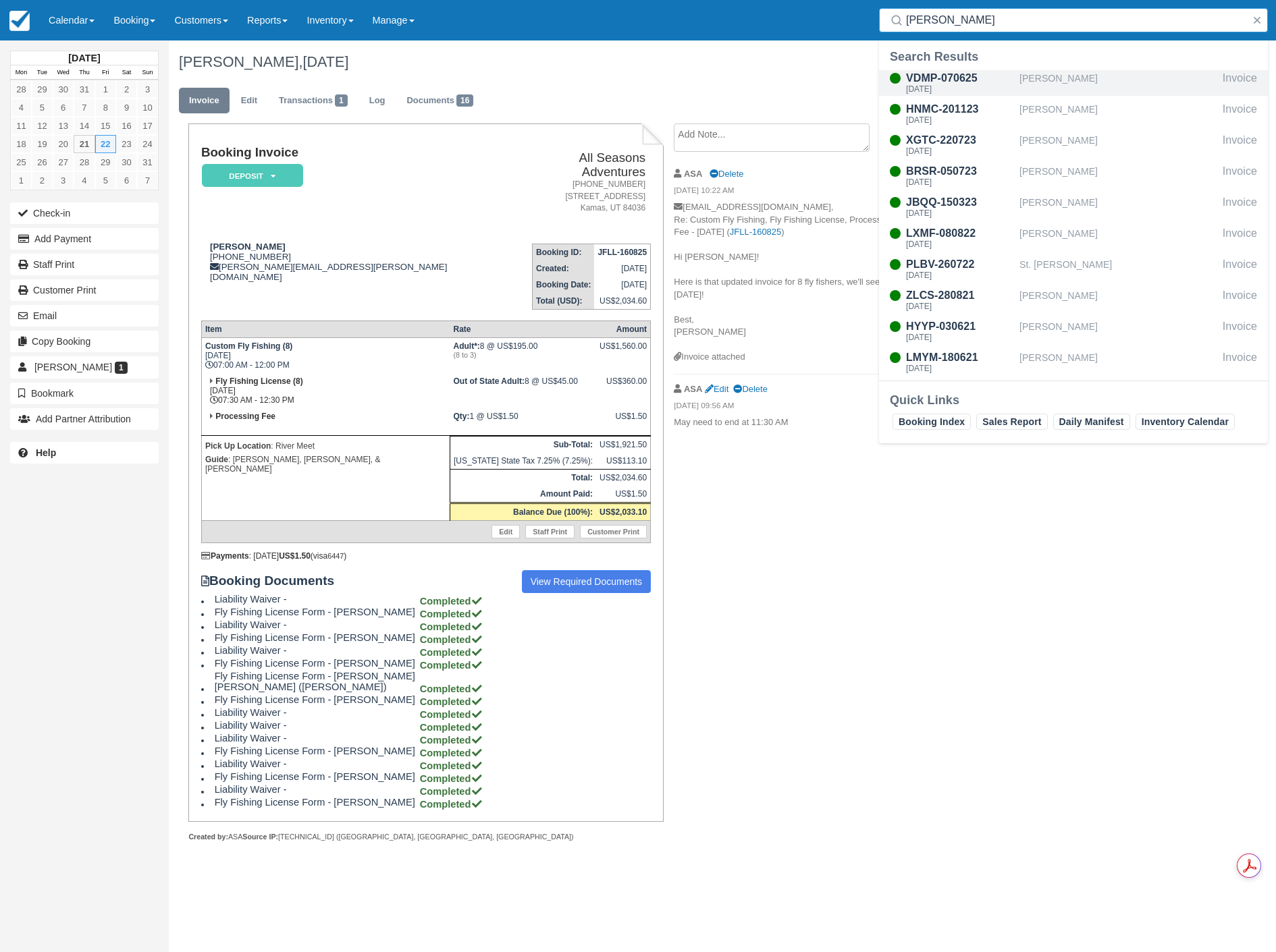
type input "Dean"
click at [935, 79] on div "VDMP-070625" at bounding box center [959, 78] width 108 height 16
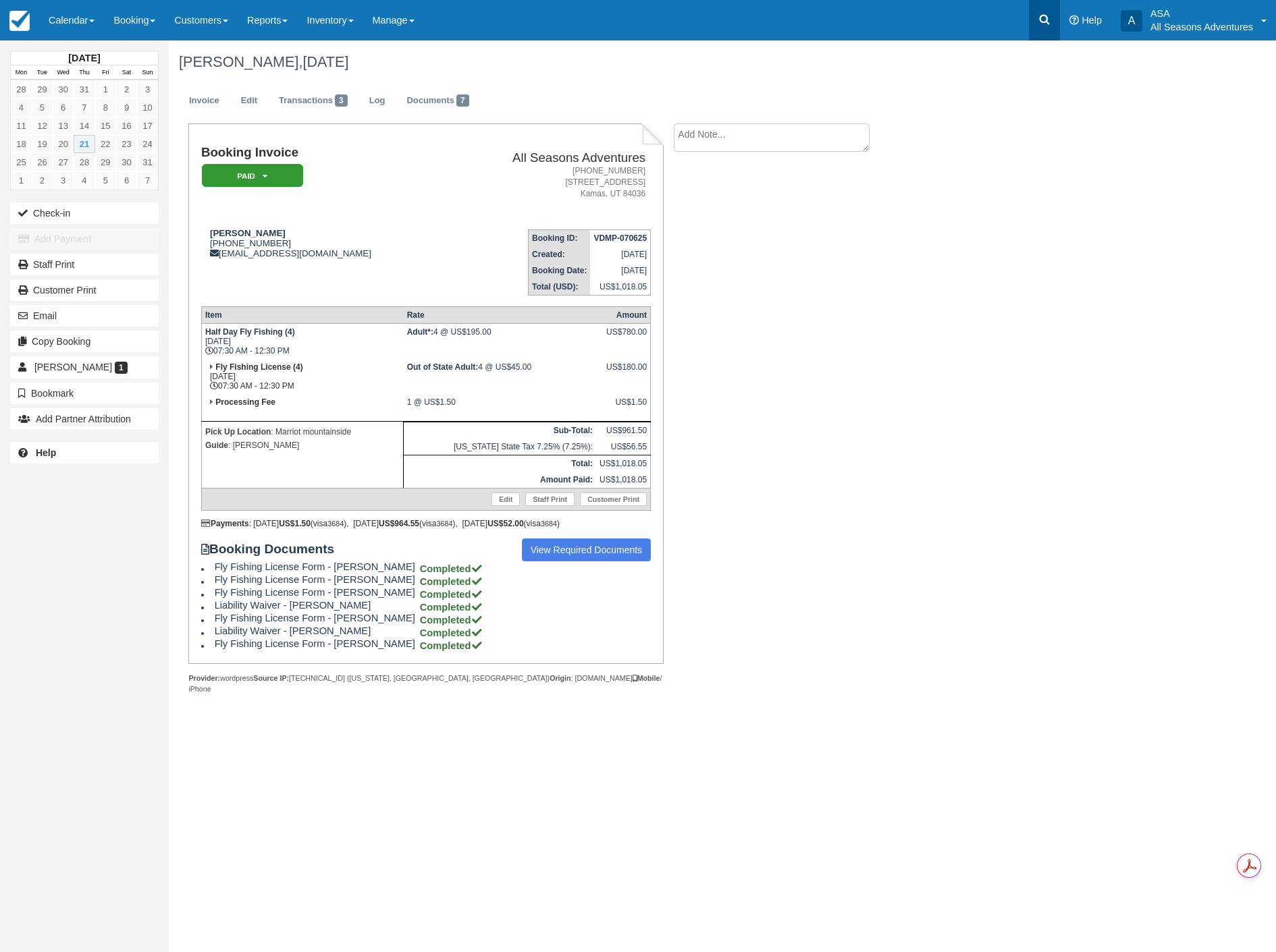
click at [1049, 18] on icon at bounding box center [1044, 19] width 13 height 13
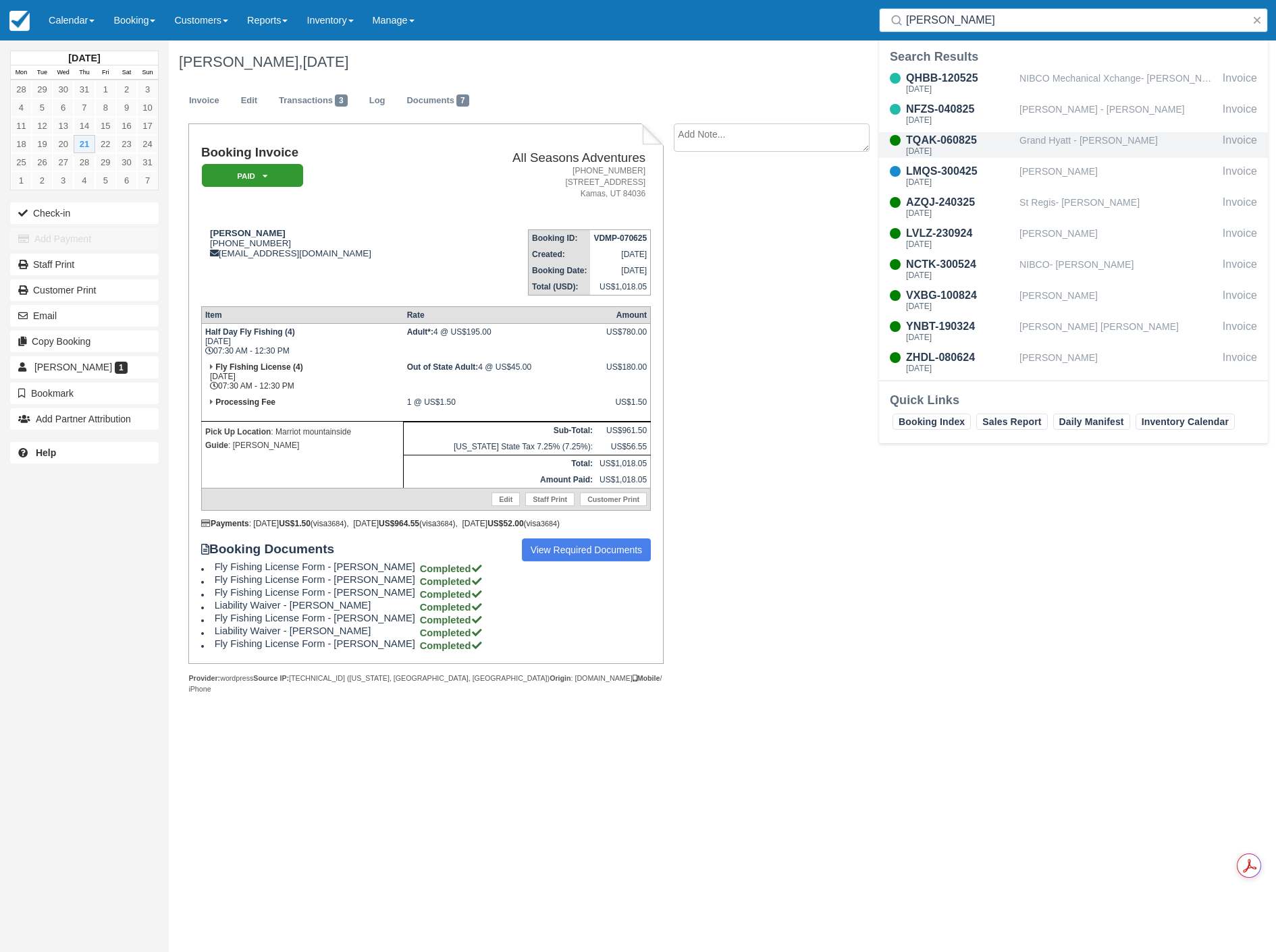
type input "morgan"
click at [1088, 144] on div "Grand Hyatt - Morgan Shepherd" at bounding box center [1118, 145] width 198 height 25
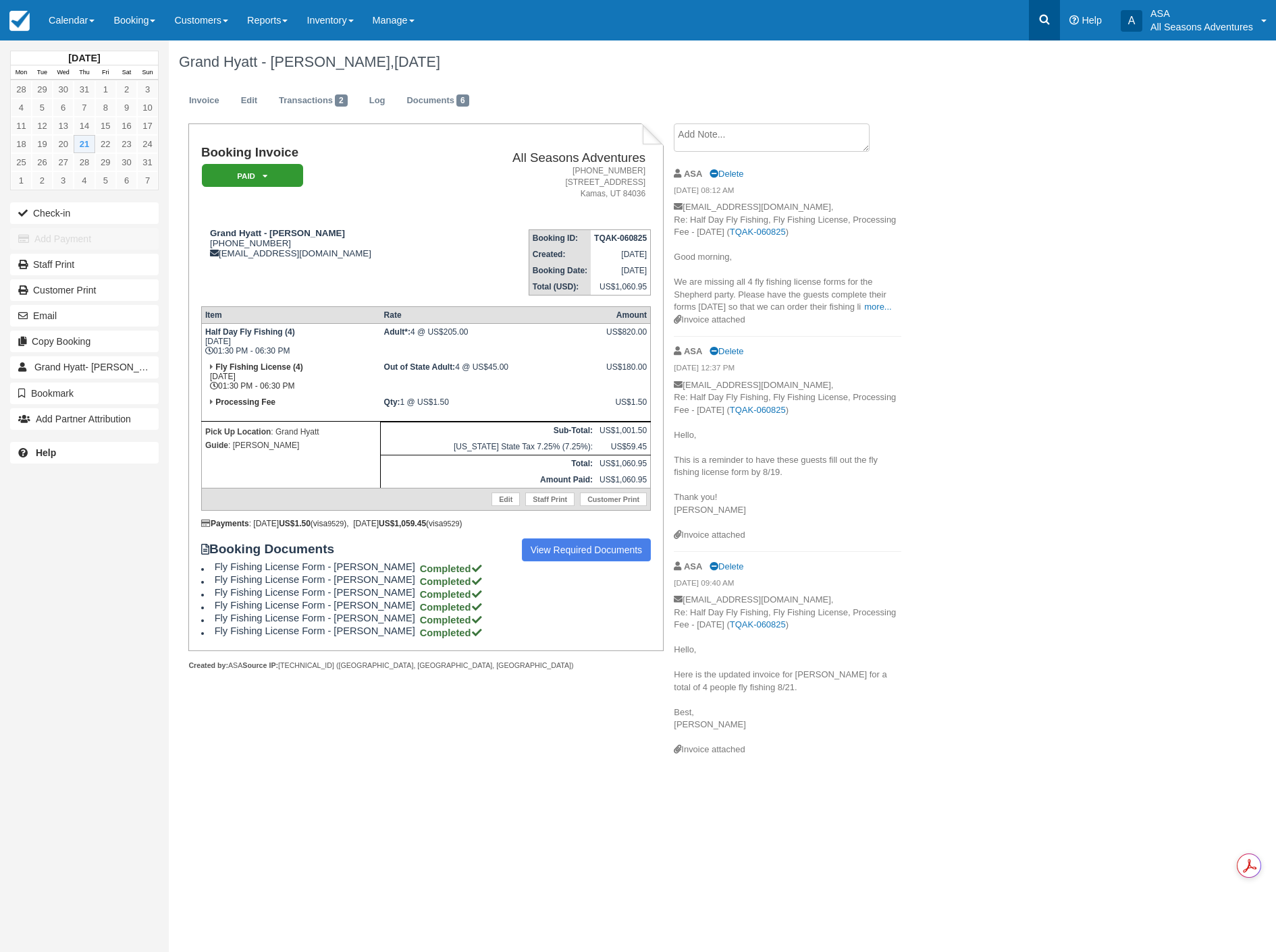
click at [1044, 15] on icon at bounding box center [1044, 19] width 13 height 13
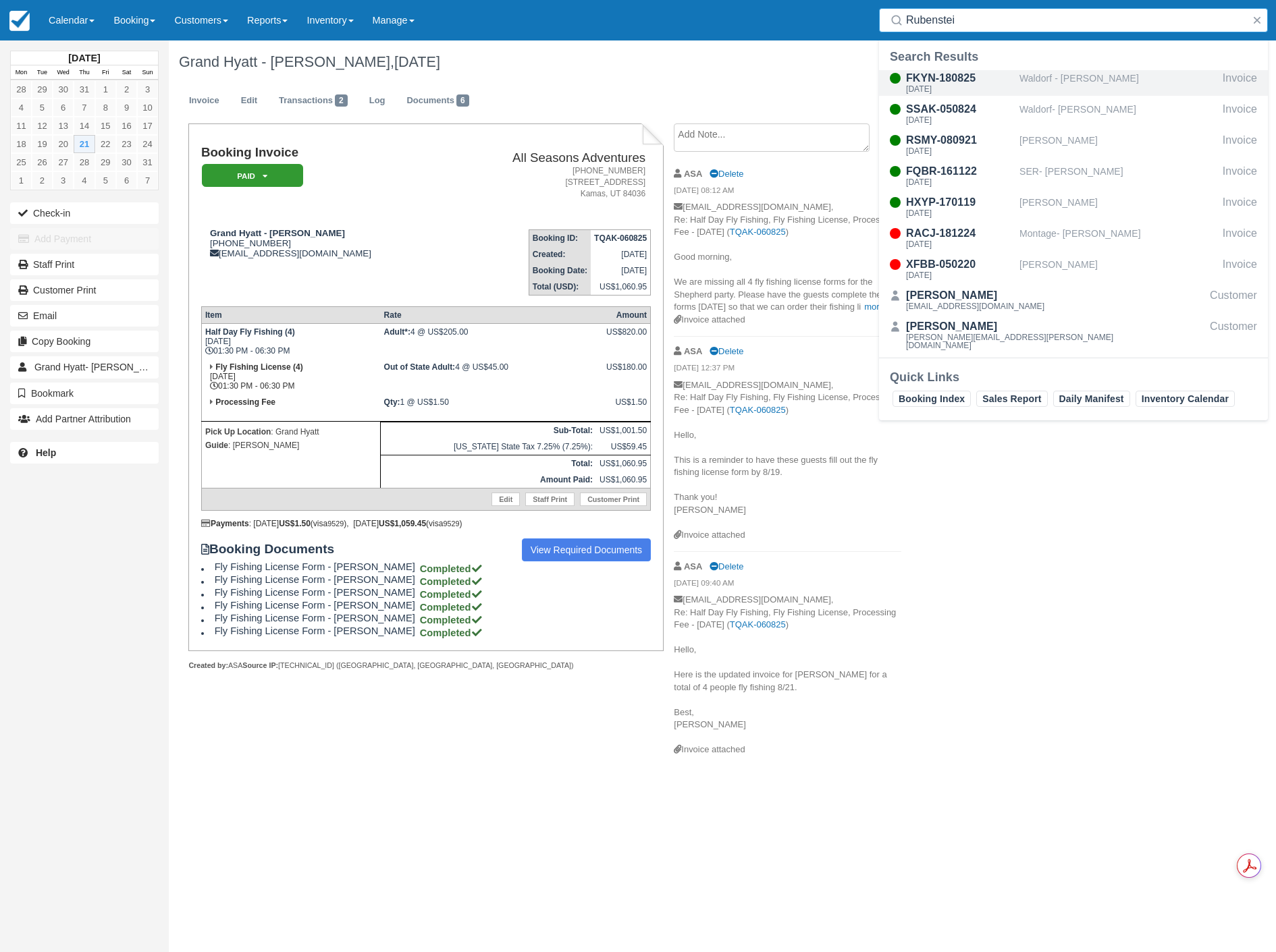
type input "Rubenstei"
click at [1067, 79] on div "Waldorf - Marsha Rubenstein" at bounding box center [1118, 83] width 198 height 25
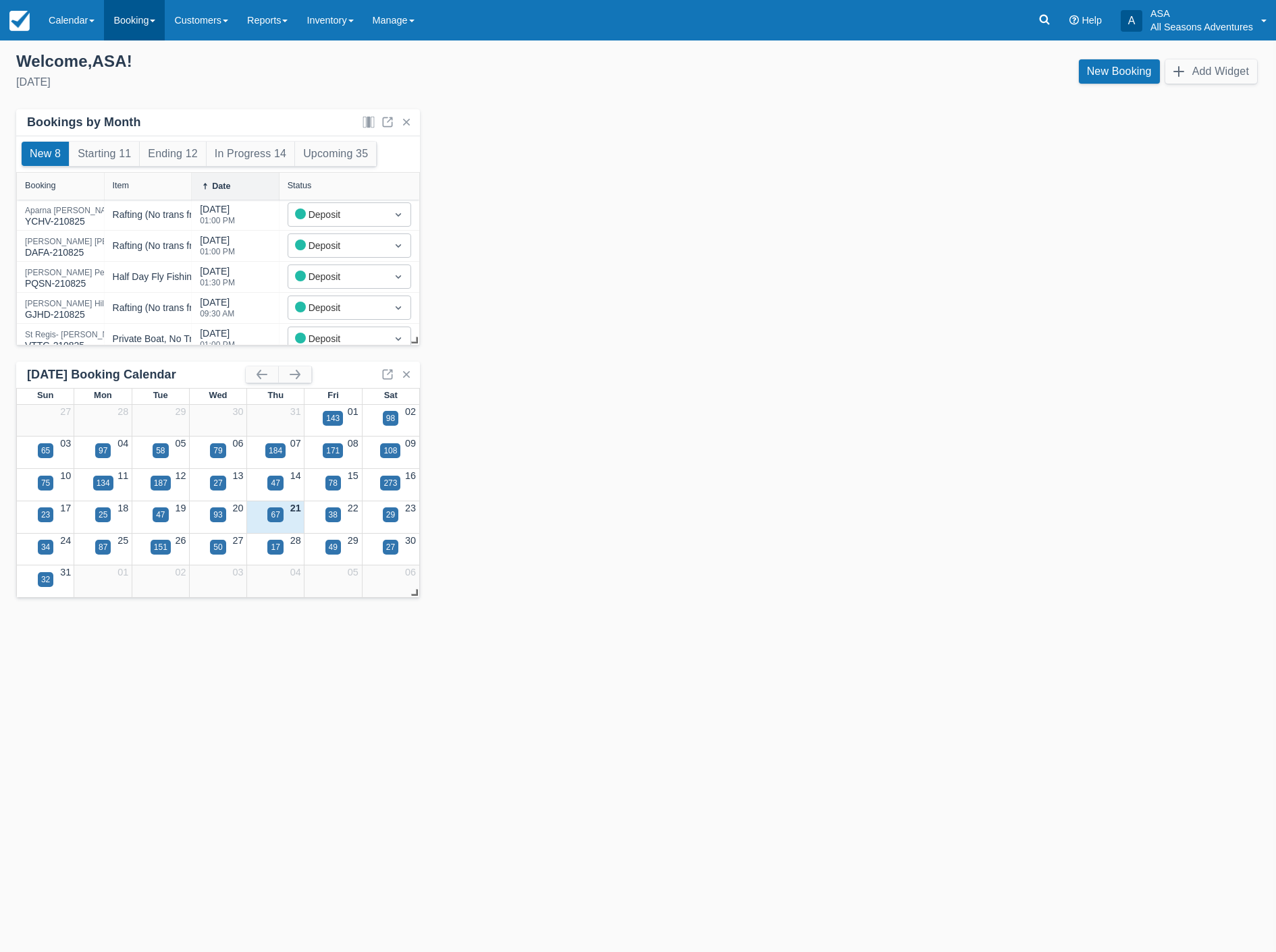
click at [137, 14] on link "Booking" at bounding box center [135, 20] width 61 height 40
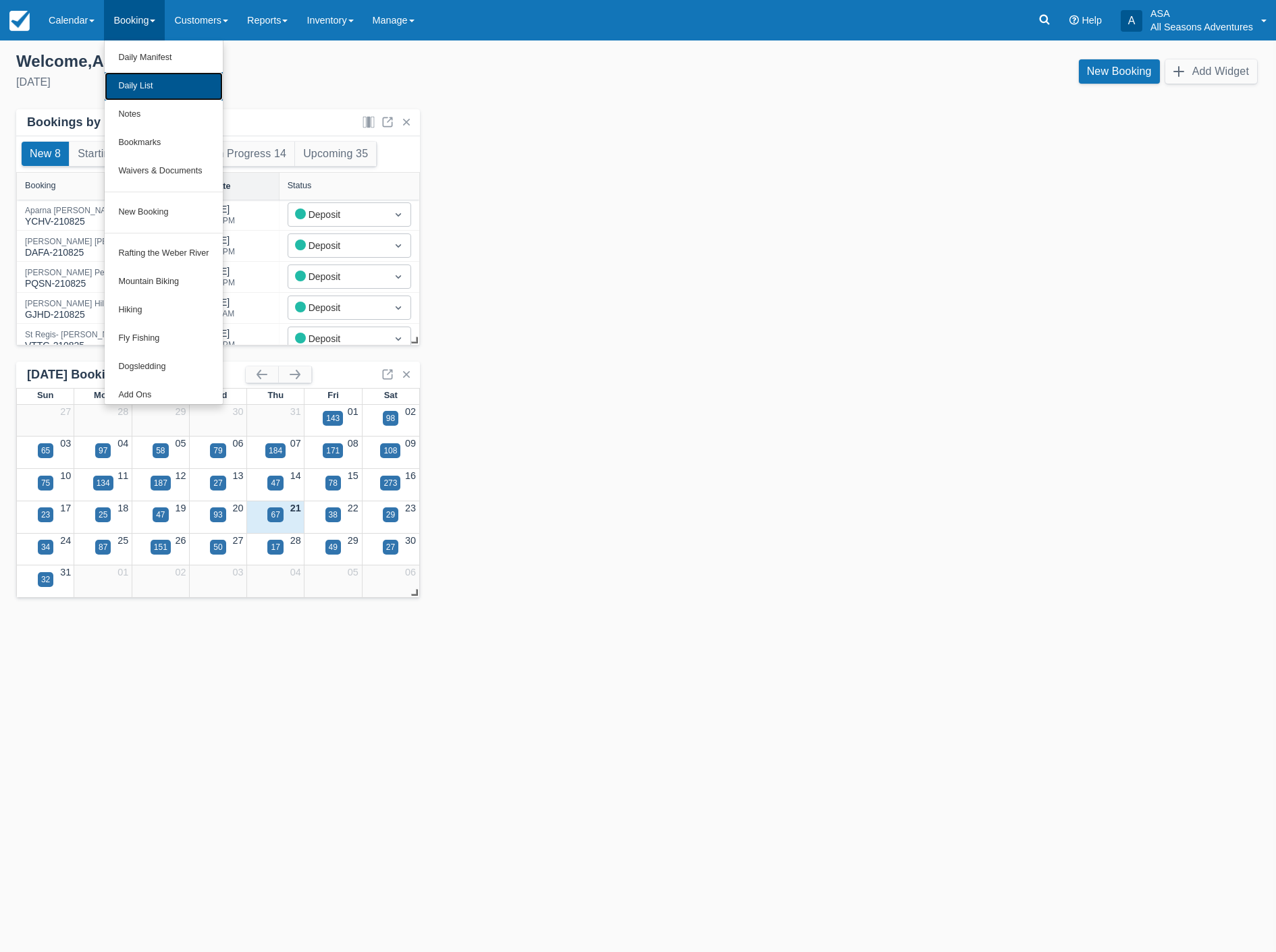
click at [154, 86] on link "Daily List" at bounding box center [164, 86] width 118 height 28
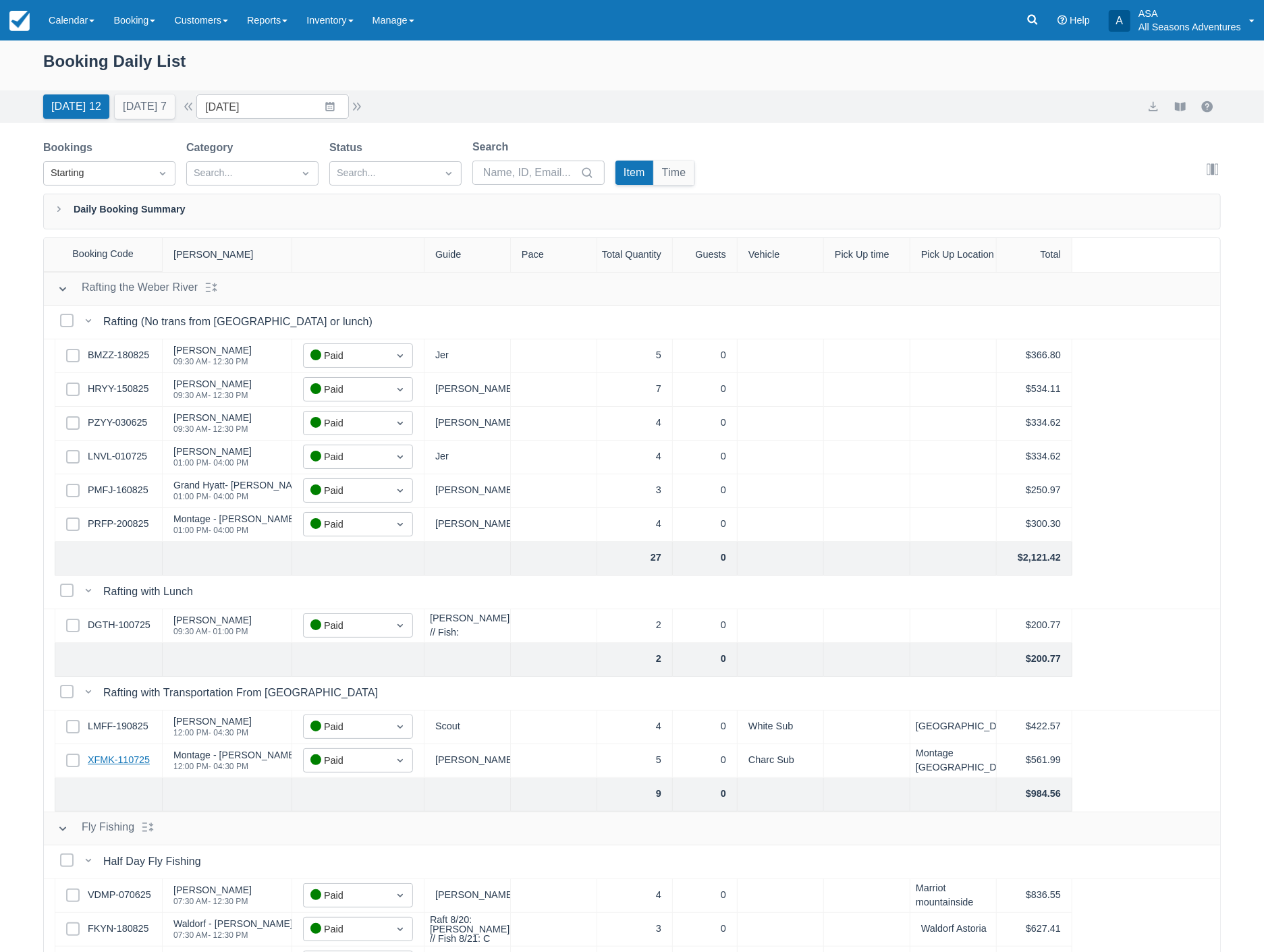
click at [122, 759] on link "XFMK-110725" at bounding box center [119, 760] width 62 height 15
click at [107, 724] on link "LMFF-190825" at bounding box center [118, 726] width 61 height 15
click at [117, 619] on link "DGTH-100725" at bounding box center [119, 625] width 63 height 15
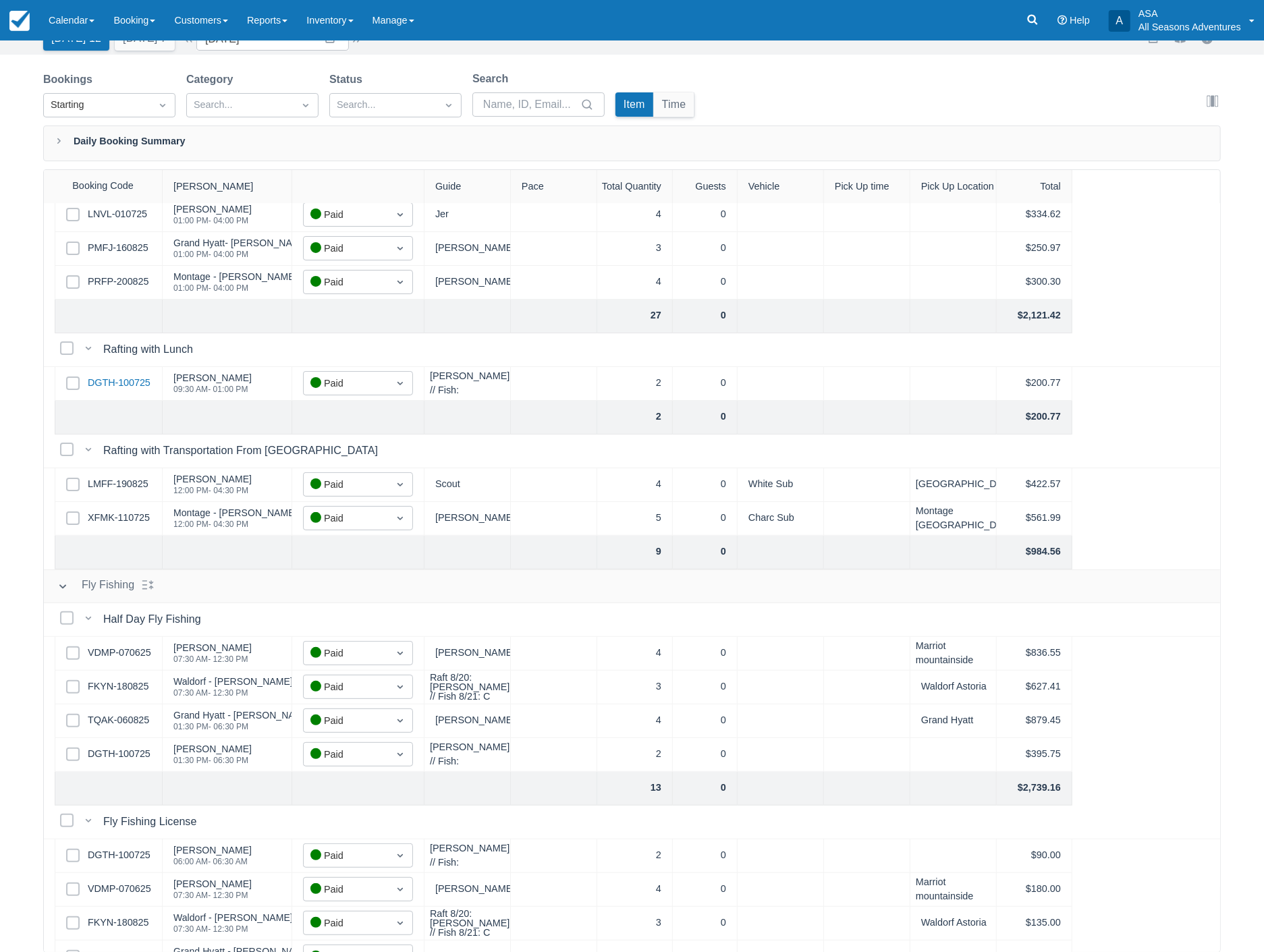
scroll to position [99, 0]
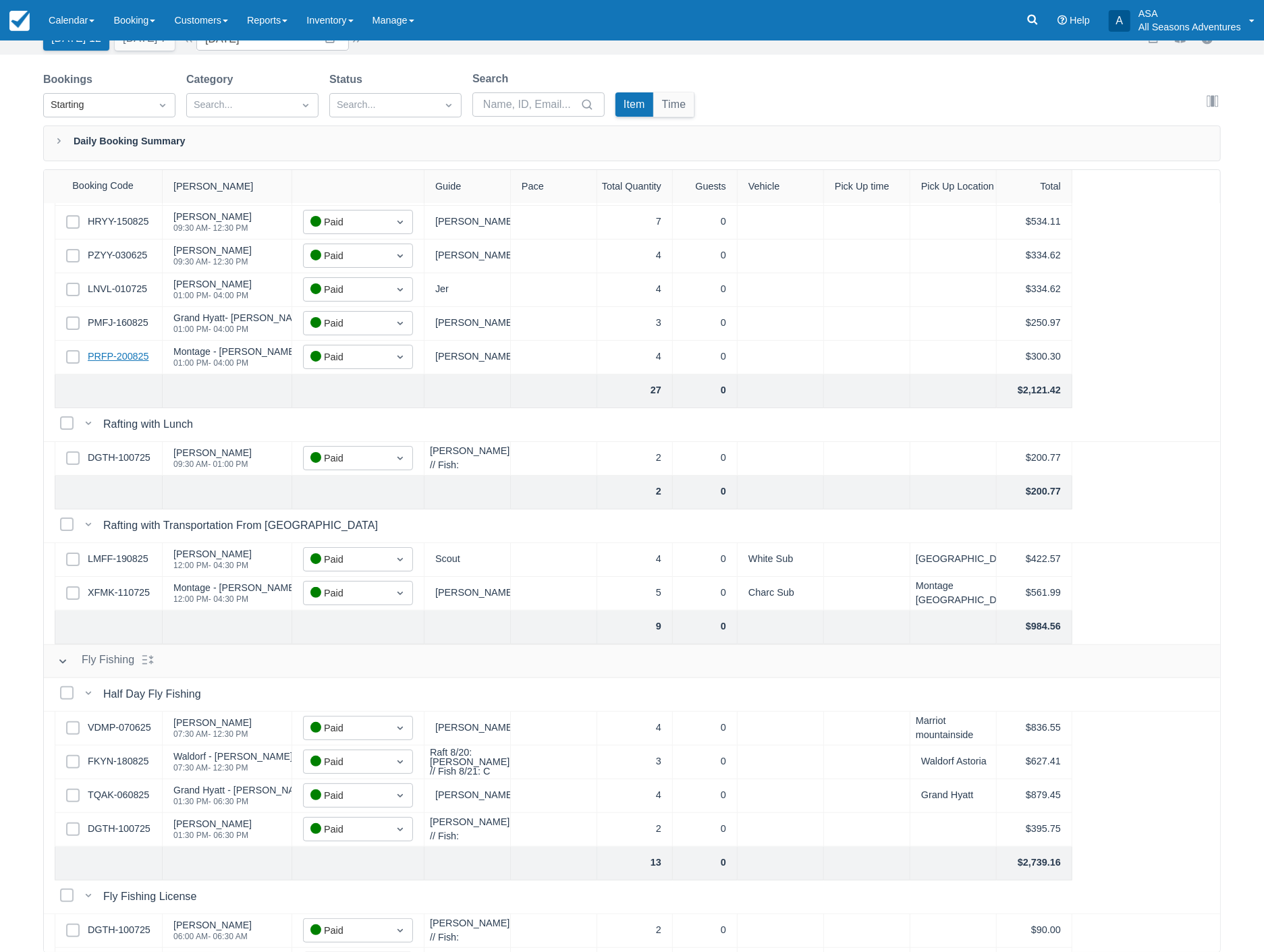
click at [130, 353] on link "PRFP-200825" at bounding box center [118, 357] width 61 height 15
click at [115, 322] on link "PMFJ-160825" at bounding box center [118, 323] width 61 height 15
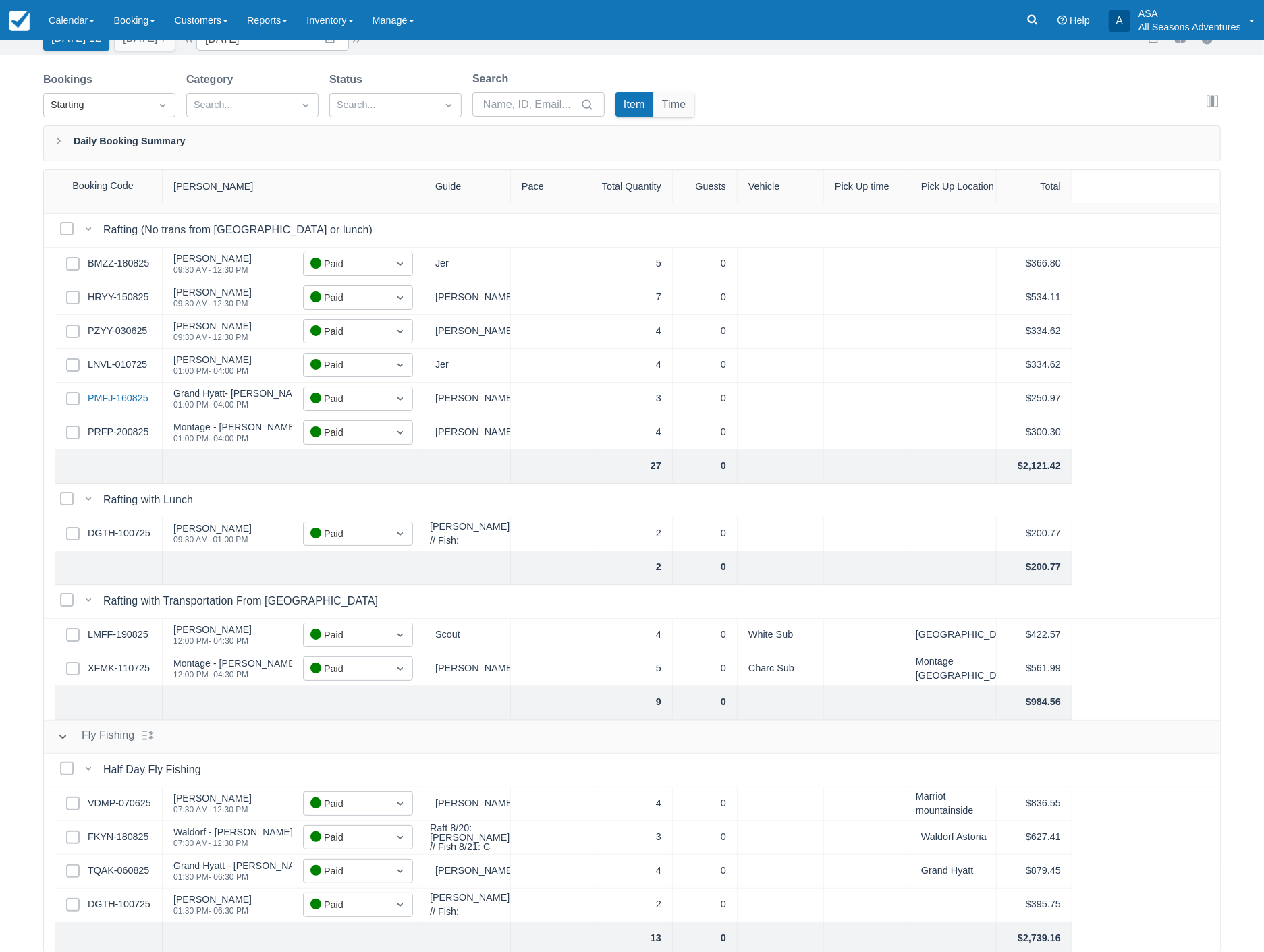
scroll to position [0, 0]
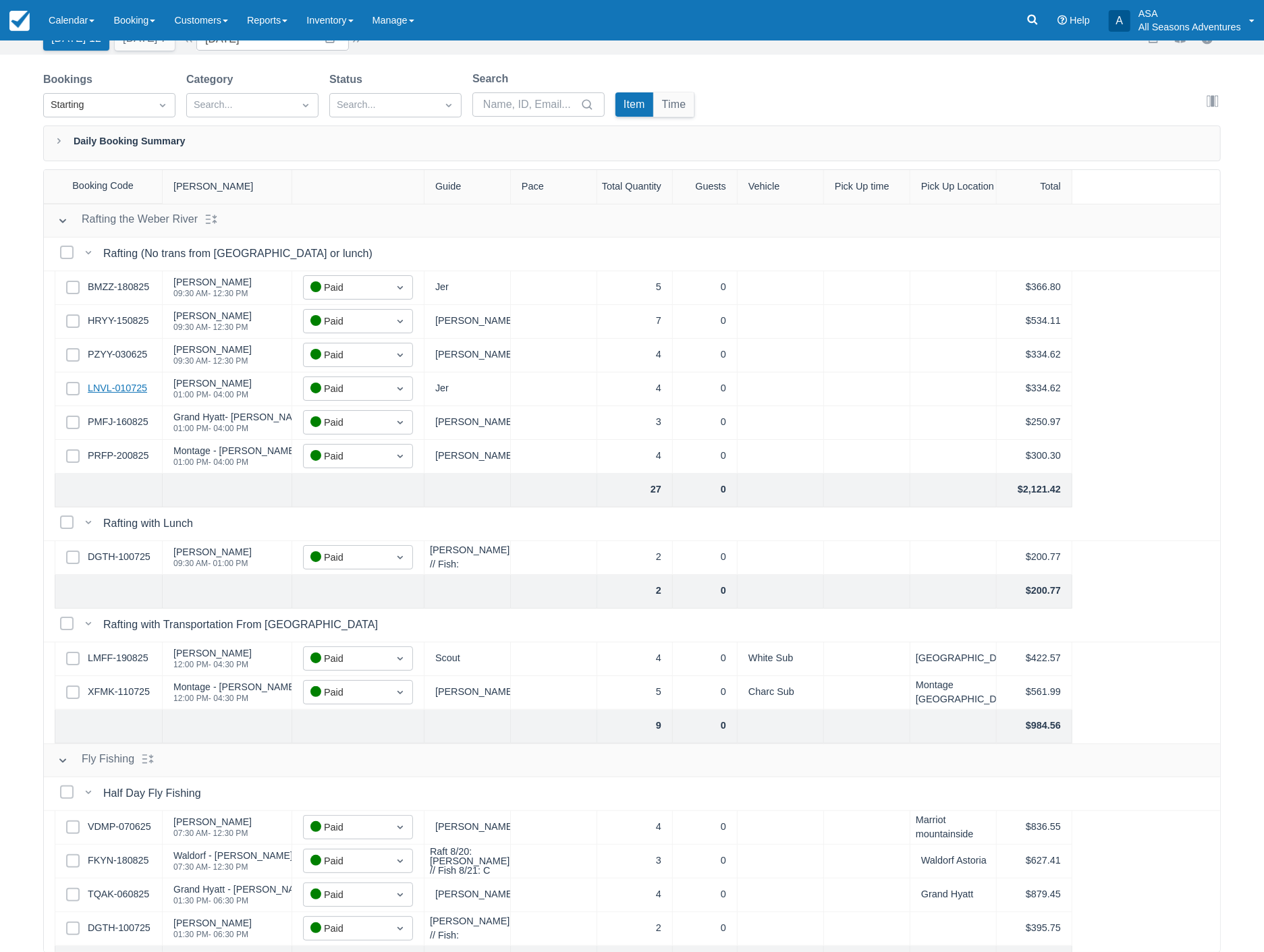
click at [133, 389] on link "LNVL-010725" at bounding box center [117, 389] width 59 height 15
click at [127, 321] on link "HRYY-150825" at bounding box center [118, 321] width 61 height 15
click at [120, 288] on link "BMZZ-180825" at bounding box center [118, 287] width 62 height 15
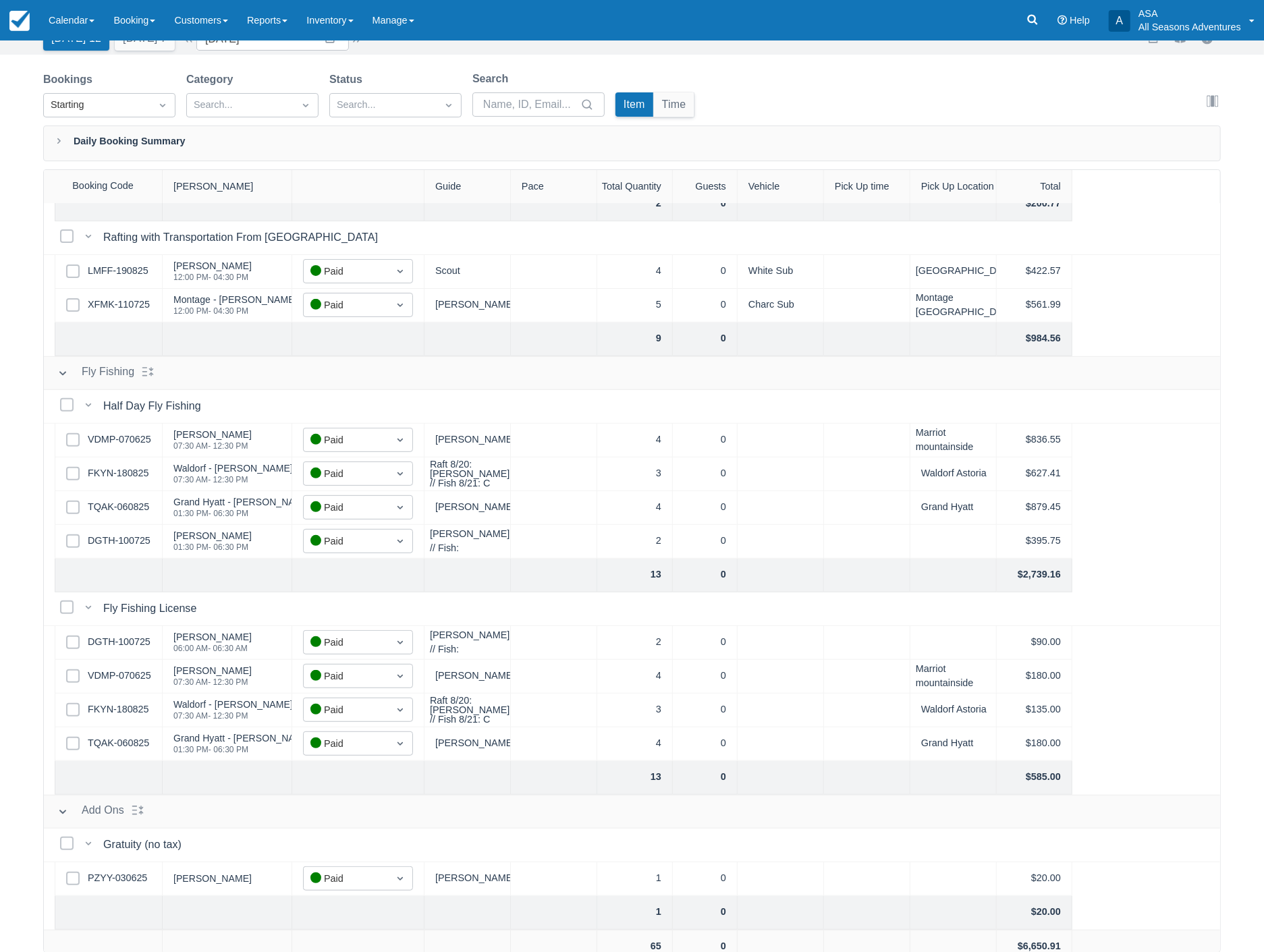
scroll to position [399, 0]
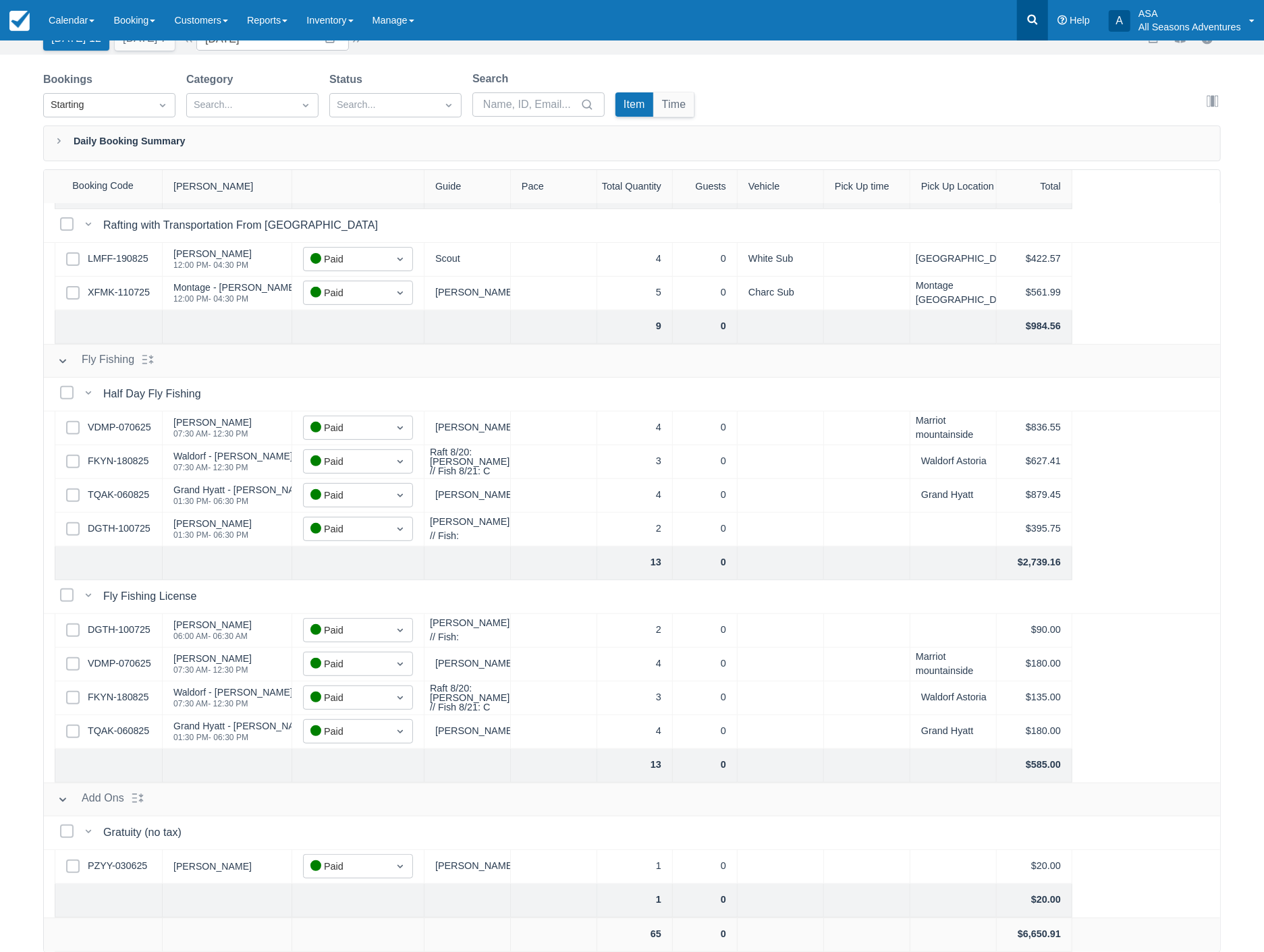
click at [1030, 18] on icon at bounding box center [1032, 19] width 13 height 13
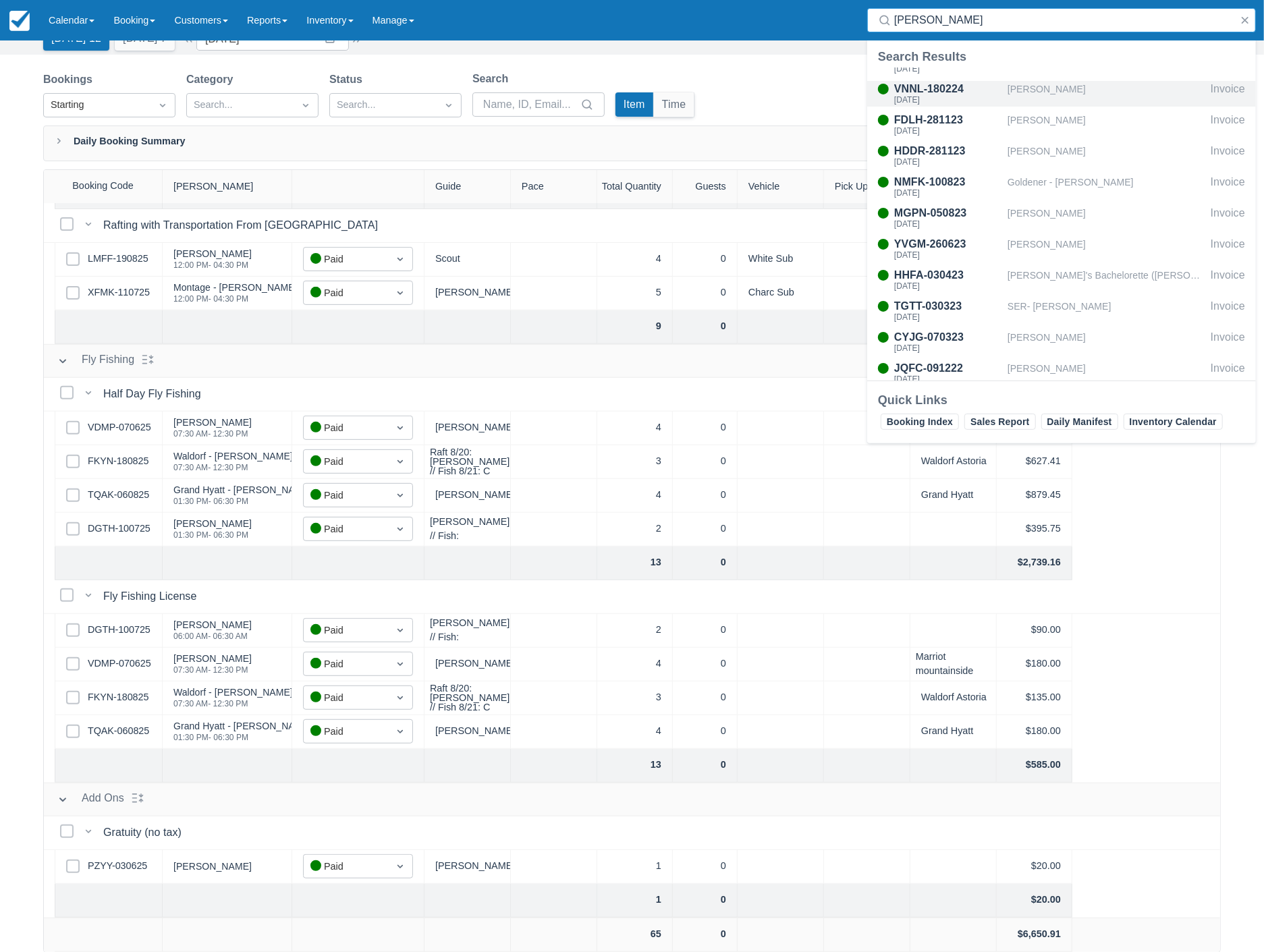
scroll to position [0, 0]
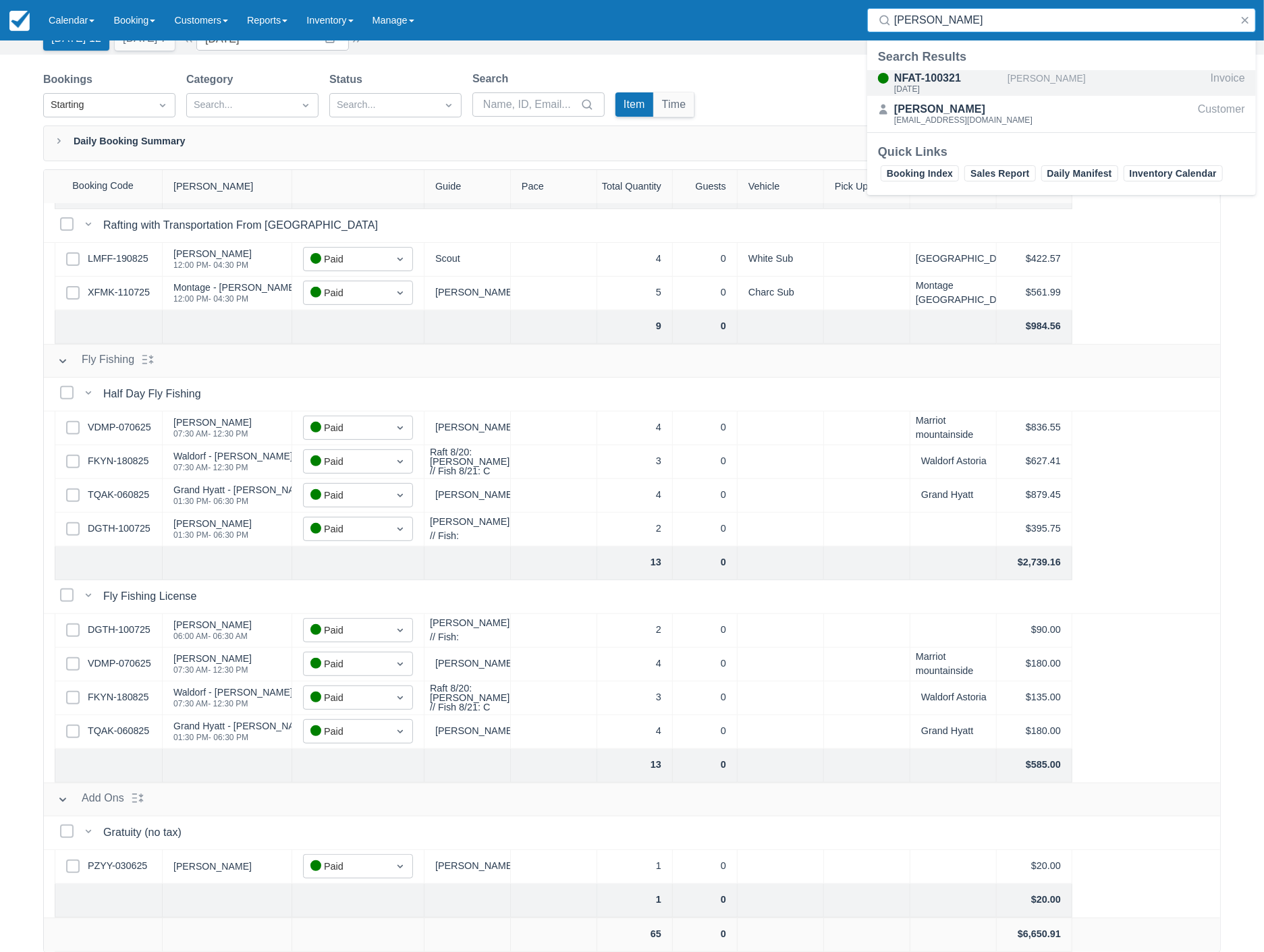
type input "caroline smith"
click at [954, 83] on div "NFAT-100321" at bounding box center [948, 78] width 108 height 16
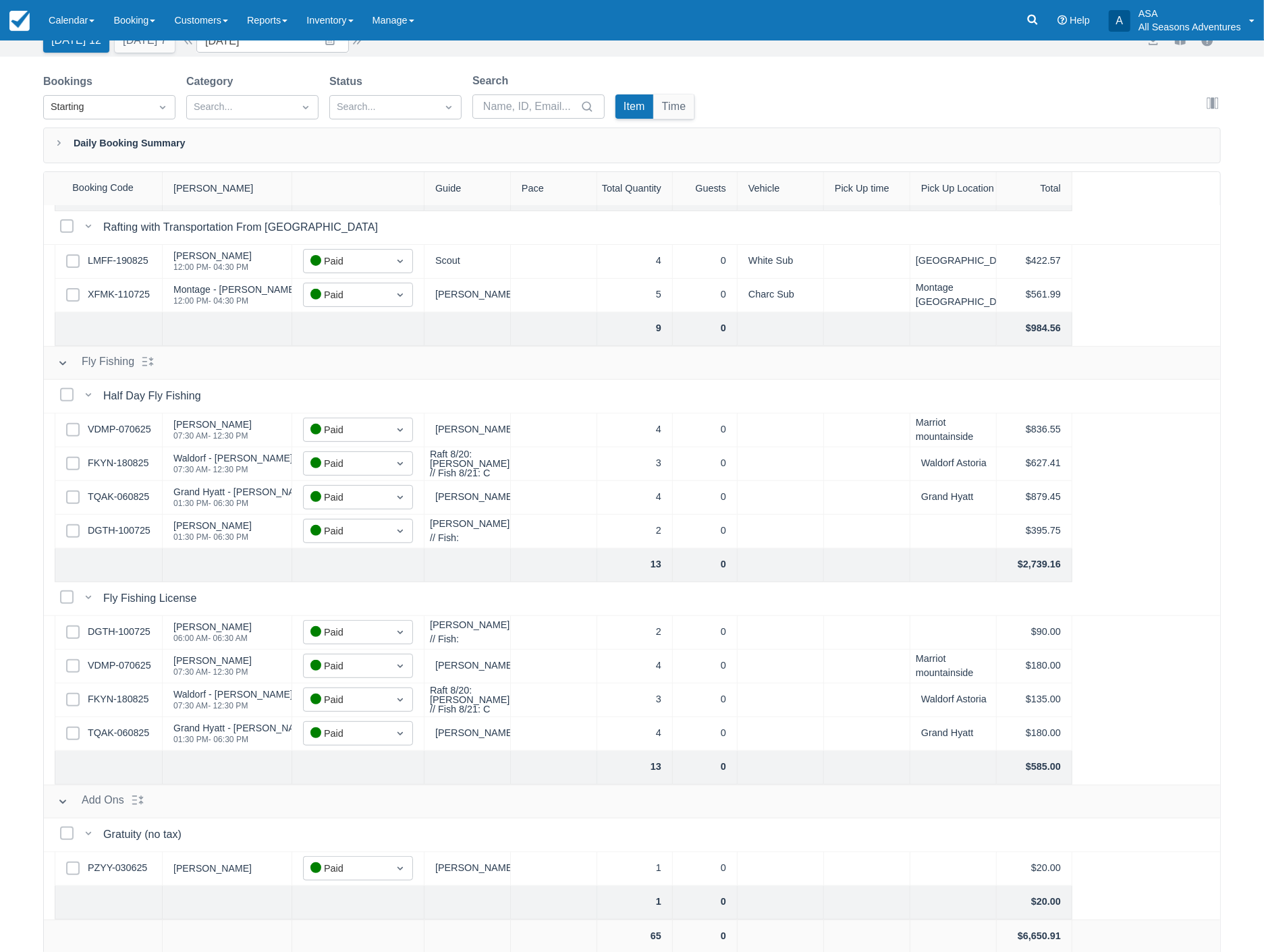
scroll to position [68, 0]
click at [1028, 13] on icon at bounding box center [1032, 19] width 13 height 13
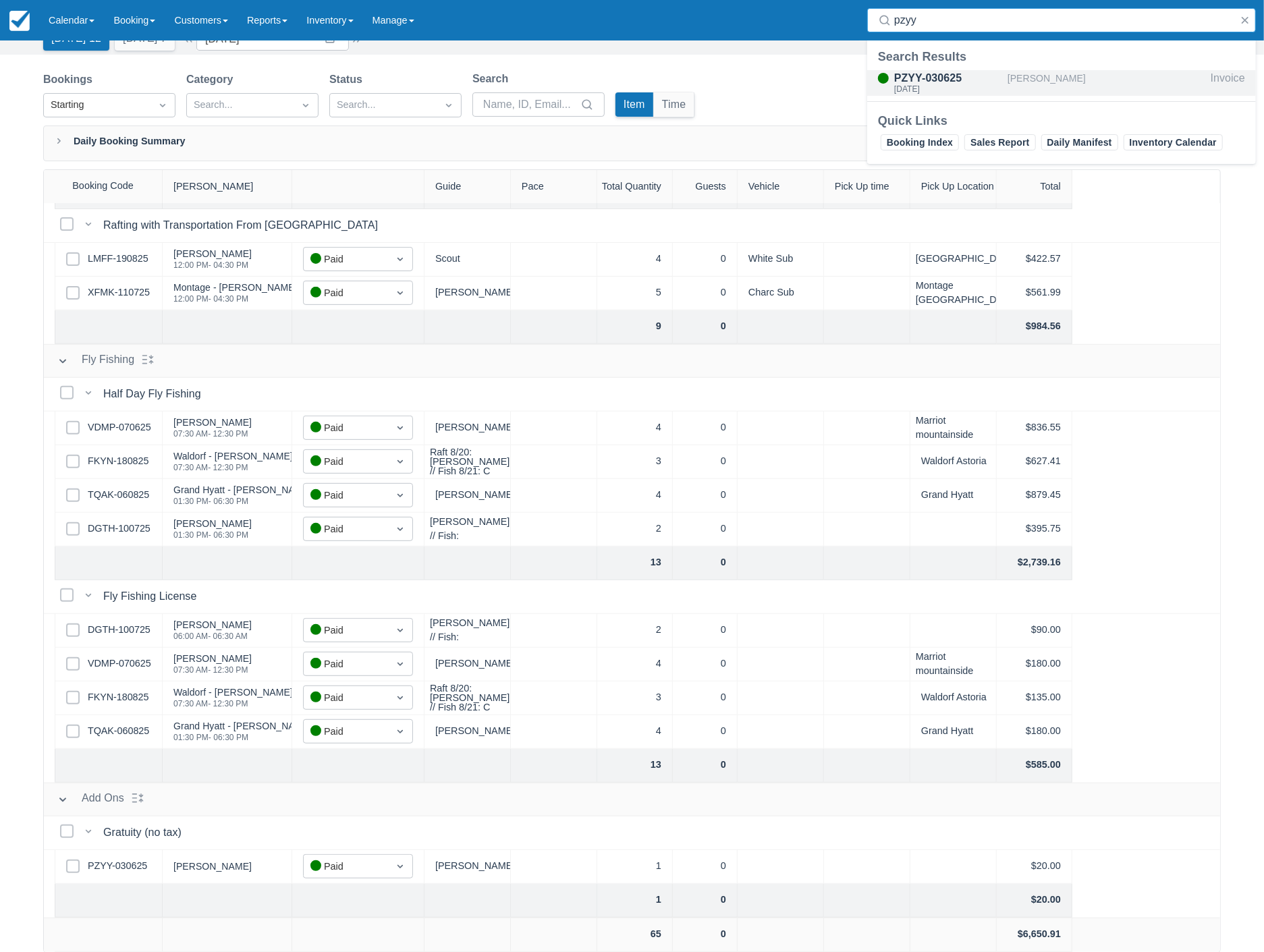
type input "pzyy"
click at [949, 81] on div "PZYY-030625" at bounding box center [948, 78] width 108 height 16
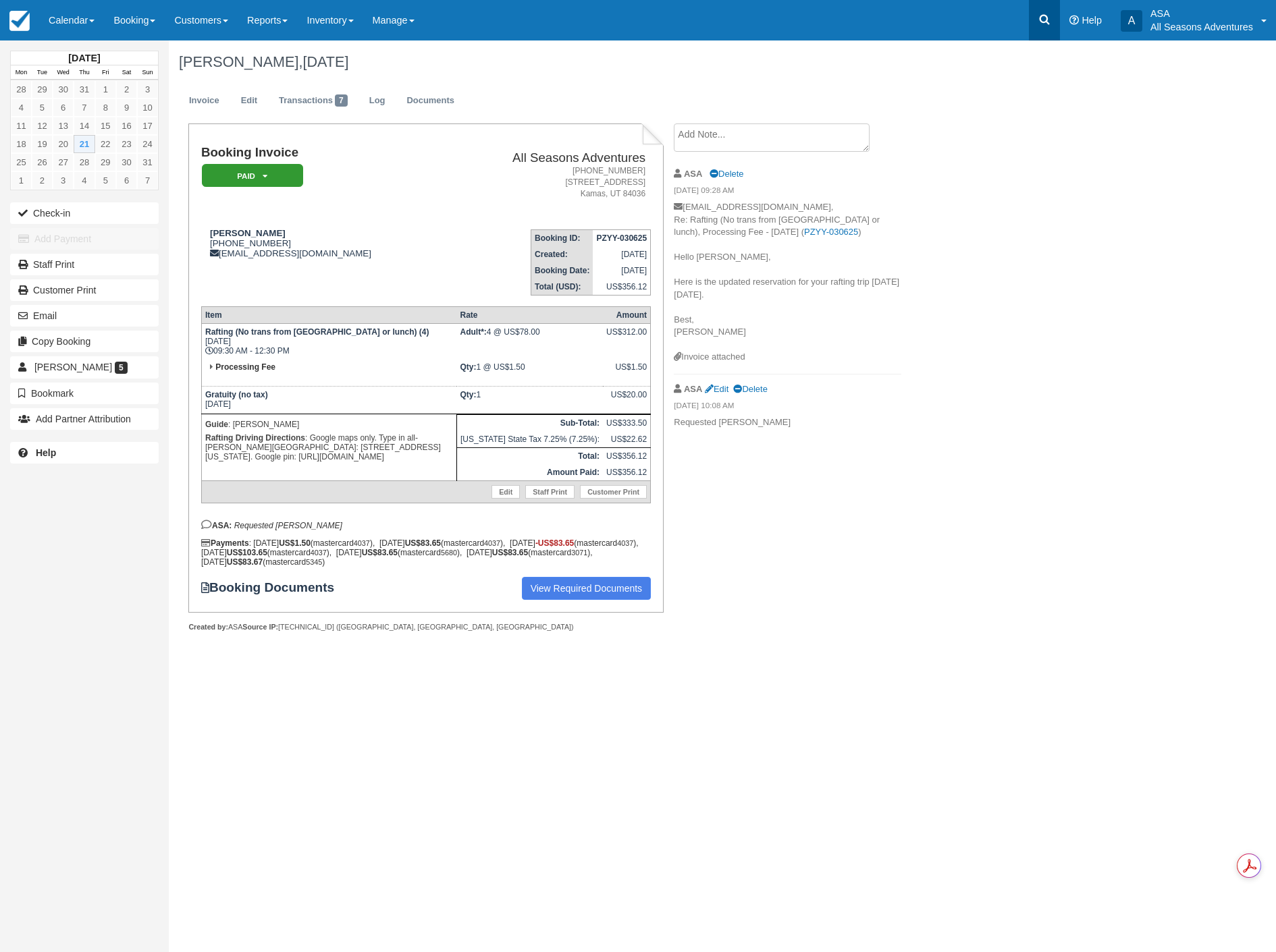
click at [1049, 18] on icon at bounding box center [1044, 19] width 13 height 13
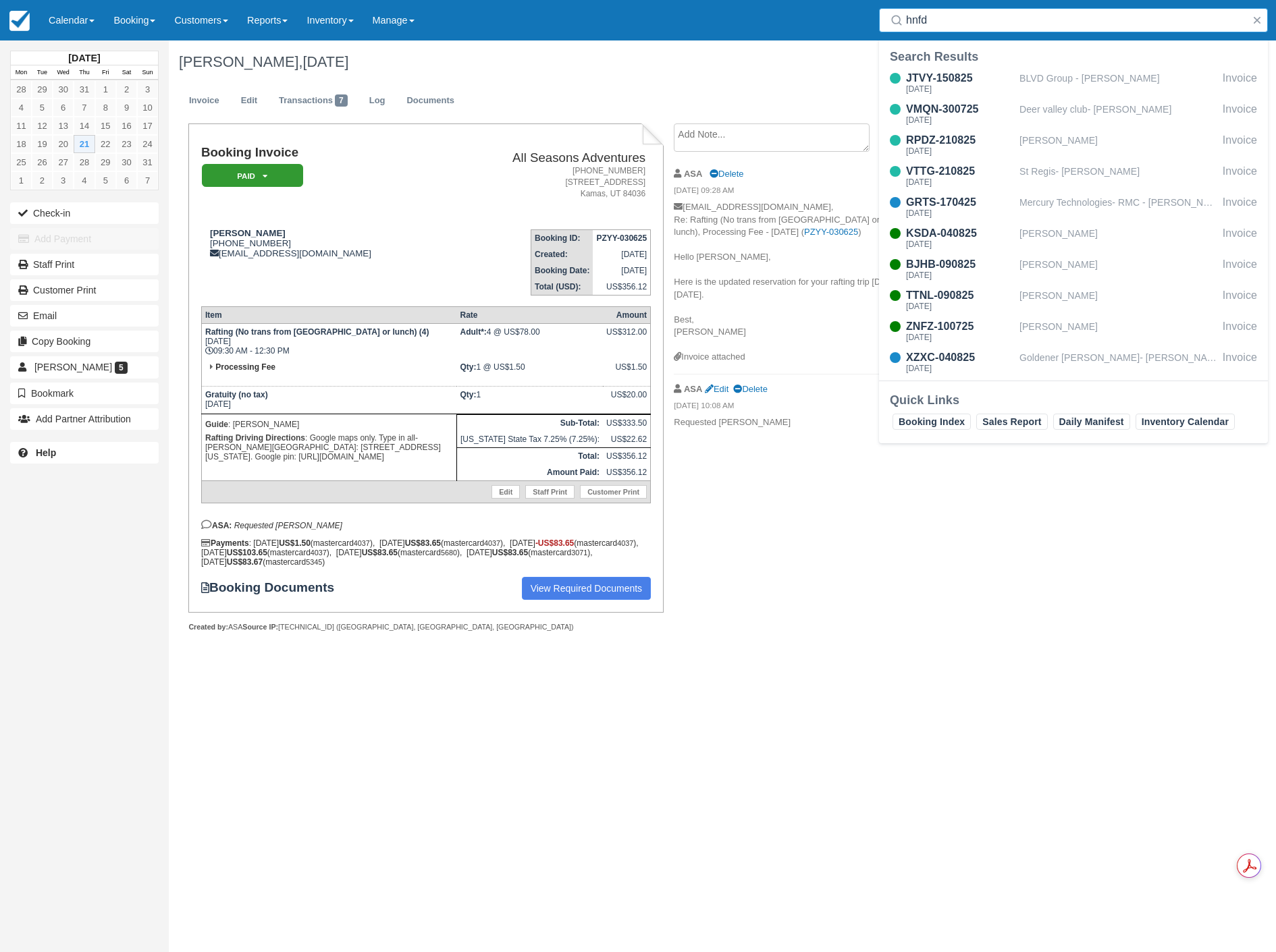
type input "hnfd"
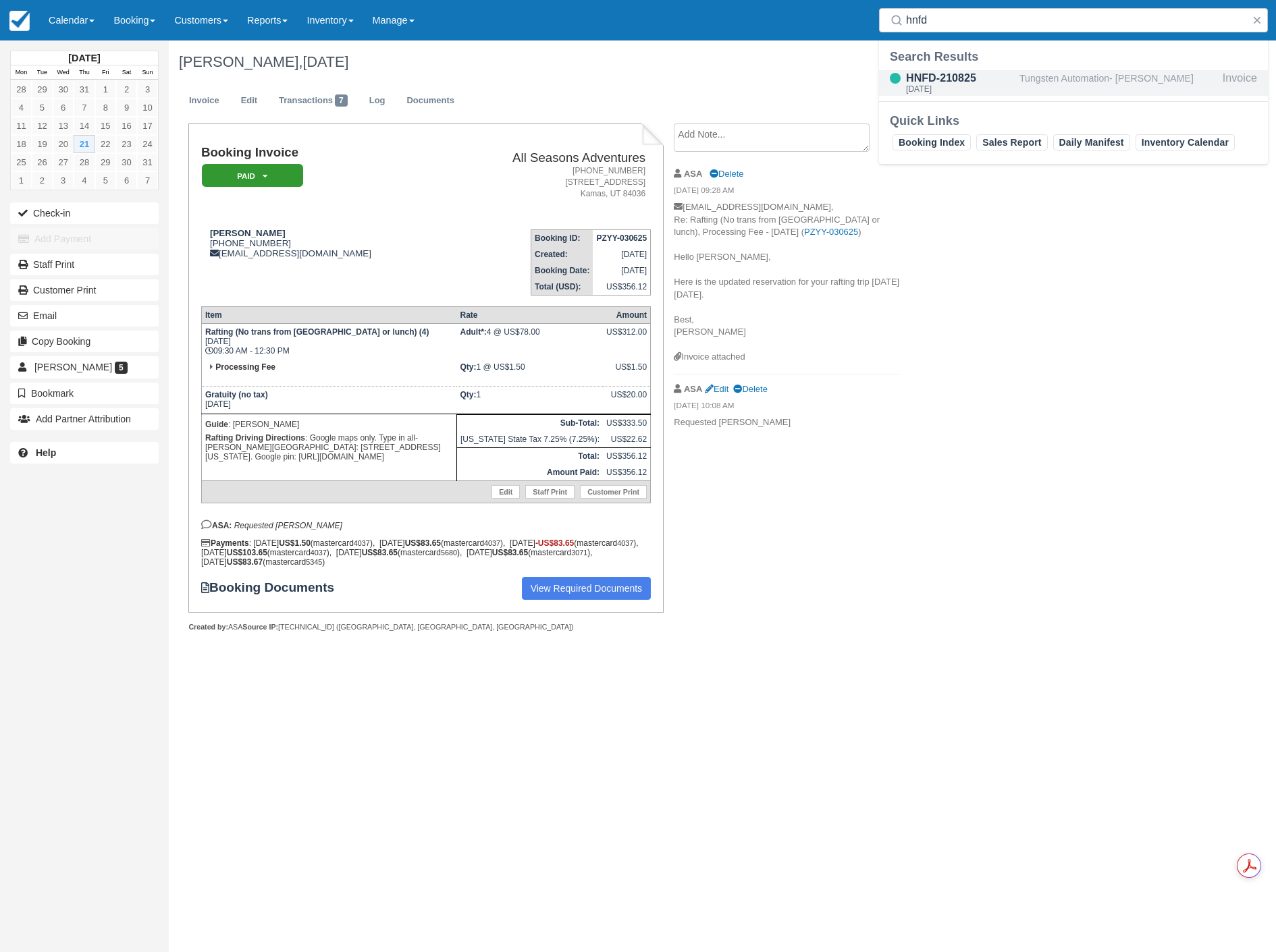
click at [922, 82] on div "HNFD-210825" at bounding box center [959, 78] width 108 height 16
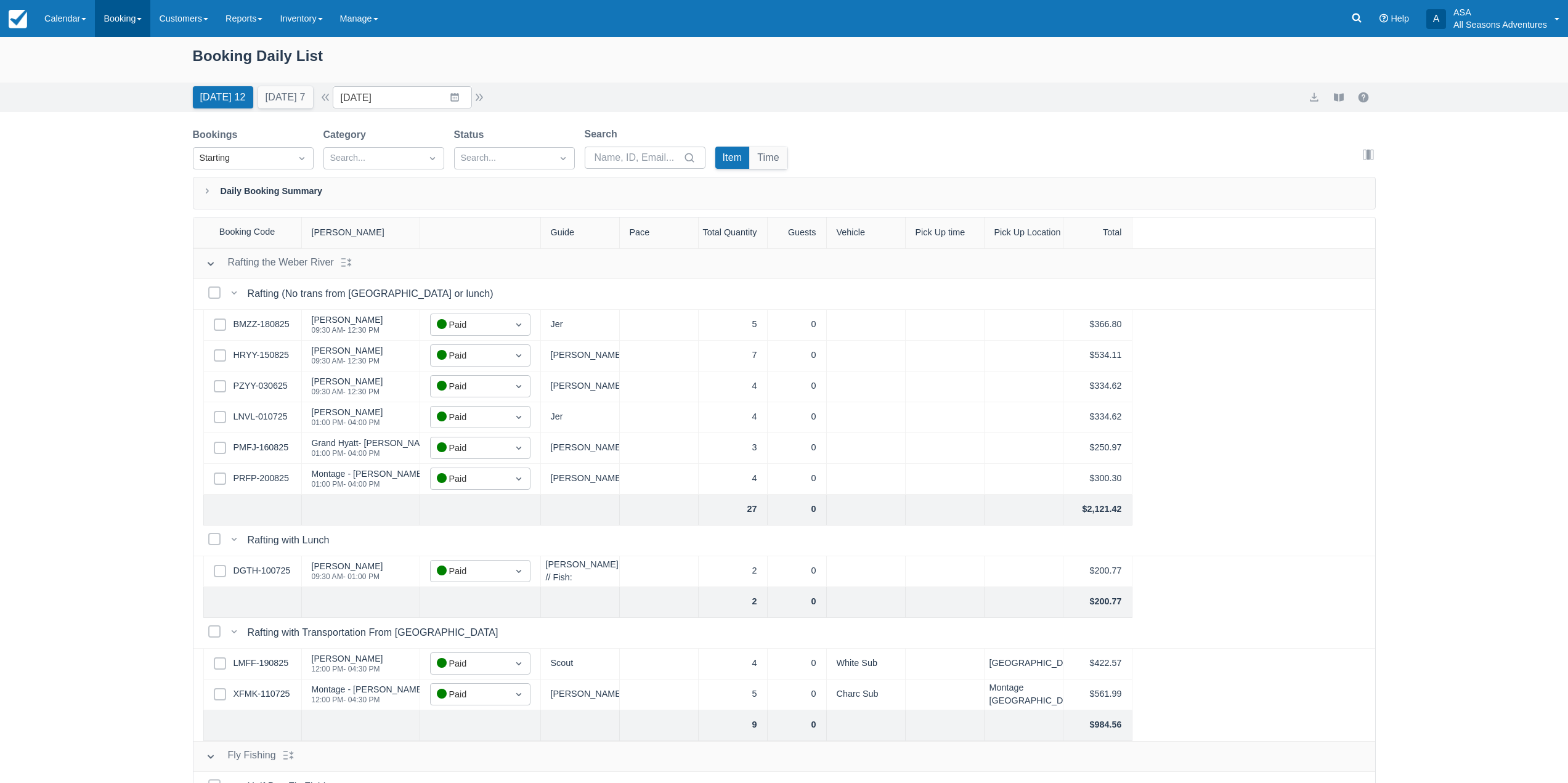
click at [144, 23] on link "Booking" at bounding box center [123, 18] width 56 height 37
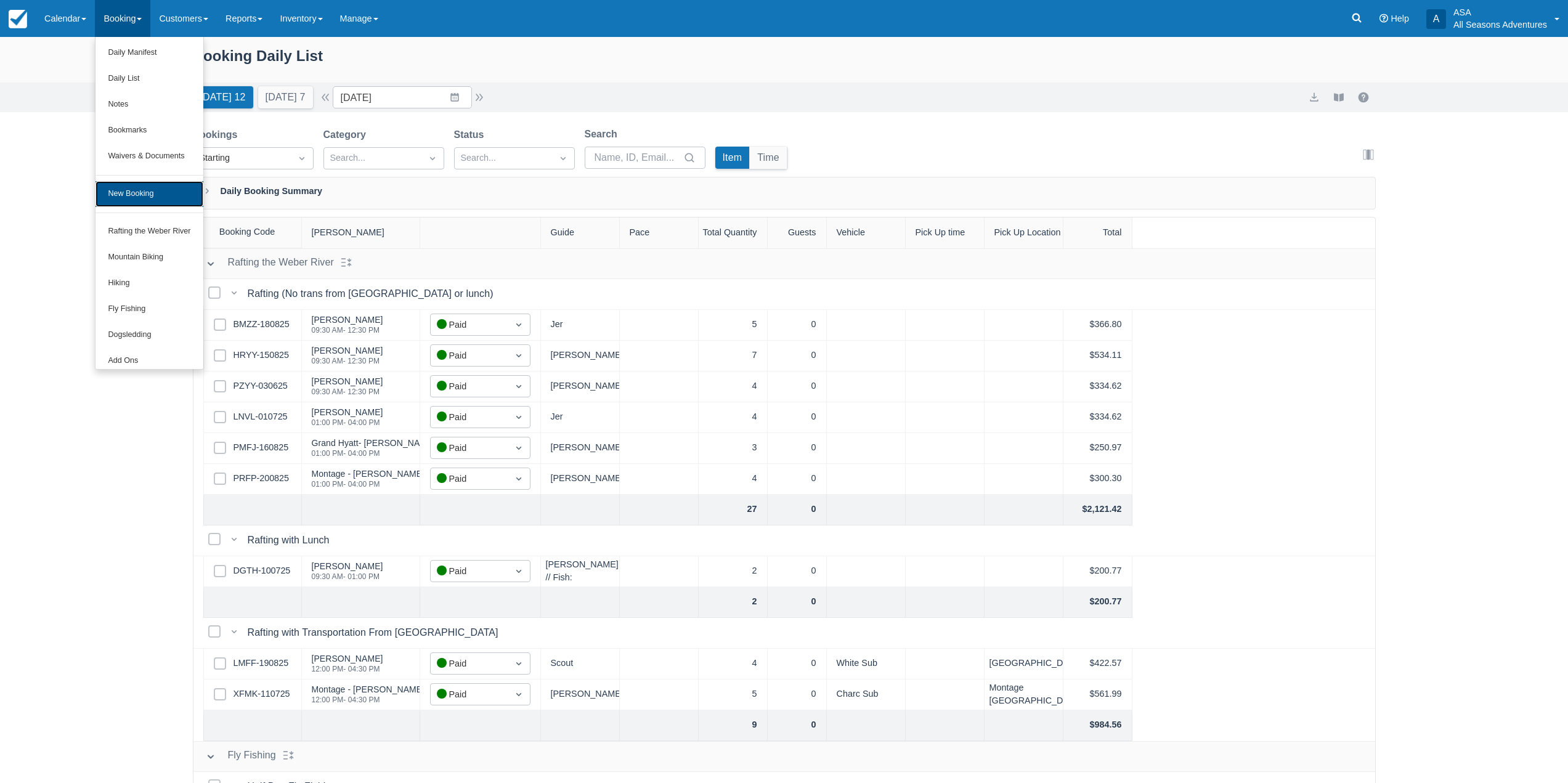
click at [154, 193] on link "New Booking" at bounding box center [149, 194] width 107 height 26
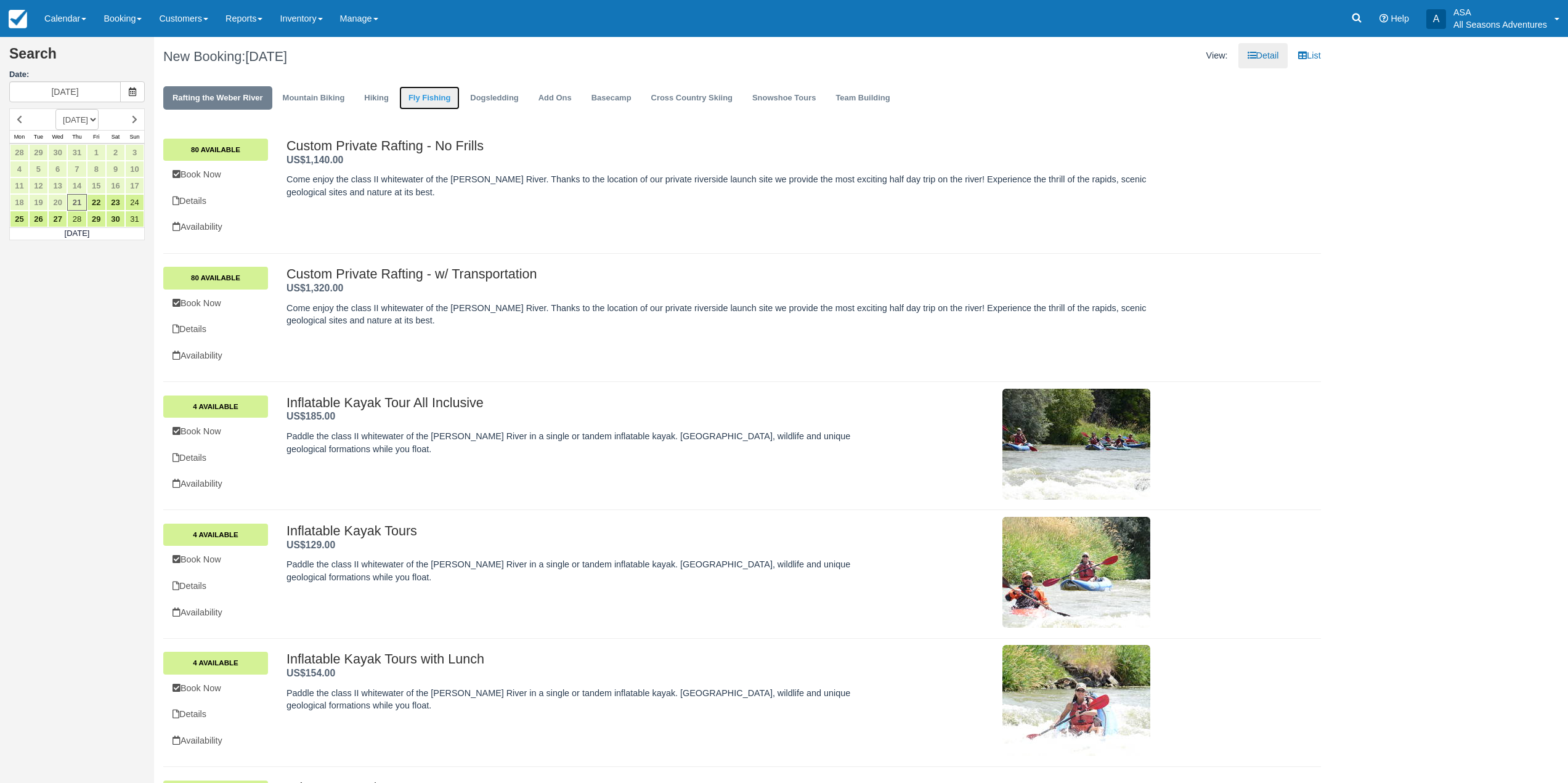
click at [404, 99] on link "Fly Fishing" at bounding box center [429, 98] width 60 height 24
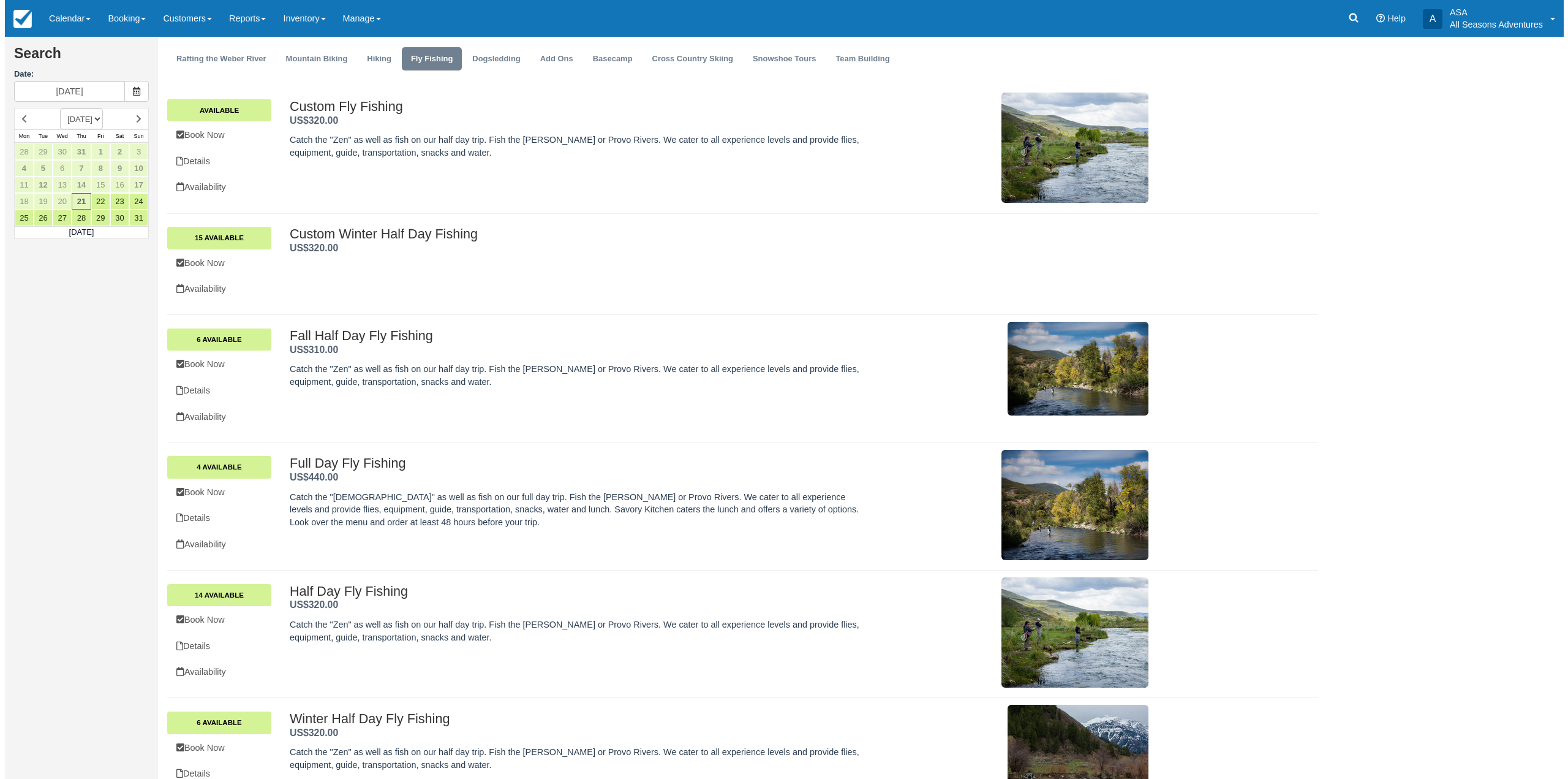
scroll to position [85, 0]
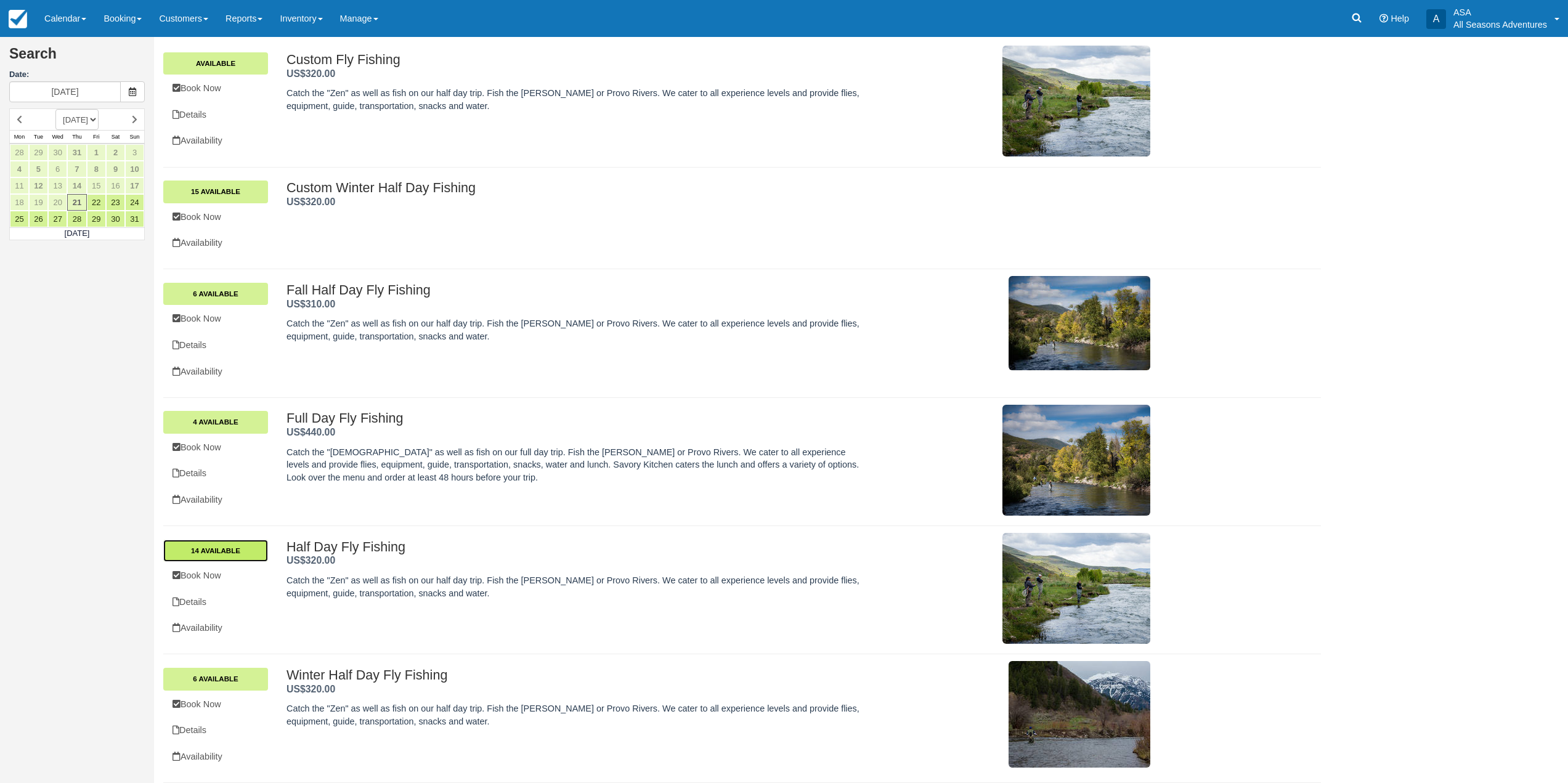
click at [199, 546] on link "14 Available" at bounding box center [216, 550] width 105 height 22
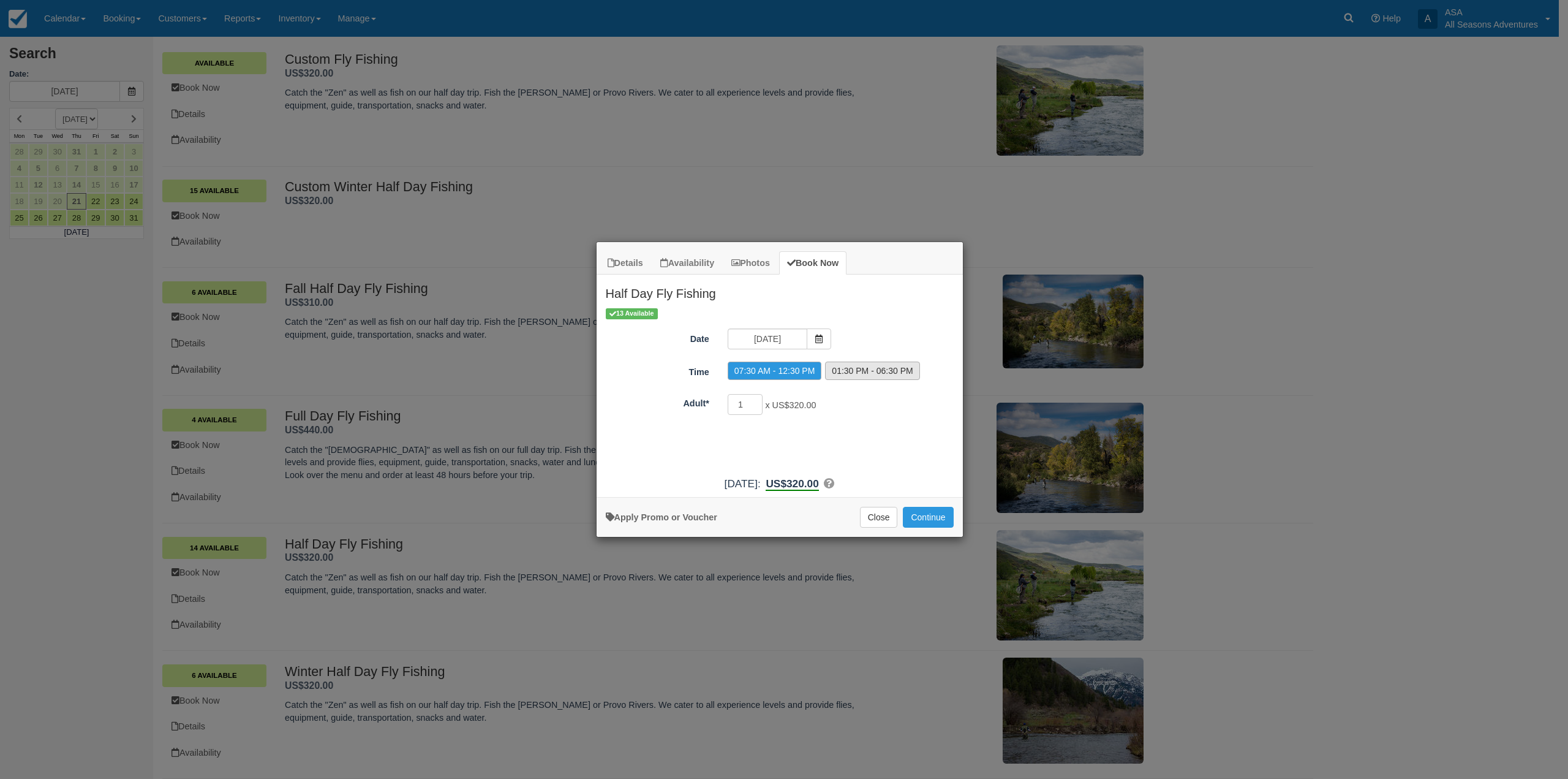
click at [848, 372] on label "01:30 PM - 06:30 PM" at bounding box center [872, 371] width 94 height 19
radio input "true"
click at [815, 348] on span "Item Modal" at bounding box center [819, 339] width 24 height 21
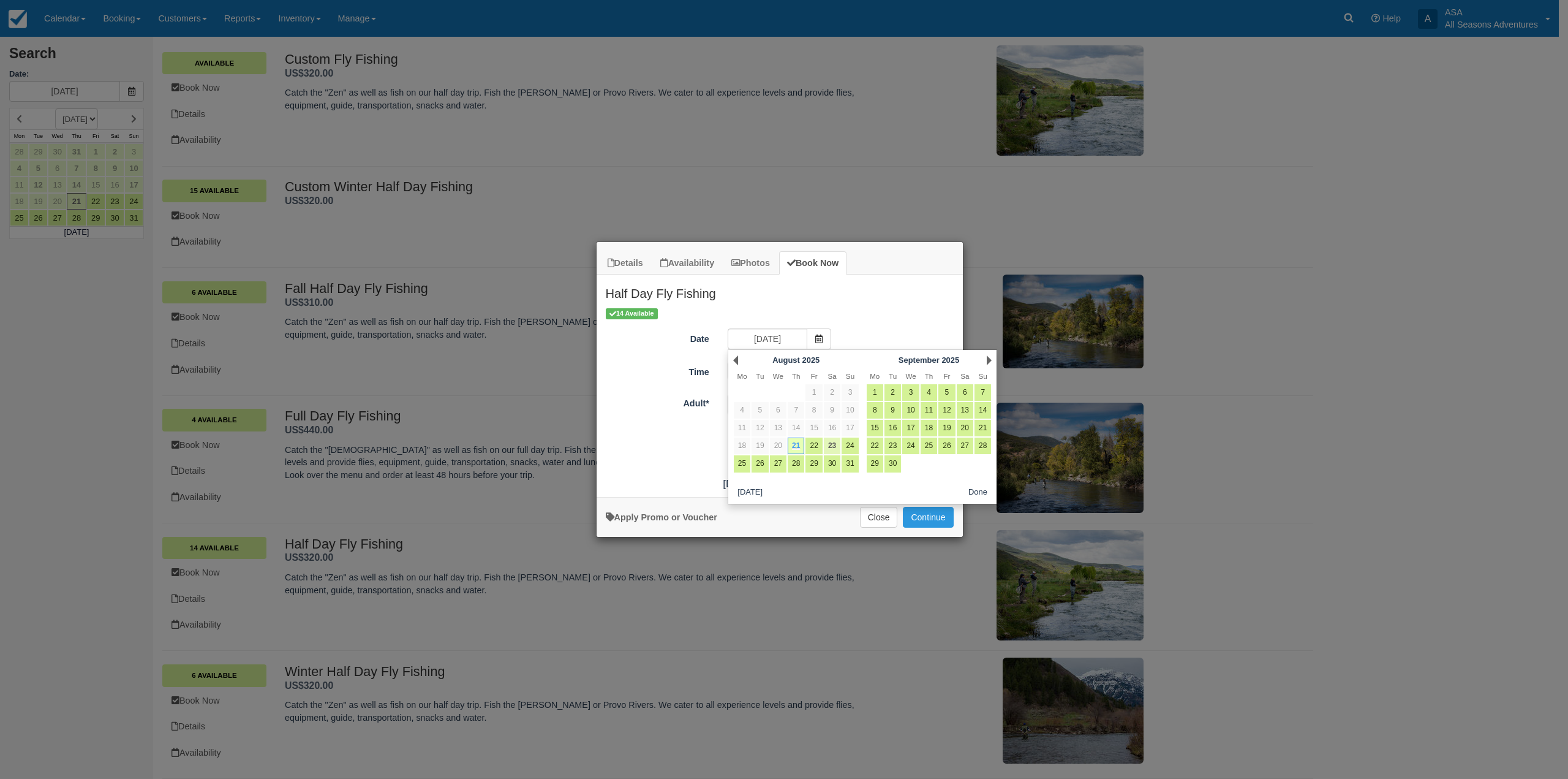
click at [828, 443] on link "23" at bounding box center [832, 446] width 17 height 17
type input "08/23/25"
radio input "false"
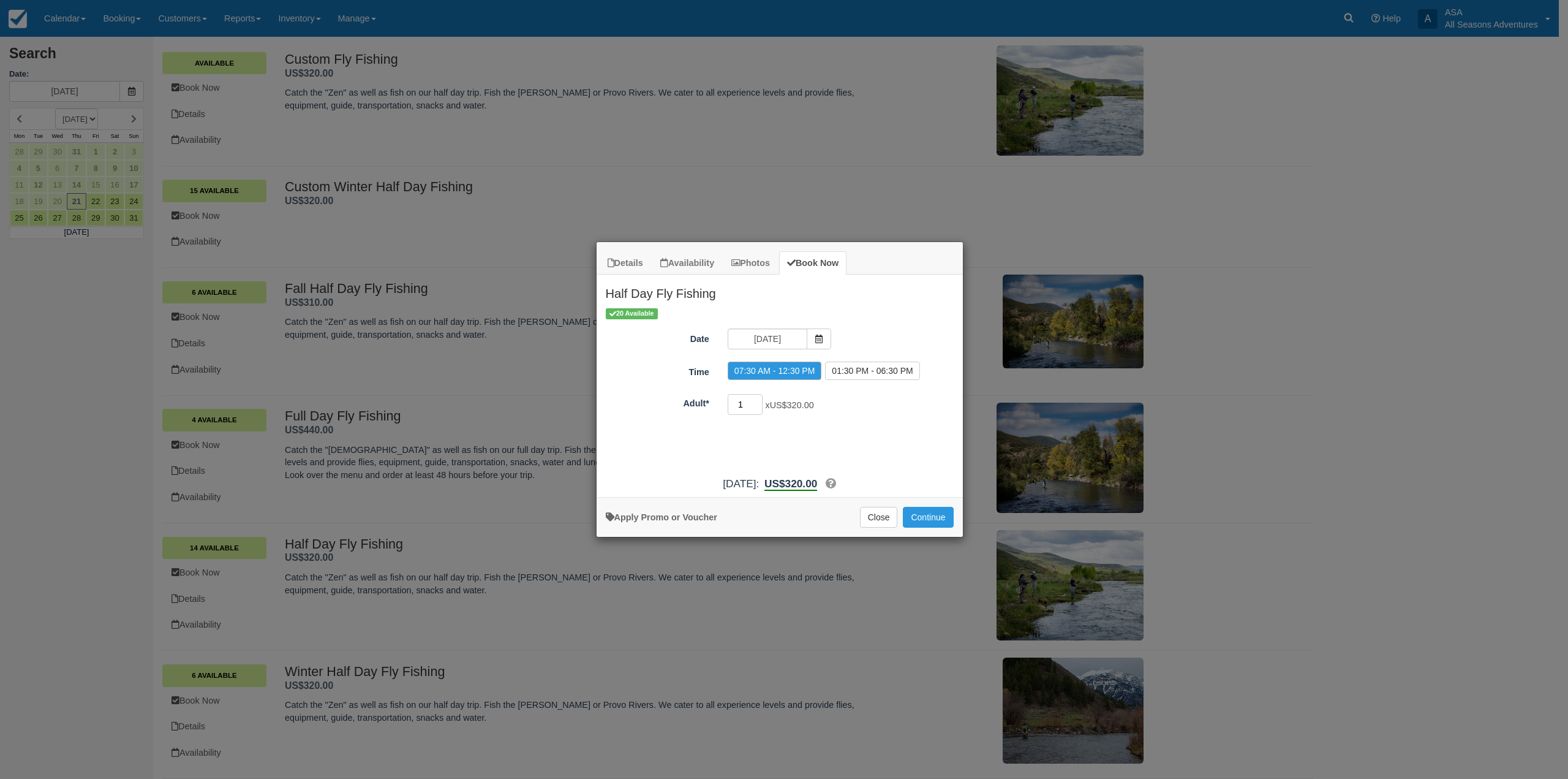
click at [746, 407] on input "1" at bounding box center [745, 404] width 35 height 21
type input "2"
click at [913, 521] on button "Continue" at bounding box center [928, 517] width 50 height 21
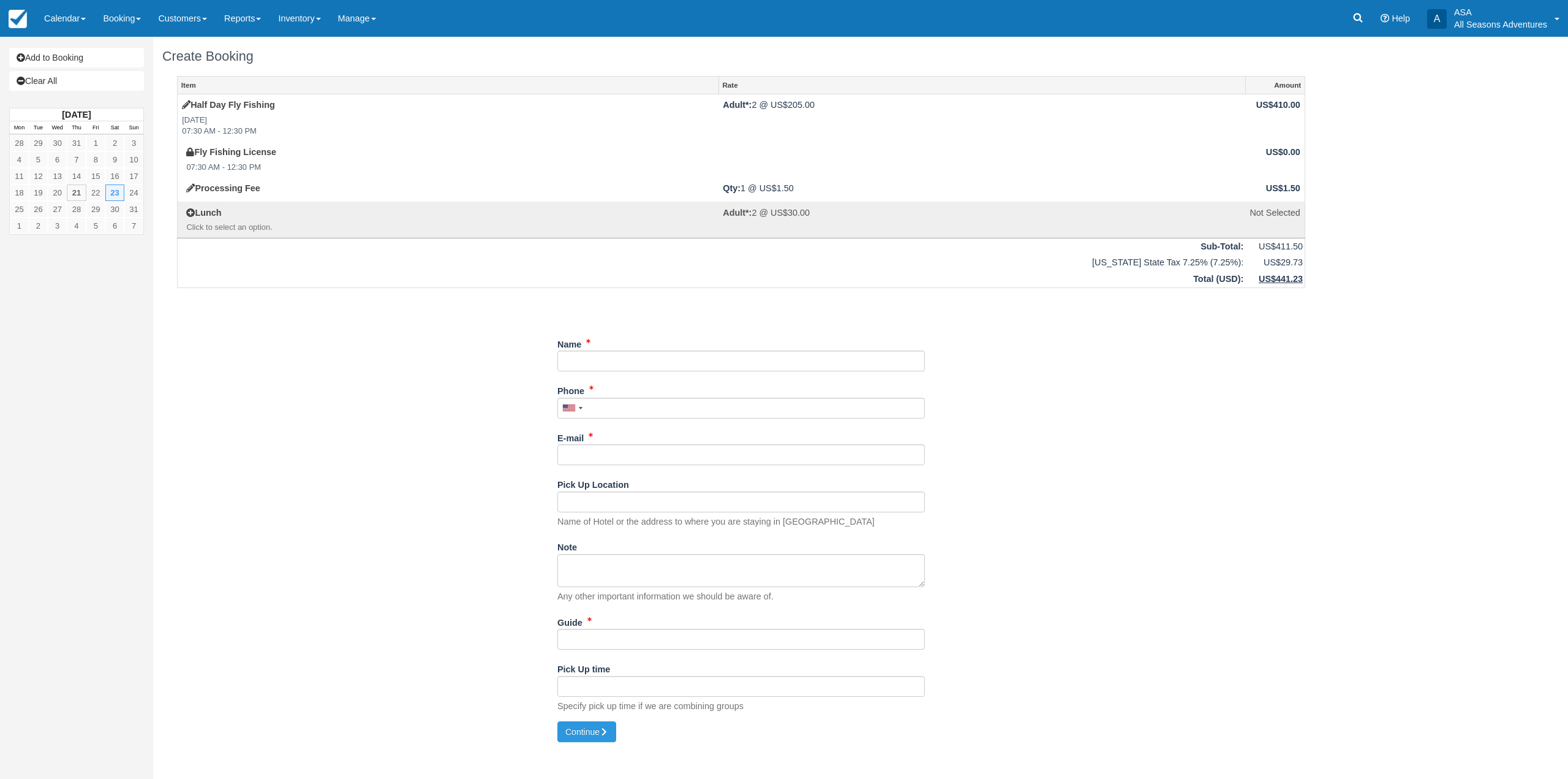
click at [592, 372] on div "Name" at bounding box center [741, 357] width 367 height 47
click at [595, 367] on input "Name" at bounding box center [741, 361] width 367 height 21
type input "[PERSON_NAME]"
click at [630, 407] on input "Phone" at bounding box center [737, 408] width 367 height 21
type input "[PHONE_NUMBER]"
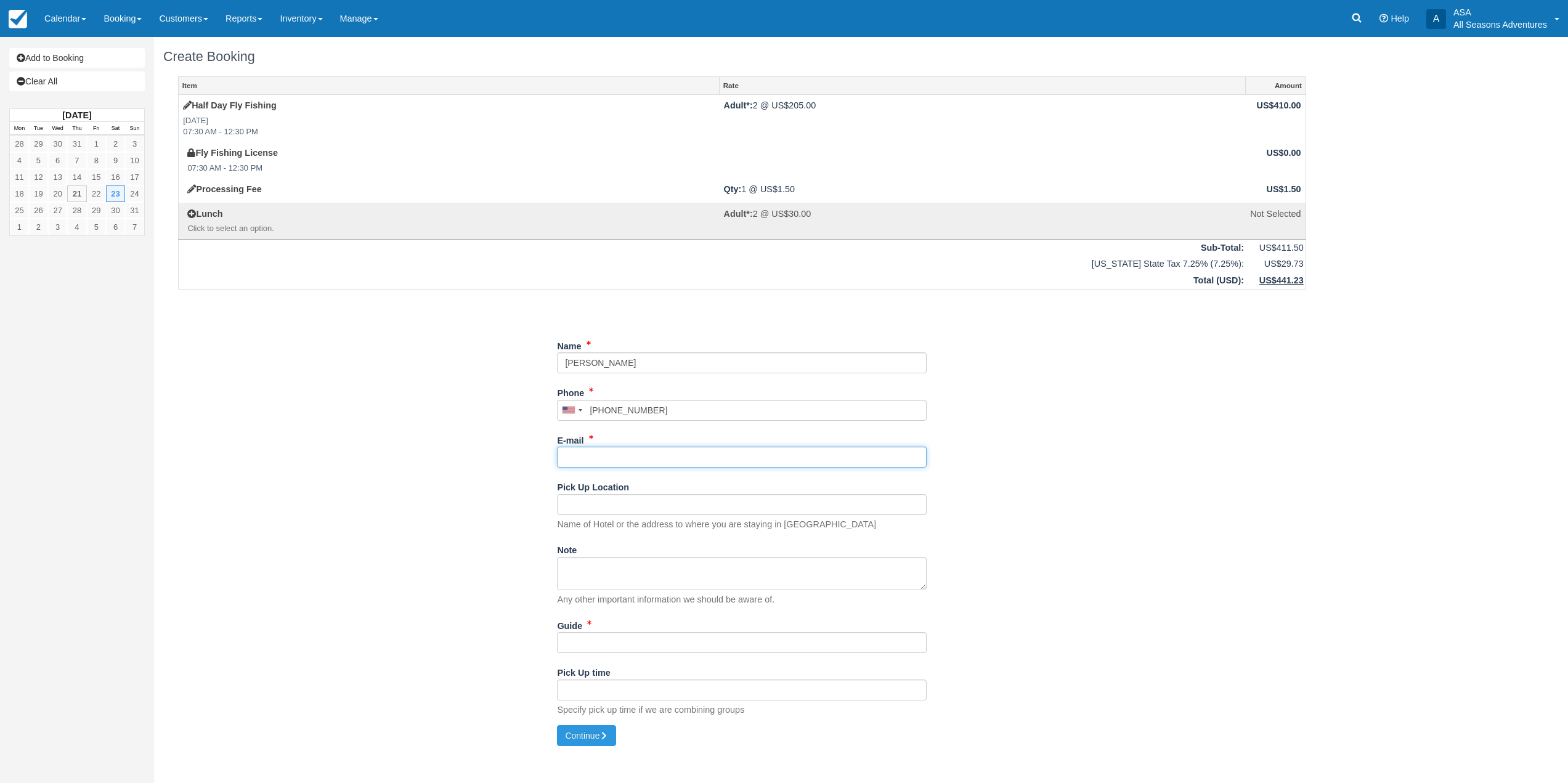
click at [638, 448] on input "E-mail" at bounding box center [742, 457] width 370 height 21
type input "r"
type input "b"
type input "[PERSON_NAME][EMAIL_ADDRESS][PERSON_NAME][DOMAIN_NAME]"
click at [626, 511] on input "Pick Up Location" at bounding box center [742, 505] width 370 height 21
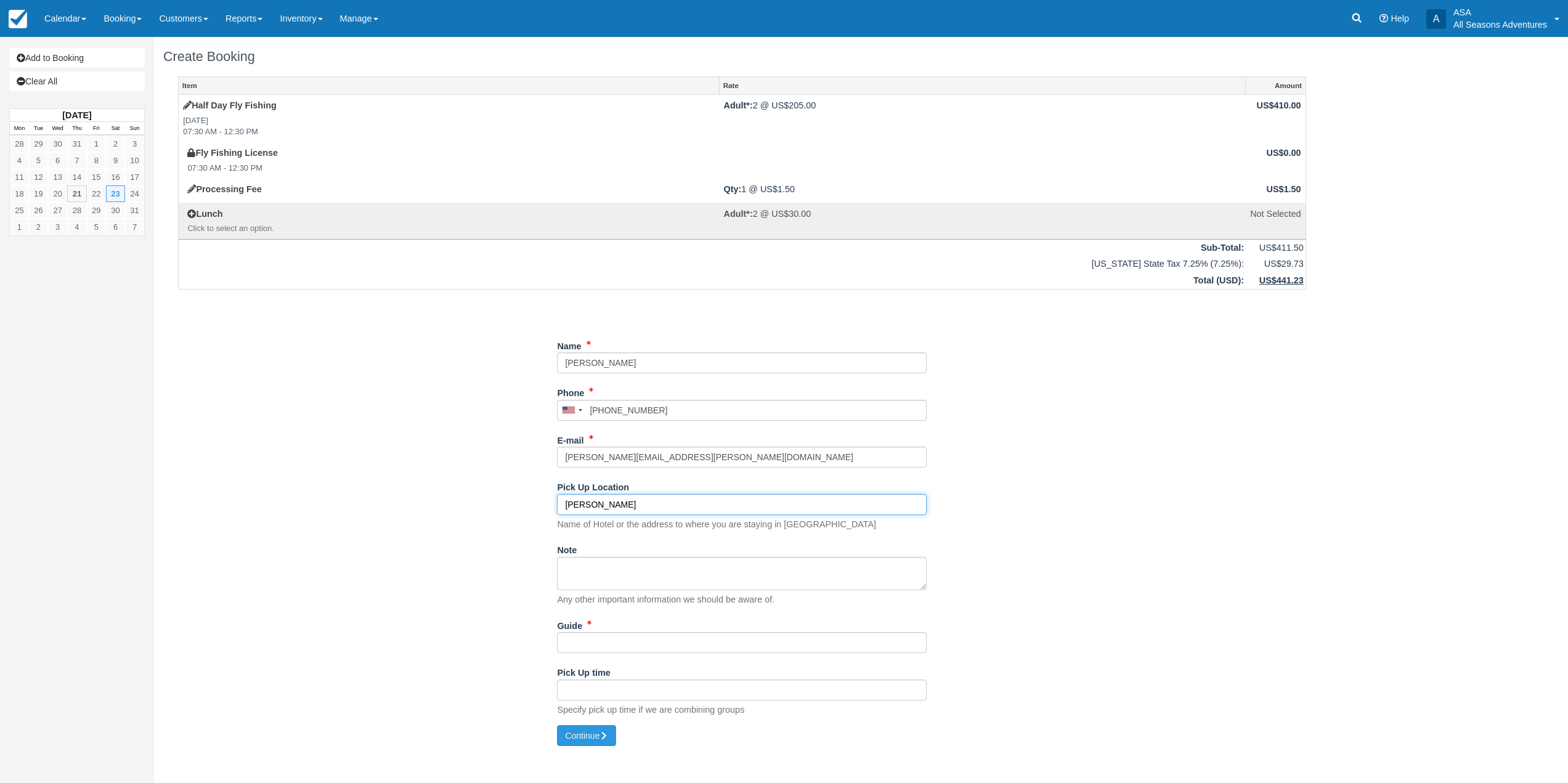
type input "[PERSON_NAME] [PERSON_NAME] Lodge"
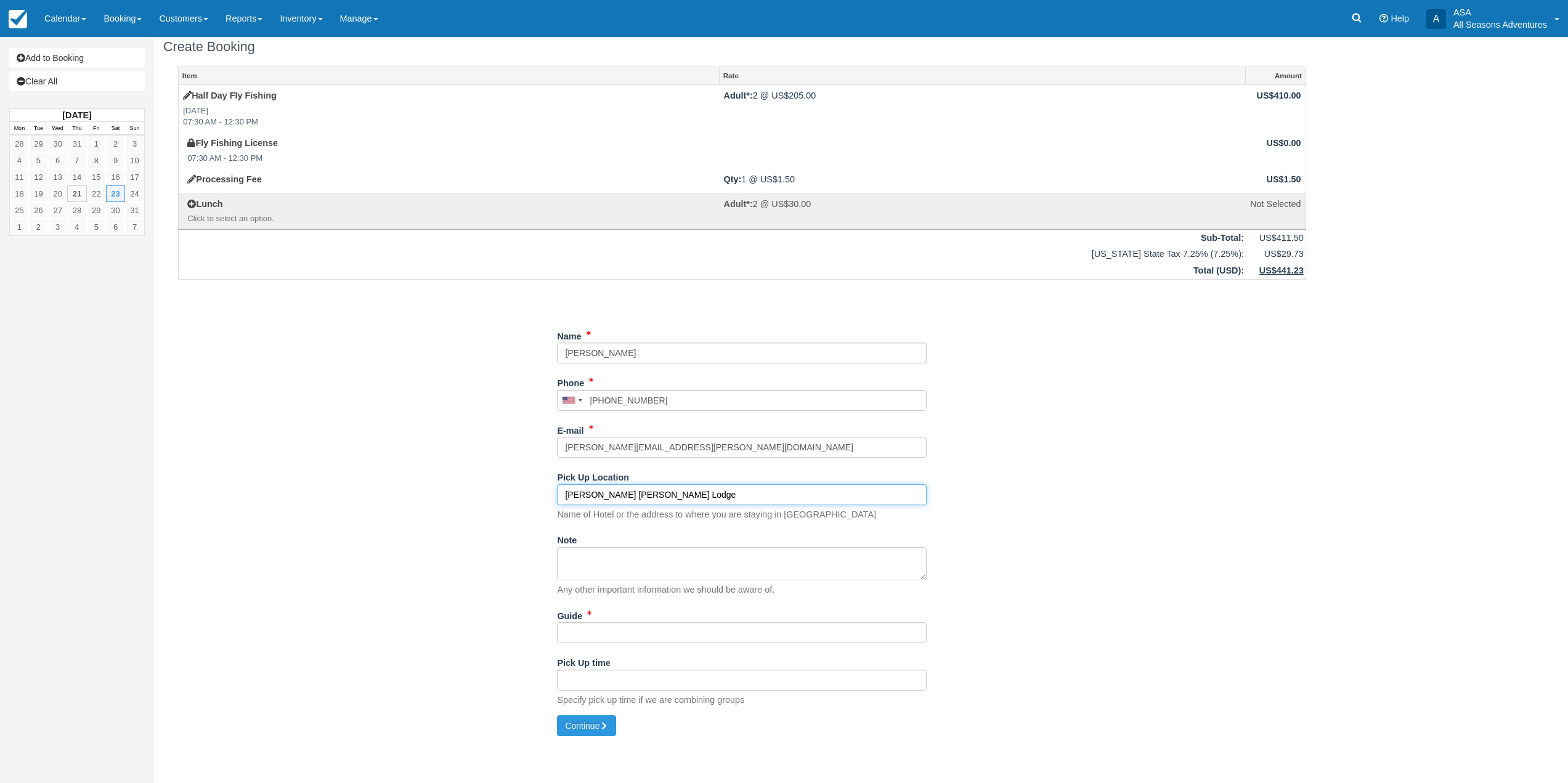
scroll to position [13, 0]
click at [659, 636] on input "Guide" at bounding box center [742, 629] width 370 height 21
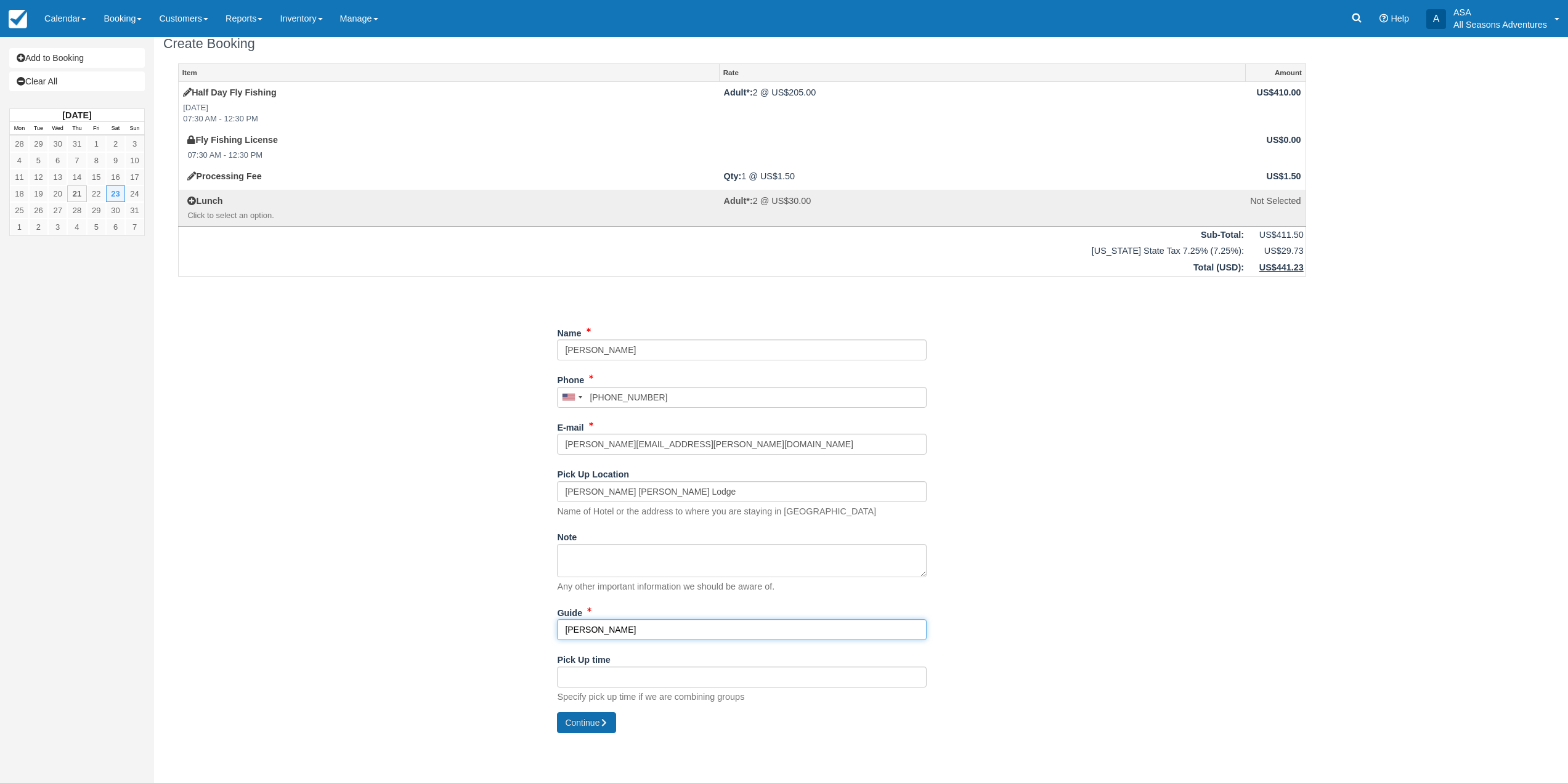
type input "[PERSON_NAME]"
click at [613, 724] on button "Continue" at bounding box center [587, 722] width 59 height 21
type input "+13104316240"
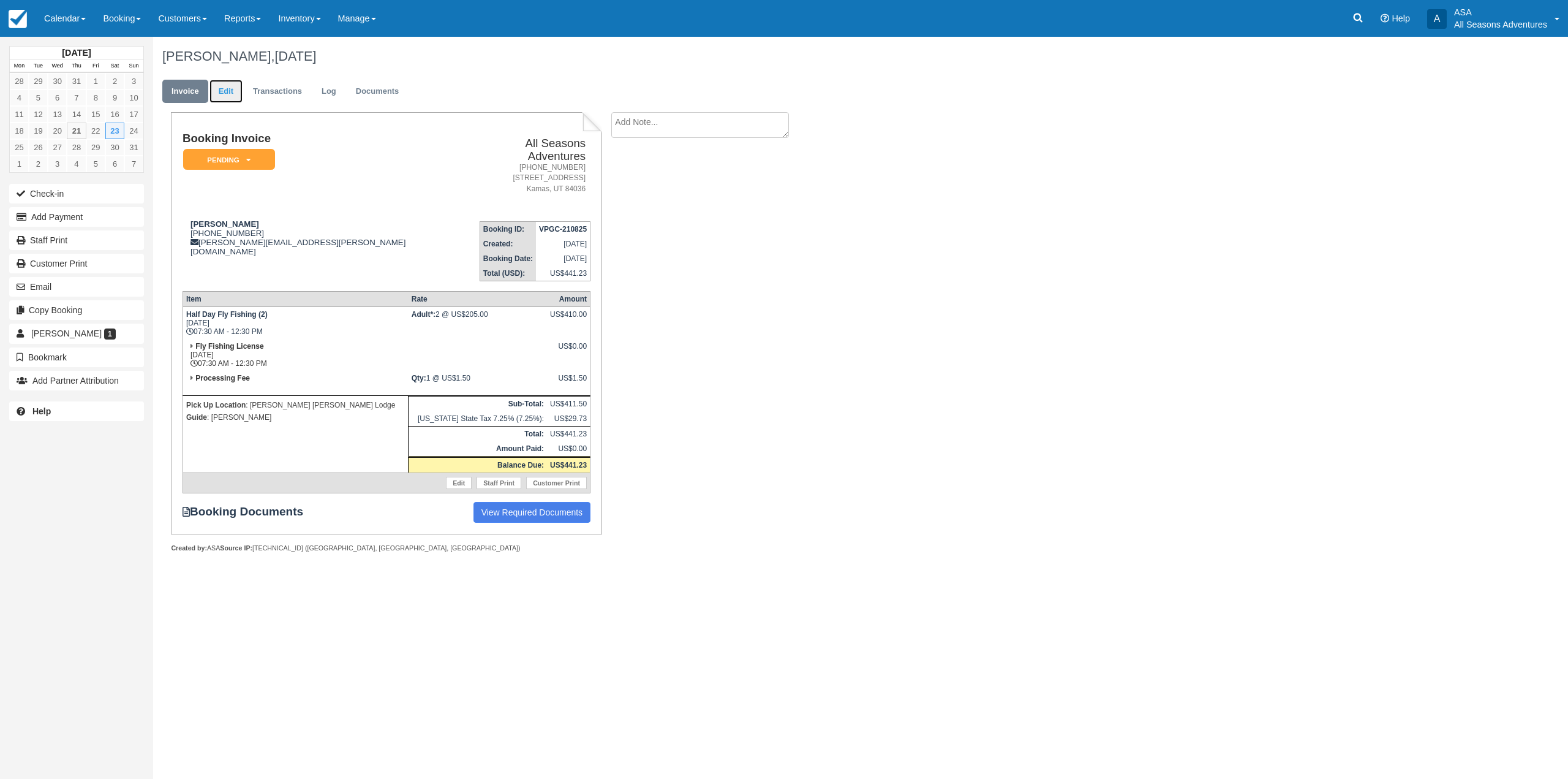
click at [232, 82] on link "Edit" at bounding box center [225, 91] width 33 height 24
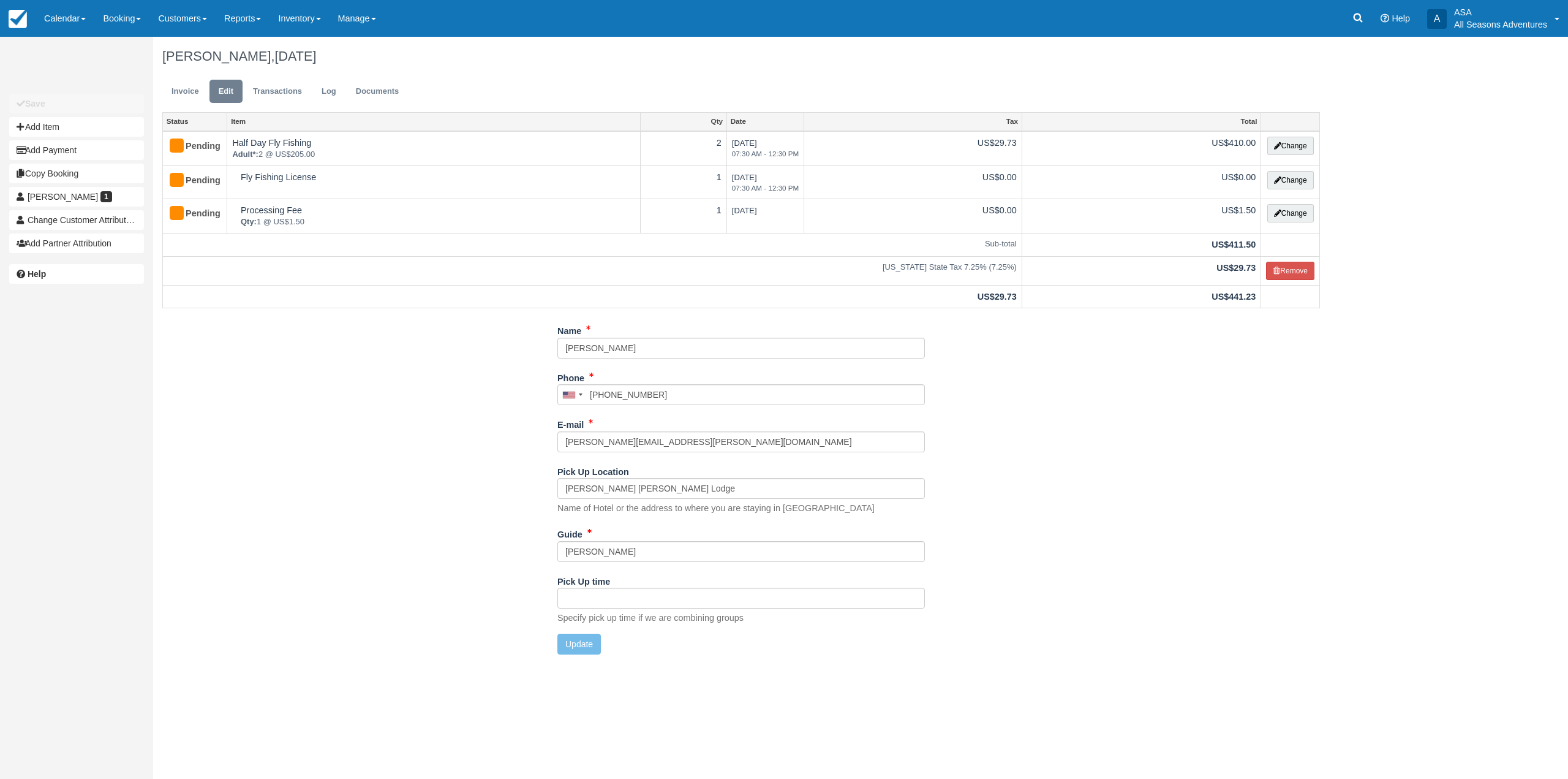
click at [1325, 174] on div "[PERSON_NAME], [DATE] Invoice Edit Transactions Log Documents Status Item Qty D…" at bounding box center [741, 350] width 1176 height 627
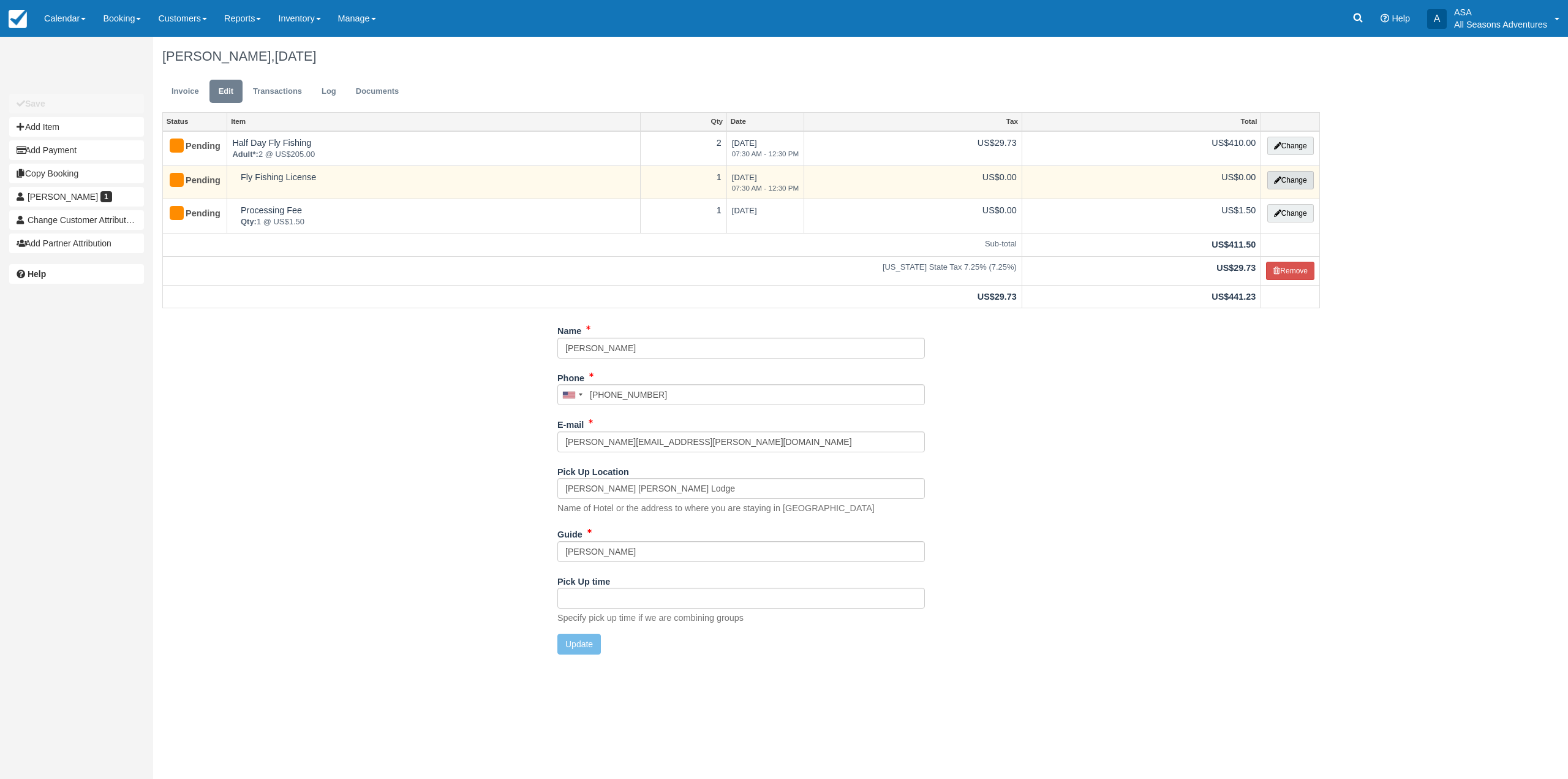
click at [1296, 175] on button "Change" at bounding box center [1291, 180] width 46 height 19
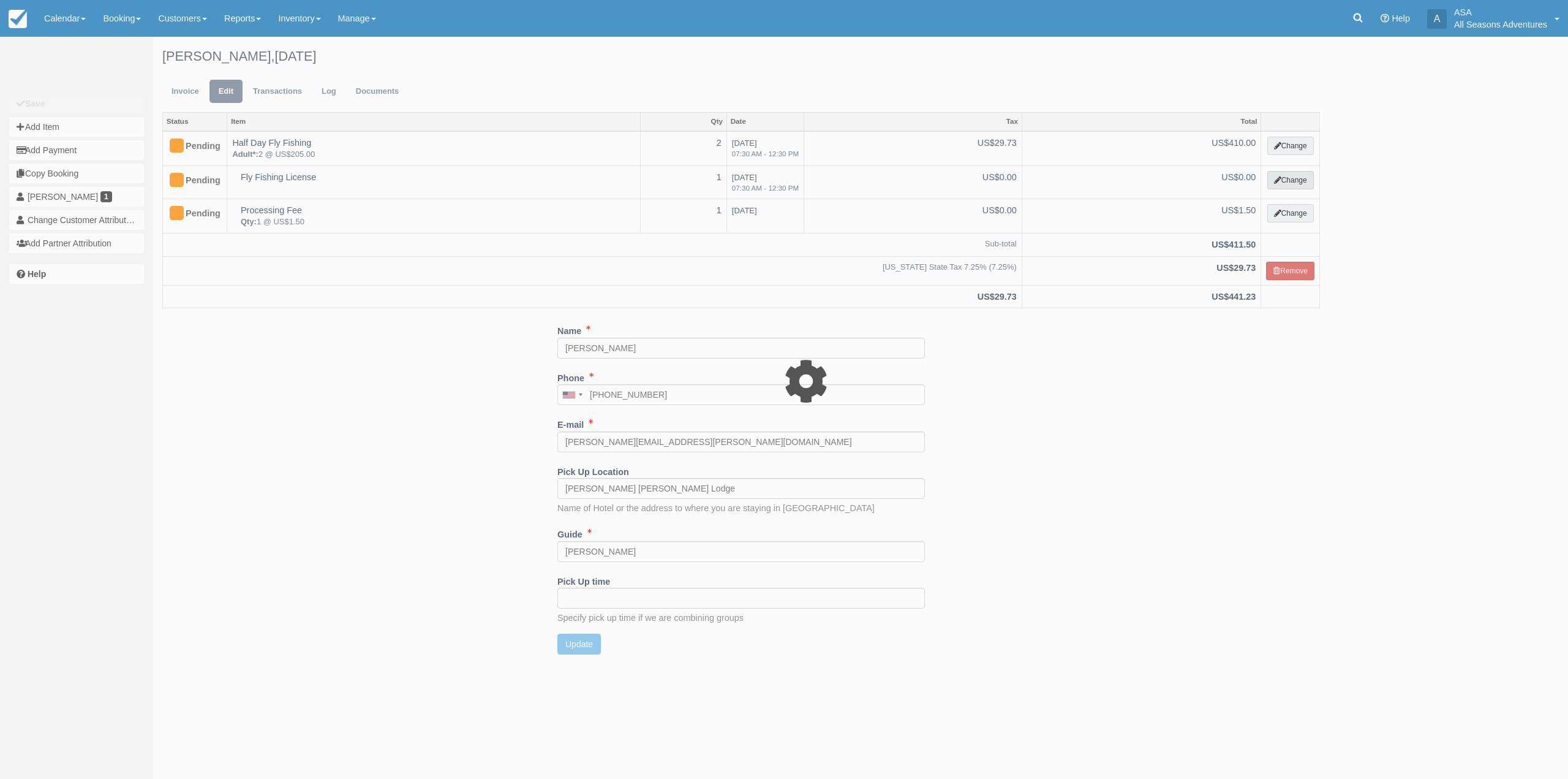
select select "8"
type input "0.00"
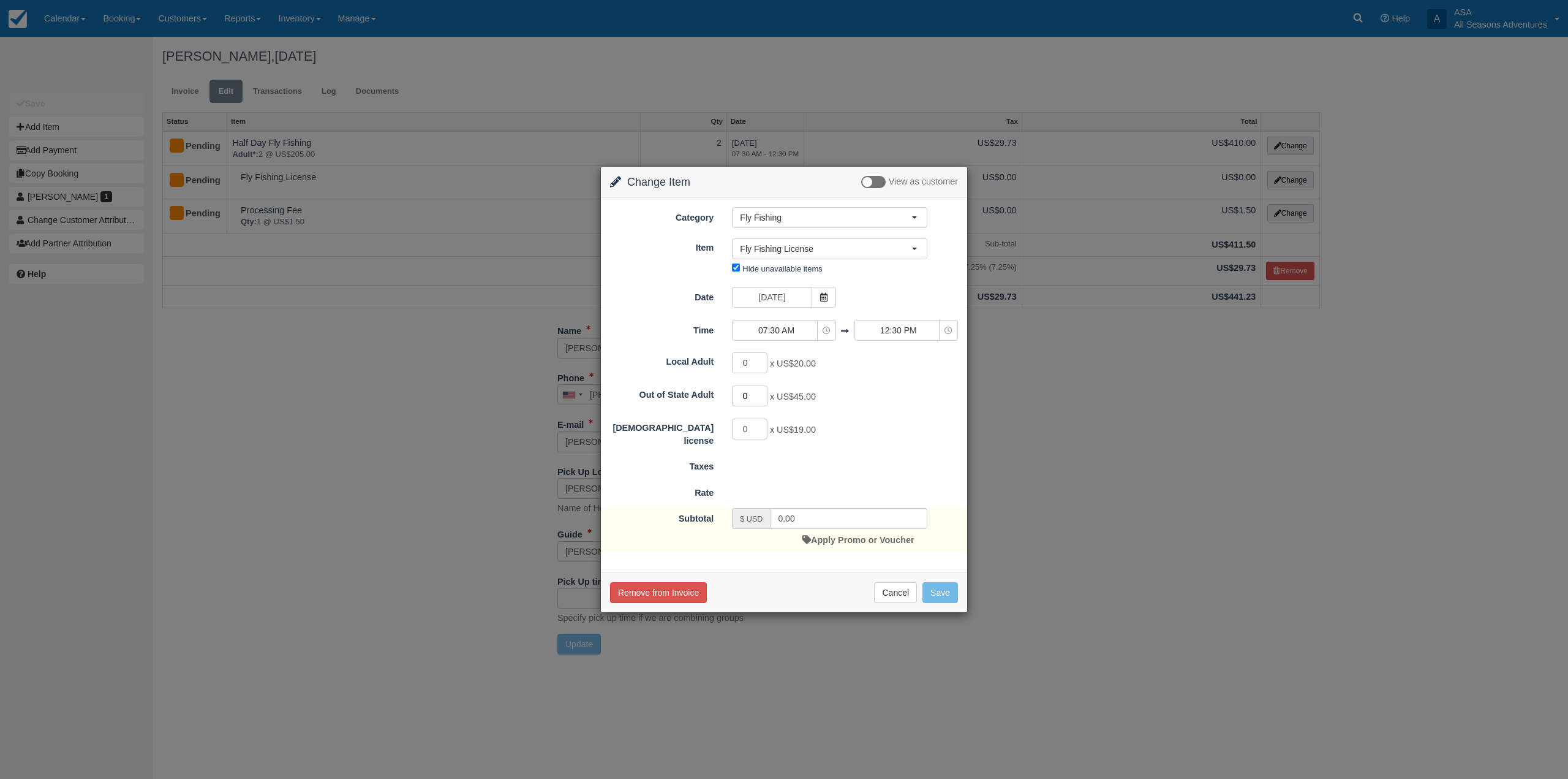
click at [750, 393] on input "0" at bounding box center [749, 396] width 35 height 21
type input "2"
type input "90.00"
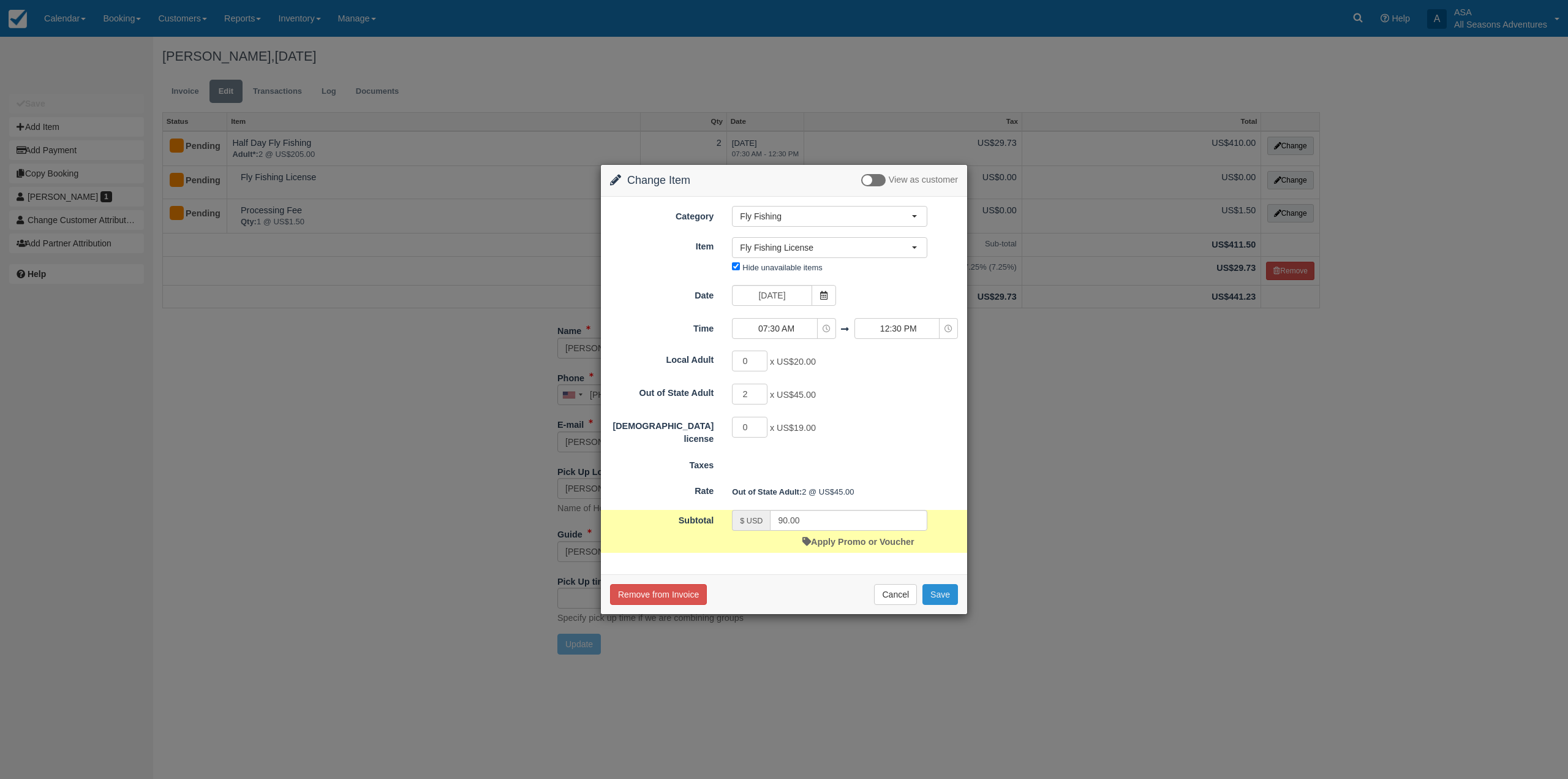
click at [942, 601] on button "Save" at bounding box center [940, 595] width 35 height 21
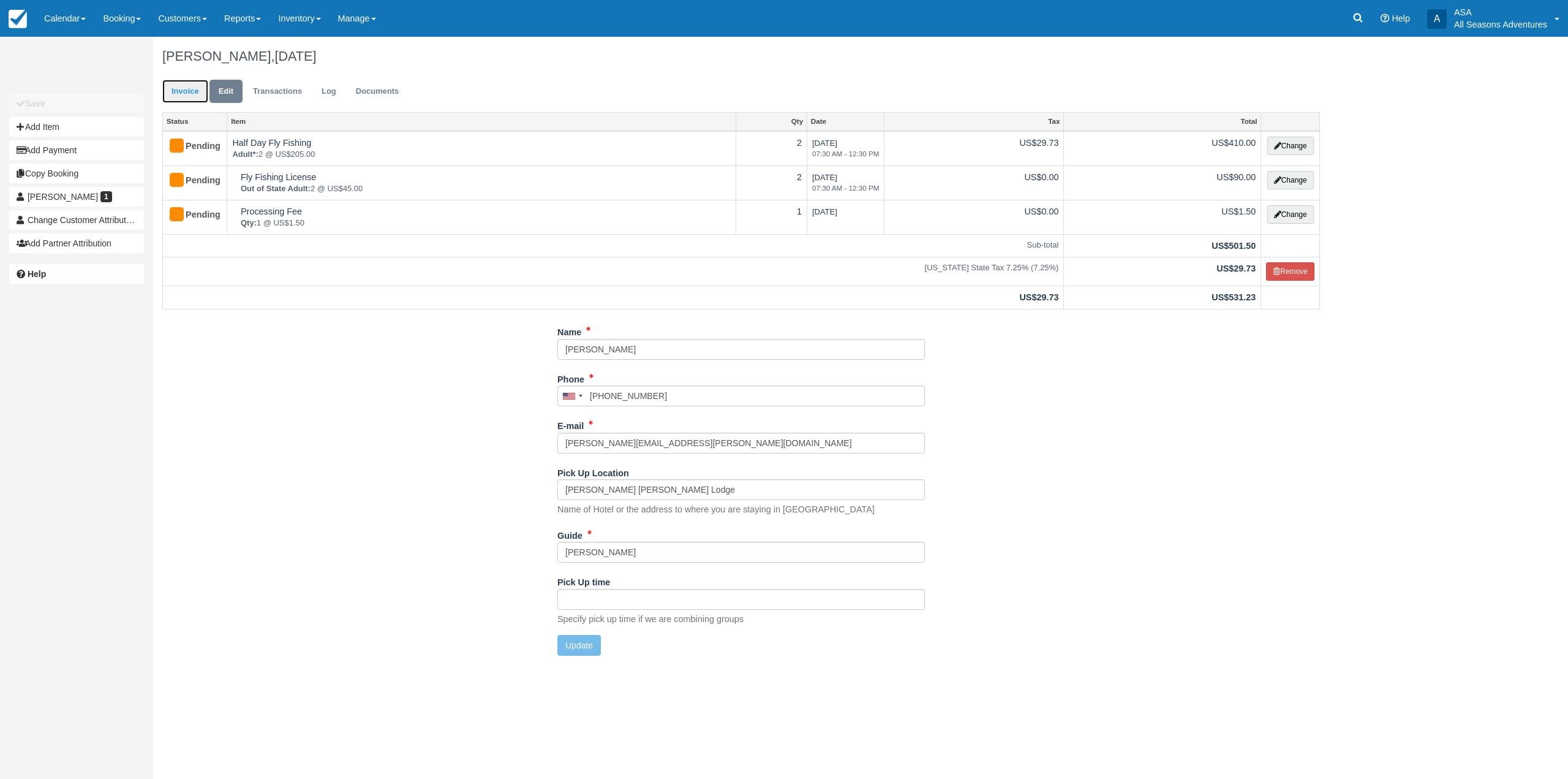
click at [196, 99] on link "Invoice" at bounding box center [186, 91] width 46 height 24
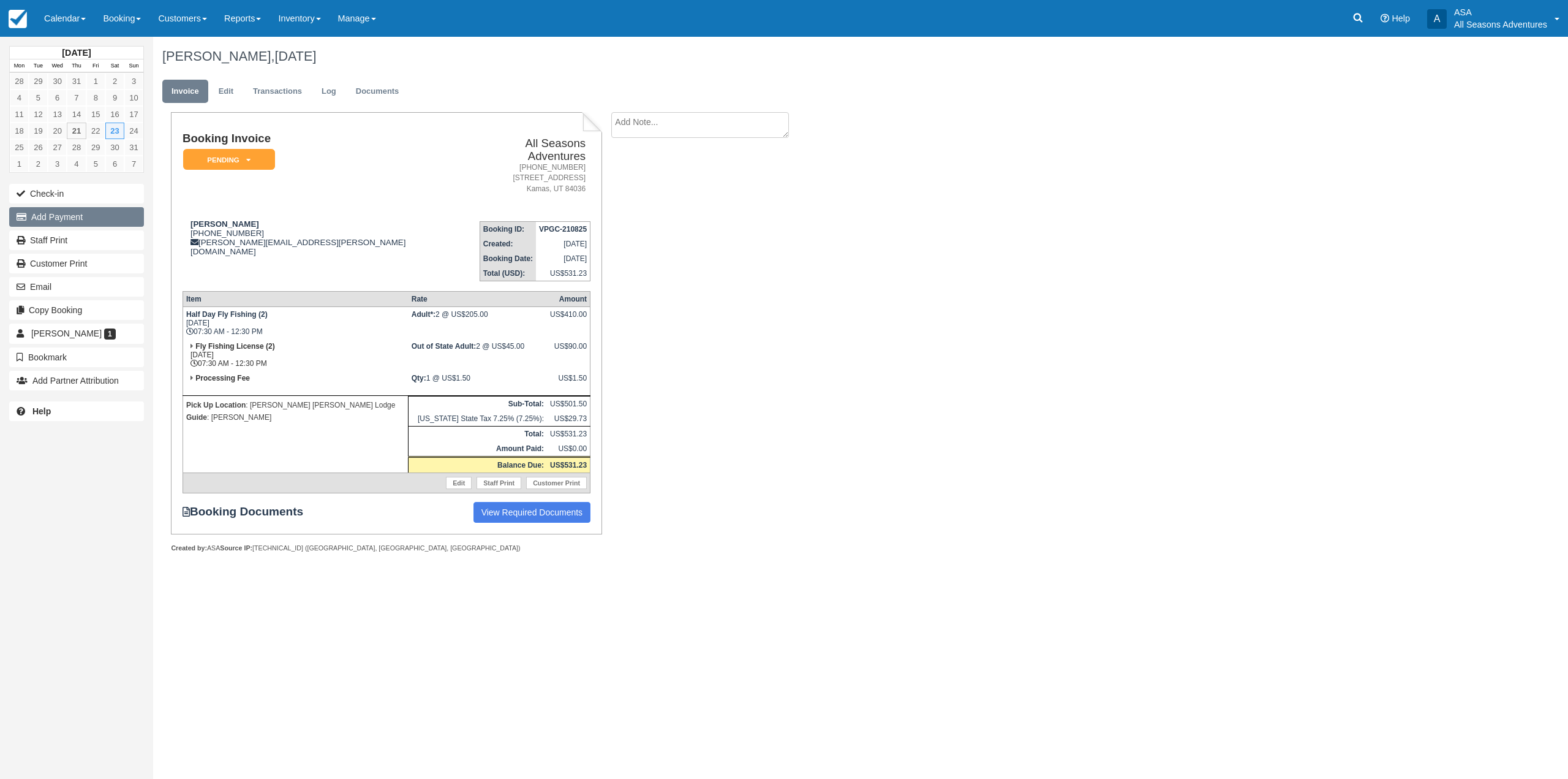
click at [75, 224] on button "Add Payment" at bounding box center [76, 217] width 135 height 20
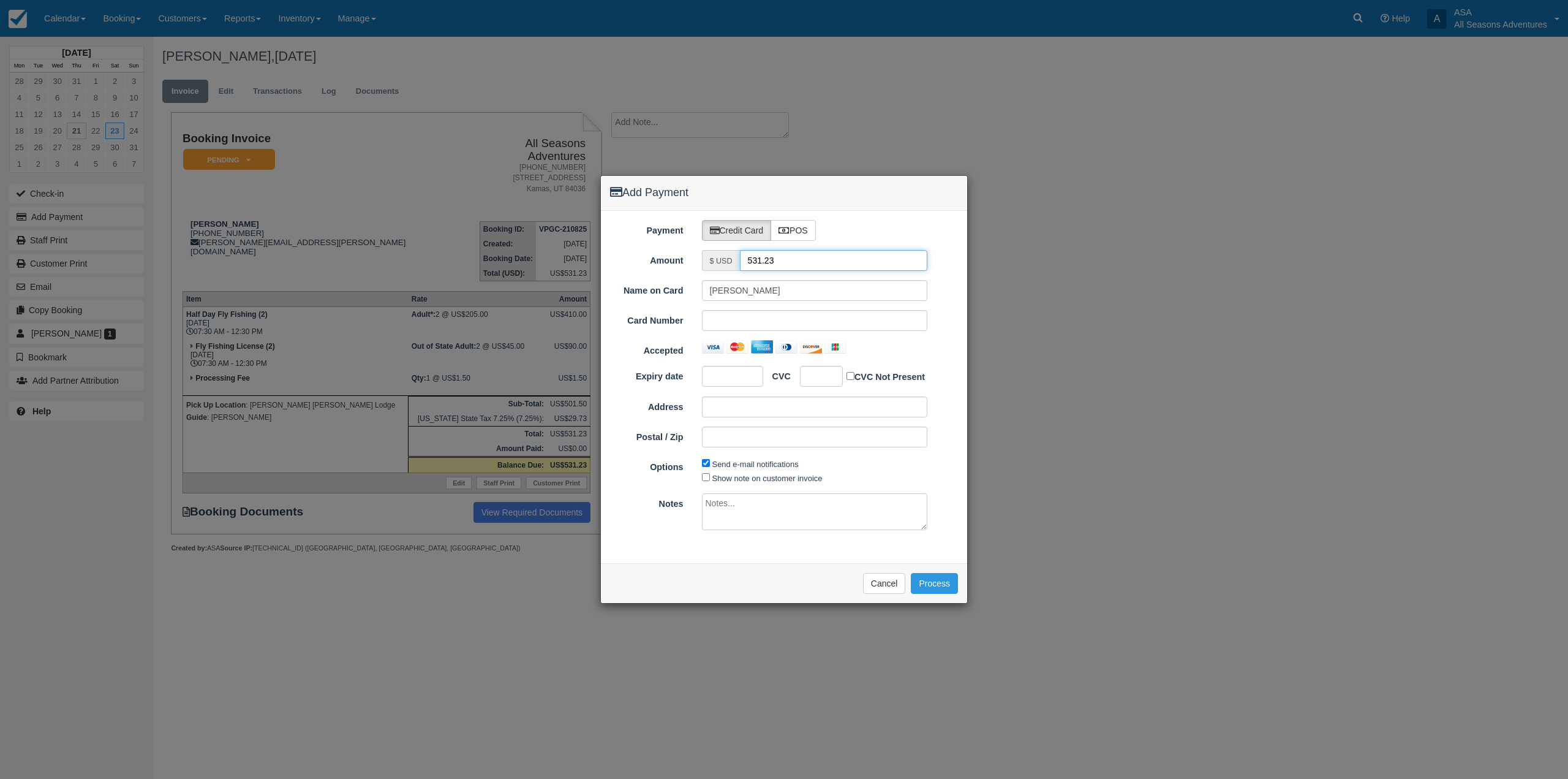
drag, startPoint x: 793, startPoint y: 255, endPoint x: 738, endPoint y: 264, distance: 55.7
click at [738, 264] on div "$ USD 531.23" at bounding box center [815, 260] width 226 height 21
type input "1.5"
click at [572, 735] on div "Add Payment Payment Credit Card POS Amount $ USD 1.5 Name on Card Riley Guerin …" at bounding box center [784, 390] width 1568 height 779
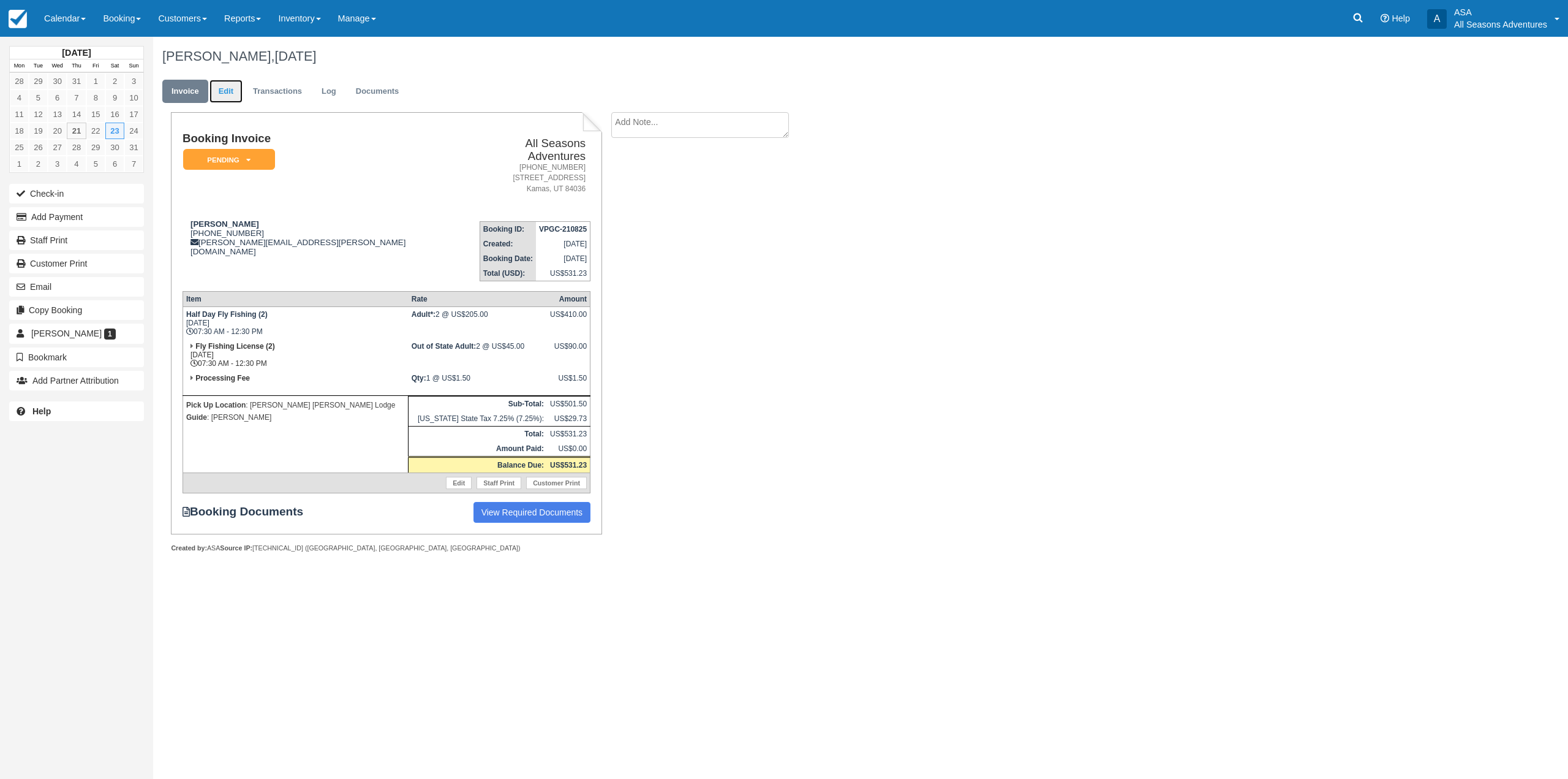
click at [234, 88] on link "Edit" at bounding box center [225, 91] width 33 height 24
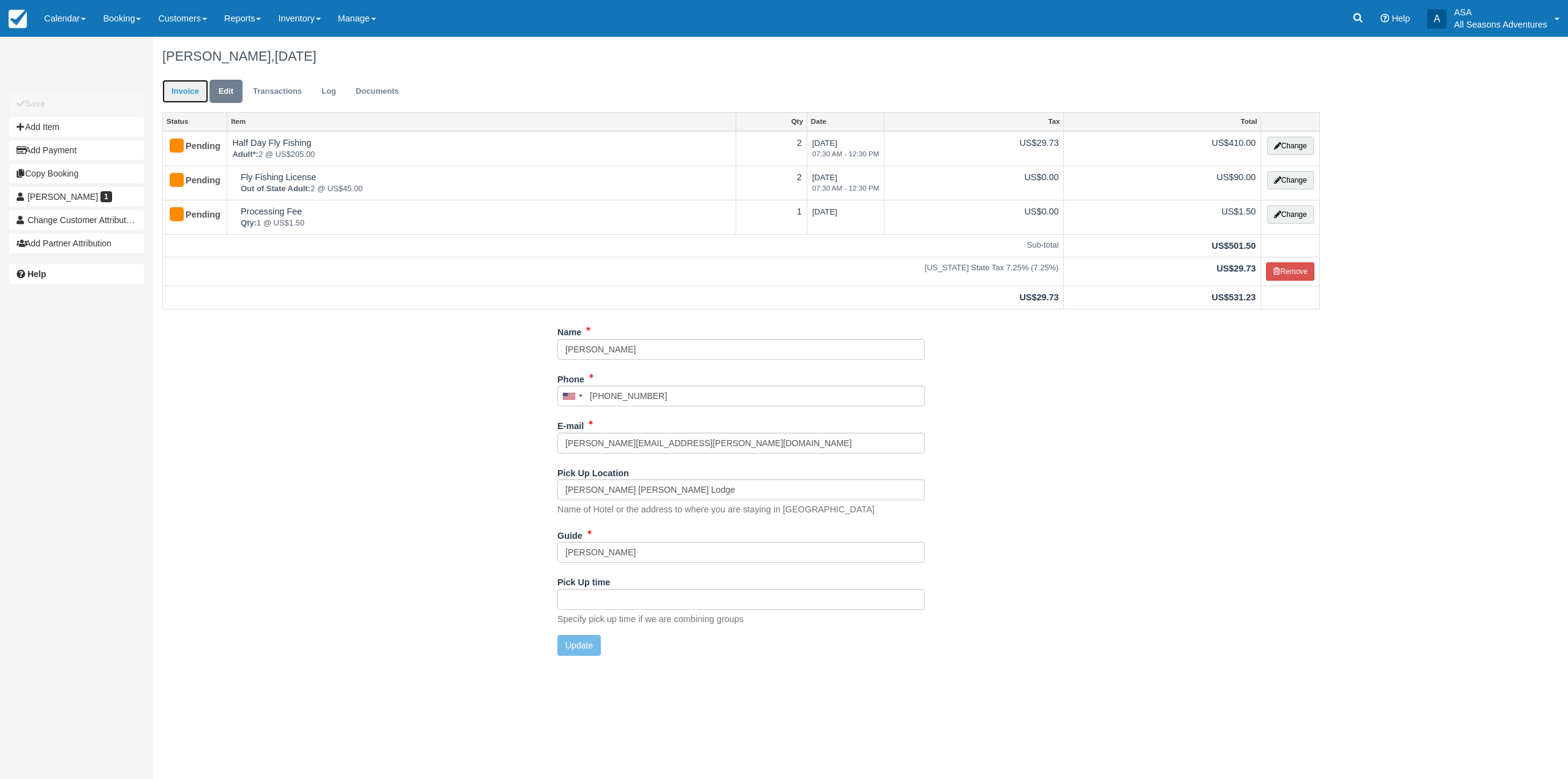
click at [180, 85] on link "Invoice" at bounding box center [186, 91] width 46 height 24
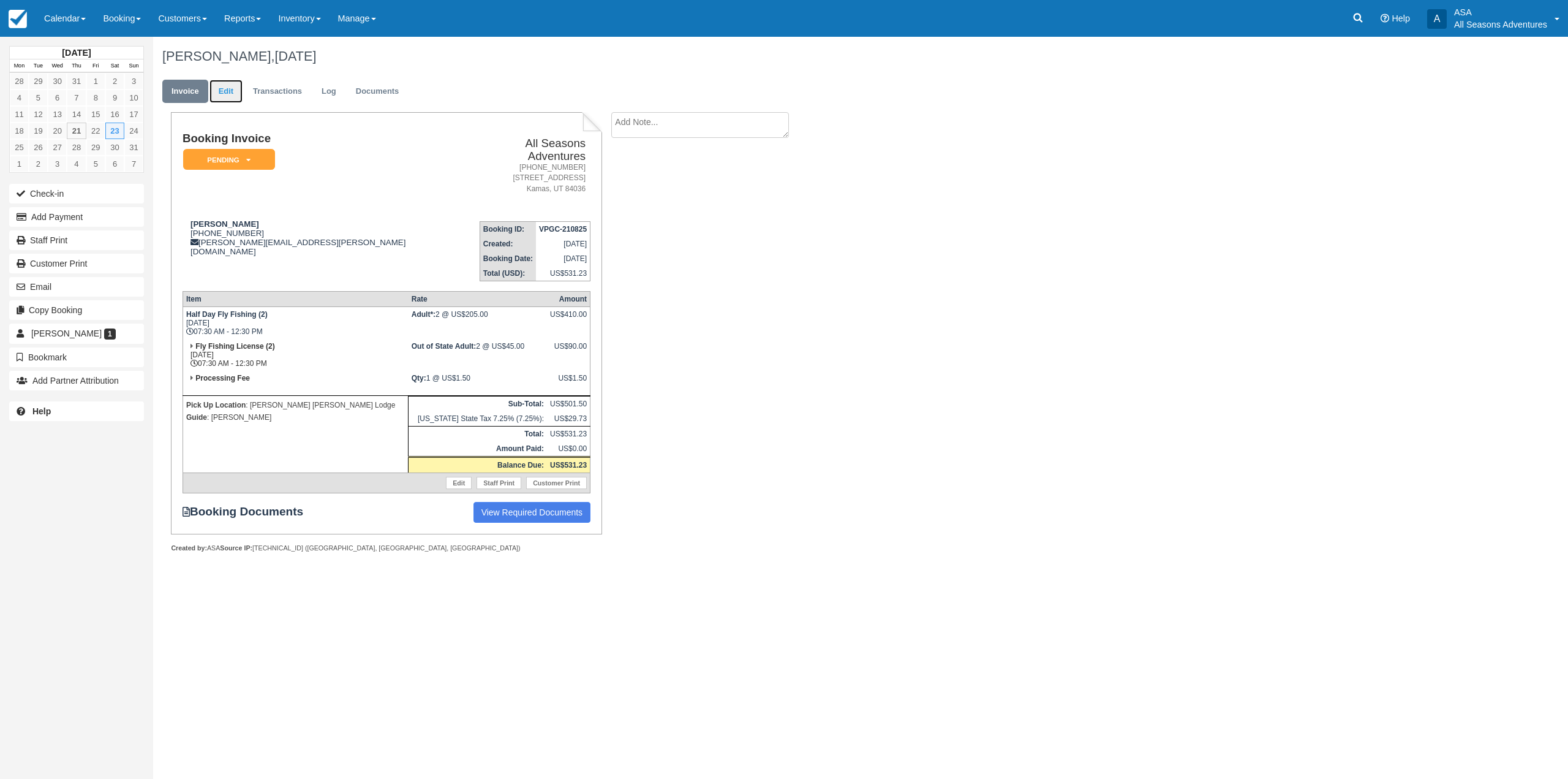
click at [214, 91] on link "Edit" at bounding box center [225, 91] width 33 height 24
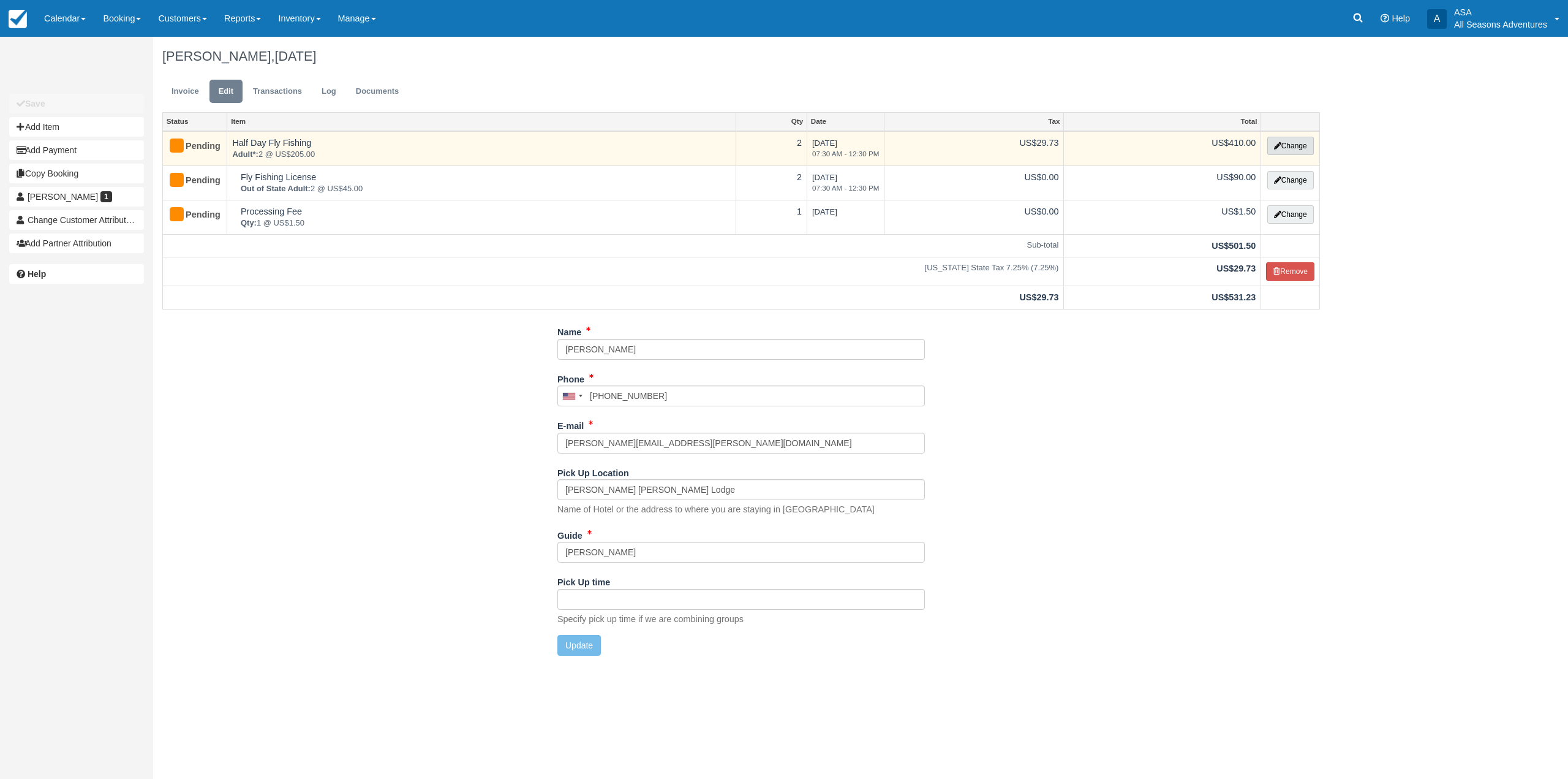
click at [1308, 150] on button "Change" at bounding box center [1291, 146] width 46 height 19
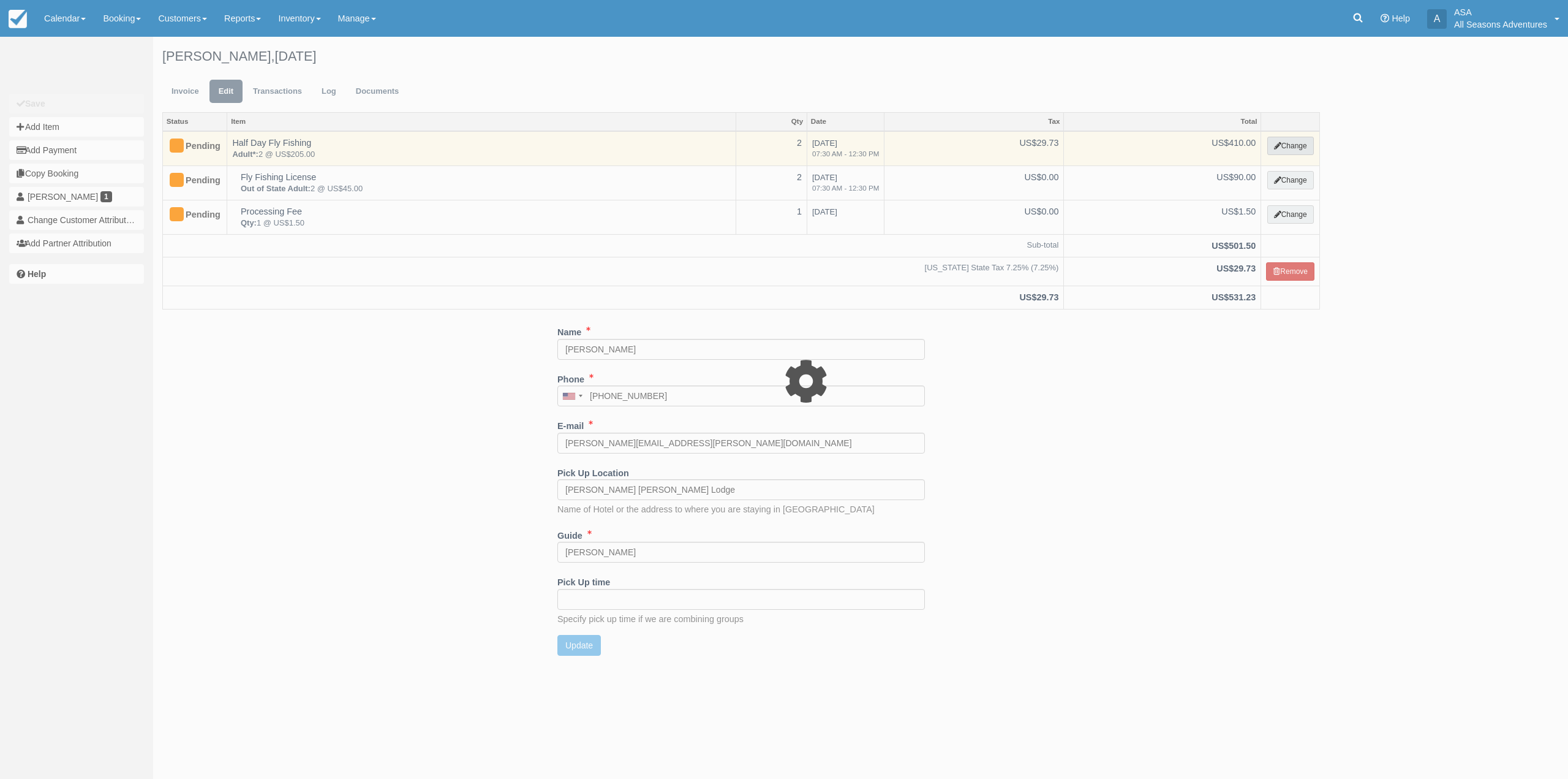
select select "8"
type input "410.00"
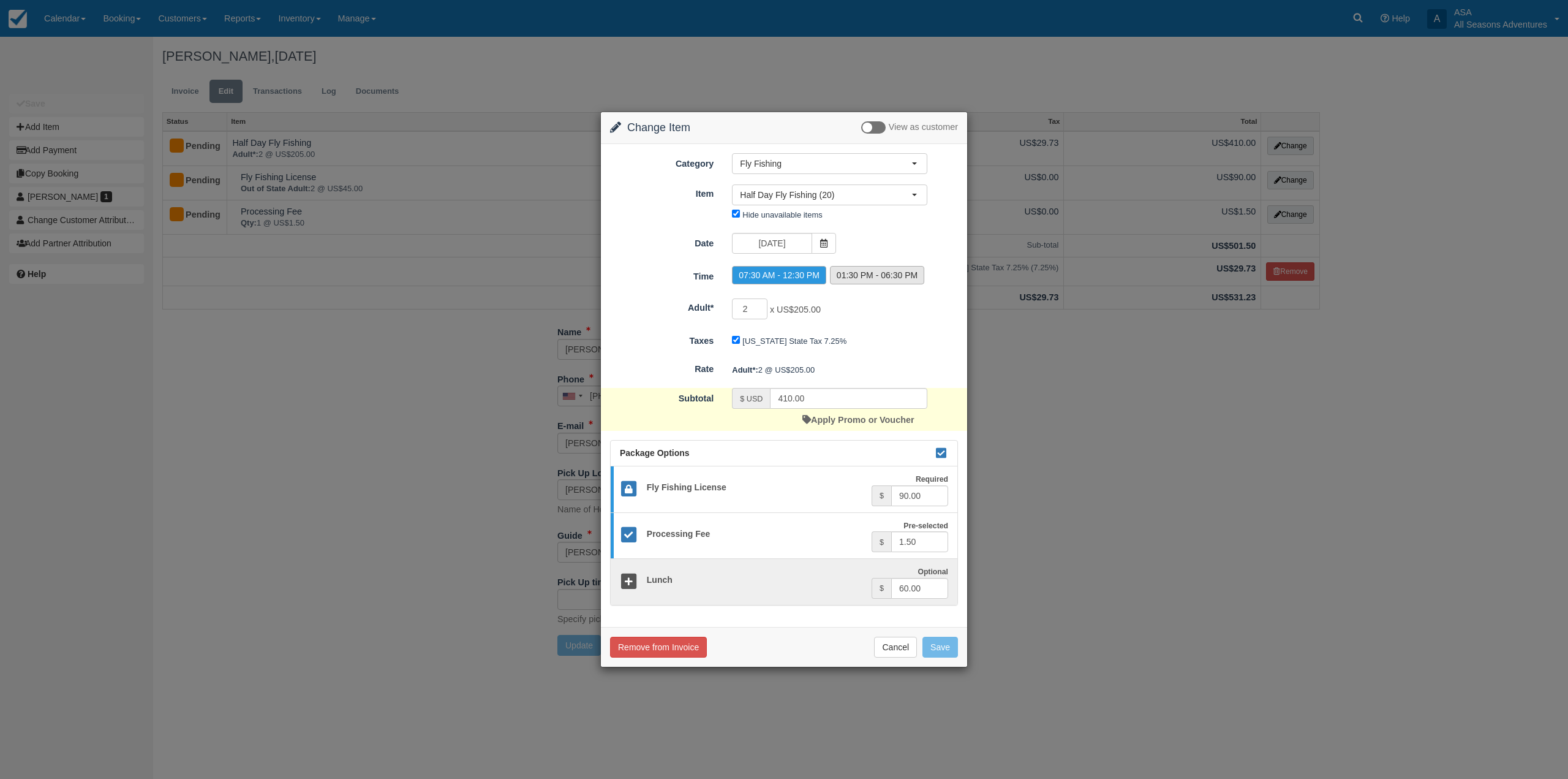
click at [871, 277] on label "01:30 PM - 06:30 PM" at bounding box center [877, 275] width 94 height 19
radio input "true"
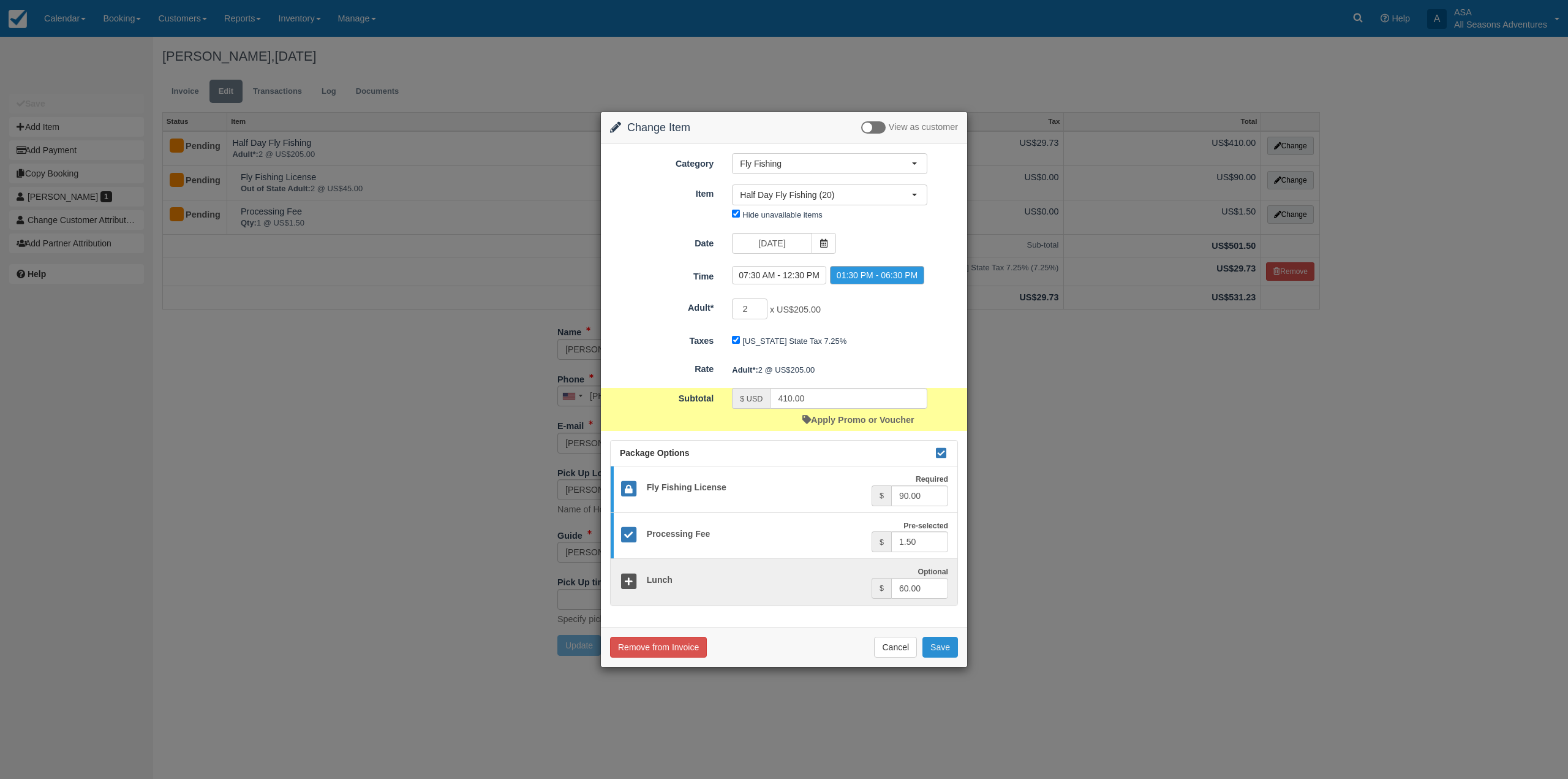
click at [940, 650] on button "Save" at bounding box center [940, 647] width 35 height 21
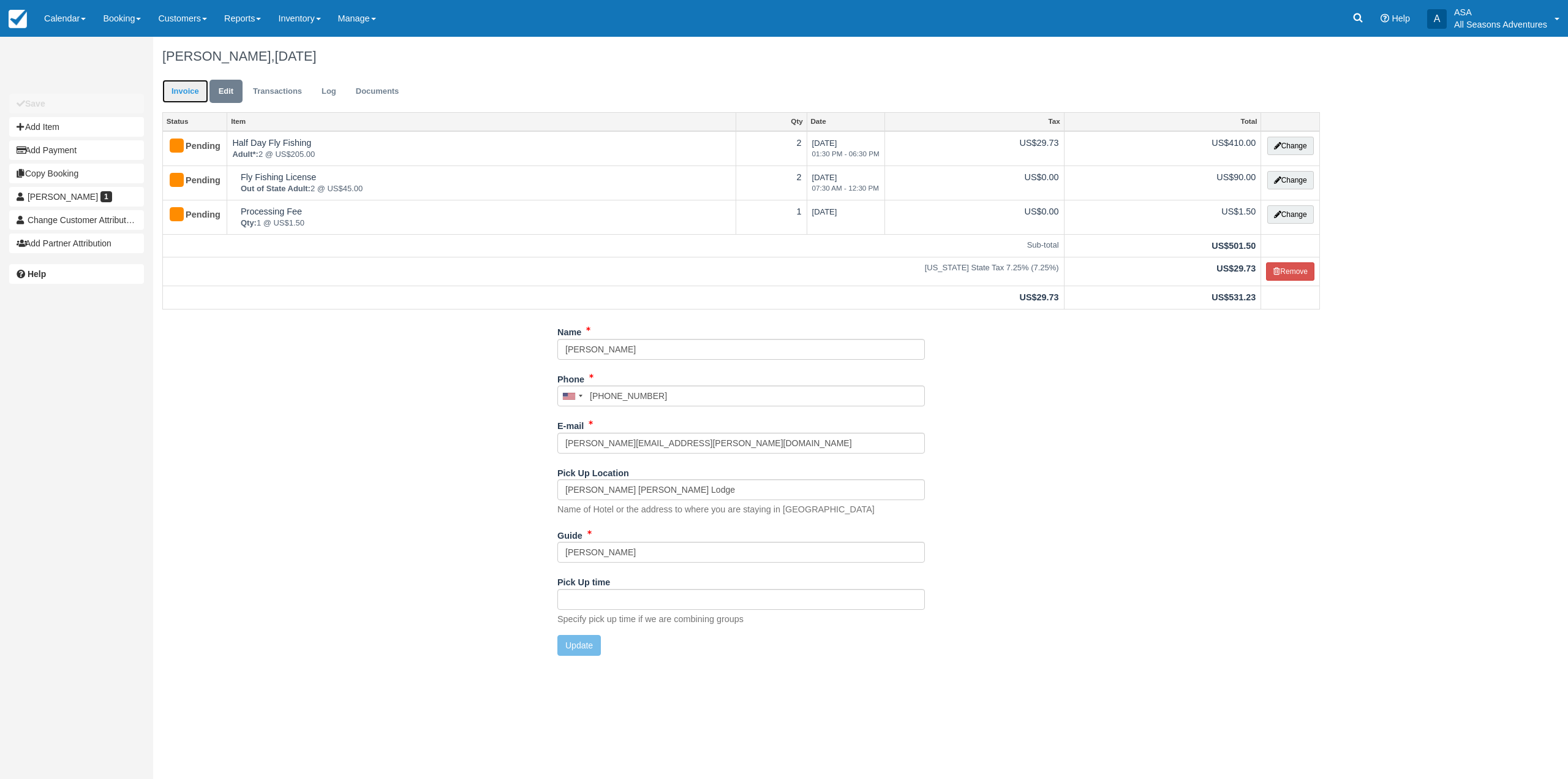
click at [176, 82] on link "Invoice" at bounding box center [186, 91] width 46 height 24
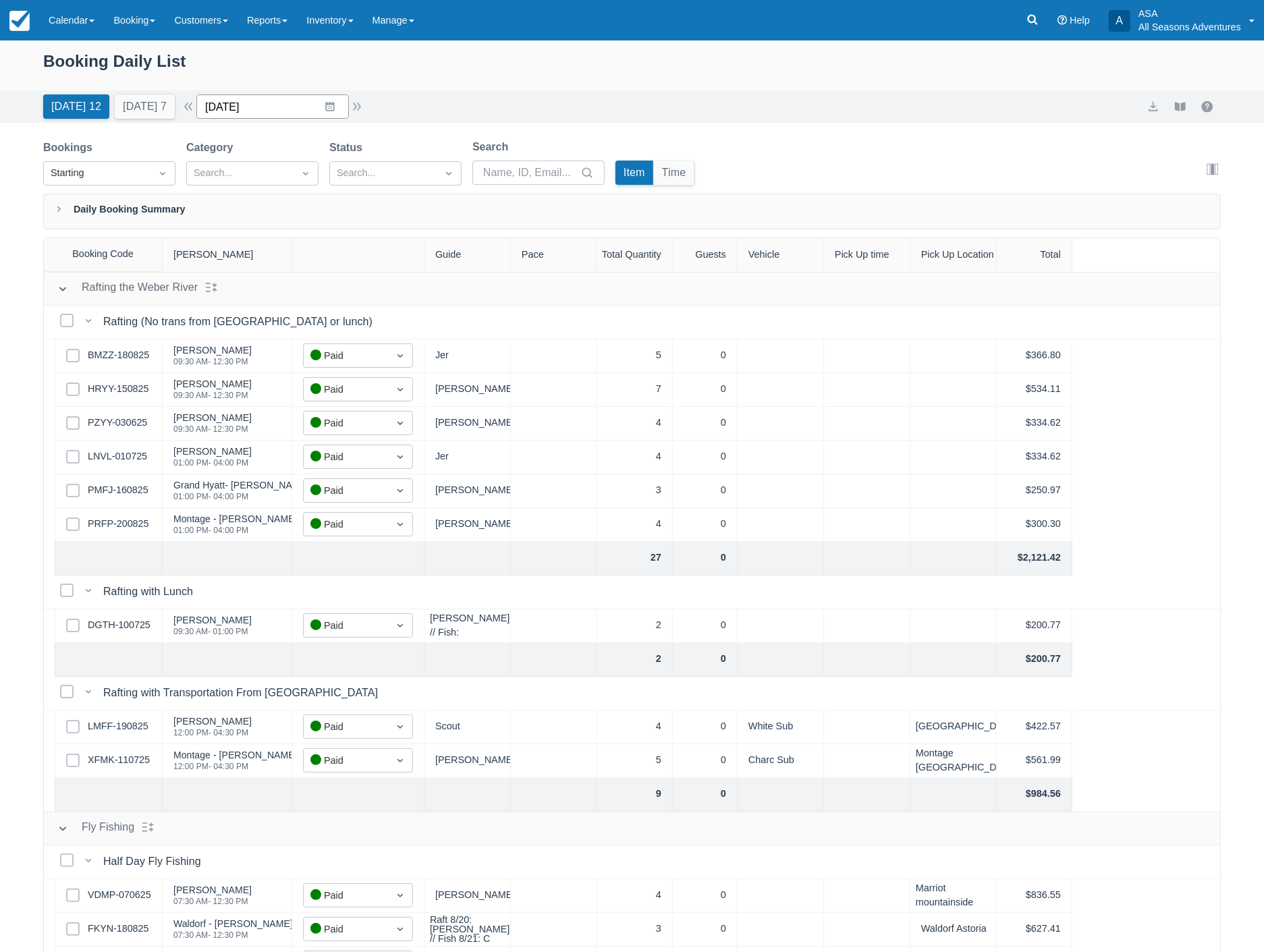
click at [275, 106] on input "08/21/25" at bounding box center [272, 106] width 152 height 24
click at [389, 166] on icon "Move forward to switch to the next month." at bounding box center [383, 162] width 13 height 13
click at [311, 262] on td "17" at bounding box center [304, 262] width 26 height 25
type input "[DATE]"
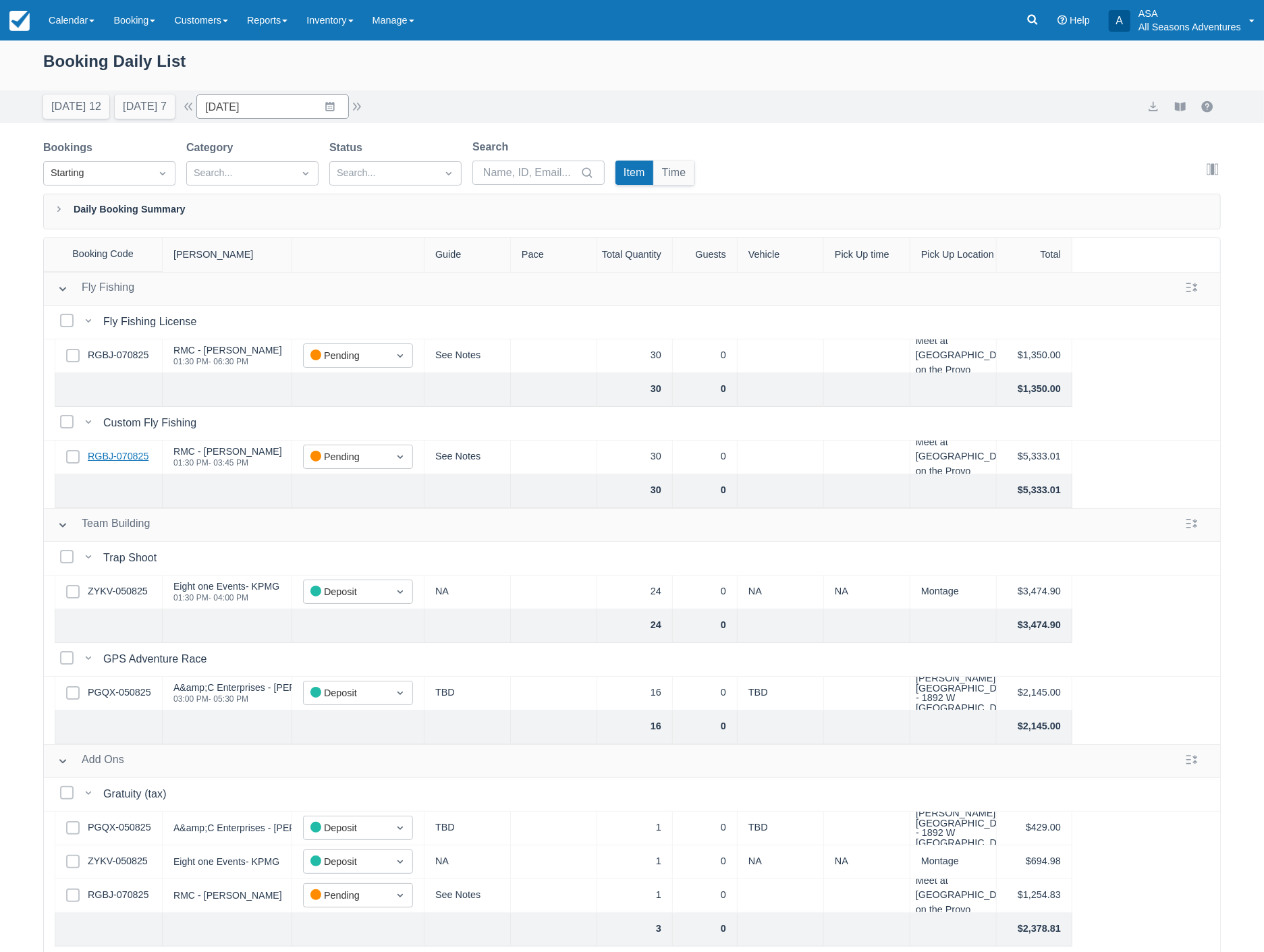
click at [103, 456] on link "RGBJ-070825" at bounding box center [118, 457] width 61 height 15
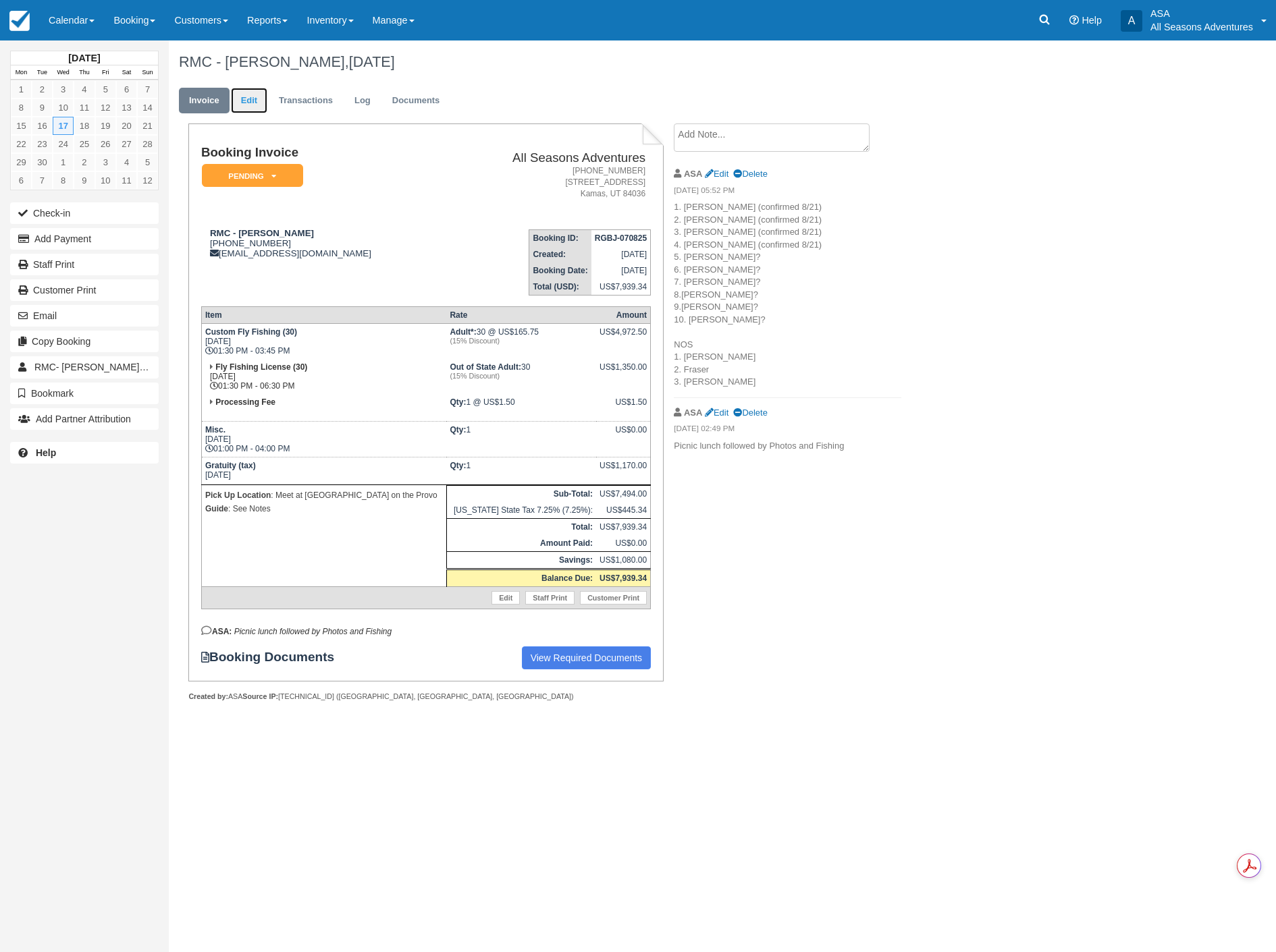
click at [247, 103] on link "Edit" at bounding box center [249, 101] width 36 height 26
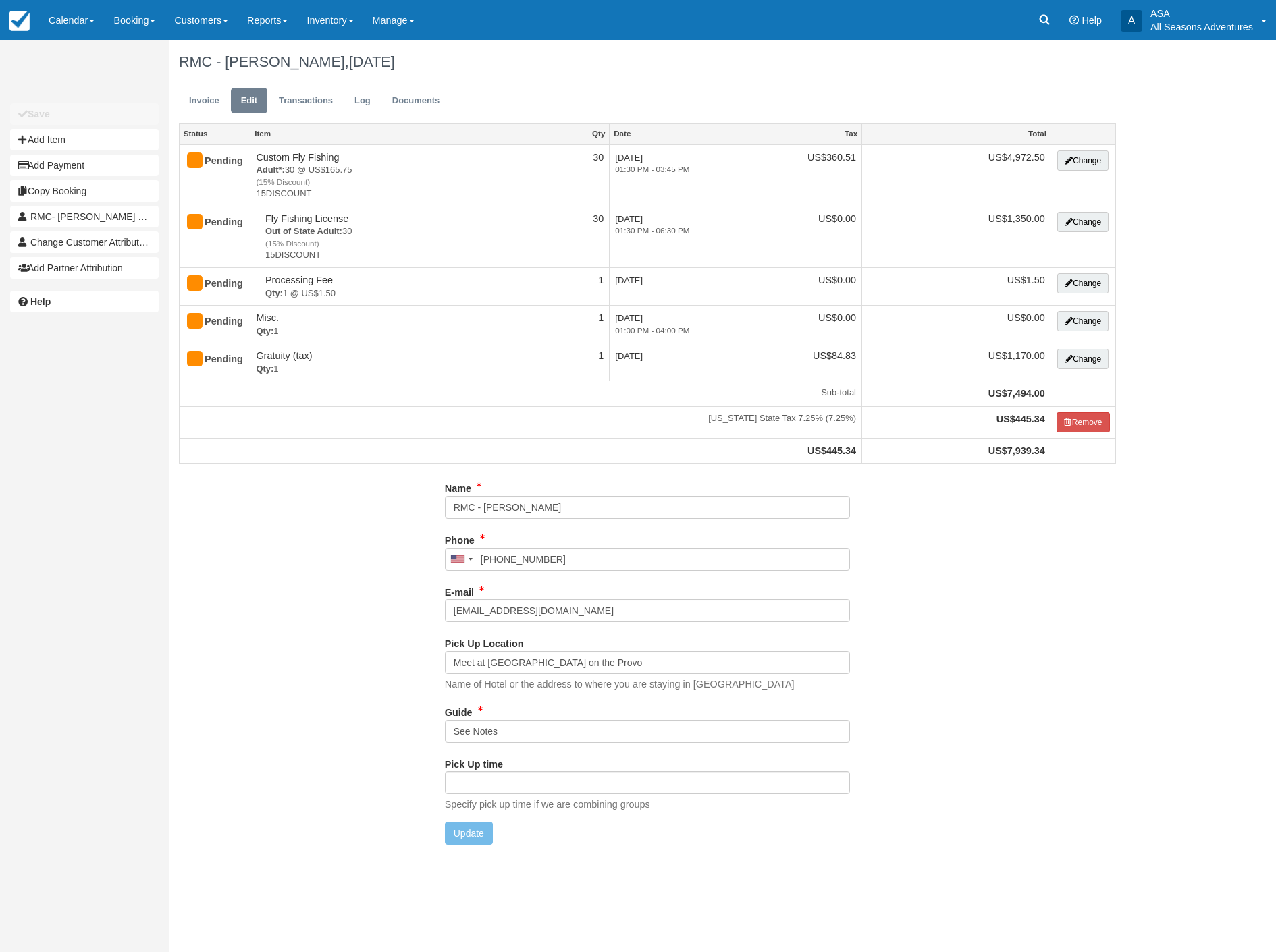
type input "[PHONE_NUMBER]"
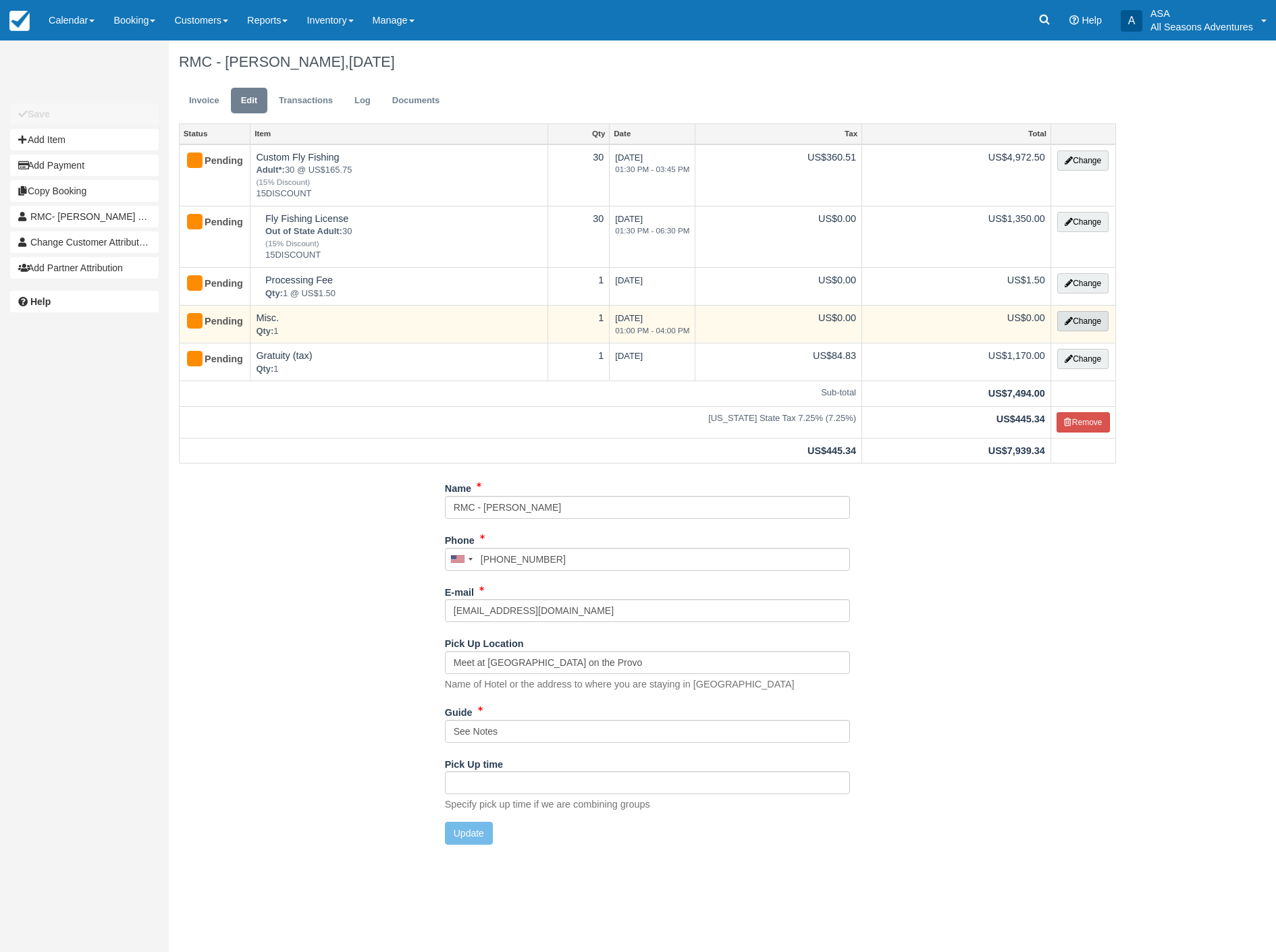
click at [1078, 321] on button "Change" at bounding box center [1083, 321] width 51 height 21
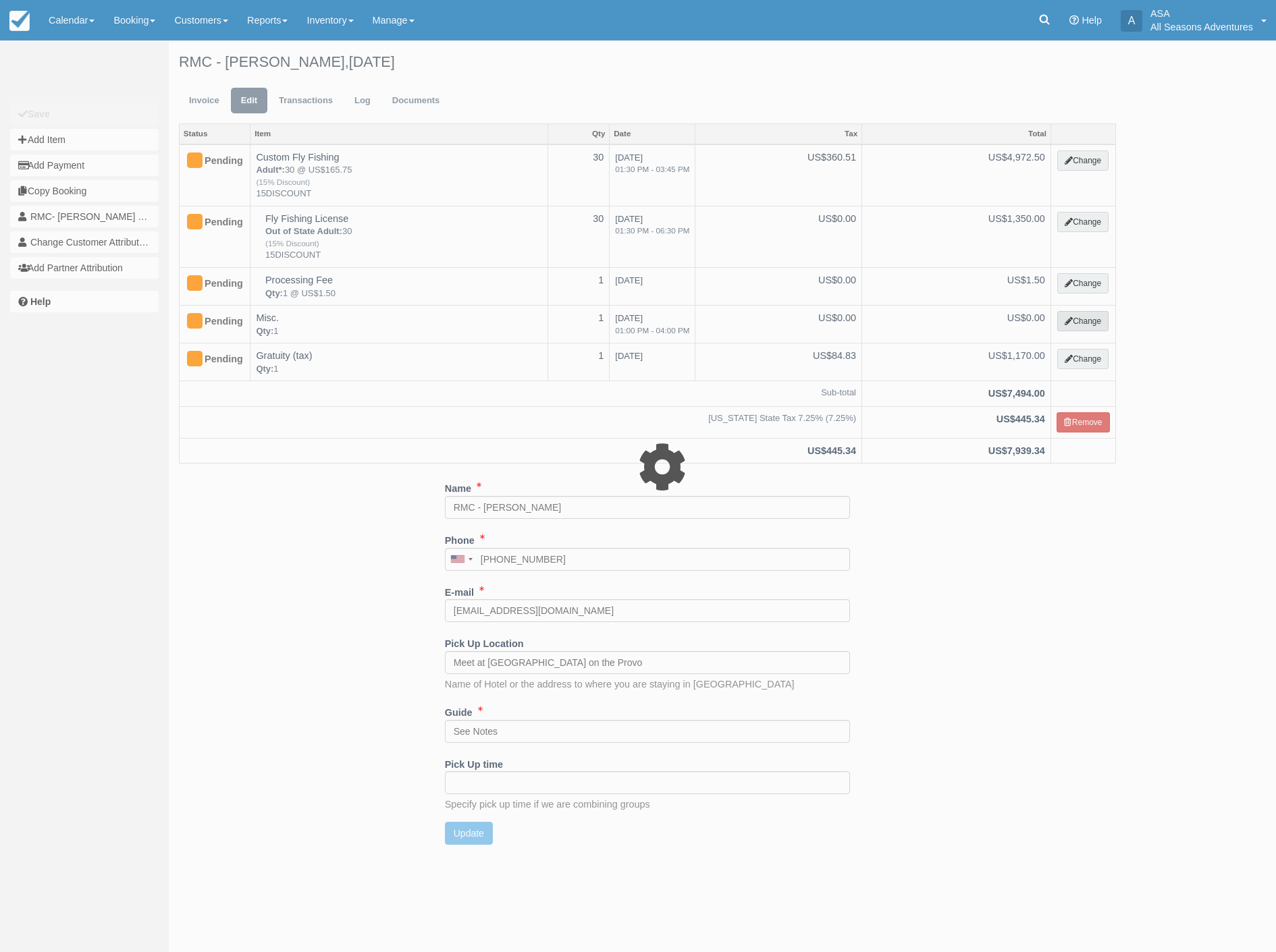
select select "13"
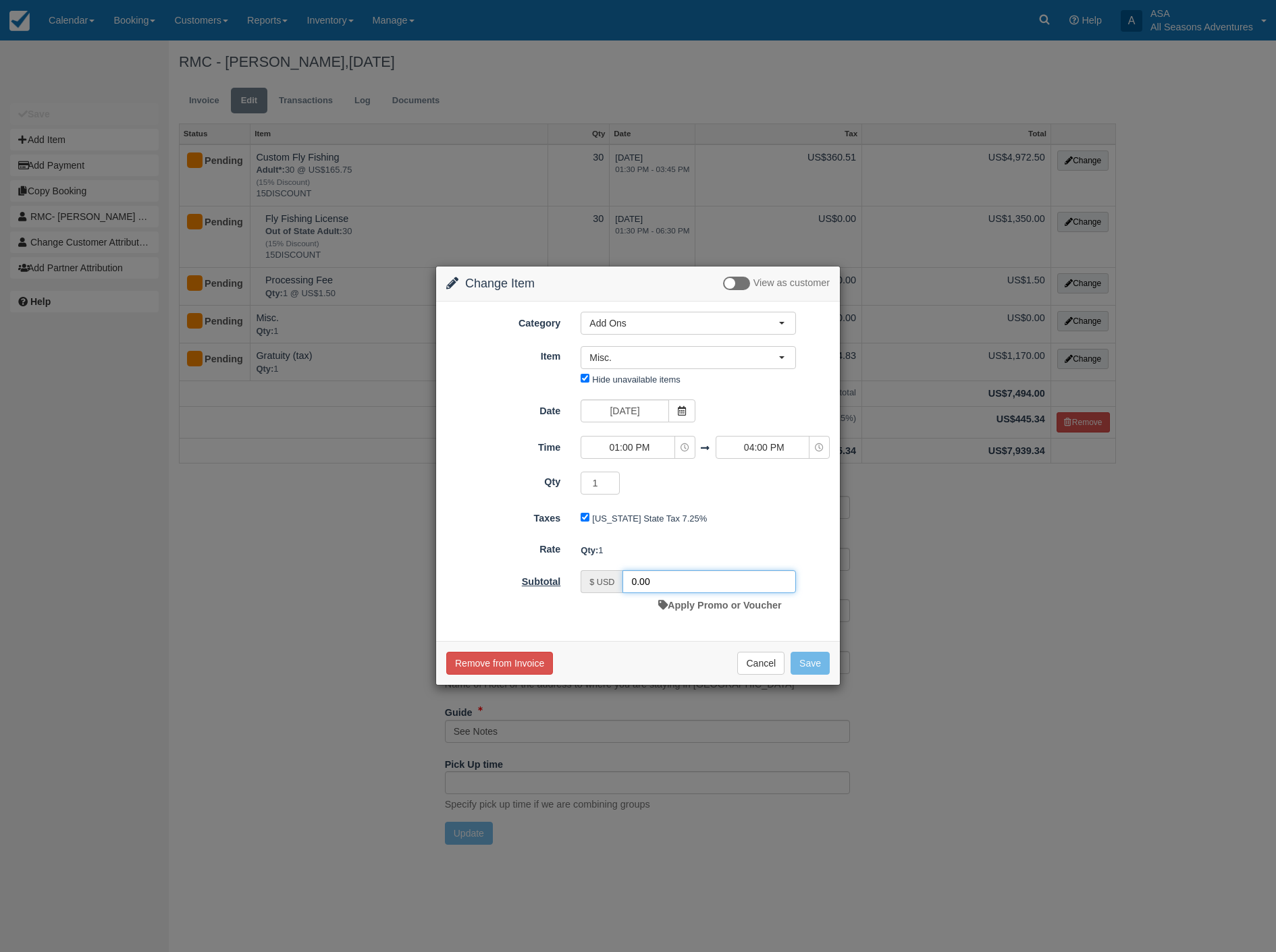
drag, startPoint x: 693, startPoint y: 583, endPoint x: 448, endPoint y: 578, distance: 245.1
click at [448, 578] on div "Subtotal $ USD 0.00 Apply Promo or Voucher" at bounding box center [638, 594] width 404 height 47
type input "300"
click at [805, 660] on button "Save" at bounding box center [809, 663] width 39 height 23
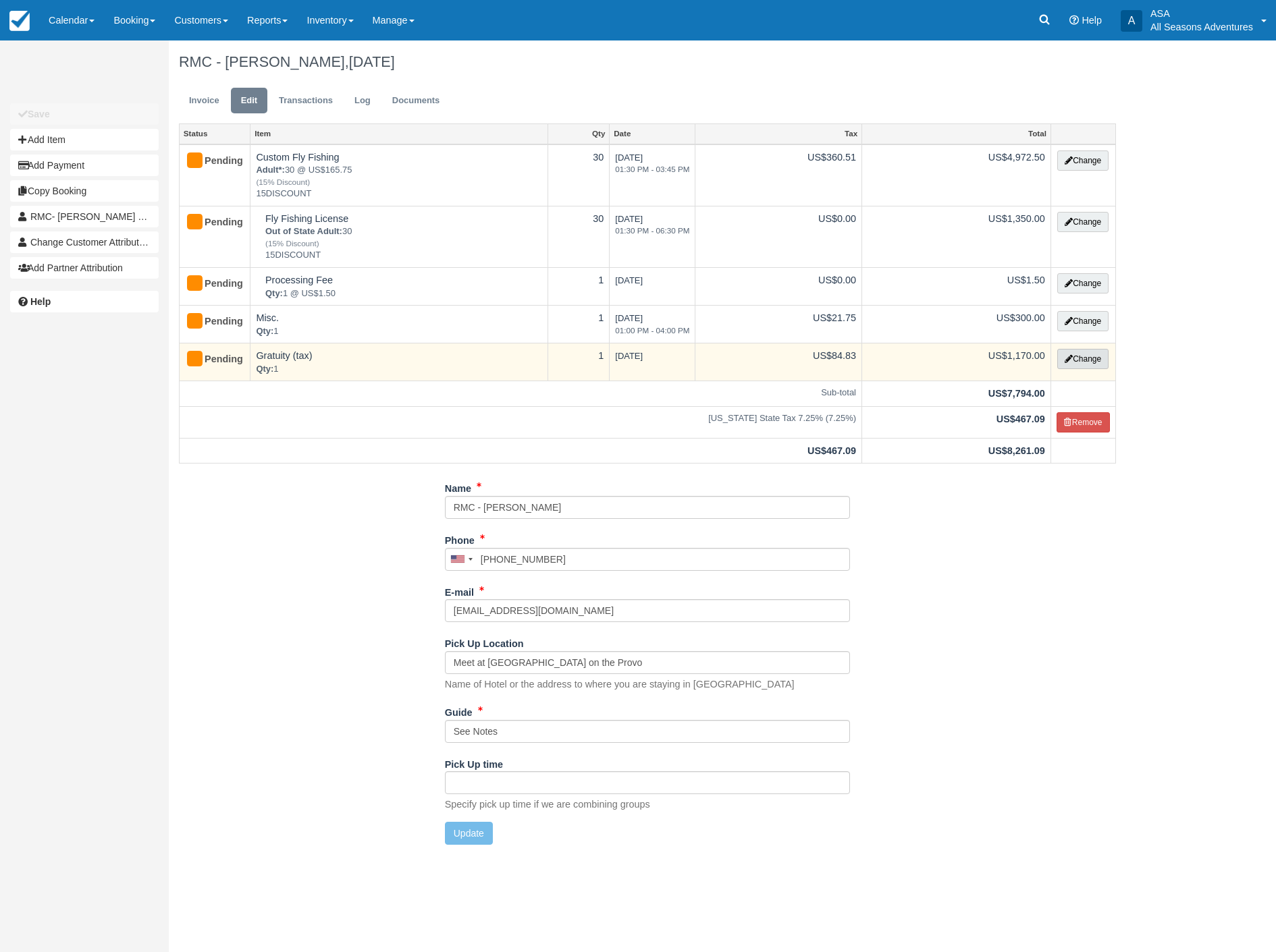
click at [1091, 356] on button "Change" at bounding box center [1083, 359] width 51 height 21
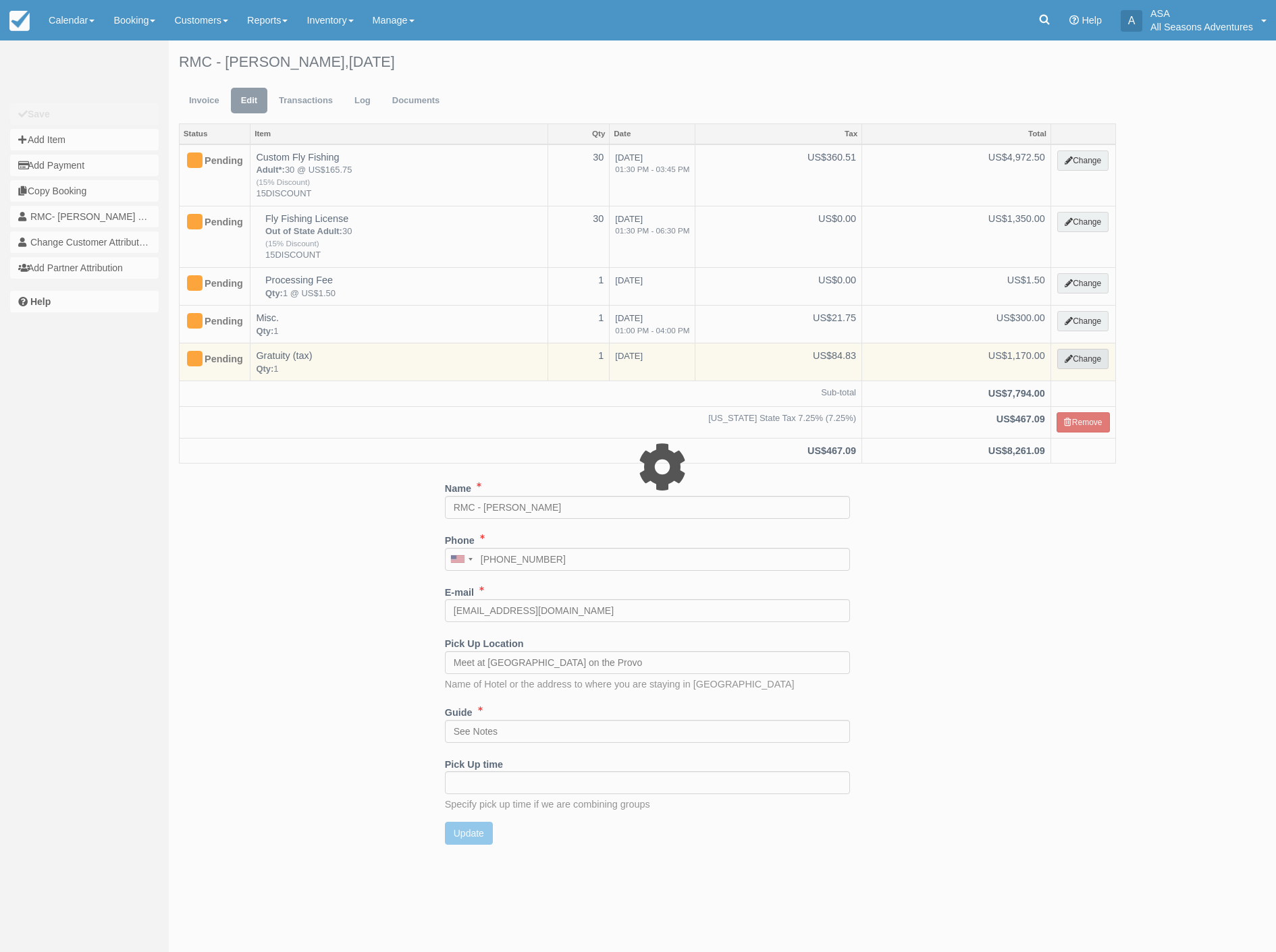
select select "13"
type input "1170.00"
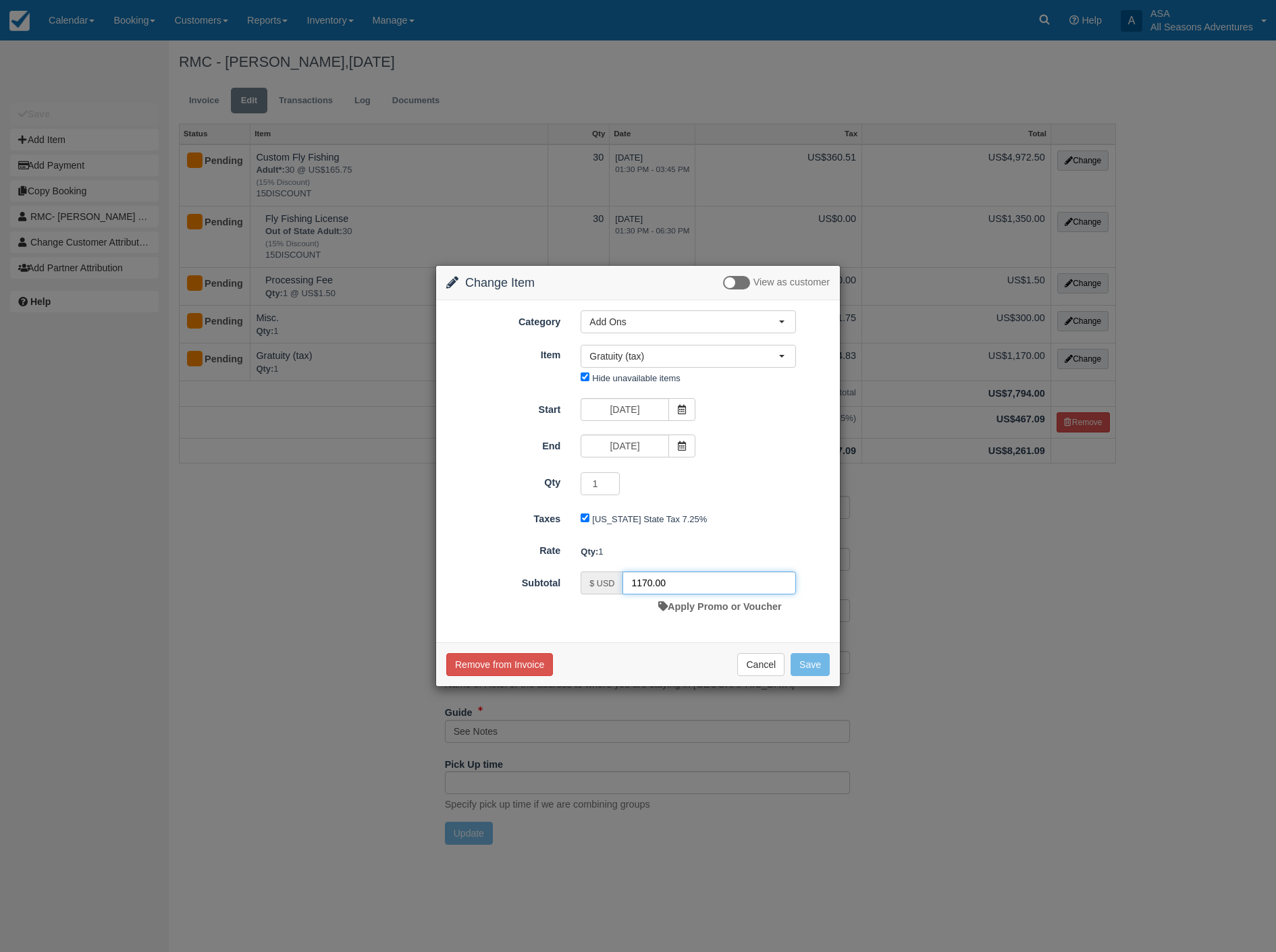
drag, startPoint x: 676, startPoint y: 586, endPoint x: 563, endPoint y: 561, distance: 115.7
click at [563, 561] on form "Category Add Ons Rafting the Weber River Mountain Biking Hiking Fly Fishing Dog…" at bounding box center [638, 464] width 384 height 308
type input "1230"
click at [818, 660] on button "Save" at bounding box center [809, 665] width 39 height 23
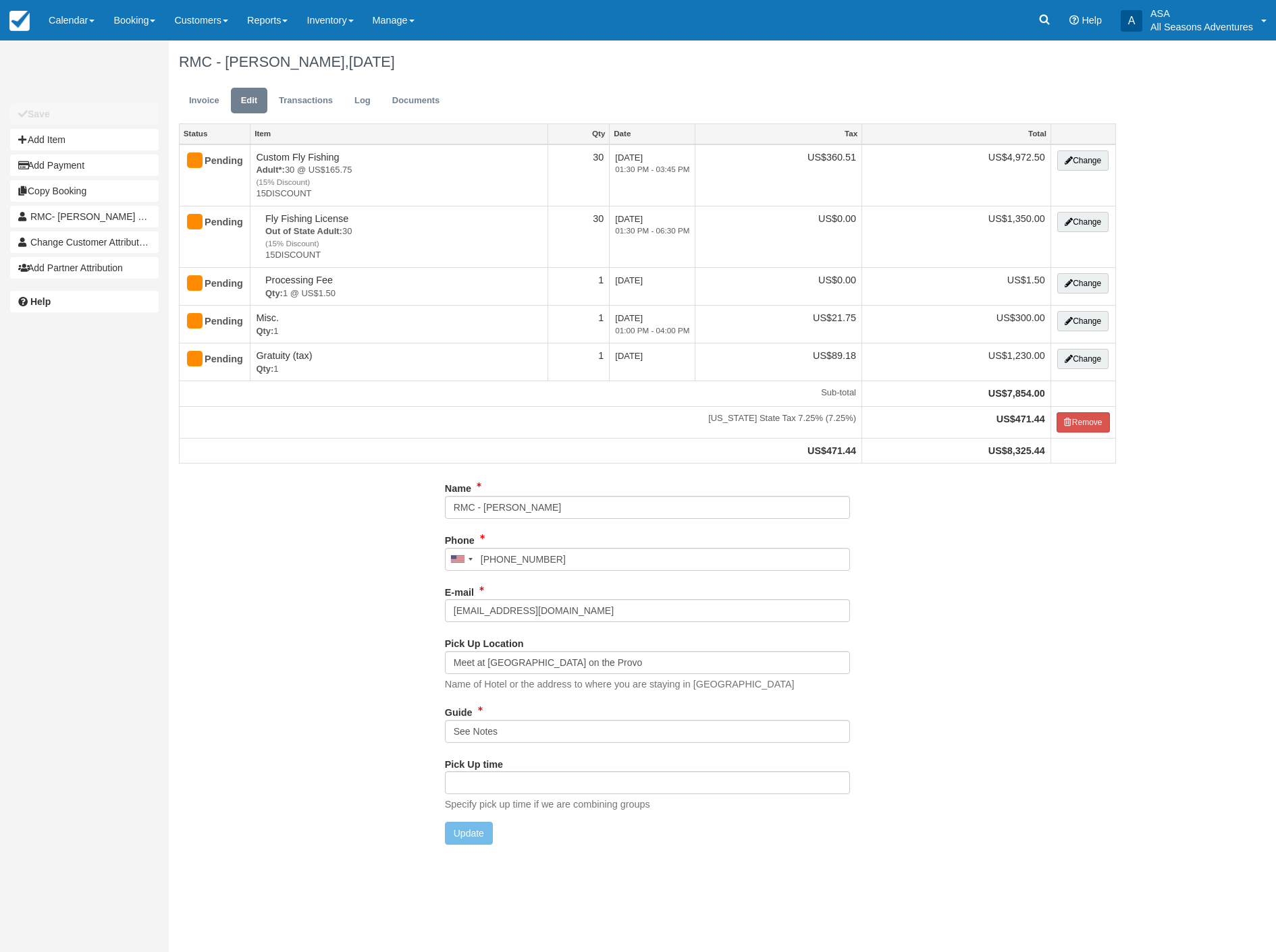
type input "[PHONE_NUMBER]"
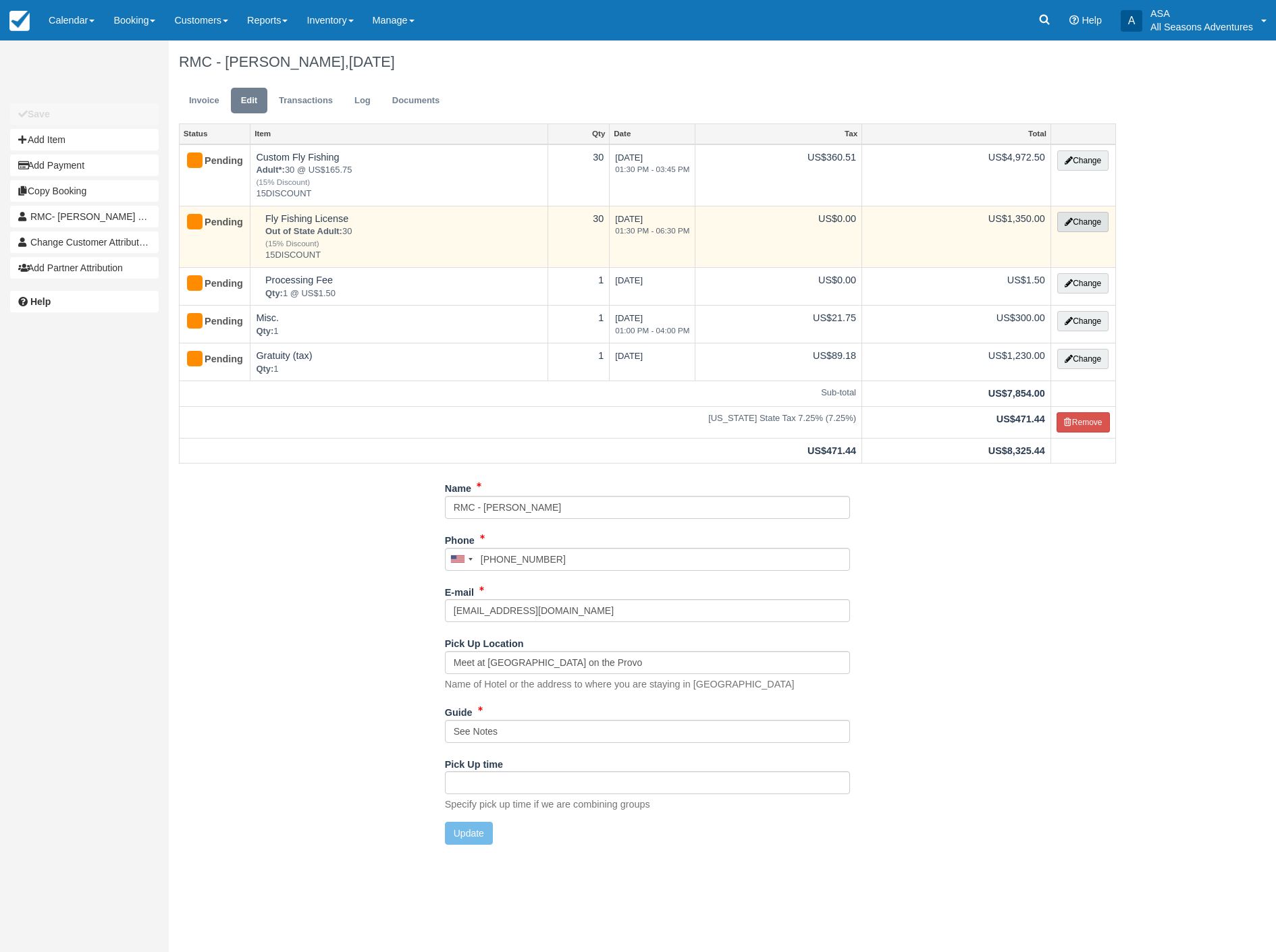
click at [1075, 221] on button "Change" at bounding box center [1083, 222] width 51 height 21
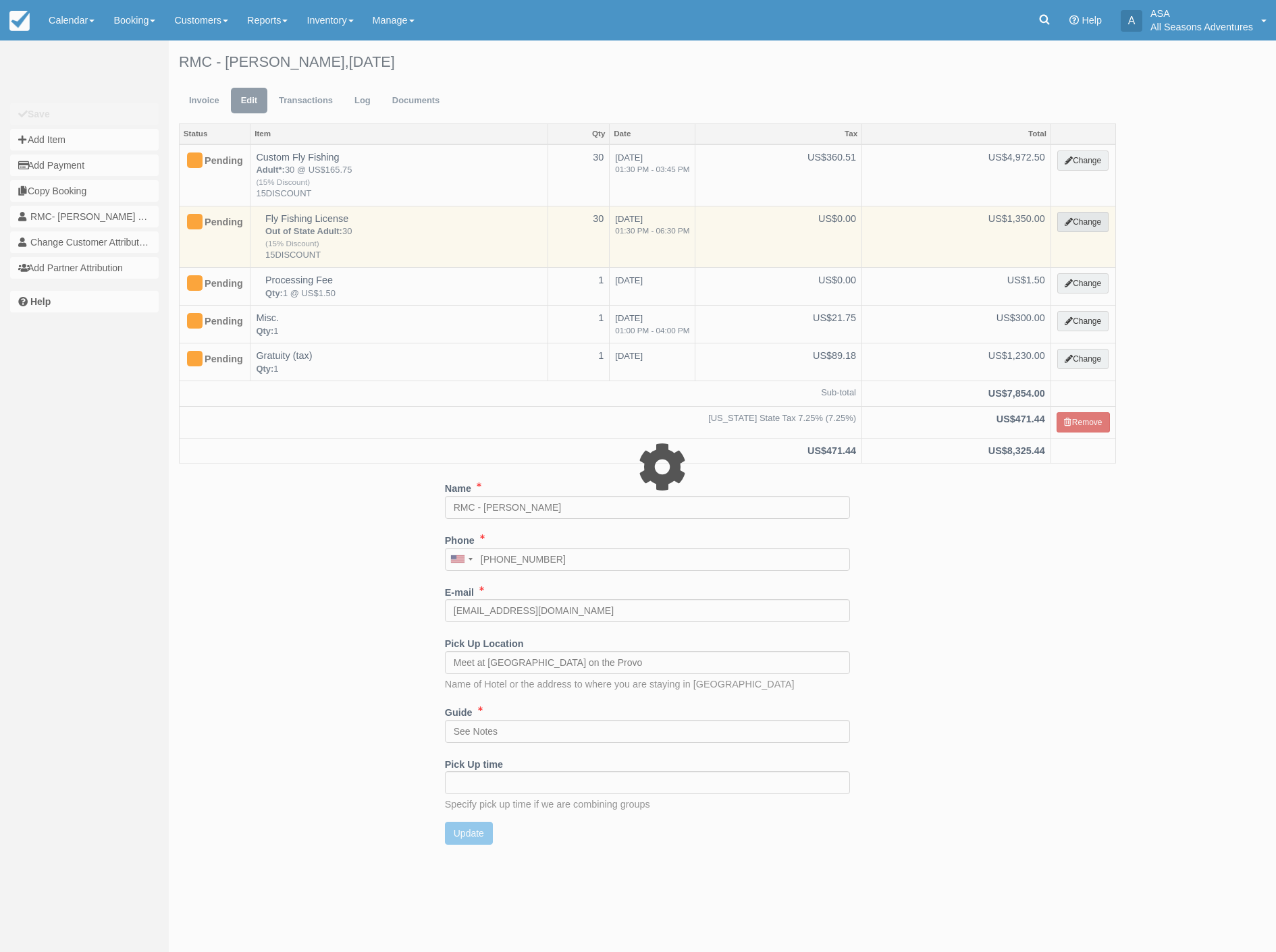
type input "1350.00"
type input "15DISCOUNT"
select select "8"
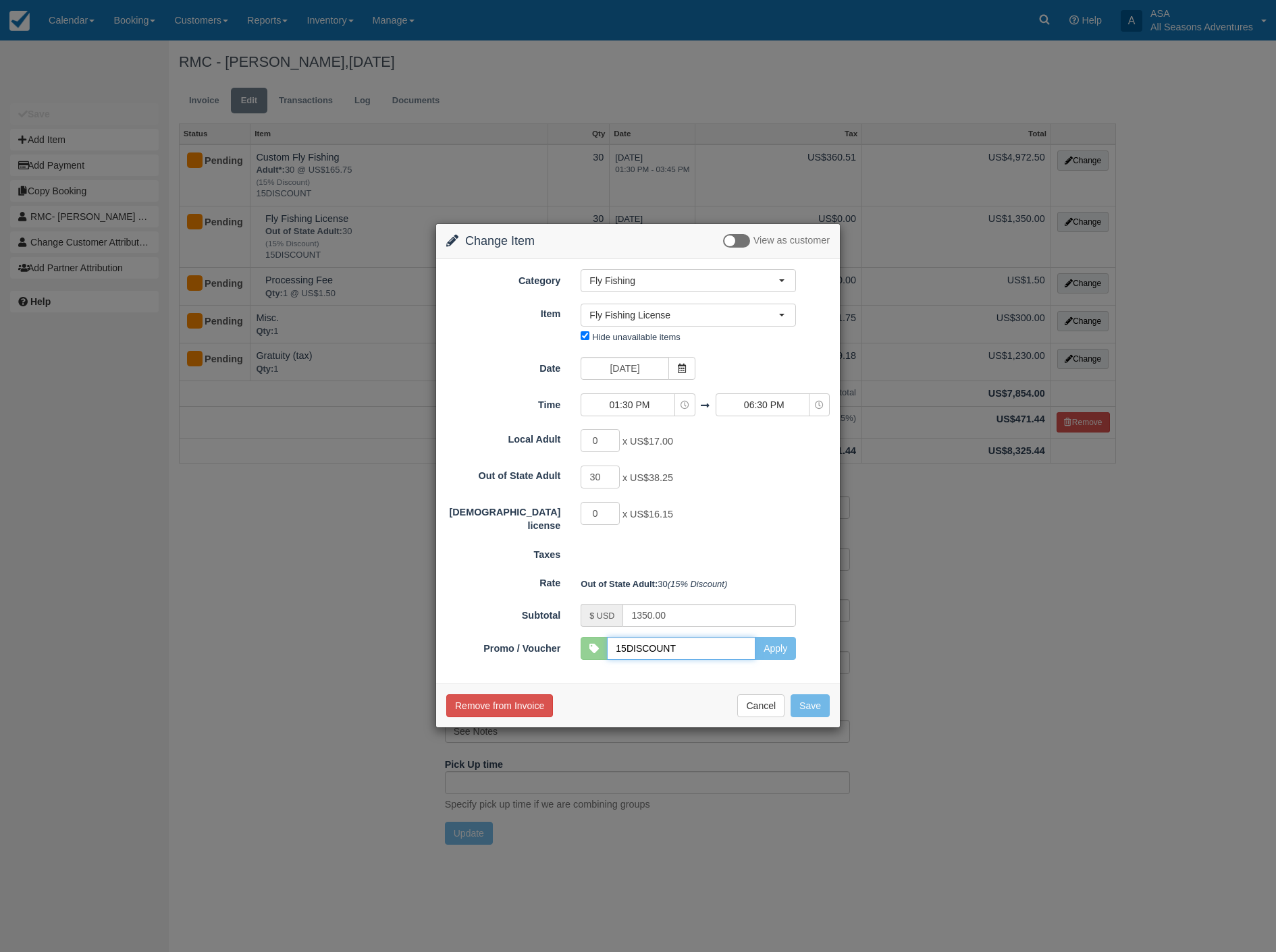
click at [662, 648] on input "15DISCOUNT" at bounding box center [681, 648] width 149 height 23
drag, startPoint x: 697, startPoint y: 652, endPoint x: 578, endPoint y: 643, distance: 119.3
click at [578, 643] on div "15DISCOUNT Apply SKYRUN10 ABODE10 PCLODGINGSUMMER2024 COOPERWYNNSUMMER2024 RETU…" at bounding box center [688, 648] width 236 height 23
click at [770, 649] on button "Apply" at bounding box center [775, 648] width 41 height 23
click at [802, 705] on button "Save" at bounding box center [809, 706] width 39 height 23
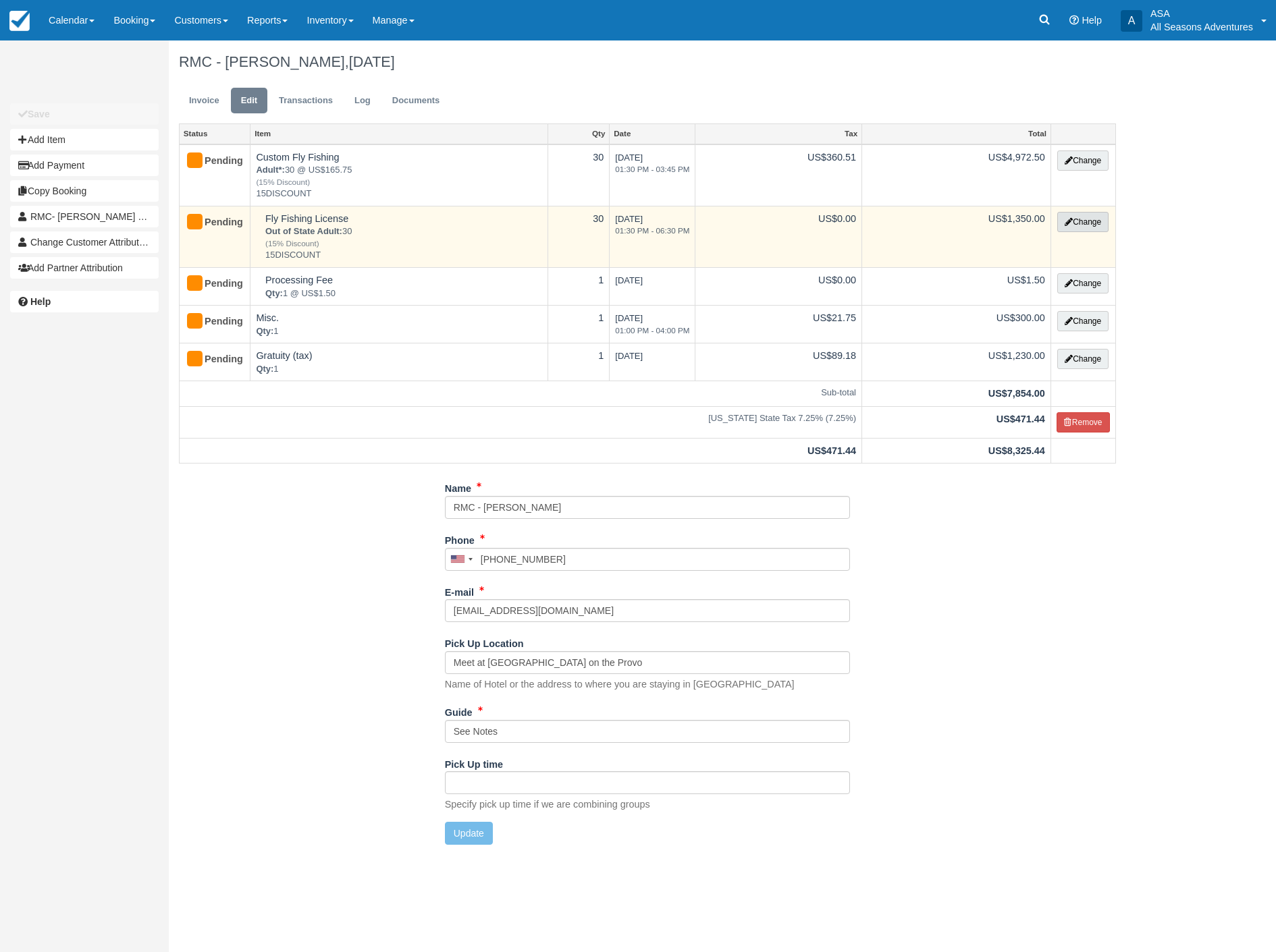
click at [1083, 213] on button "Change" at bounding box center [1083, 222] width 51 height 21
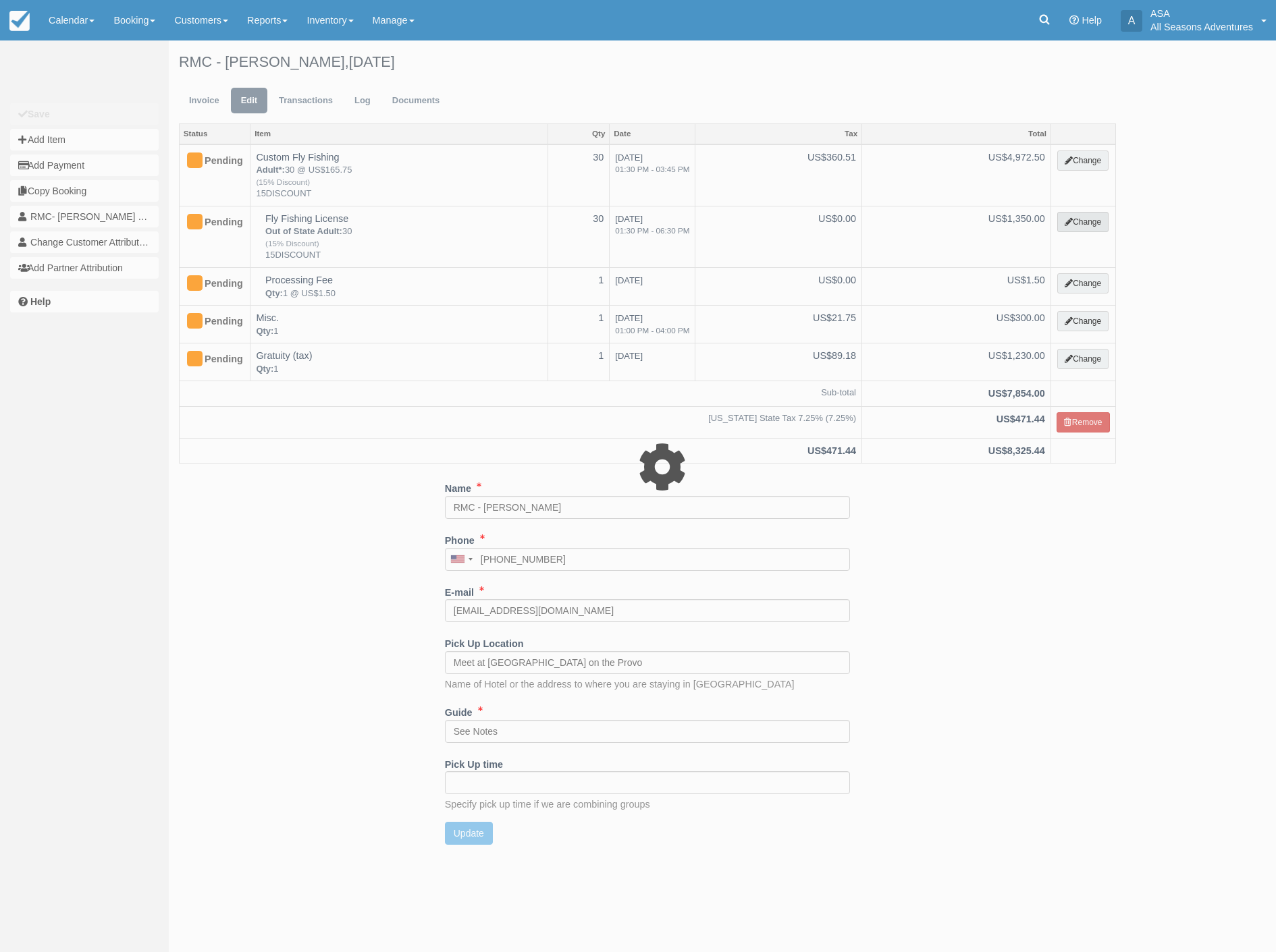
select select "8"
type input "1350.00"
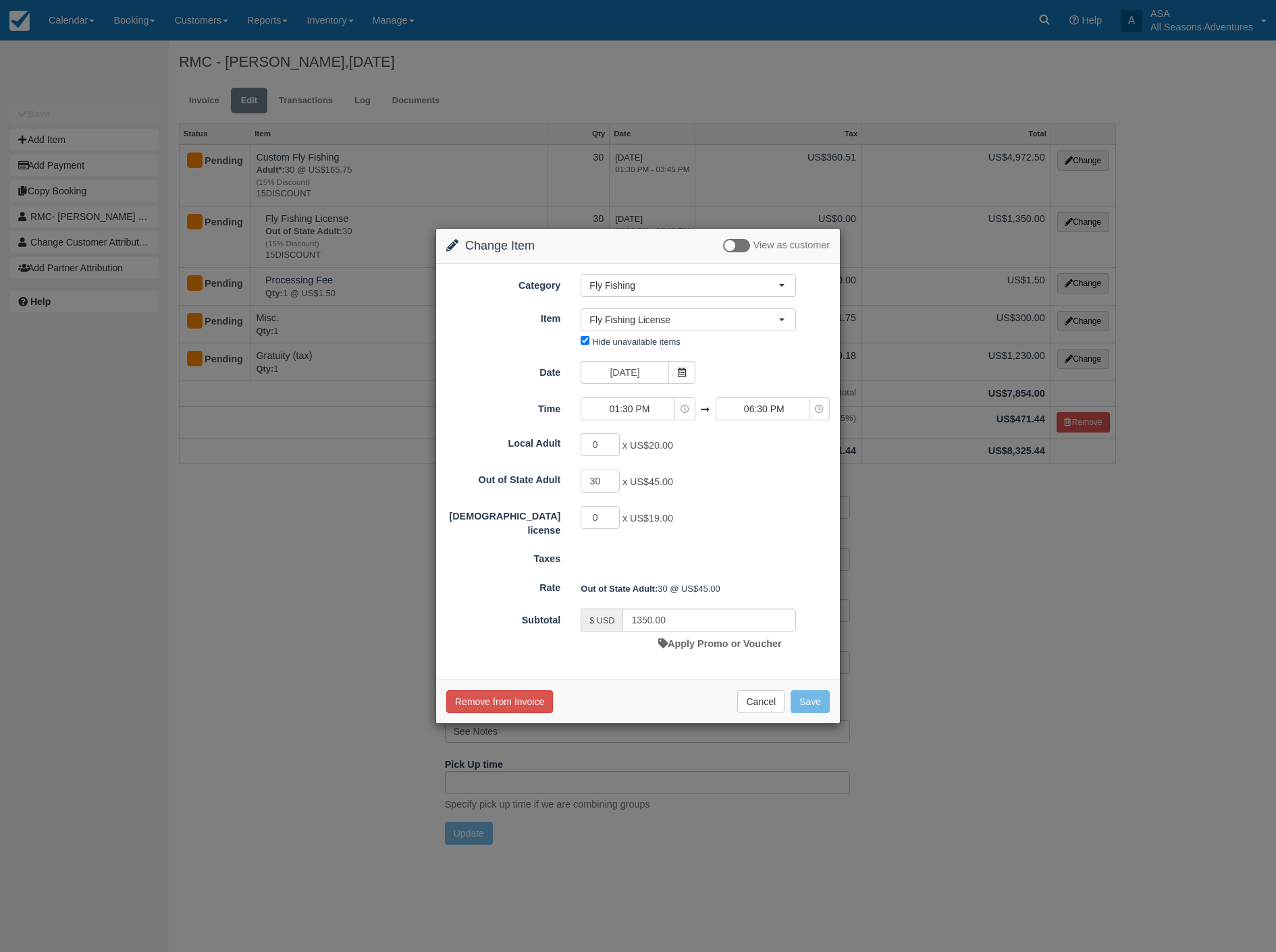
click at [1088, 787] on div "Change Item Add Item View as customer Category Fly Fishing Rafting the Weber Ri…" at bounding box center [638, 476] width 1276 height 952
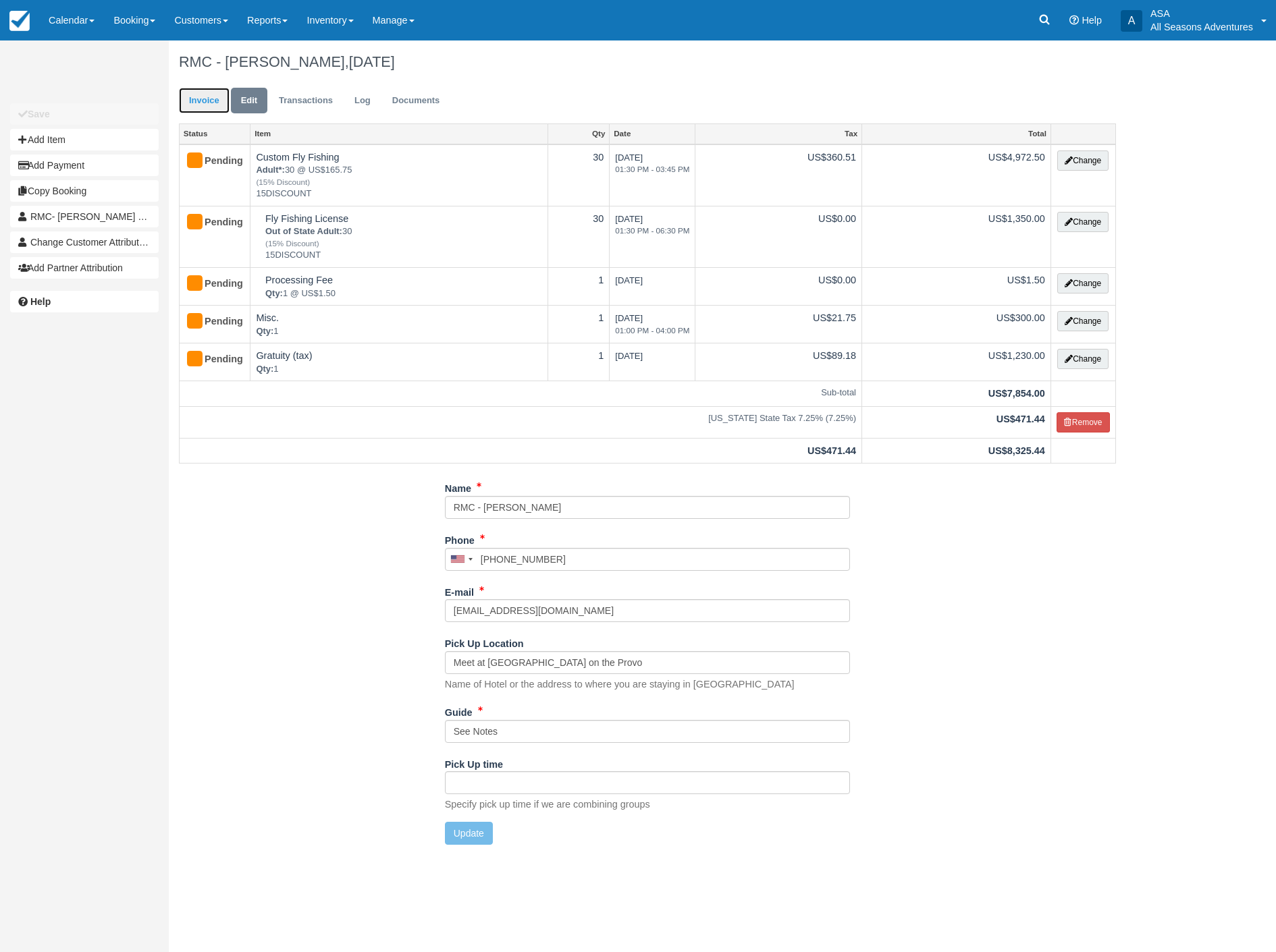
click at [203, 104] on link "Invoice" at bounding box center [205, 101] width 51 height 26
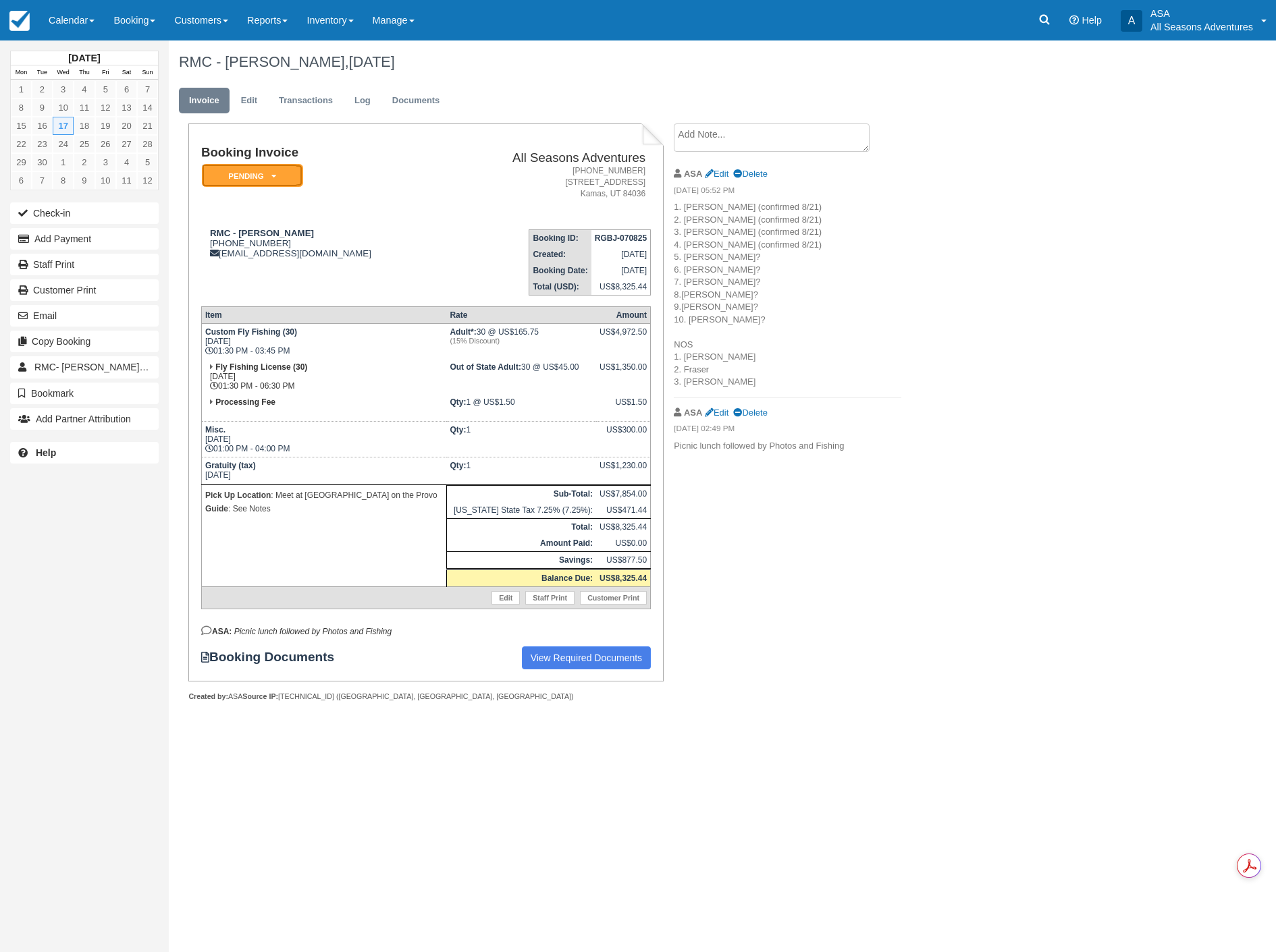
click at [234, 178] on em "Pending" at bounding box center [252, 176] width 101 height 23
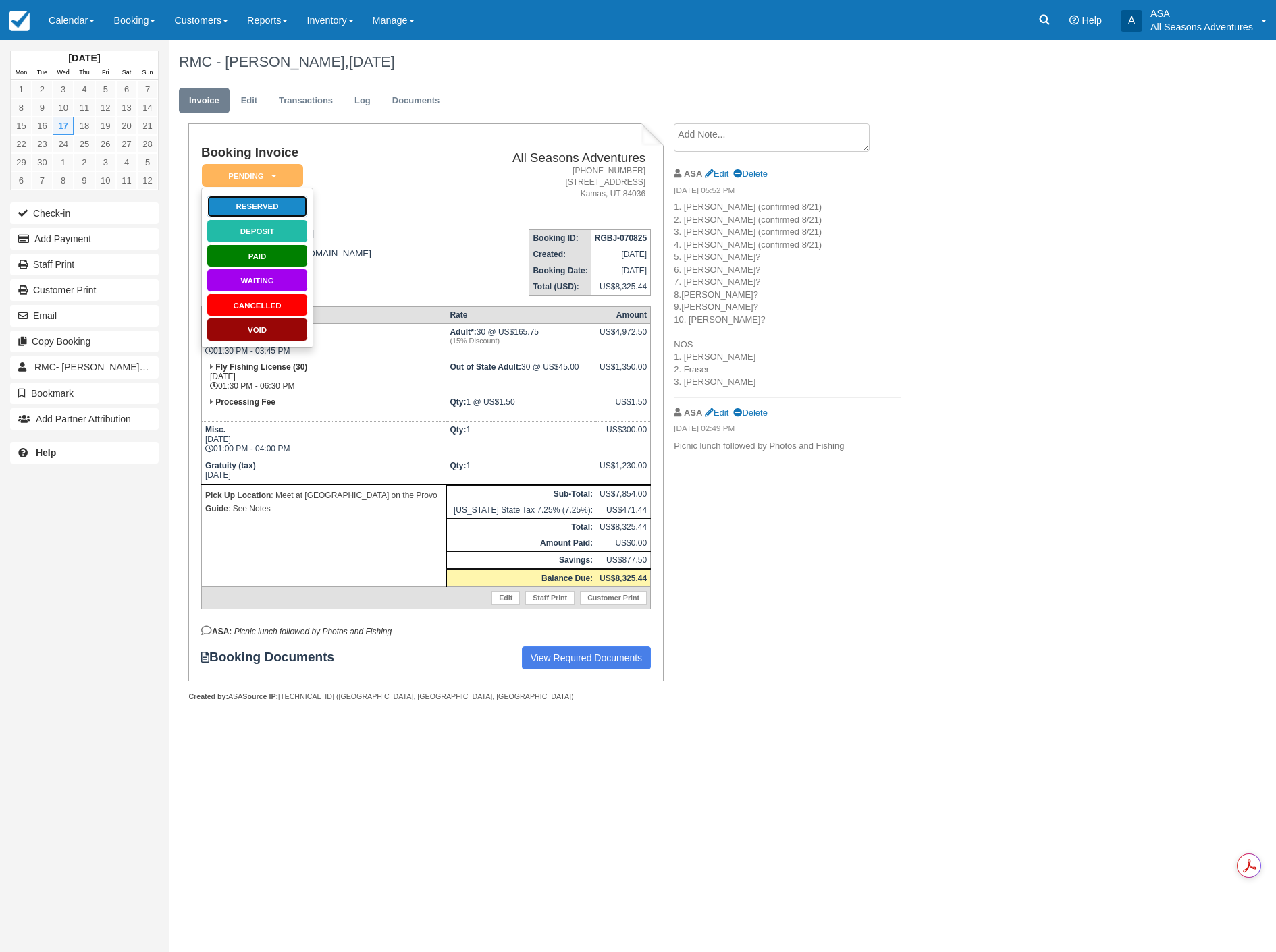
click at [270, 205] on link "Reserved" at bounding box center [257, 207] width 101 height 23
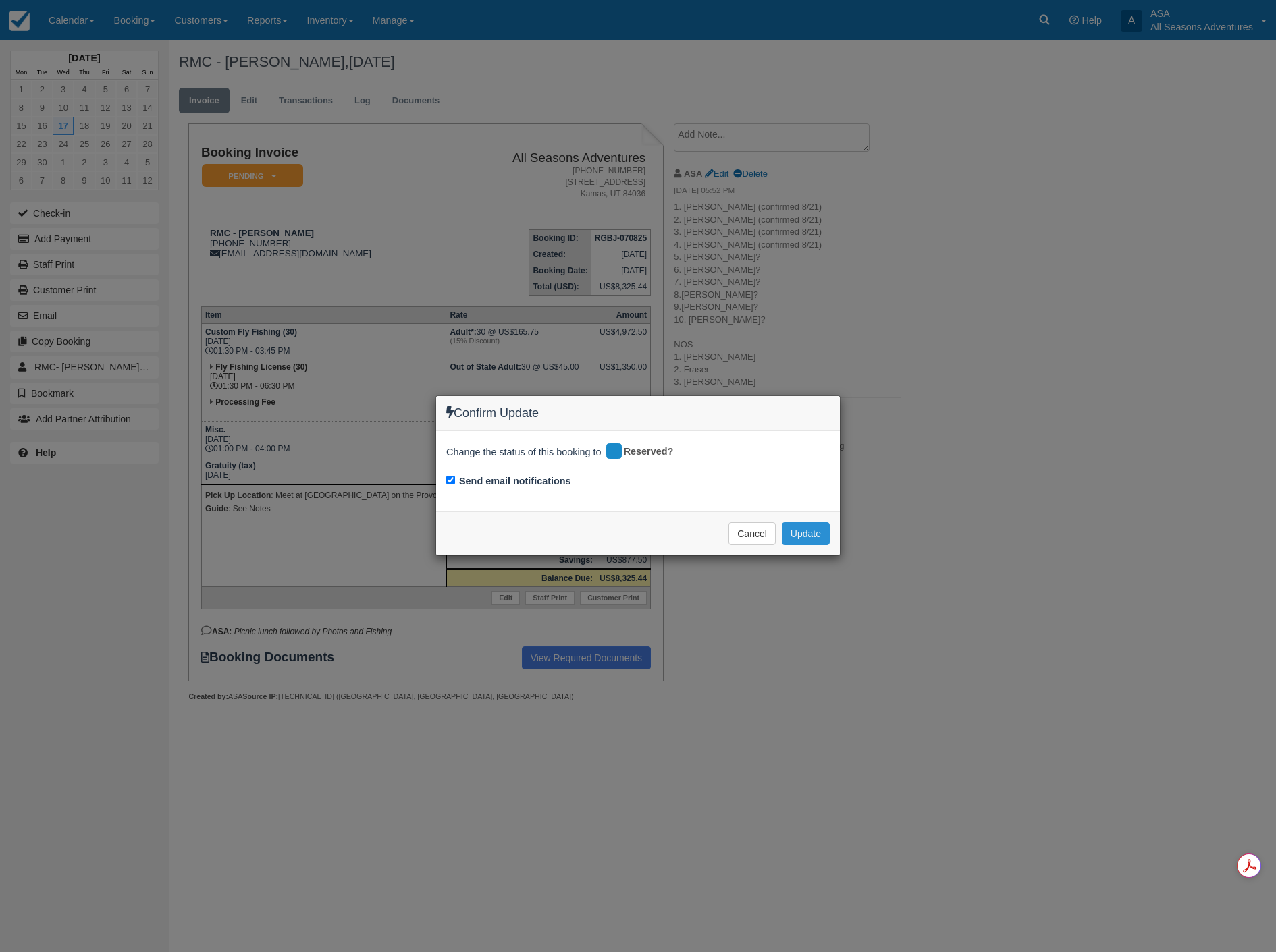
click at [809, 534] on button "Update" at bounding box center [806, 534] width 48 height 23
